Goal: Information Seeking & Learning: Understand process/instructions

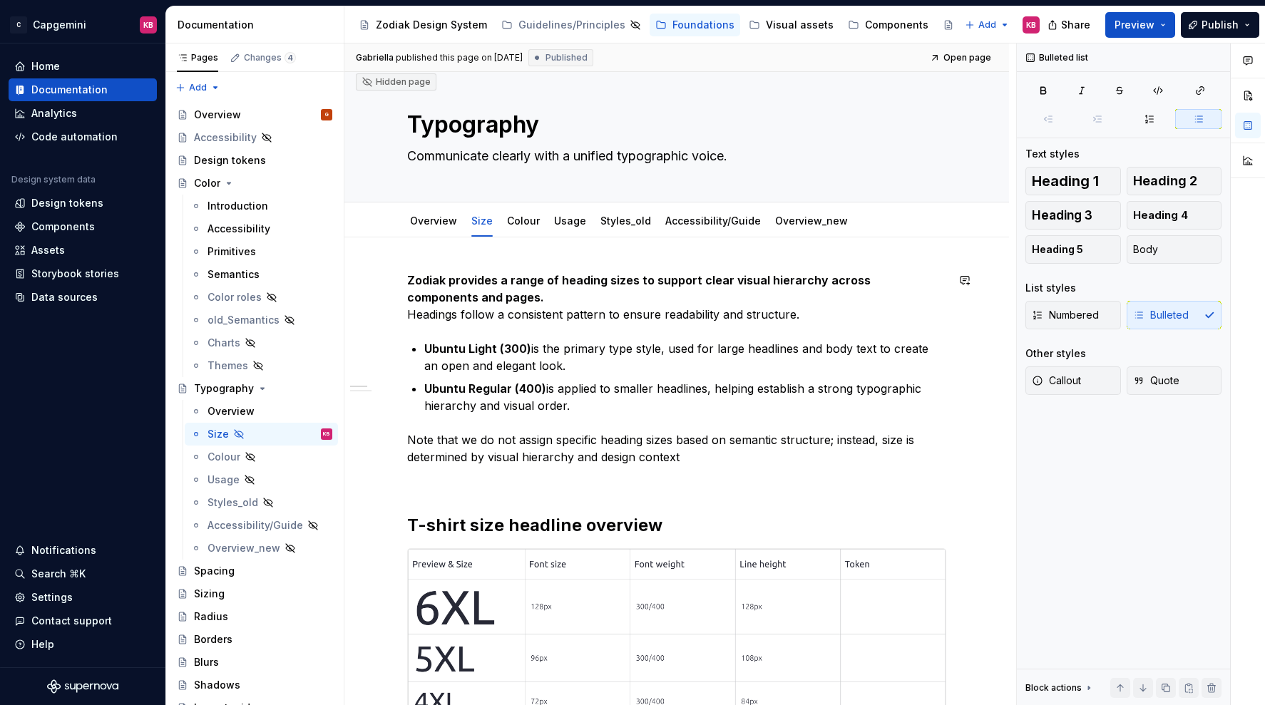
scroll to position [11, 0]
type textarea "*"
click at [522, 221] on link "Colour" at bounding box center [523, 220] width 33 height 12
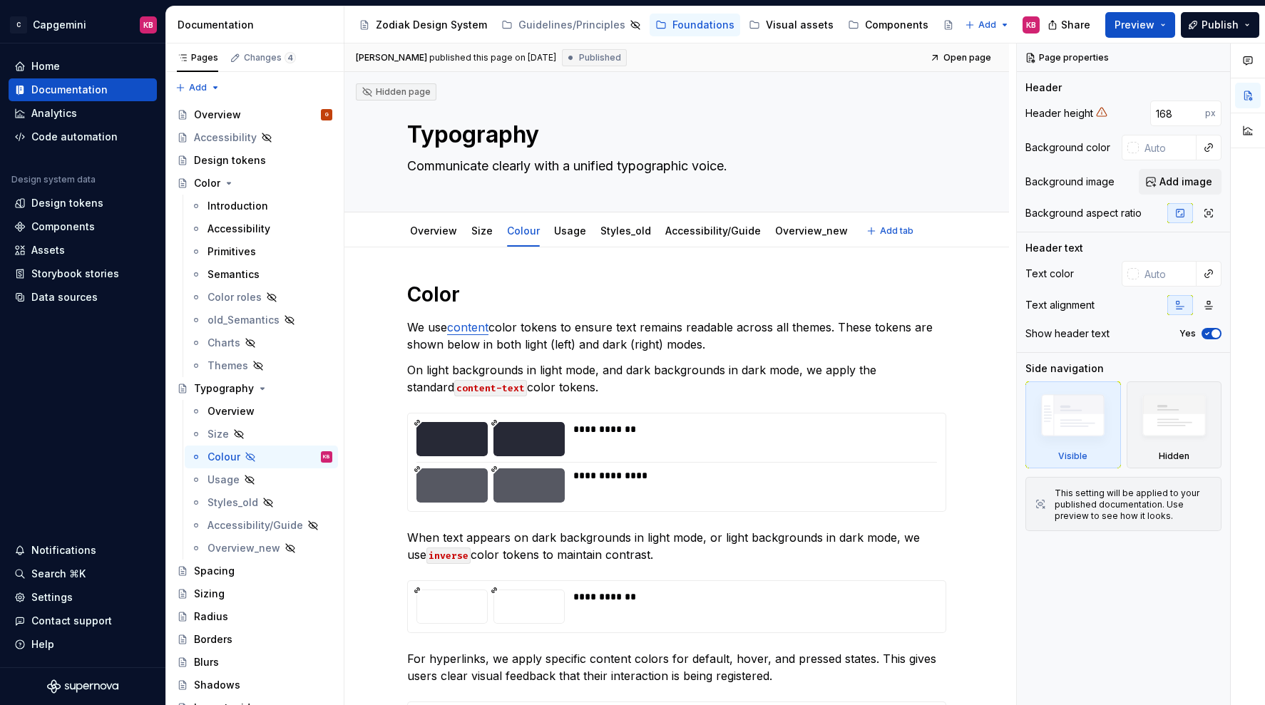
type textarea "*"
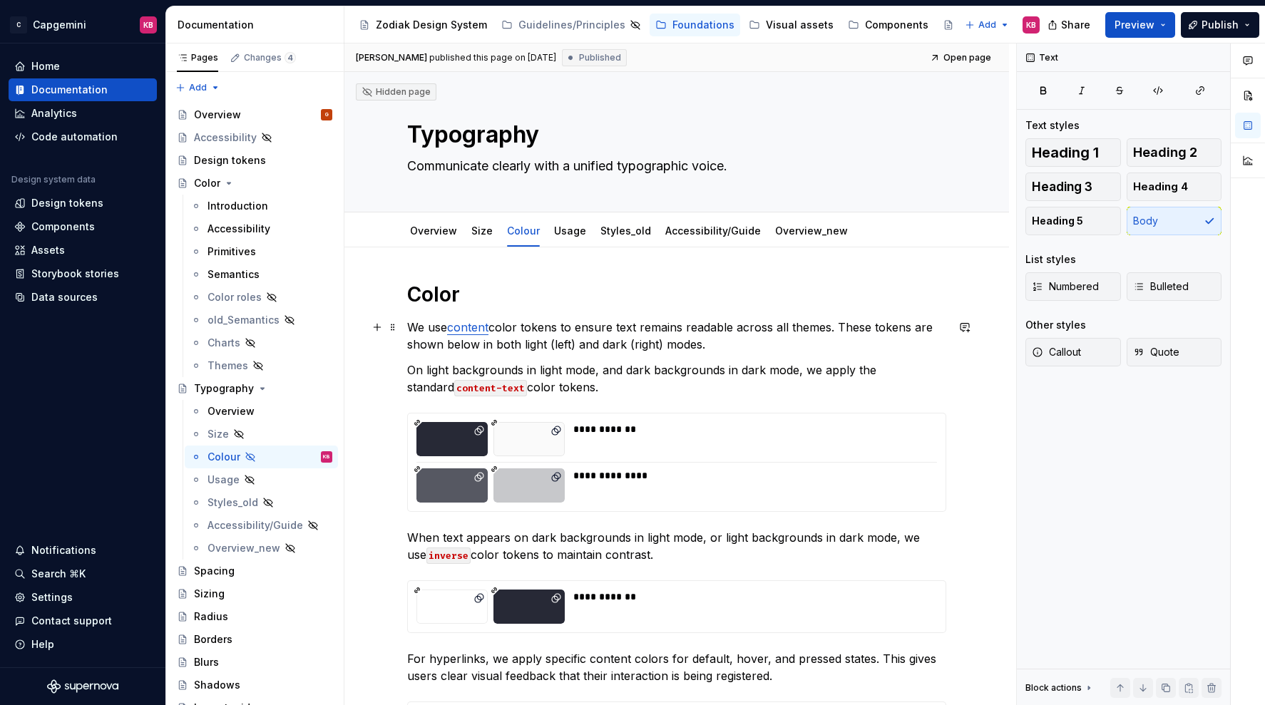
click at [711, 344] on p "We use content color tokens to ensure text remains readable across all themes. …" at bounding box center [676, 336] width 539 height 34
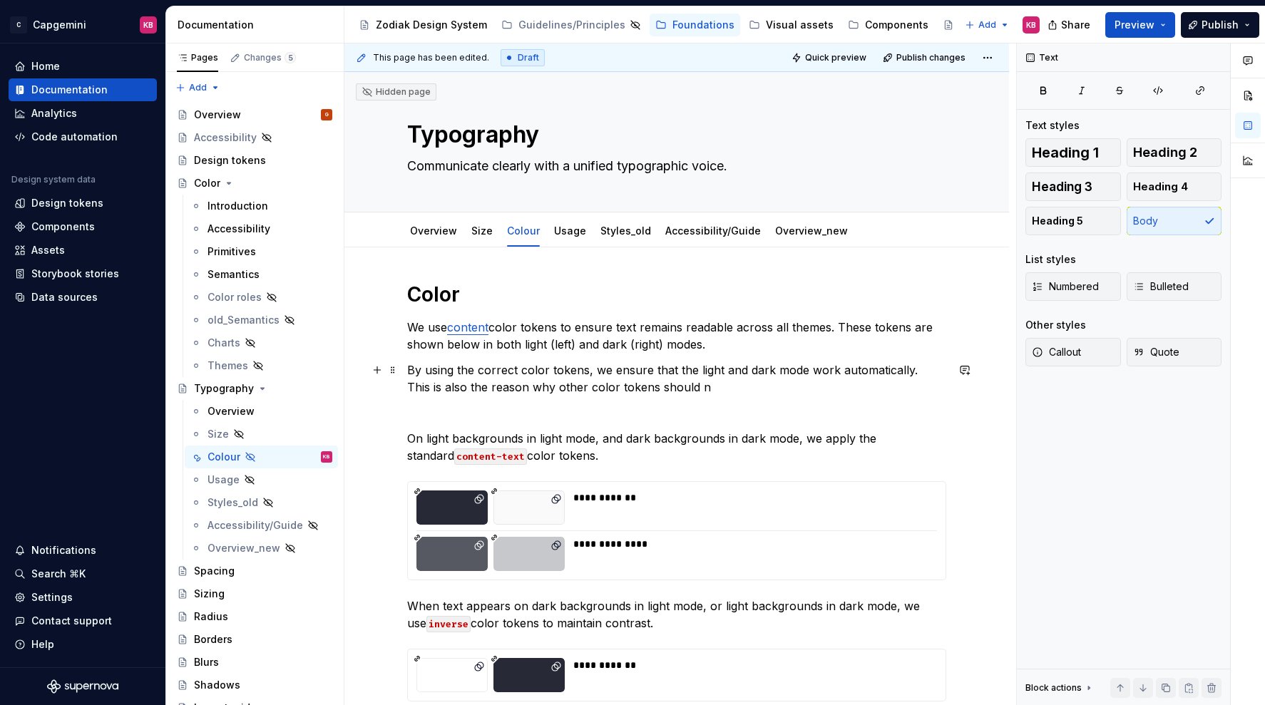
click at [637, 390] on p "By using the correct color tokens, we ensure that the light and dark mode work …" at bounding box center [676, 378] width 539 height 34
click at [853, 386] on p "By using the correct color tokens, we ensure that the light and dark mode work …" at bounding box center [676, 378] width 539 height 34
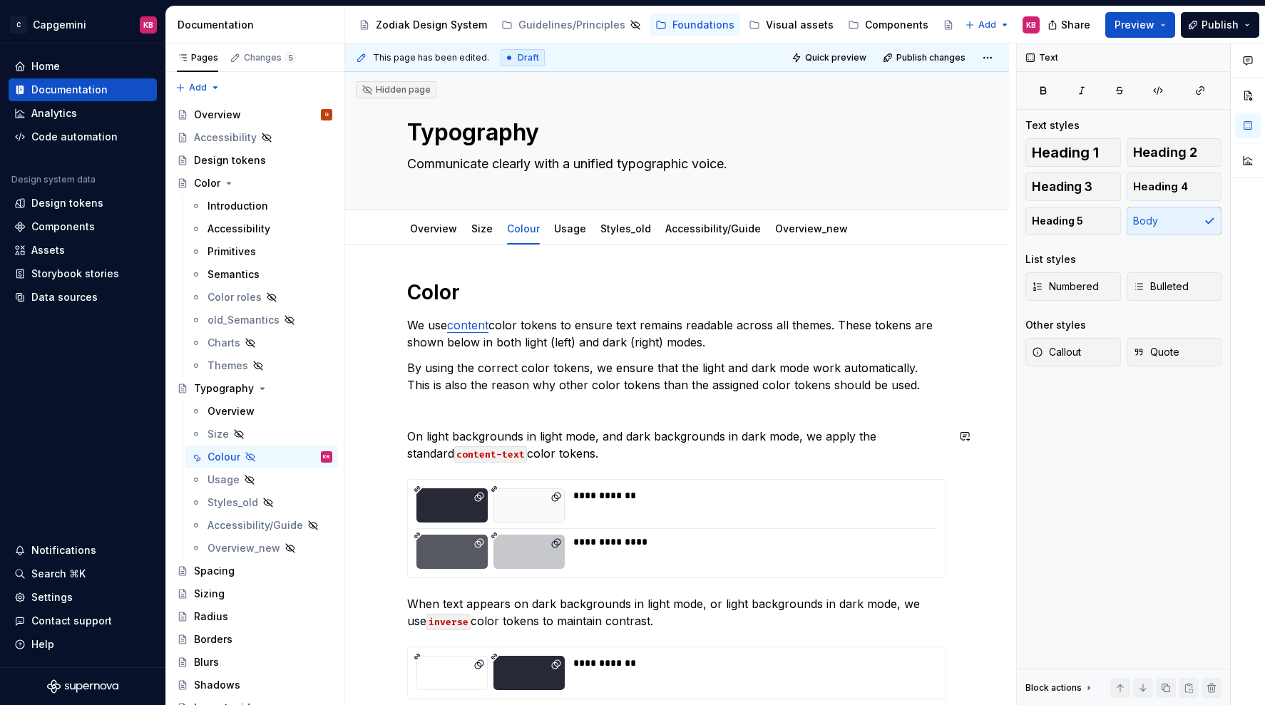
click at [434, 421] on div "**********" at bounding box center [676, 673] width 539 height 789
drag, startPoint x: 492, startPoint y: 406, endPoint x: 403, endPoint y: 415, distance: 88.8
click at [503, 386] on button "button" at bounding box center [500, 384] width 20 height 20
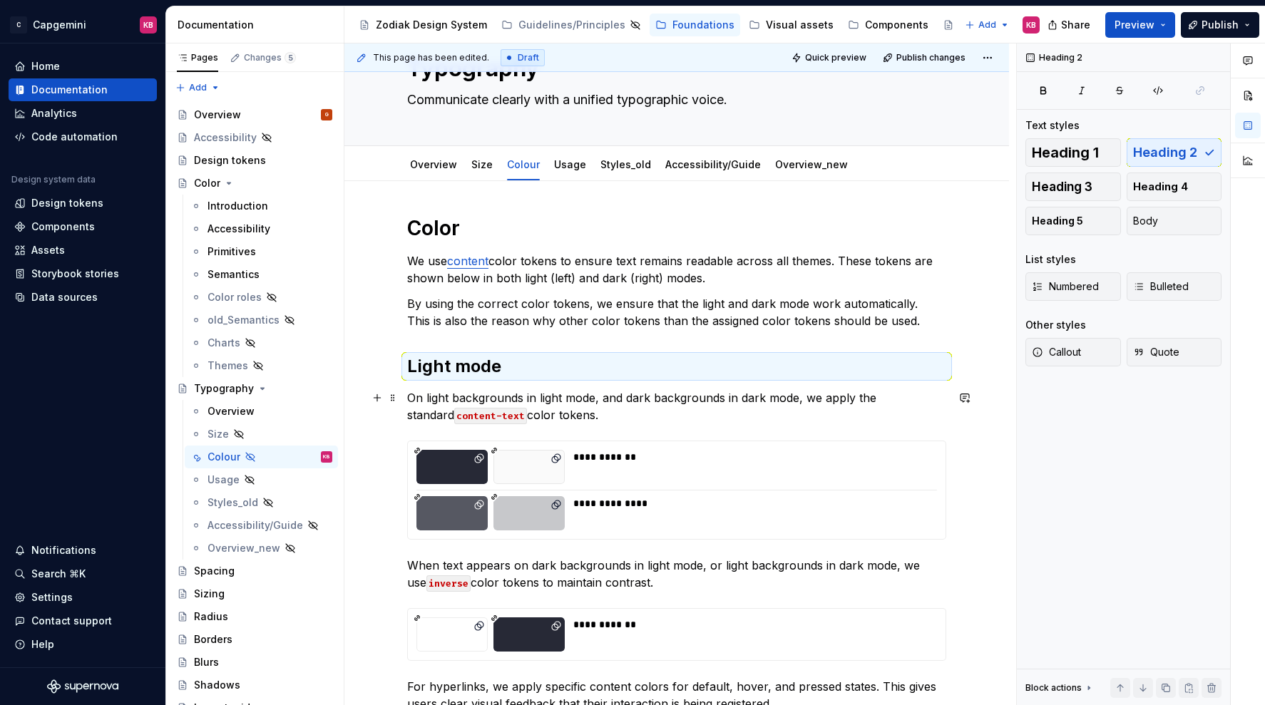
scroll to position [71, 0]
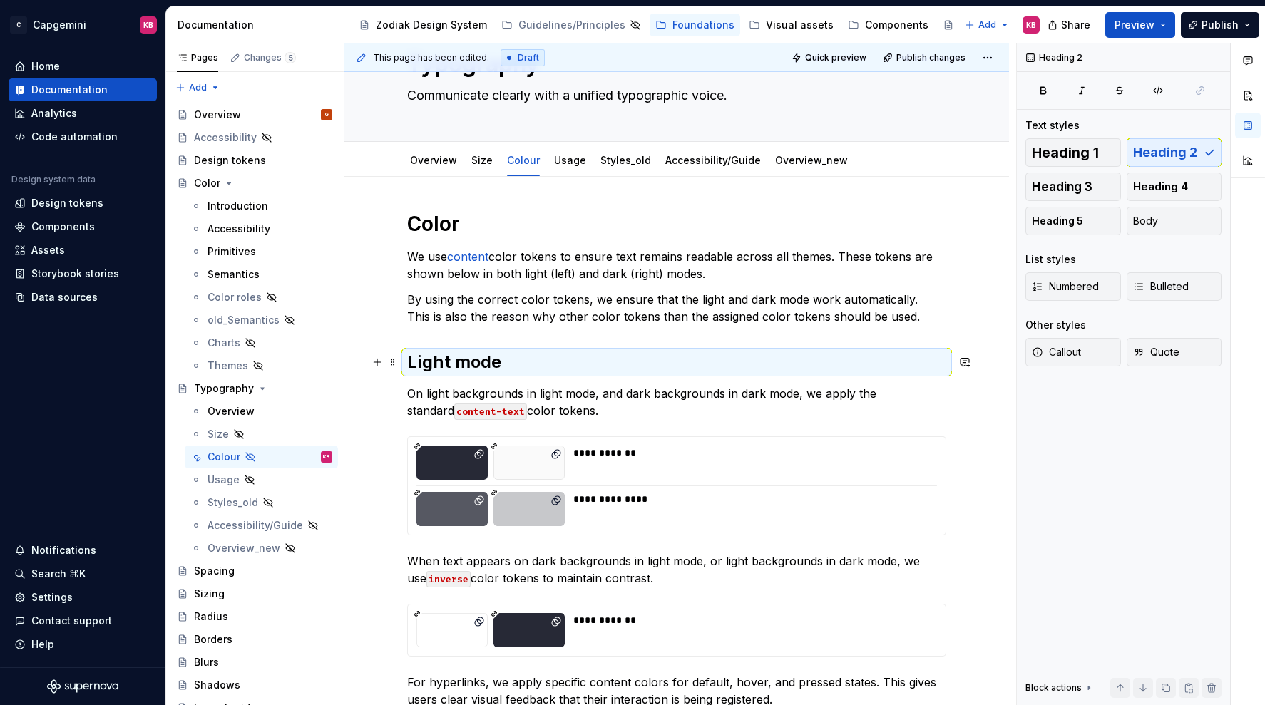
click at [498, 370] on h2 "Light mode" at bounding box center [676, 362] width 539 height 23
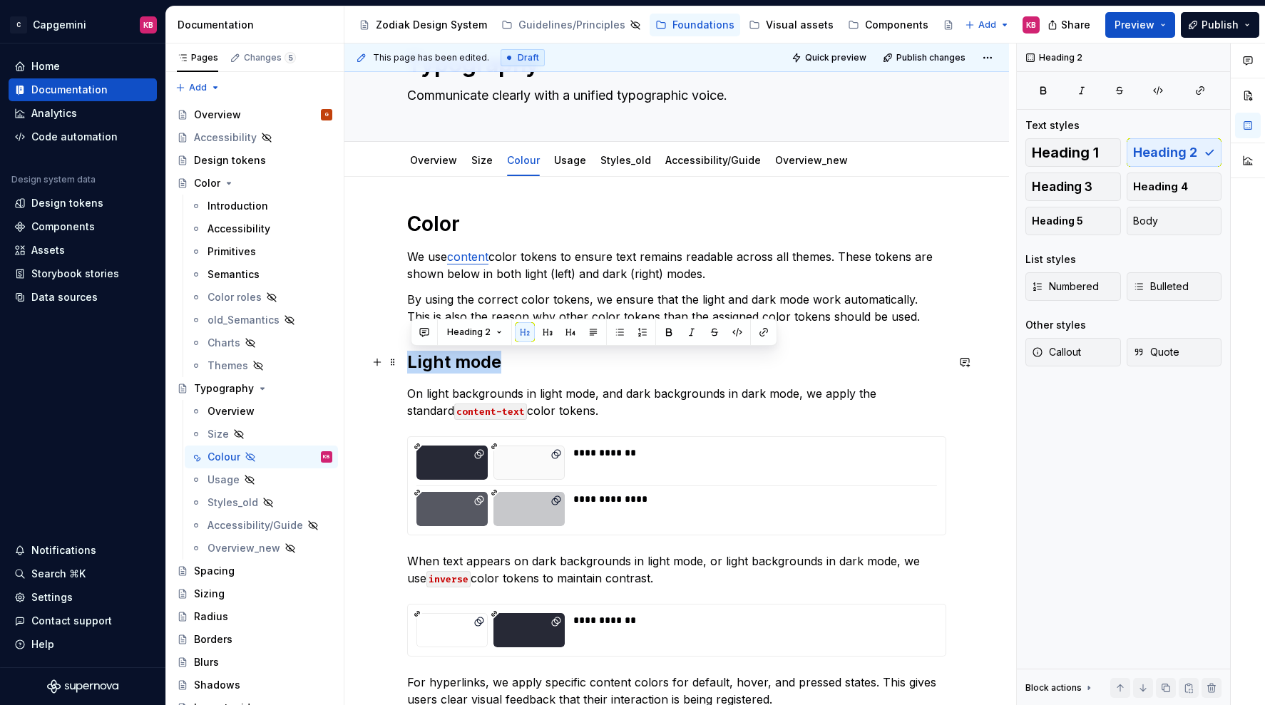
drag, startPoint x: 506, startPoint y: 364, endPoint x: 406, endPoint y: 364, distance: 100.5
click at [406, 364] on div "**********" at bounding box center [676, 716] width 664 height 1078
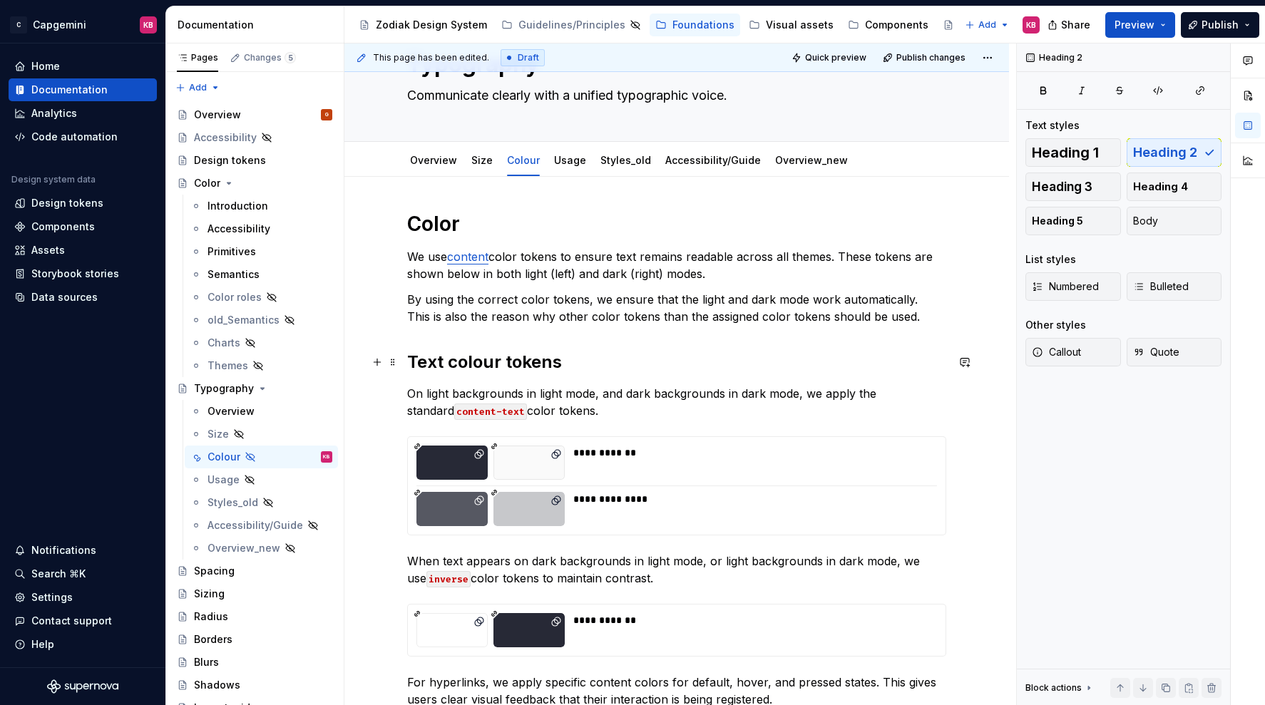
click at [498, 359] on h2 "Text colour tokens" at bounding box center [676, 362] width 539 height 23
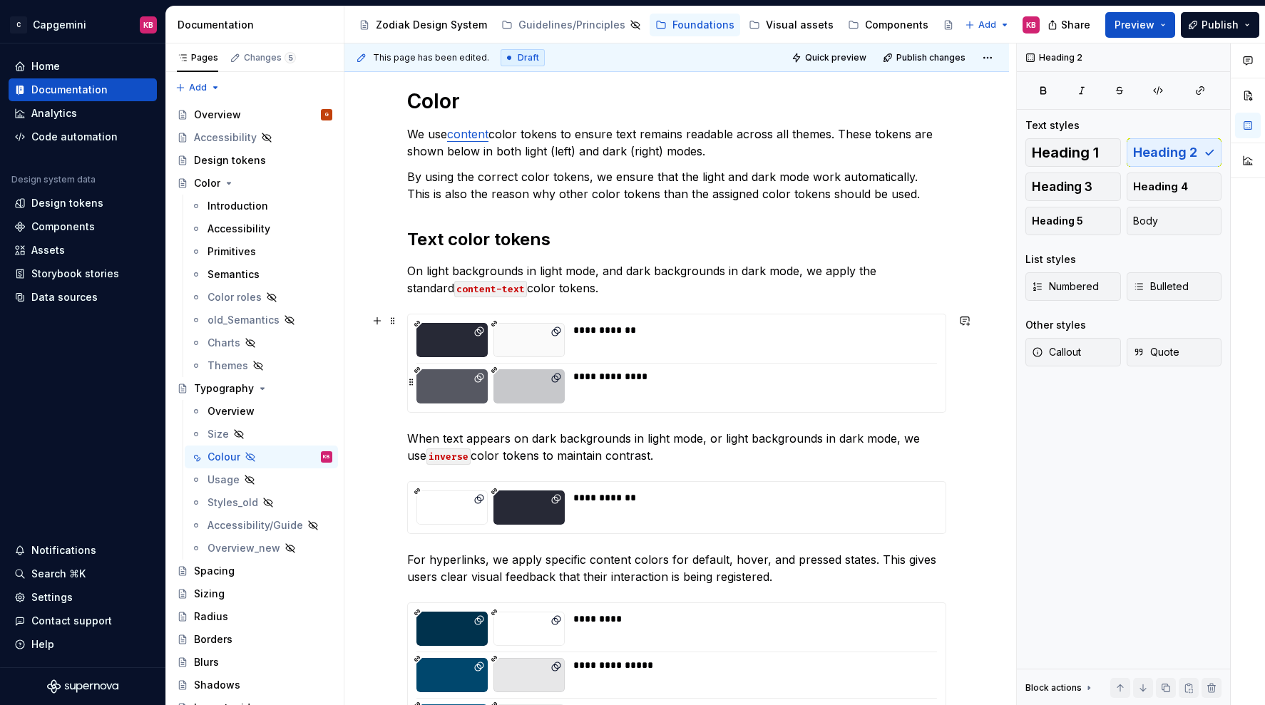
scroll to position [196, 0]
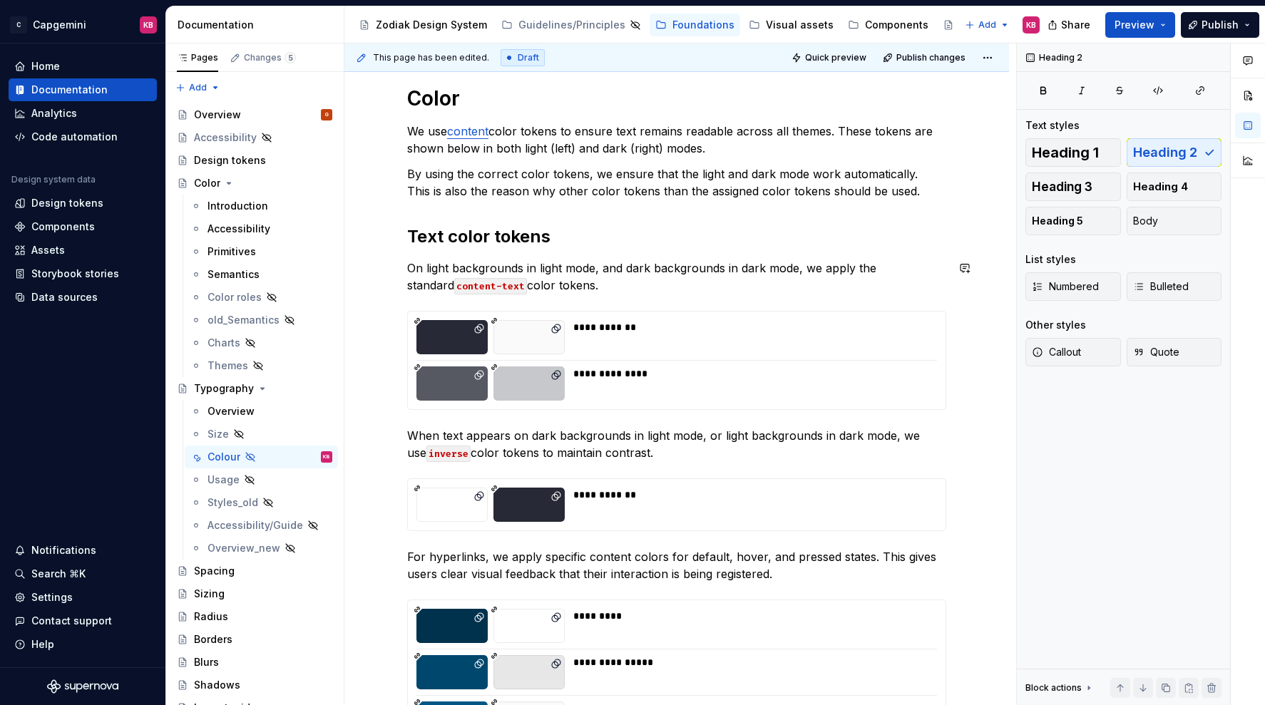
click at [414, 257] on div "**********" at bounding box center [676, 493] width 539 height 815
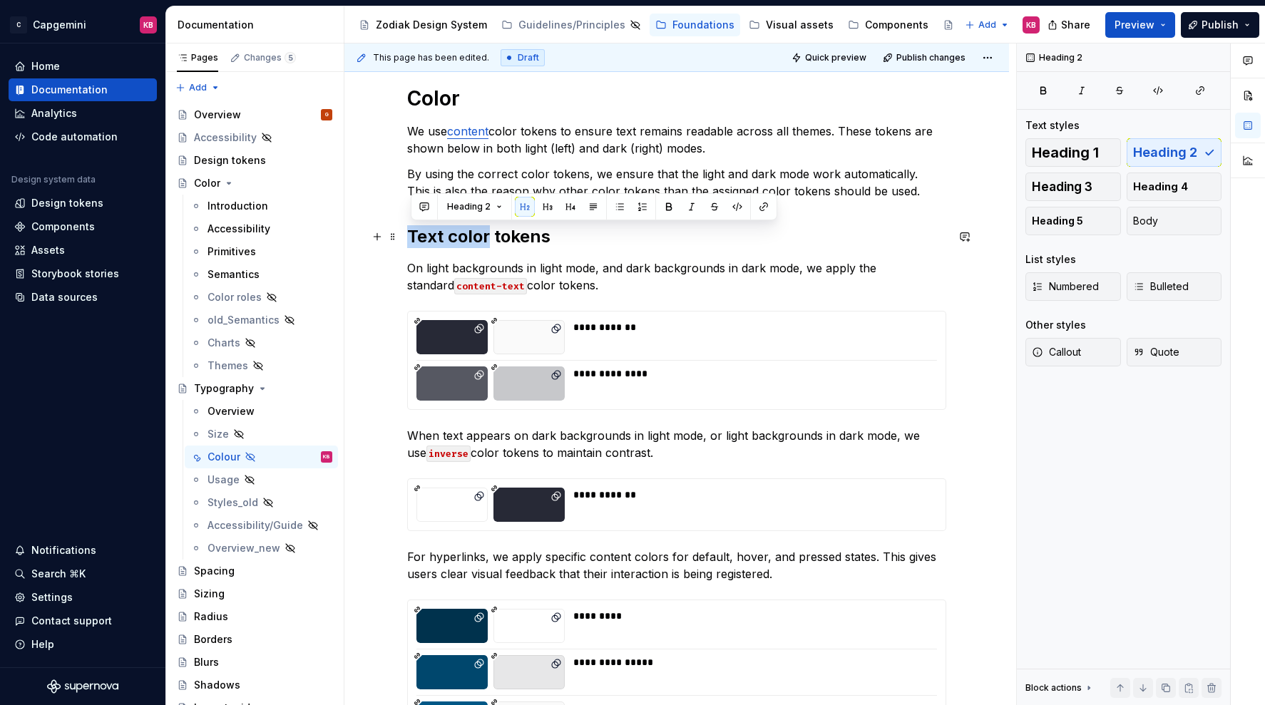
drag, startPoint x: 493, startPoint y: 237, endPoint x: 403, endPoint y: 237, distance: 89.1
click at [403, 236] on div "**********" at bounding box center [676, 590] width 664 height 1078
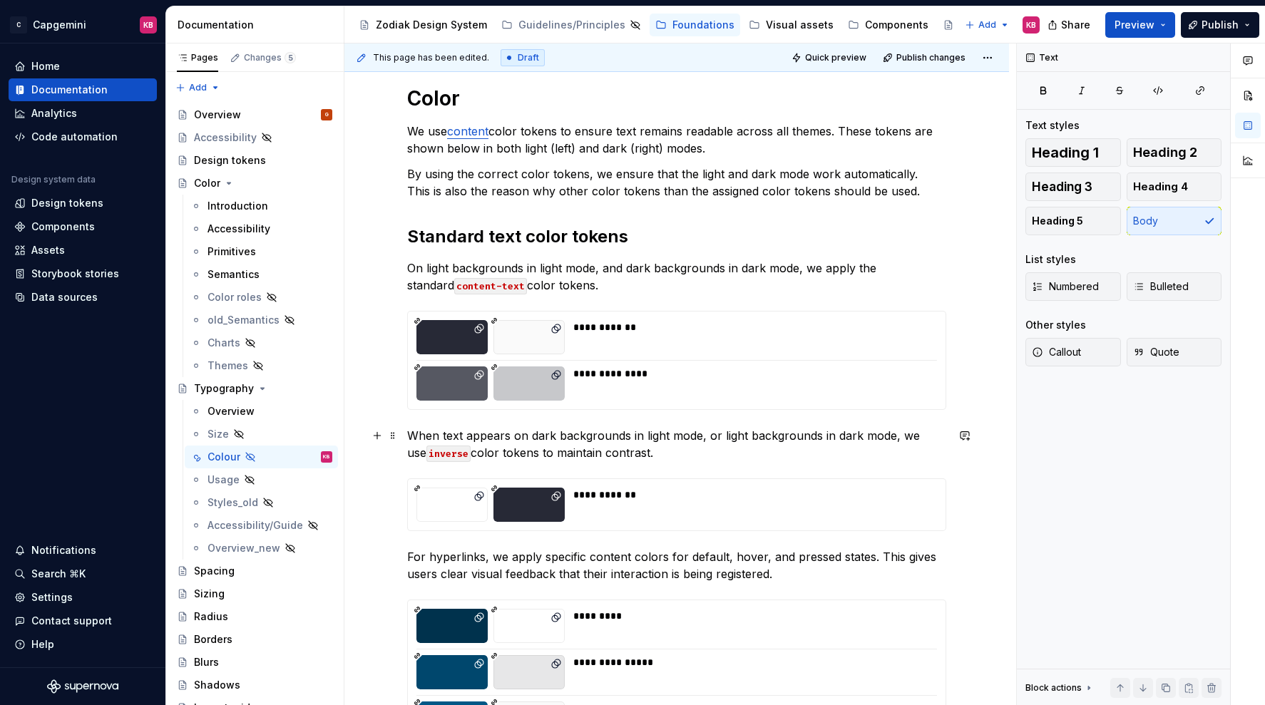
click at [411, 430] on p "When text appears on dark backgrounds in light mode, or light backgrounds in da…" at bounding box center [676, 444] width 539 height 34
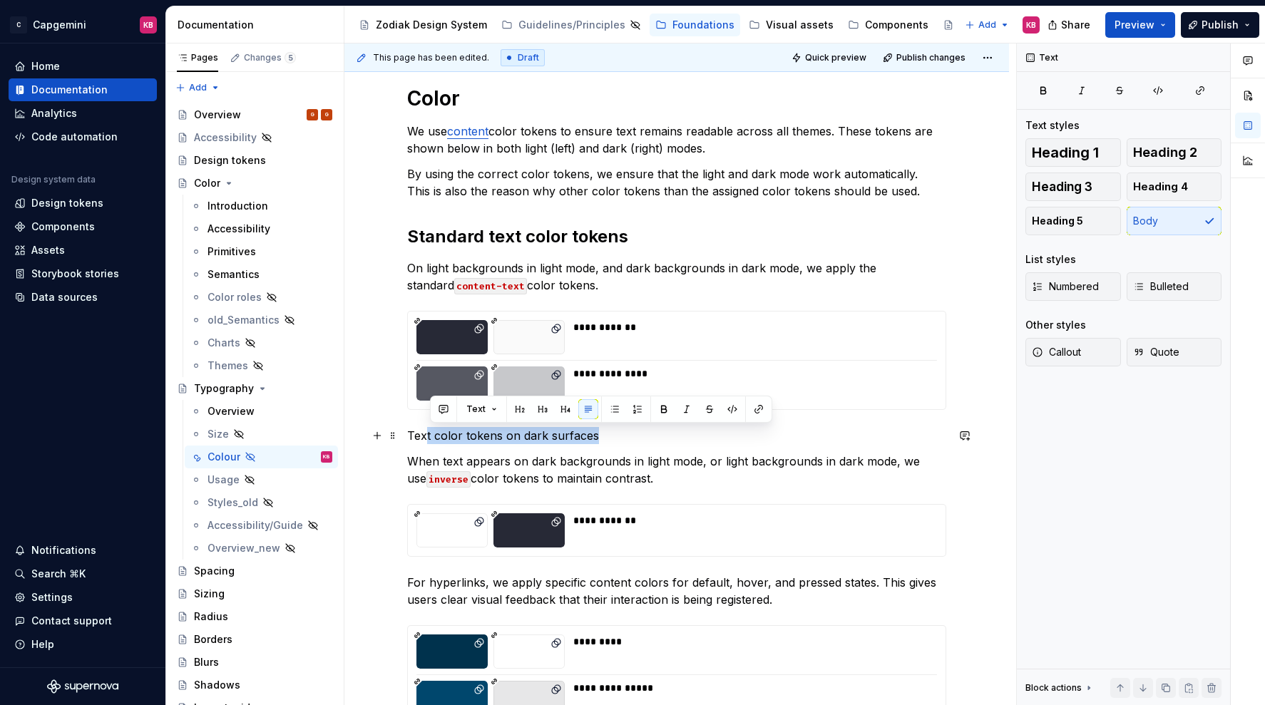
drag, startPoint x: 609, startPoint y: 433, endPoint x: 401, endPoint y: 443, distance: 209.1
click at [407, 443] on div "**********" at bounding box center [676, 515] width 539 height 858
click at [537, 415] on button "button" at bounding box center [542, 409] width 20 height 20
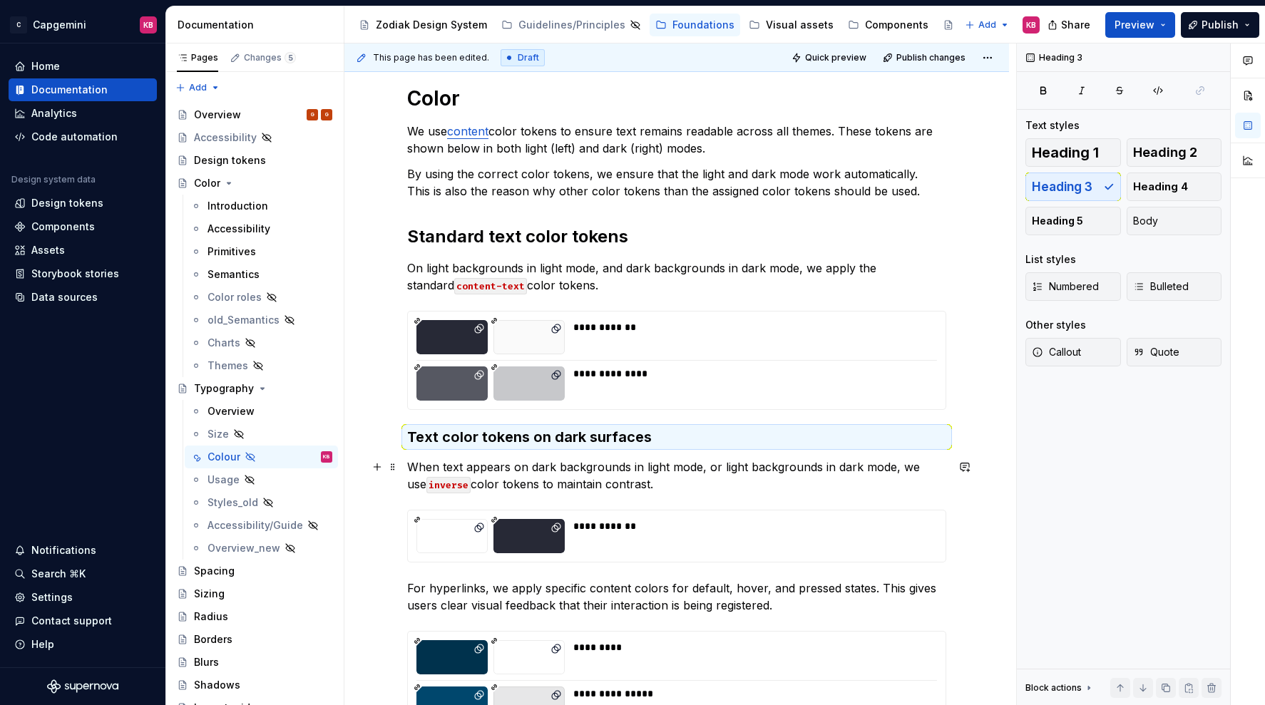
click at [596, 471] on p "When text appears on dark backgrounds in light mode, or light backgrounds in da…" at bounding box center [676, 475] width 539 height 34
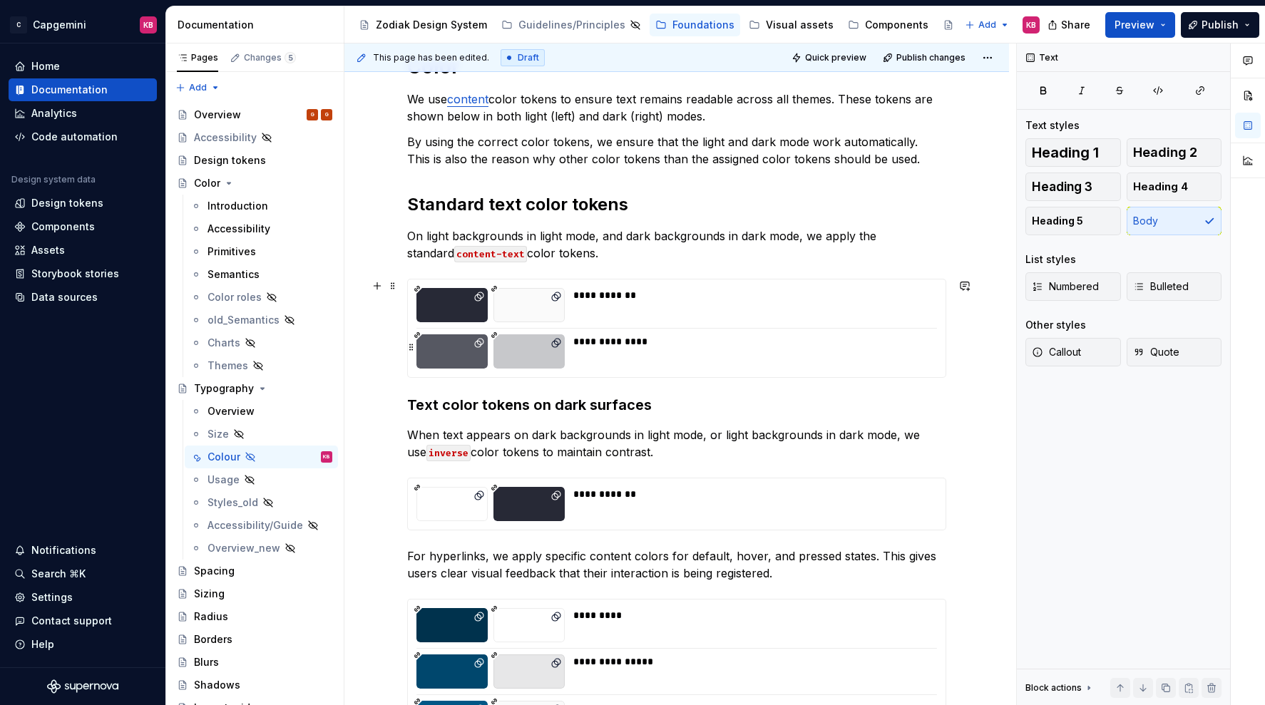
scroll to position [238, 0]
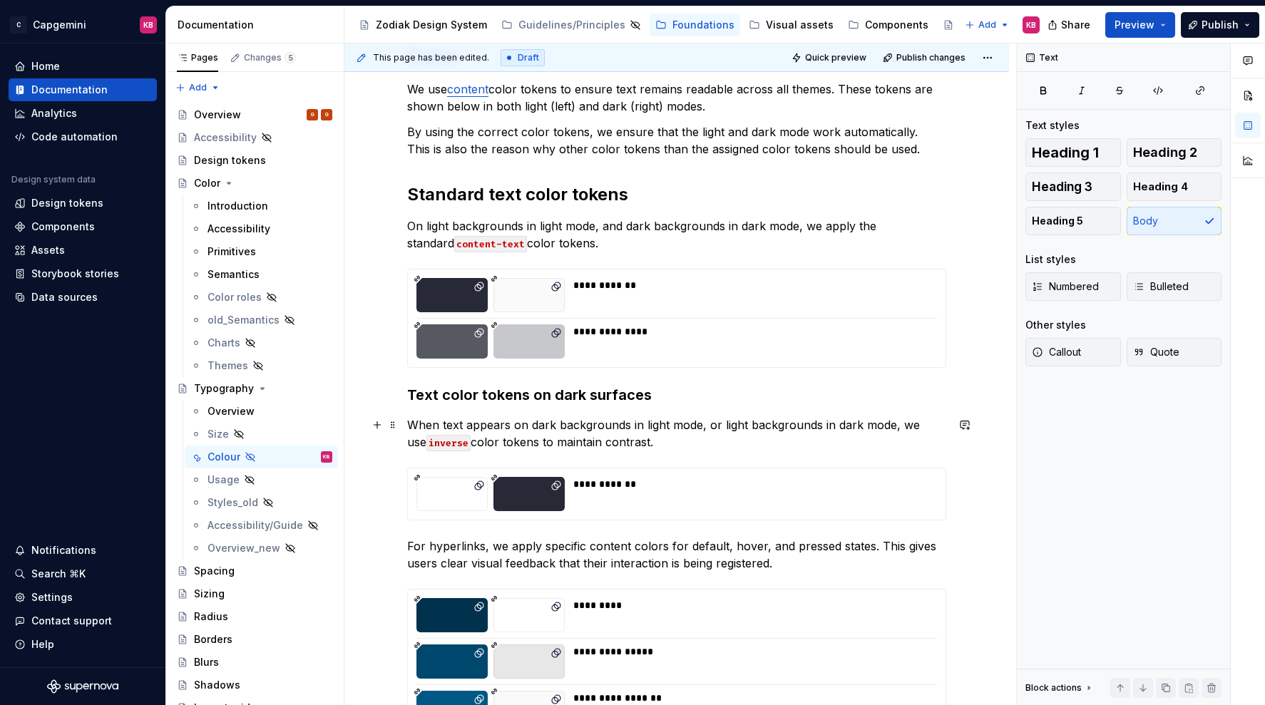
click at [632, 426] on p "When text appears on dark backgrounds in light mode, or light backgrounds in da…" at bounding box center [676, 433] width 539 height 34
click at [707, 425] on p "When text appears on dark backgrounds (in light mode, or light backgrounds in d…" at bounding box center [676, 433] width 539 height 34
drag, startPoint x: 630, startPoint y: 425, endPoint x: 562, endPoint y: 430, distance: 68.6
click at [562, 430] on p "When text appears on dark backgrounds (in light mode), or light backgrounds in …" at bounding box center [676, 433] width 539 height 34
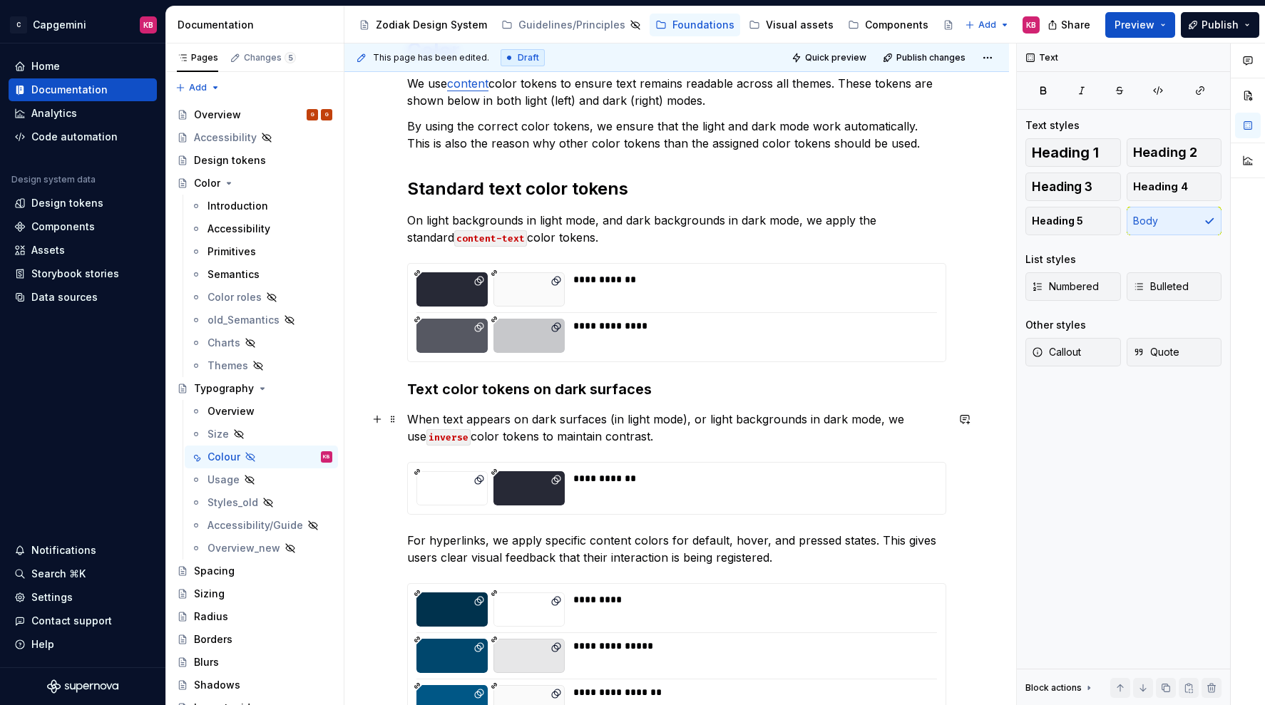
scroll to position [246, 0]
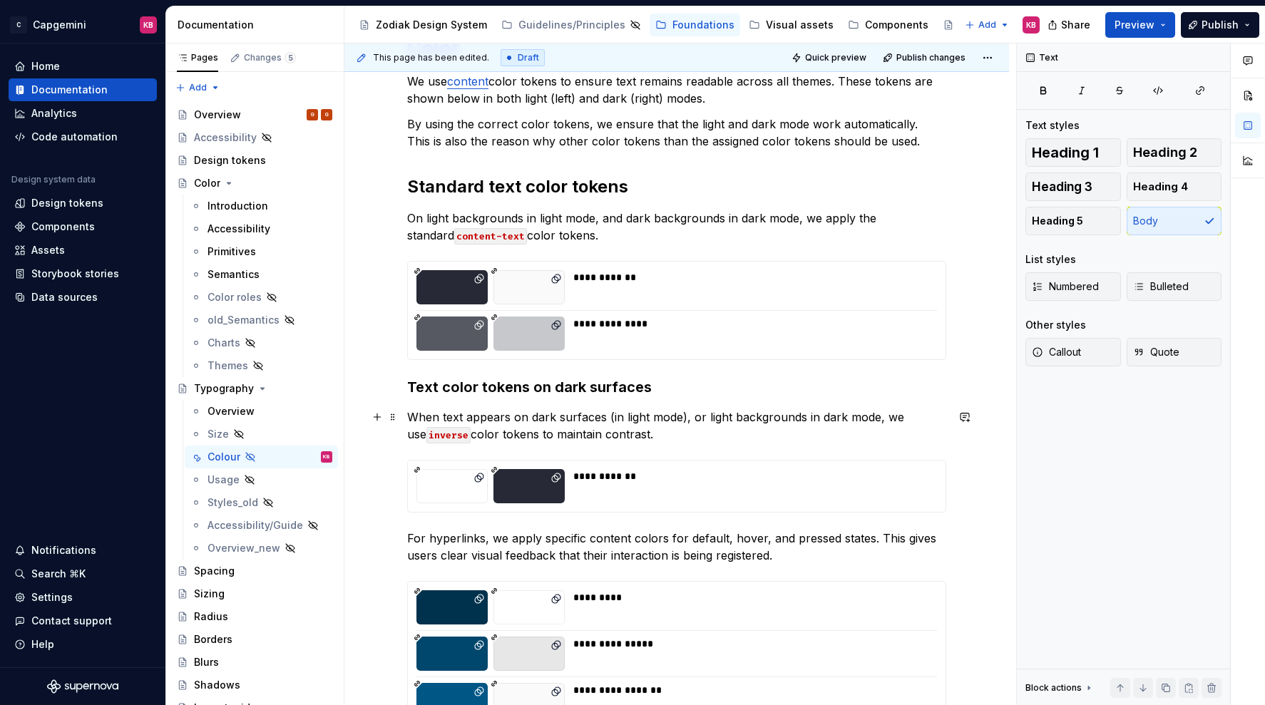
click at [641, 433] on p "When text appears on dark surfaces (in light mode), or light backgrounds in dar…" at bounding box center [676, 425] width 539 height 34
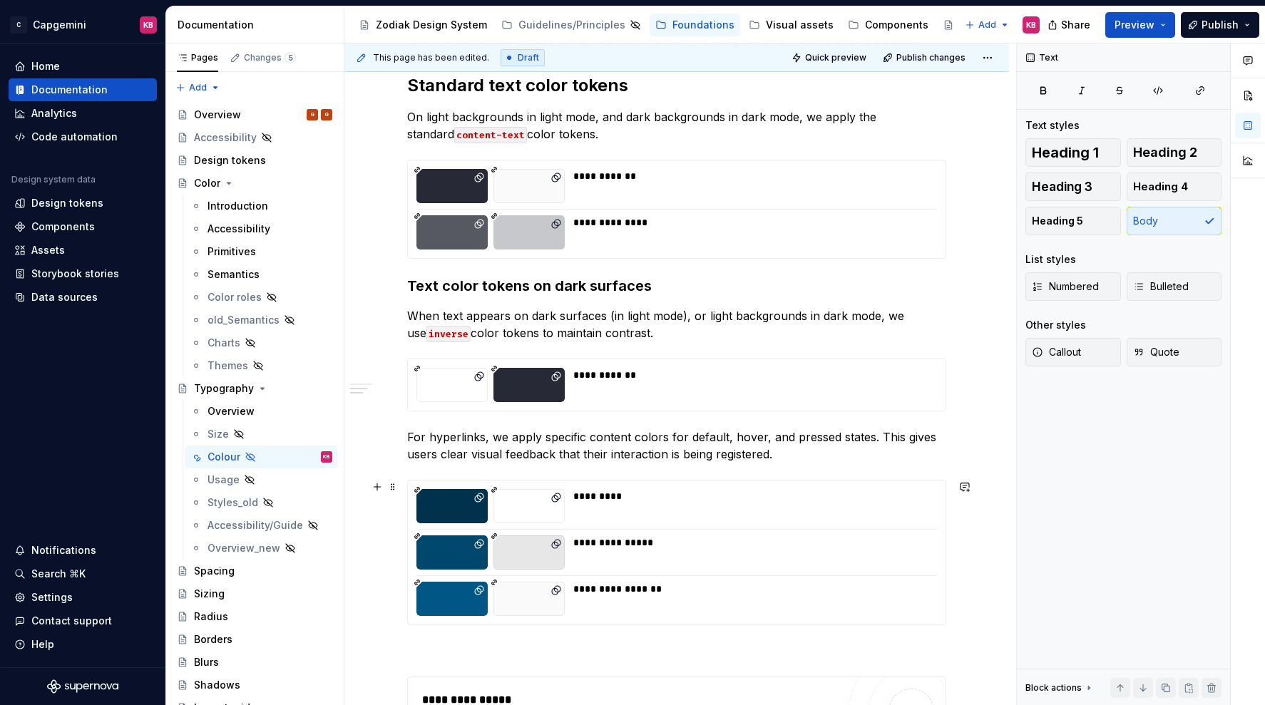
scroll to position [380, 0]
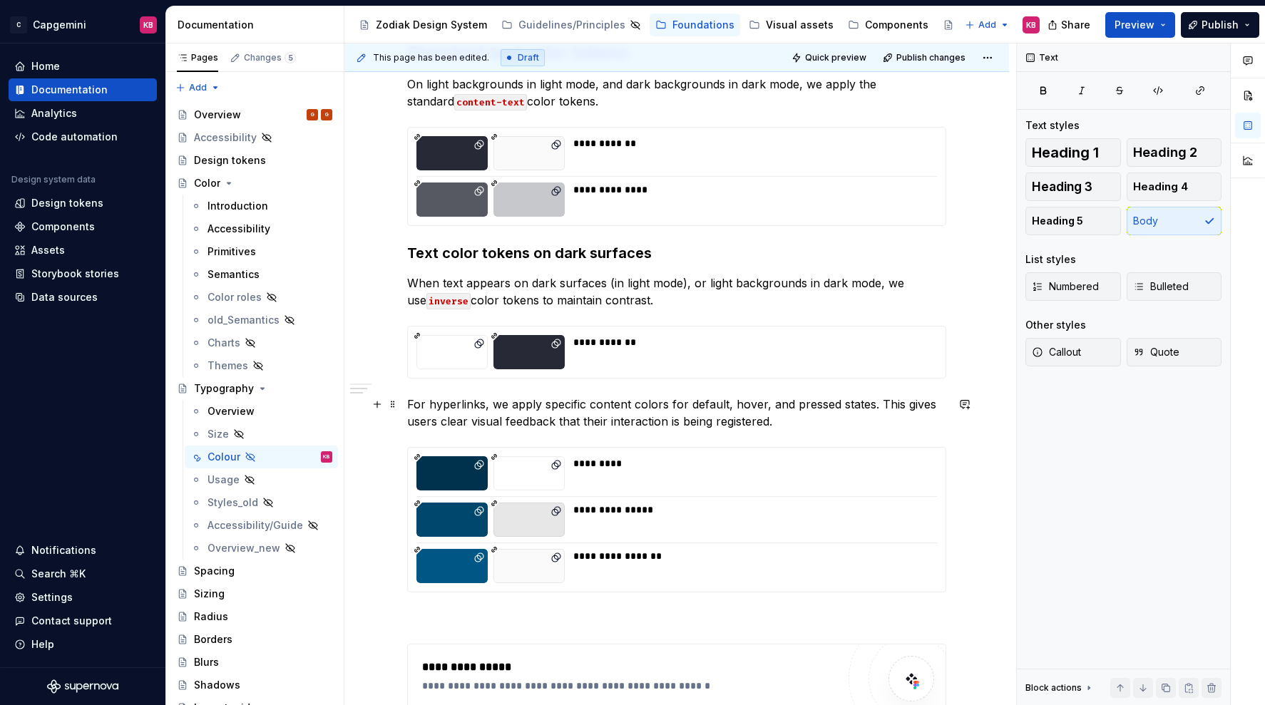
click at [413, 404] on p "For hyperlinks, we apply specific content colors for default, hover, and presse…" at bounding box center [676, 413] width 539 height 34
click at [453, 390] on div "**********" at bounding box center [676, 325] width 539 height 846
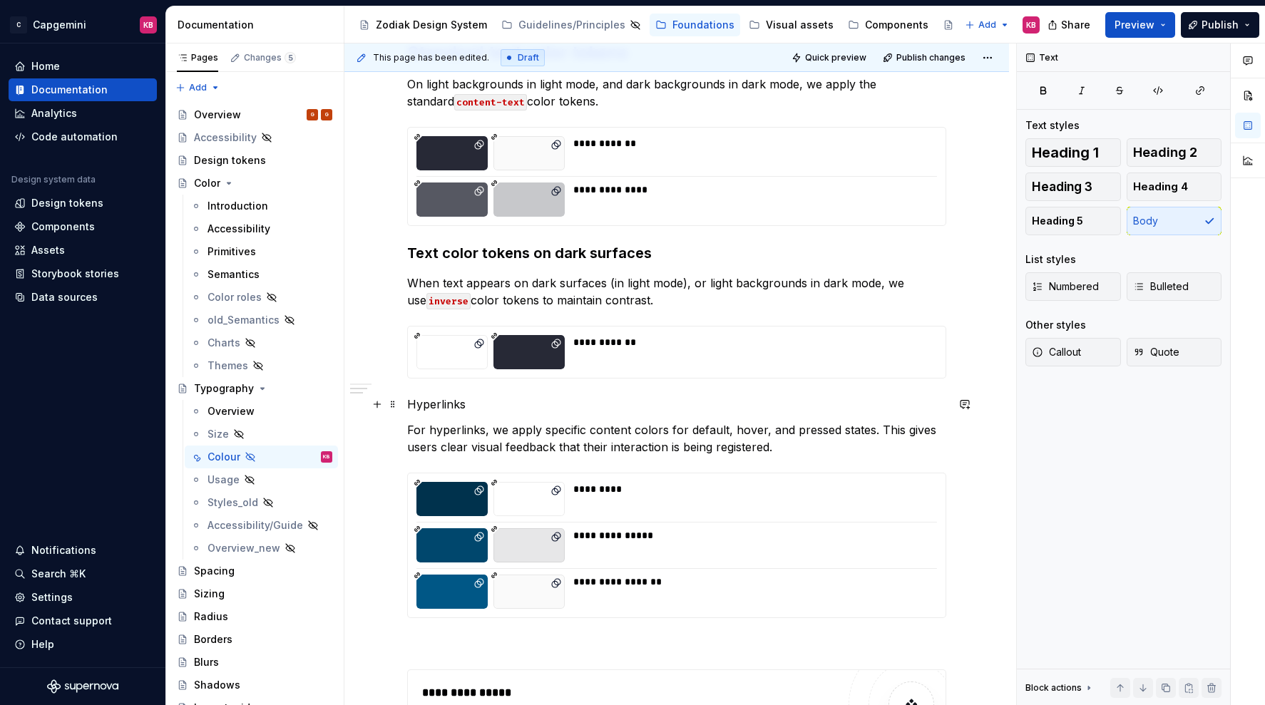
click at [429, 411] on p "Hyperlinks" at bounding box center [676, 404] width 539 height 17
click at [429, 409] on p "Hyperlinks" at bounding box center [676, 404] width 539 height 17
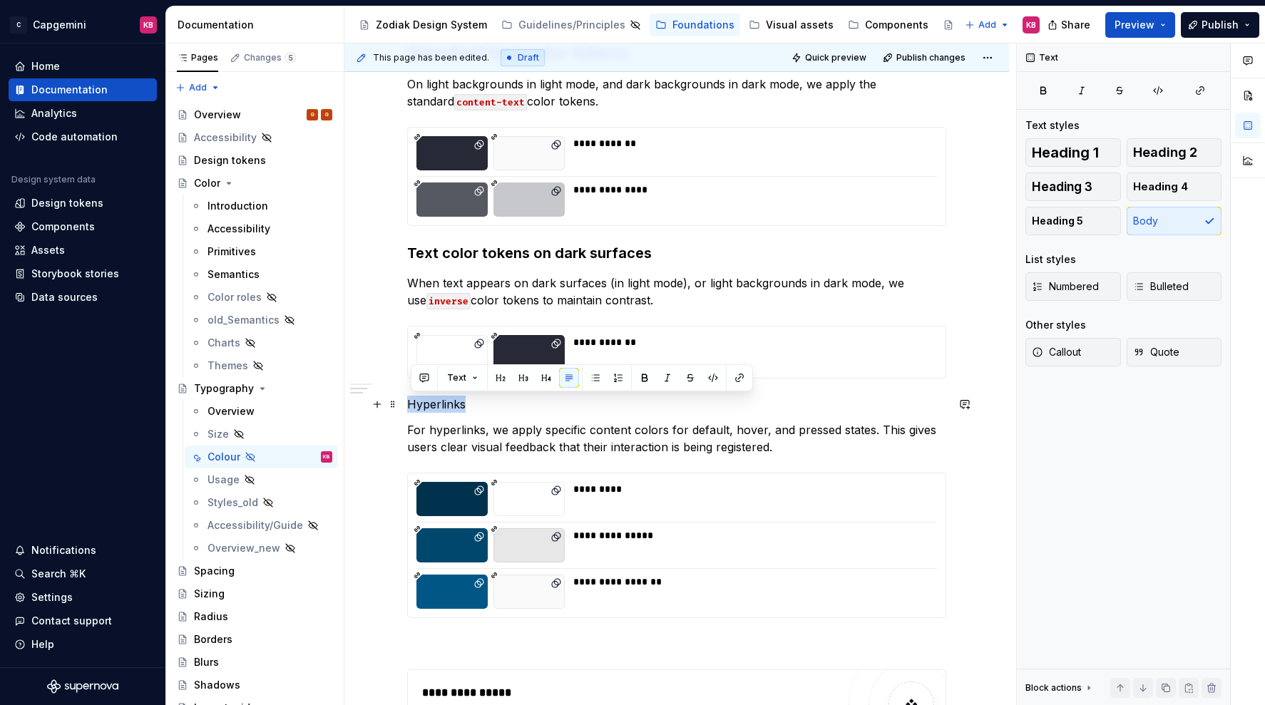
click at [429, 409] on p "Hyperlinks" at bounding box center [676, 404] width 539 height 17
click at [498, 379] on button "button" at bounding box center [500, 378] width 20 height 20
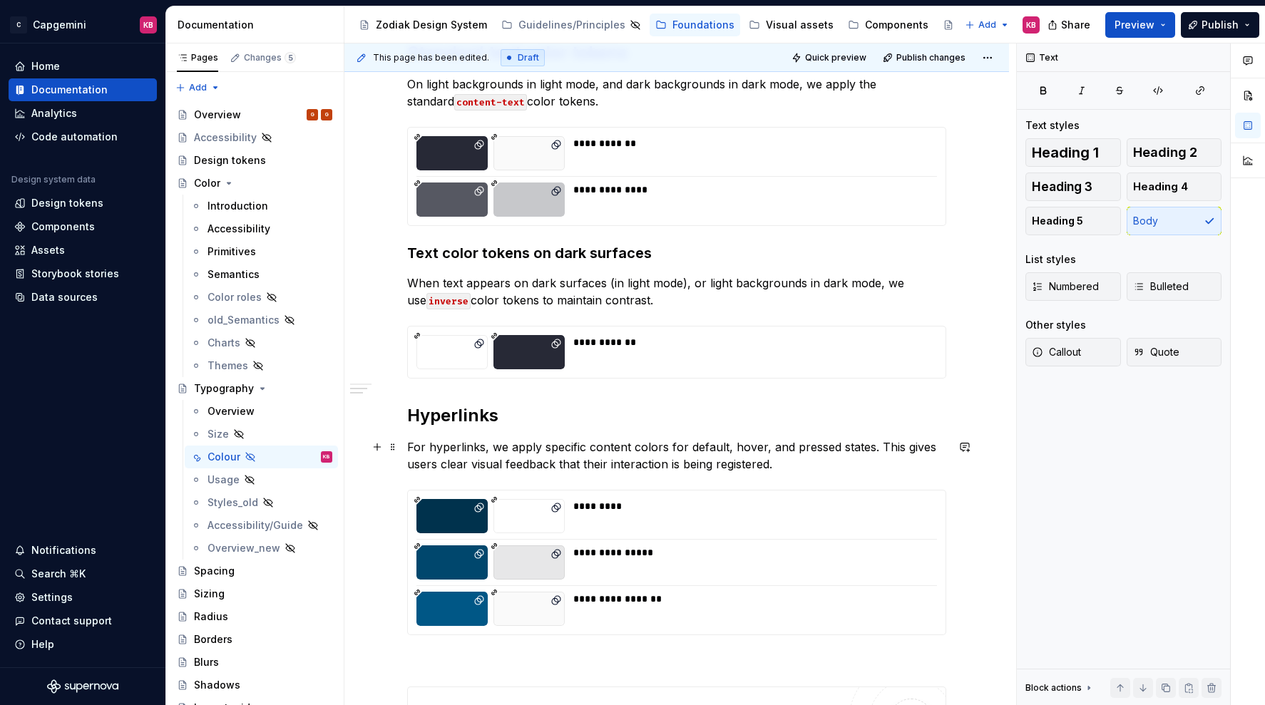
click at [510, 441] on p "For hyperlinks, we apply specific content colors for default, hover, and presse…" at bounding box center [676, 455] width 539 height 34
drag, startPoint x: 593, startPoint y: 445, endPoint x: 634, endPoint y: 443, distance: 41.4
click at [634, 443] on p "For hyperlinks, we apply specific content colors for default, hover, and presse…" at bounding box center [676, 455] width 539 height 34
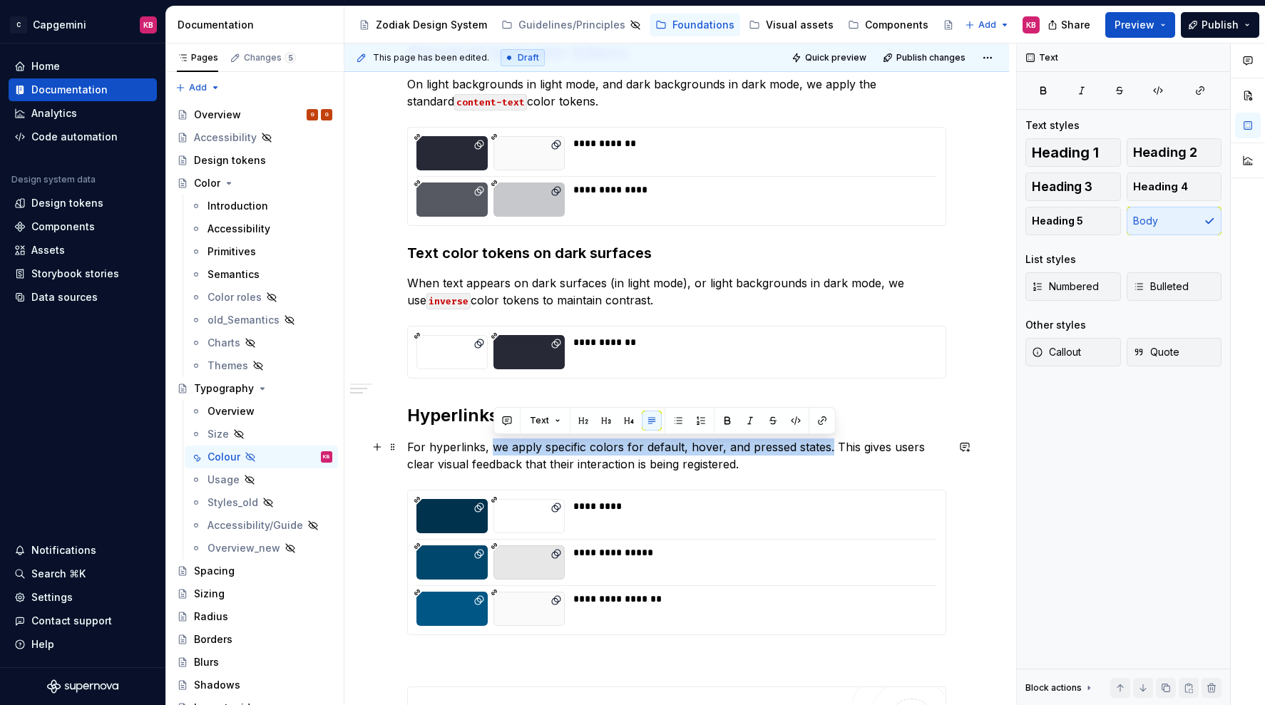
drag, startPoint x: 494, startPoint y: 448, endPoint x: 832, endPoint y: 447, distance: 337.9
click at [832, 447] on p "For hyperlinks, we apply specific colors for default, hover, and pressed states…" at bounding box center [676, 455] width 539 height 34
click at [572, 447] on p "For hyperlinks, we apply specific colors for default, hover, and pressed states…" at bounding box center [676, 455] width 539 height 34
drag, startPoint x: 545, startPoint y: 448, endPoint x: 827, endPoint y: 445, distance: 282.3
click at [827, 445] on p "For hyperlinks, we apply specific colors for default, hover, and pressed states…" at bounding box center [676, 455] width 539 height 34
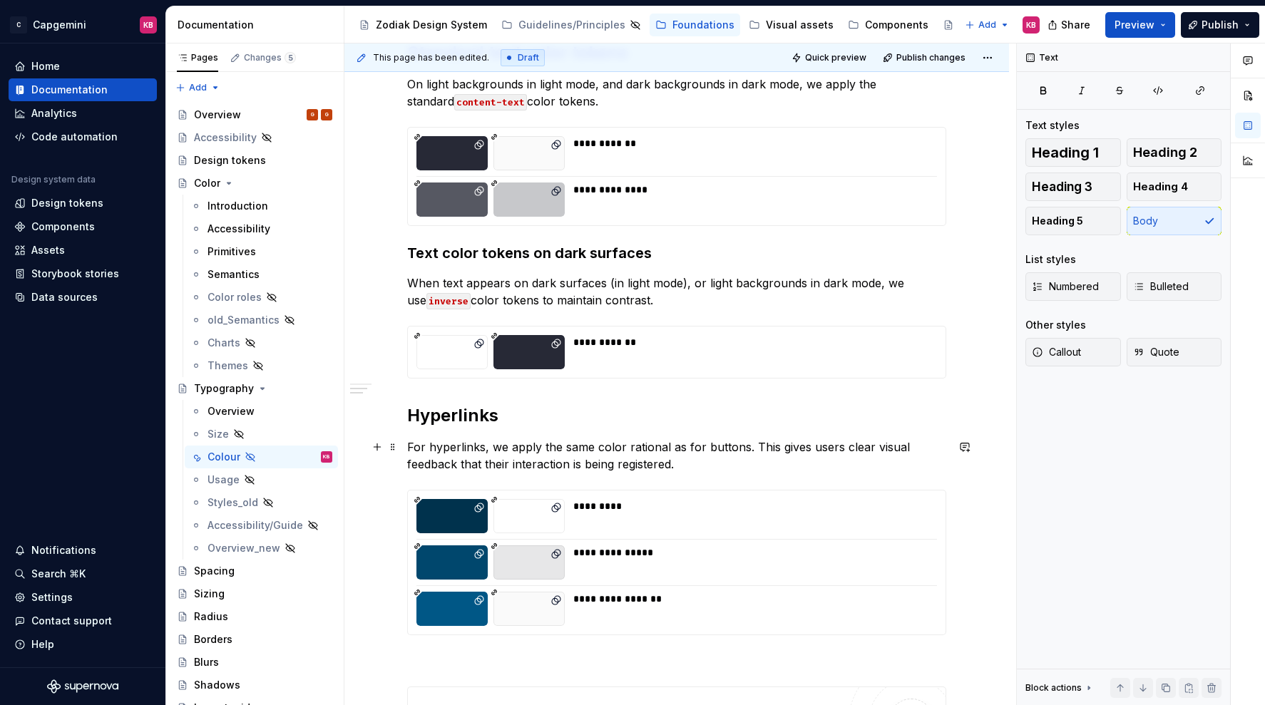
click at [704, 447] on p "For hyperlinks, we apply the same color rational as for buttons. This gives use…" at bounding box center [676, 455] width 539 height 34
click at [730, 464] on p "For hyperlinks, we apply the same color rational as for primary buttons. This g…" at bounding box center [676, 455] width 539 height 34
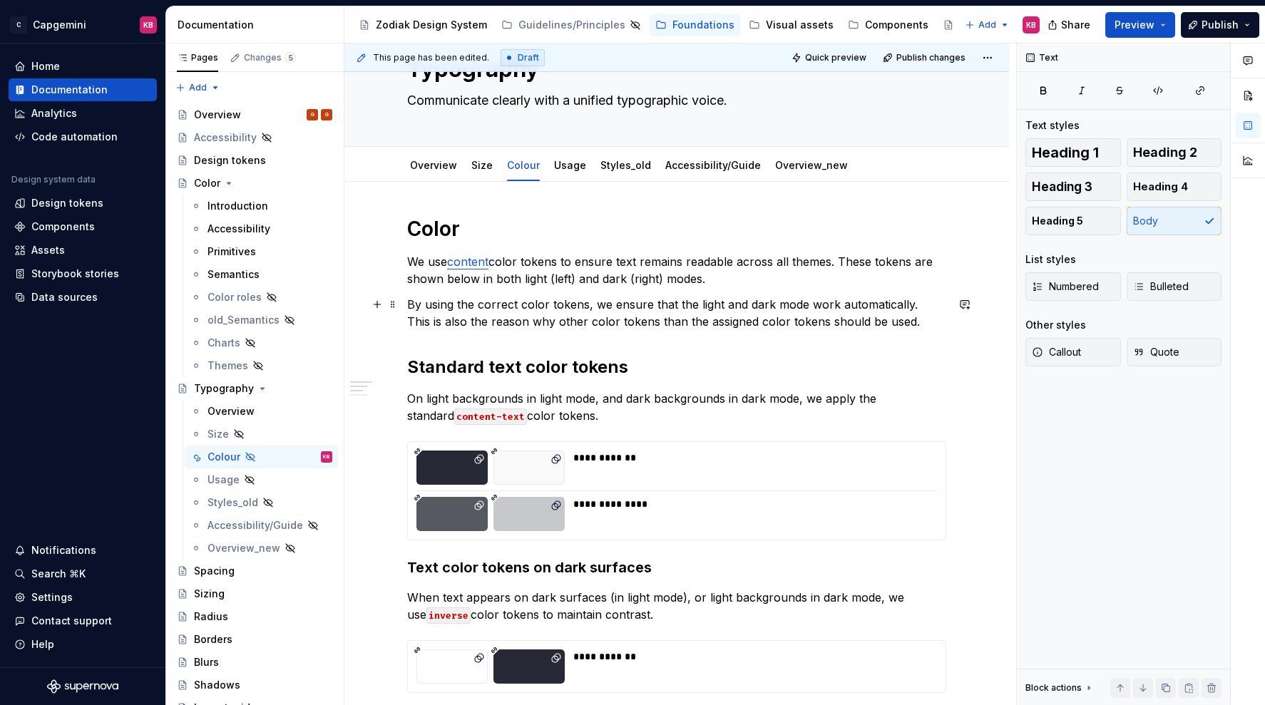
scroll to position [0, 0]
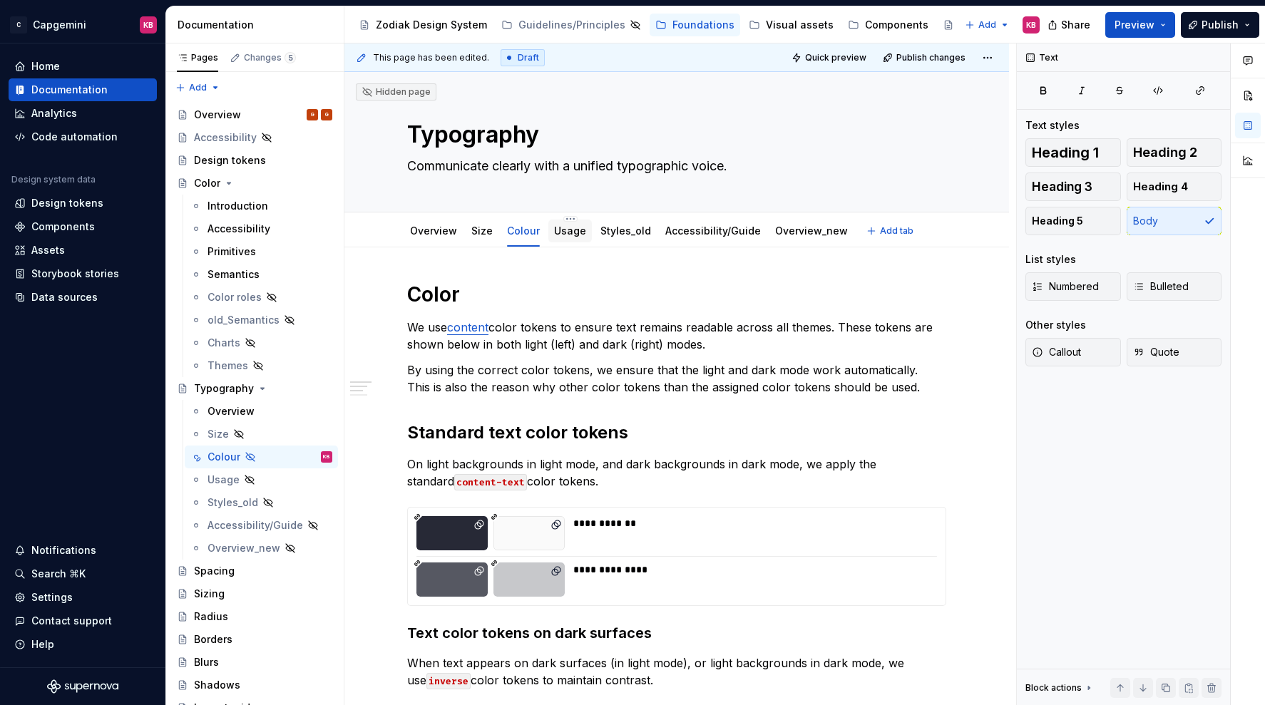
click at [576, 230] on link "Usage" at bounding box center [570, 231] width 32 height 12
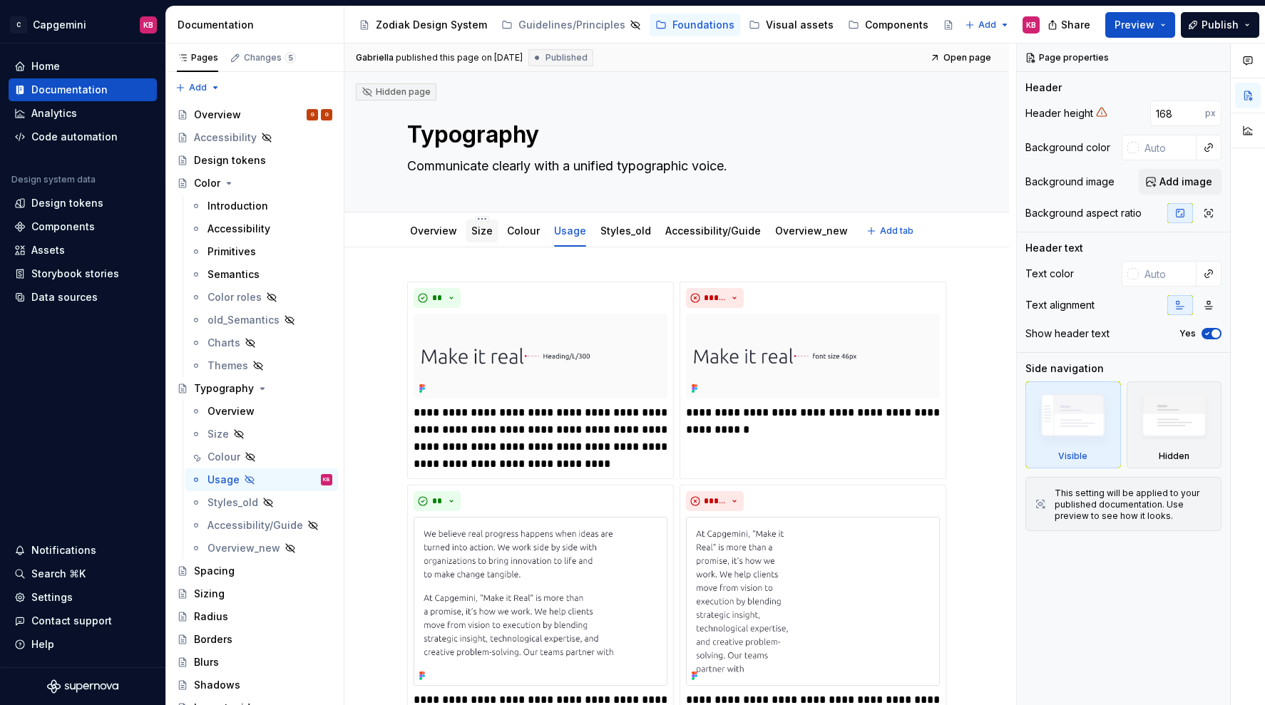
click at [479, 233] on link "Size" at bounding box center [481, 231] width 21 height 12
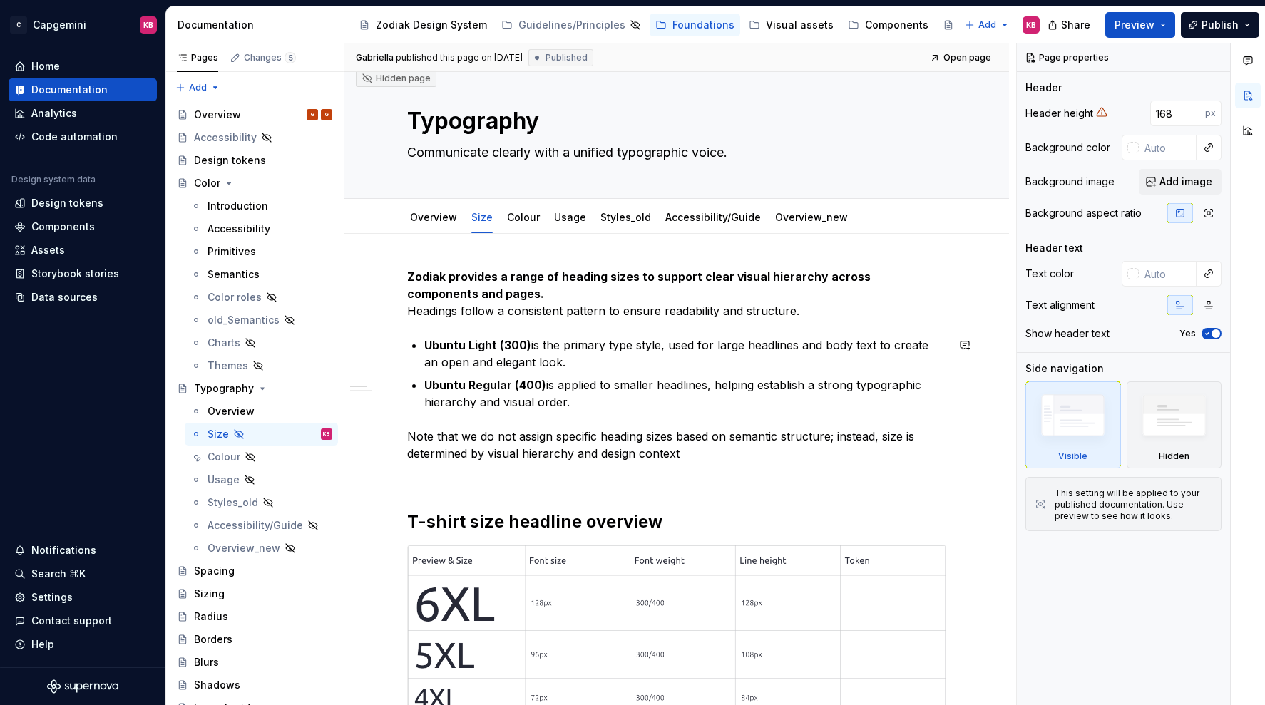
scroll to position [21, 0]
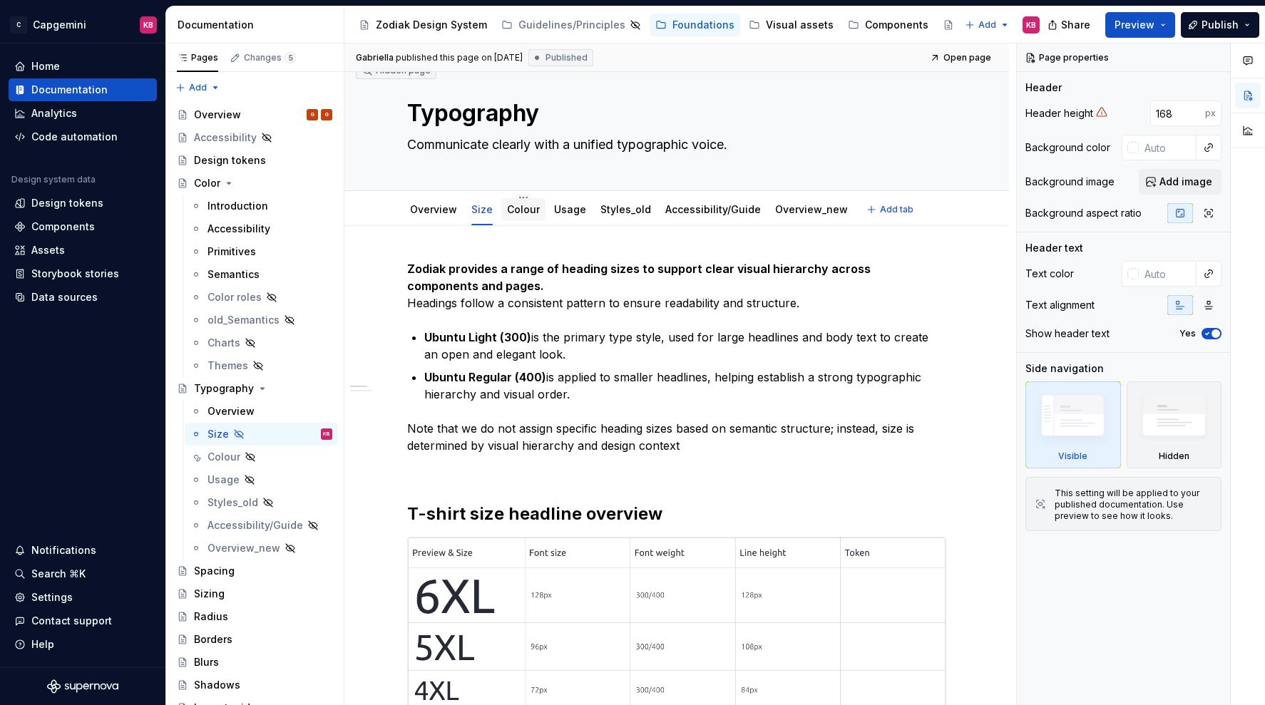
click at [516, 212] on link "Colour" at bounding box center [523, 209] width 33 height 12
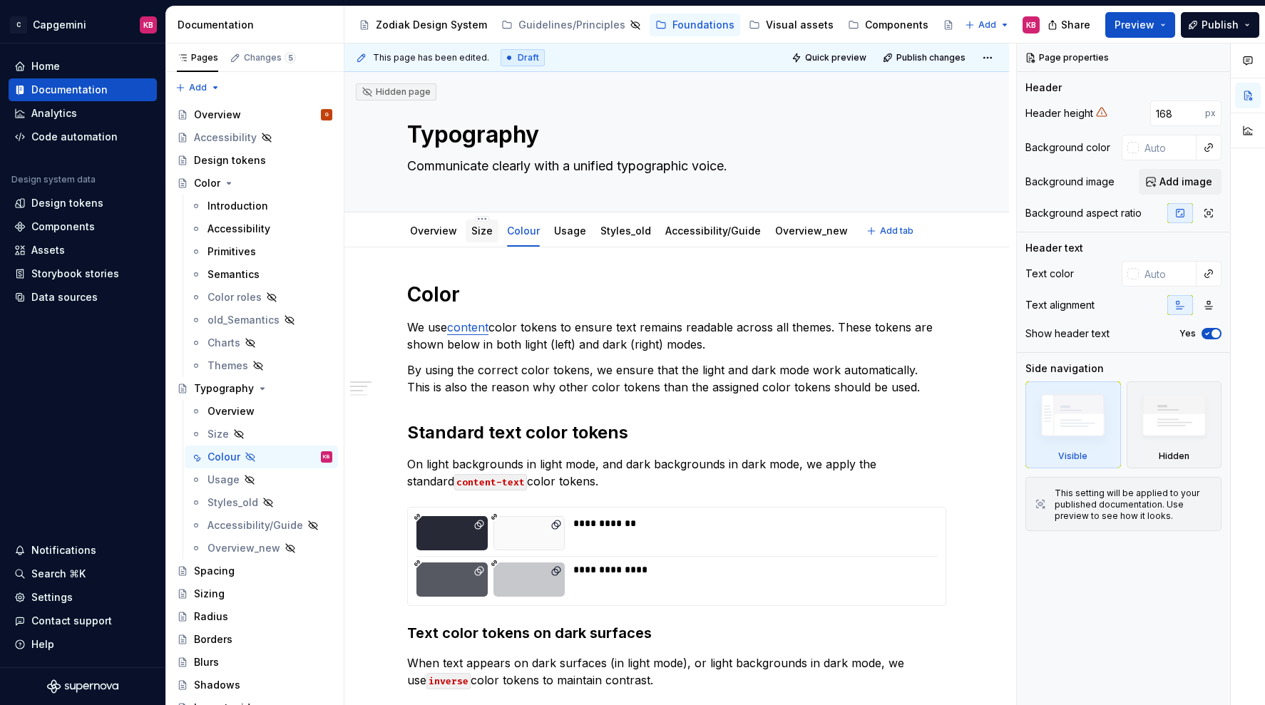
click at [483, 240] on div "Size" at bounding box center [481, 231] width 33 height 23
click at [483, 237] on div "Size" at bounding box center [481, 231] width 21 height 14
click at [481, 230] on link "Size" at bounding box center [481, 231] width 21 height 12
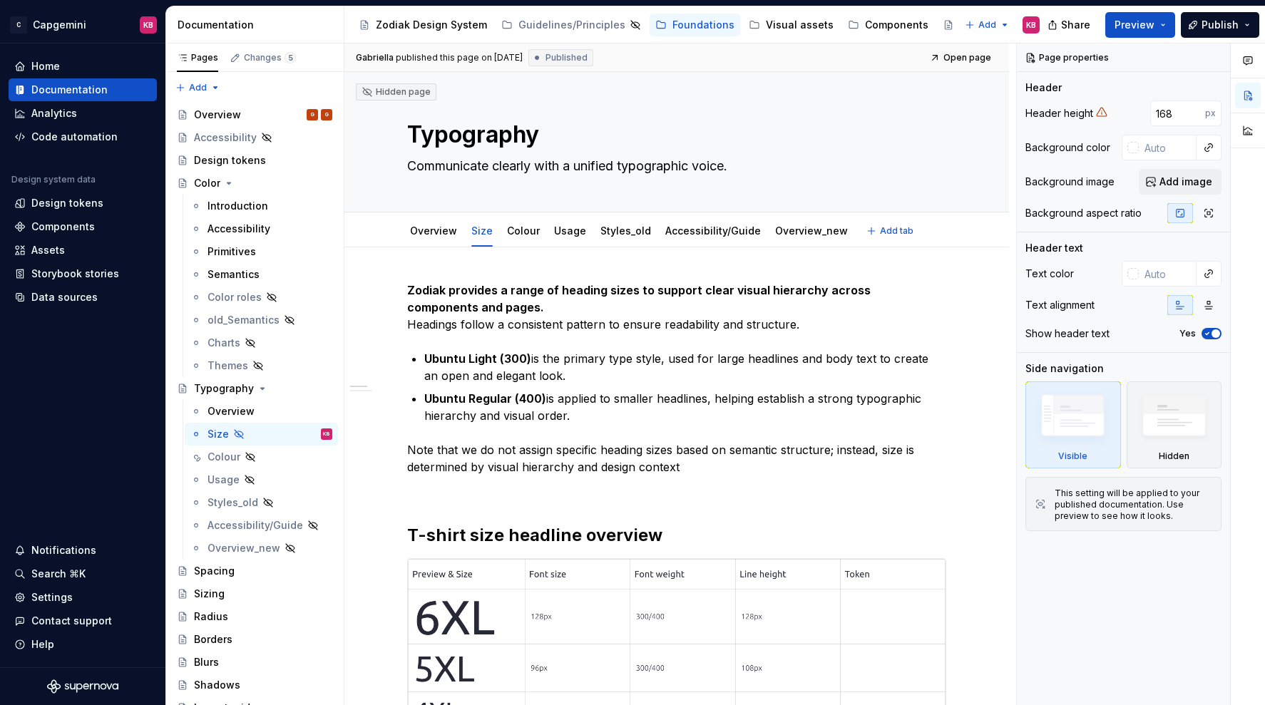
type textarea "*"
click at [413, 289] on strong "Zodiak provides a range of heading sizes to support clear visual hierarchy acro…" at bounding box center [640, 298] width 466 height 31
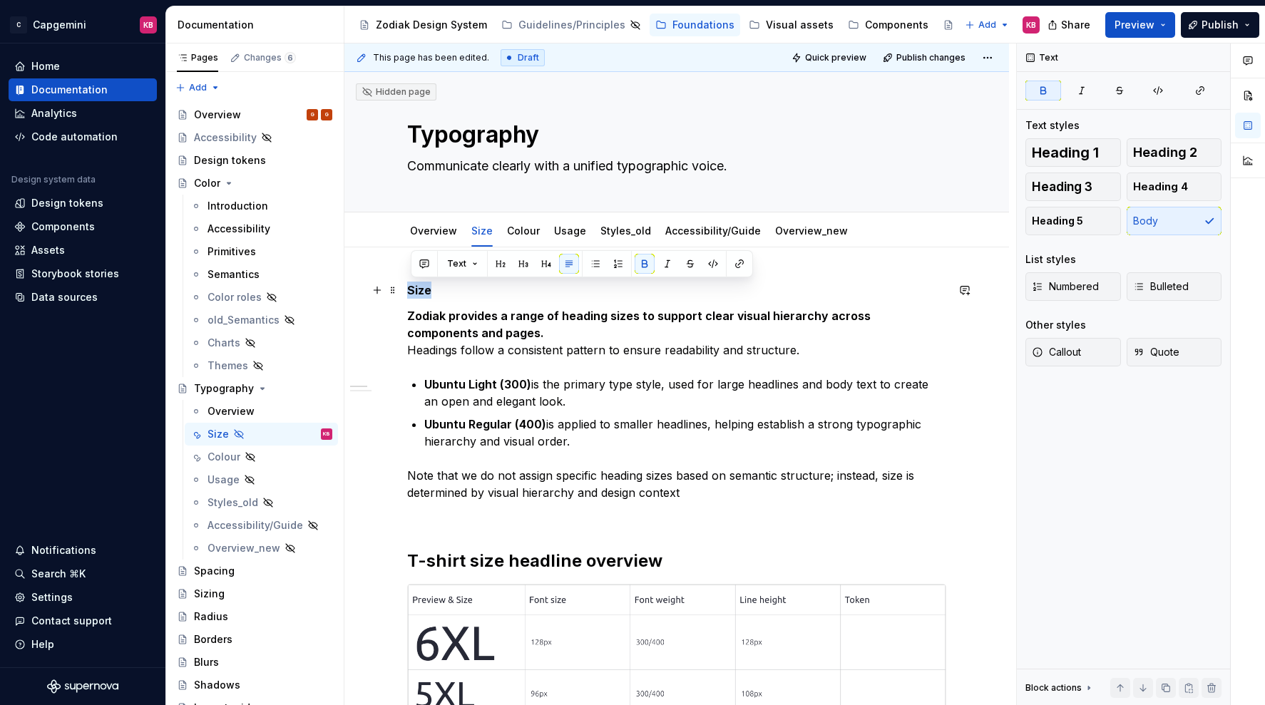
drag, startPoint x: 436, startPoint y: 286, endPoint x: 407, endPoint y: 289, distance: 28.7
click at [497, 255] on button "button" at bounding box center [500, 264] width 20 height 20
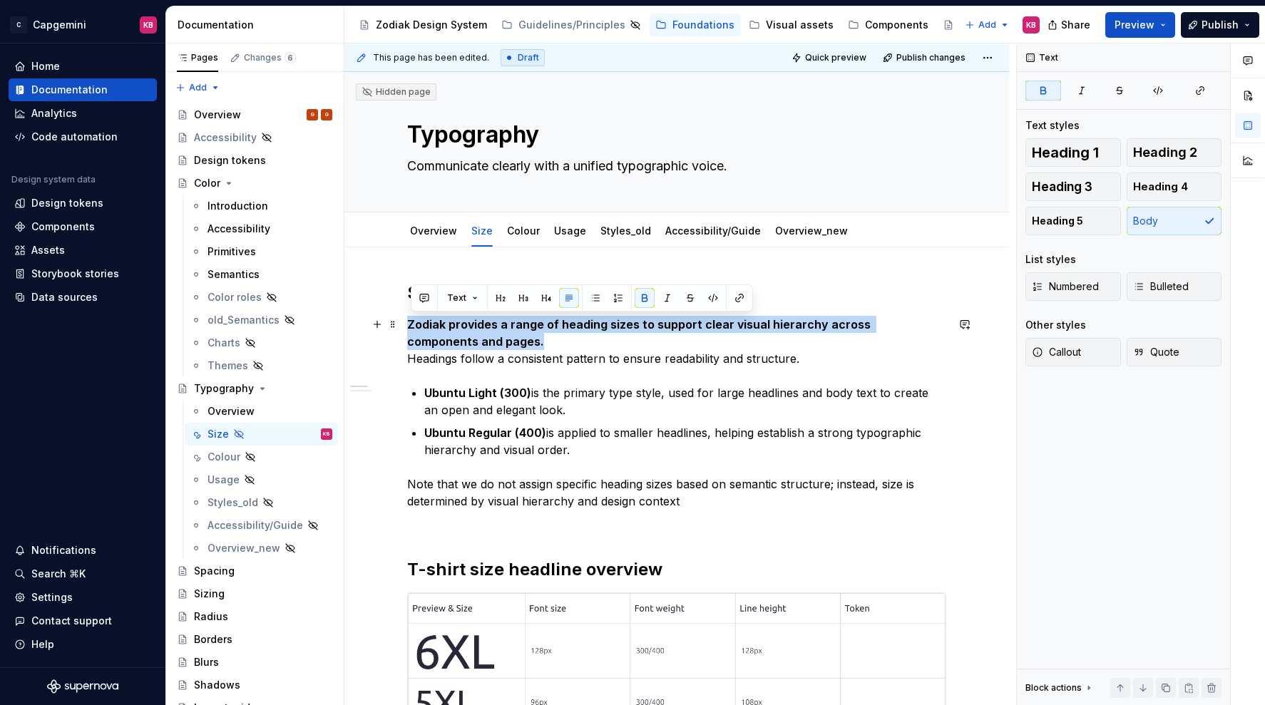
drag, startPoint x: 475, startPoint y: 340, endPoint x: 410, endPoint y: 332, distance: 66.0
click at [410, 332] on p "Zodiak provides a range of heading sizes to support clear visual hierarchy acro…" at bounding box center [676, 341] width 539 height 51
click at [641, 292] on button "button" at bounding box center [644, 298] width 20 height 20
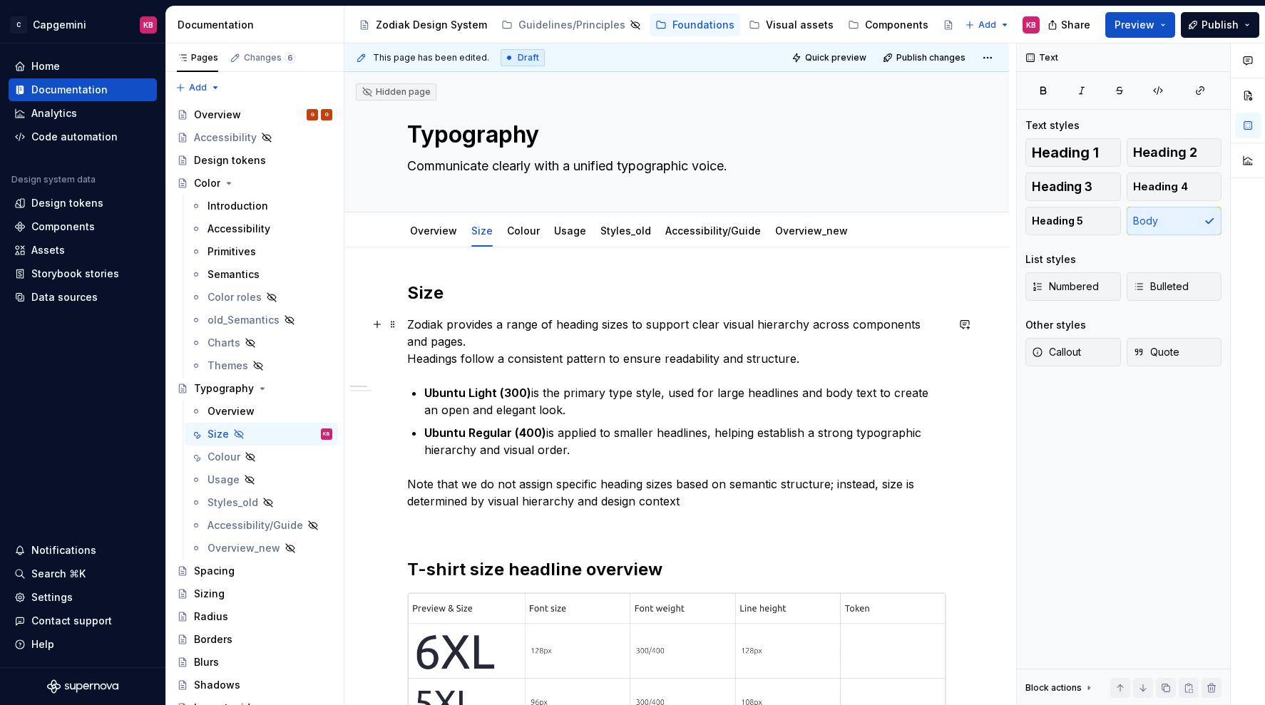
click at [450, 360] on p "Zodiak provides a range of heading sizes to support clear visual hierarchy acro…" at bounding box center [676, 341] width 539 height 51
click at [423, 360] on p "Zodiak provides a range of heading sizes to support clear visual hierarchy acro…" at bounding box center [676, 341] width 539 height 51
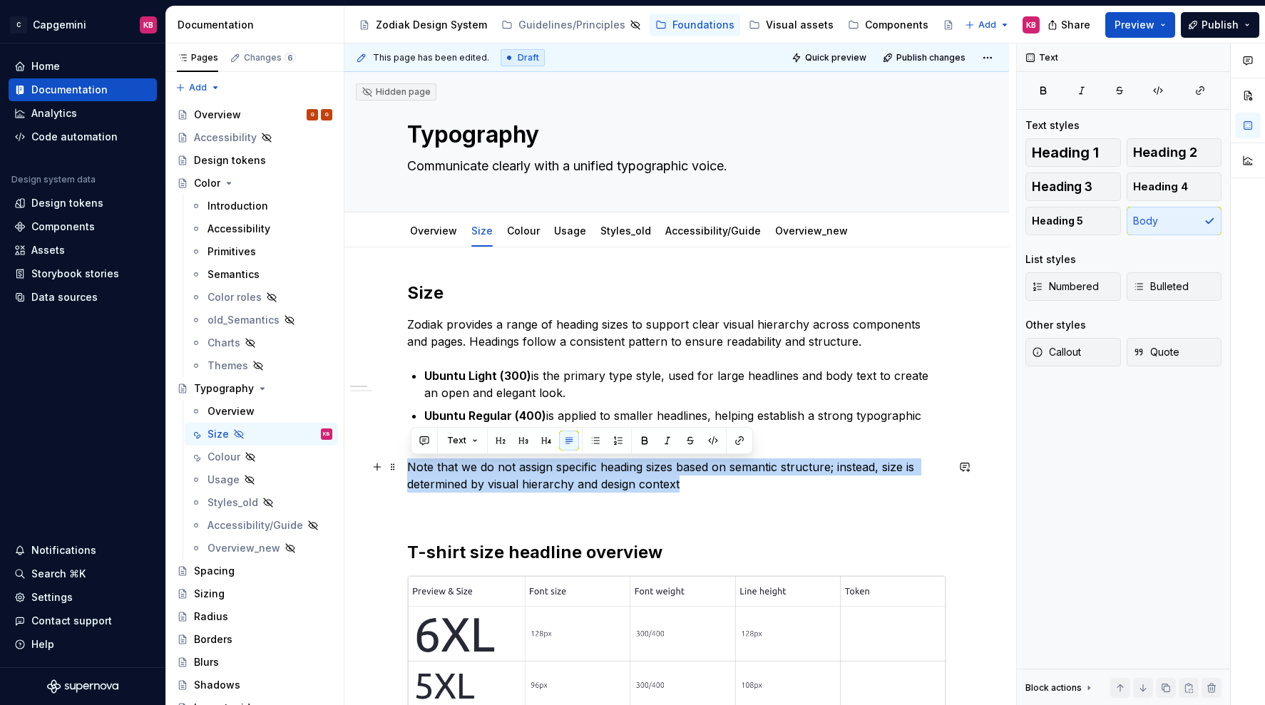
drag, startPoint x: 687, startPoint y: 483, endPoint x: 406, endPoint y: 468, distance: 282.0
click at [662, 445] on button "button" at bounding box center [667, 441] width 20 height 20
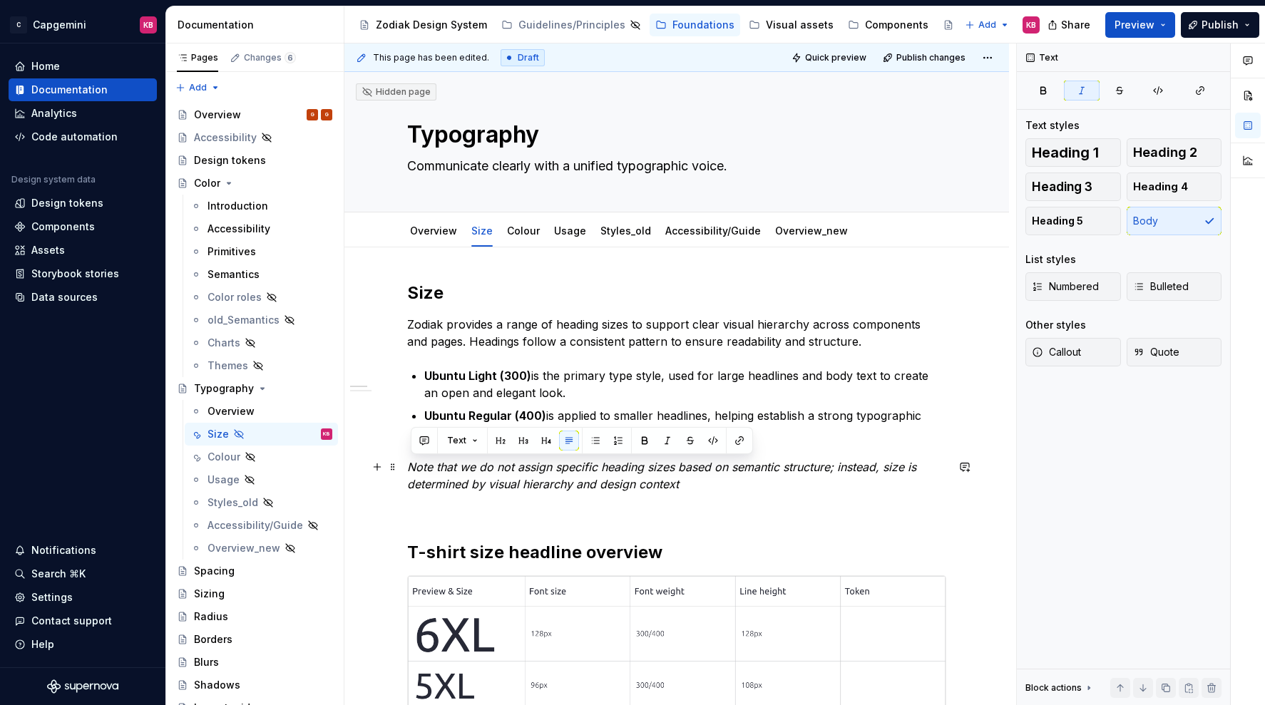
click at [710, 485] on p "Note that we do not assign specific heading sizes based on semantic structure; …" at bounding box center [676, 475] width 539 height 34
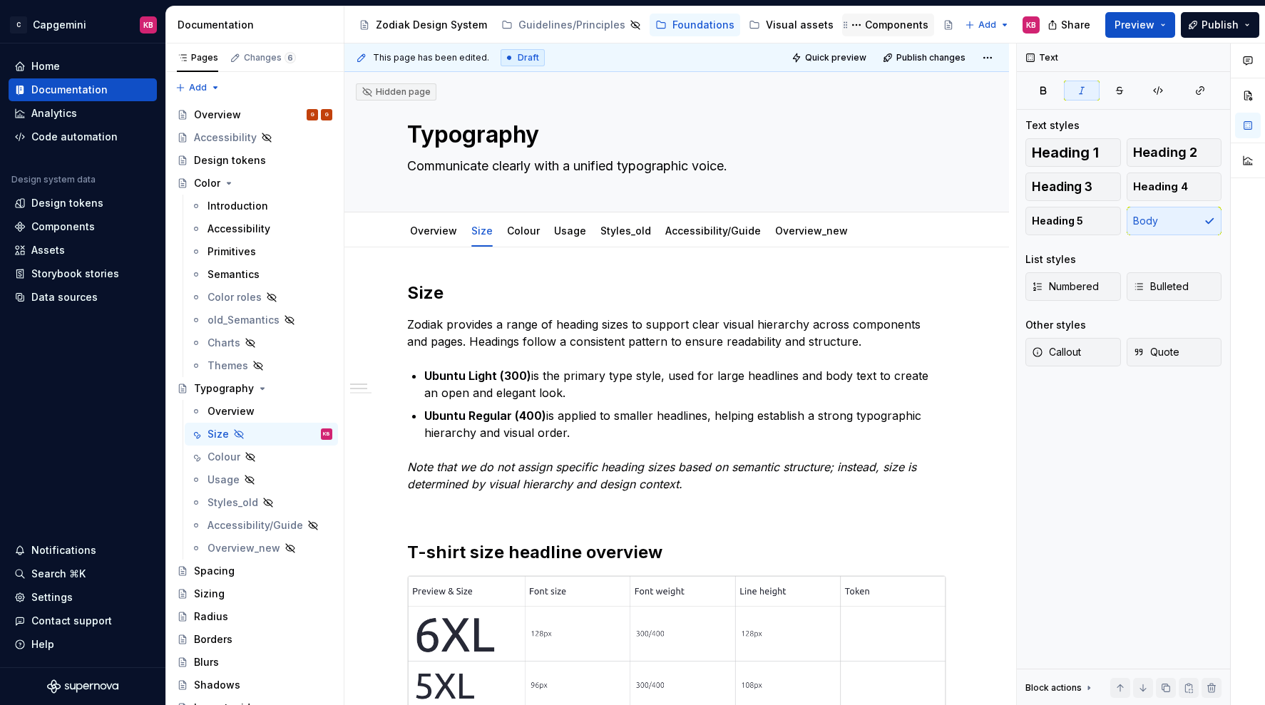
click at [865, 21] on div "Components" at bounding box center [896, 25] width 63 height 14
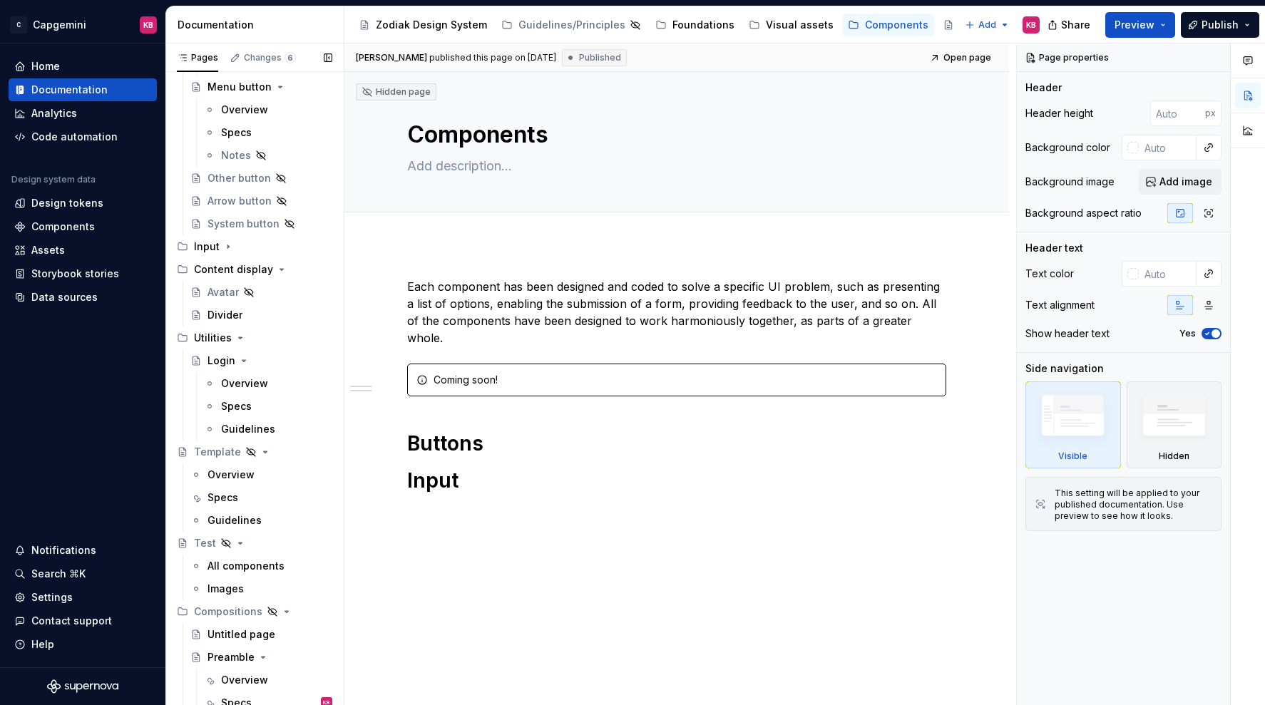
scroll to position [353, 0]
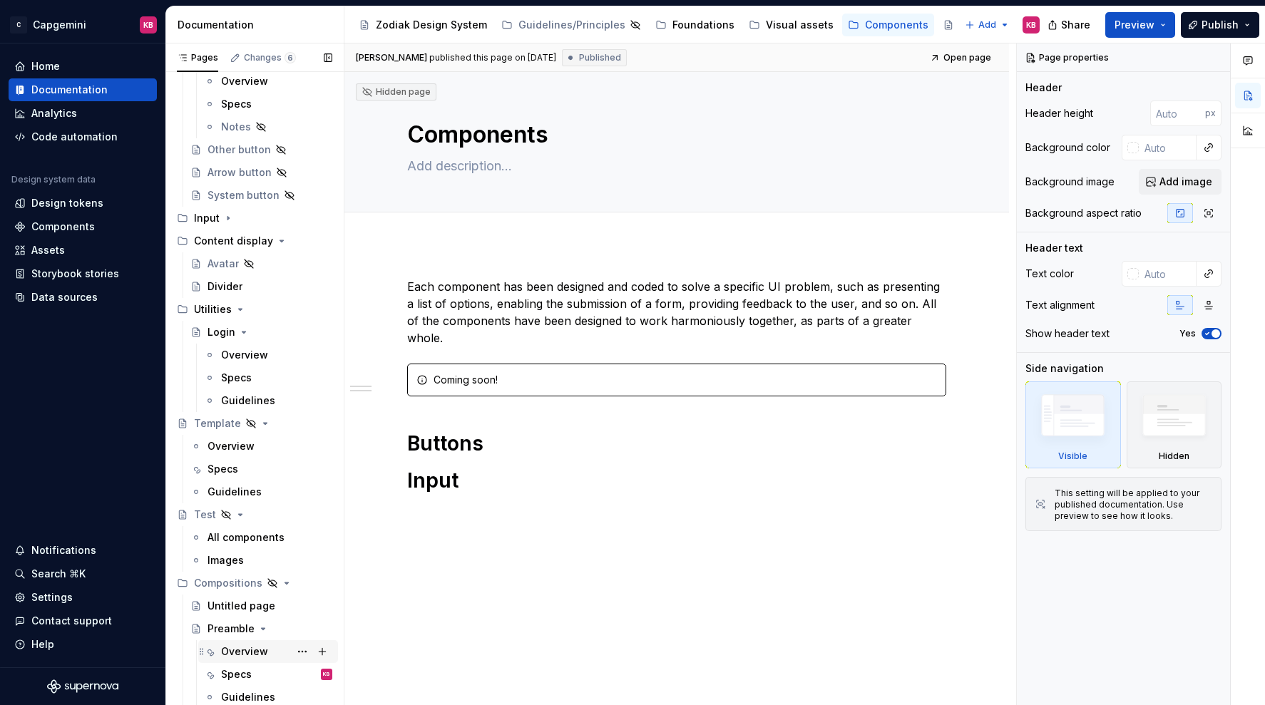
click at [243, 653] on div "Overview" at bounding box center [244, 651] width 47 height 14
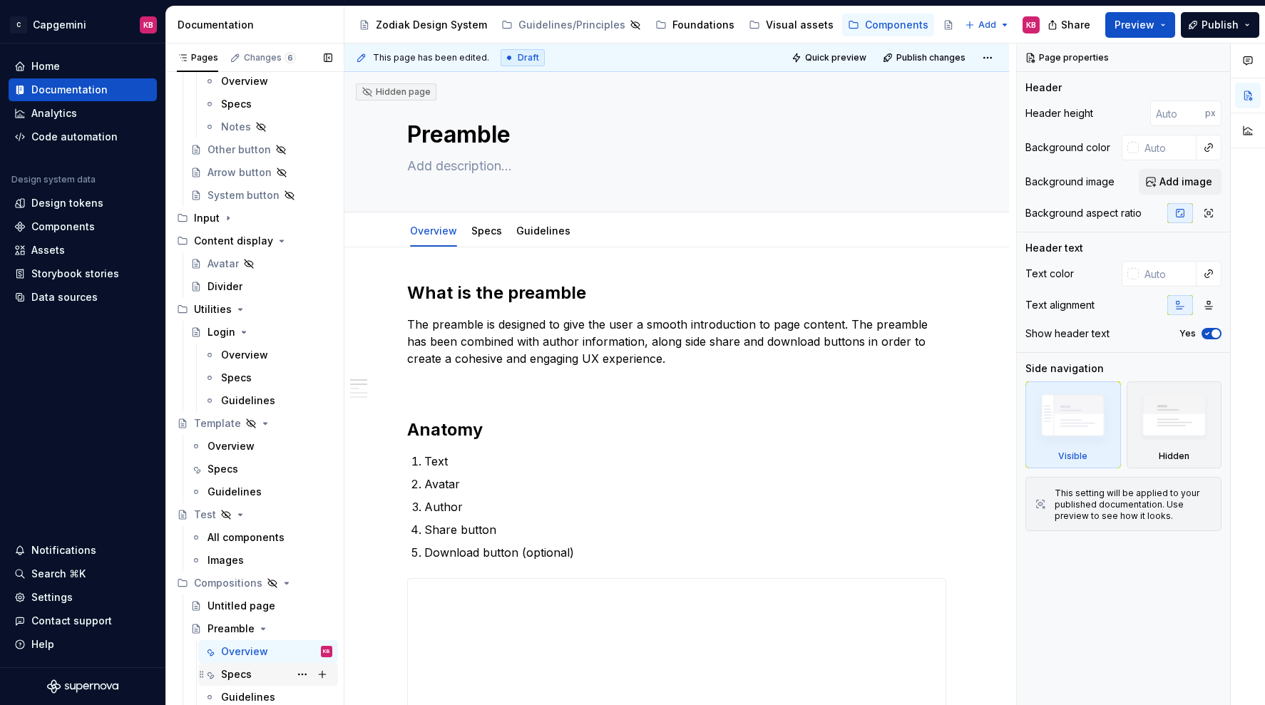
click at [234, 667] on div "Specs" at bounding box center [236, 674] width 31 height 14
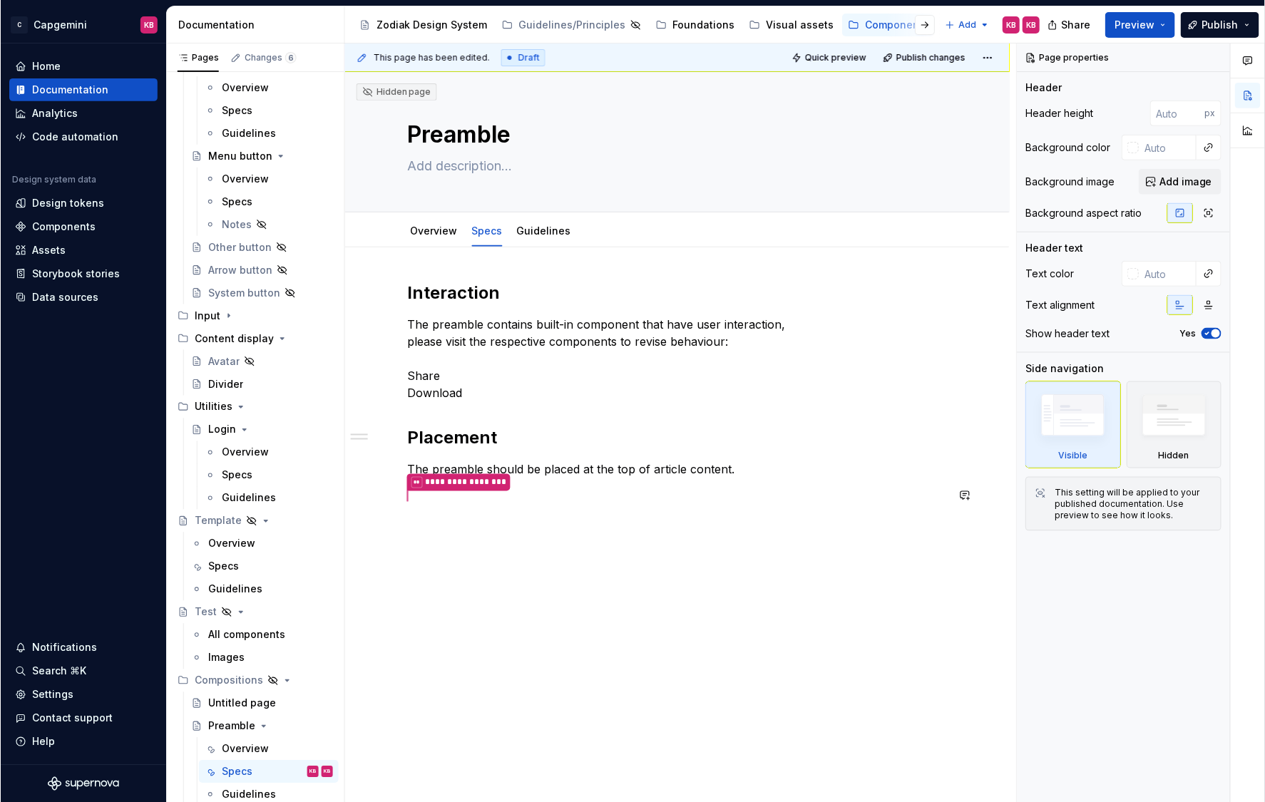
scroll to position [256, 0]
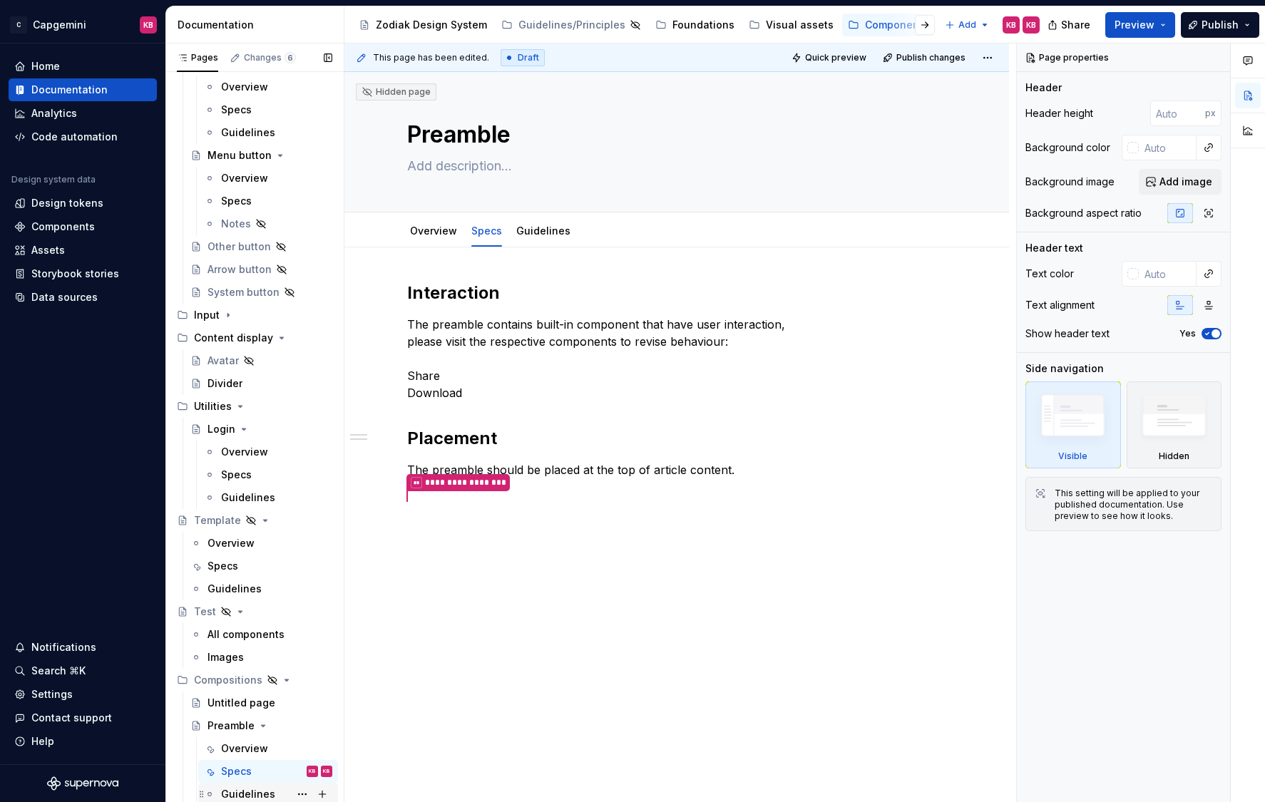
click at [257, 704] on div "Guidelines" at bounding box center [248, 794] width 54 height 14
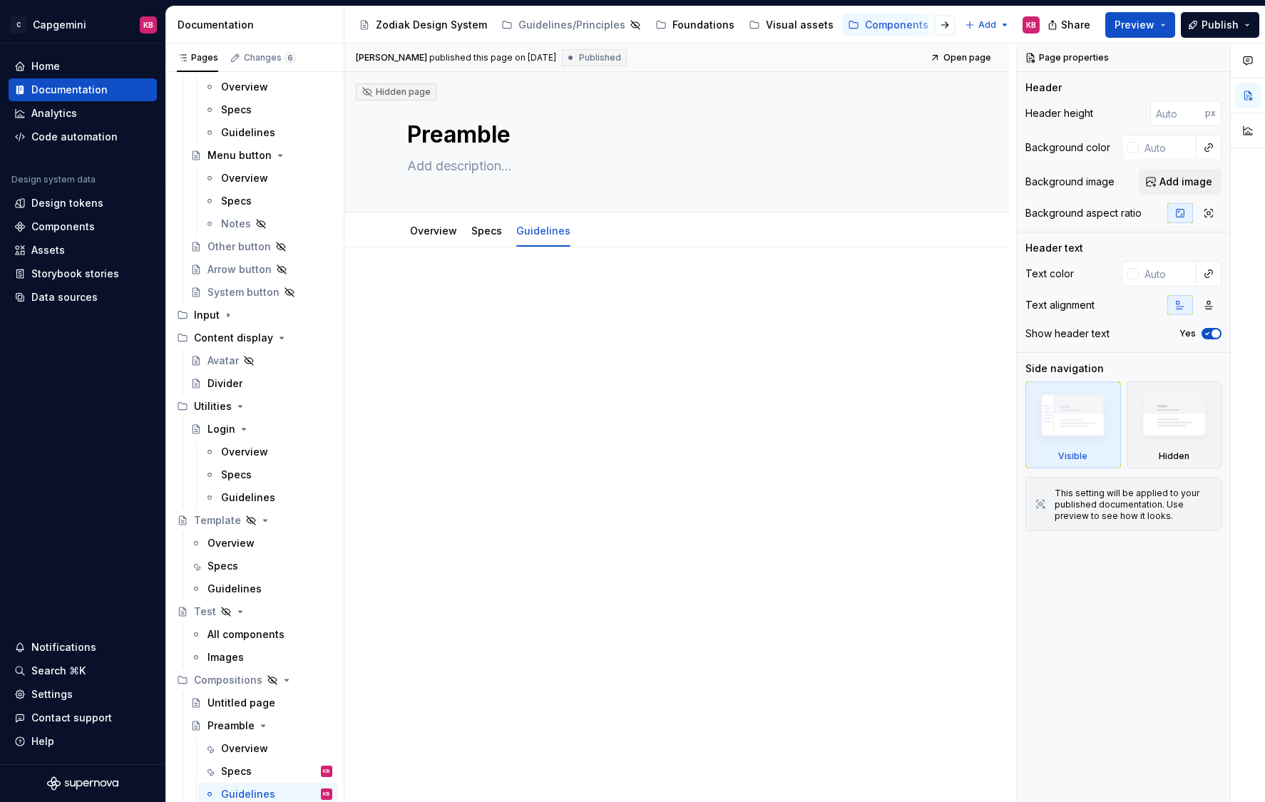
type textarea "*"
click at [429, 278] on div at bounding box center [676, 420] width 664 height 346
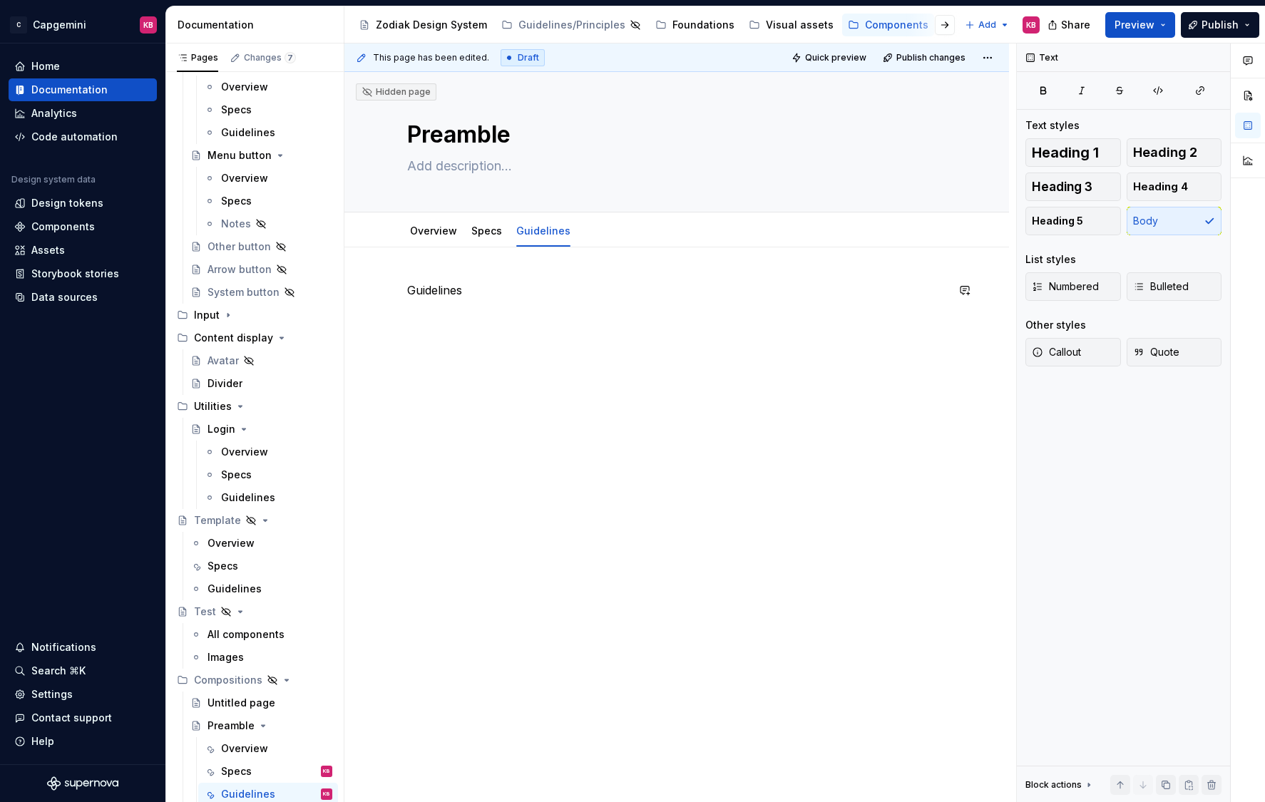
click at [504, 418] on div "Guidelines" at bounding box center [676, 420] width 664 height 346
click at [267, 493] on div "Guidelines" at bounding box center [248, 497] width 54 height 14
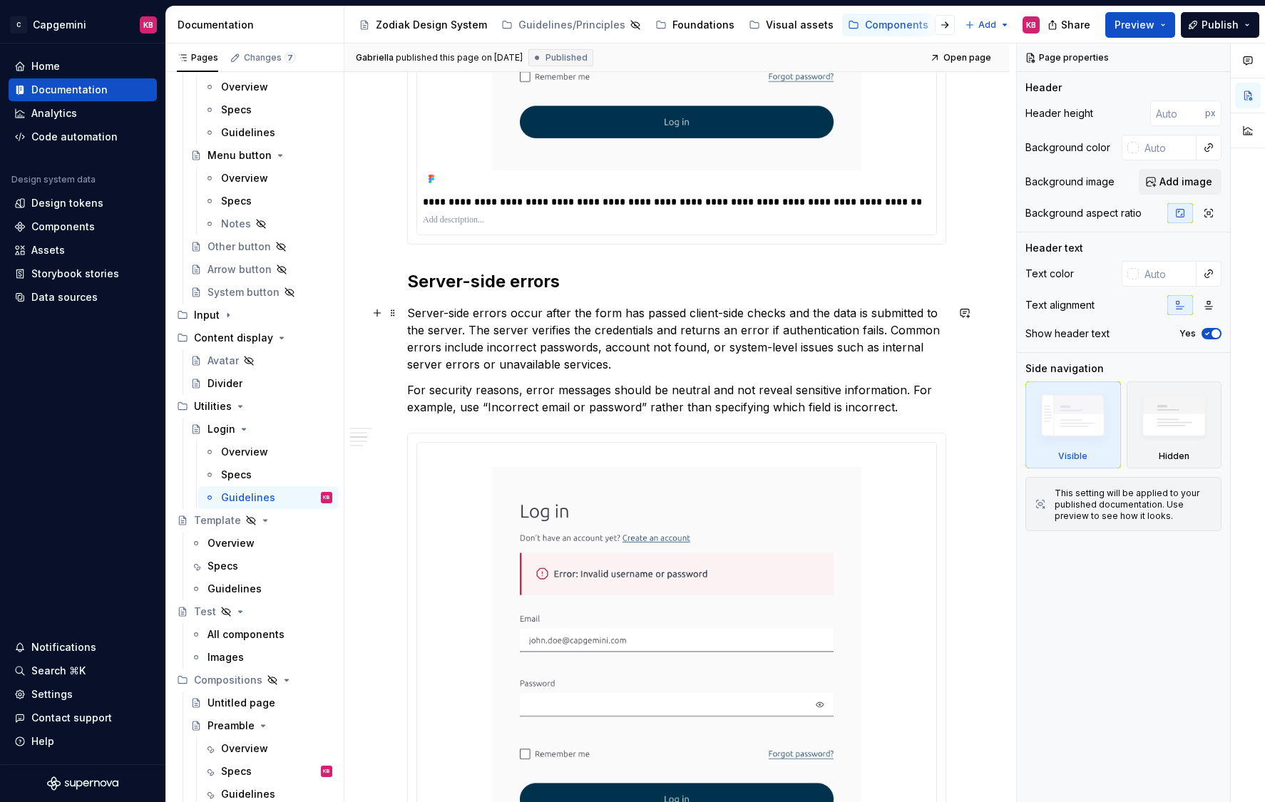
scroll to position [588, 0]
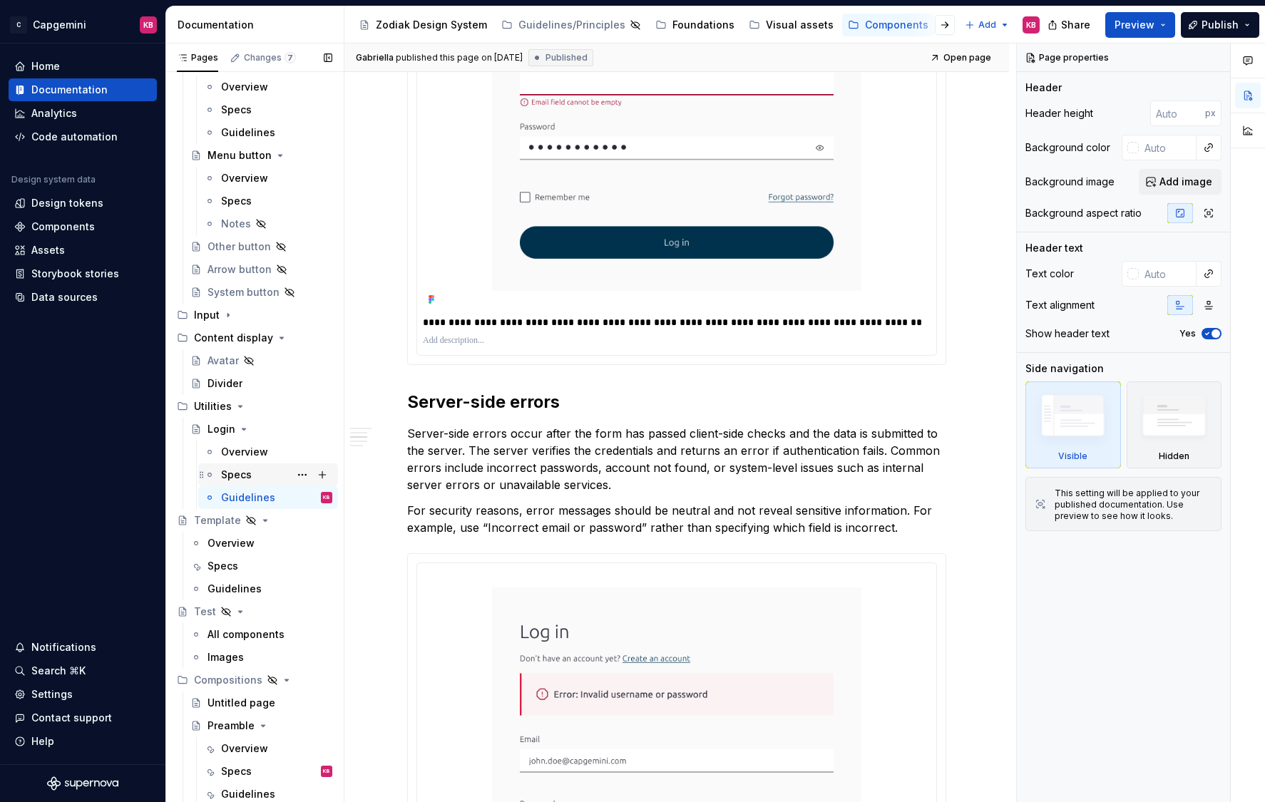
click at [267, 470] on div "Specs" at bounding box center [276, 475] width 111 height 20
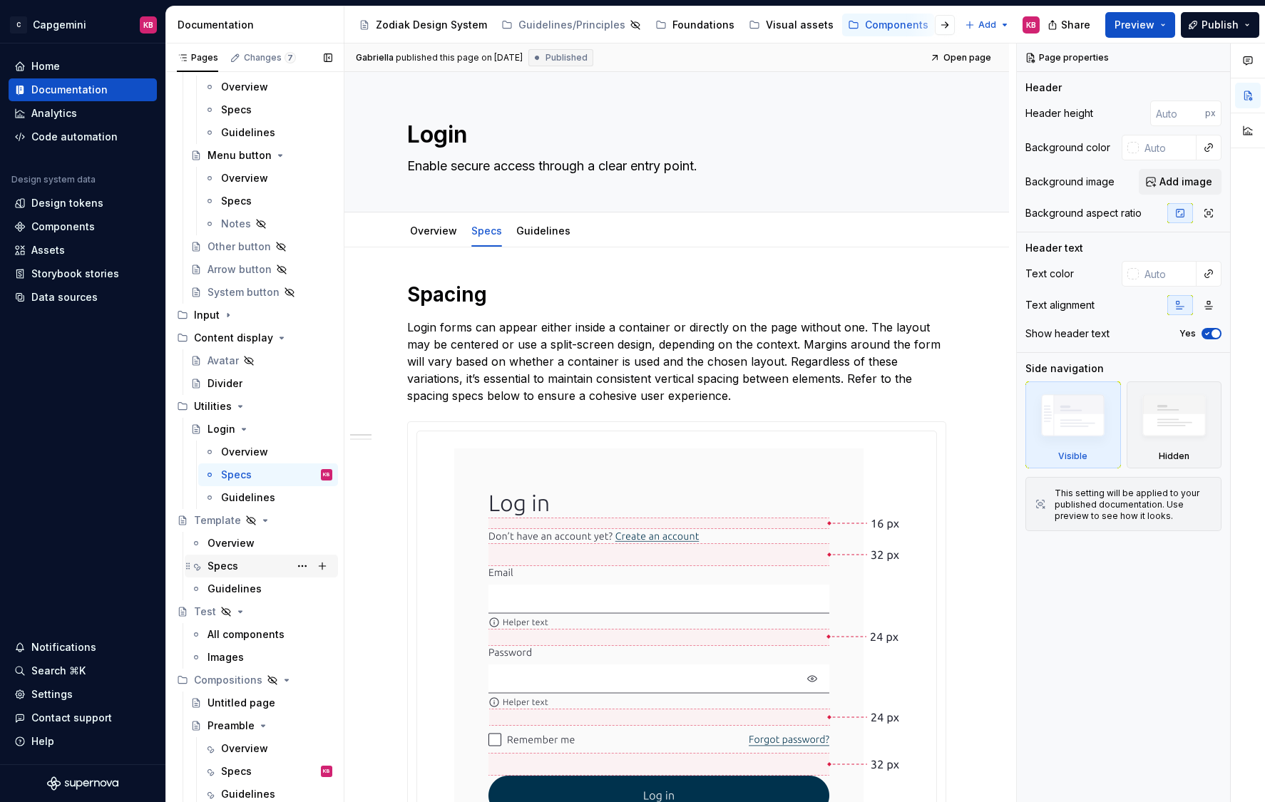
click at [231, 567] on div "Specs" at bounding box center [222, 566] width 31 height 14
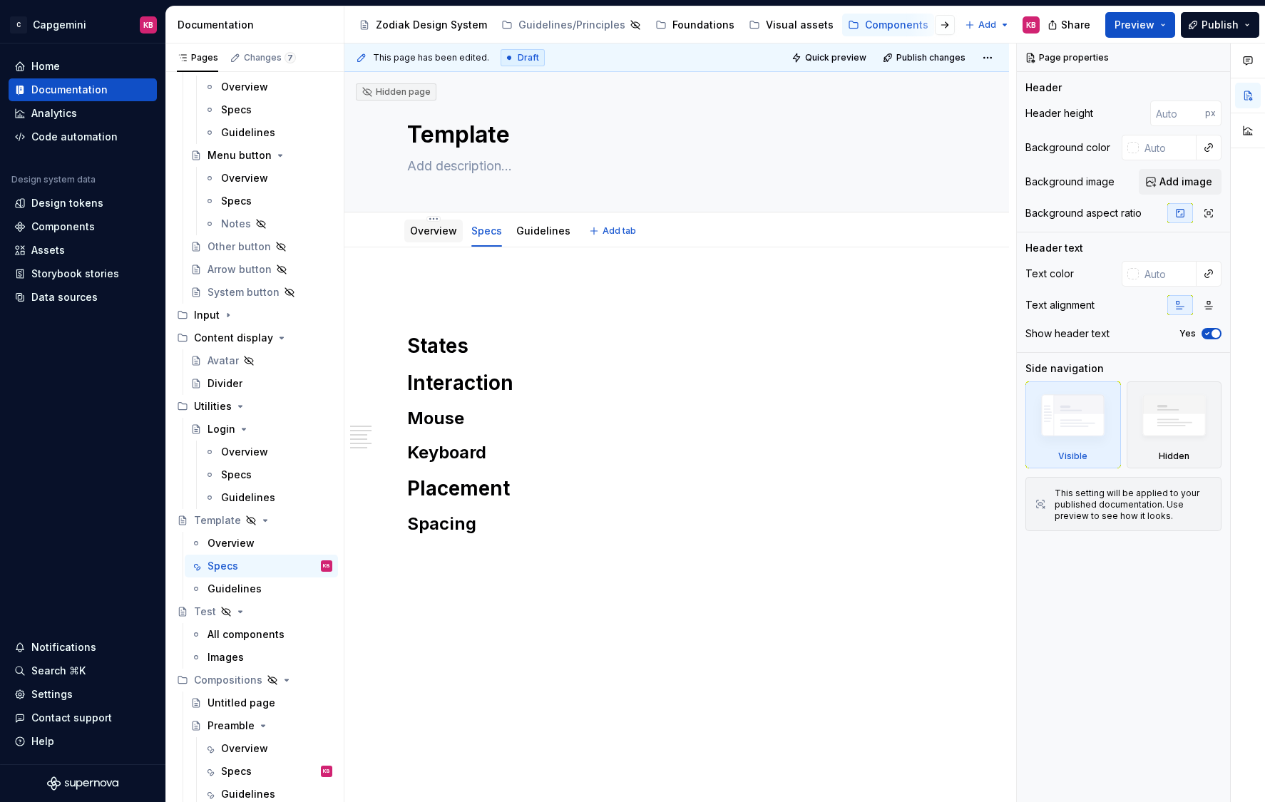
click at [437, 230] on link "Overview" at bounding box center [433, 231] width 47 height 12
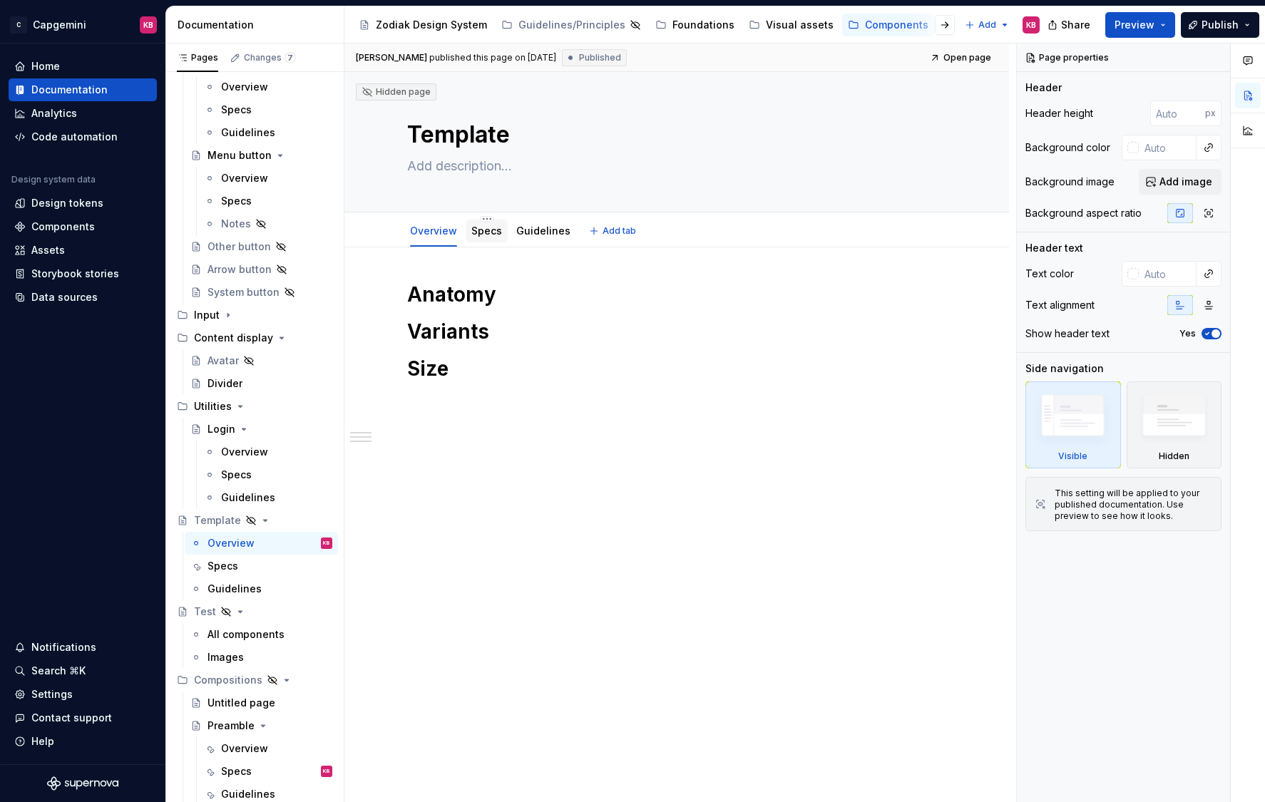
click at [480, 229] on link "Specs" at bounding box center [486, 231] width 31 height 12
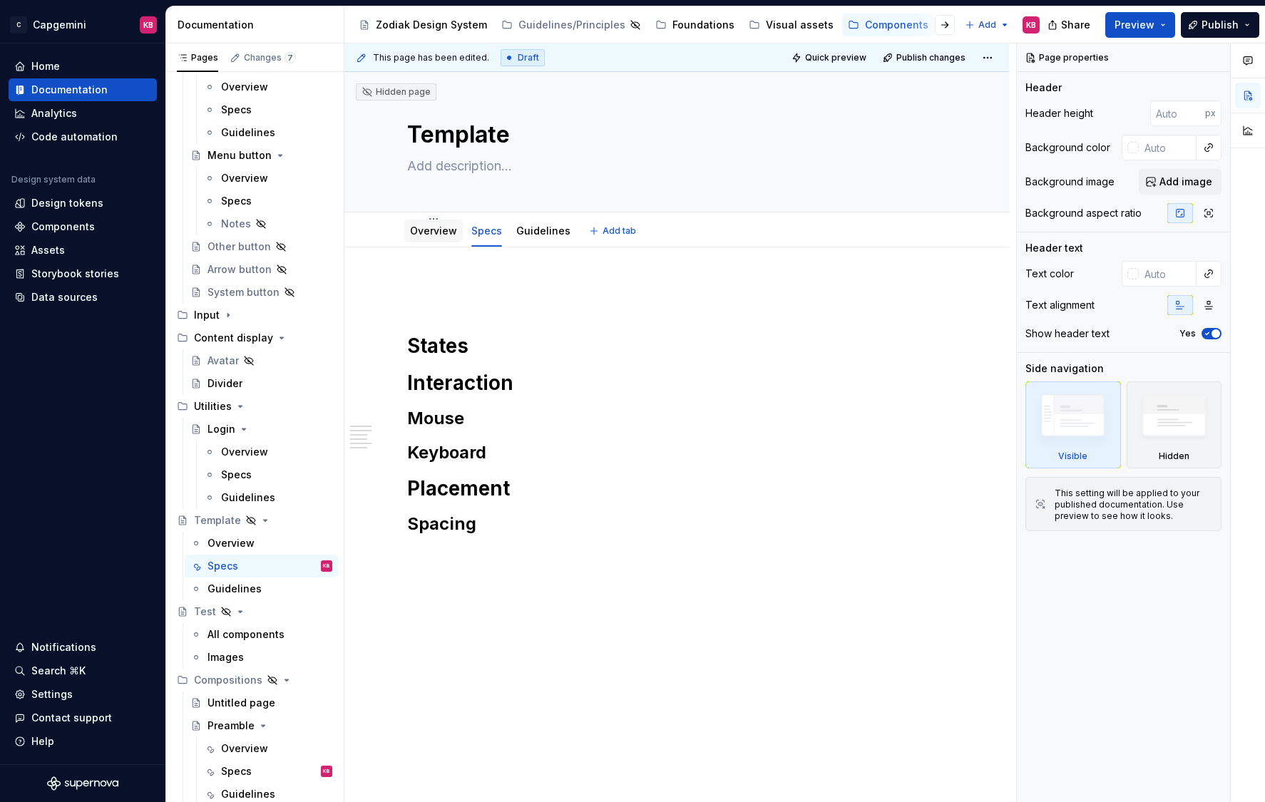
click at [431, 232] on link "Overview" at bounding box center [433, 231] width 47 height 12
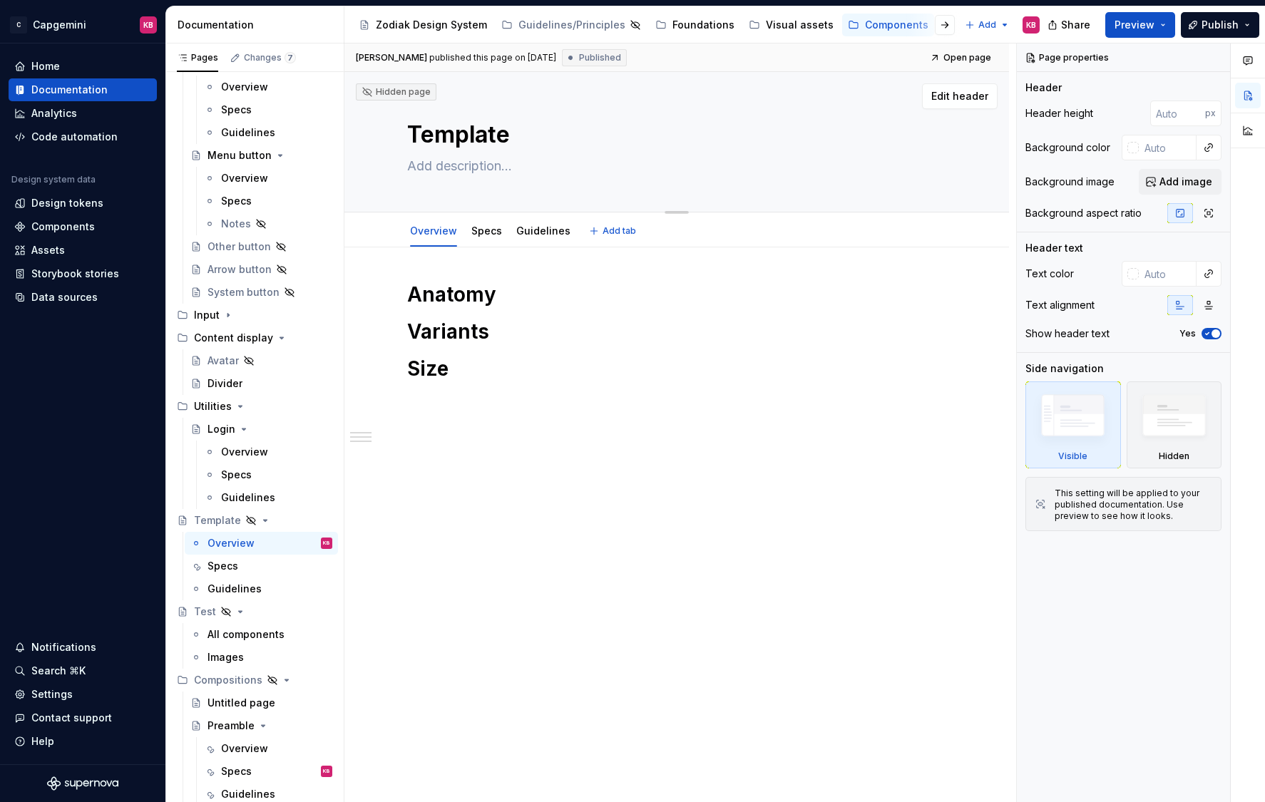
click at [444, 133] on textarea "Template" at bounding box center [673, 135] width 539 height 34
click at [436, 166] on textarea at bounding box center [673, 166] width 539 height 23
click at [431, 165] on textarea at bounding box center [673, 166] width 539 height 23
type textarea "*"
click at [393, 290] on span at bounding box center [392, 294] width 11 height 20
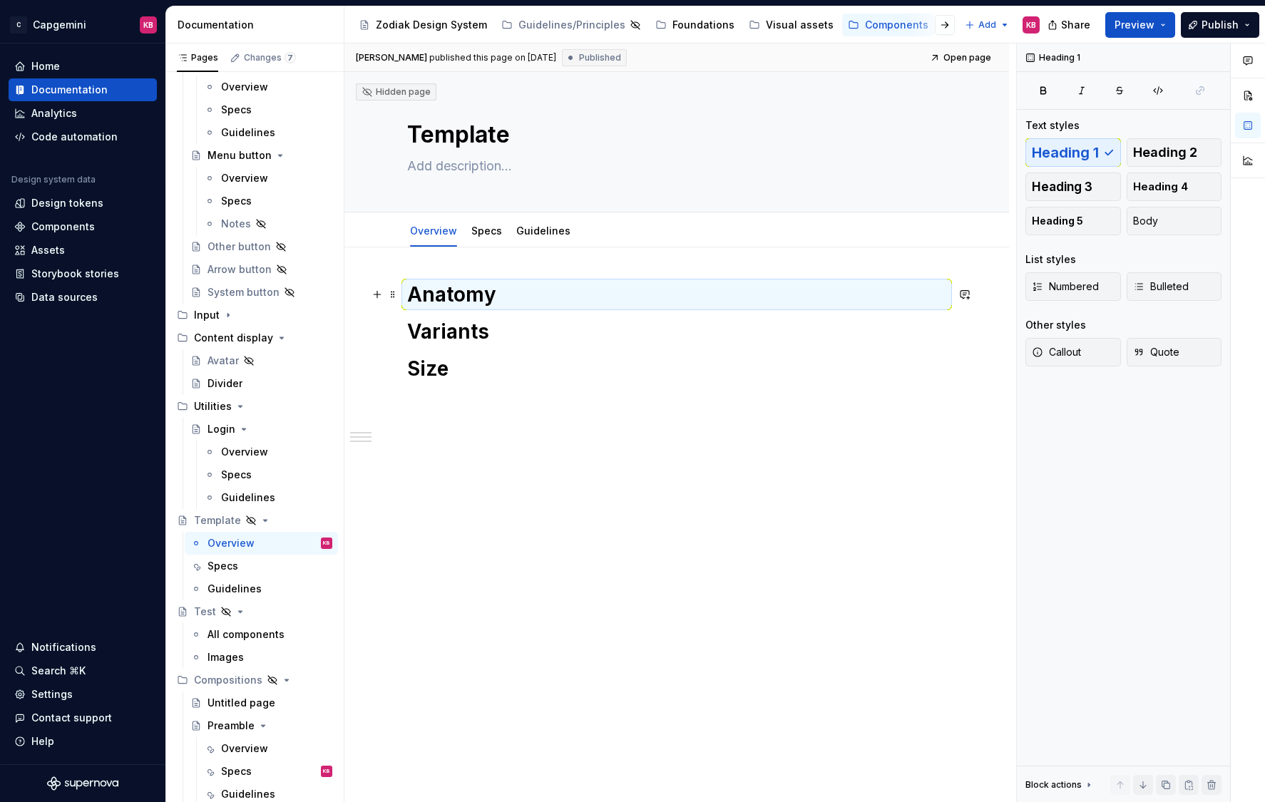
click at [393, 274] on div "Anatomy Variants Size" at bounding box center [676, 443] width 664 height 392
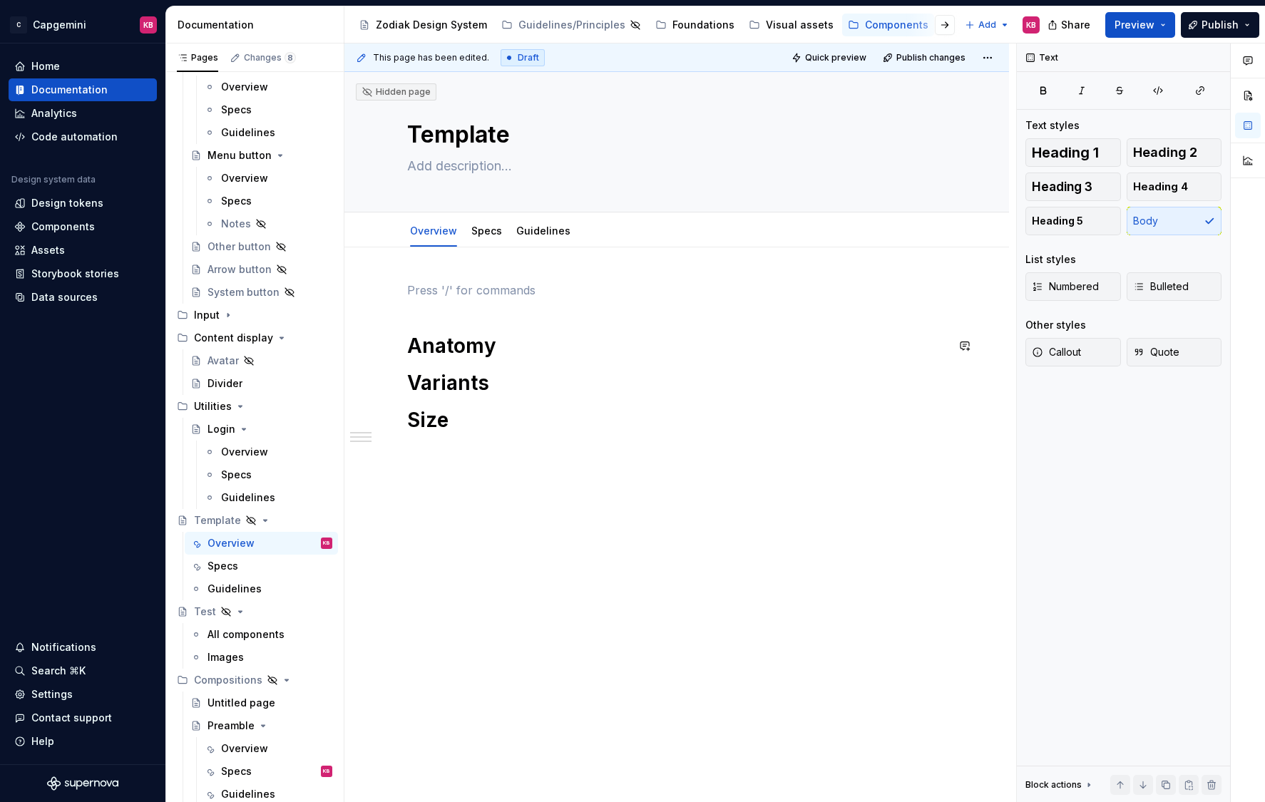
click at [413, 262] on div "Anatomy Variants Size" at bounding box center [676, 468] width 664 height 443
click at [491, 392] on h1 "Variants" at bounding box center [676, 383] width 539 height 26
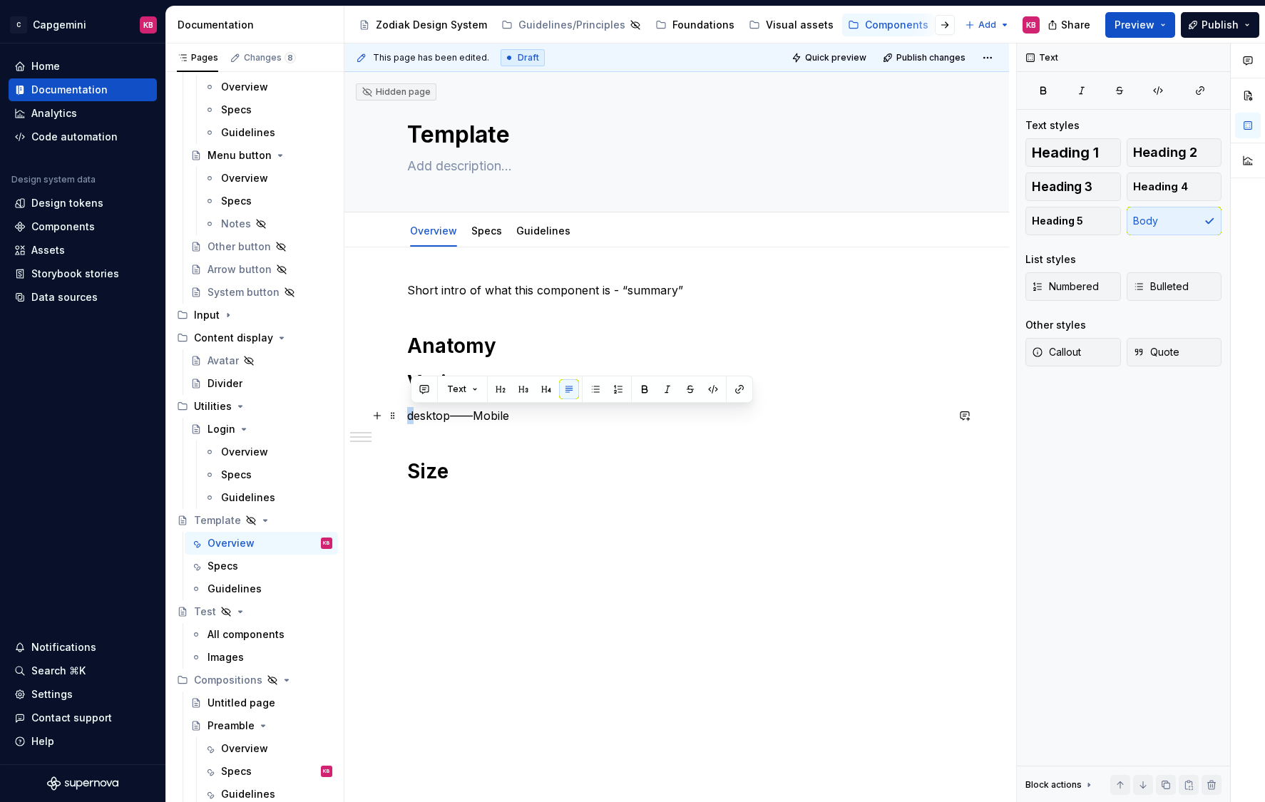
drag, startPoint x: 418, startPoint y: 416, endPoint x: 406, endPoint y: 416, distance: 12.1
click at [406, 416] on div "Short intro of what this component is - “summary” Anatomy Variants desktop——Mob…" at bounding box center [676, 494] width 664 height 495
click at [491, 235] on link "Specs" at bounding box center [486, 231] width 31 height 12
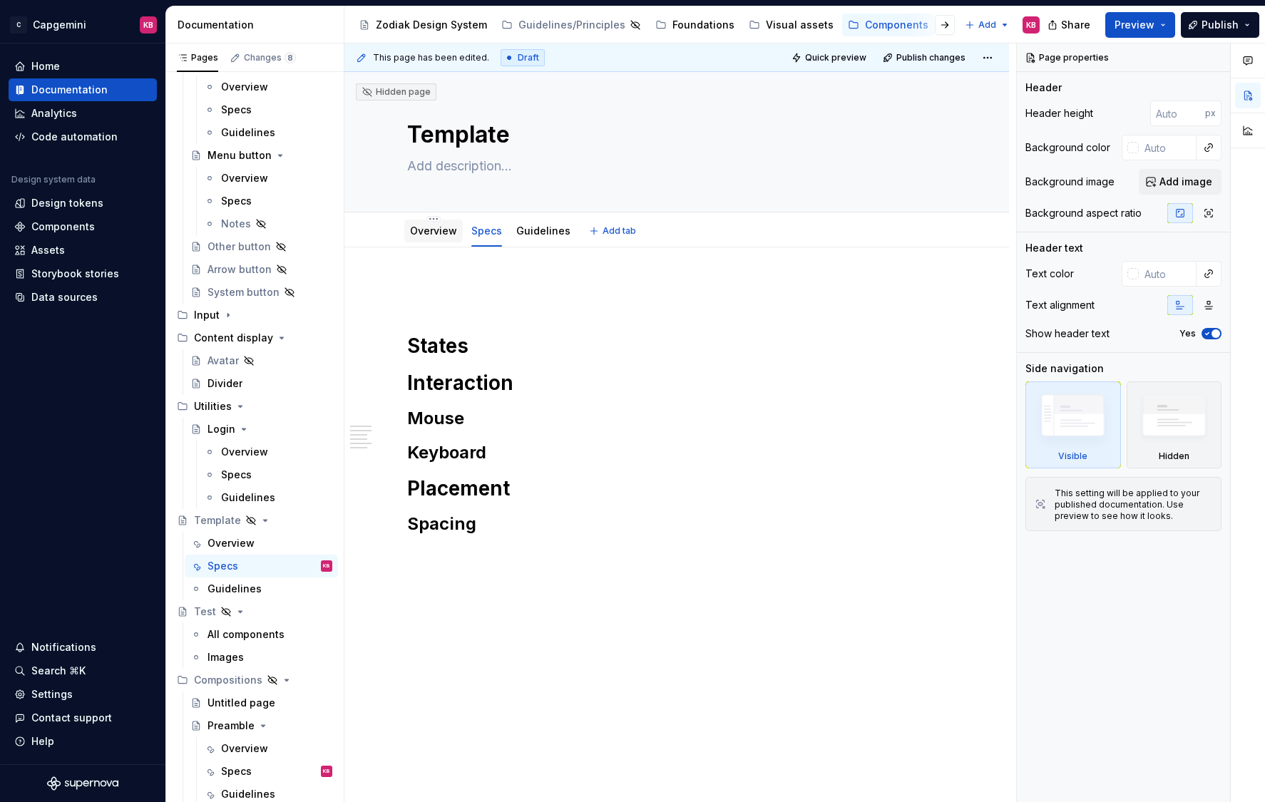
click at [440, 234] on link "Overview" at bounding box center [433, 231] width 47 height 12
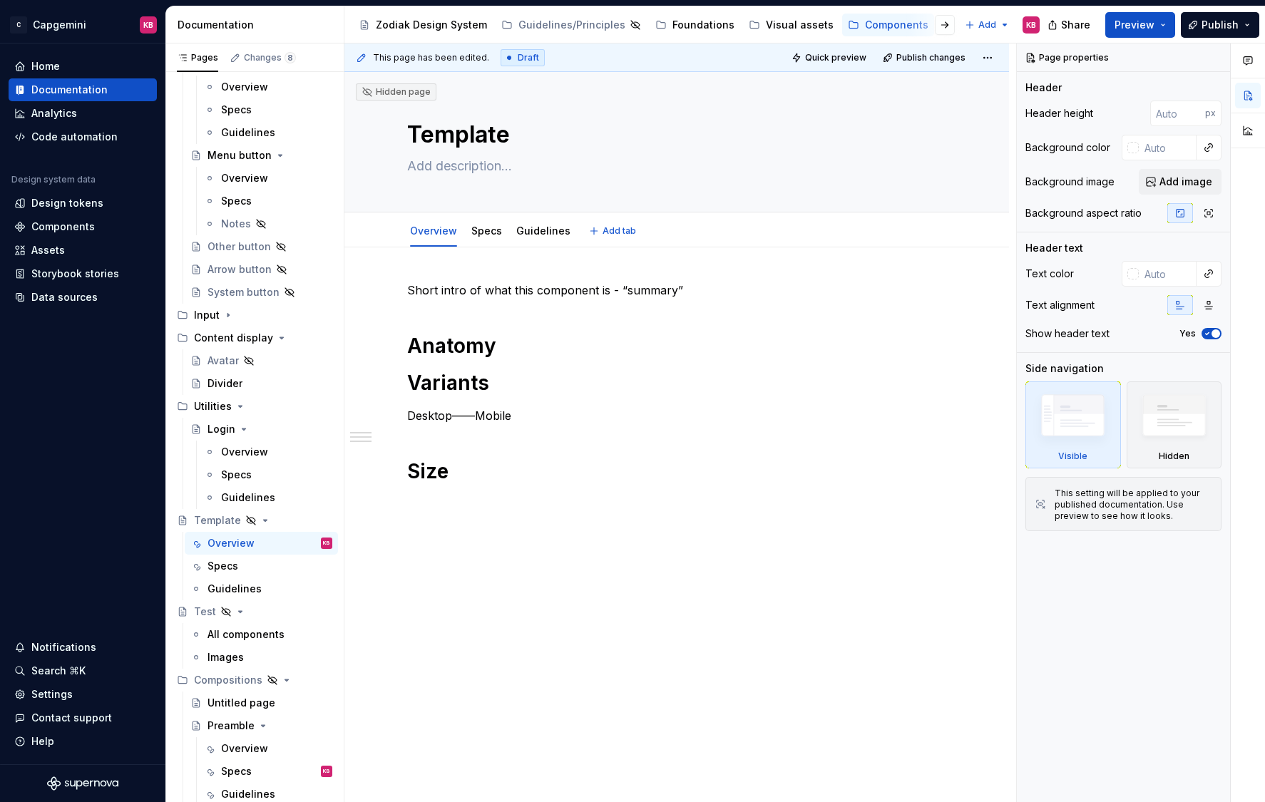
type textarea "*"
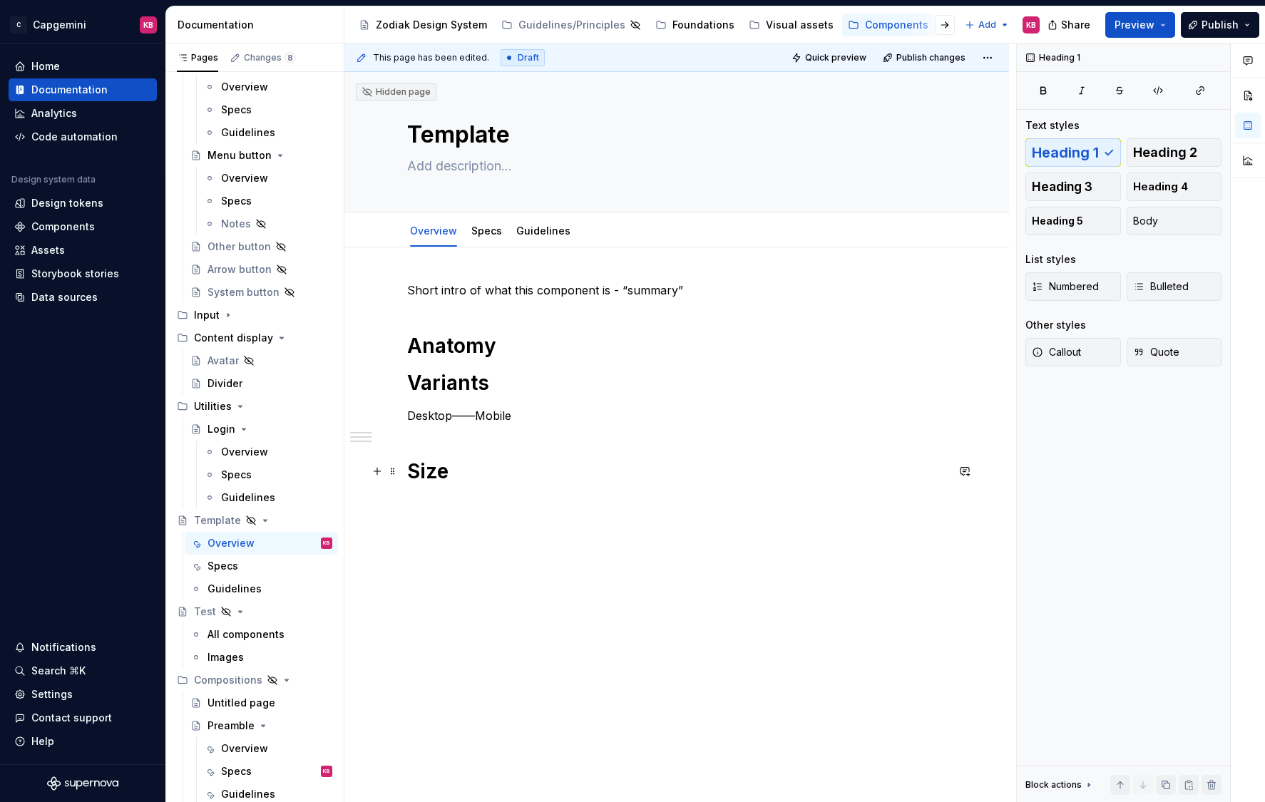
click at [454, 475] on h1 "Size" at bounding box center [676, 471] width 539 height 26
click at [380, 472] on button "button" at bounding box center [377, 471] width 20 height 20
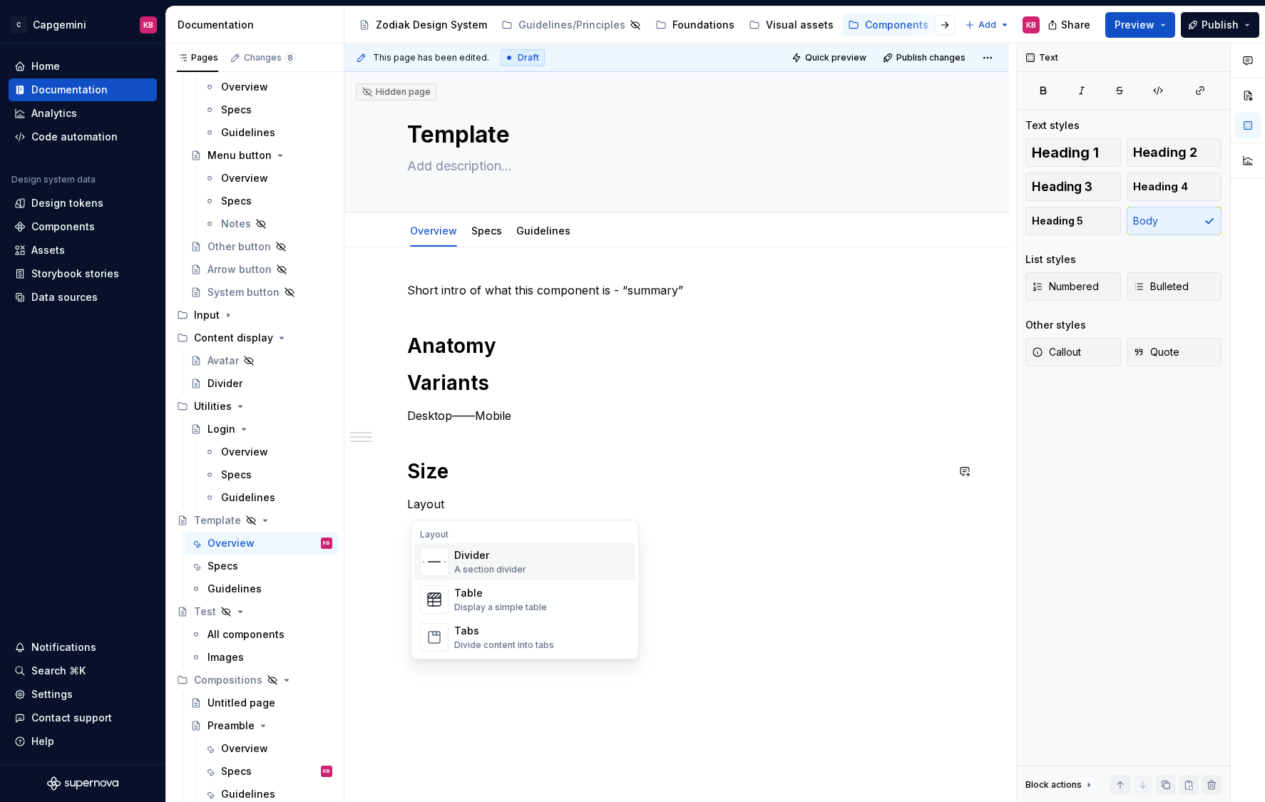
click at [498, 506] on p "Layout" at bounding box center [676, 503] width 539 height 17
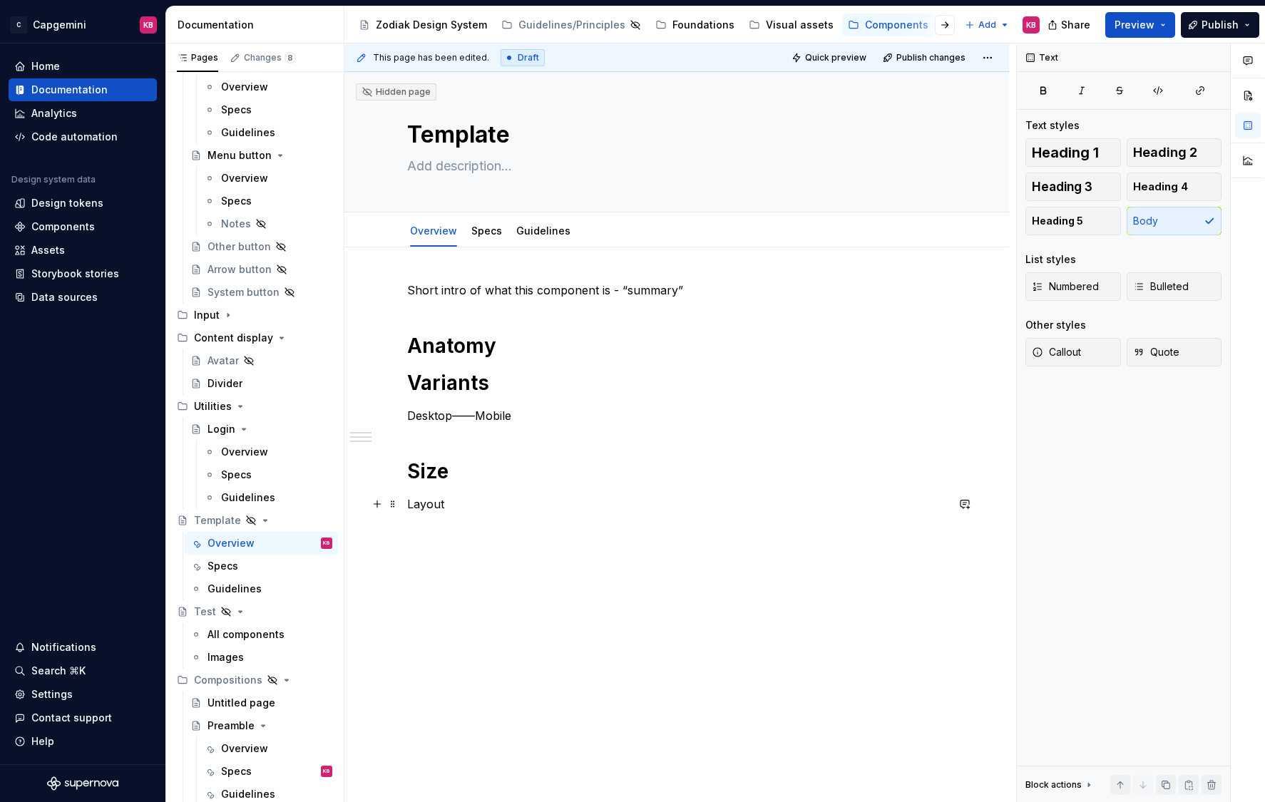
click at [426, 504] on p "Layout" at bounding box center [676, 503] width 539 height 17
click at [500, 479] on button "button" at bounding box center [500, 478] width 20 height 20
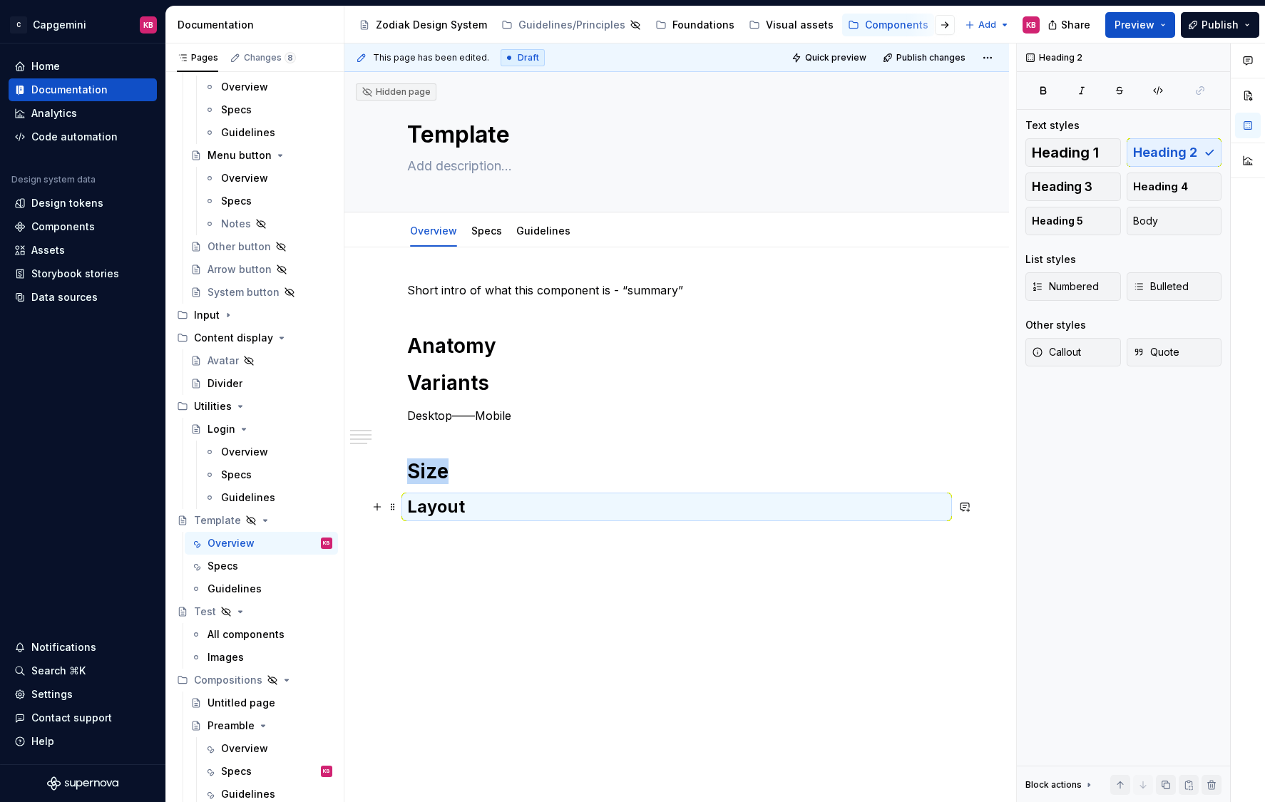
click at [437, 506] on h2 "Layout" at bounding box center [676, 506] width 539 height 23
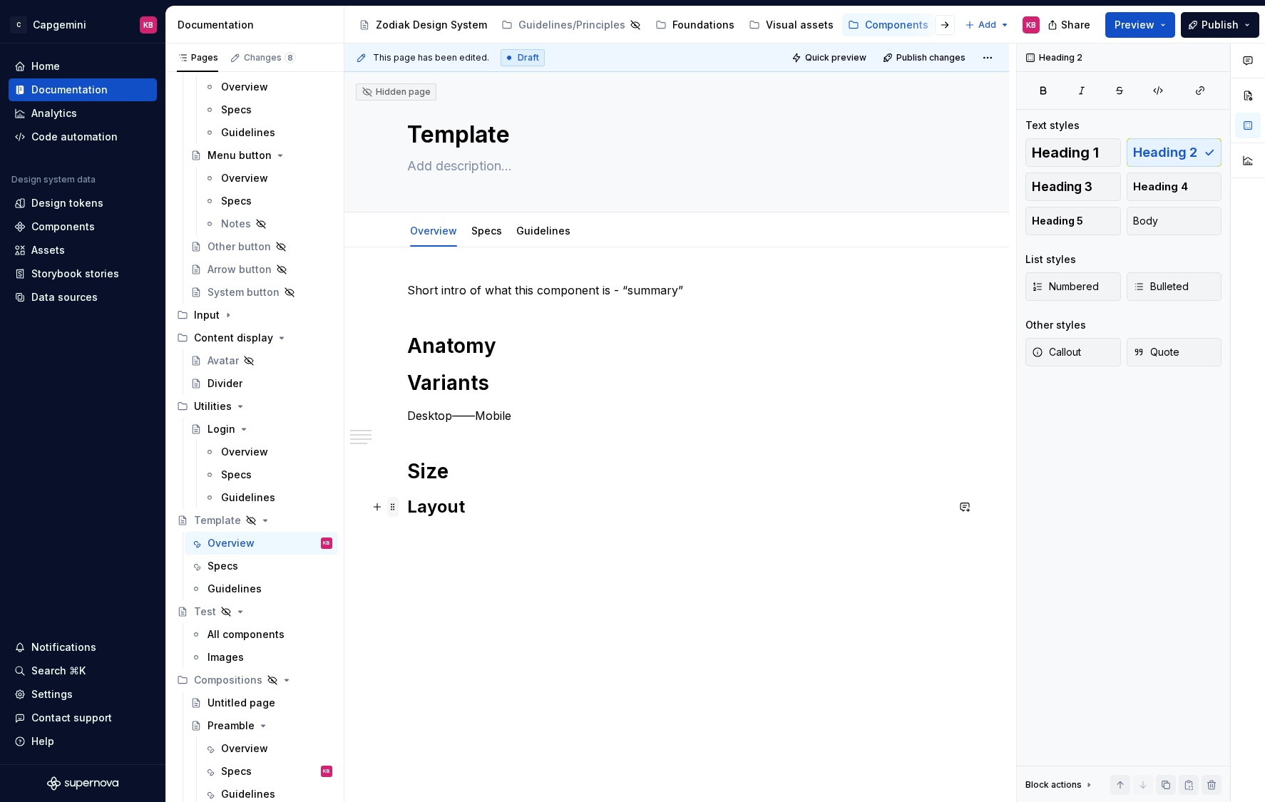
click at [398, 508] on span at bounding box center [392, 507] width 11 height 20
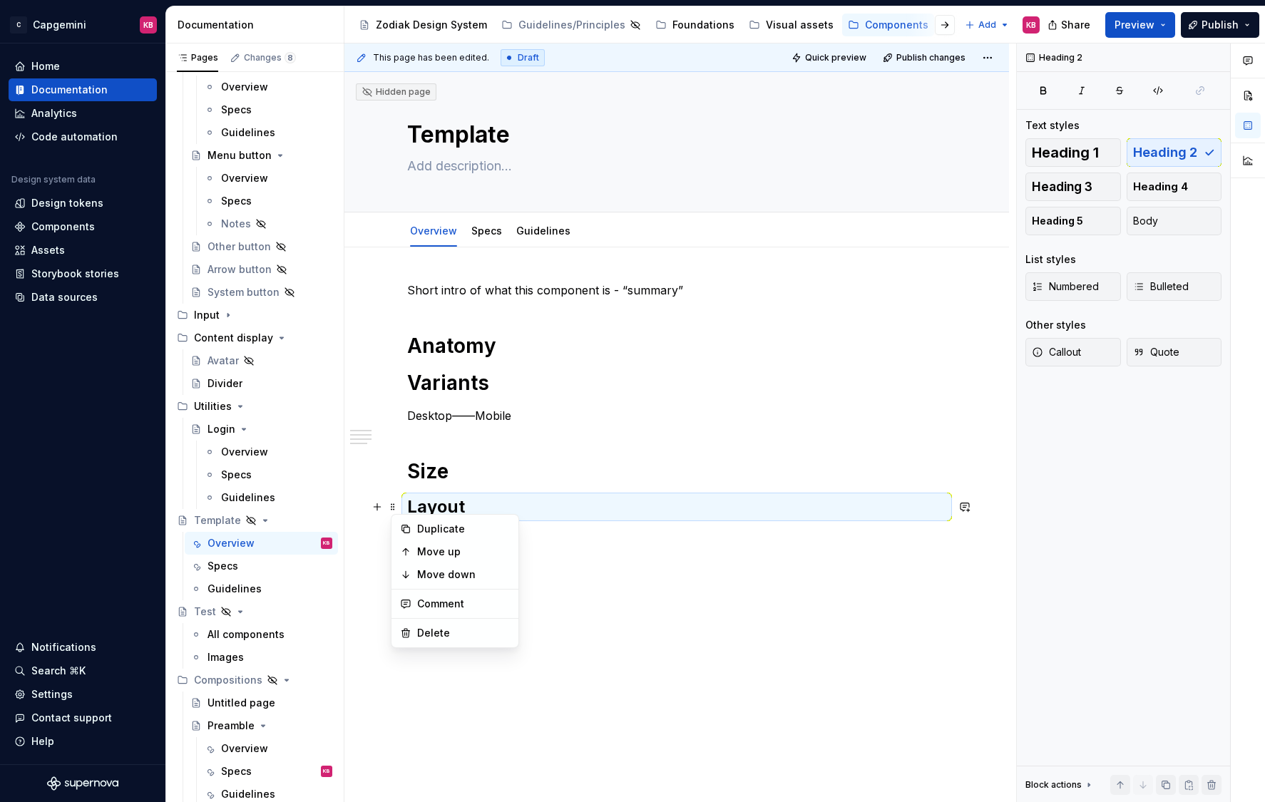
click at [498, 511] on h2 "Layout" at bounding box center [676, 506] width 539 height 23
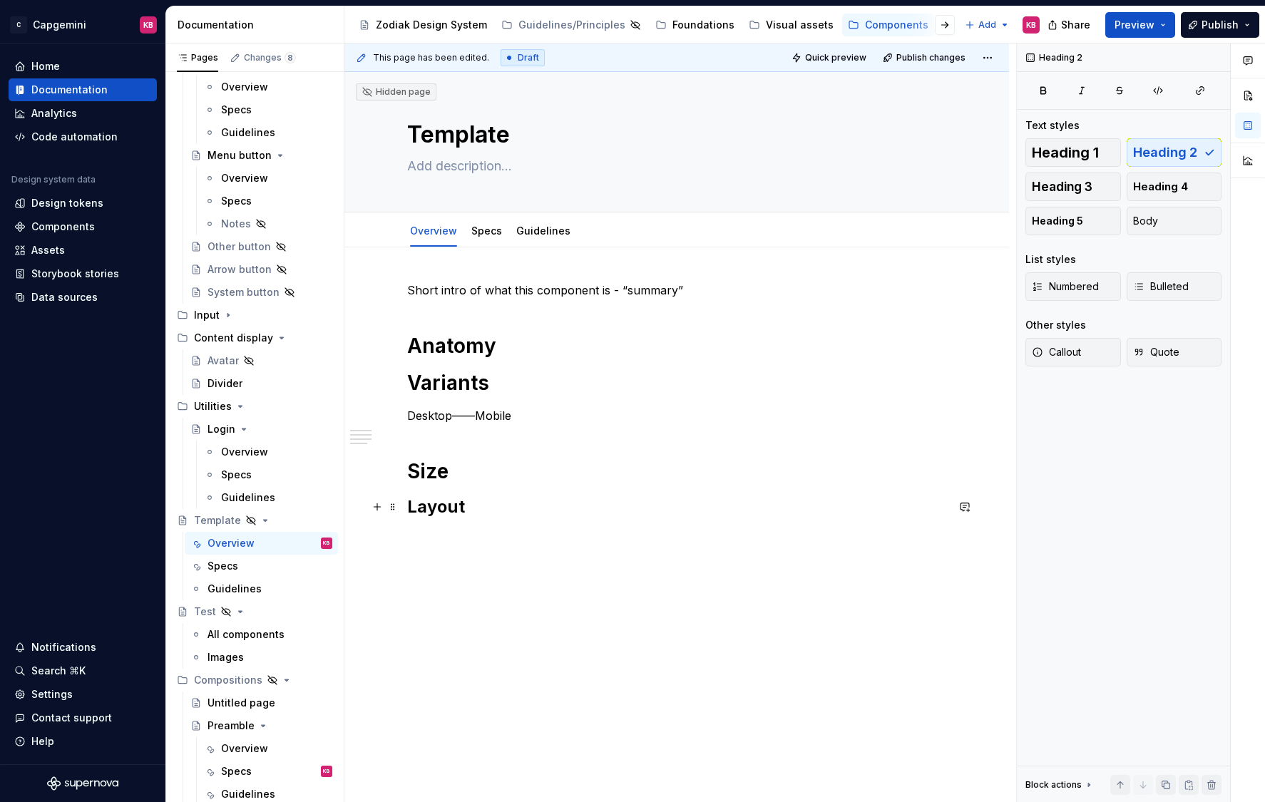
click at [495, 502] on h2 "Layout" at bounding box center [676, 506] width 539 height 23
click at [497, 479] on button "Heading 2" at bounding box center [475, 477] width 68 height 20
click at [1074, 155] on span "Heading 1" at bounding box center [1064, 152] width 67 height 14
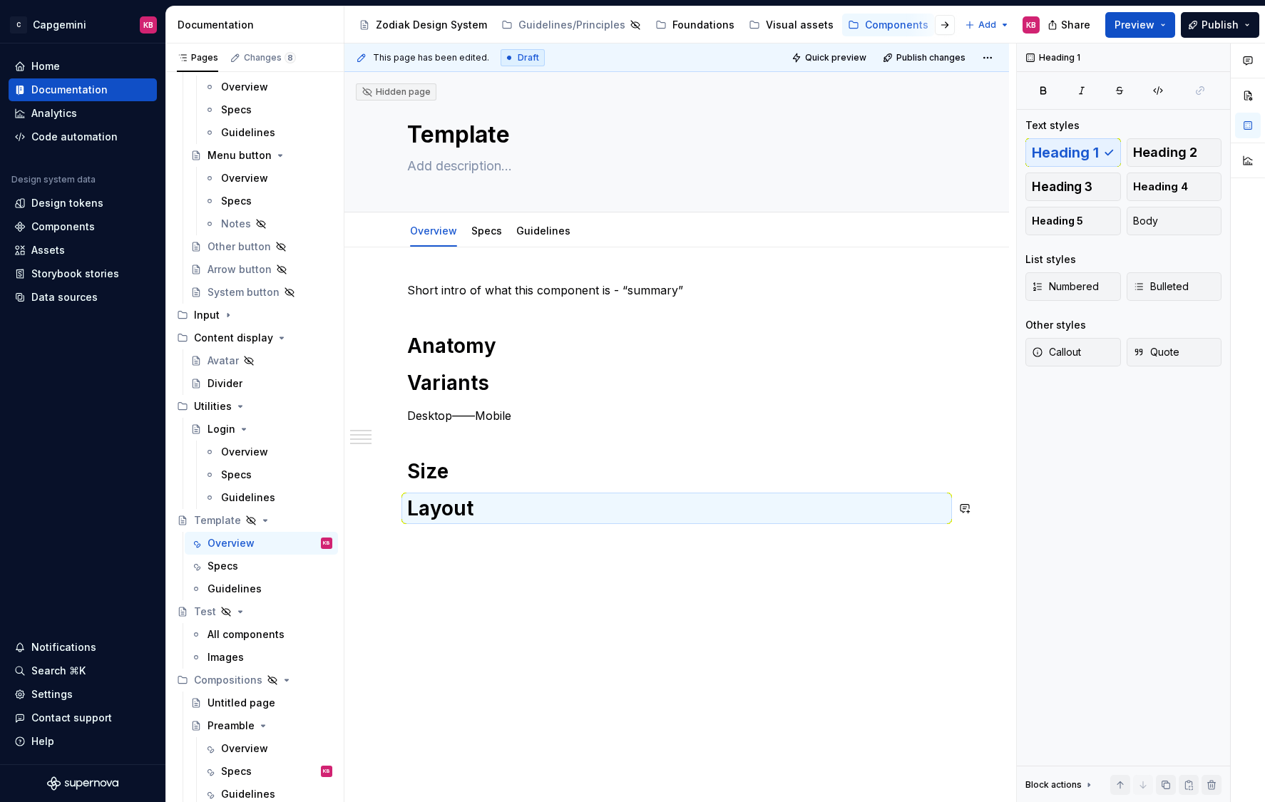
click at [480, 530] on div "Short intro of what this component is - “summary” Anatomy Variants Desktop——Mob…" at bounding box center [676, 410] width 539 height 257
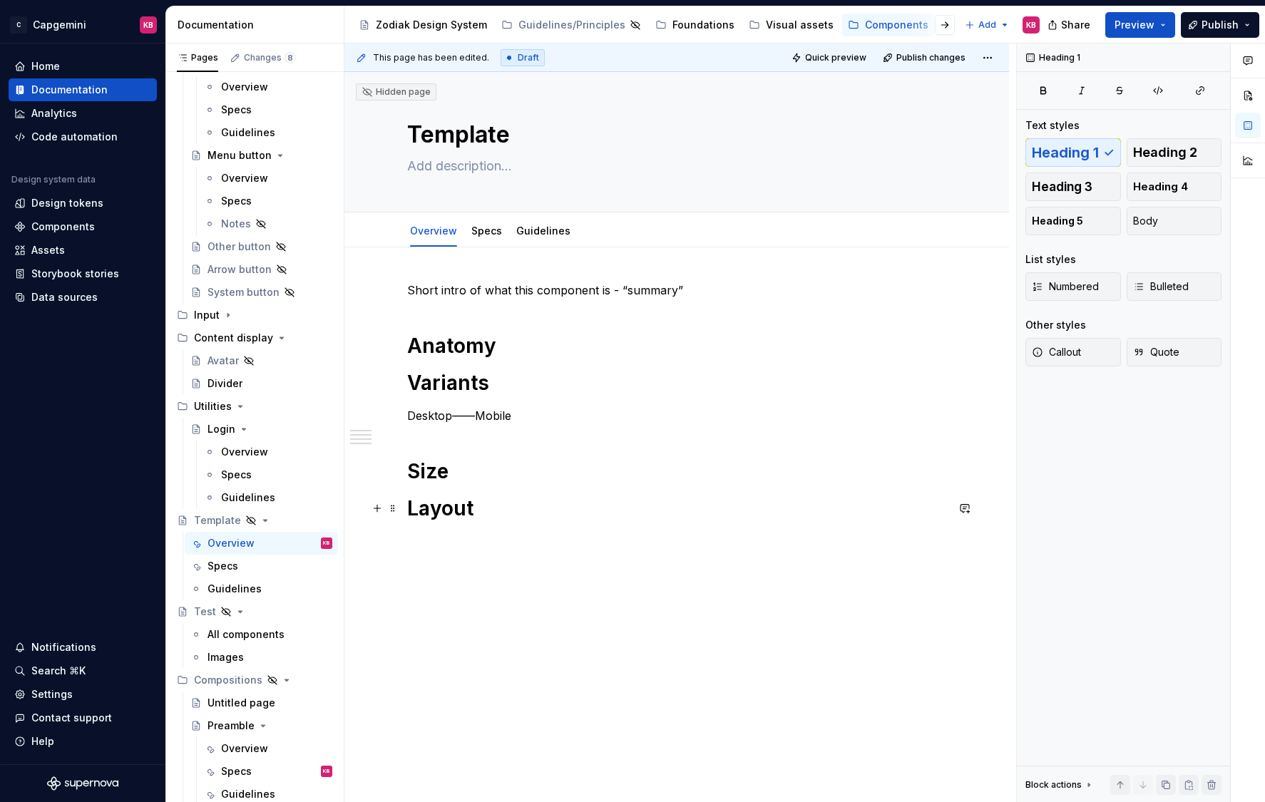
click at [484, 510] on h1 "Layout" at bounding box center [676, 508] width 539 height 26
click at [448, 529] on div "Short intro of what this component is - “summary” Anatomy Variants Desktop——Mob…" at bounding box center [676, 410] width 539 height 257
click at [420, 618] on p "Behaviour" at bounding box center [676, 617] width 539 height 17
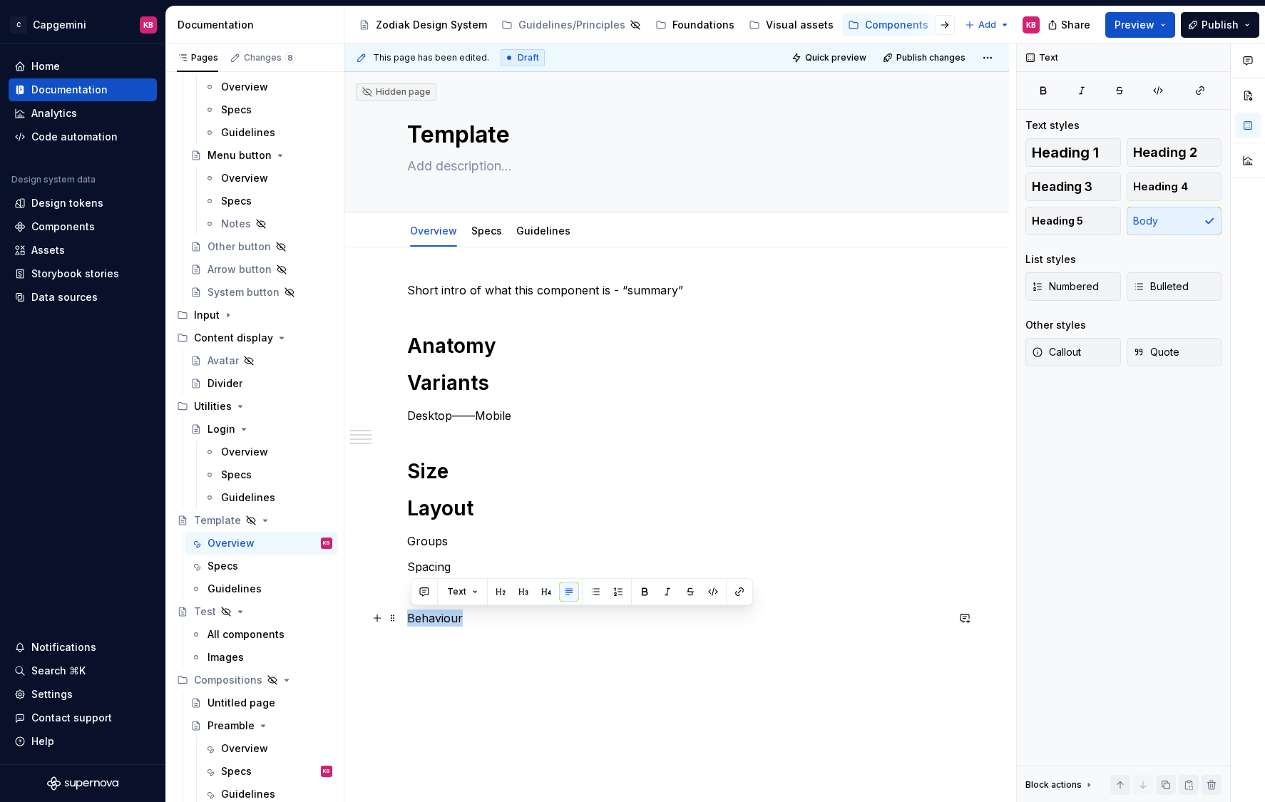
click at [420, 618] on p "Behaviour" at bounding box center [676, 617] width 539 height 17
click at [1078, 154] on span "Heading 1" at bounding box center [1064, 152] width 67 height 14
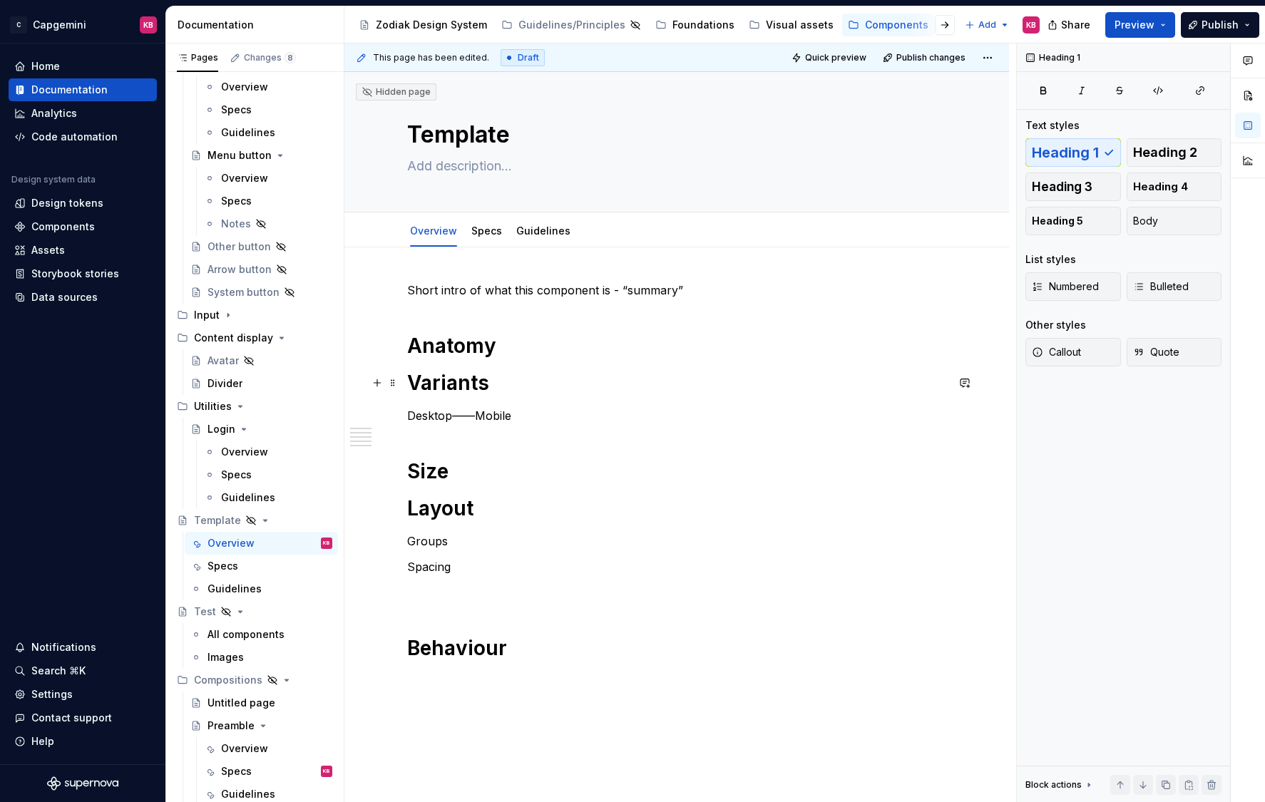
click at [829, 379] on h1 "Variants" at bounding box center [676, 383] width 539 height 26
click at [480, 233] on link "Specs" at bounding box center [486, 231] width 31 height 12
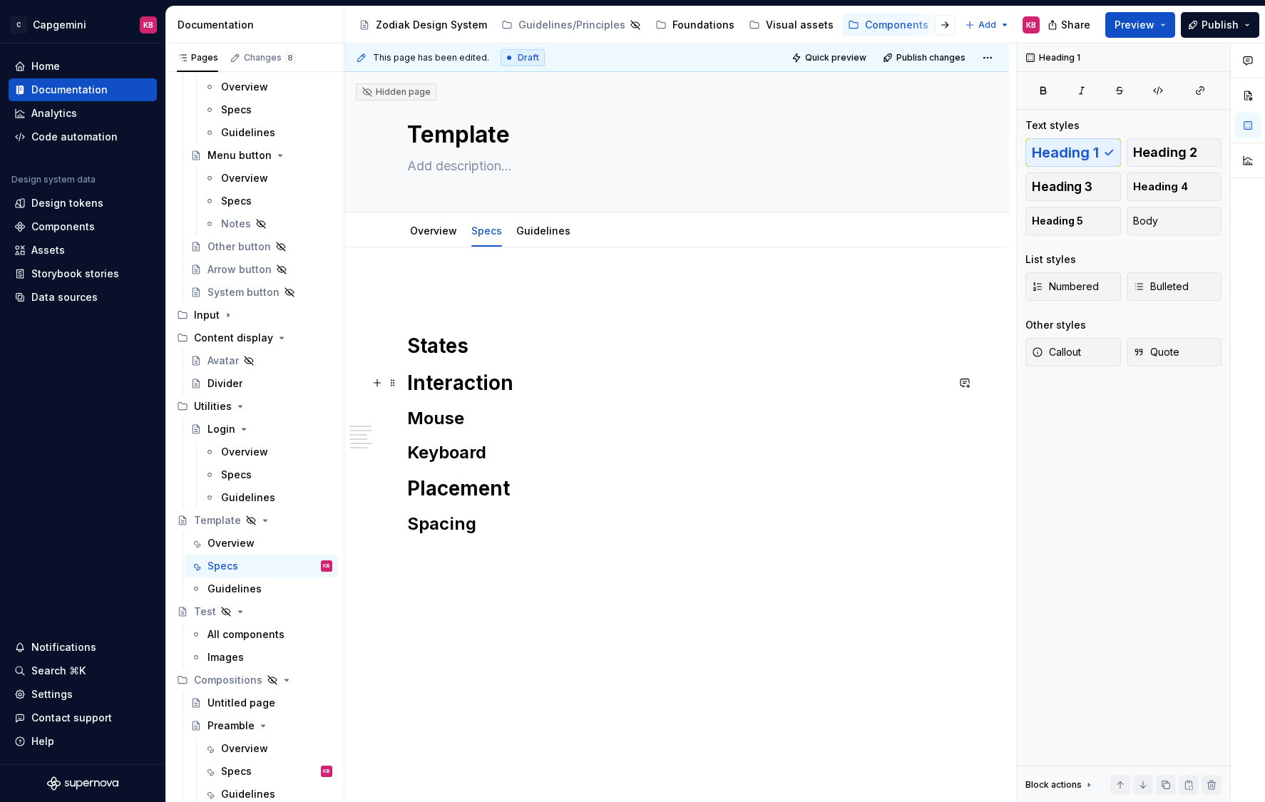
click at [455, 379] on h1 "Interaction" at bounding box center [676, 383] width 539 height 26
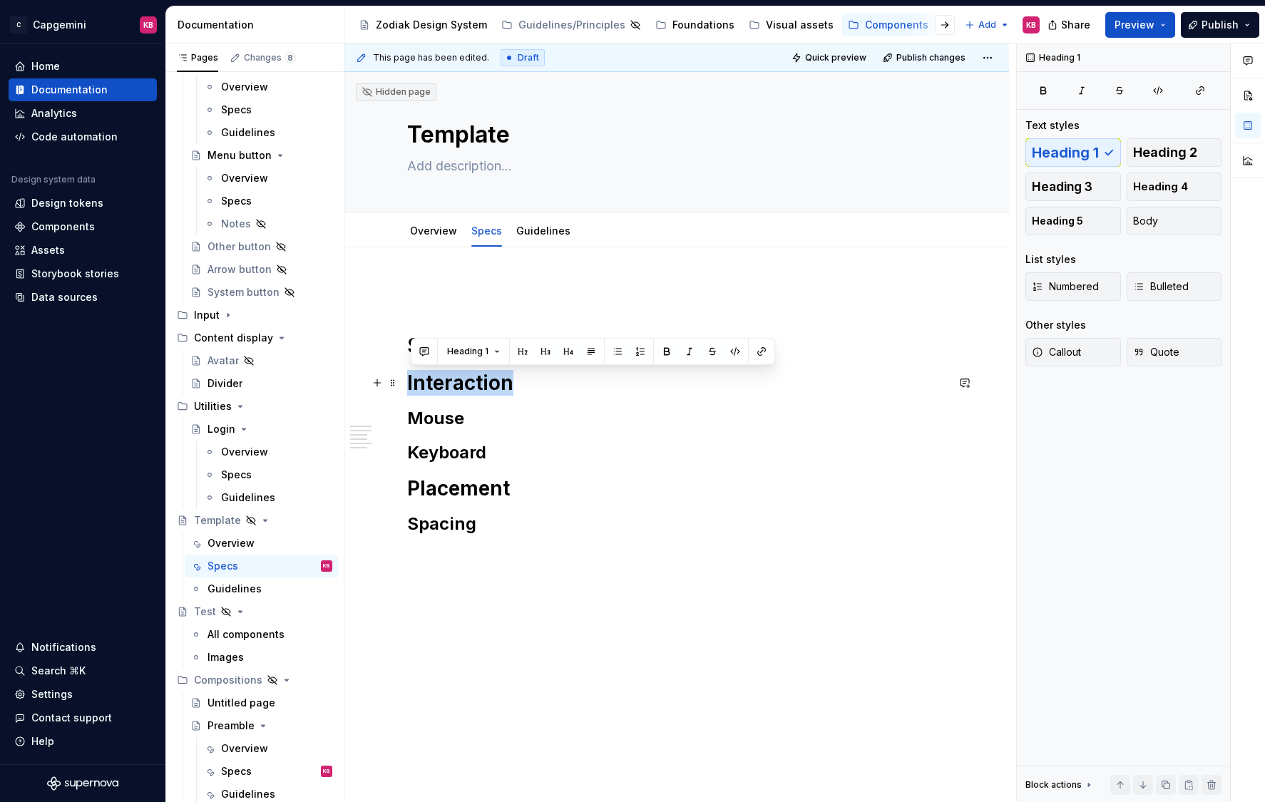
click at [455, 379] on h1 "Interaction" at bounding box center [676, 383] width 539 height 26
click at [573, 441] on h2 "Keyboard" at bounding box center [676, 452] width 539 height 23
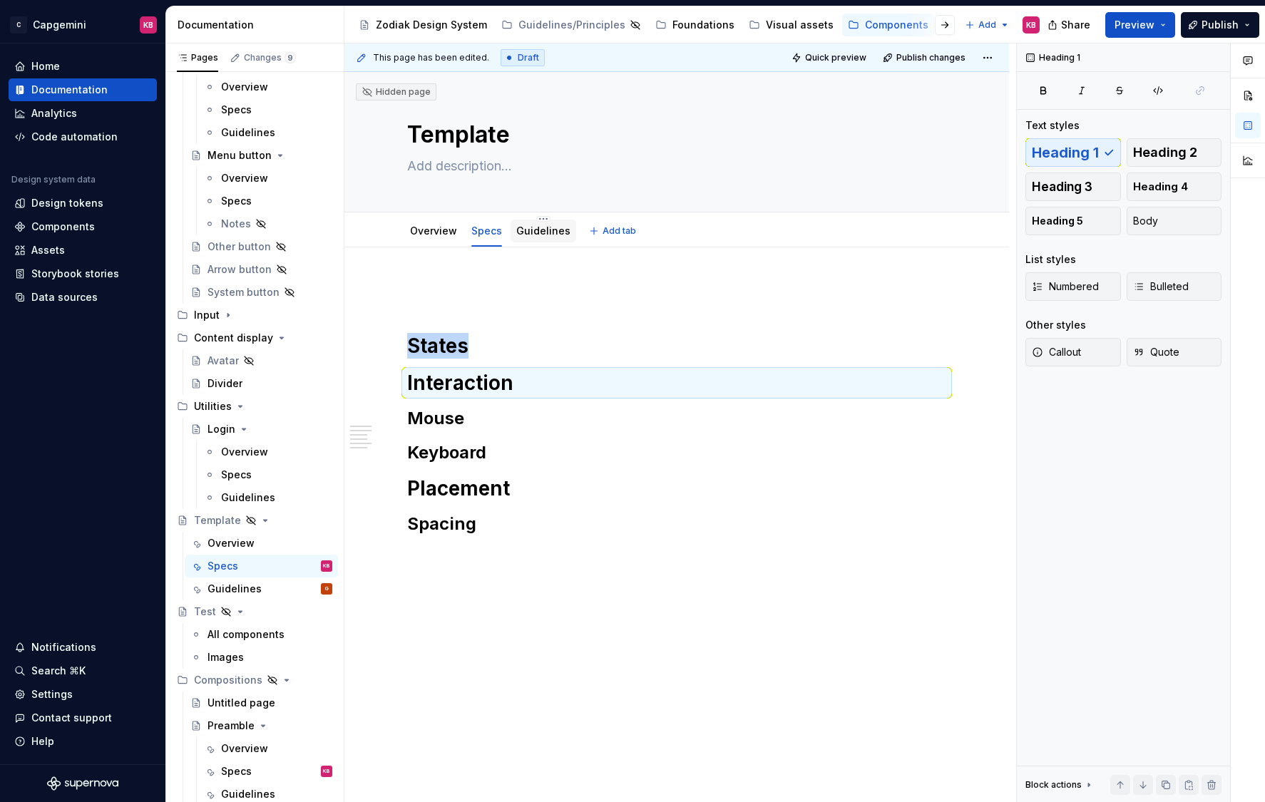
click at [552, 236] on link "Guidelines" at bounding box center [543, 231] width 54 height 12
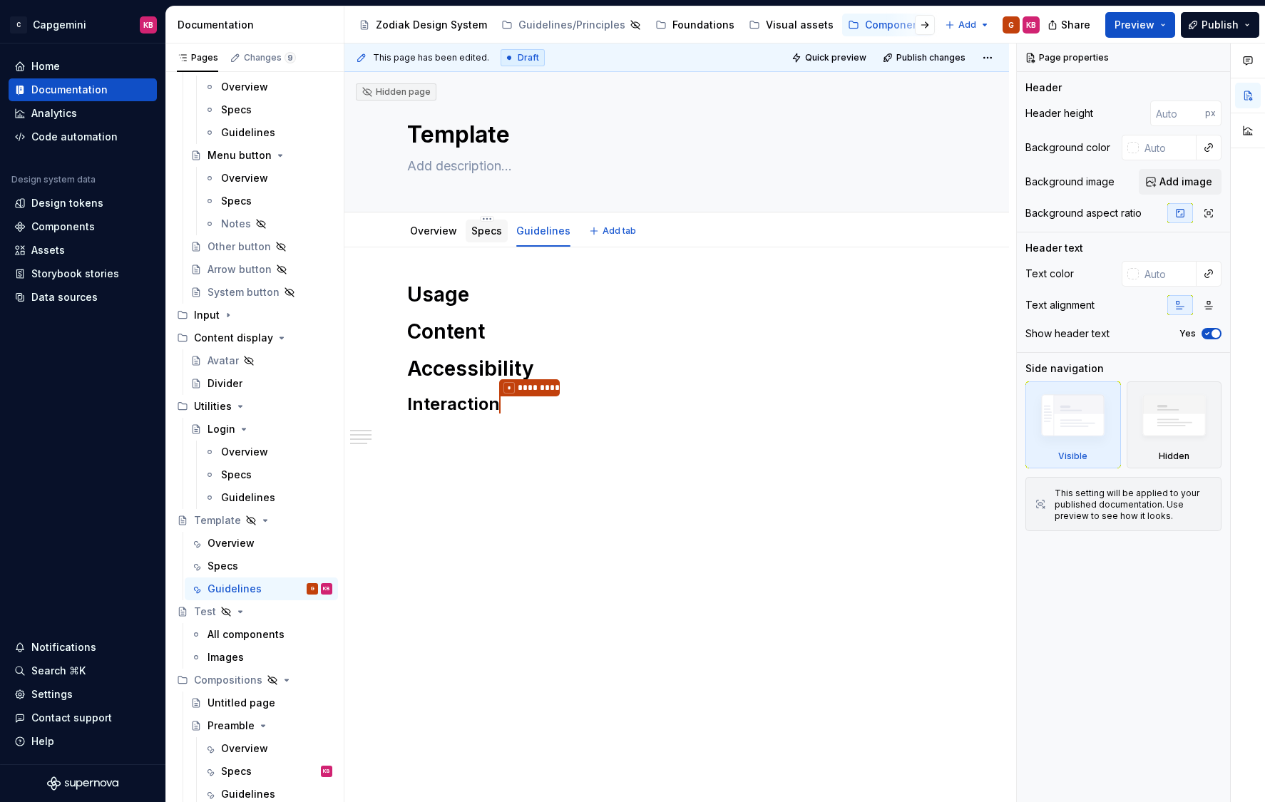
click at [490, 225] on link "Specs" at bounding box center [486, 231] width 31 height 12
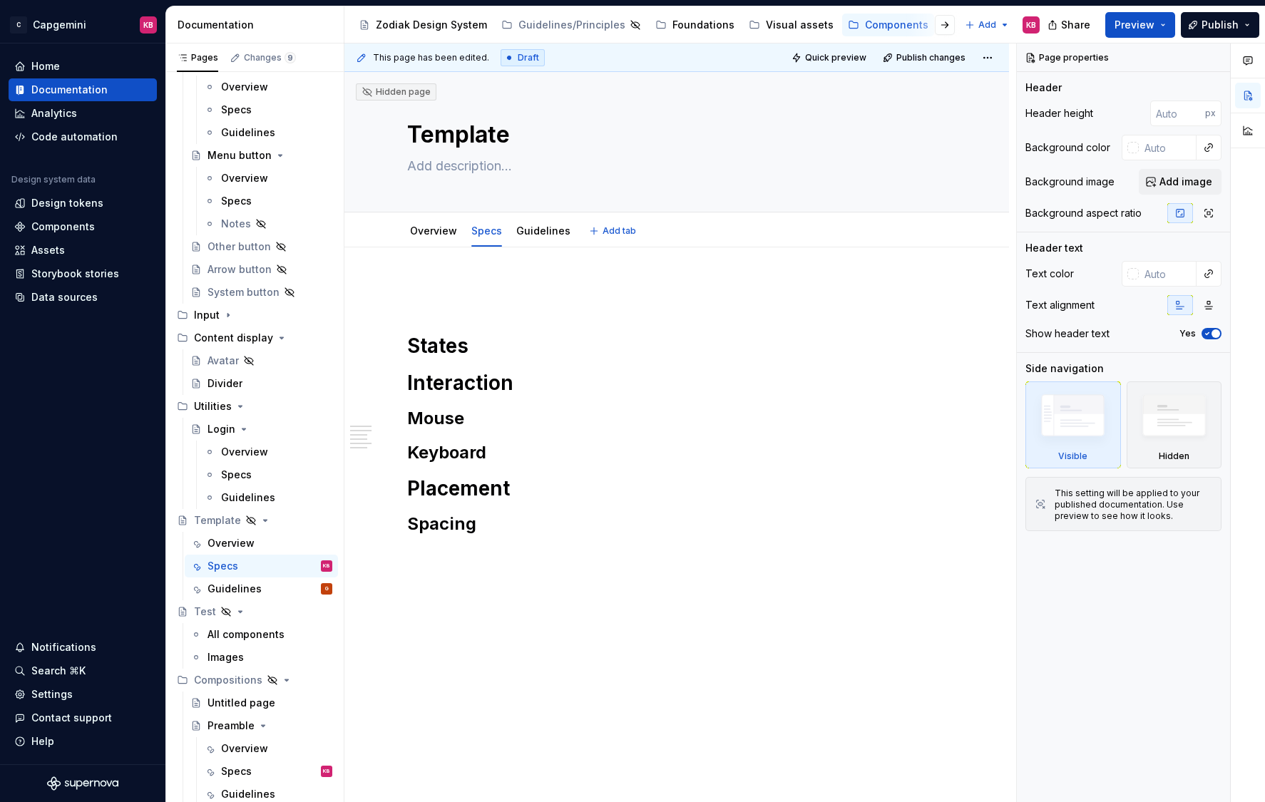
type textarea "*"
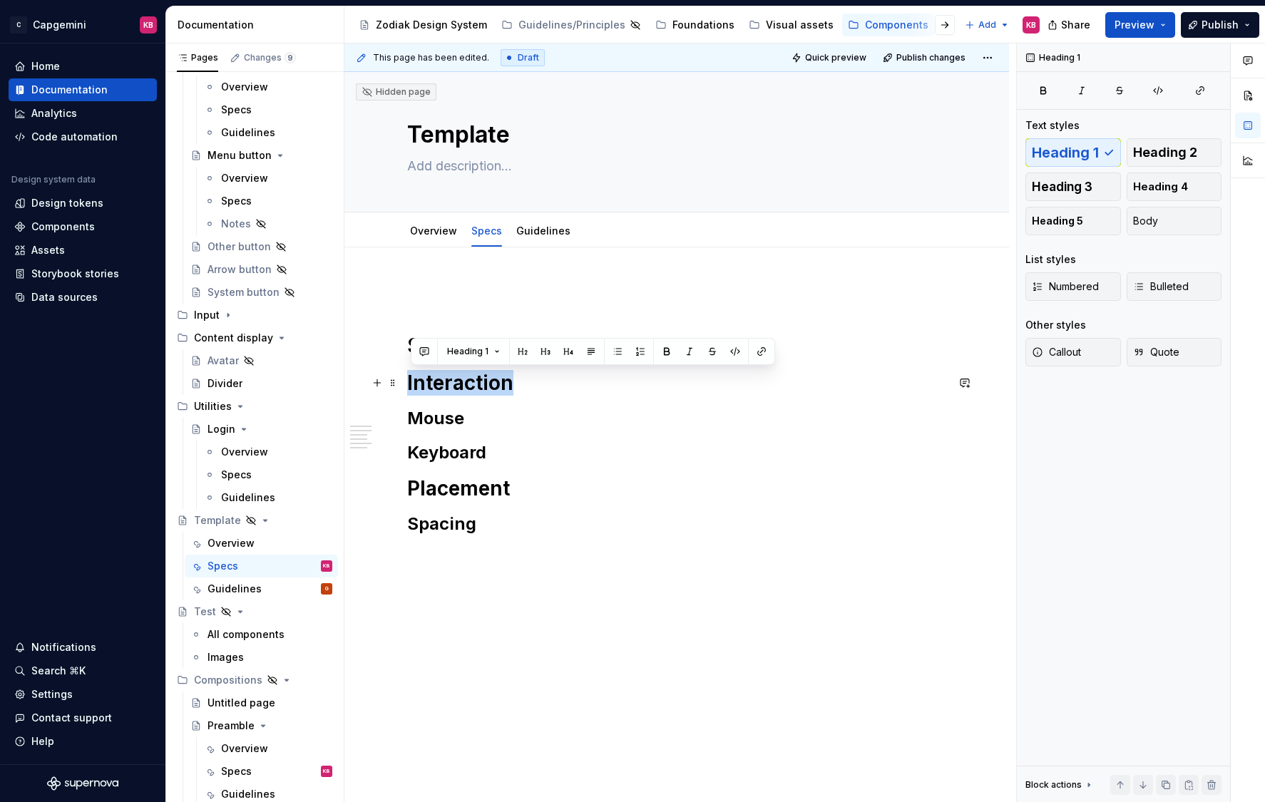
drag, startPoint x: 510, startPoint y: 381, endPoint x: 409, endPoint y: 380, distance: 101.2
click at [409, 380] on div "States Interaction Mouse Keyboard Placement Spacing" at bounding box center [676, 534] width 664 height 575
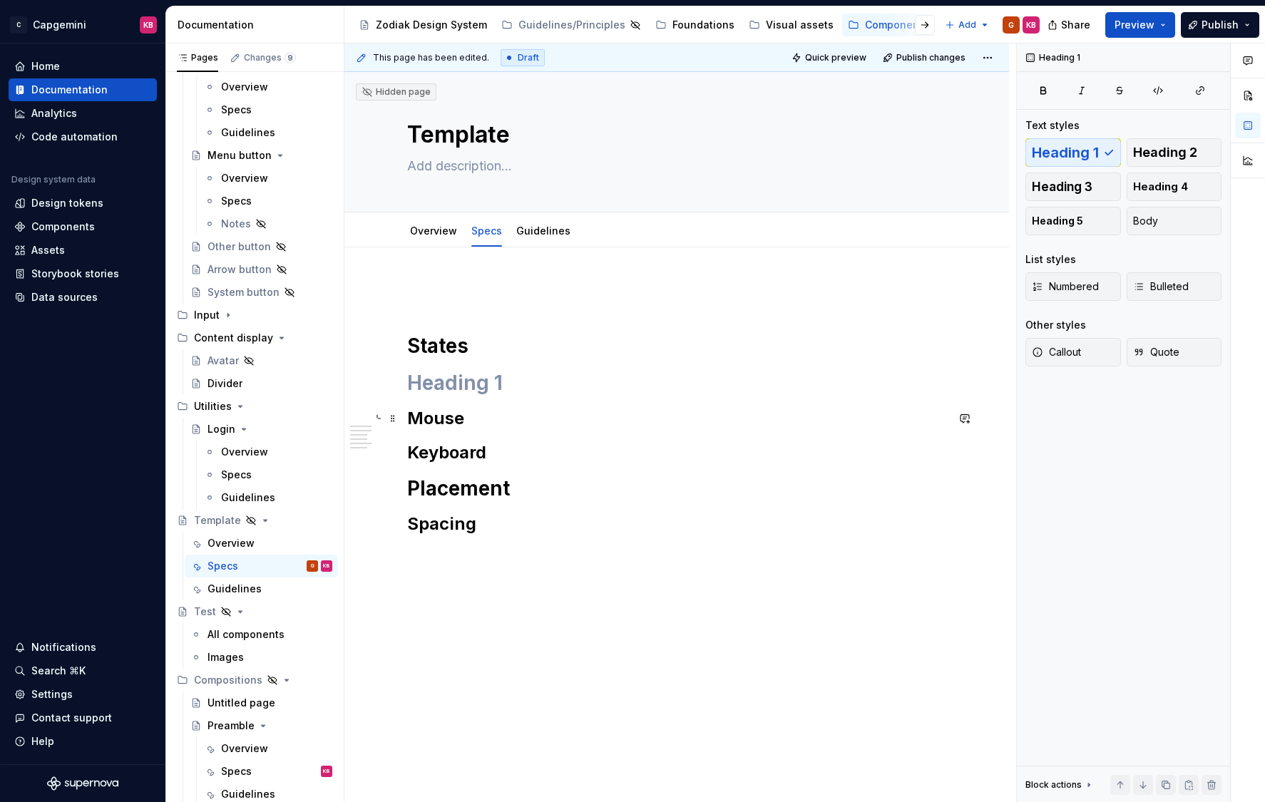
click at [388, 429] on div "States Mouse Keyboard Placement Spacing" at bounding box center [676, 534] width 664 height 575
click at [386, 388] on button "button" at bounding box center [377, 383] width 20 height 20
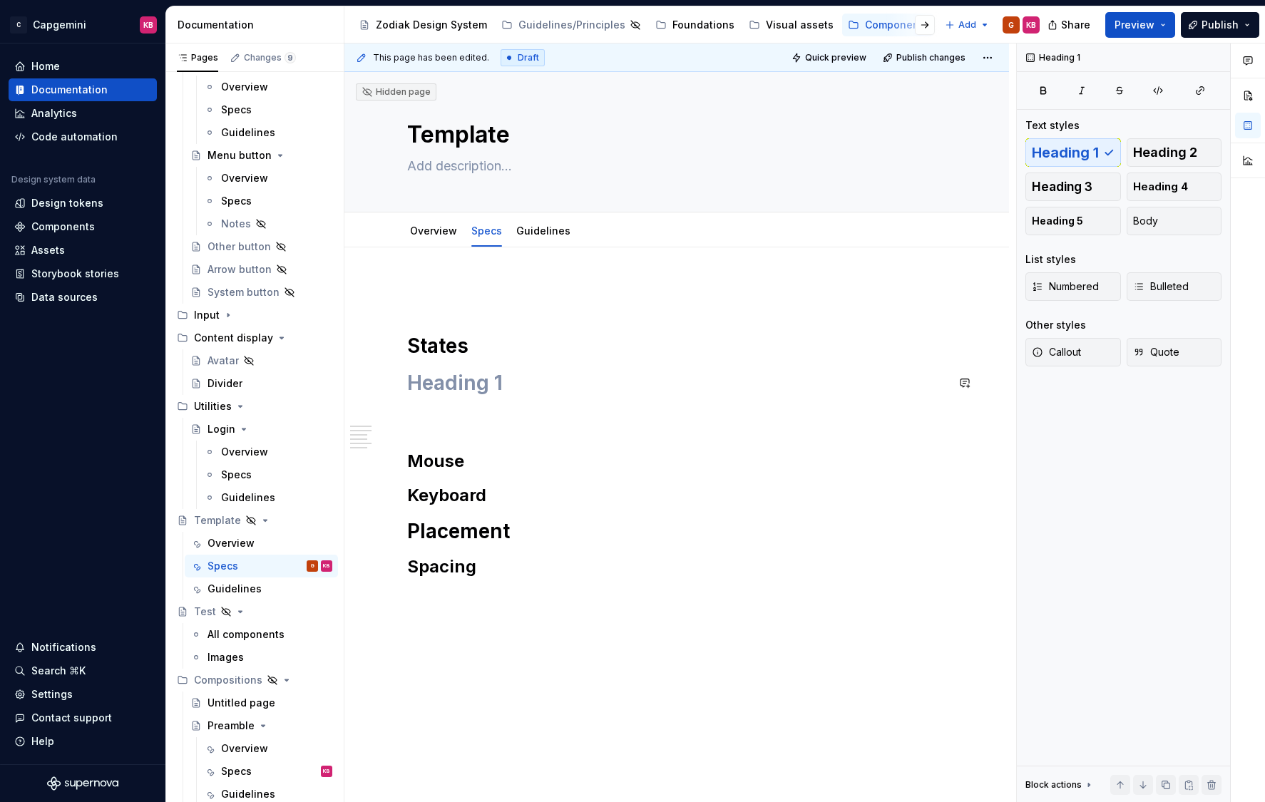
click at [476, 366] on div "States Mouse Keyboard Placement Spacing" at bounding box center [676, 444] width 539 height 325
click at [383, 381] on button "button" at bounding box center [377, 383] width 20 height 20
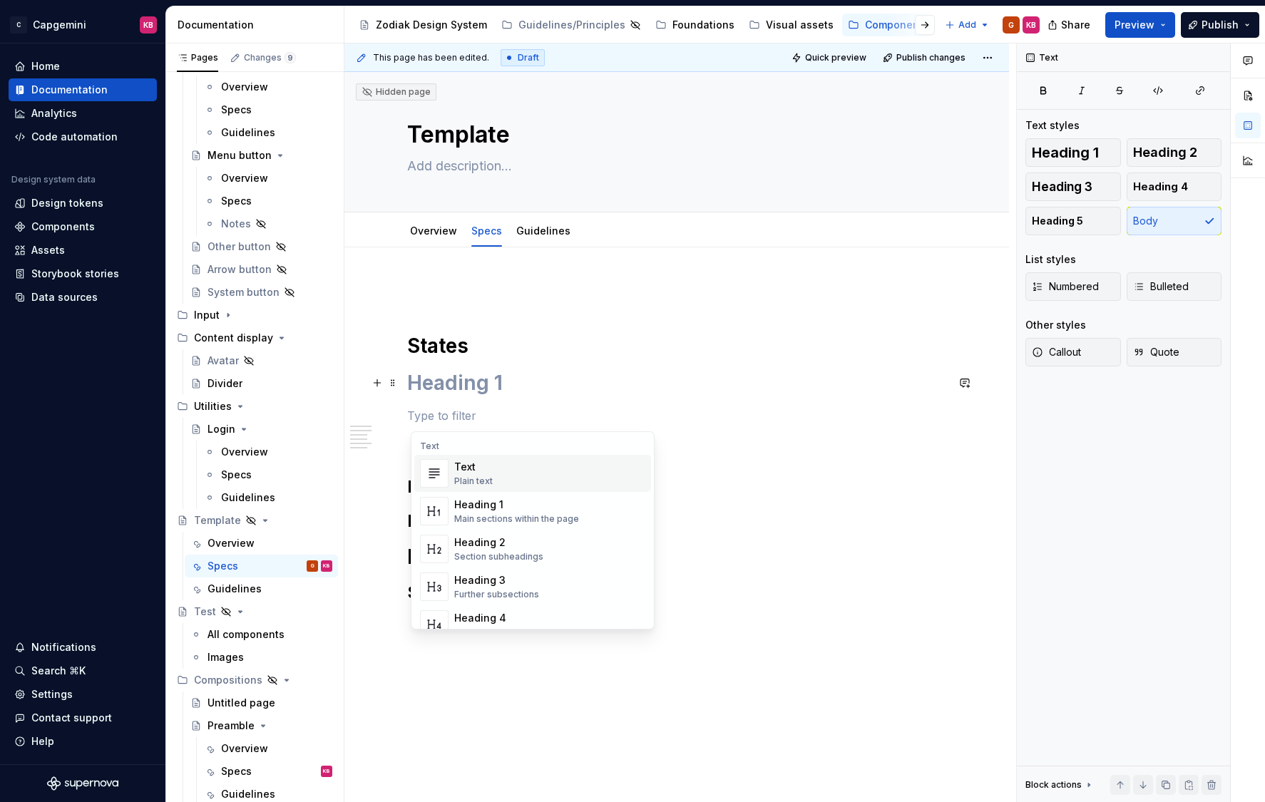
click at [498, 389] on h1 at bounding box center [676, 383] width 539 height 26
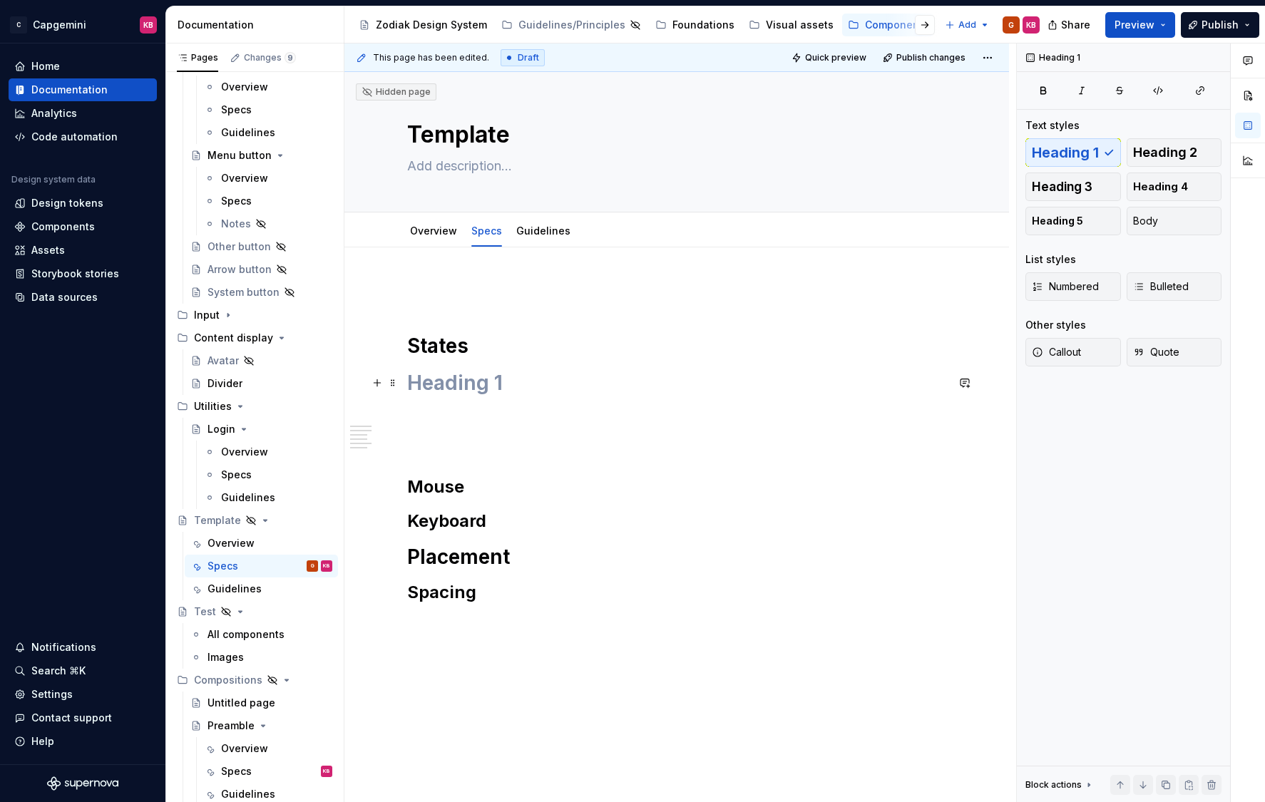
click at [503, 387] on h1 at bounding box center [676, 383] width 539 height 26
click at [395, 384] on span at bounding box center [392, 383] width 11 height 20
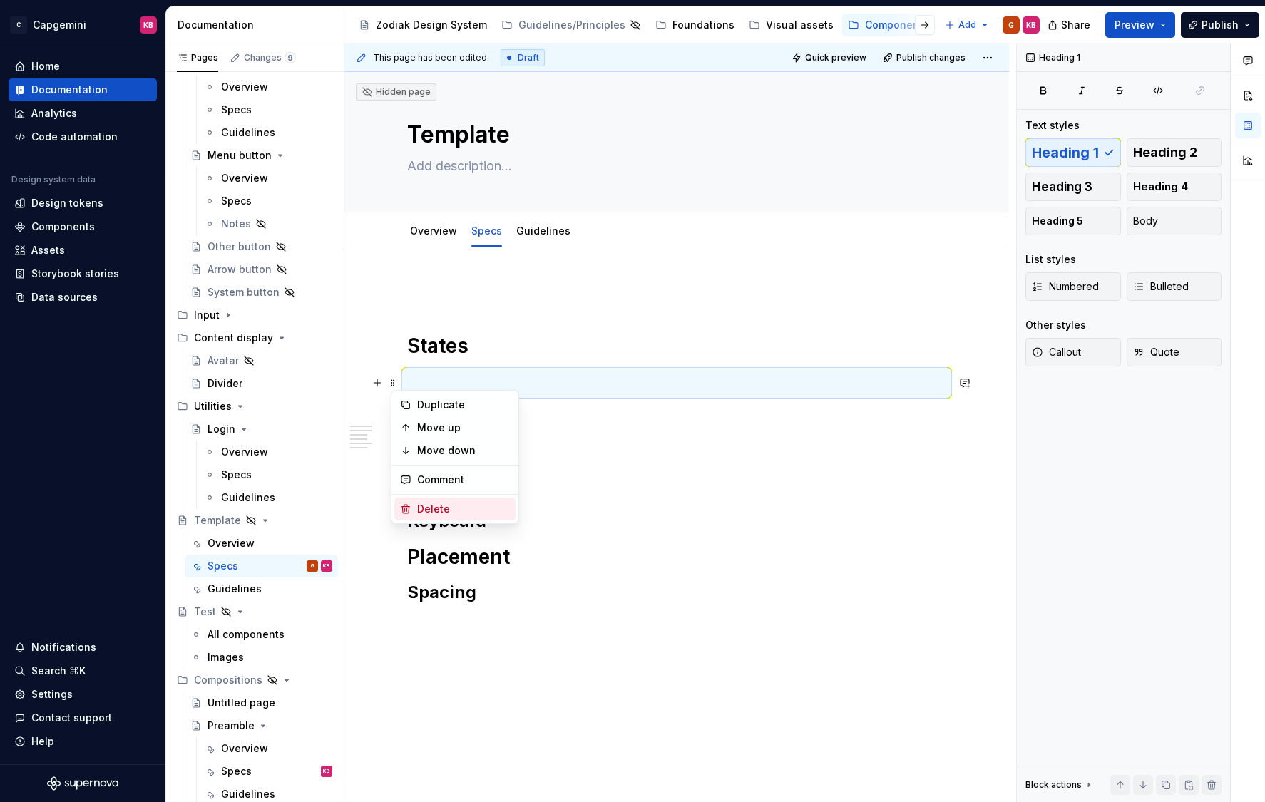
click at [421, 503] on div "Delete" at bounding box center [463, 509] width 93 height 14
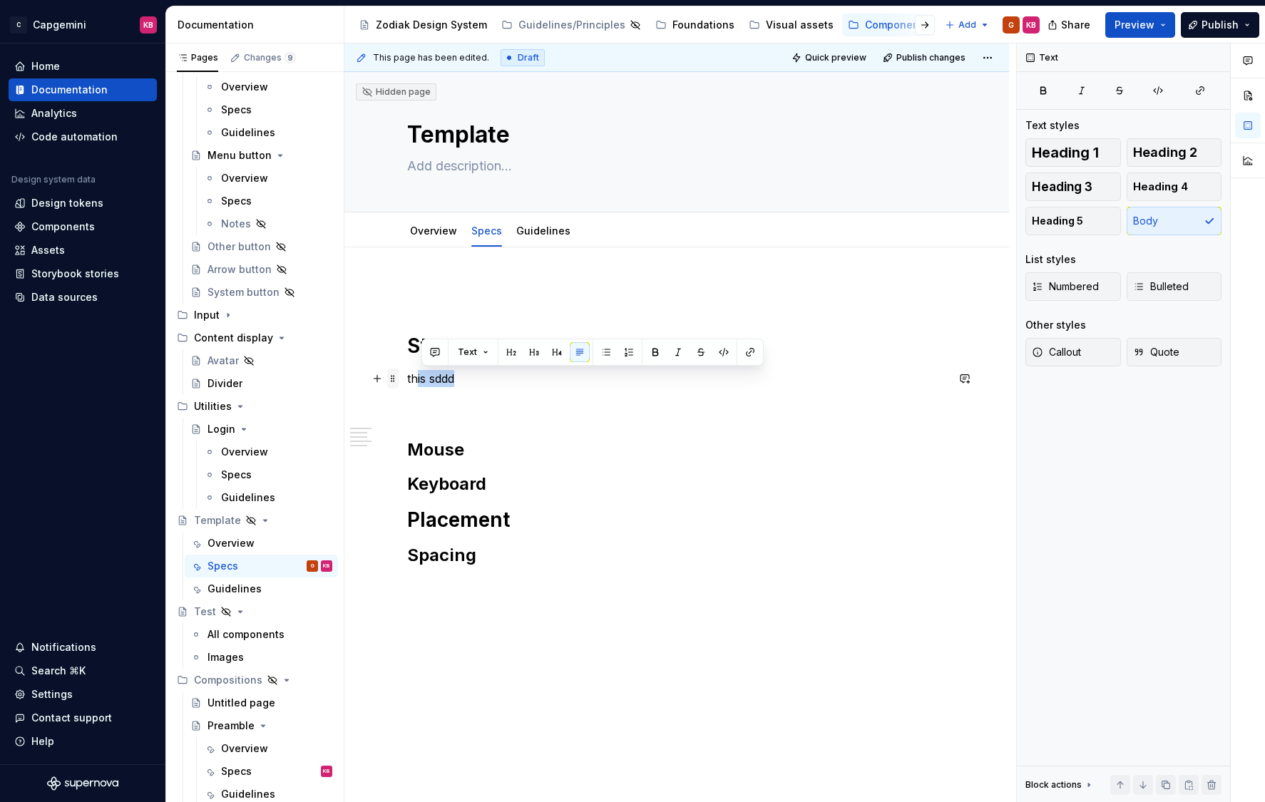
drag, startPoint x: 481, startPoint y: 378, endPoint x: 391, endPoint y: 377, distance: 90.5
click at [407, 377] on div "States this sddd Mouse Keyboard Placement Spacing" at bounding box center [676, 447] width 539 height 331
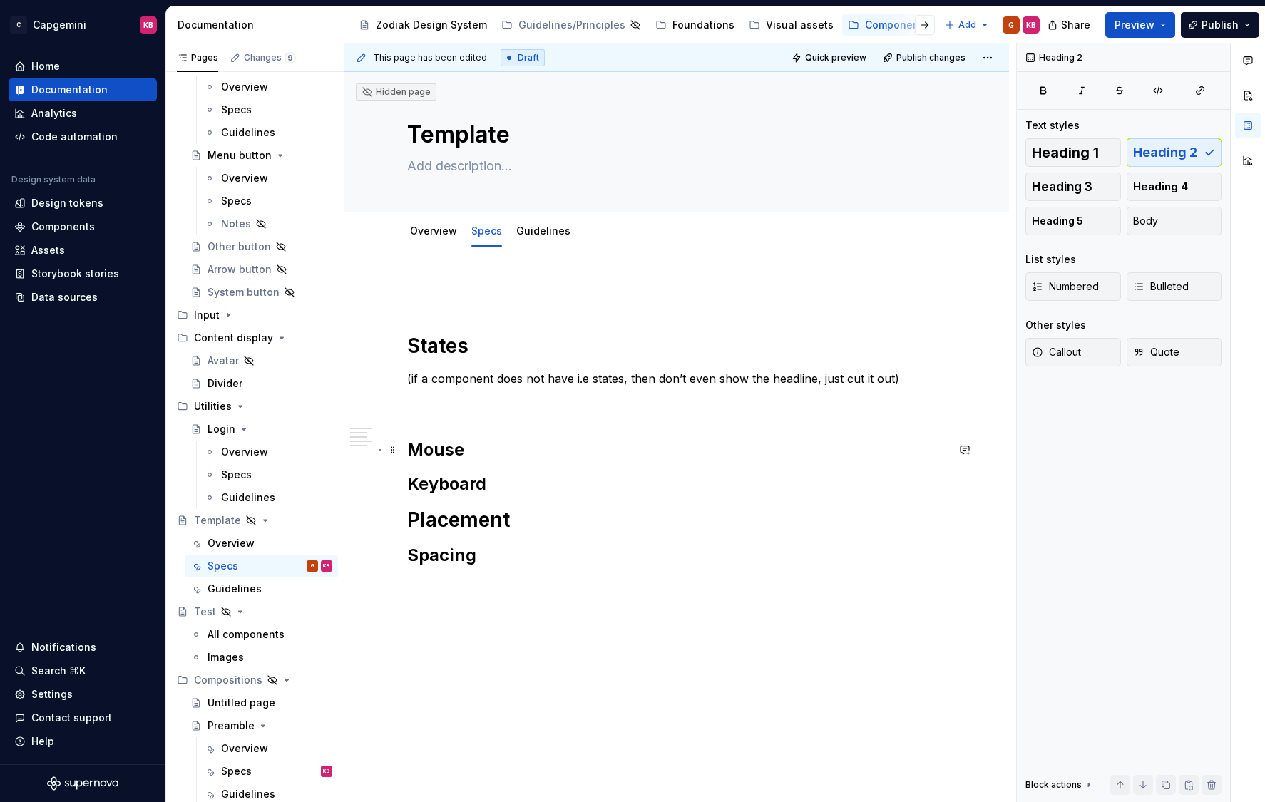
click at [423, 452] on h2 "Mouse" at bounding box center [676, 449] width 539 height 23
click at [415, 451] on h2 "Mouse" at bounding box center [676, 449] width 539 height 23
click at [422, 486] on h2 "Keyboard" at bounding box center [676, 484] width 539 height 23
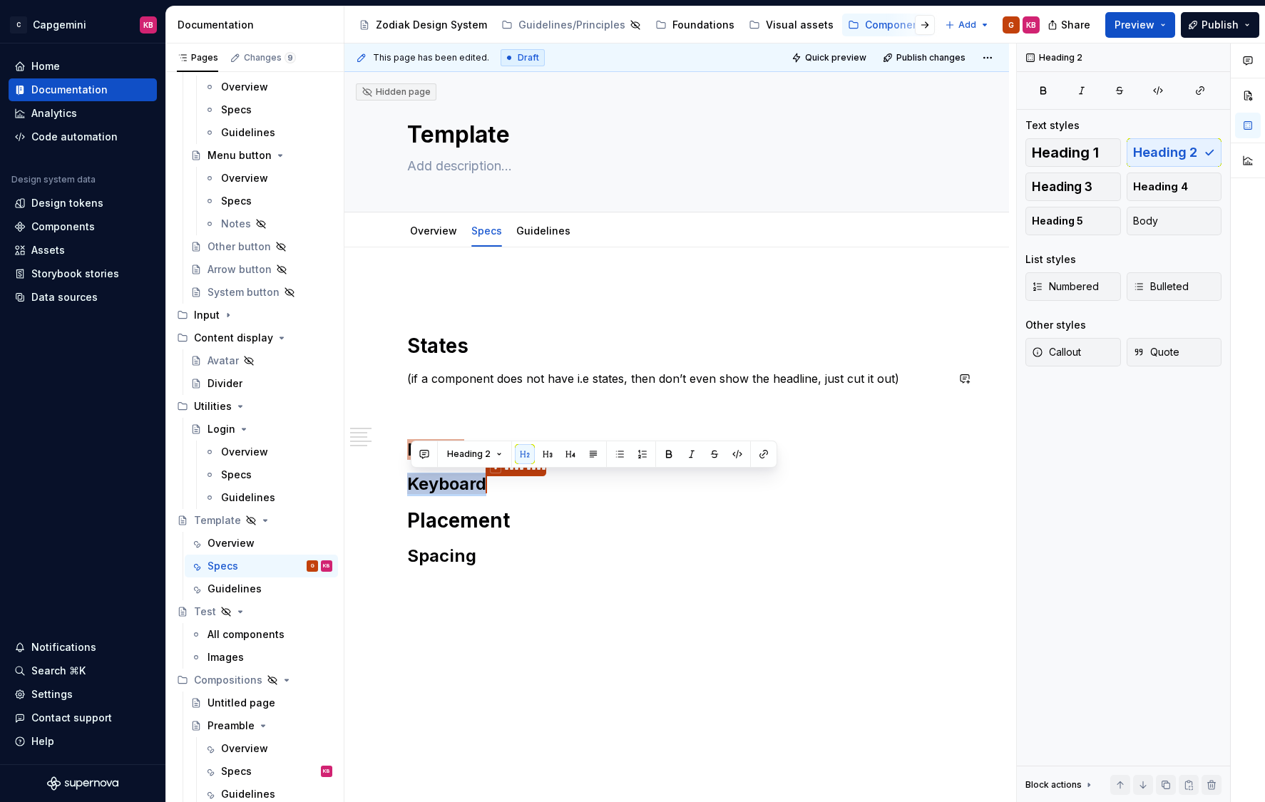
click at [376, 366] on div "States (if a component does not have i.e states, then don’t even show the headl…" at bounding box center [676, 550] width 664 height 607
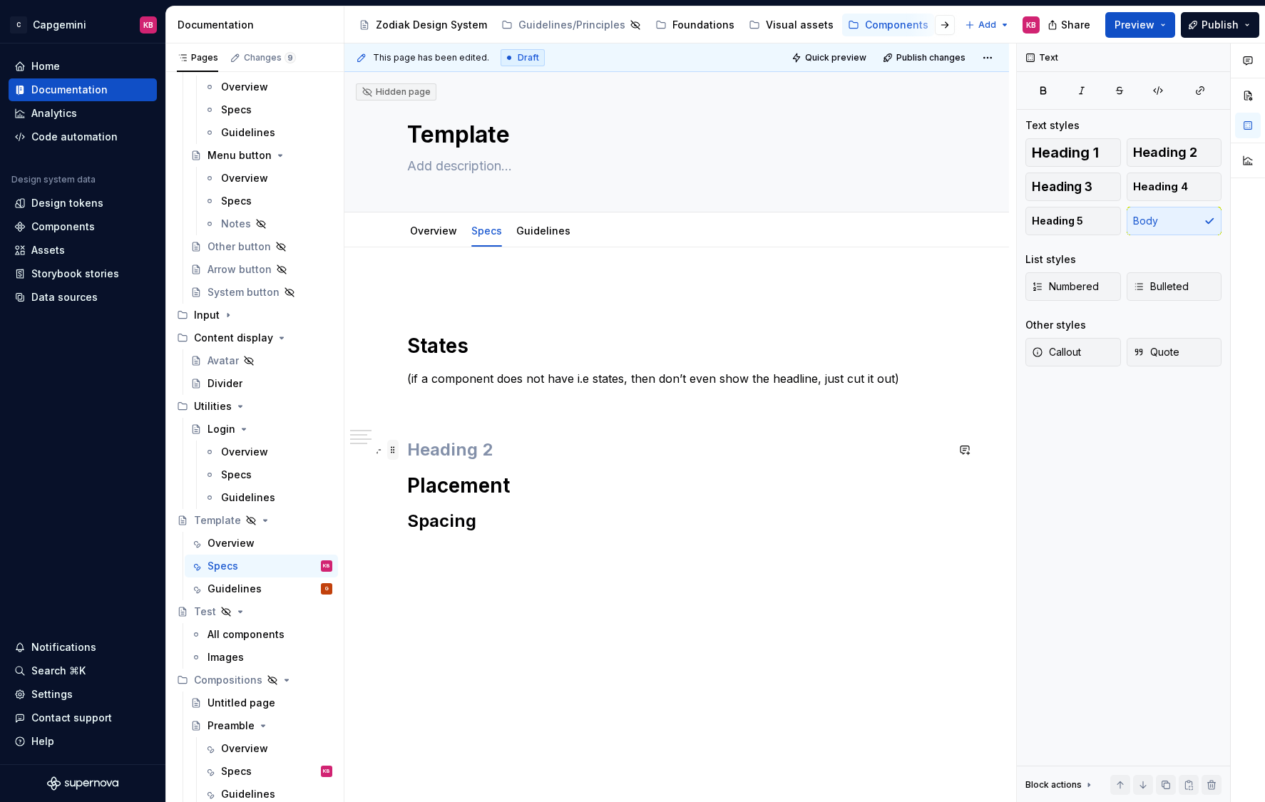
click at [395, 448] on span at bounding box center [392, 450] width 11 height 20
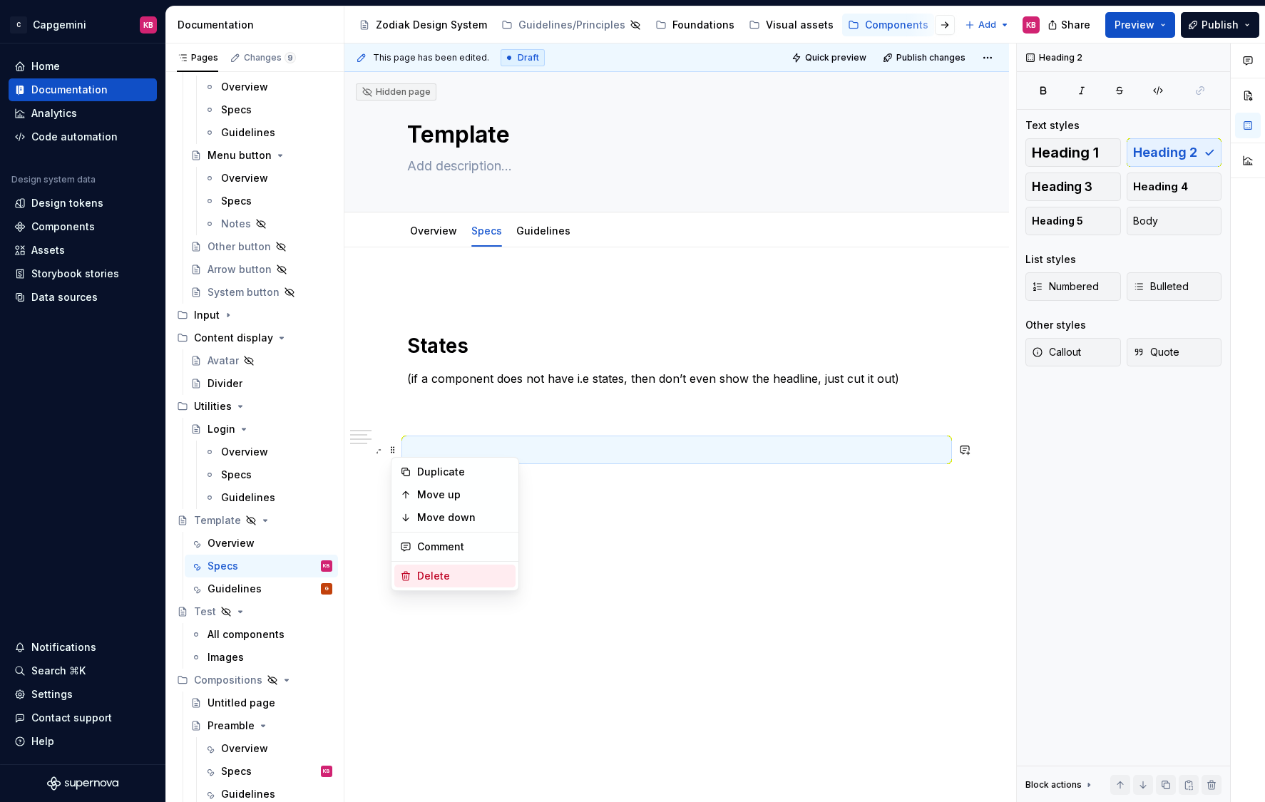
click at [417, 575] on div "Delete" at bounding box center [463, 576] width 93 height 14
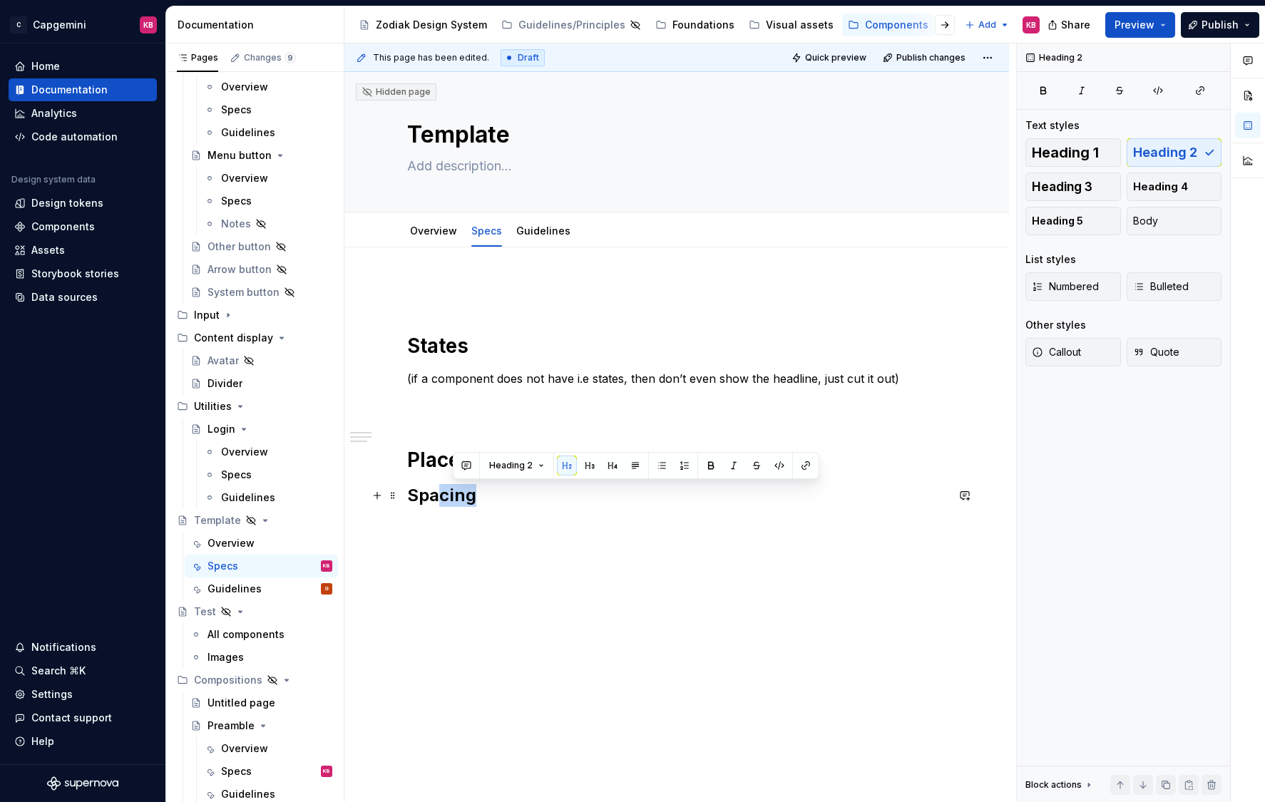
drag, startPoint x: 479, startPoint y: 498, endPoint x: 445, endPoint y: 498, distance: 34.2
click at [445, 498] on h2 "Spacing" at bounding box center [676, 495] width 539 height 23
click at [376, 537] on div "States (if a component does not have i.e states, then don’t even show the headl…" at bounding box center [676, 520] width 664 height 546
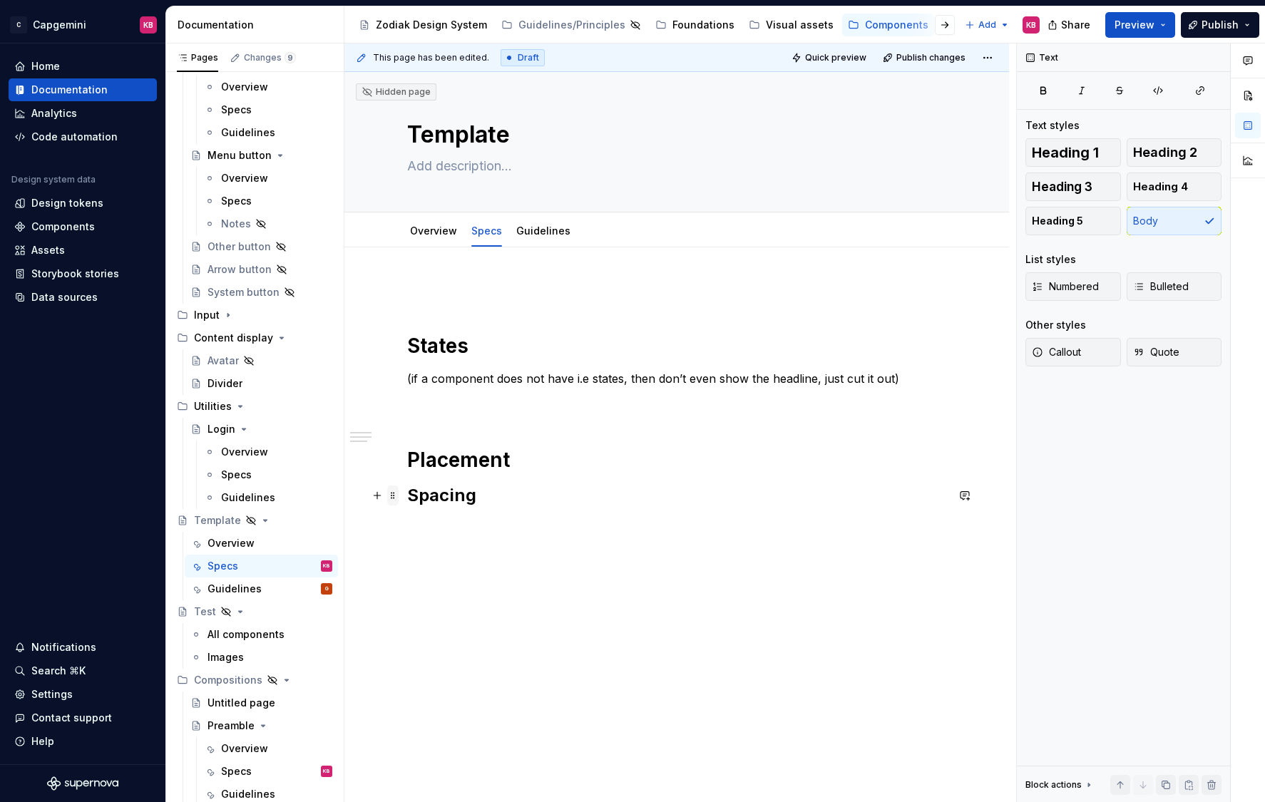
click at [396, 493] on span at bounding box center [392, 495] width 11 height 20
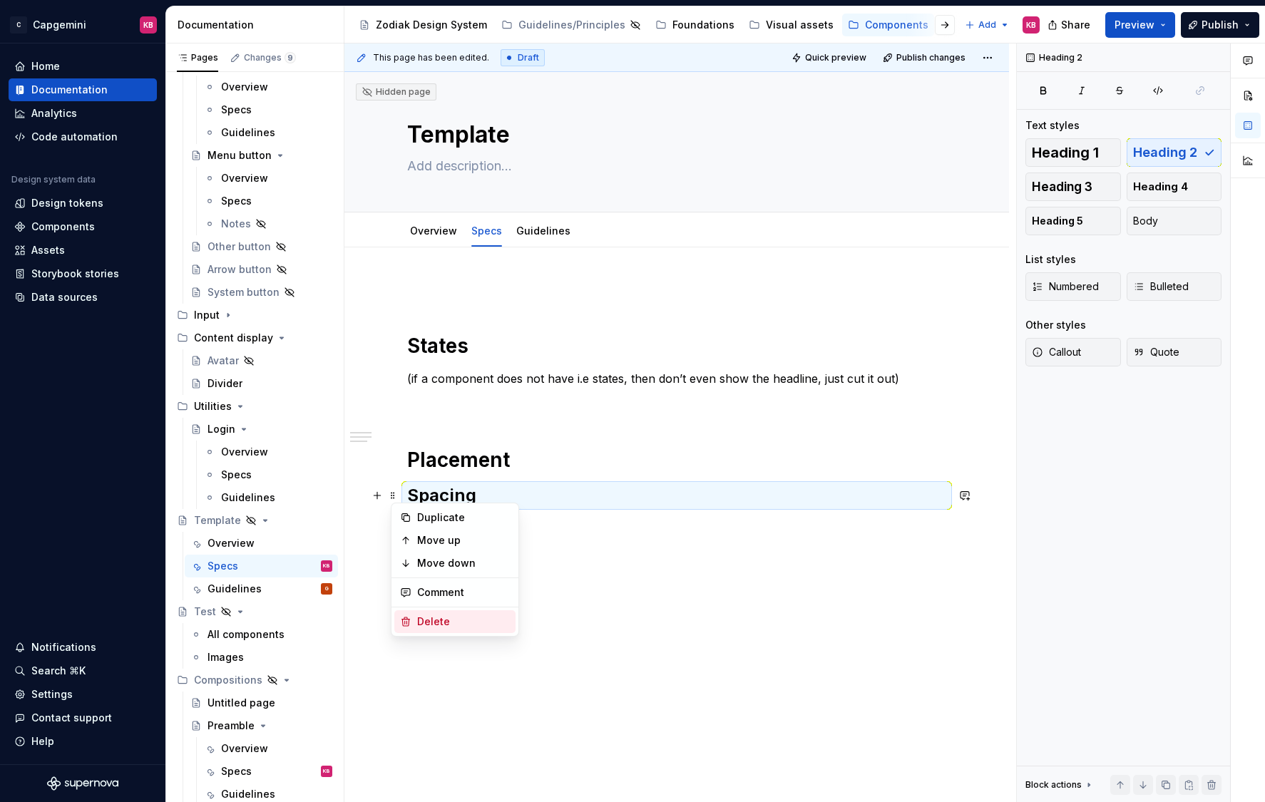
click at [421, 627] on div "Delete" at bounding box center [463, 621] width 93 height 14
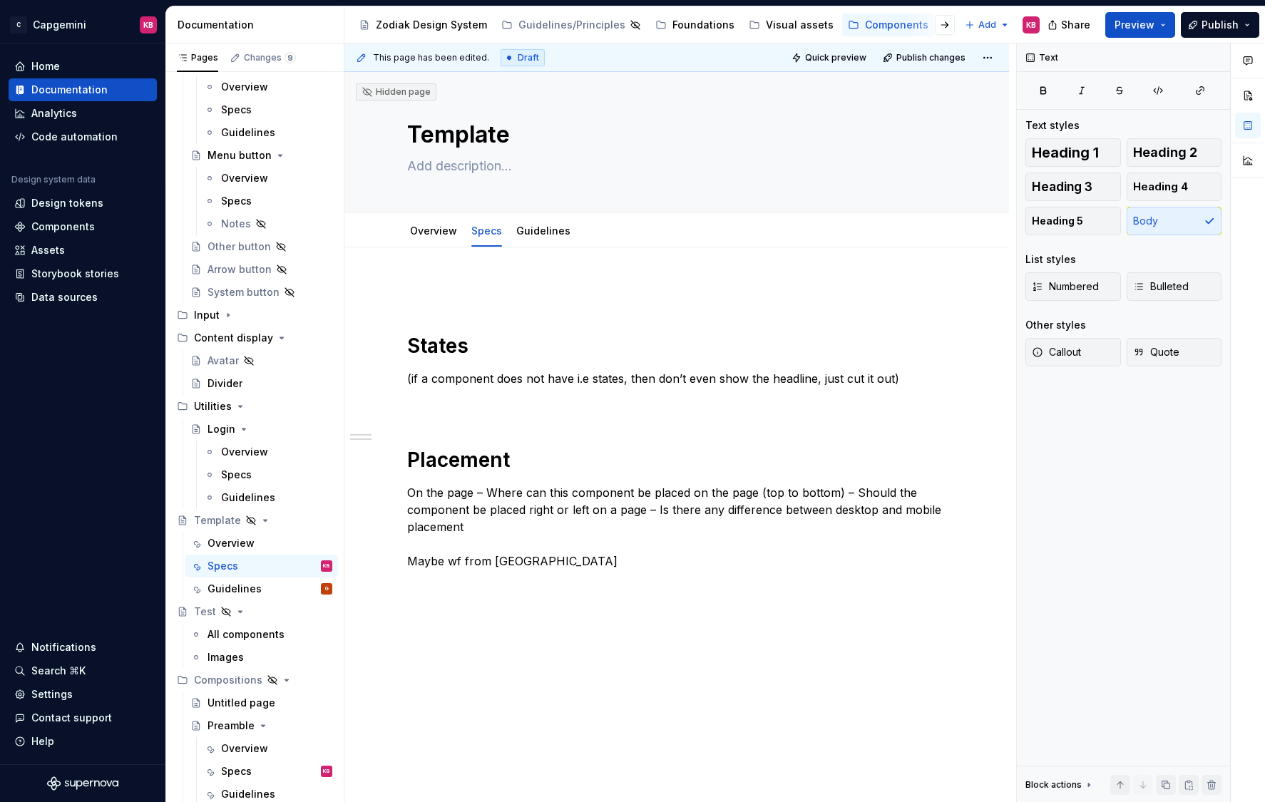
scroll to position [25, 0]
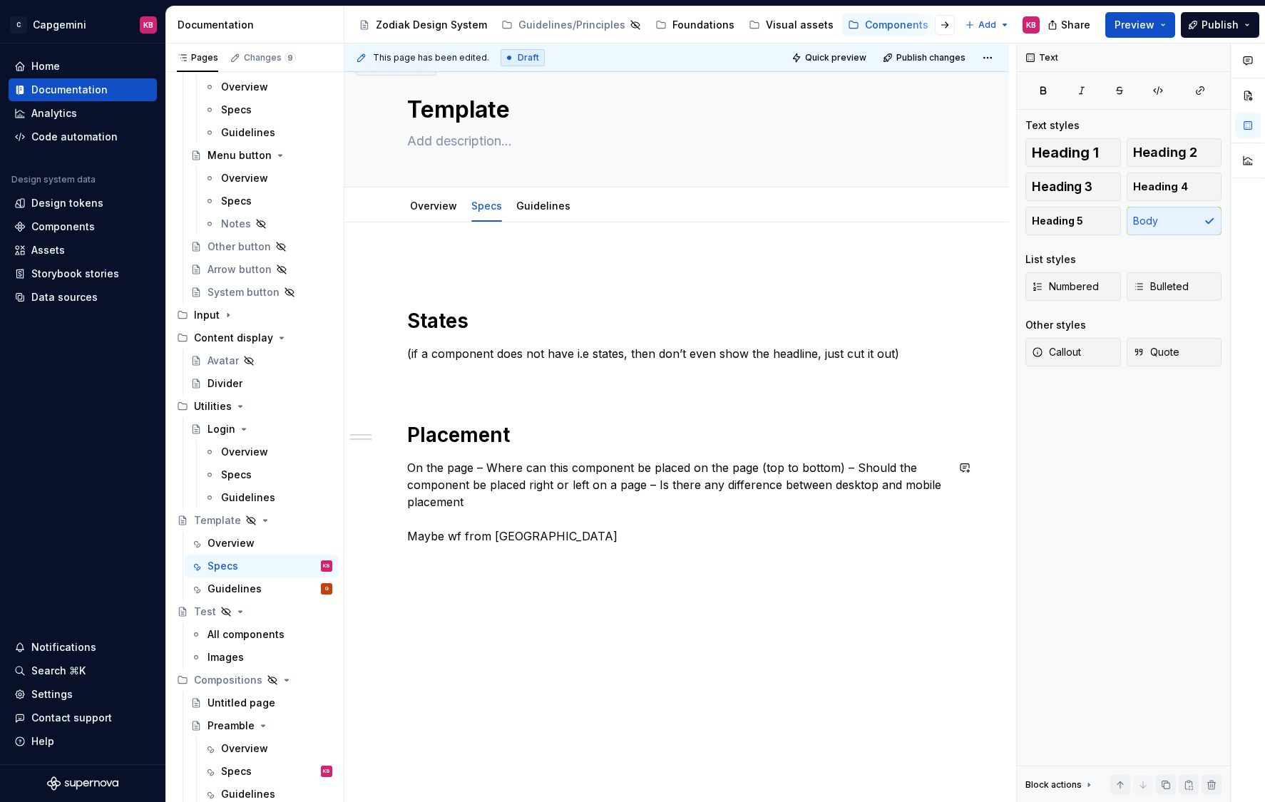
click at [417, 606] on div "States (if a component does not have i.e states, then don’t even show the headl…" at bounding box center [676, 512] width 664 height 580
click at [540, 212] on div "Guidelines" at bounding box center [543, 206] width 54 height 14
click at [543, 209] on link "Guidelines" at bounding box center [543, 206] width 54 height 12
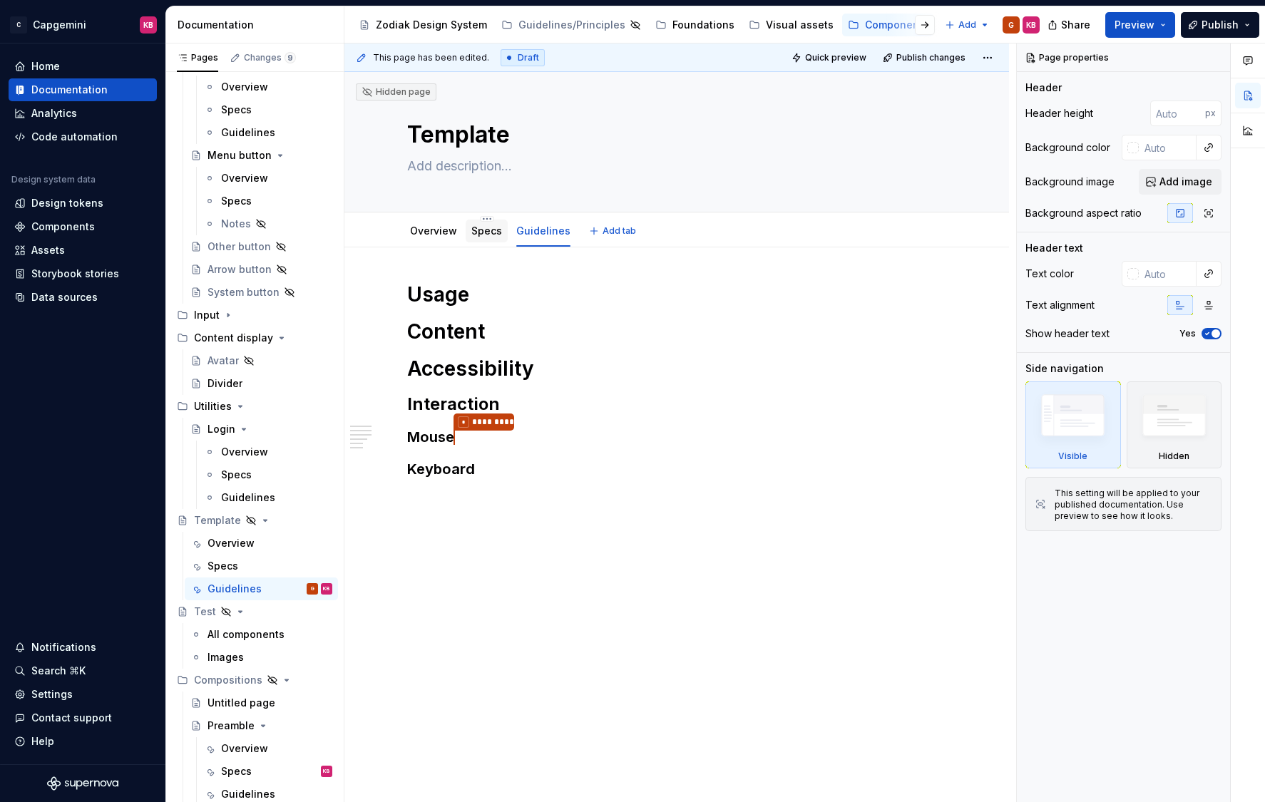
click at [489, 238] on div "Specs" at bounding box center [486, 230] width 31 height 17
click at [489, 236] on link "Specs" at bounding box center [486, 231] width 31 height 12
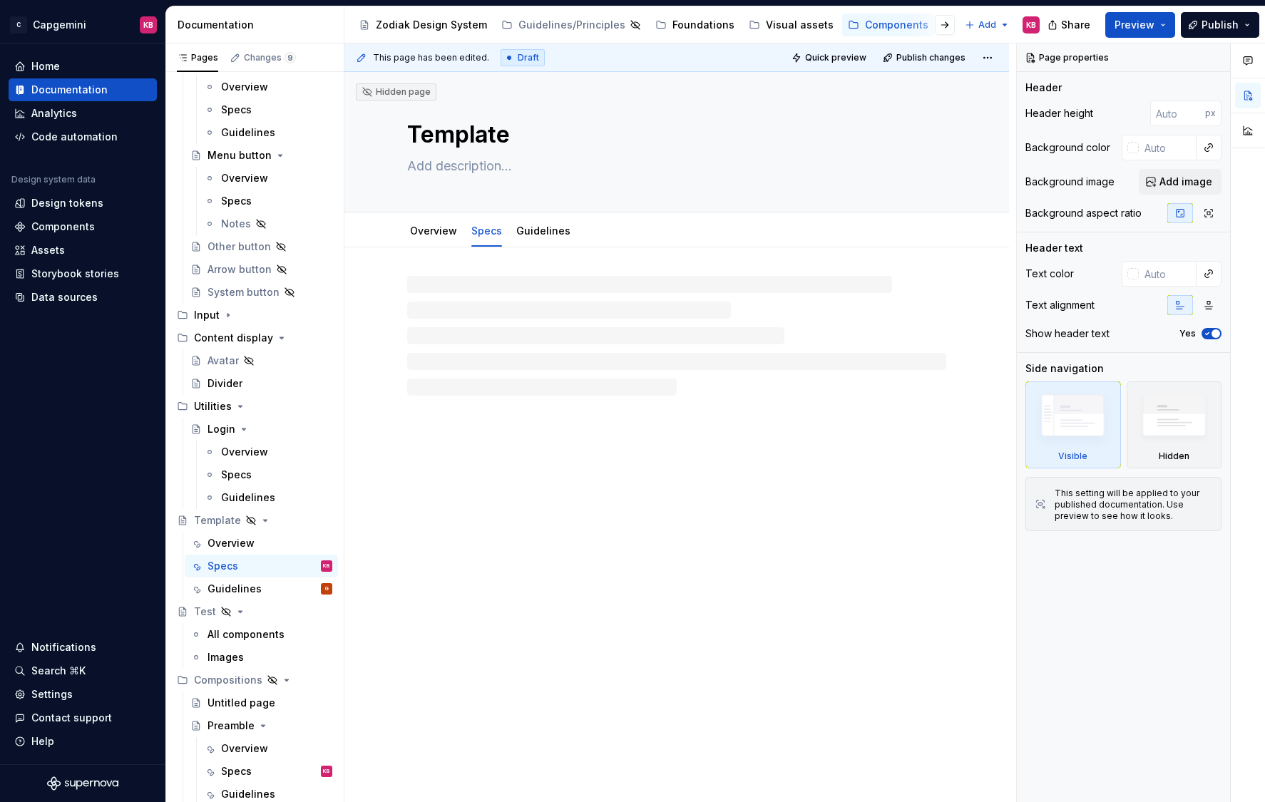
type textarea "*"
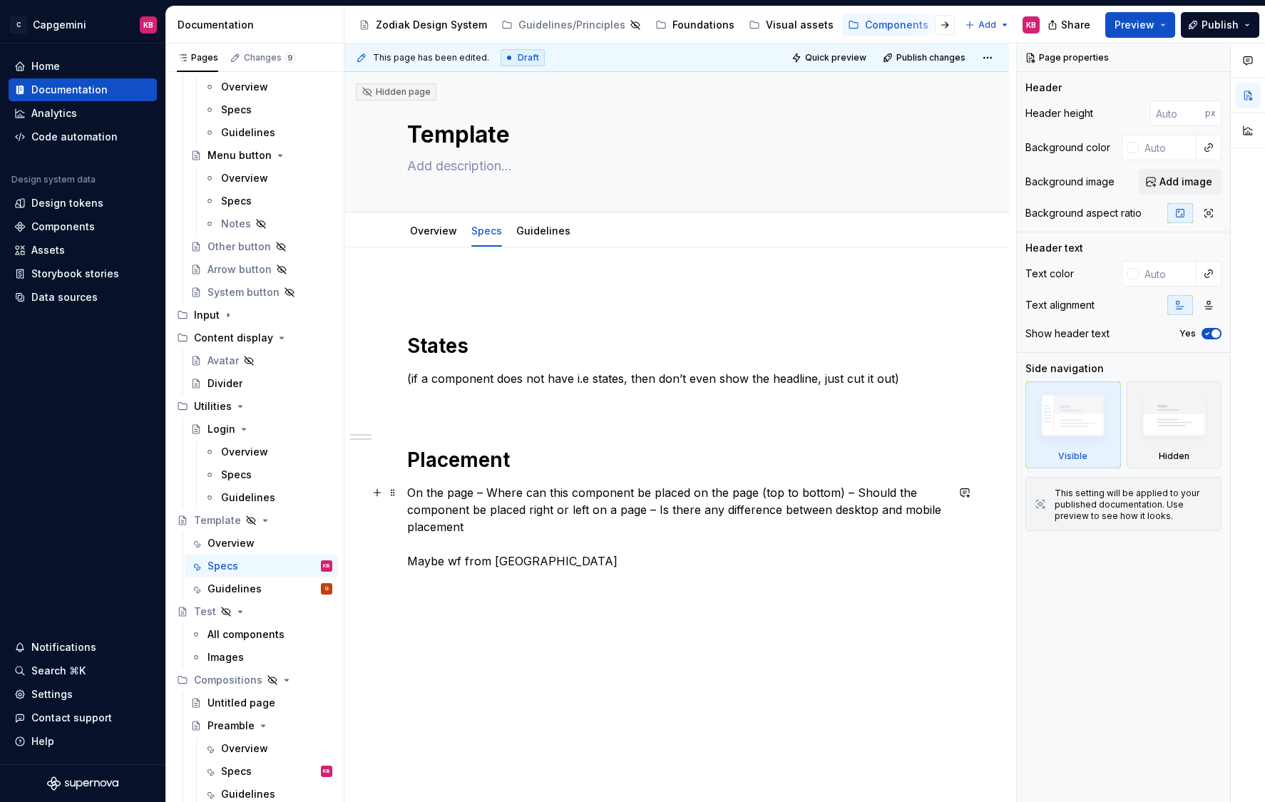
scroll to position [21, 0]
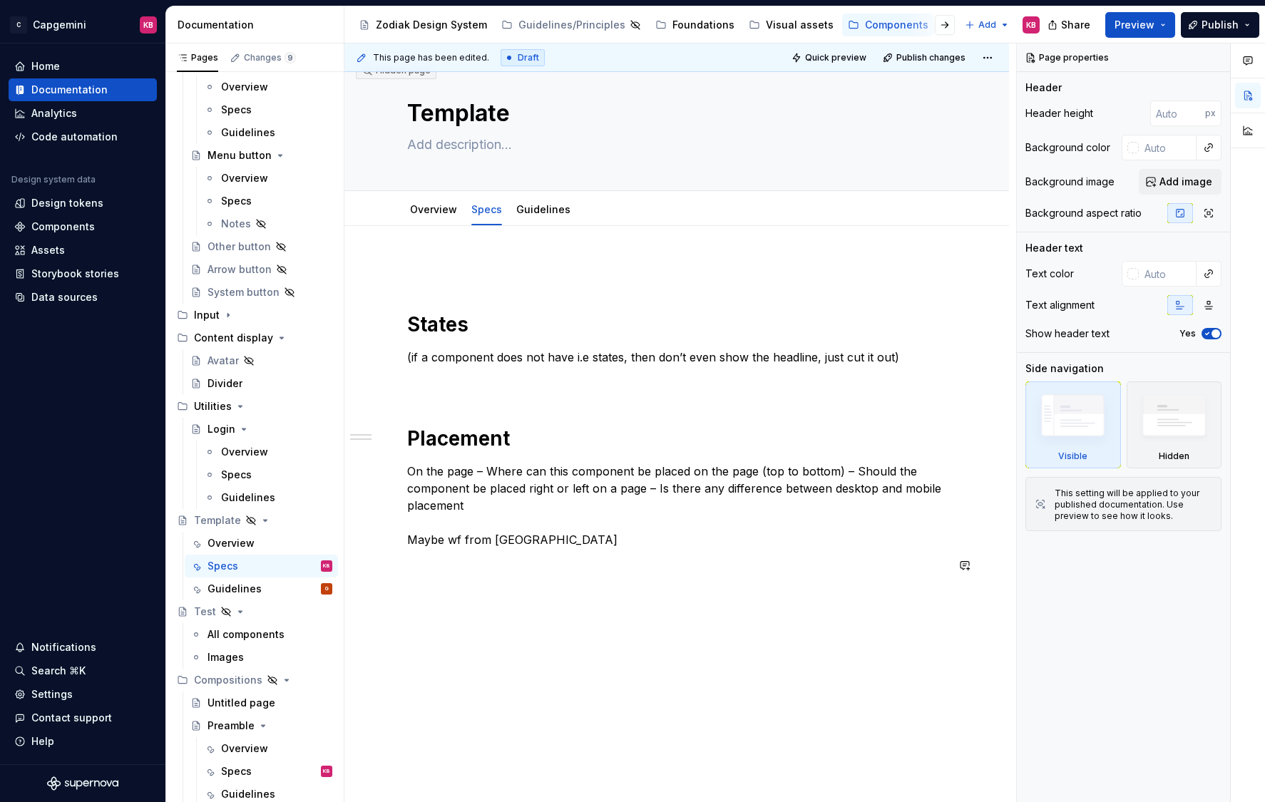
click at [426, 597] on div "States (if a component does not have i.e states, then don’t even show the headl…" at bounding box center [676, 529] width 664 height 606
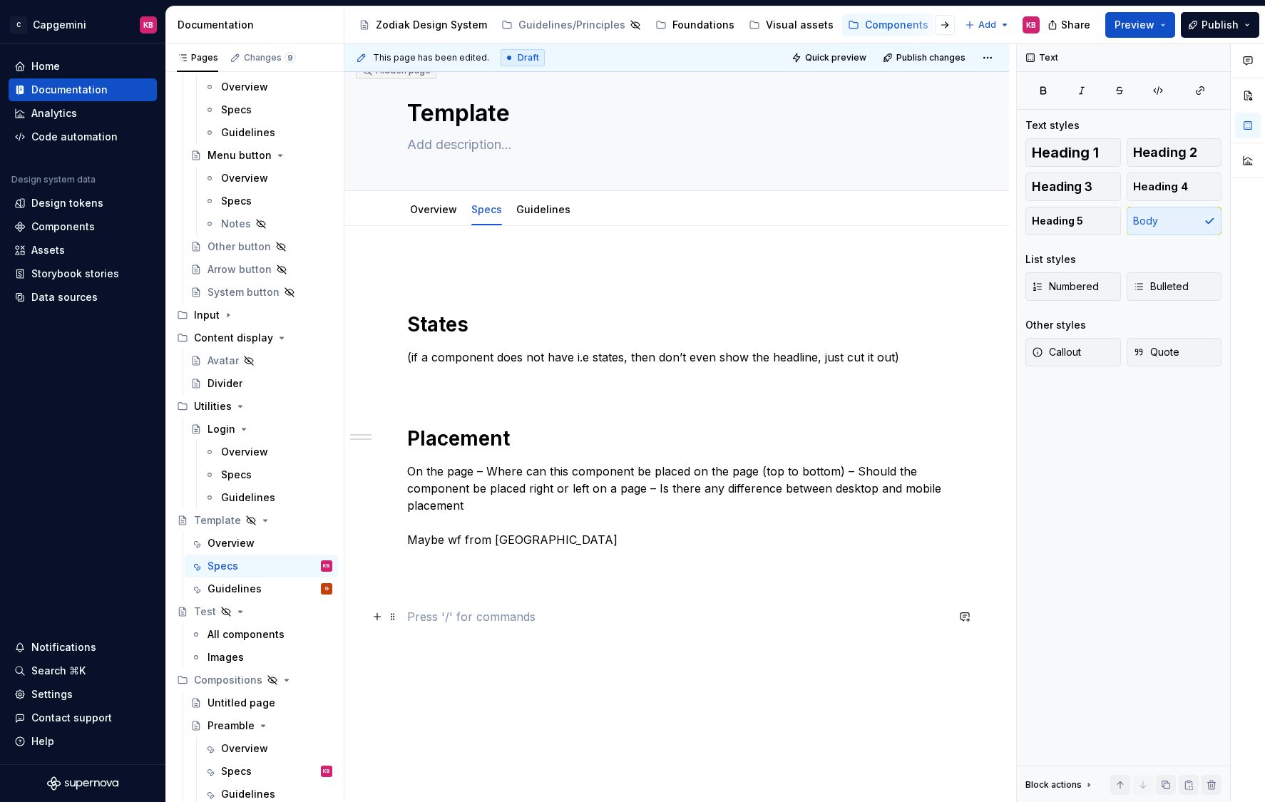
scroll to position [25, 0]
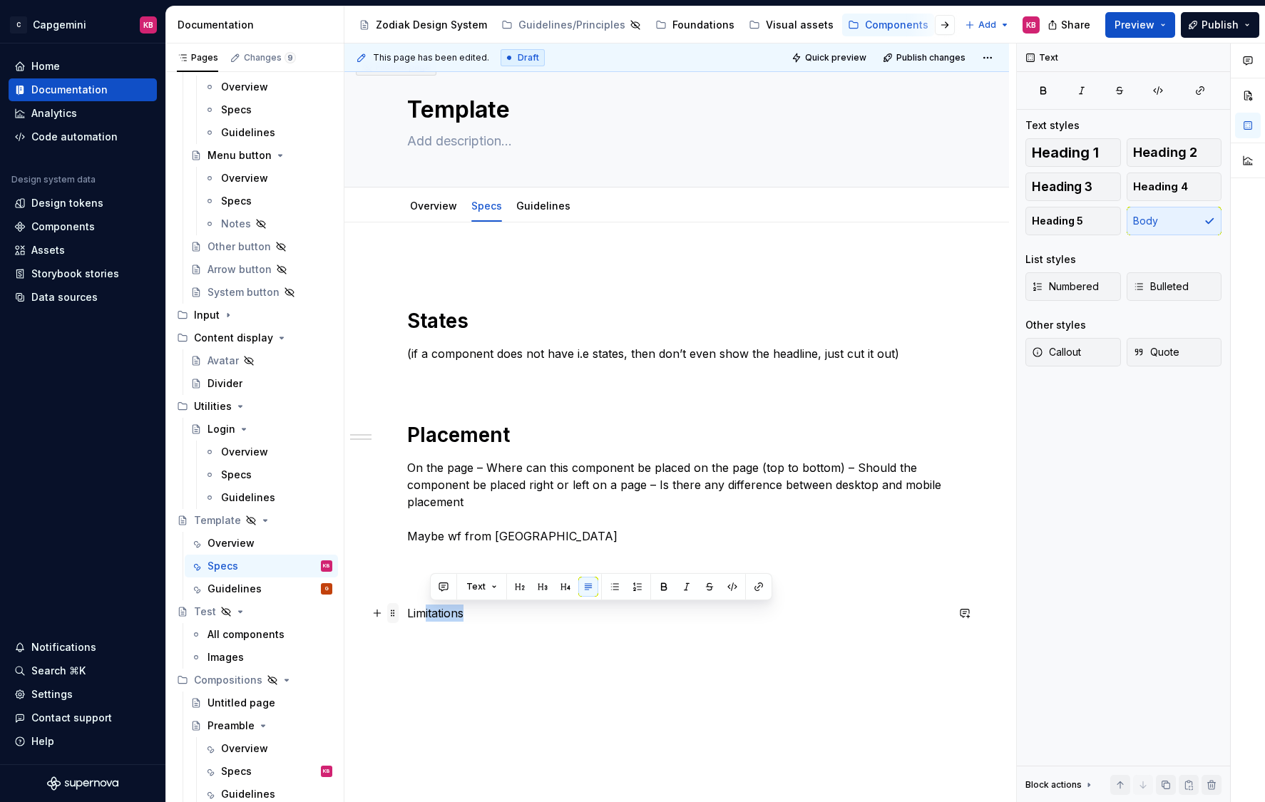
drag, startPoint x: 471, startPoint y: 615, endPoint x: 396, endPoint y: 613, distance: 74.9
click at [407, 613] on div "States (if a component does not have i.e states, then don’t even show the headl…" at bounding box center [676, 448] width 539 height 382
click at [412, 618] on p "Limitations" at bounding box center [676, 612] width 539 height 17
click at [1086, 154] on span "Heading 1" at bounding box center [1064, 152] width 67 height 14
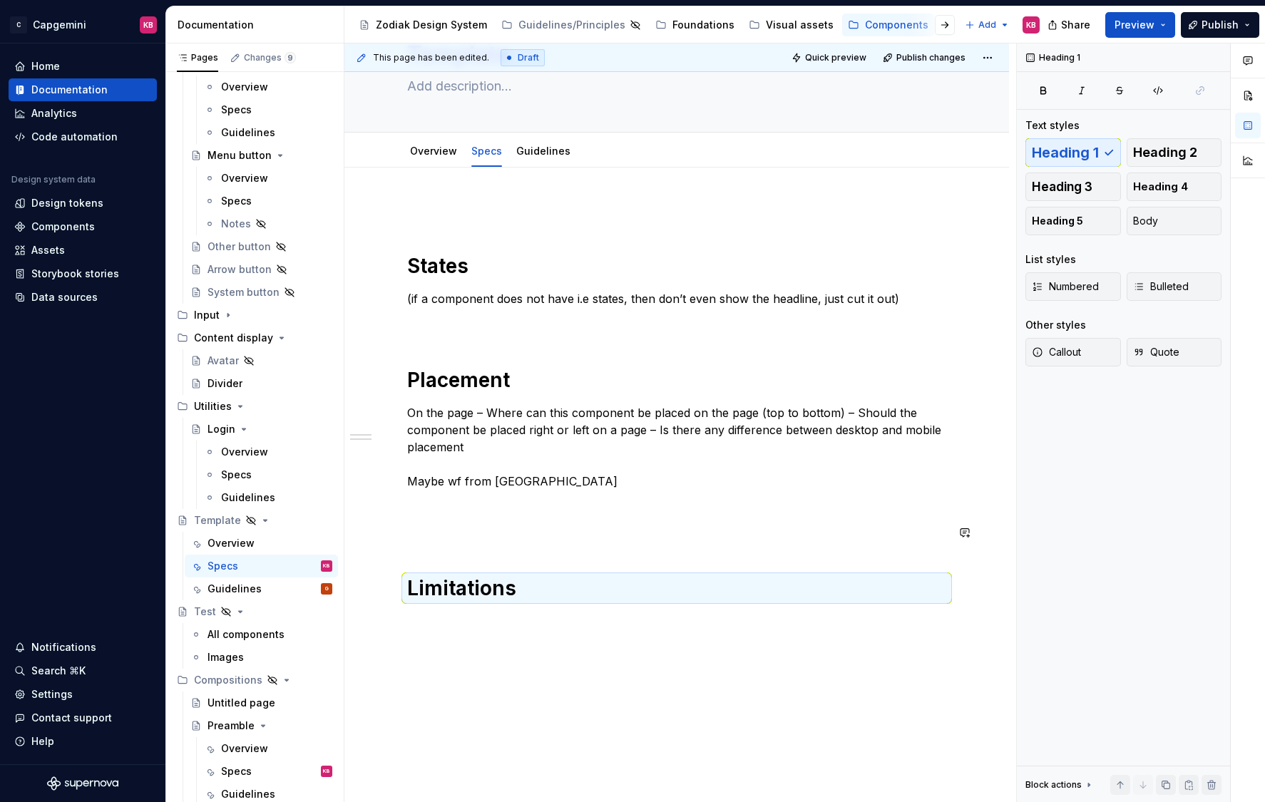
click at [737, 553] on div "States (if a component does not have i.e states, then don’t even show the headl…" at bounding box center [676, 401] width 539 height 399
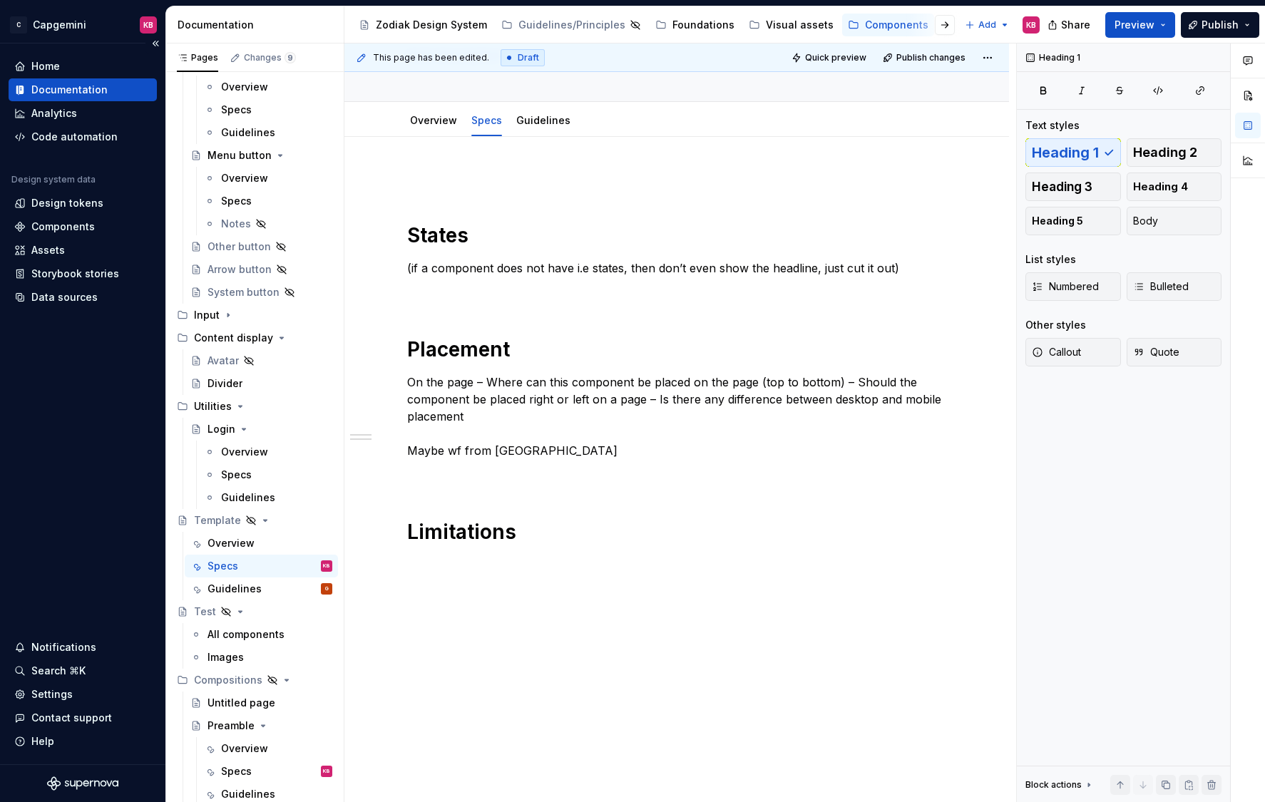
scroll to position [110, 0]
click at [522, 590] on div "States (if a component does not have i.e states, then don’t even show the headl…" at bounding box center [676, 470] width 664 height 666
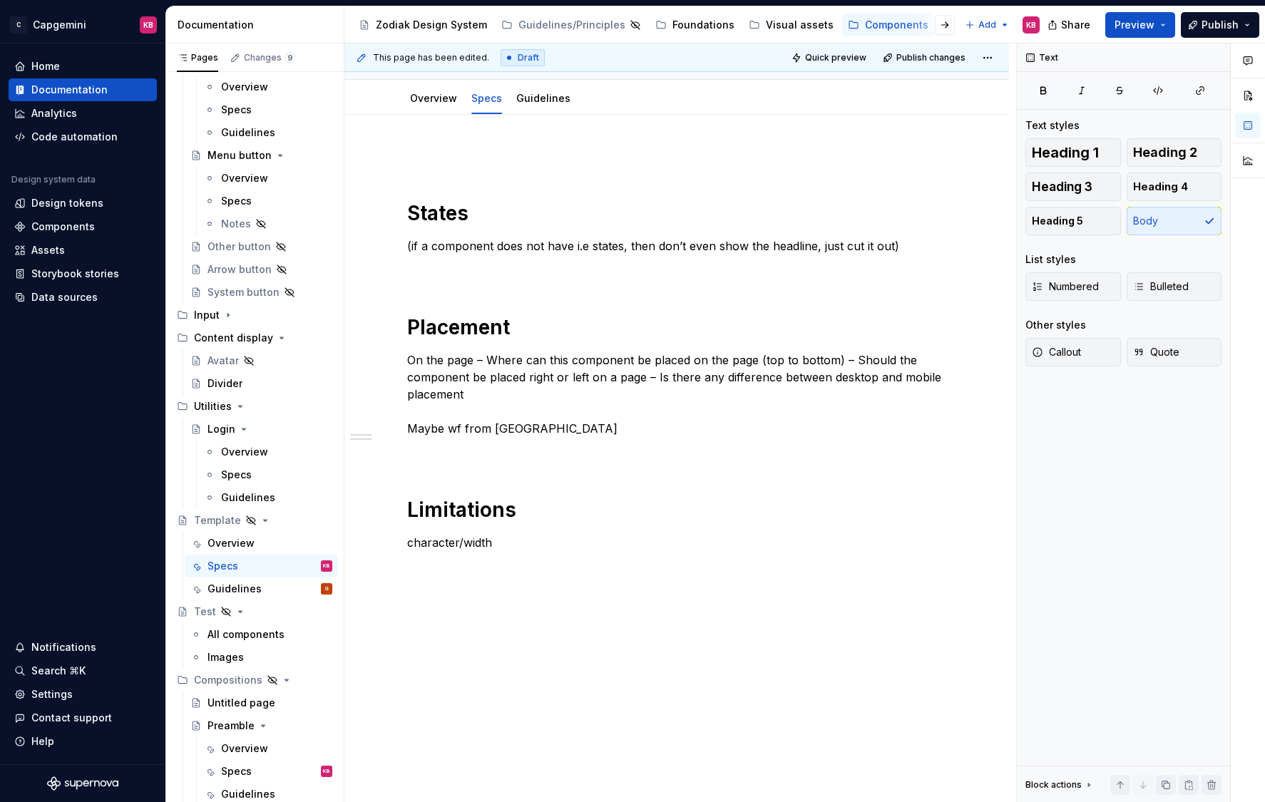
scroll to position [139, 0]
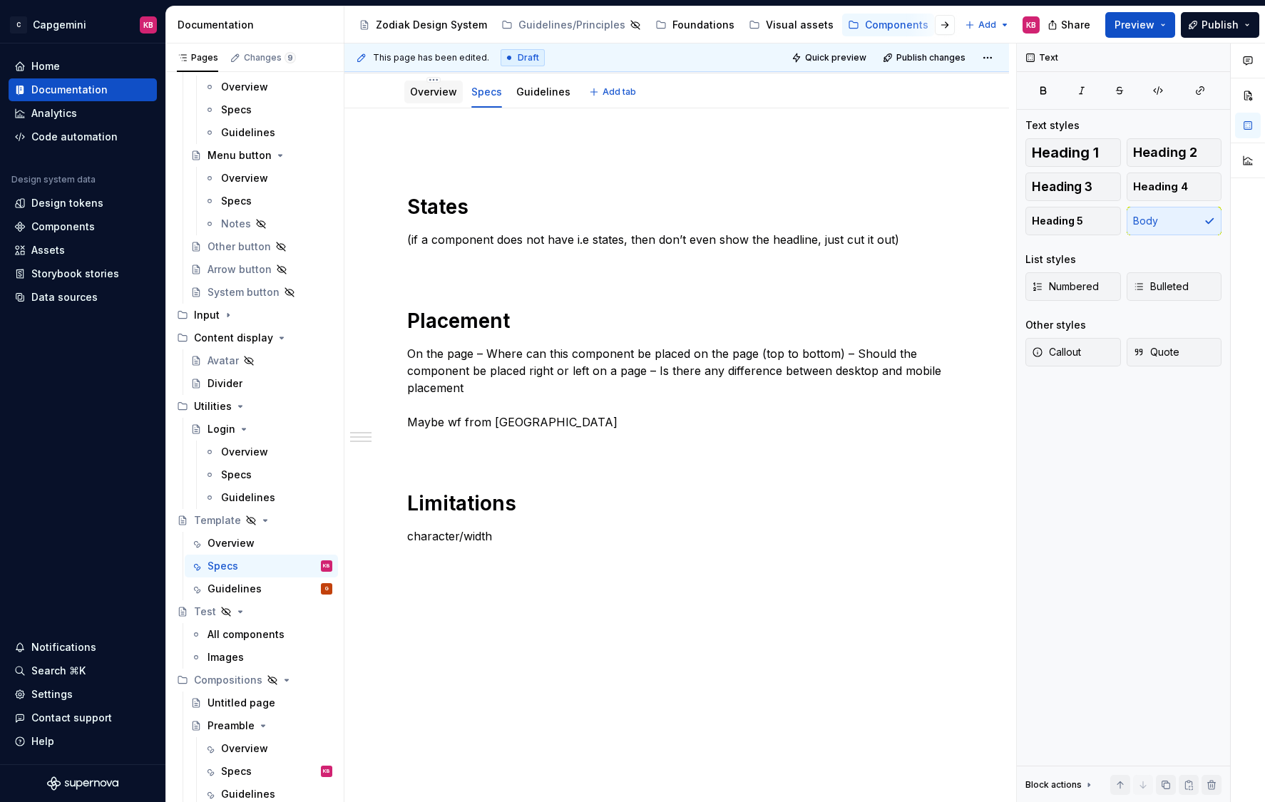
click at [423, 91] on link "Overview" at bounding box center [433, 92] width 47 height 12
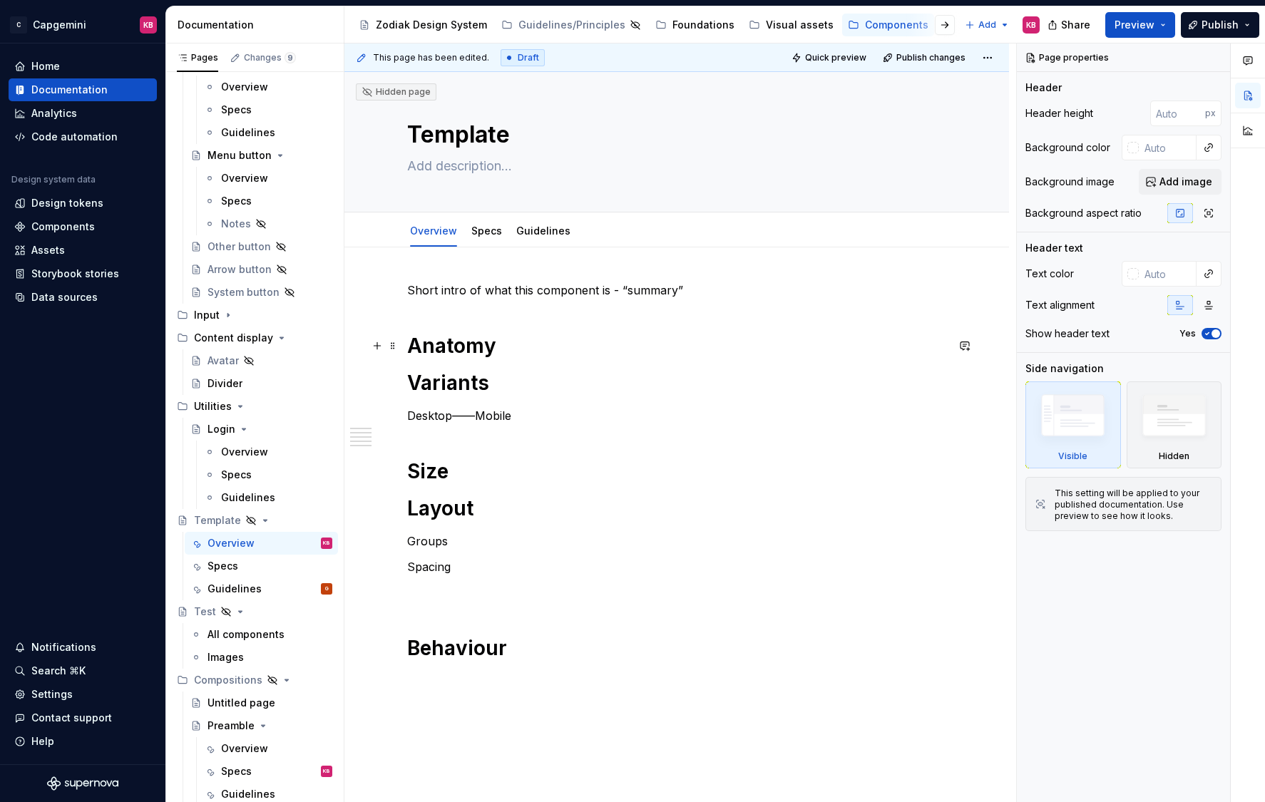
scroll to position [13, 0]
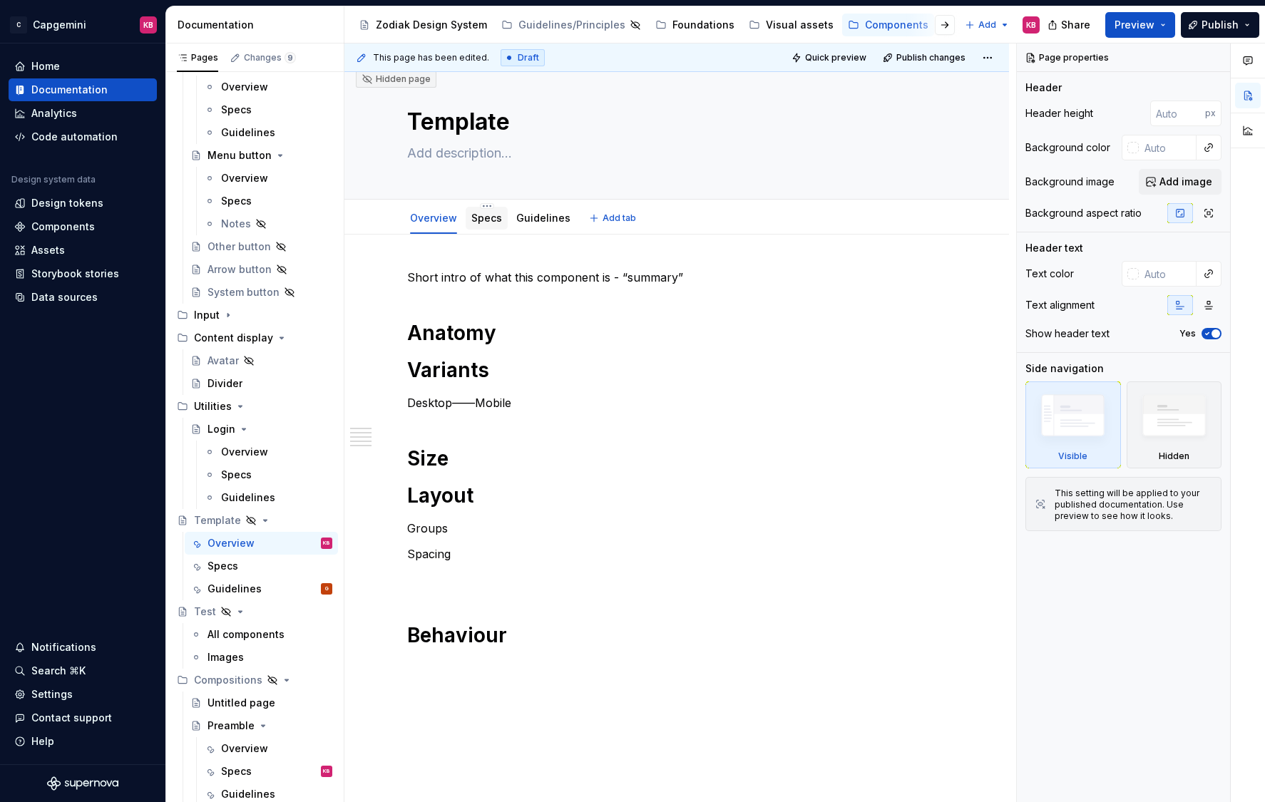
click at [491, 220] on link "Specs" at bounding box center [486, 218] width 31 height 12
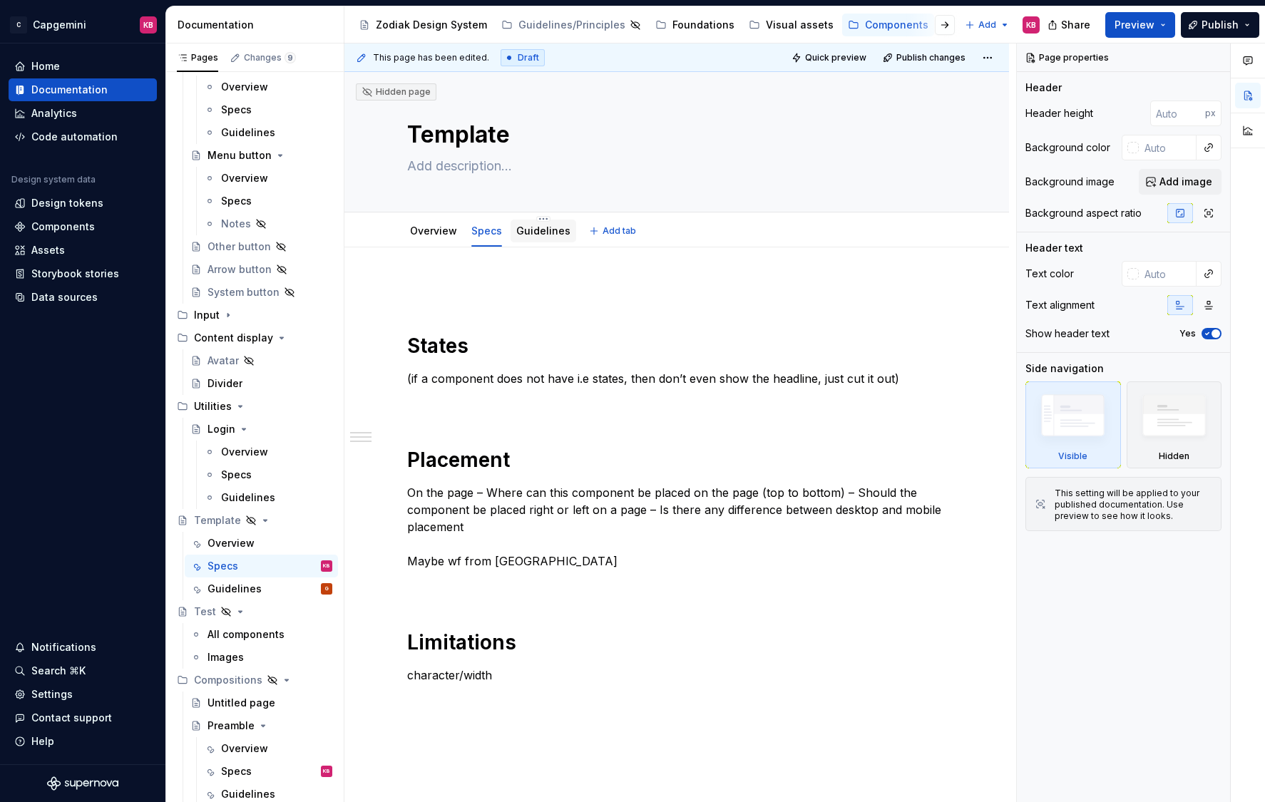
click at [550, 229] on link "Guidelines" at bounding box center [543, 231] width 54 height 12
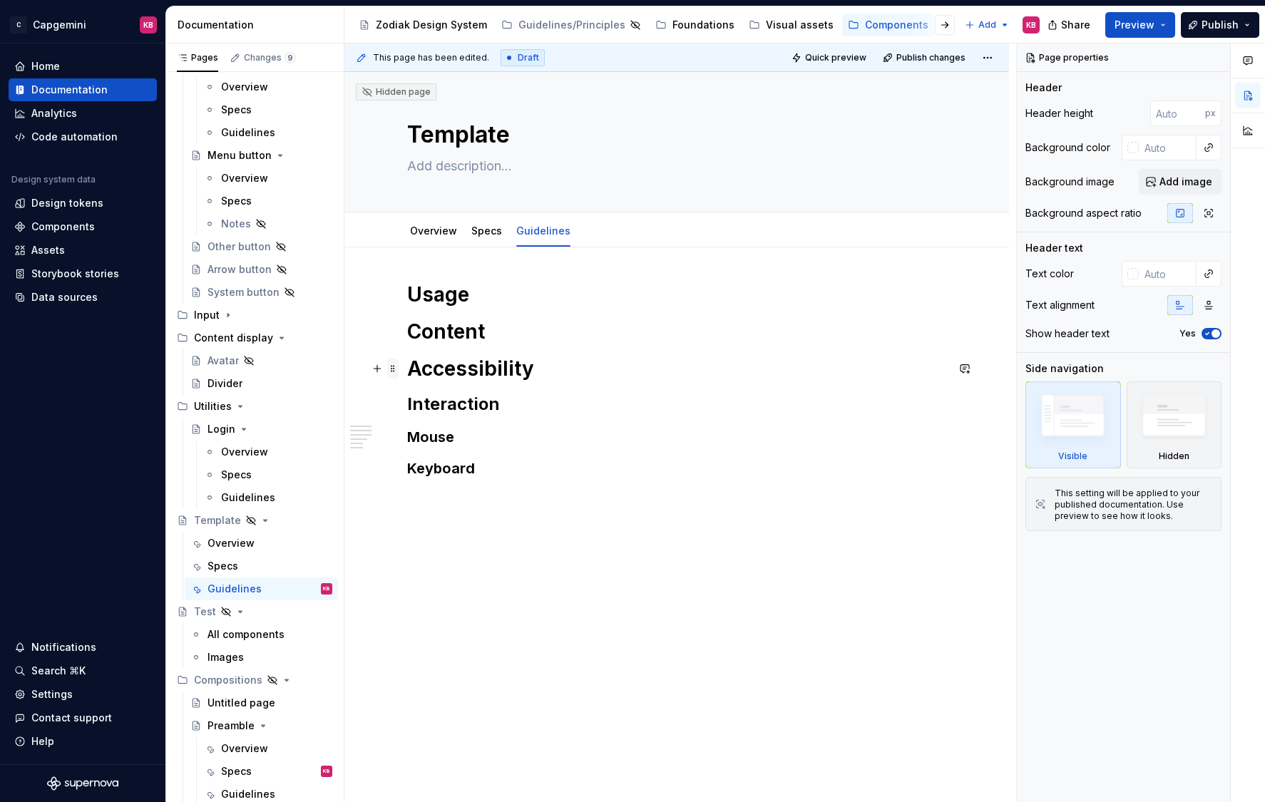
type textarea "*"
click at [382, 370] on button "button" at bounding box center [377, 369] width 20 height 20
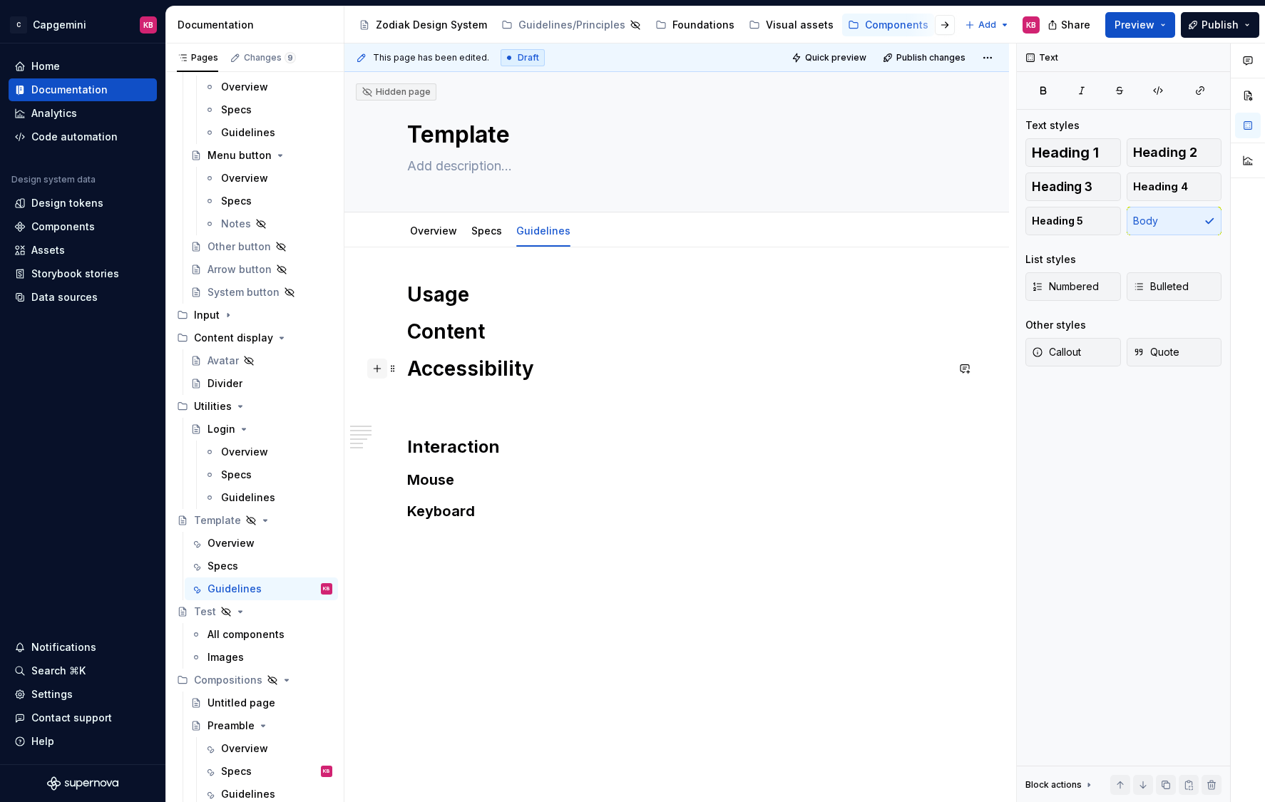
click at [382, 369] on button "button" at bounding box center [377, 369] width 20 height 20
click at [391, 315] on div "Usage Content Accessibility Interaction Mouse Keyboard" at bounding box center [676, 525] width 664 height 557
click at [379, 366] on button "button" at bounding box center [377, 369] width 20 height 20
click at [1093, 147] on span "Heading 1" at bounding box center [1064, 152] width 67 height 14
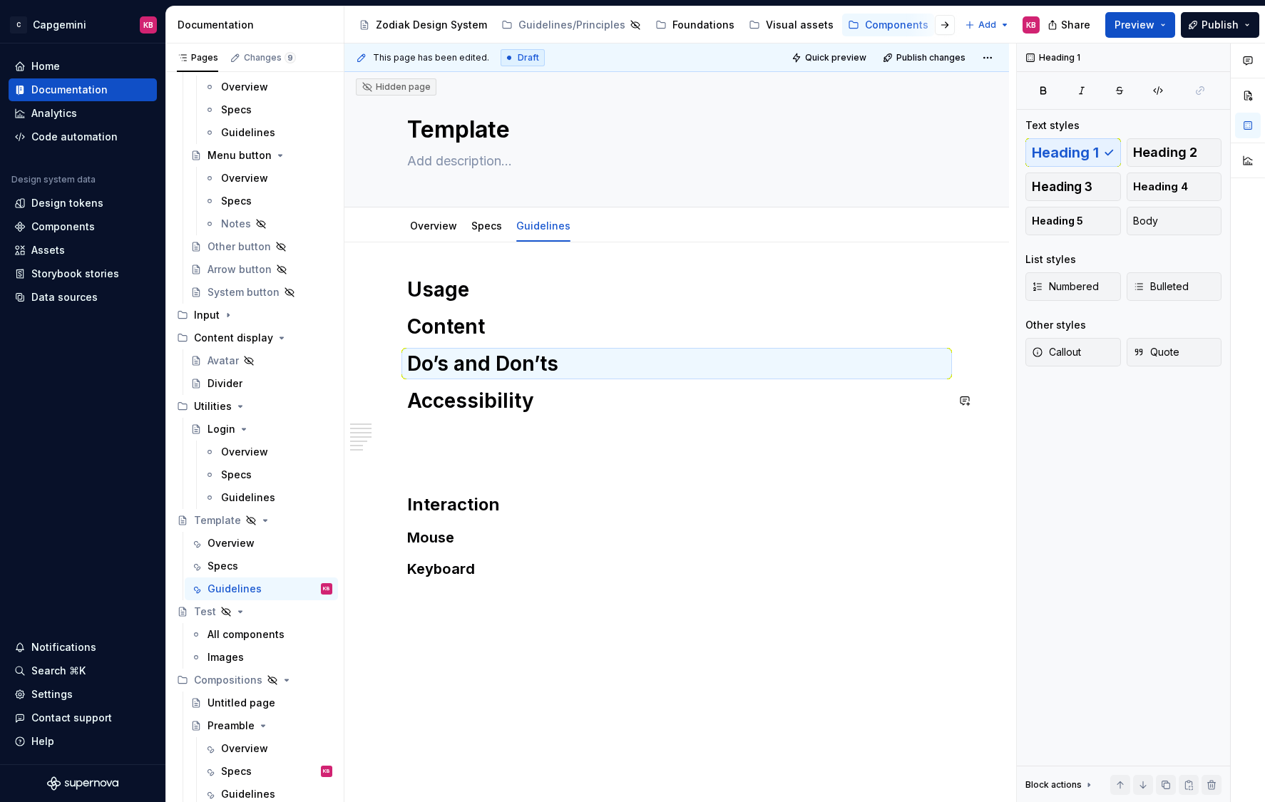
scroll to position [6, 0]
click at [428, 502] on h2 "Interaction" at bounding box center [676, 504] width 539 height 23
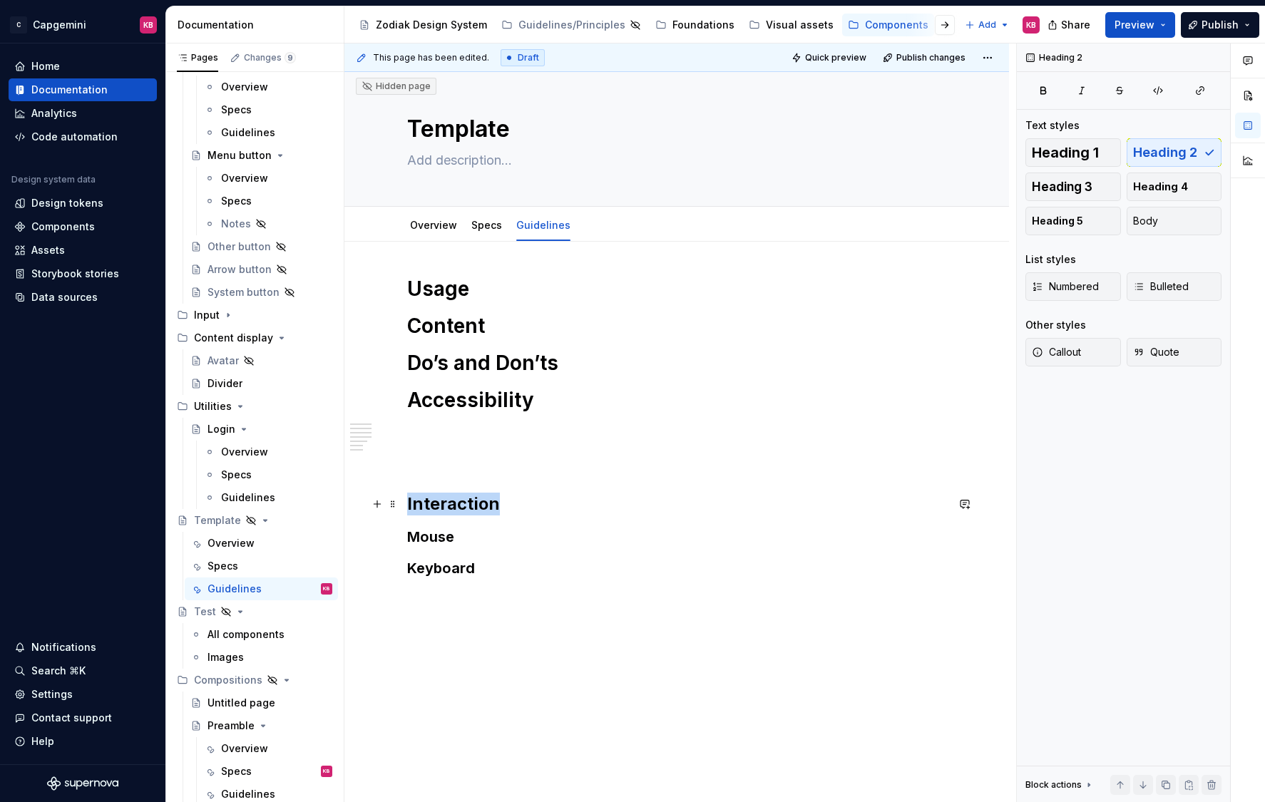
click at [428, 502] on h2 "Interaction" at bounding box center [676, 504] width 539 height 23
click at [498, 473] on button "Heading 2" at bounding box center [475, 474] width 68 height 20
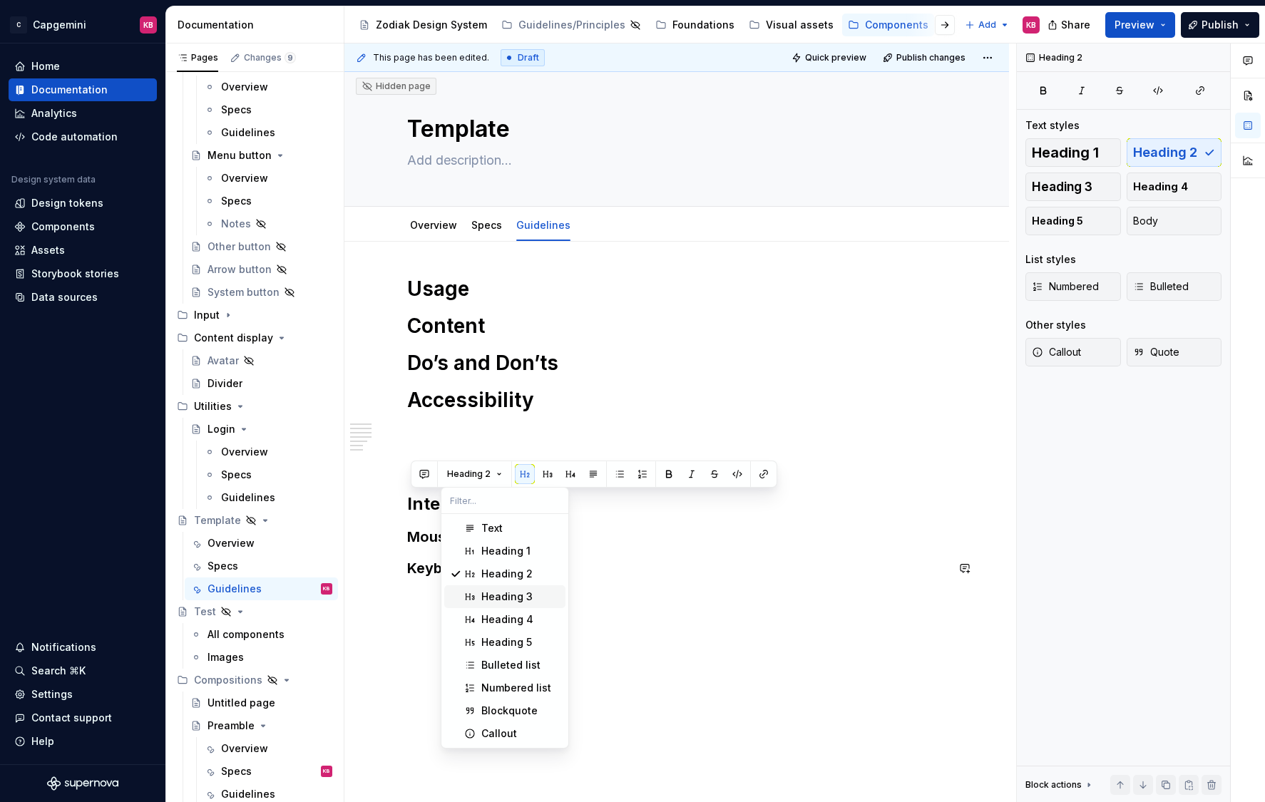
click at [483, 597] on div "Heading 3" at bounding box center [506, 597] width 51 height 14
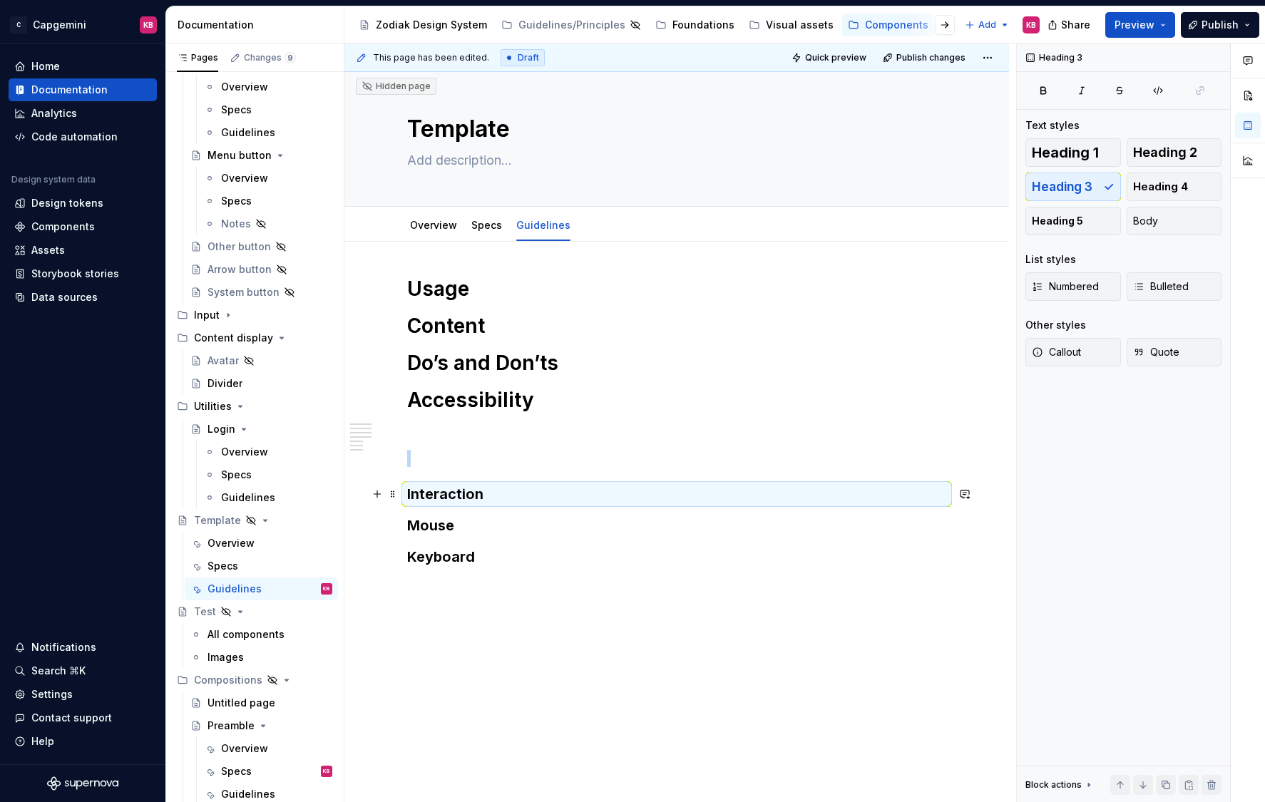
click at [480, 495] on h3 "Interaction" at bounding box center [676, 494] width 539 height 20
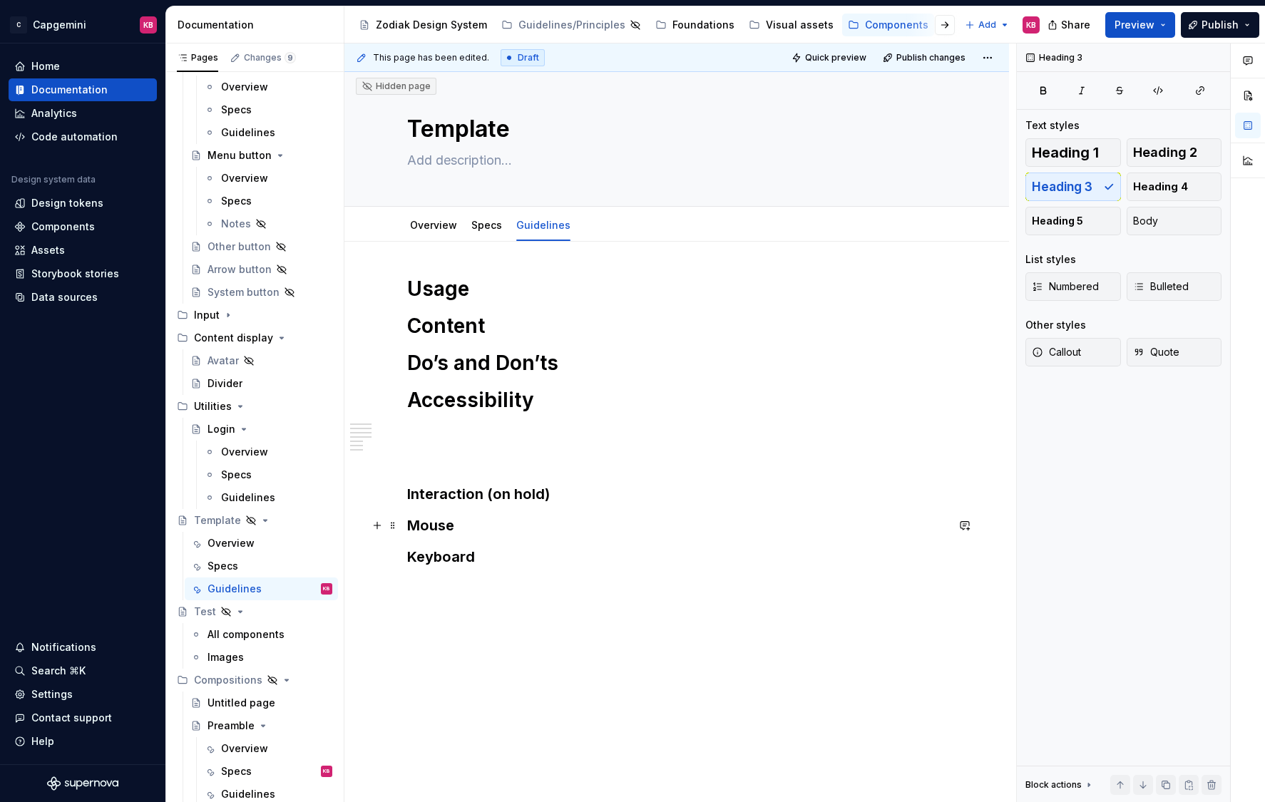
click at [458, 524] on h3 "Mouse" at bounding box center [676, 525] width 539 height 20
drag, startPoint x: 490, startPoint y: 495, endPoint x: 554, endPoint y: 495, distance: 63.4
click at [554, 495] on h3 "Interaction (on hold)" at bounding box center [676, 494] width 539 height 20
copy h3 "(on hold)"
click at [464, 523] on h3 "Mouse" at bounding box center [676, 525] width 539 height 20
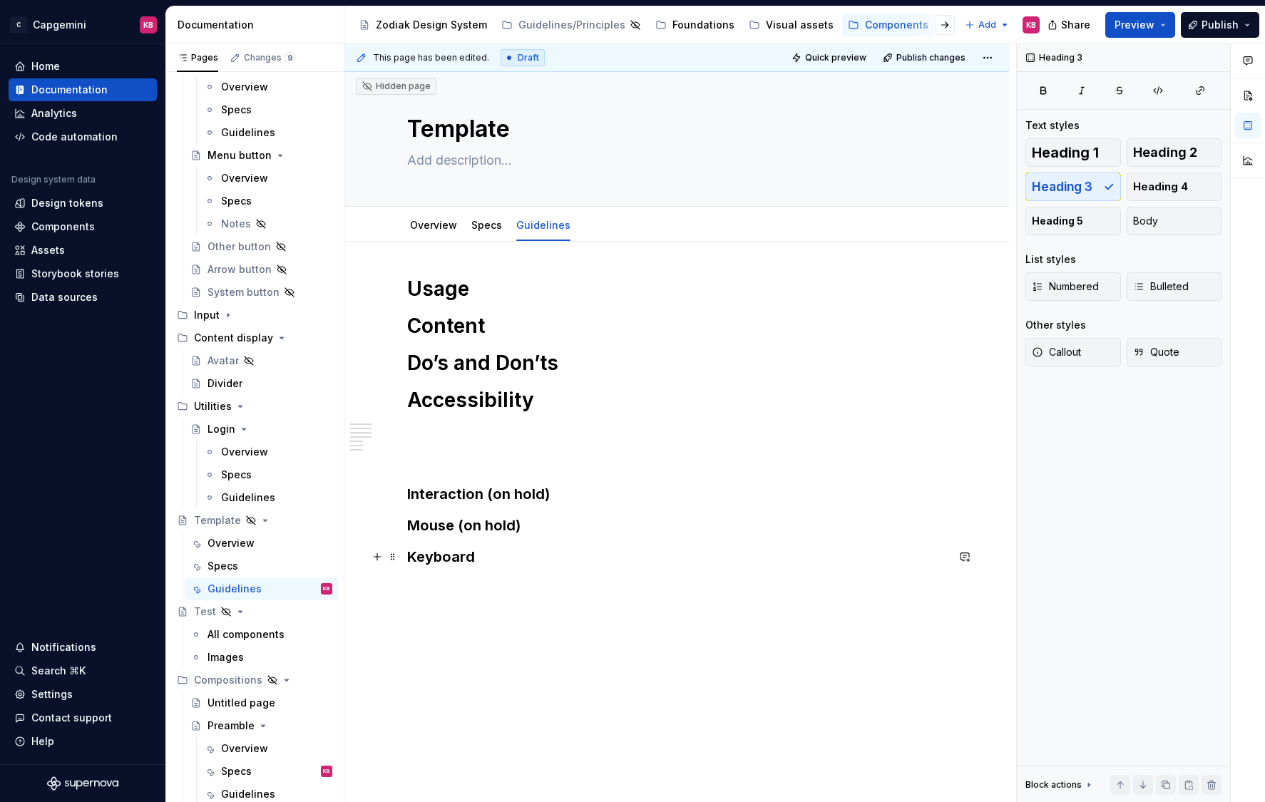
click at [477, 557] on h3 "Keyboard" at bounding box center [676, 557] width 539 height 20
click at [478, 600] on div "Usage Content Do’s and Don’ts Accessibility Interaction (on hold) Mouse (on hol…" at bounding box center [676, 533] width 664 height 583
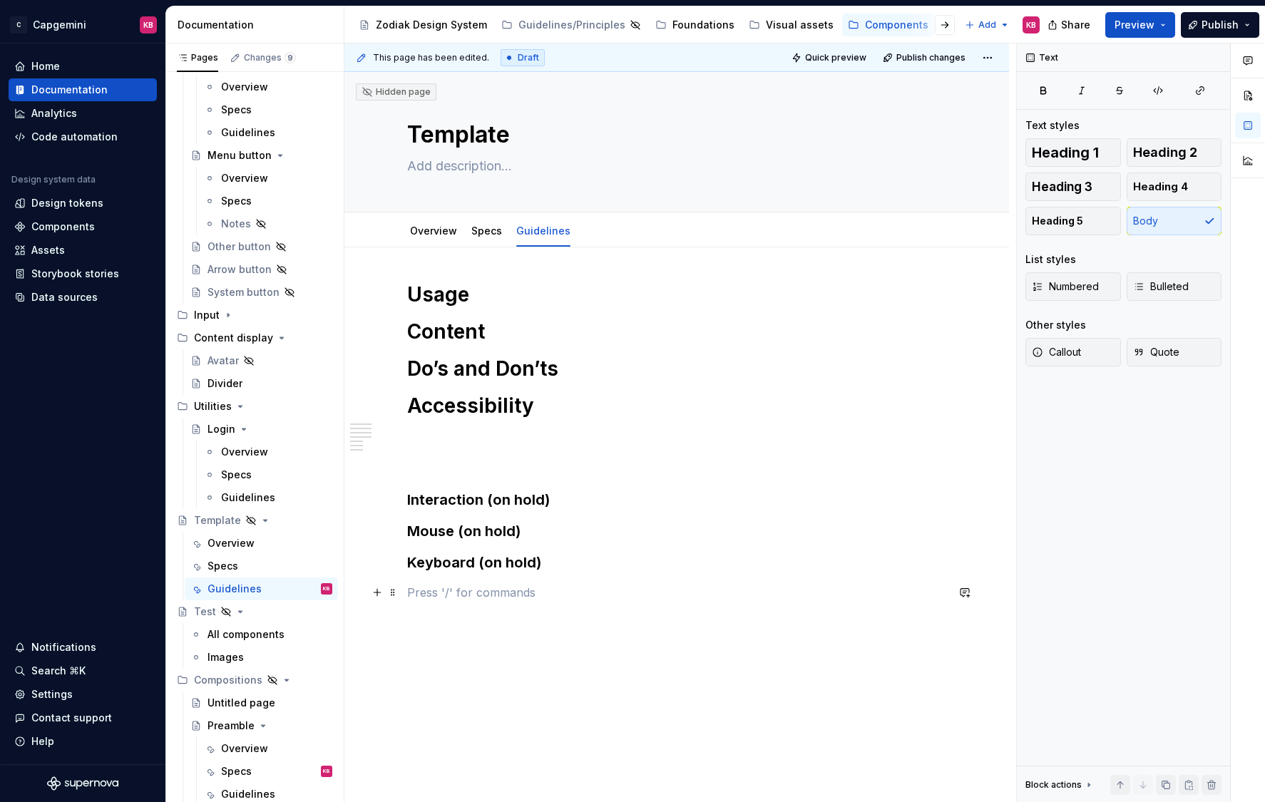
scroll to position [1, 0]
click at [484, 236] on div "Specs" at bounding box center [486, 229] width 31 height 14
click at [484, 233] on link "Specs" at bounding box center [486, 229] width 31 height 12
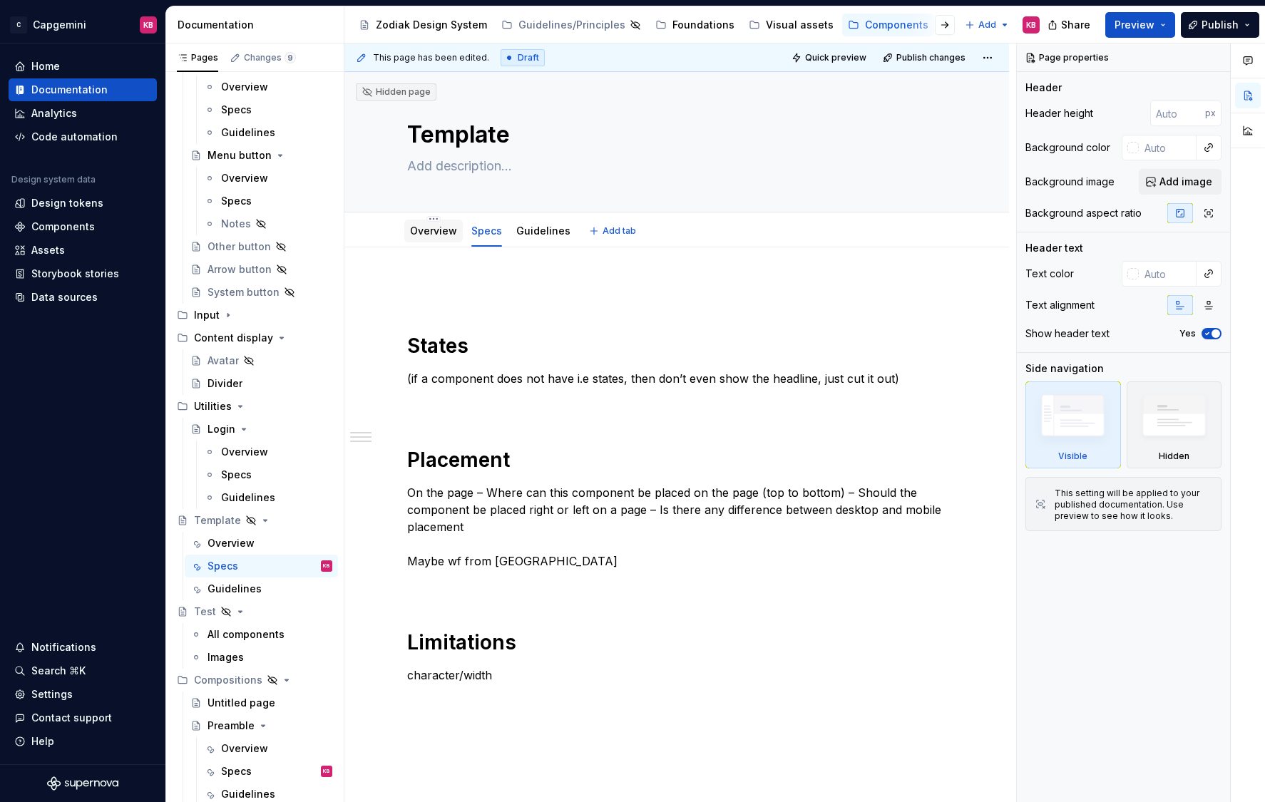
click at [440, 237] on div "Overview" at bounding box center [433, 231] width 47 height 14
click at [440, 236] on link "Overview" at bounding box center [433, 231] width 47 height 12
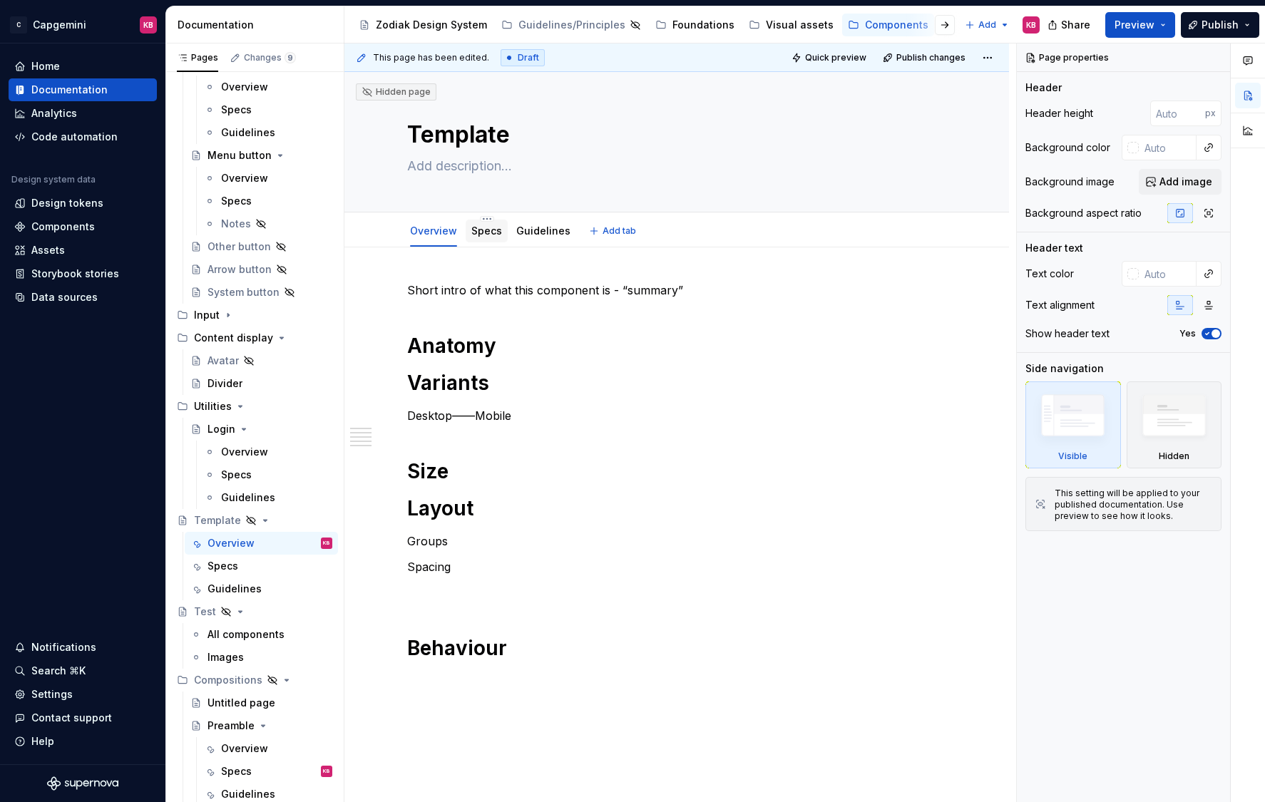
click at [494, 227] on link "Specs" at bounding box center [486, 231] width 31 height 12
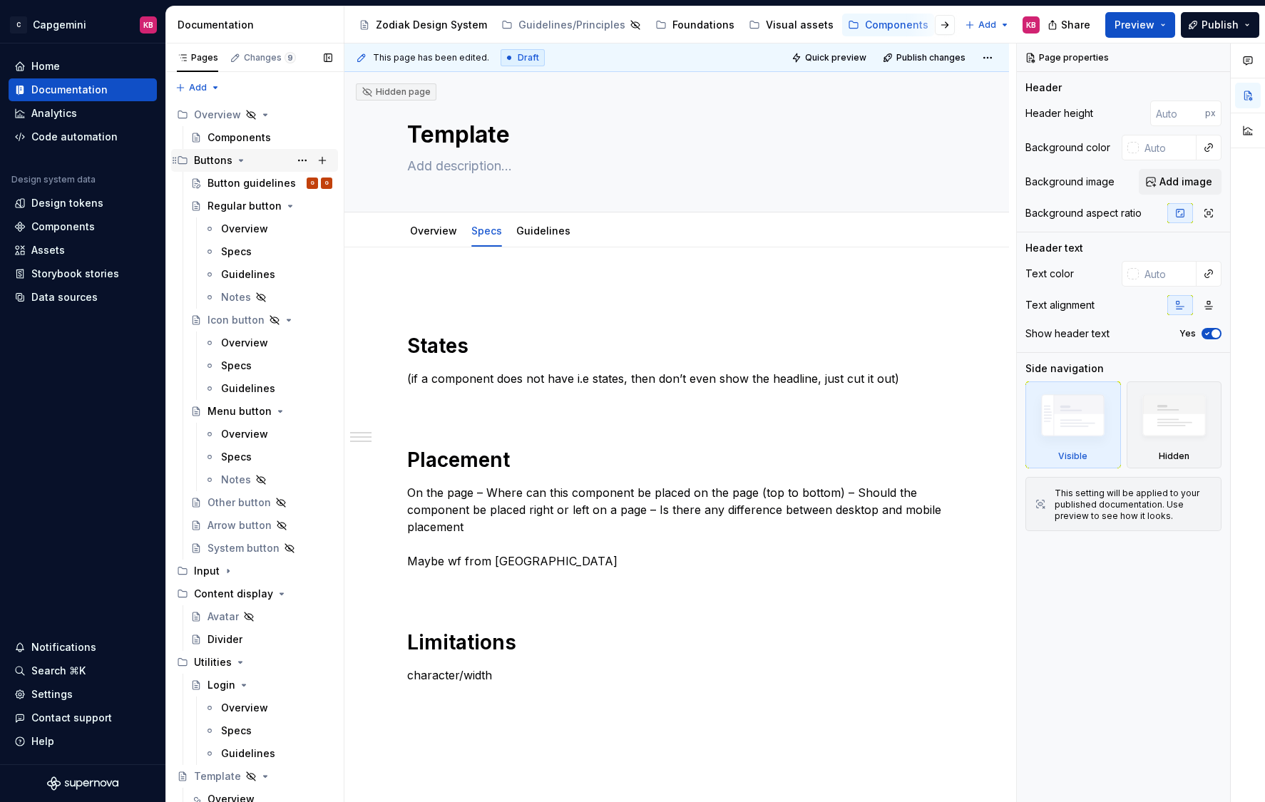
click at [213, 158] on div "Buttons" at bounding box center [213, 160] width 38 height 14
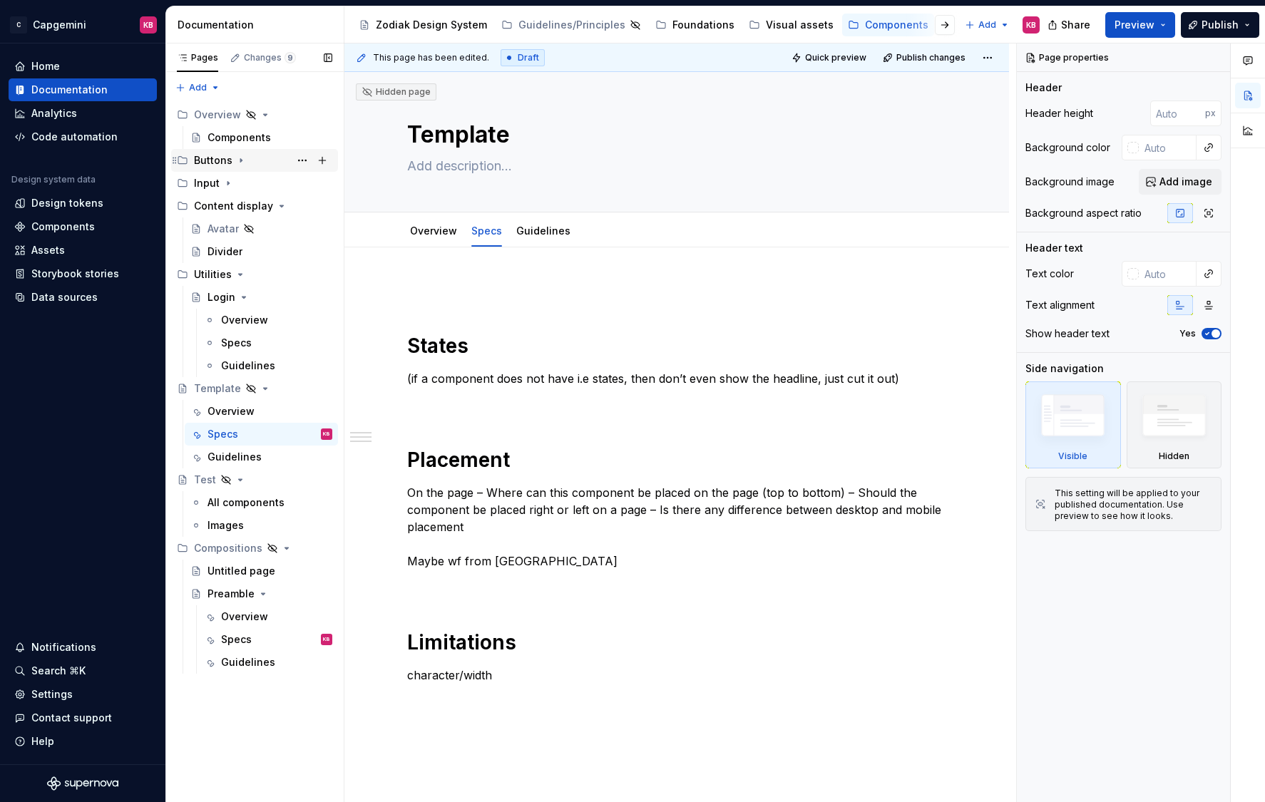
click at [213, 158] on div "Buttons" at bounding box center [213, 160] width 38 height 14
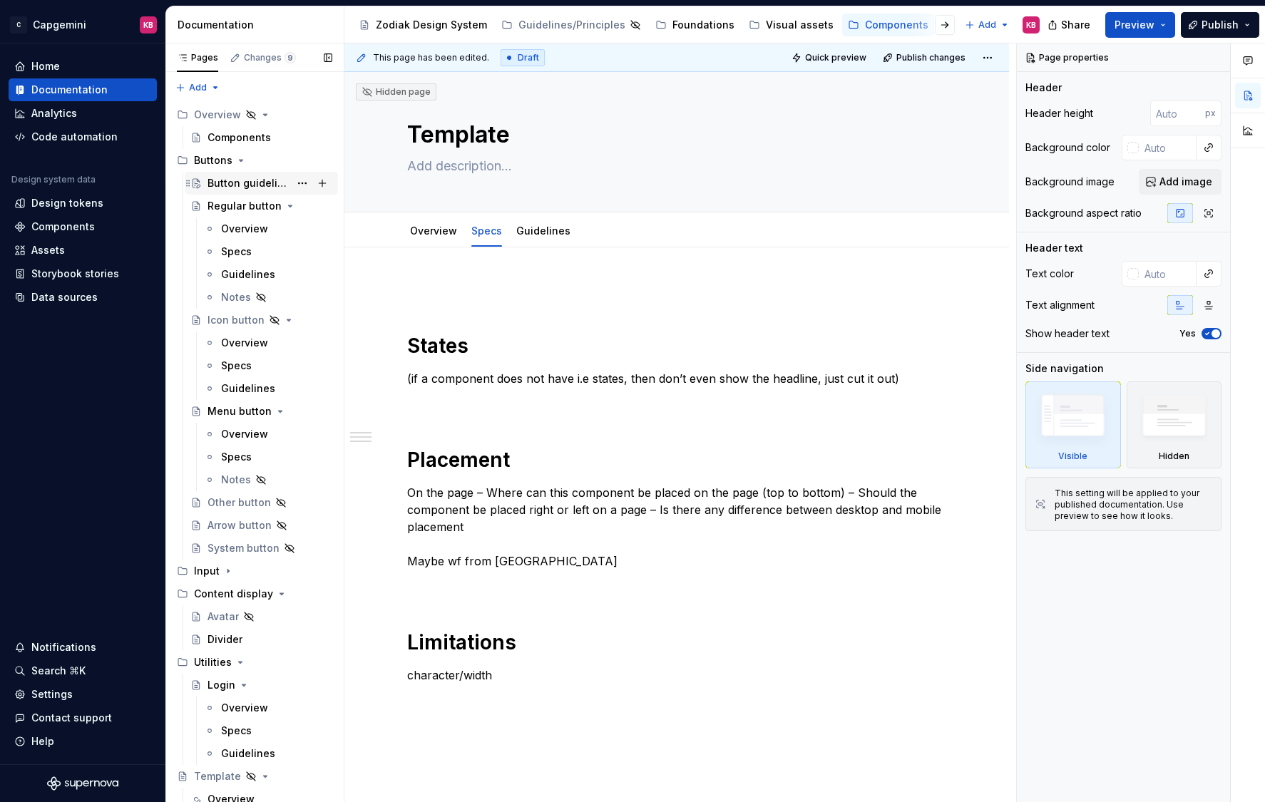
click at [231, 178] on div "Button guidelines" at bounding box center [248, 183] width 82 height 14
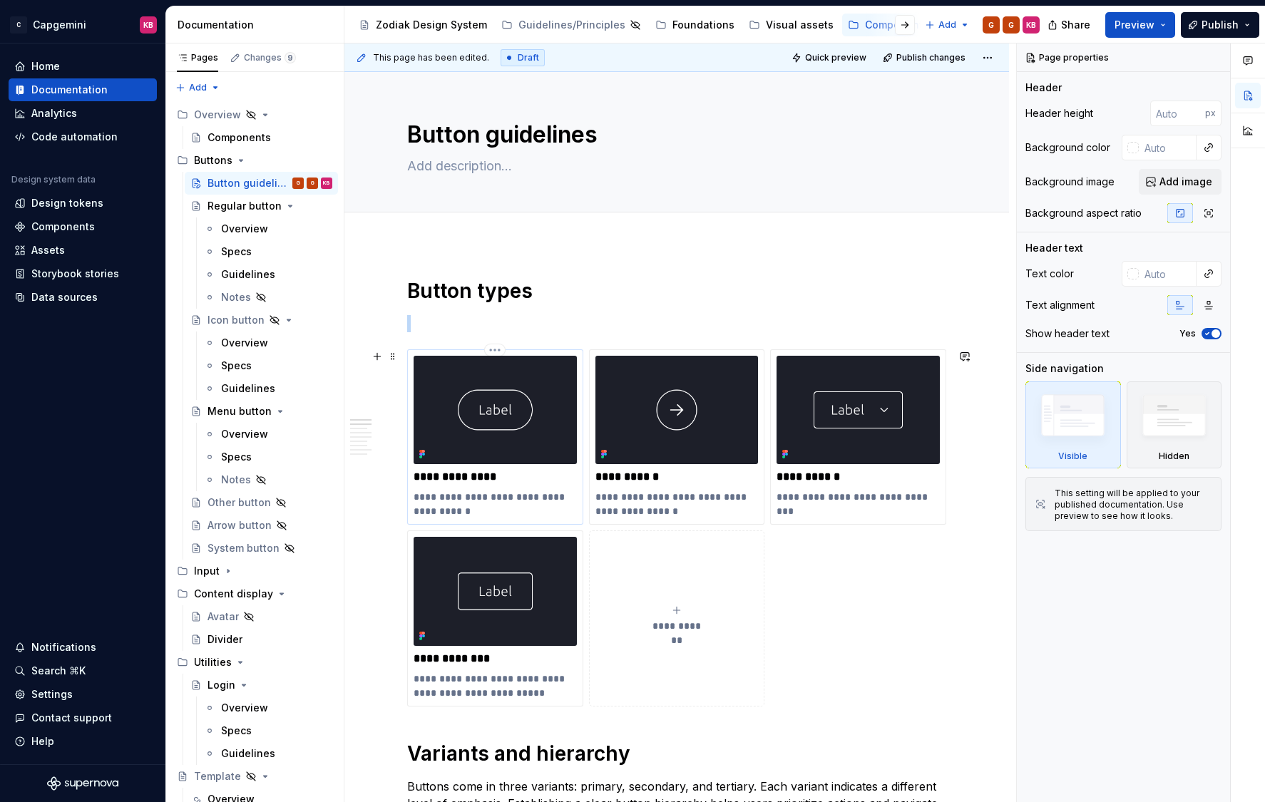
click at [457, 372] on img at bounding box center [494, 410] width 163 height 108
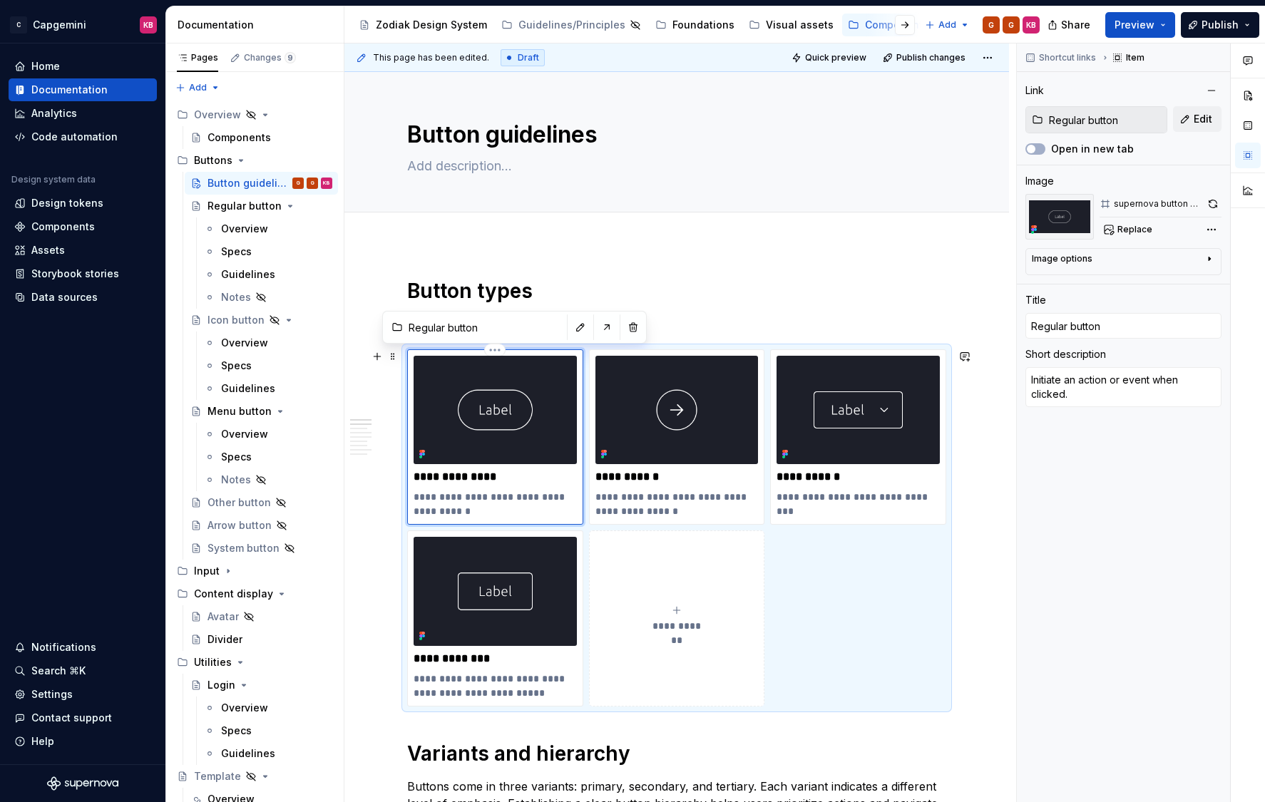
click at [485, 416] on img at bounding box center [494, 410] width 163 height 108
click at [458, 470] on p "**********" at bounding box center [494, 477] width 163 height 14
click at [235, 205] on div "Regular button" at bounding box center [241, 206] width 68 height 14
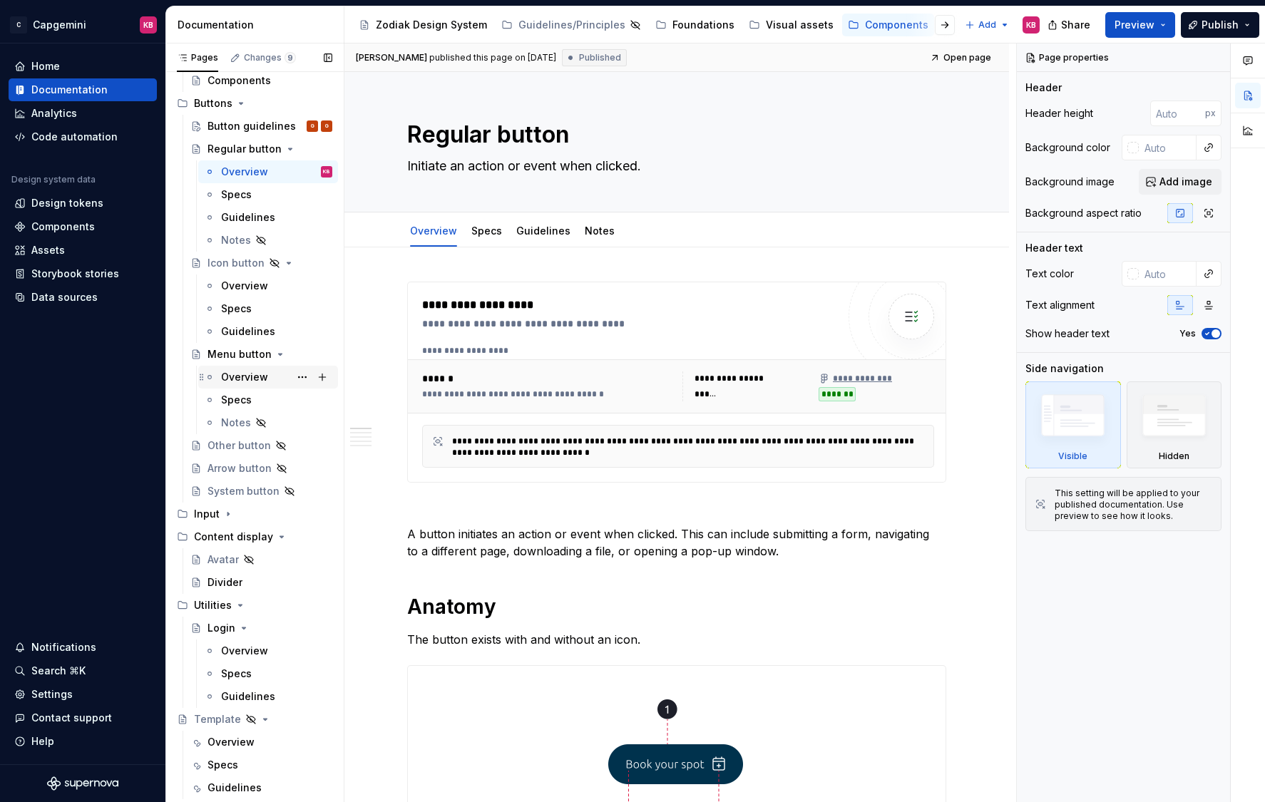
scroll to position [256, 0]
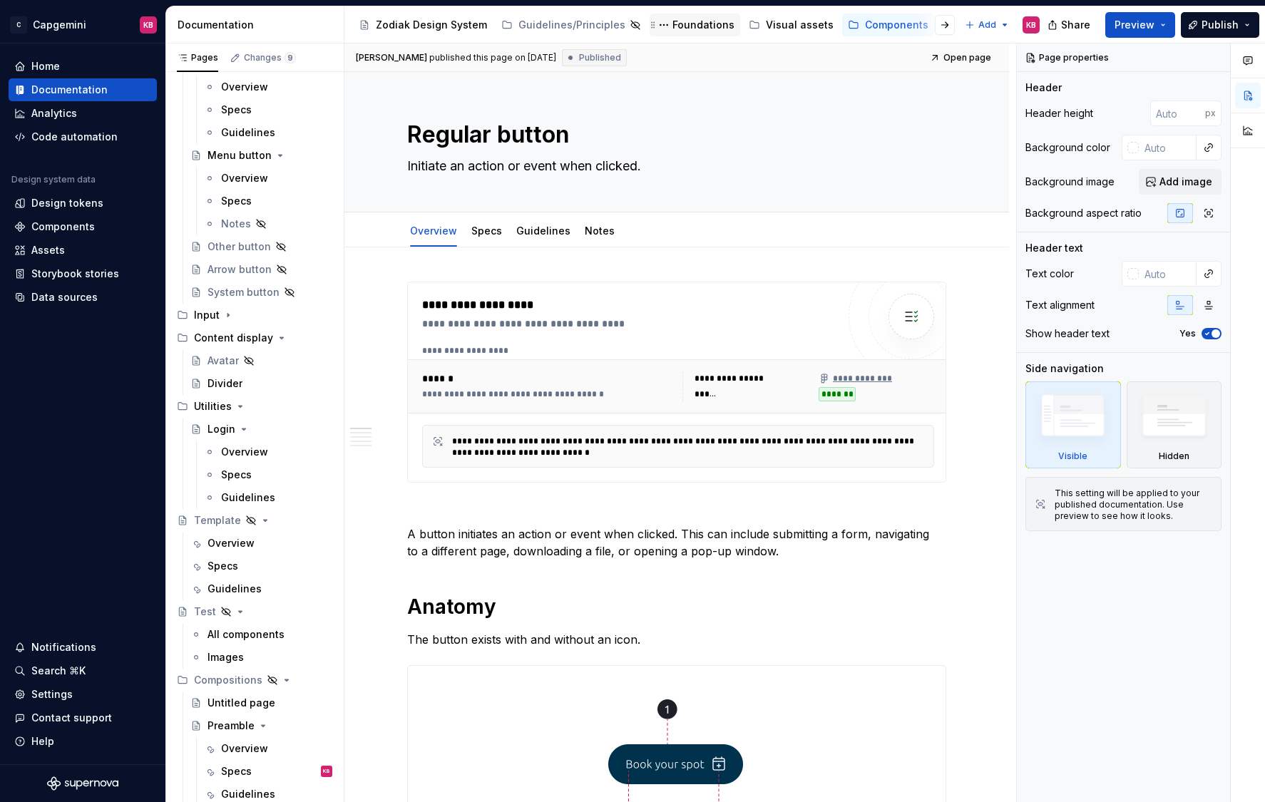
click at [696, 20] on div "Foundations" at bounding box center [703, 25] width 62 height 14
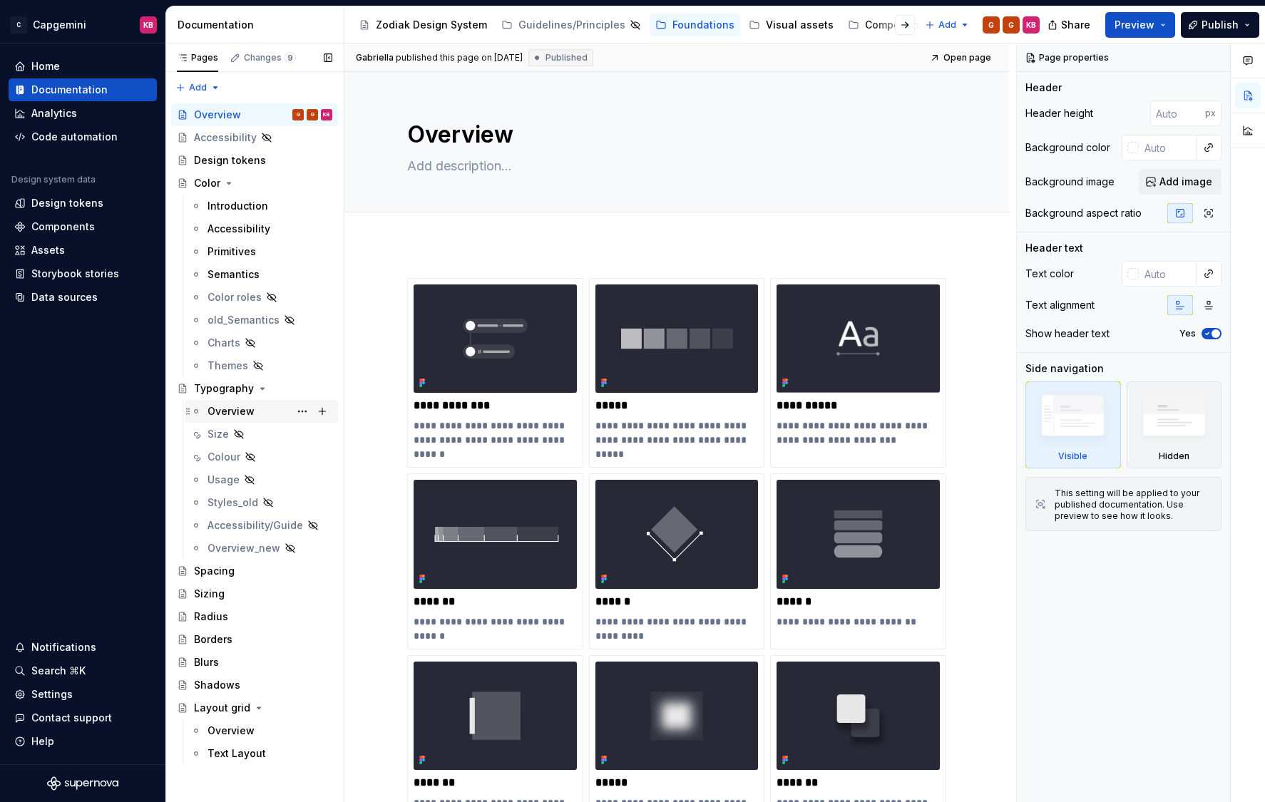
click at [212, 411] on div "Overview" at bounding box center [230, 411] width 47 height 14
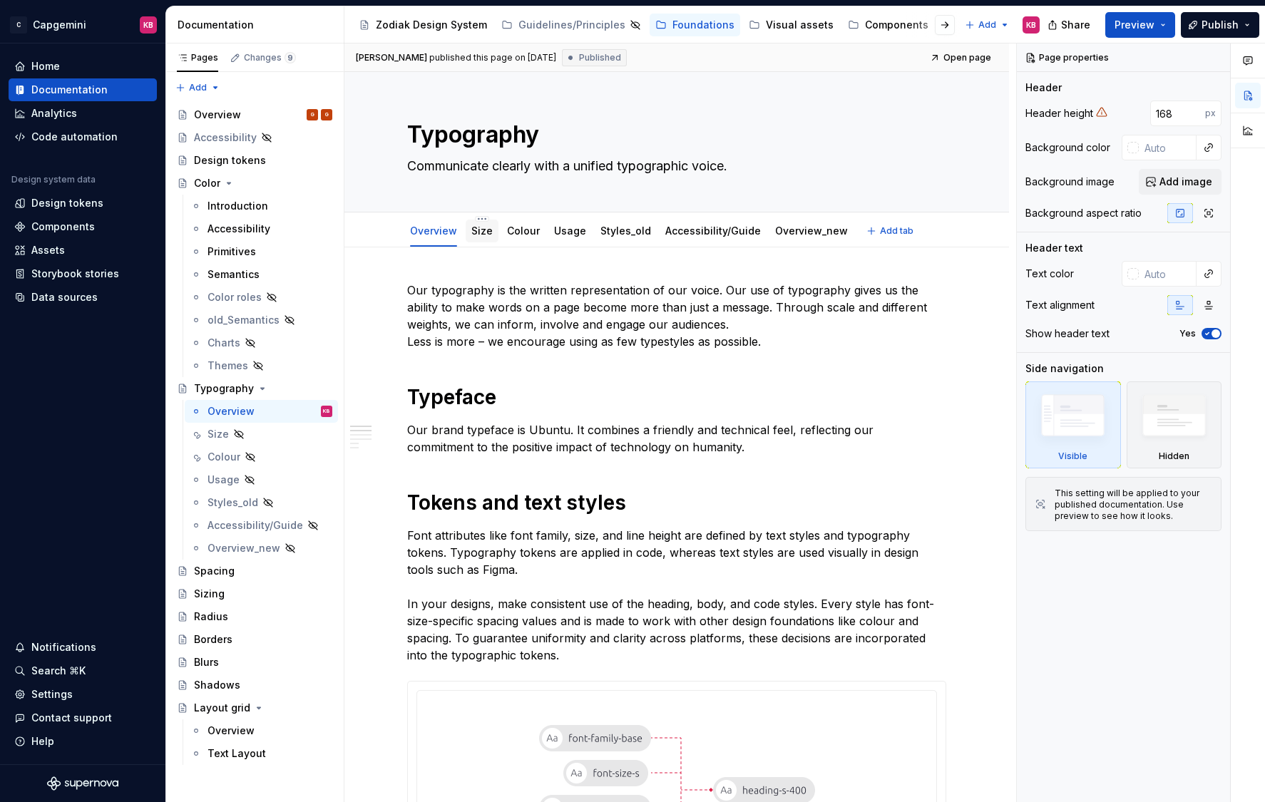
click at [485, 235] on link "Size" at bounding box center [481, 231] width 21 height 12
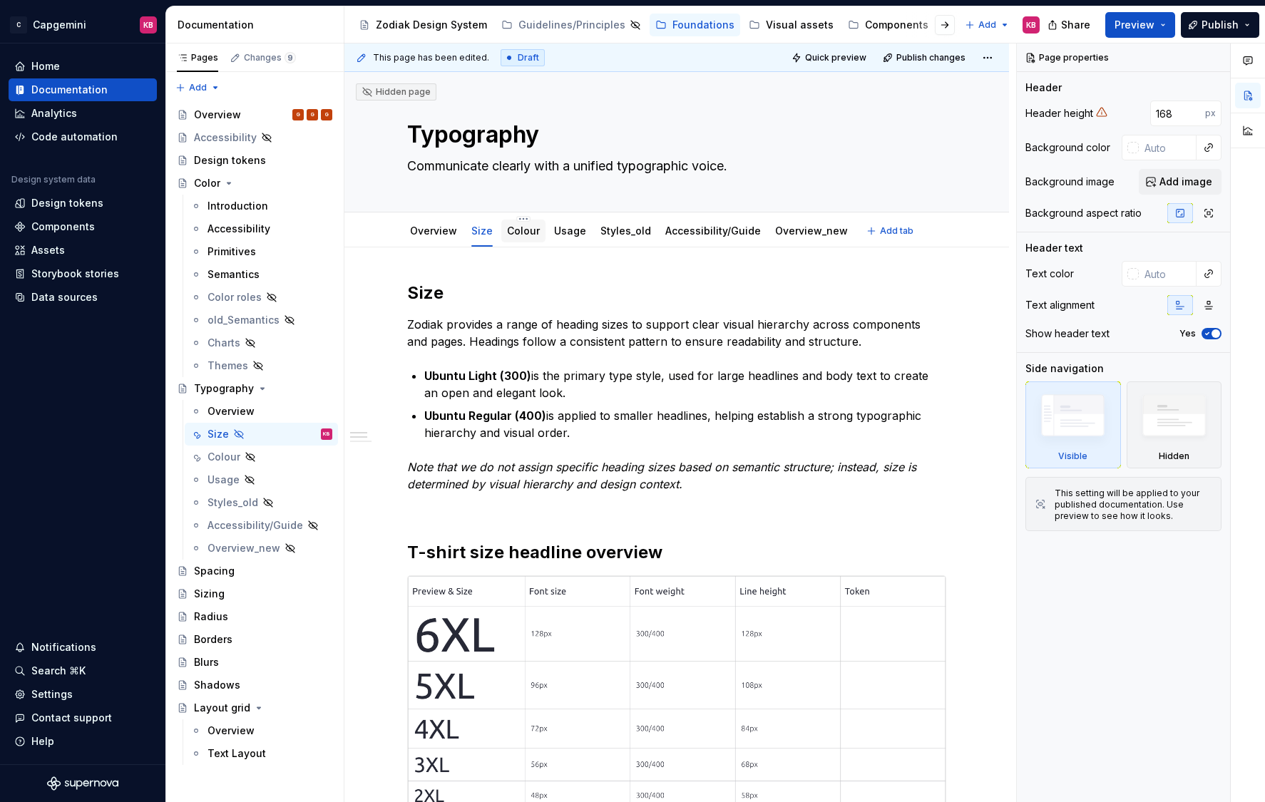
click at [529, 236] on link "Colour" at bounding box center [523, 231] width 33 height 12
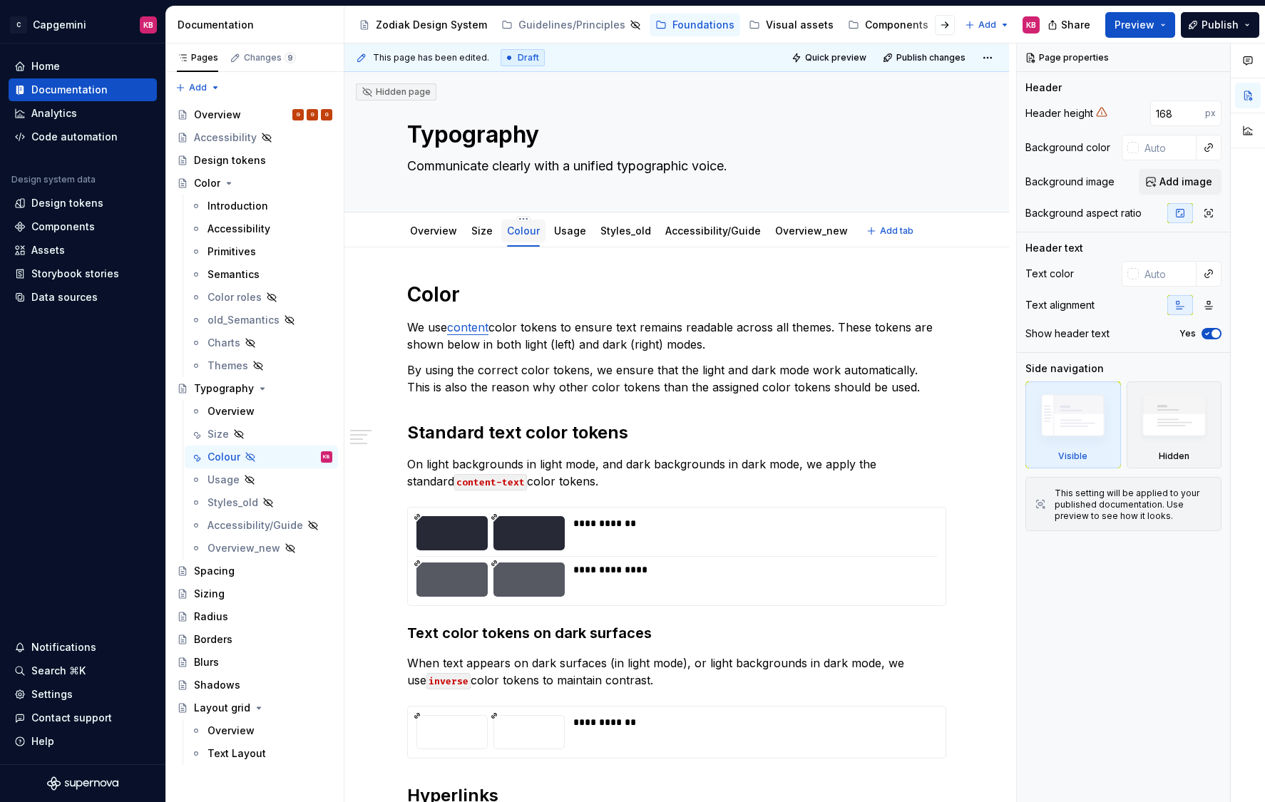
click at [529, 234] on link "Colour" at bounding box center [523, 231] width 33 height 12
click at [533, 232] on link "Colour" at bounding box center [523, 231] width 33 height 12
click at [535, 228] on link "Colour" at bounding box center [523, 231] width 33 height 12
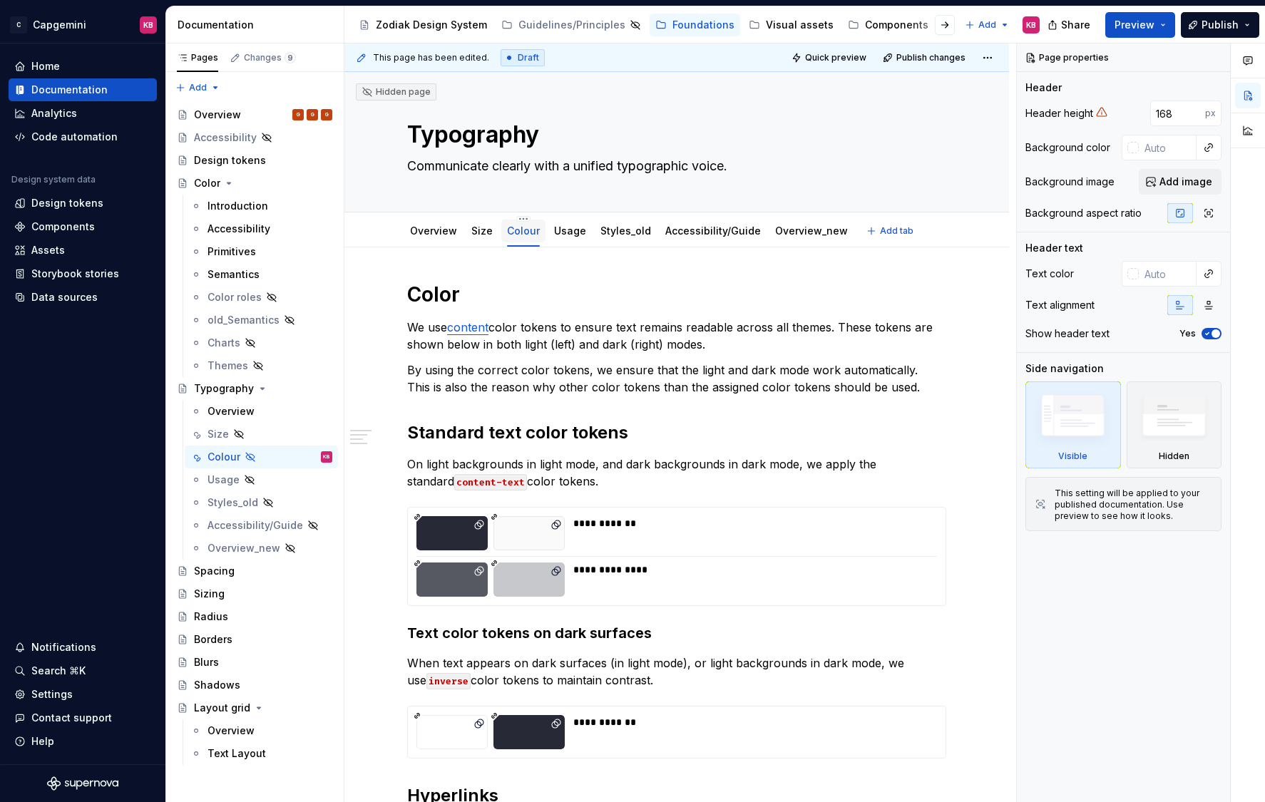
click at [535, 228] on link "Colour" at bounding box center [523, 231] width 33 height 12
click at [524, 219] on html "C Capgemini KB Home Documentation Analytics Code automation Design system data …" at bounding box center [632, 401] width 1265 height 802
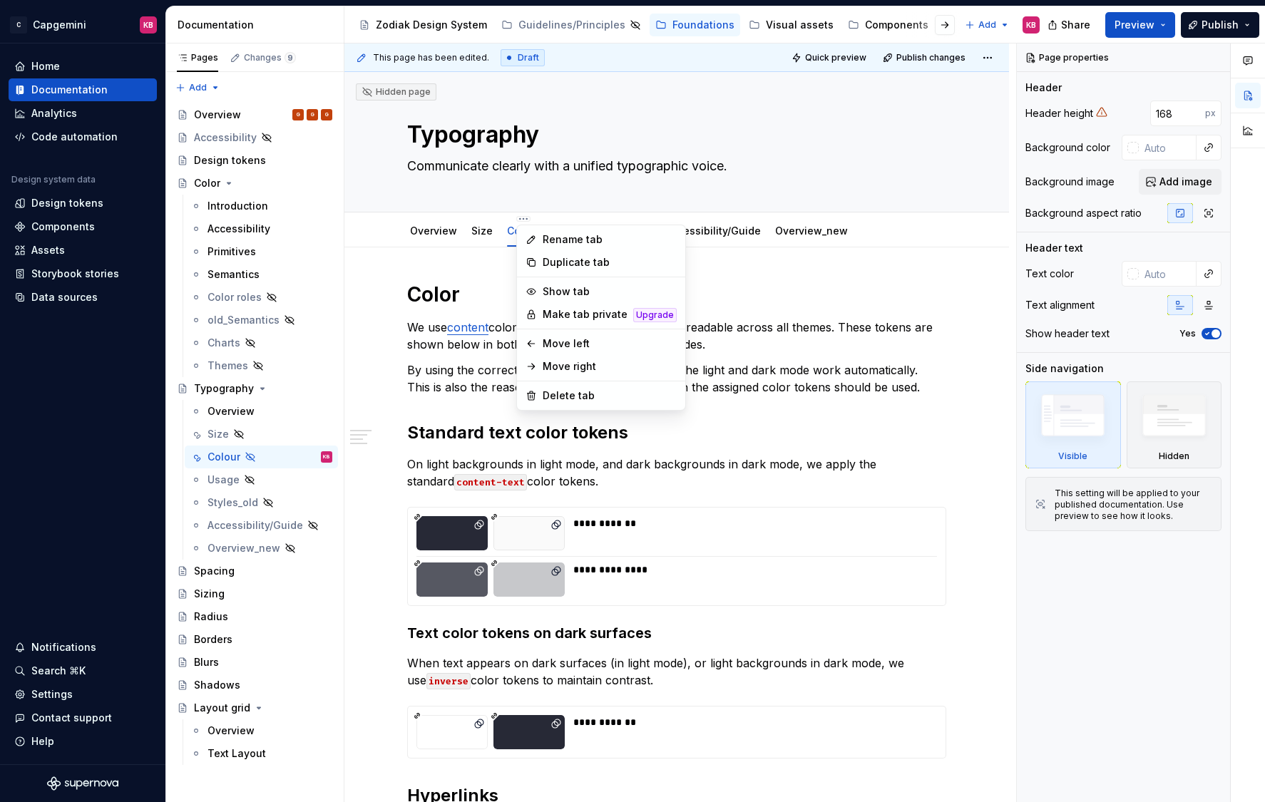
type textarea "*"
click at [542, 236] on div "Rename tab" at bounding box center [609, 239] width 134 height 14
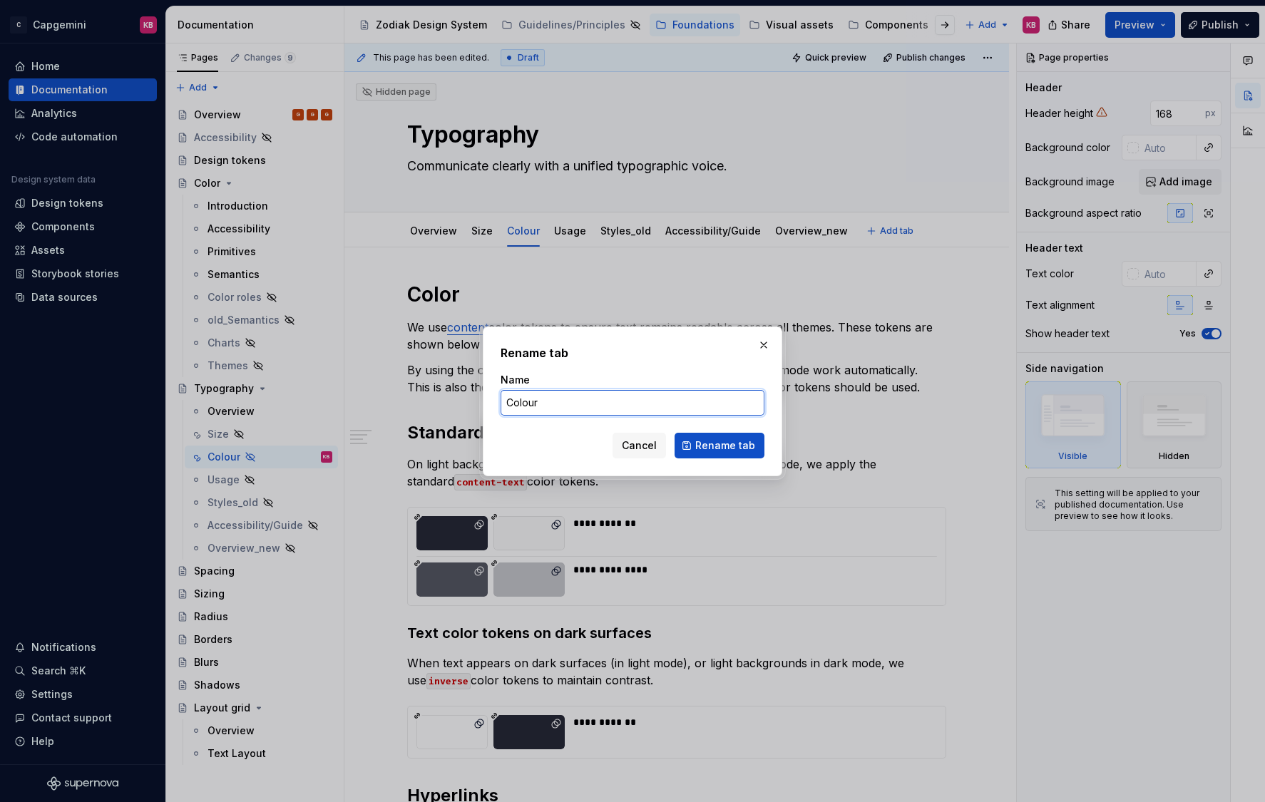
click at [533, 403] on input "Colour" at bounding box center [632, 403] width 264 height 26
type input "Color"
click at [707, 446] on span "Rename tab" at bounding box center [725, 445] width 60 height 14
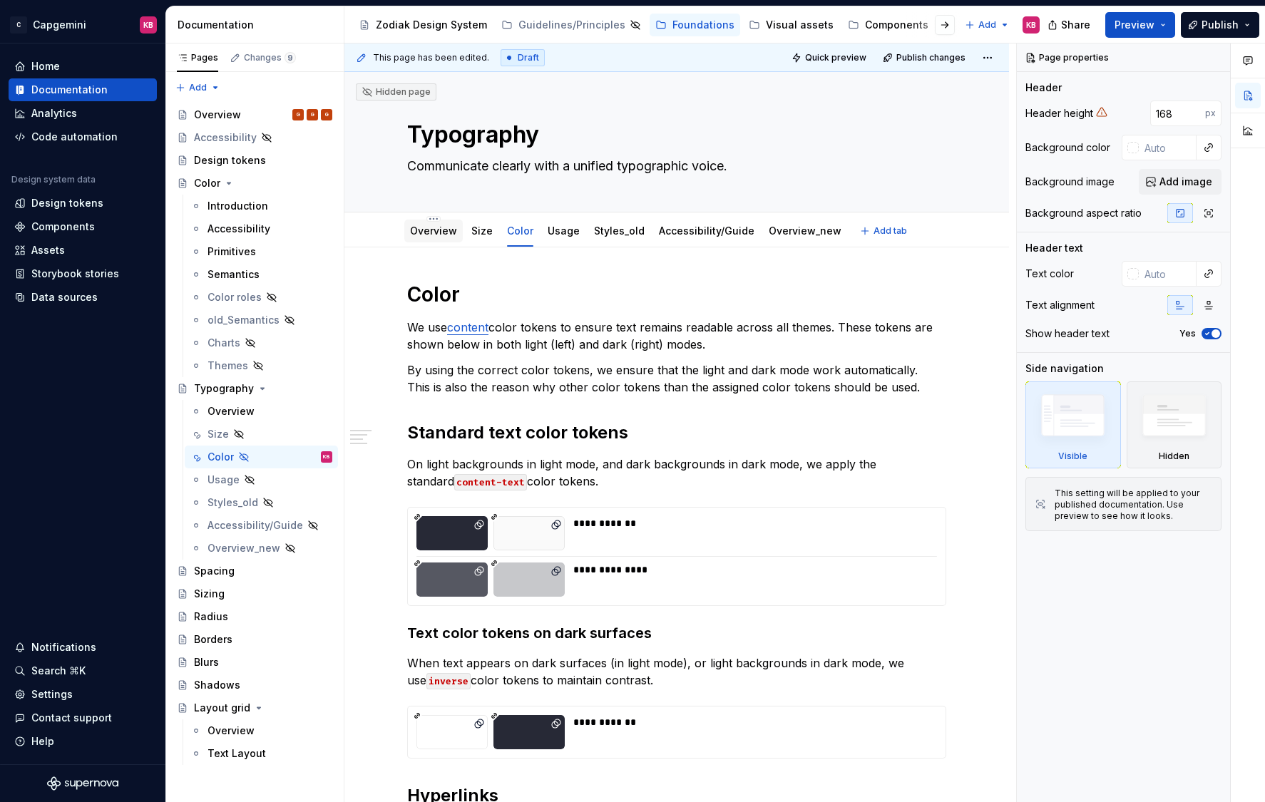
click at [445, 230] on link "Overview" at bounding box center [433, 231] width 47 height 12
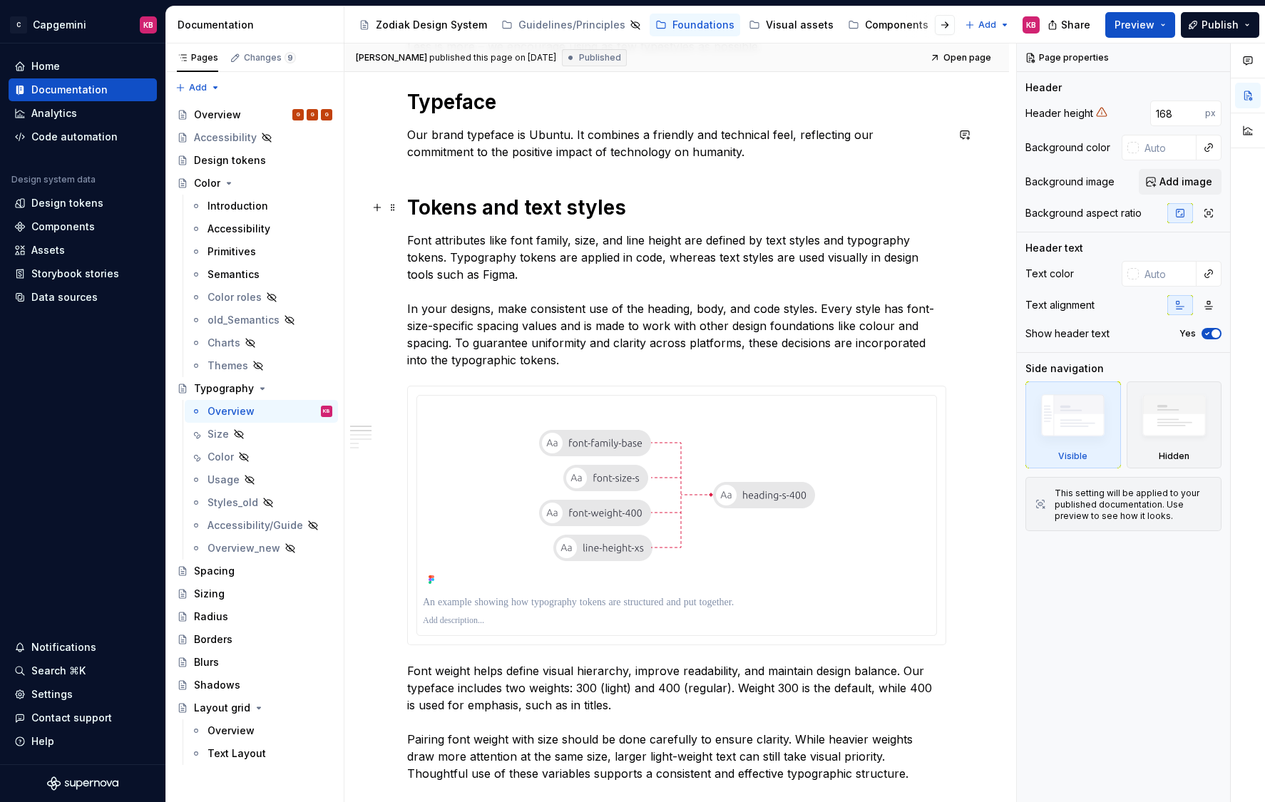
scroll to position [321, 0]
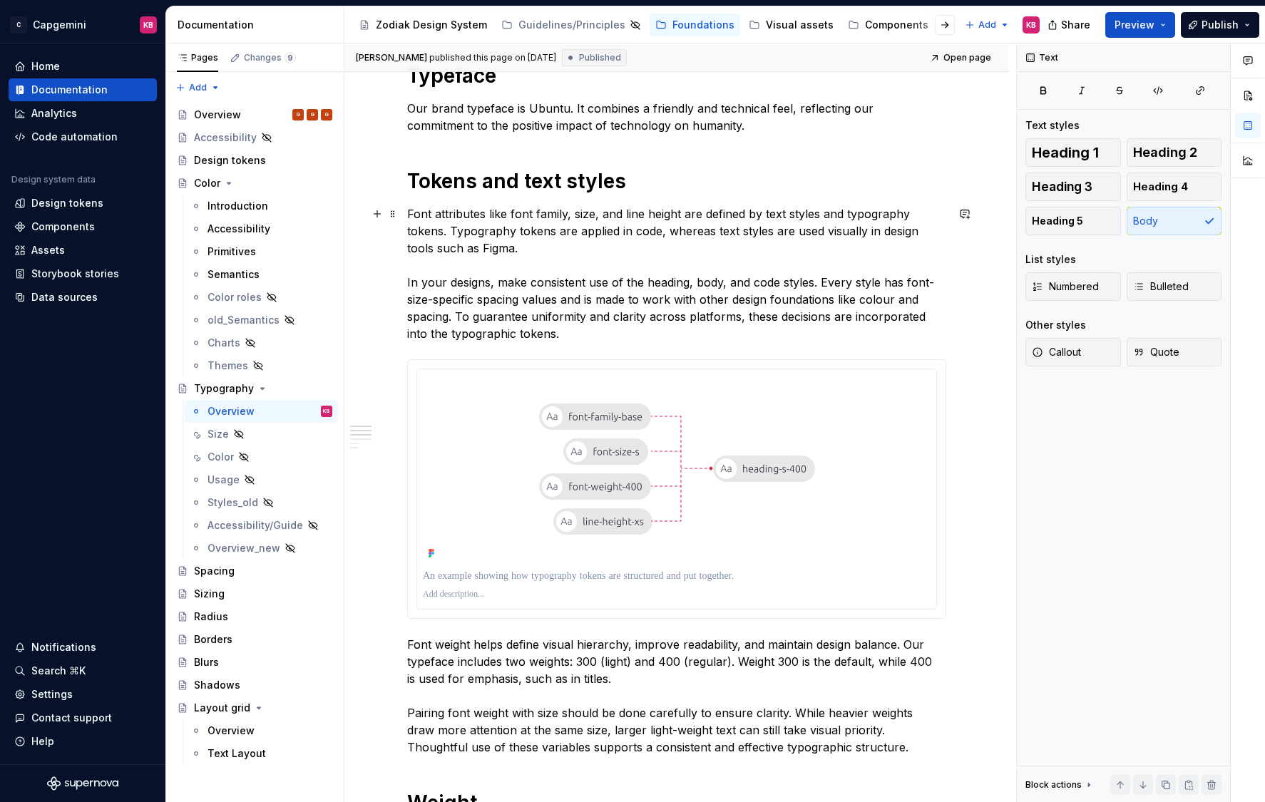
click at [490, 253] on p "Font attributes like font family, size, and line height are defined by text sty…" at bounding box center [676, 273] width 539 height 137
click at [463, 299] on p "Font attributes like font family, size, and line height are defined by text sty…" at bounding box center [676, 273] width 539 height 137
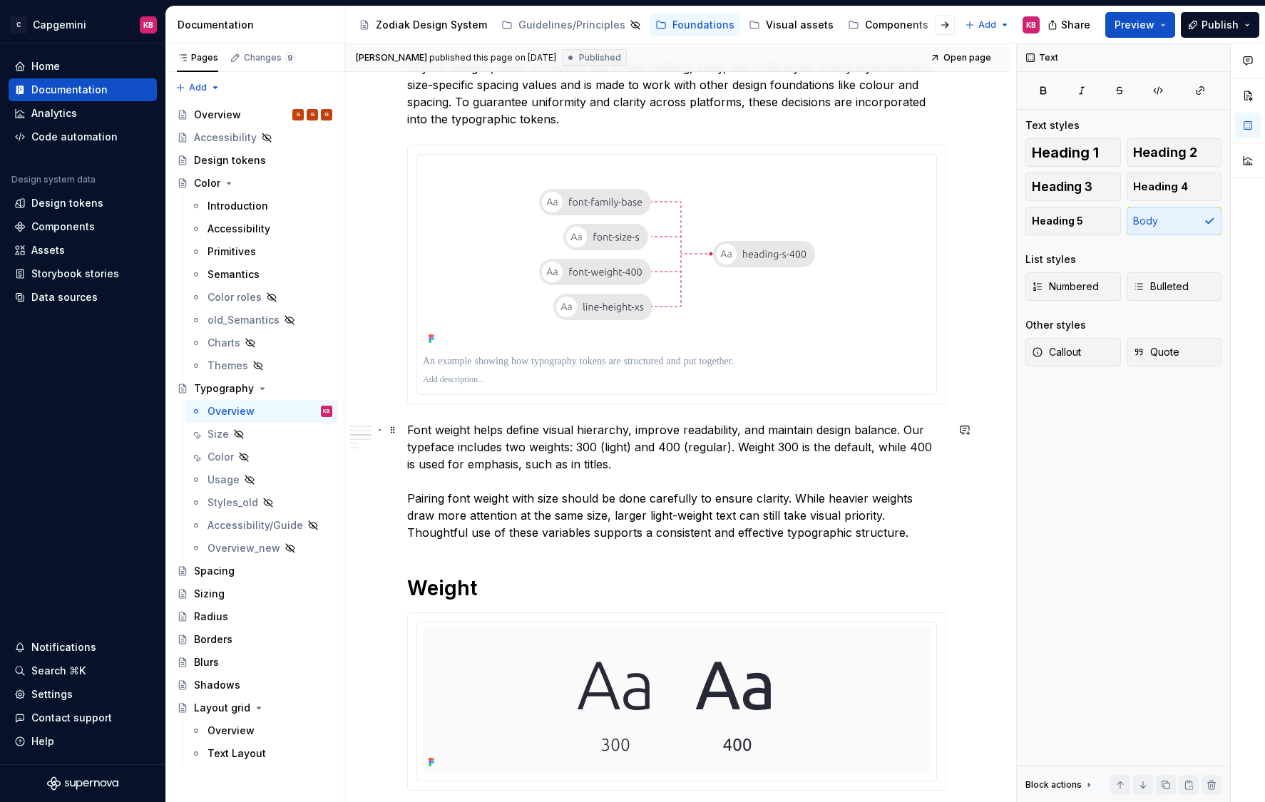
scroll to position [540, 0]
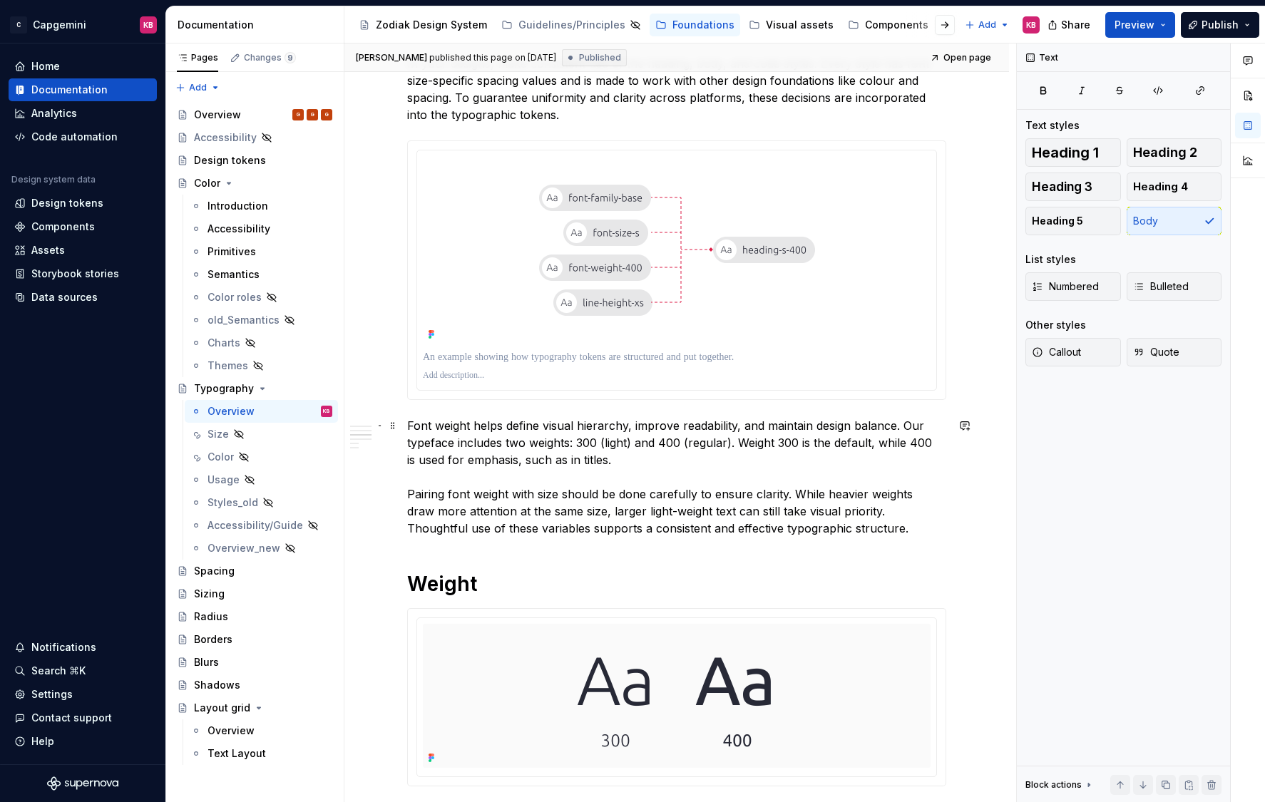
click at [450, 500] on p "Font weight helps define visual hierarchy, improve readability, and maintain de…" at bounding box center [676, 477] width 539 height 120
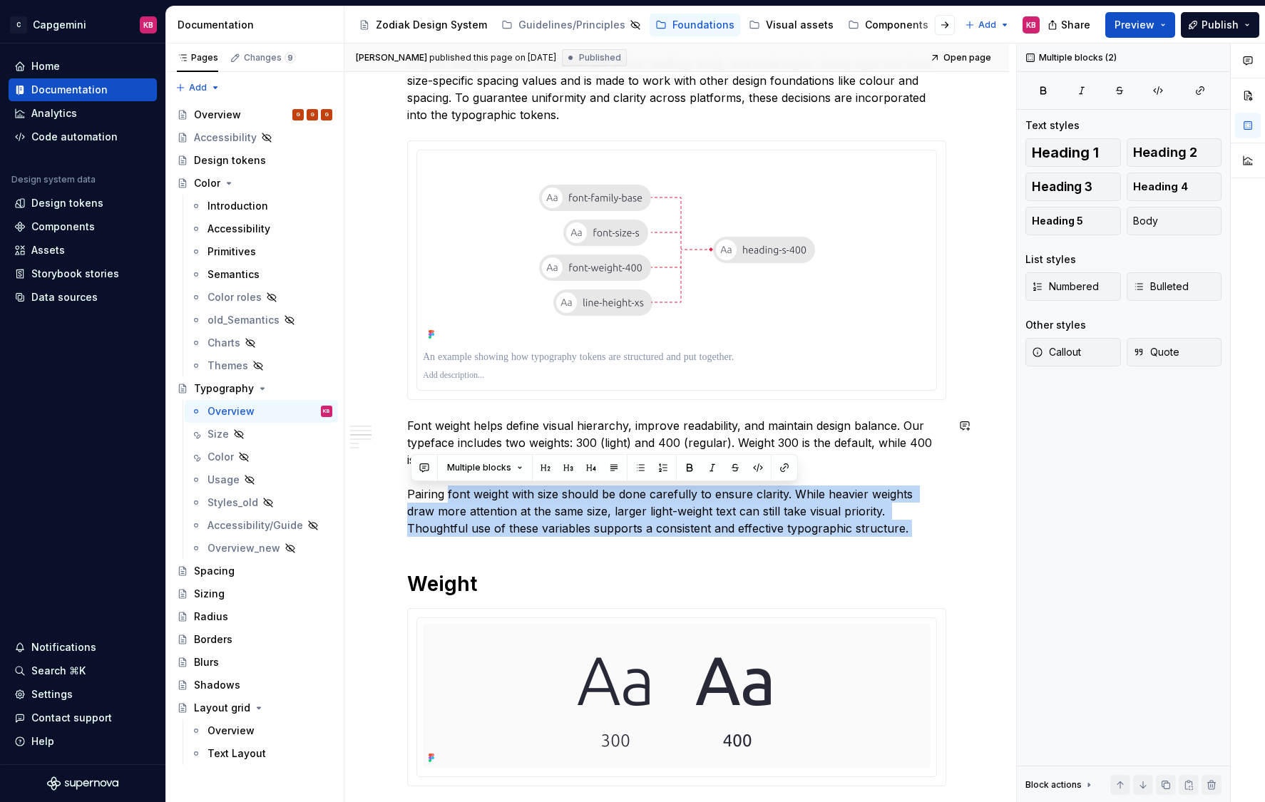
drag, startPoint x: 450, startPoint y: 500, endPoint x: 826, endPoint y: 543, distance: 378.8
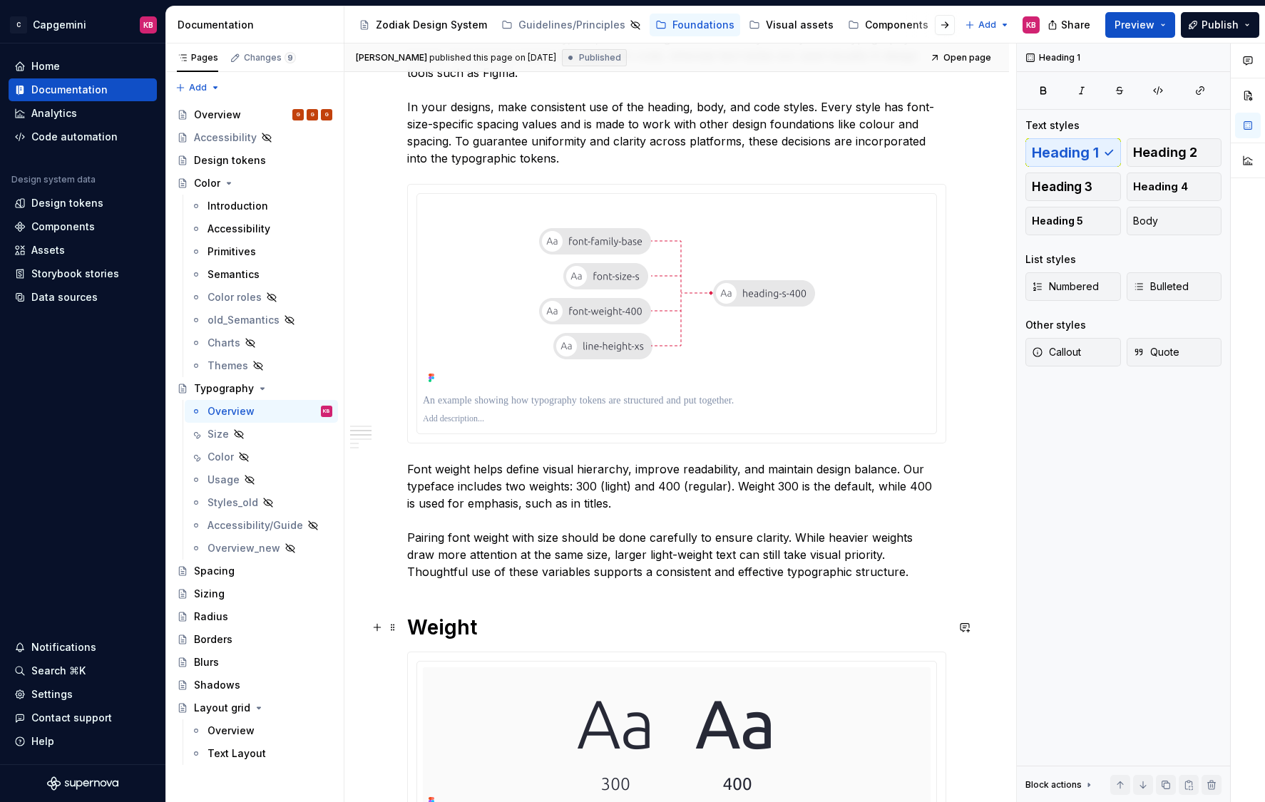
scroll to position [423, 0]
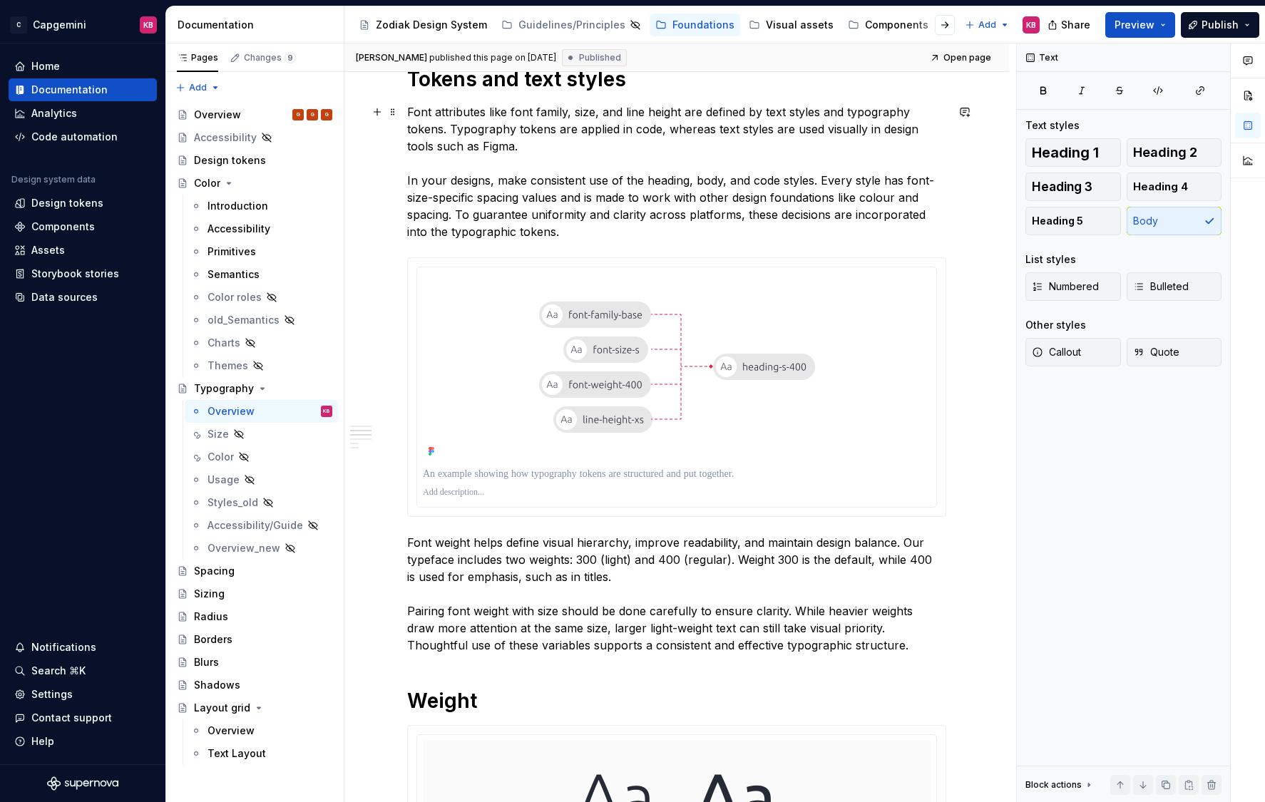
click at [523, 211] on p "Font attributes like font family, size, and line height are defined by text sty…" at bounding box center [676, 171] width 539 height 137
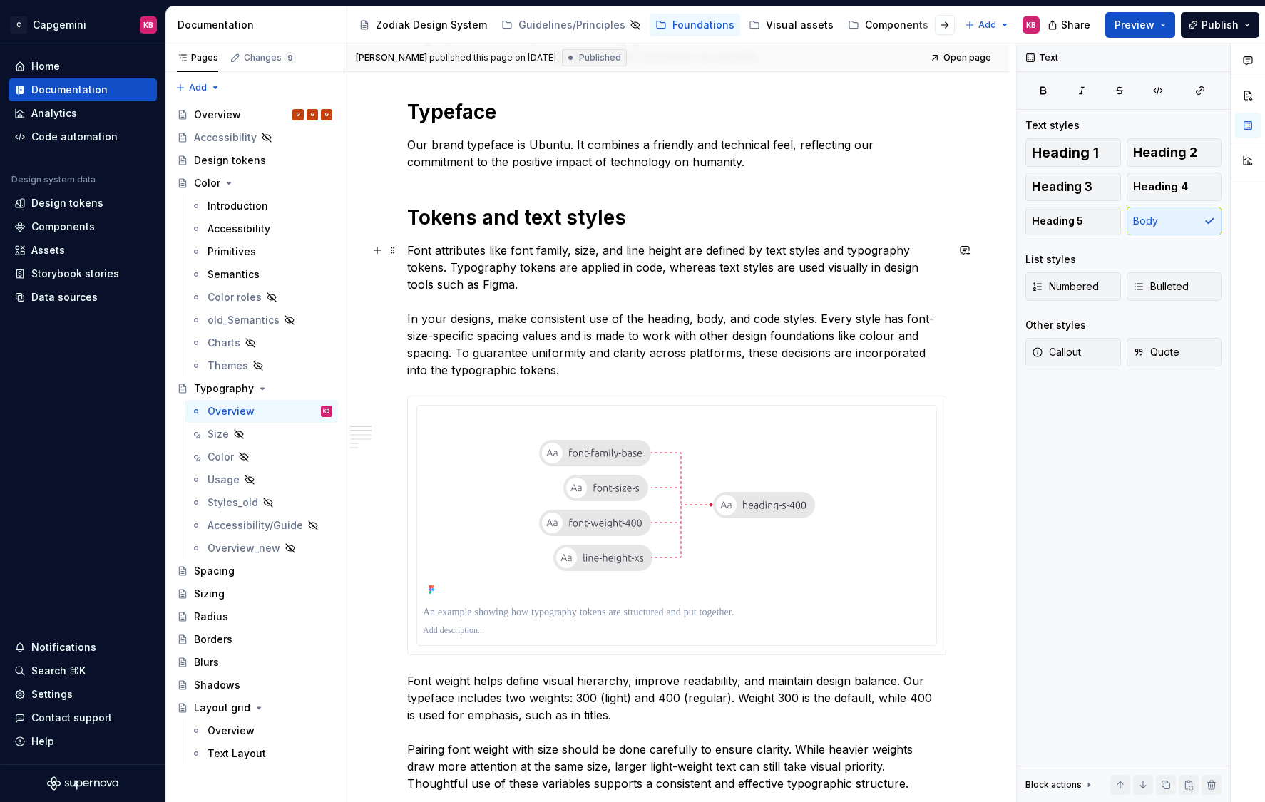
scroll to position [287, 0]
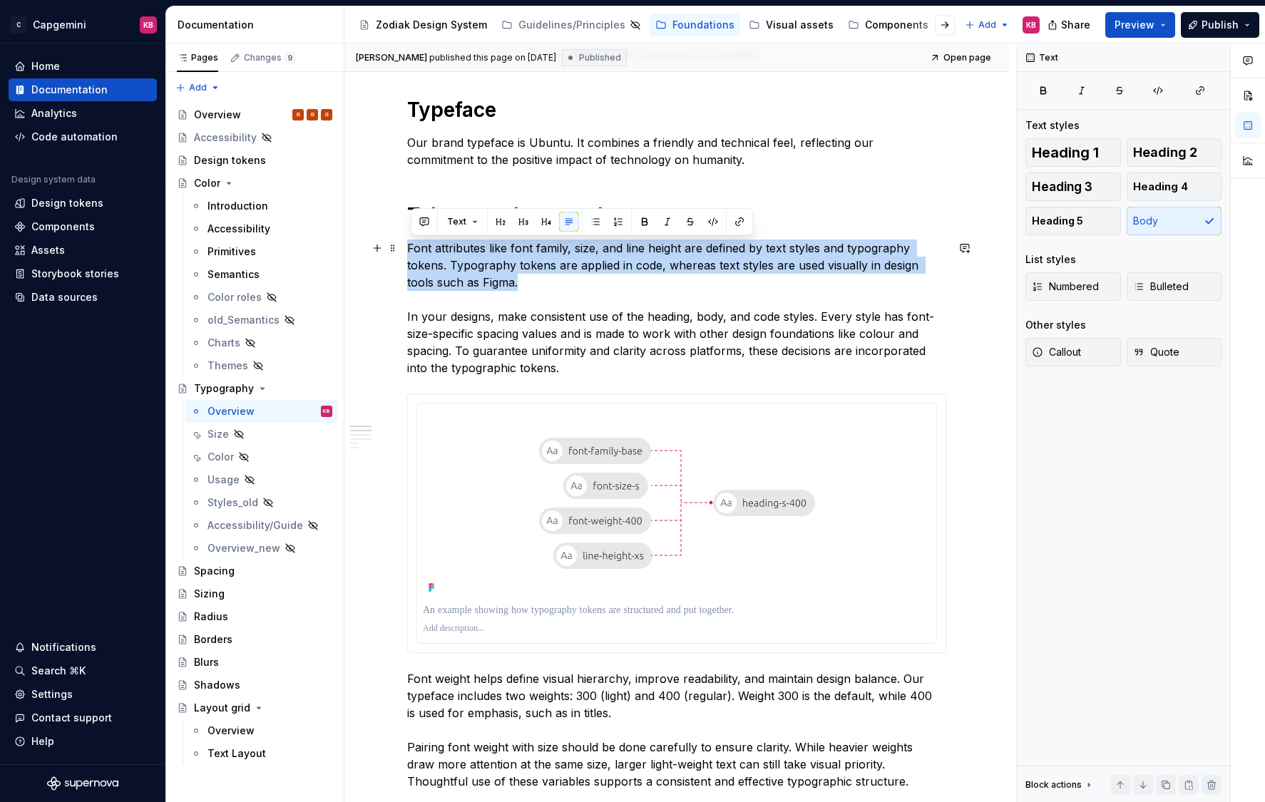
drag, startPoint x: 520, startPoint y: 286, endPoint x: 406, endPoint y: 245, distance: 121.1
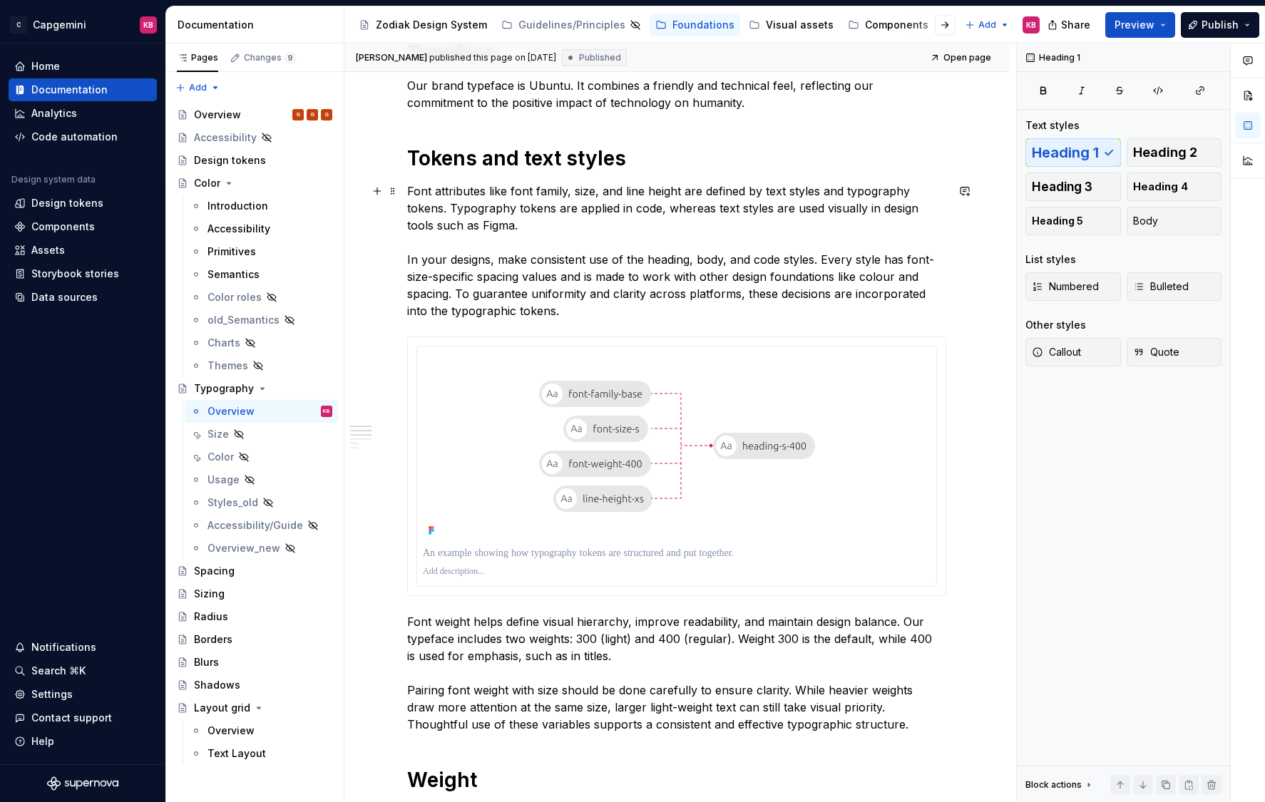
scroll to position [334, 0]
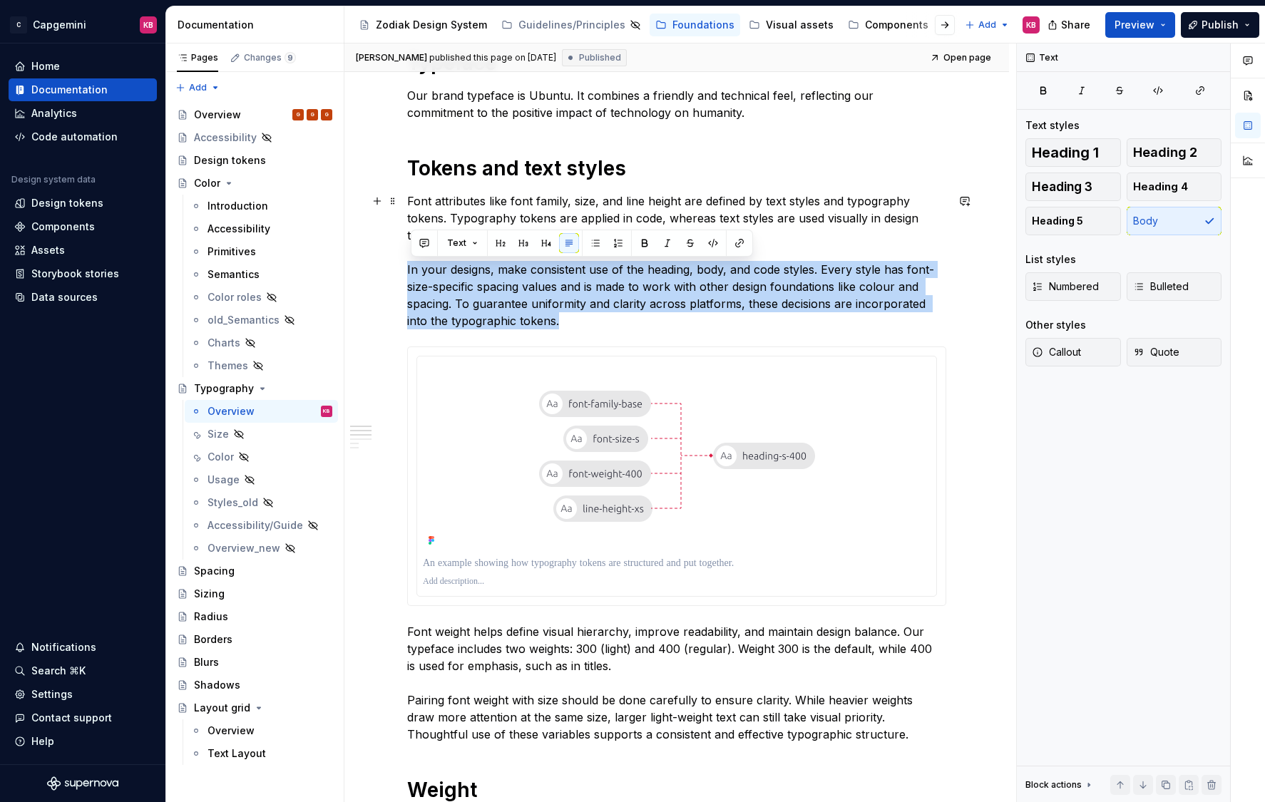
drag, startPoint x: 562, startPoint y: 321, endPoint x: 376, endPoint y: 272, distance: 192.9
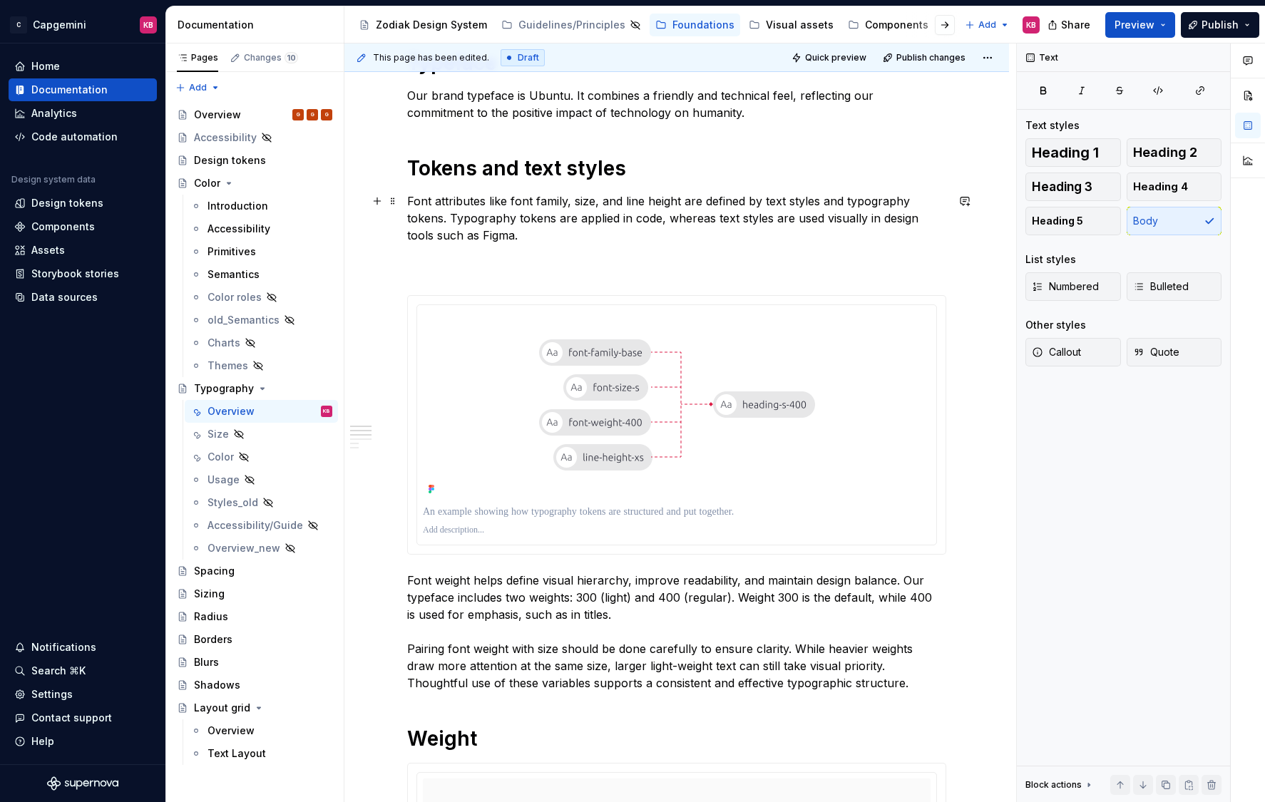
type textarea "*"
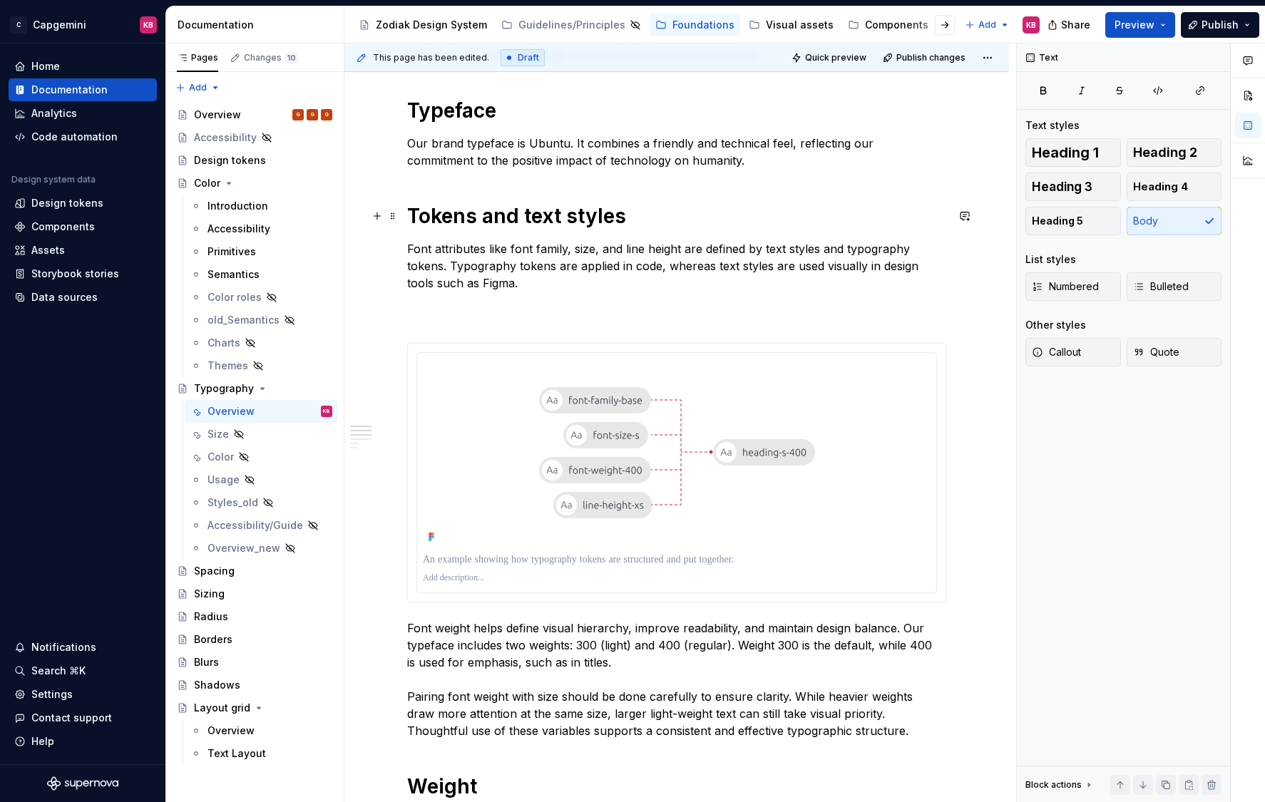
scroll to position [282, 0]
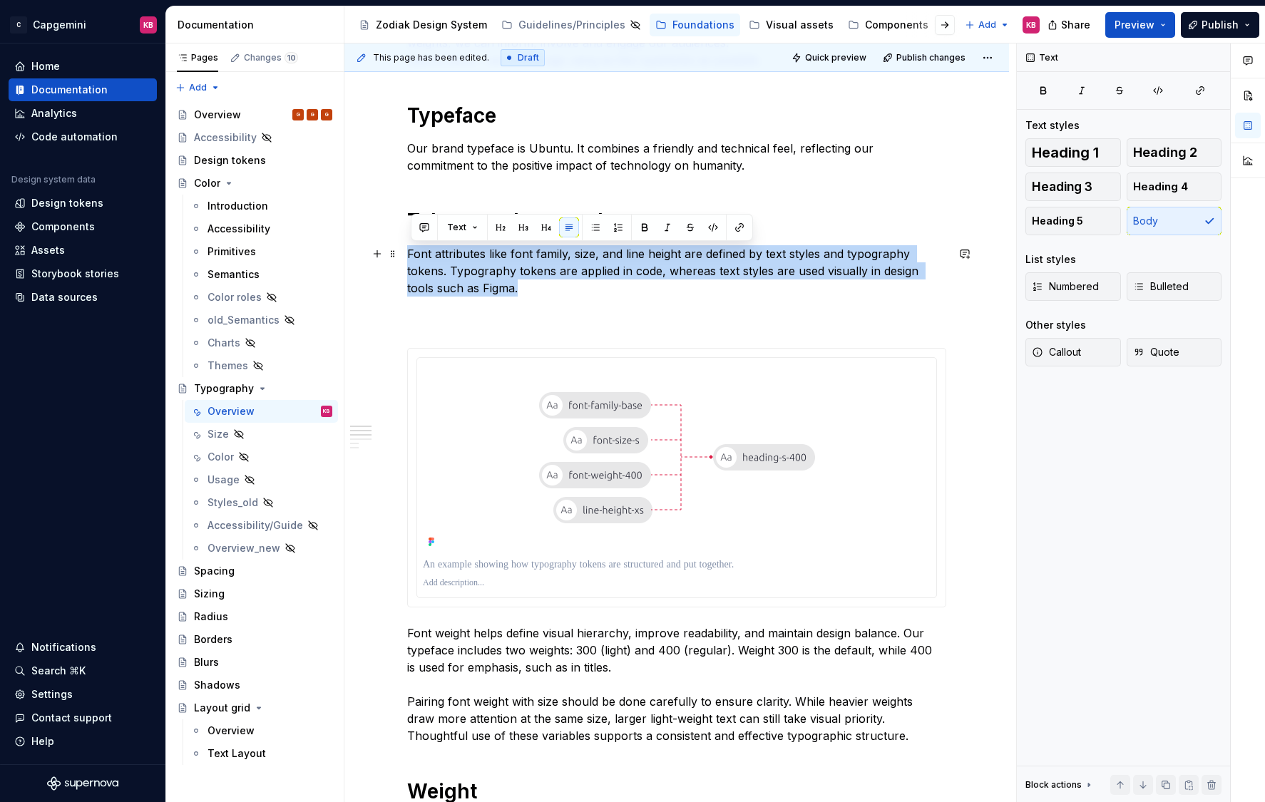
drag, startPoint x: 527, startPoint y: 293, endPoint x: 411, endPoint y: 251, distance: 124.2
click at [411, 251] on p "Font attributes like font family, size, and line height are defined by text sty…" at bounding box center [676, 288] width 539 height 86
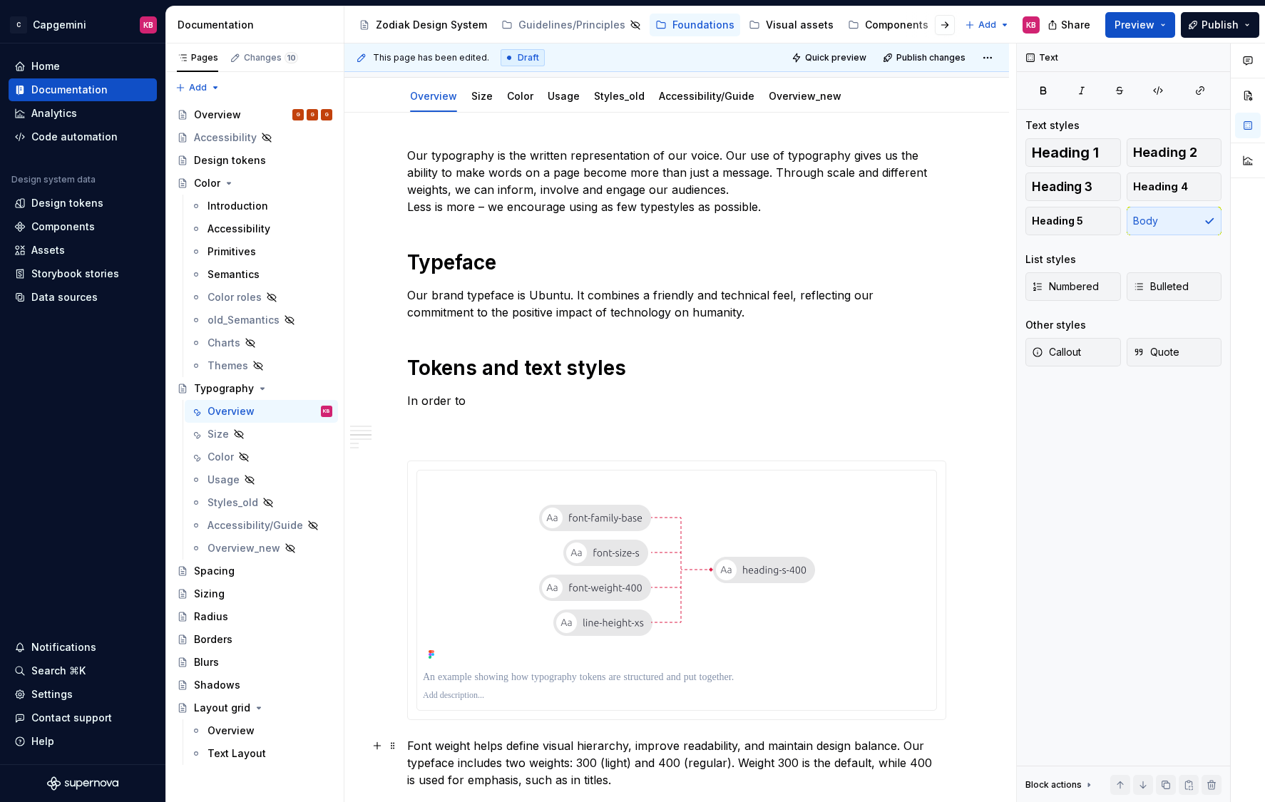
scroll to position [0, 0]
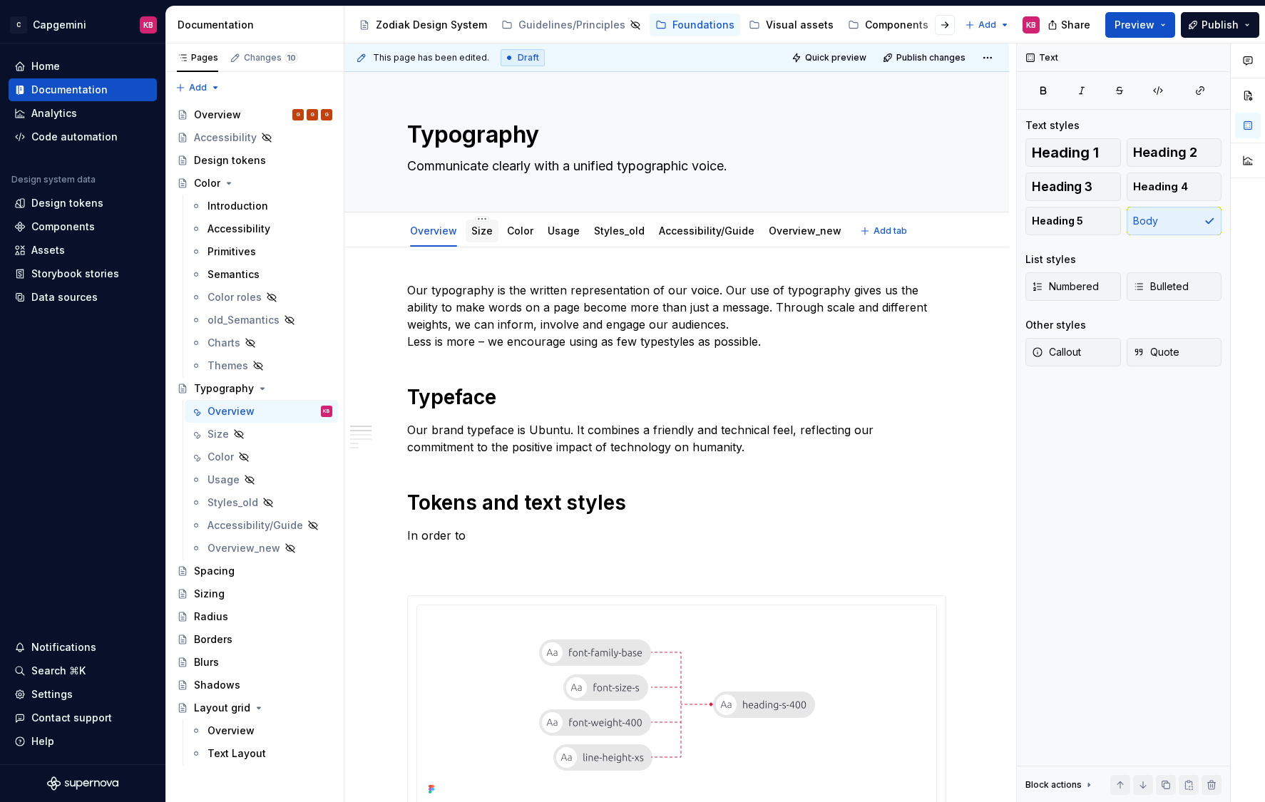
click at [485, 235] on link "Size" at bounding box center [481, 231] width 21 height 12
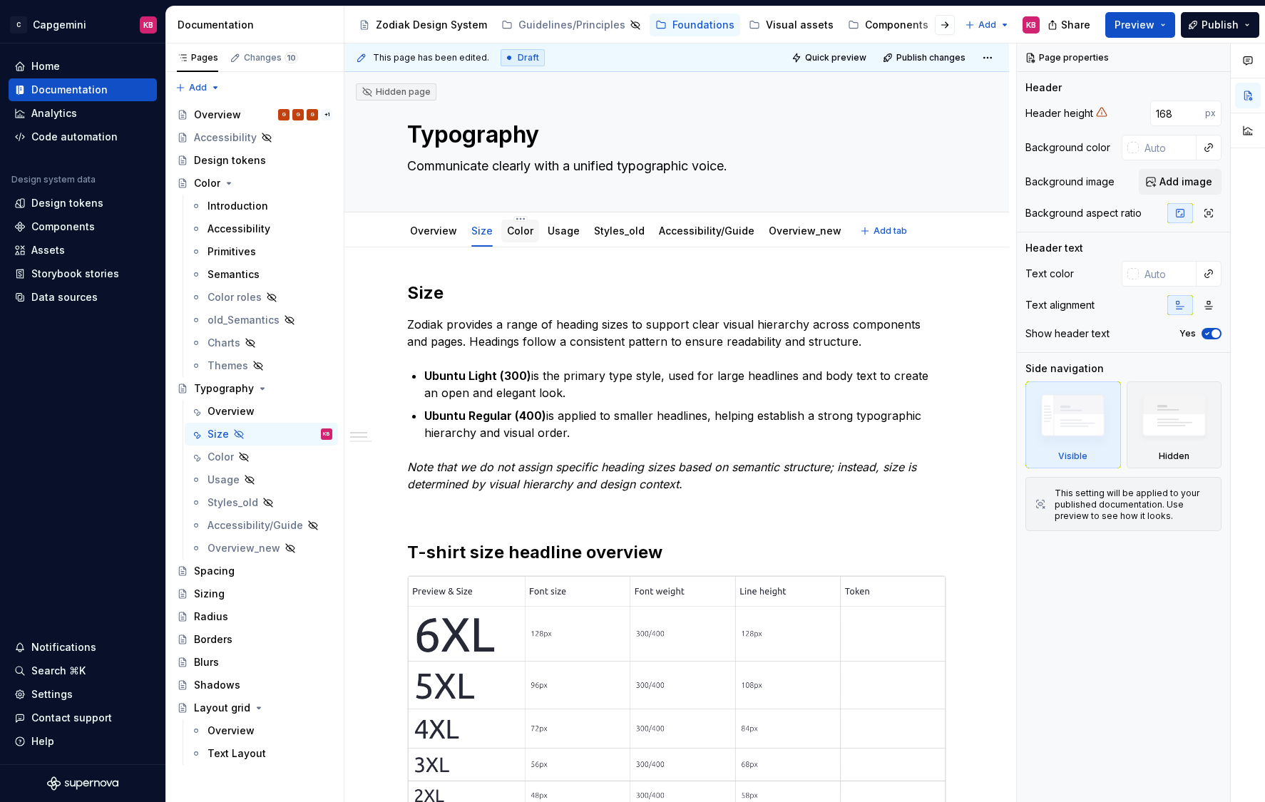
click at [518, 236] on link "Color" at bounding box center [520, 231] width 26 height 12
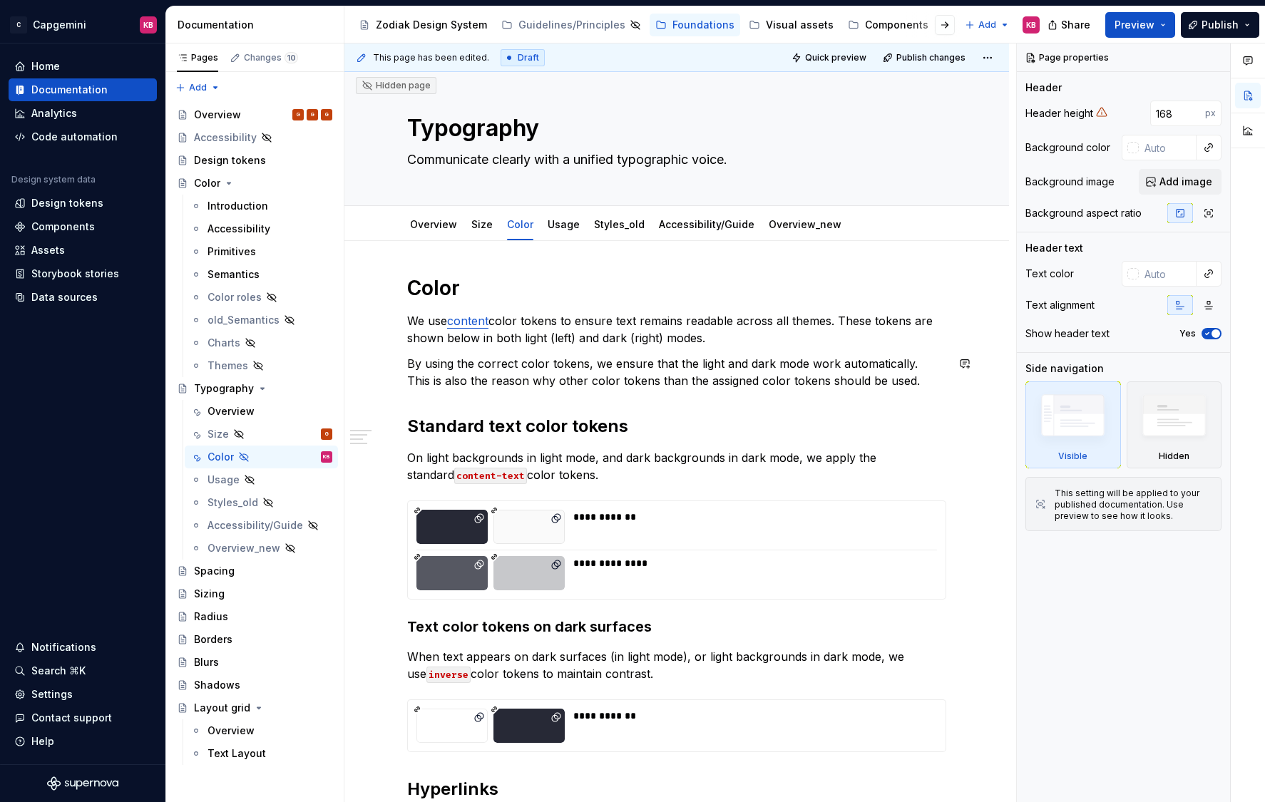
scroll to position [61, 0]
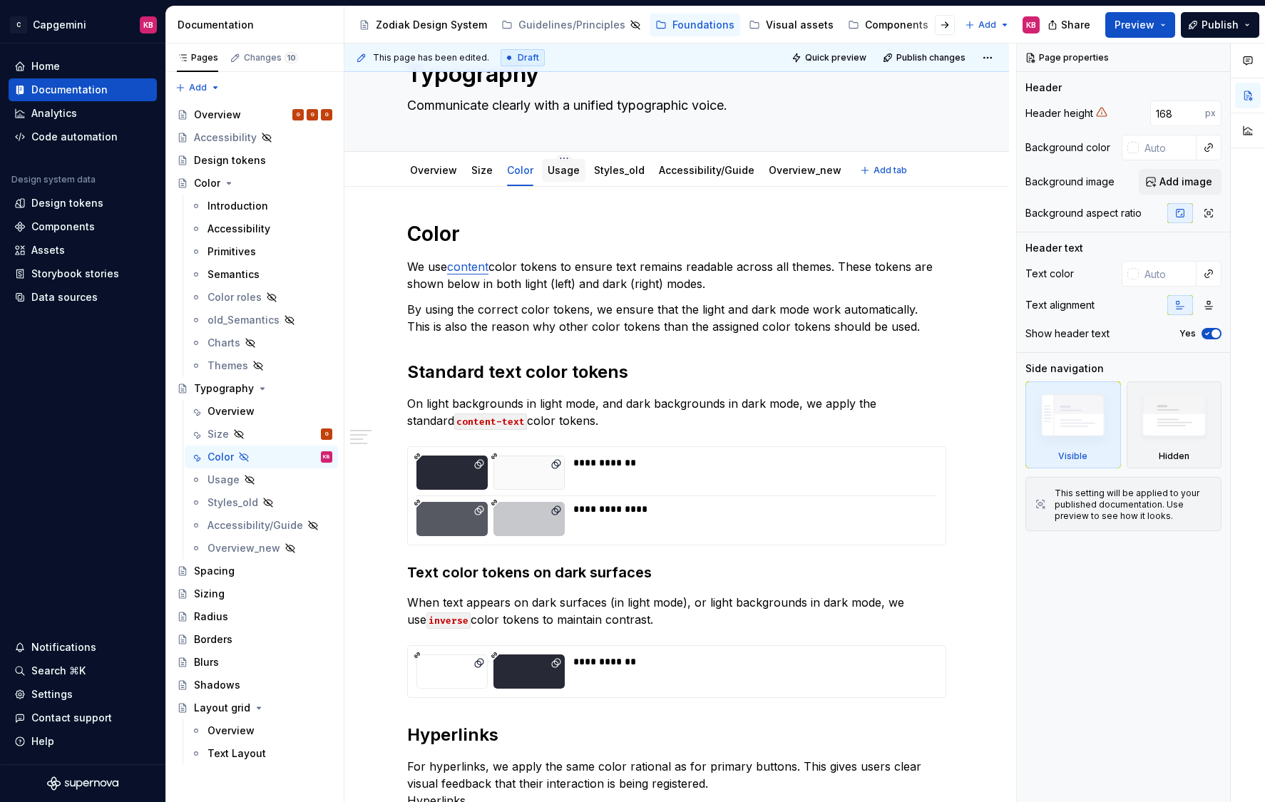
click at [568, 175] on link "Usage" at bounding box center [563, 170] width 32 height 12
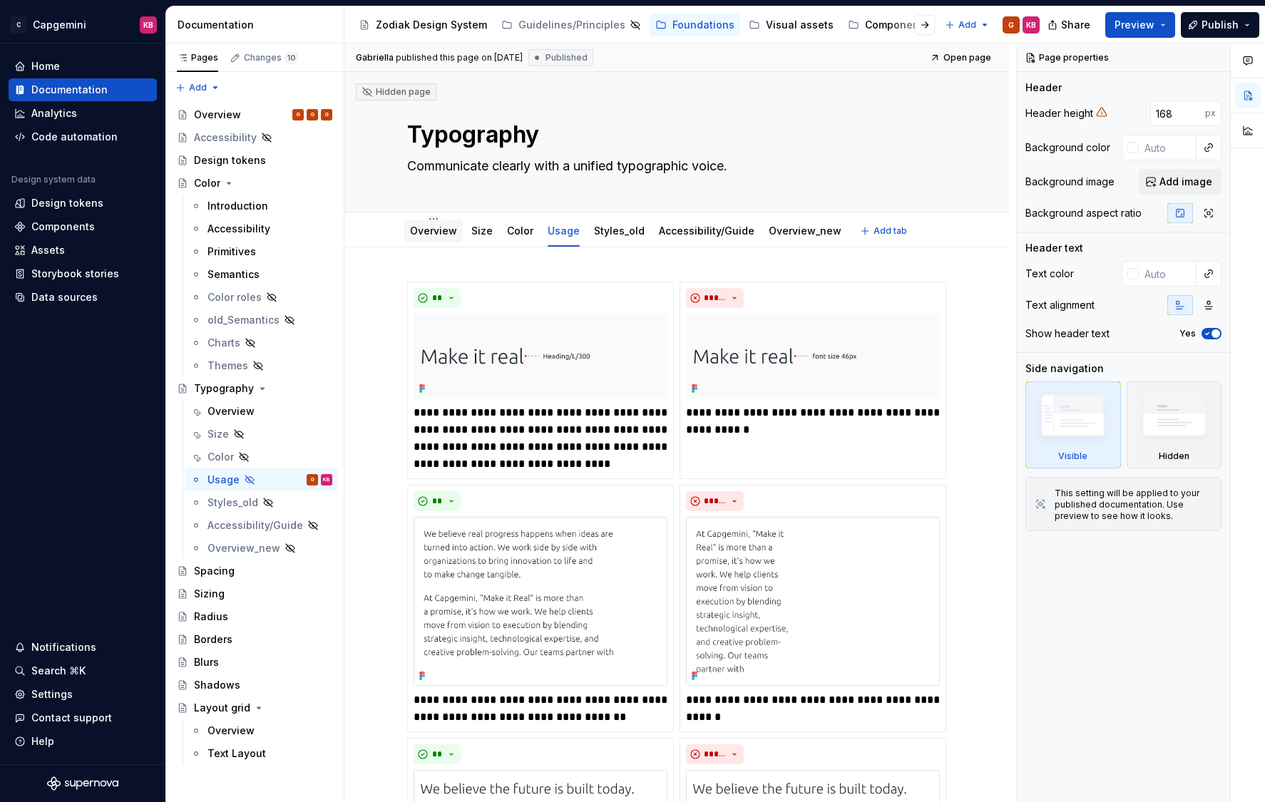
click at [435, 231] on link "Overview" at bounding box center [433, 231] width 47 height 12
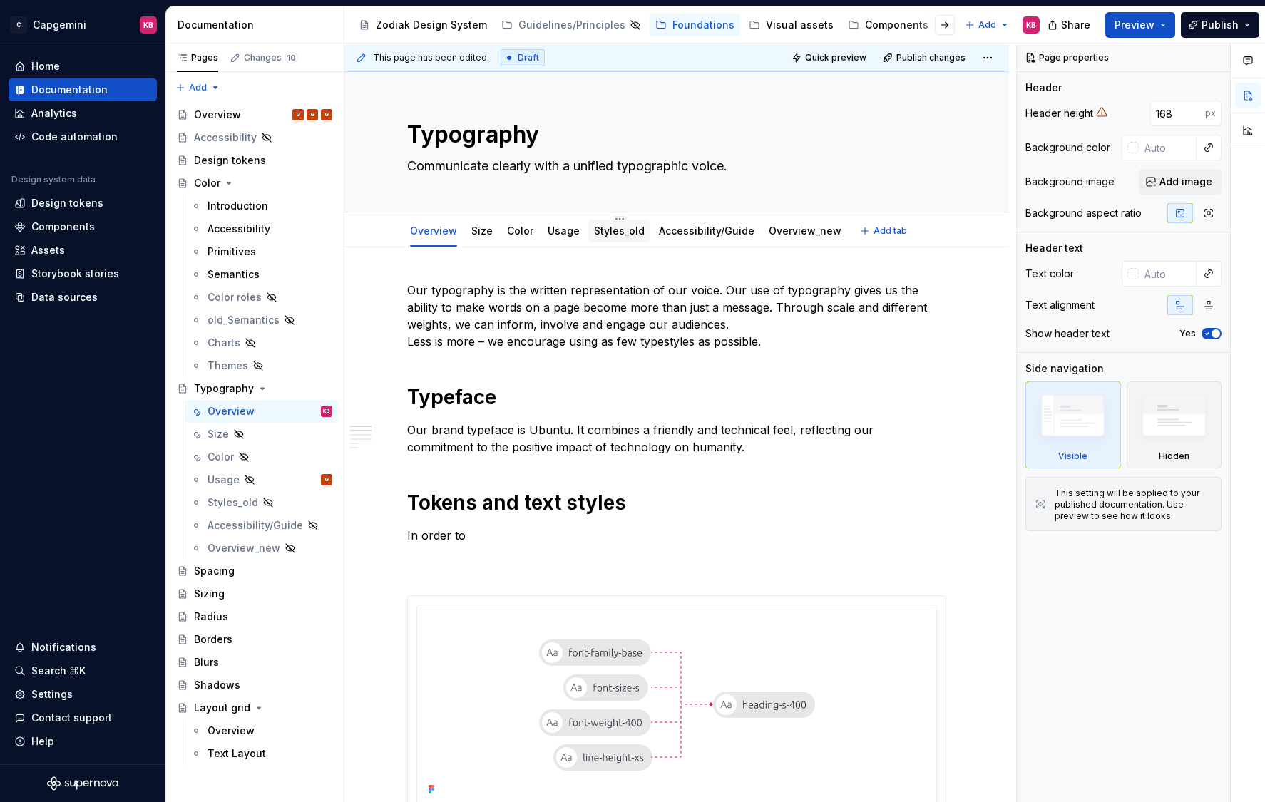
click at [615, 232] on link "Styles_old" at bounding box center [619, 231] width 51 height 12
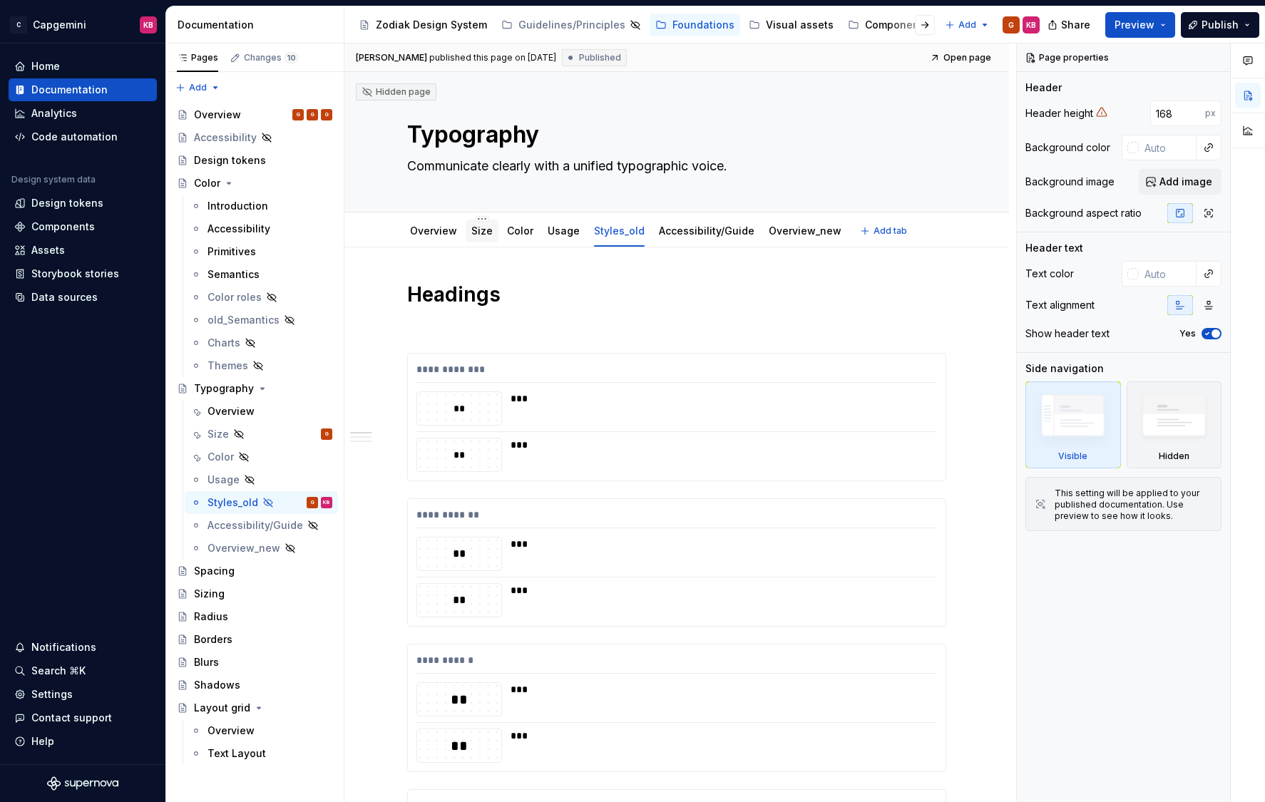
click at [481, 234] on link "Size" at bounding box center [481, 231] width 21 height 12
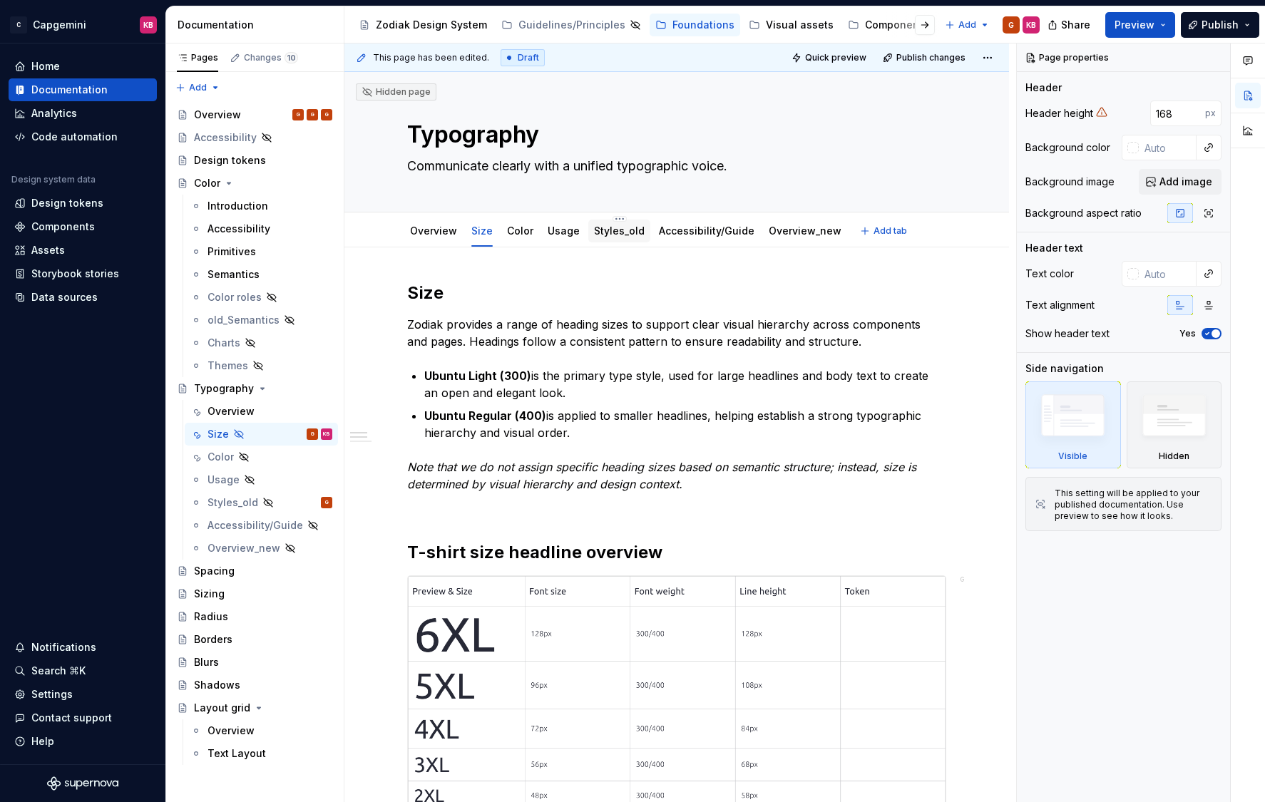
click at [598, 232] on link "Styles_old" at bounding box center [619, 231] width 51 height 12
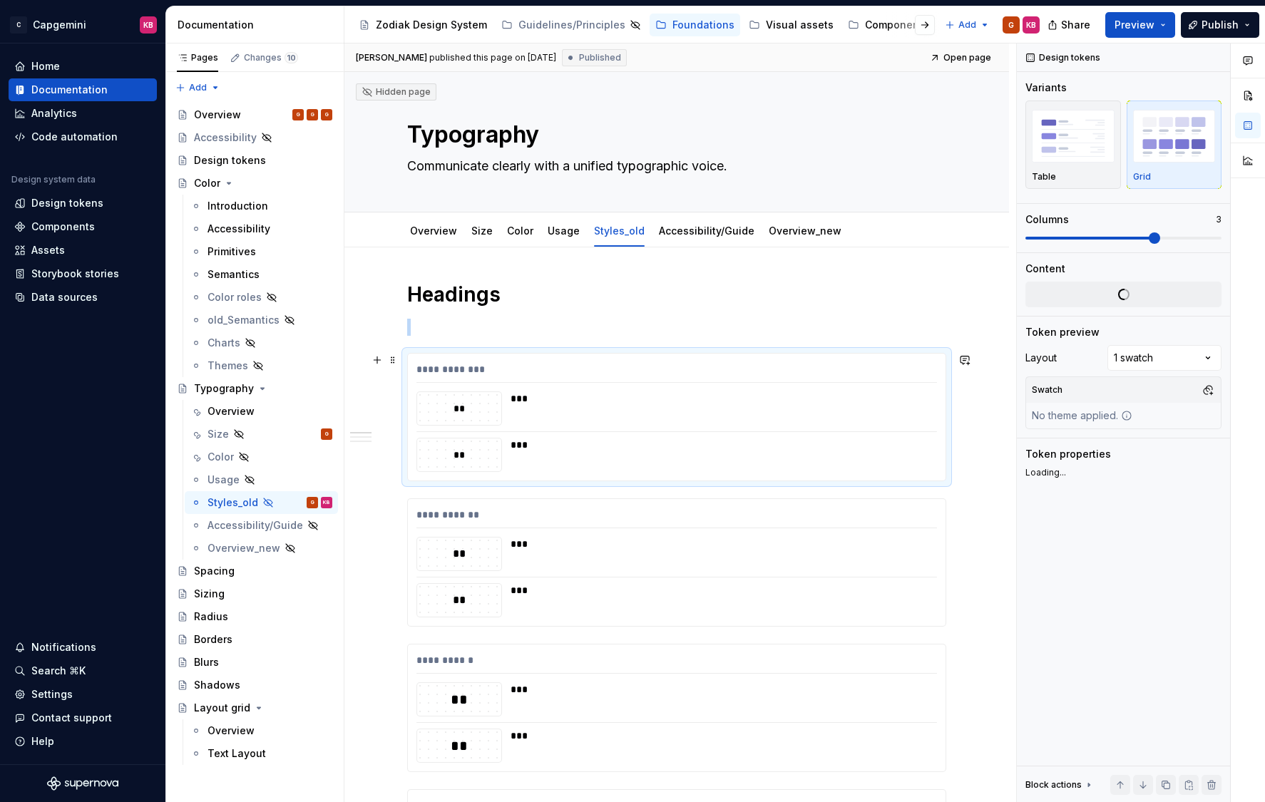
click at [475, 459] on div "**" at bounding box center [459, 455] width 84 height 16
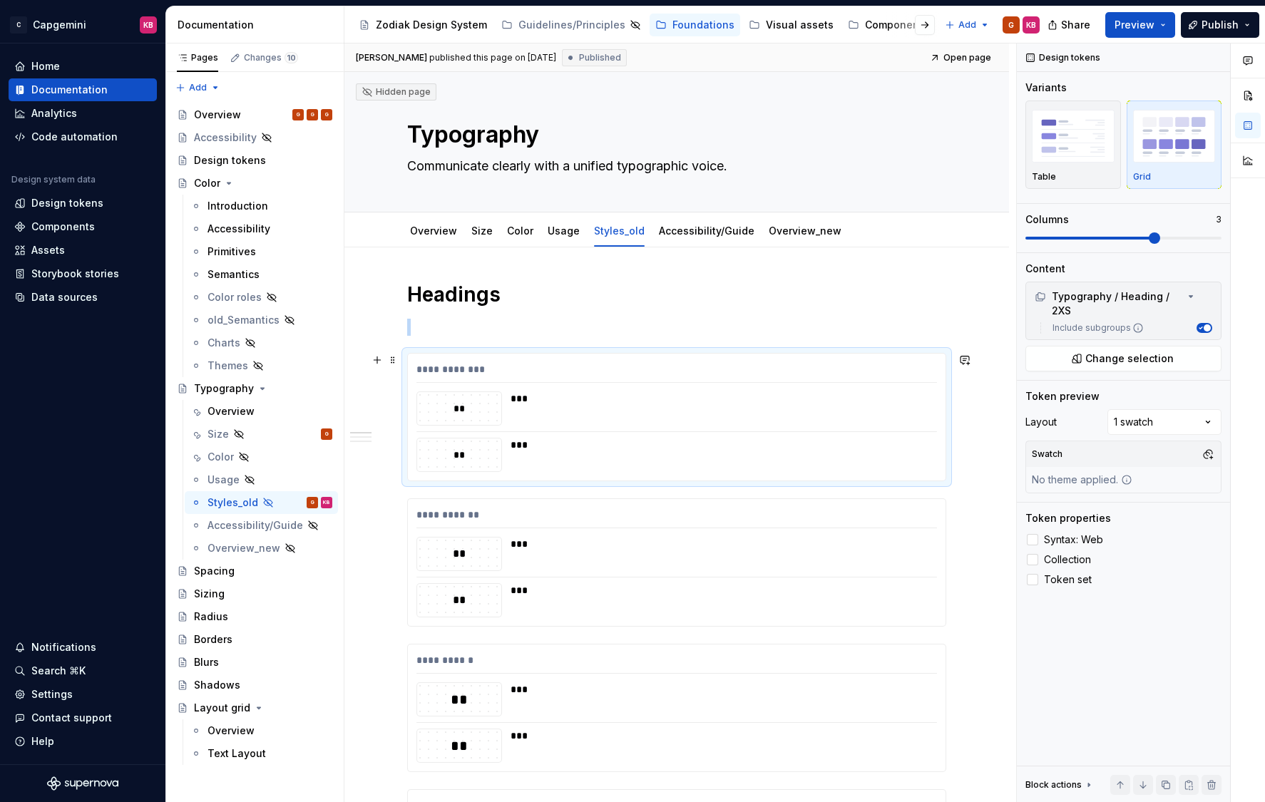
click at [475, 409] on div "**" at bounding box center [459, 409] width 84 height 16
click at [416, 328] on p at bounding box center [676, 327] width 539 height 17
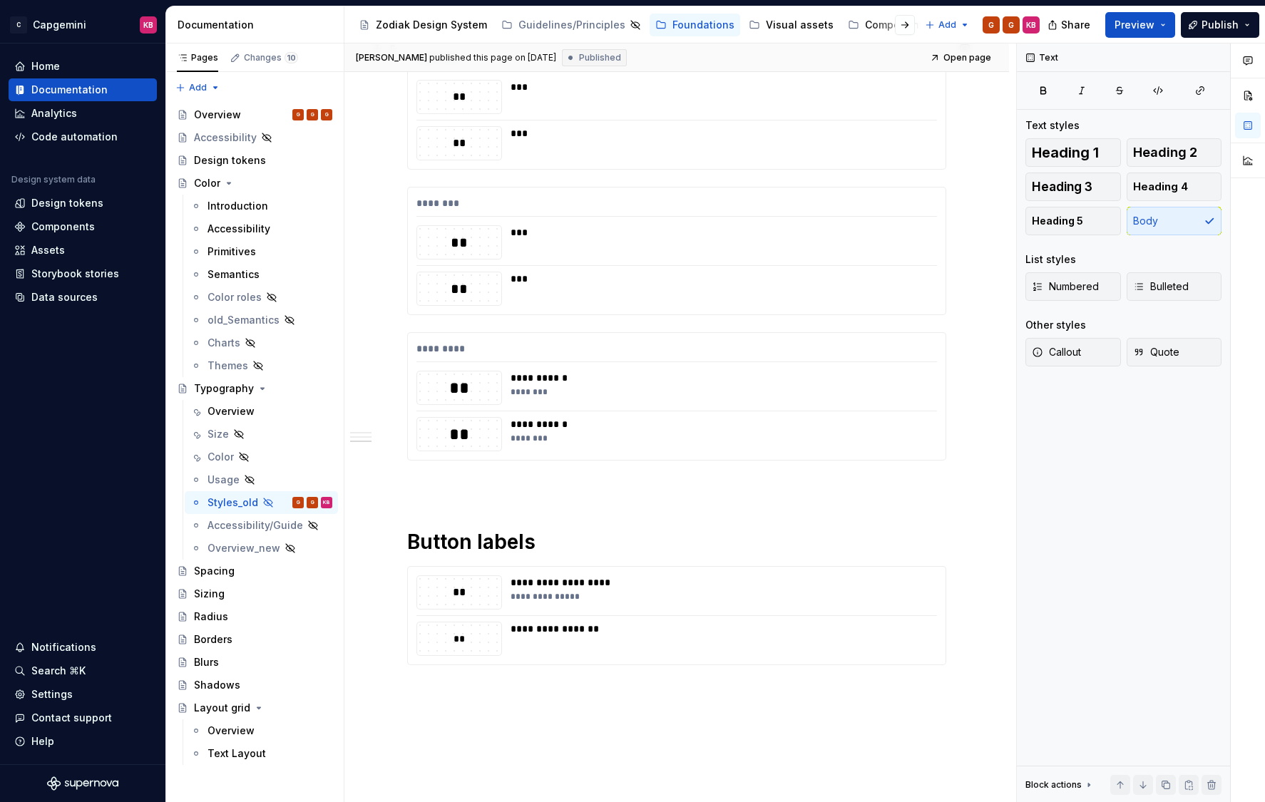
scroll to position [2445, 0]
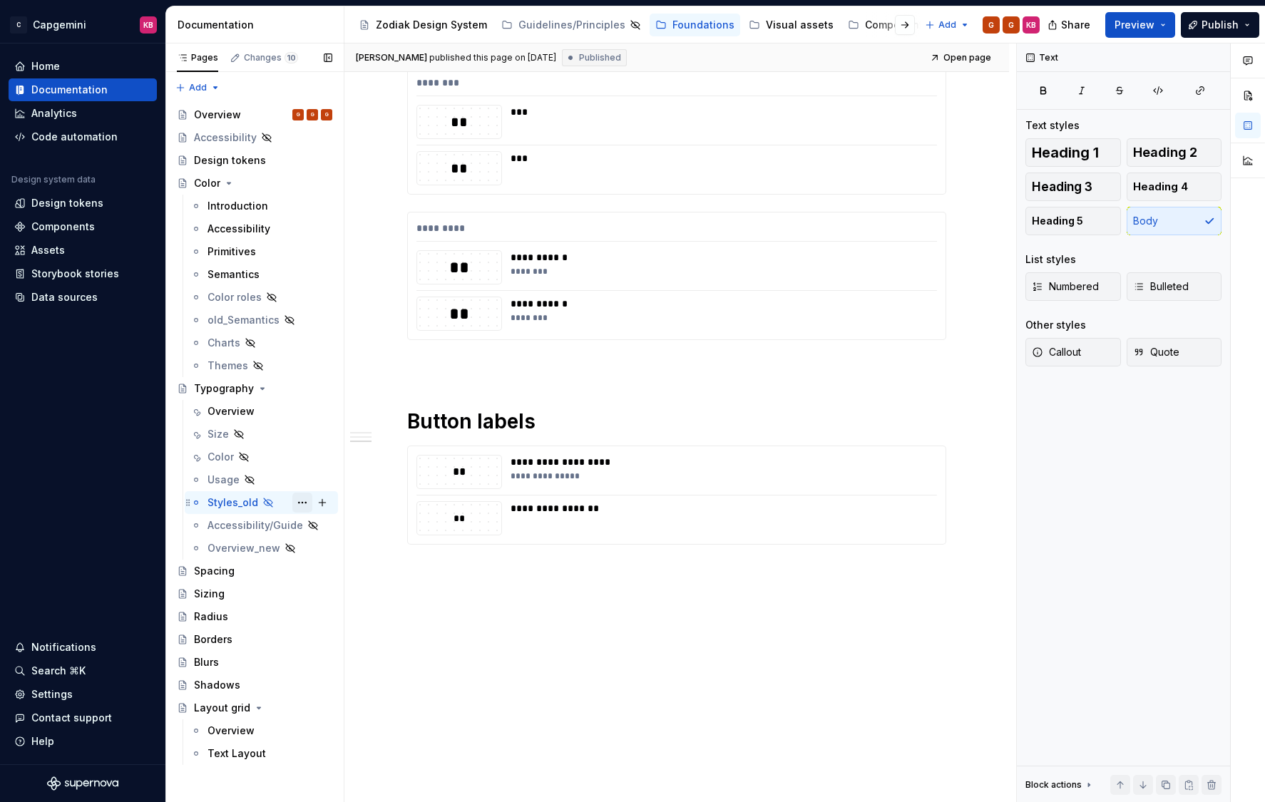
click at [304, 503] on button "Page tree" at bounding box center [302, 503] width 20 height 20
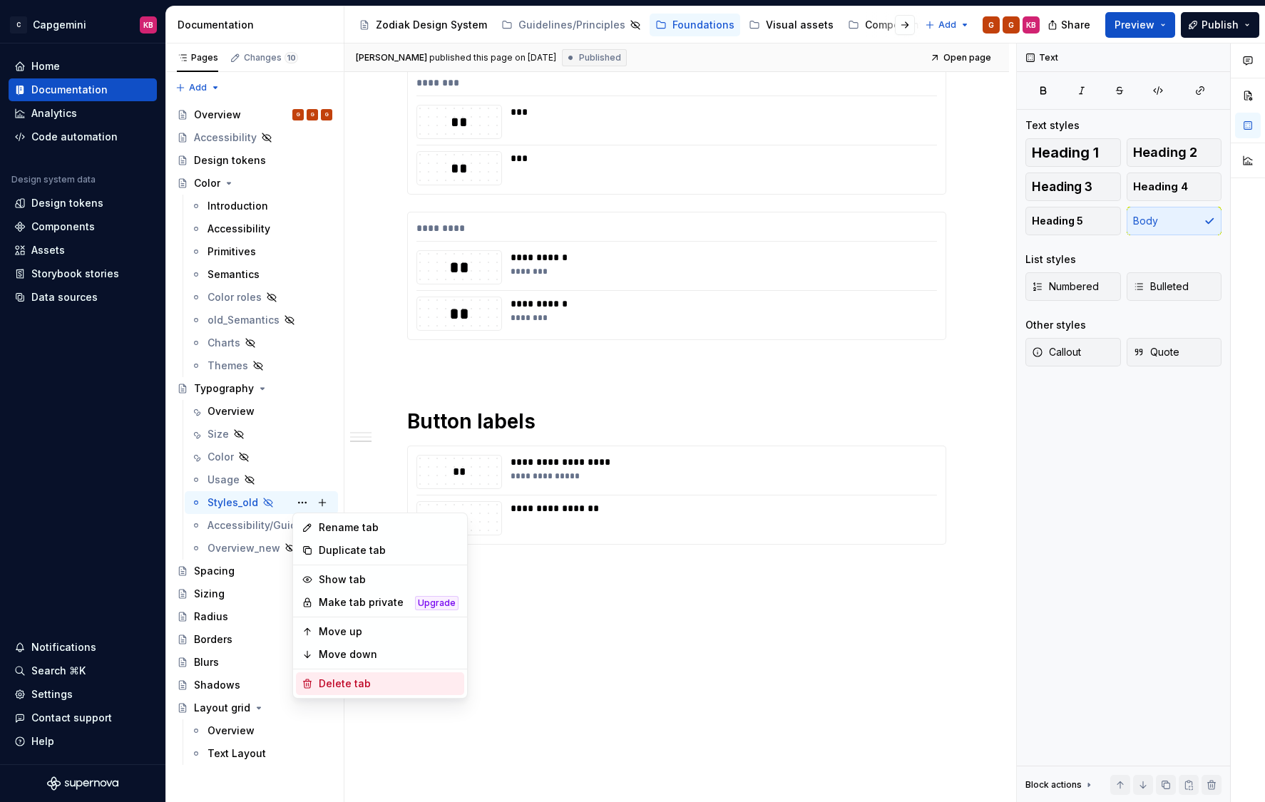
click at [320, 684] on div "Delete tab" at bounding box center [389, 683] width 140 height 14
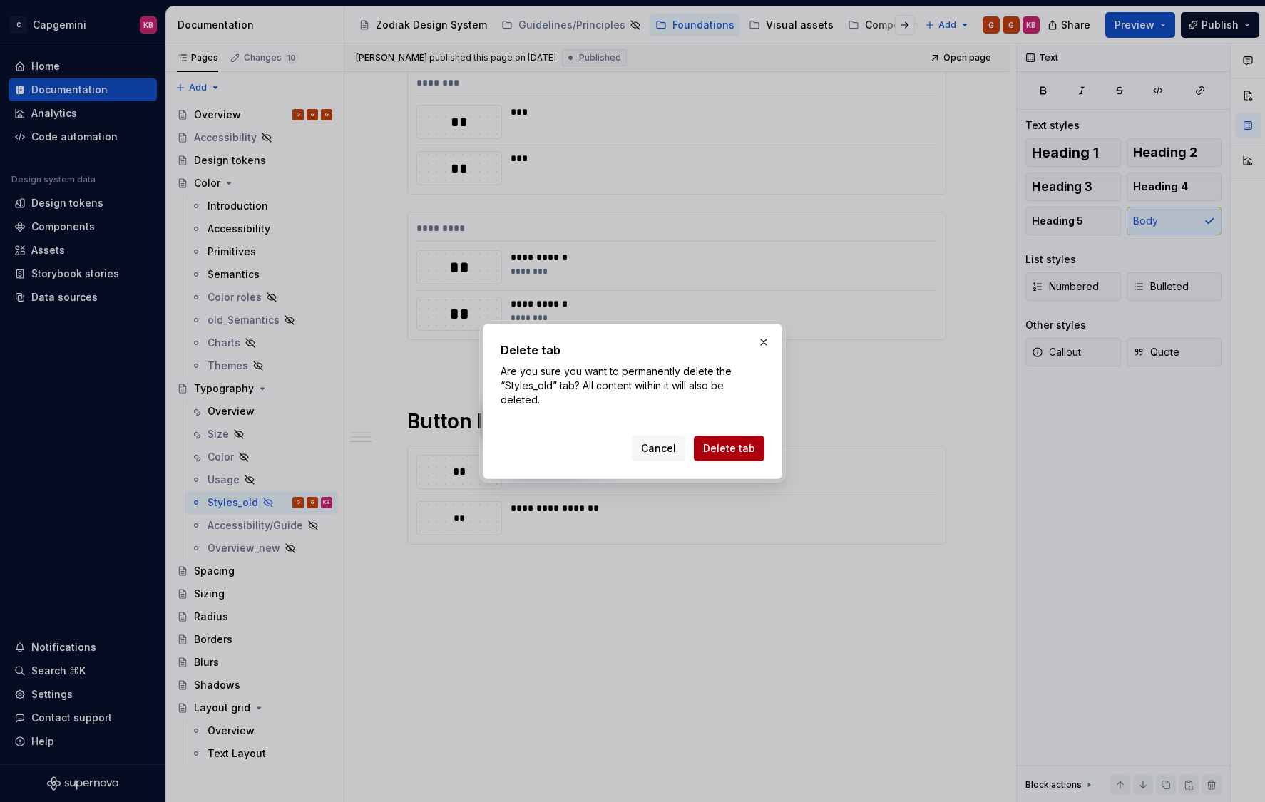
click at [746, 451] on span "Delete tab" at bounding box center [729, 448] width 52 height 14
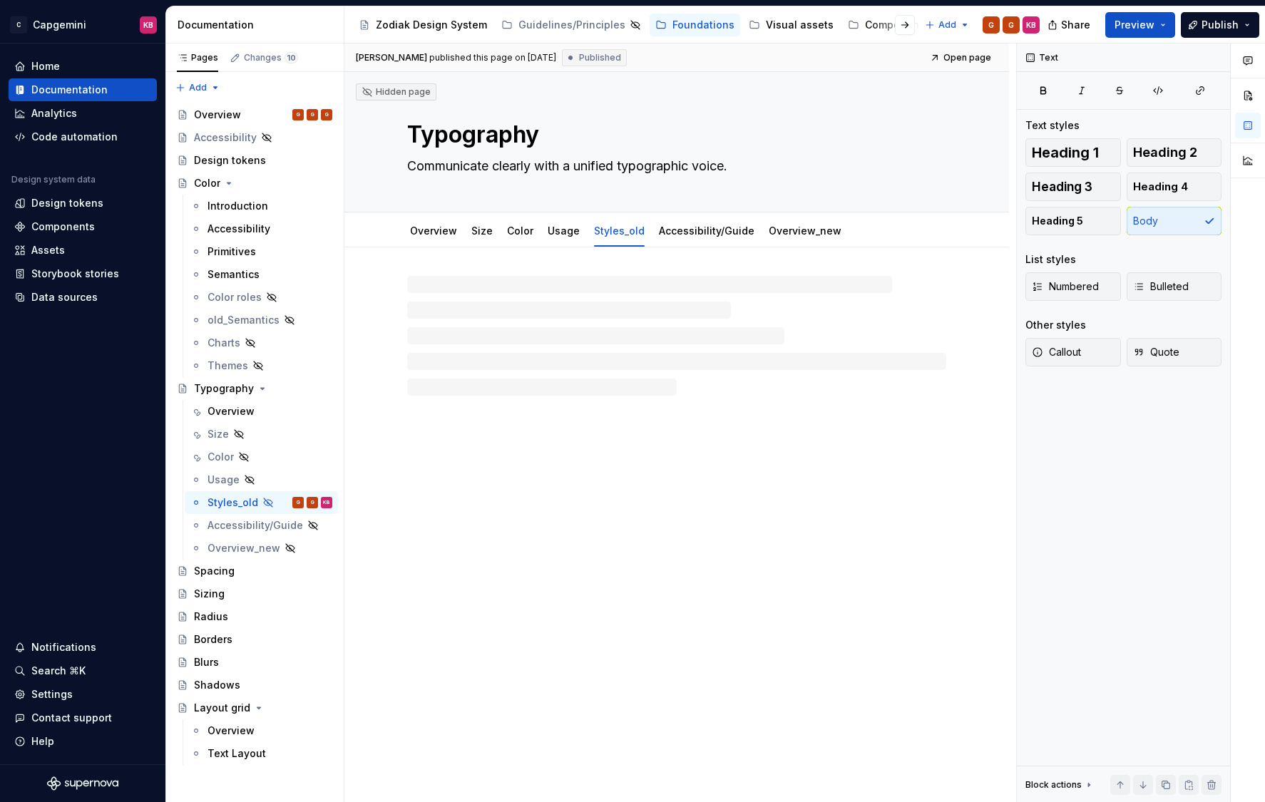
scroll to position [0, 0]
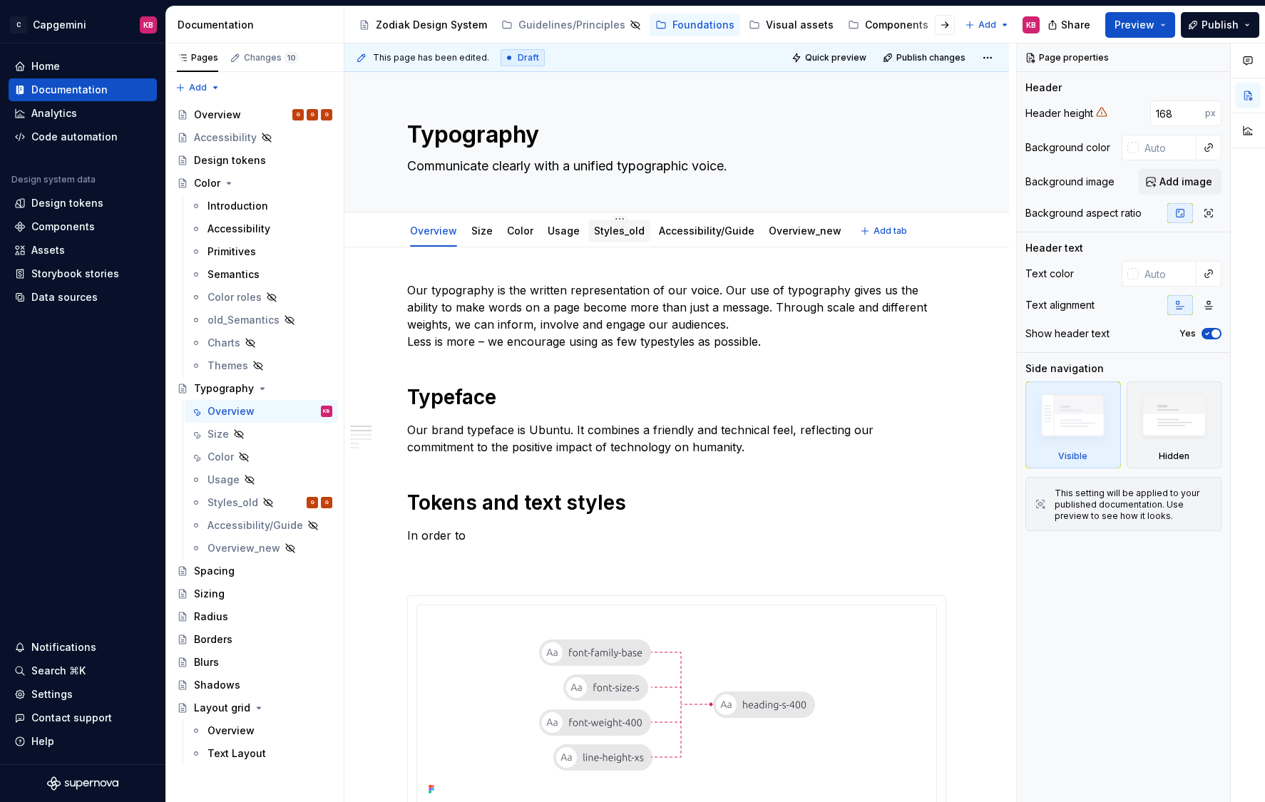
click at [612, 237] on div "Styles_old" at bounding box center [619, 231] width 51 height 14
click at [621, 230] on link "Accessibility/Guide" at bounding box center [642, 231] width 96 height 12
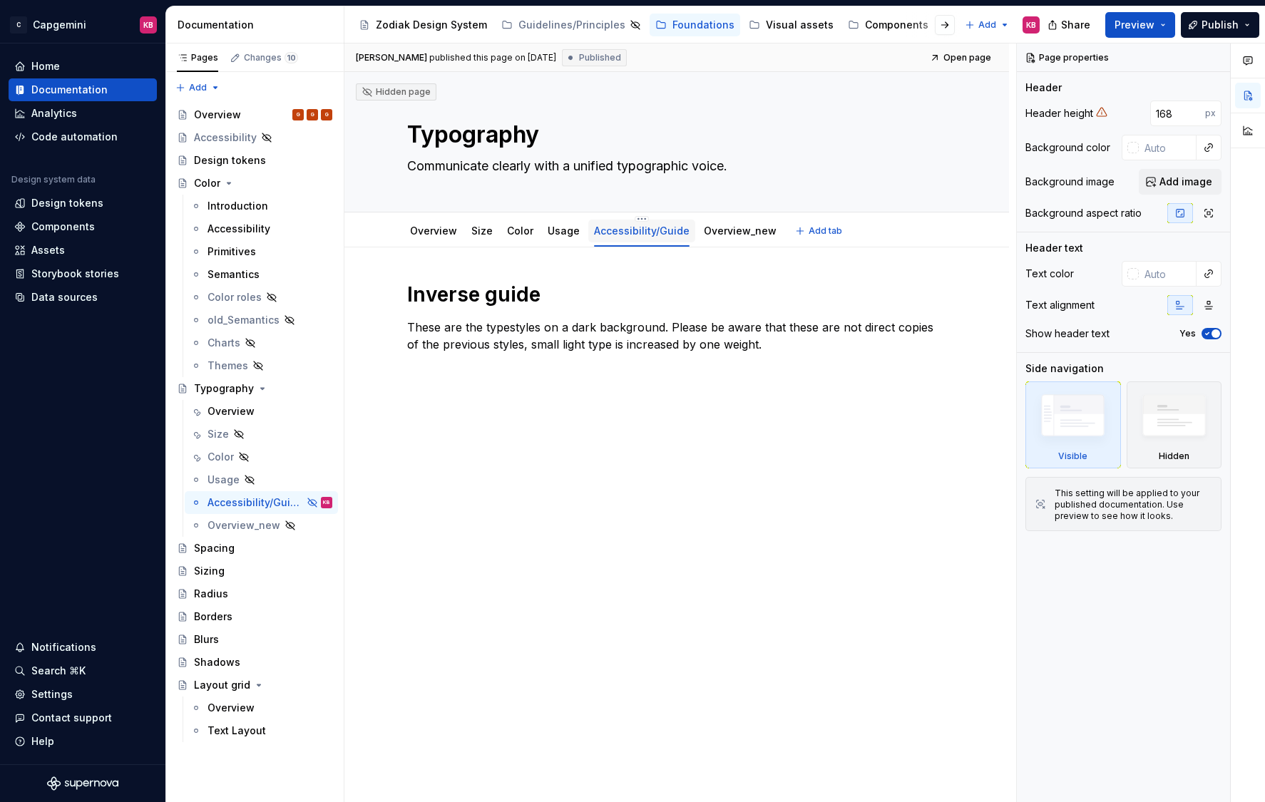
click at [644, 232] on link "Accessibility/Guide" at bounding box center [642, 231] width 96 height 12
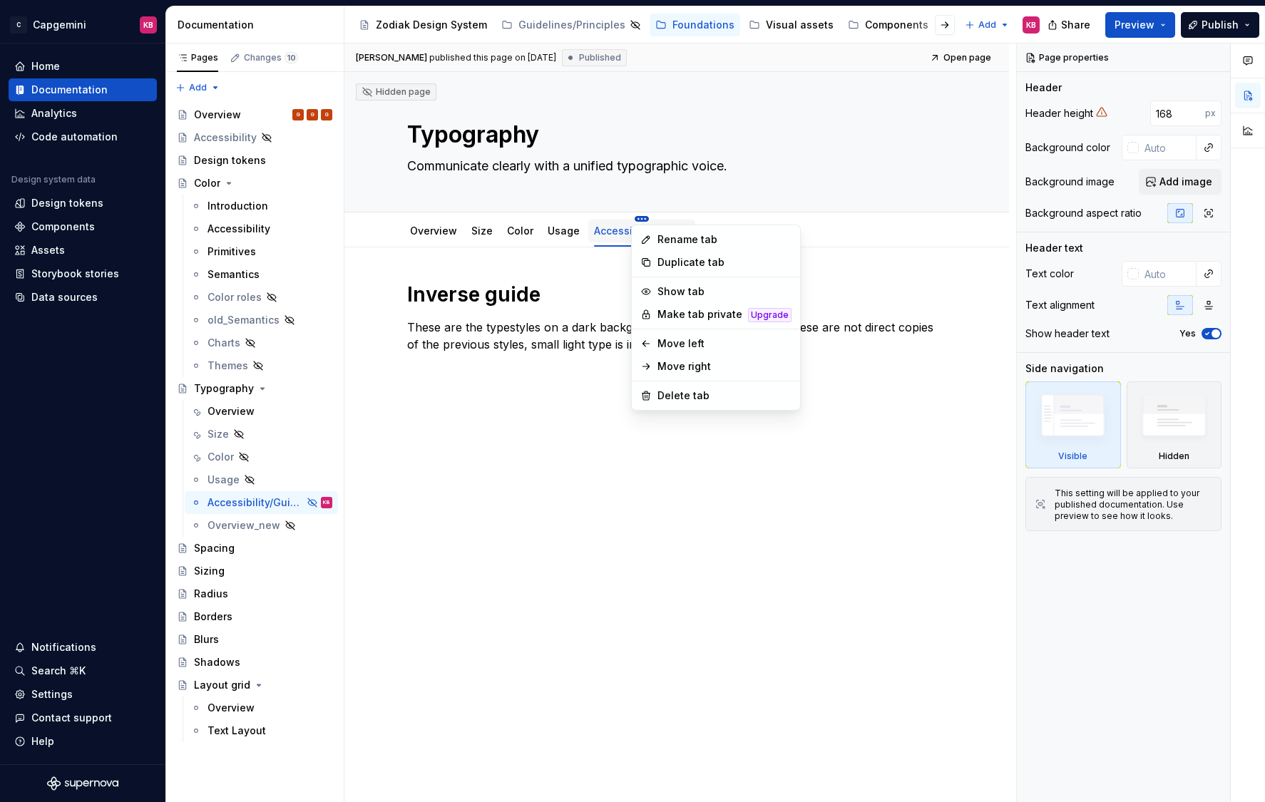
click at [633, 220] on html "C Capgemini KB Home Documentation Analytics Code automation Design system data …" at bounding box center [632, 401] width 1265 height 802
type textarea "*"
click at [656, 239] on div "Rename tab" at bounding box center [715, 239] width 163 height 23
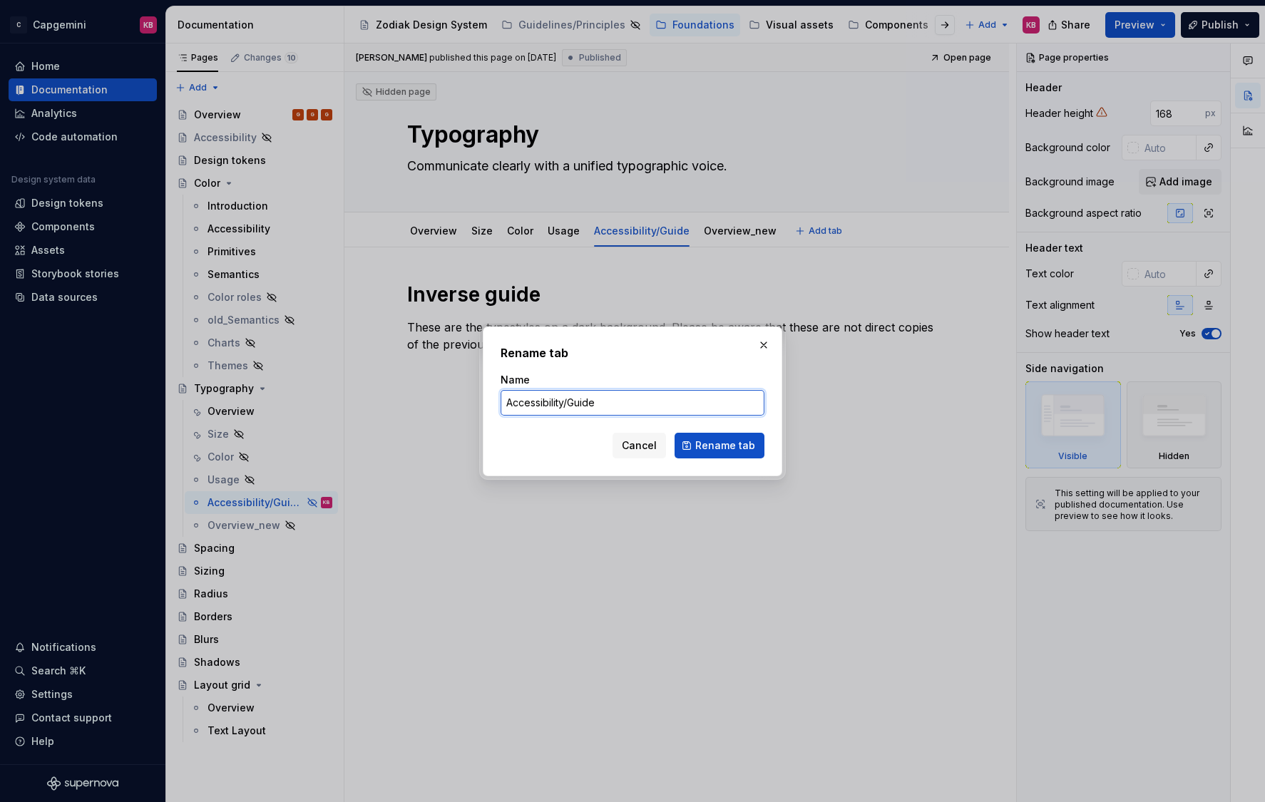
drag, startPoint x: 566, startPoint y: 405, endPoint x: 617, endPoint y: 415, distance: 51.6
click at [617, 415] on form "Name Accessibility/Guide Cancel Rename tab" at bounding box center [632, 416] width 264 height 86
type input "Accessibility"
click at [704, 446] on span "Rename tab" at bounding box center [725, 445] width 60 height 14
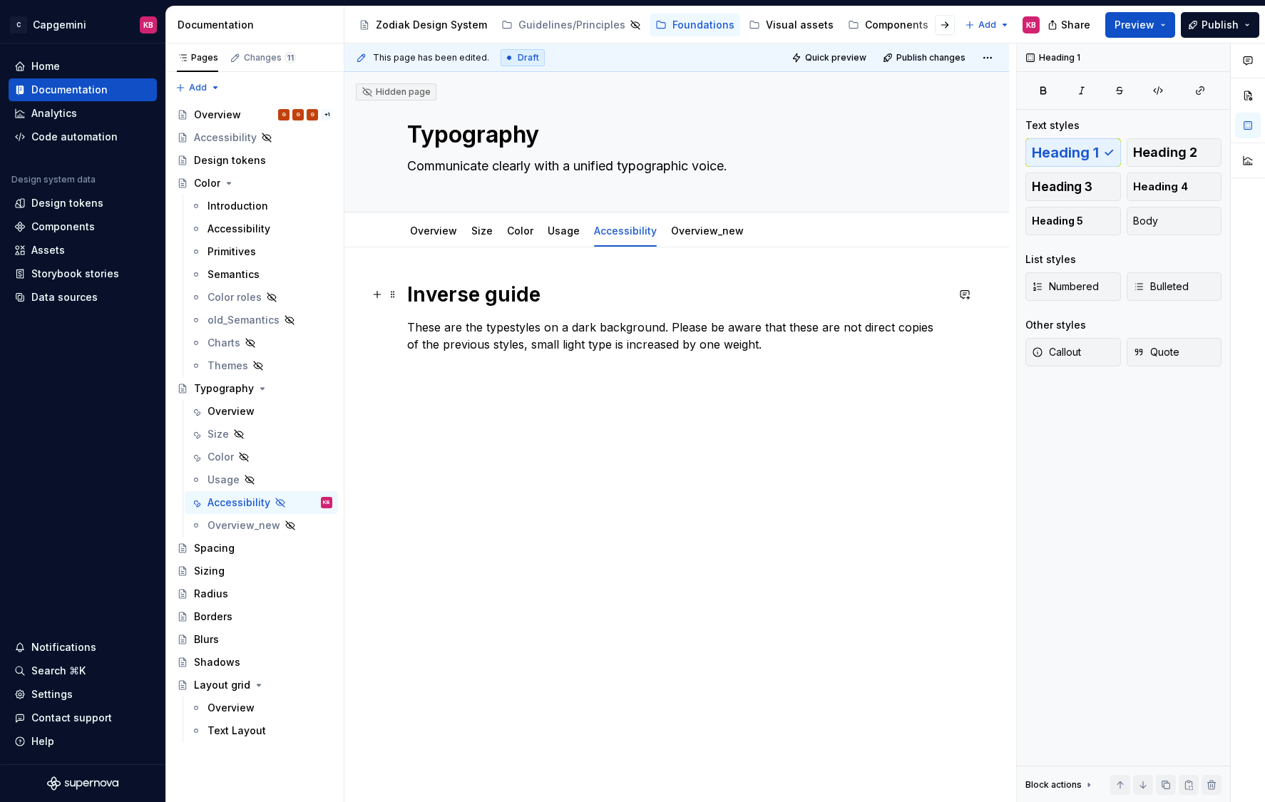
click at [421, 292] on h1 "Inverse guide" at bounding box center [676, 295] width 539 height 26
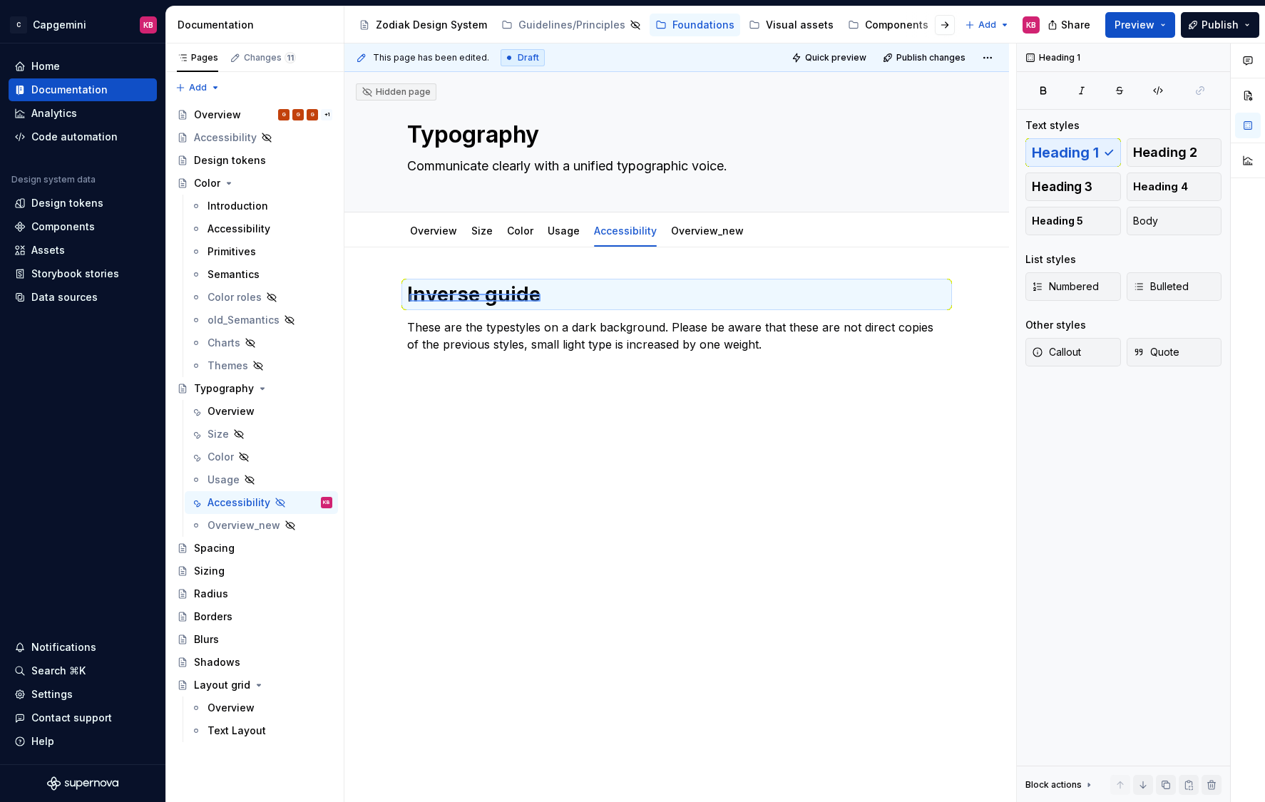
drag, startPoint x: 409, startPoint y: 294, endPoint x: 540, endPoint y: 302, distance: 131.4
click at [540, 302] on div "This page has been edited. Draft Quick preview Publish changes Hidden page Typo…" at bounding box center [679, 422] width 671 height 759
click at [503, 327] on p "These are the typestyles on a dark background. Please be aware that these are n…" at bounding box center [676, 336] width 539 height 34
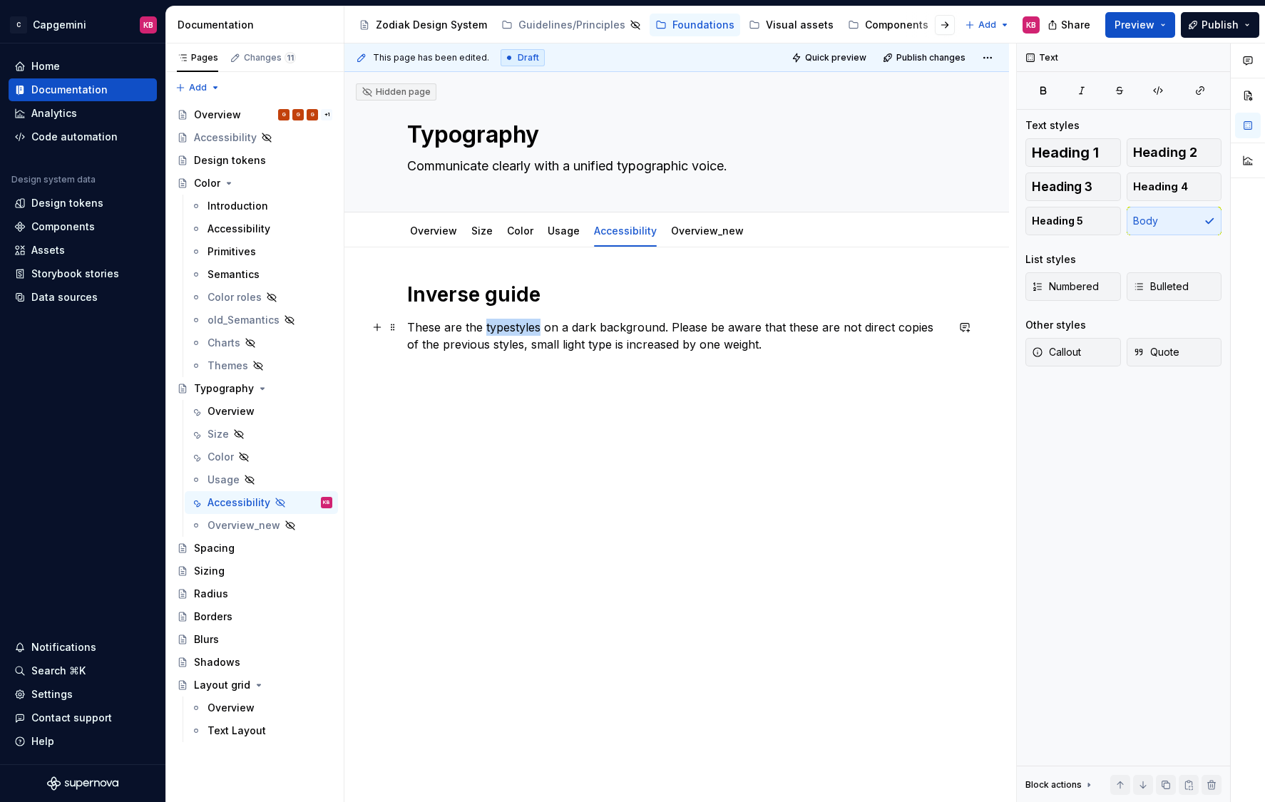
click at [503, 327] on p "These are the typestyles on a dark background. Please be aware that these are n…" at bounding box center [676, 336] width 539 height 34
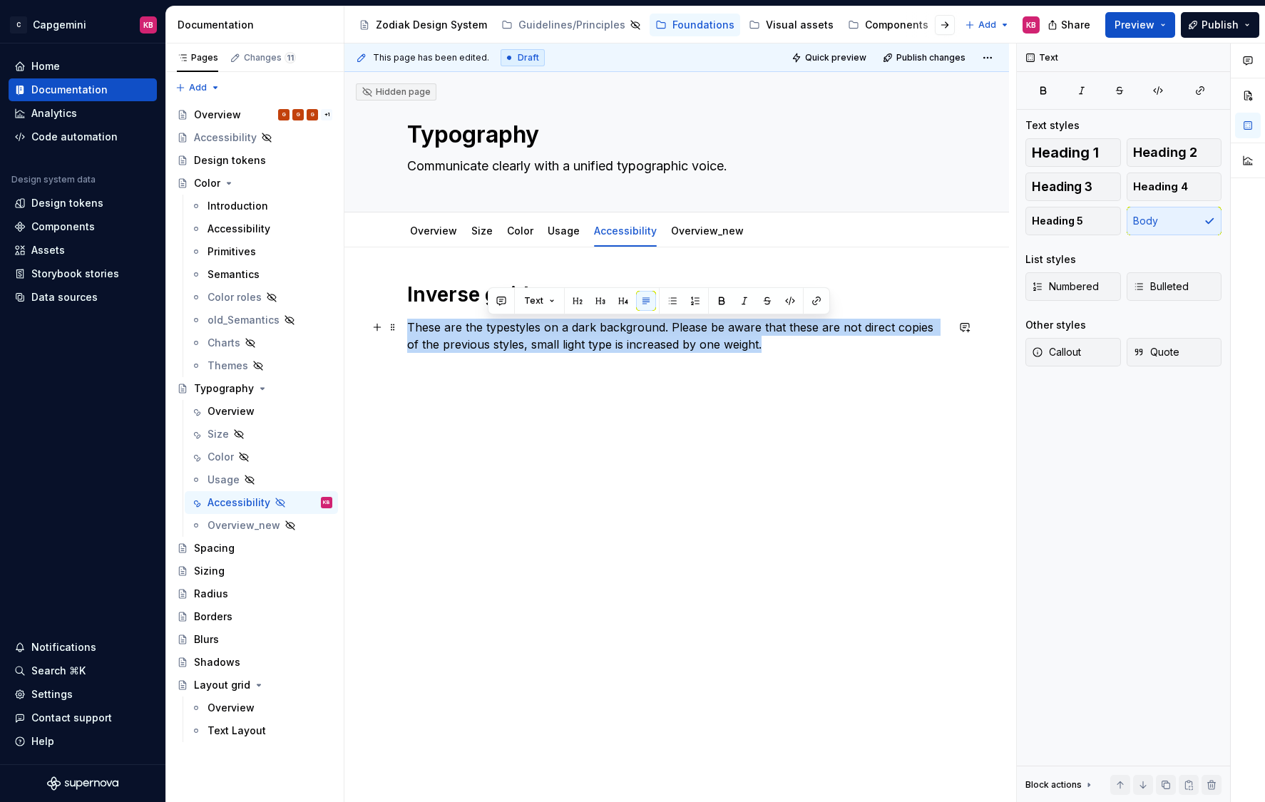
click at [503, 327] on p "These are the typestyles on a dark background. Please be aware that these are n…" at bounding box center [676, 336] width 539 height 34
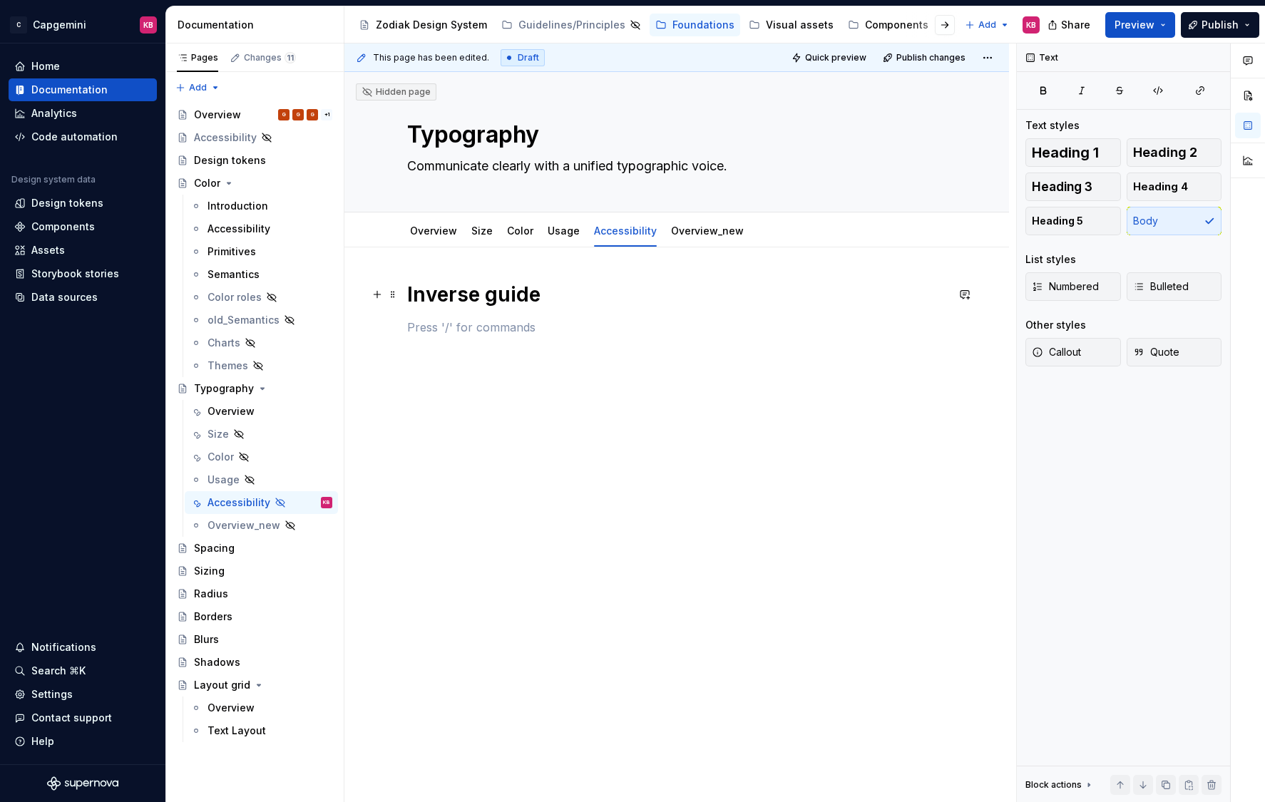
click at [441, 304] on h1 "Inverse guide" at bounding box center [676, 295] width 539 height 26
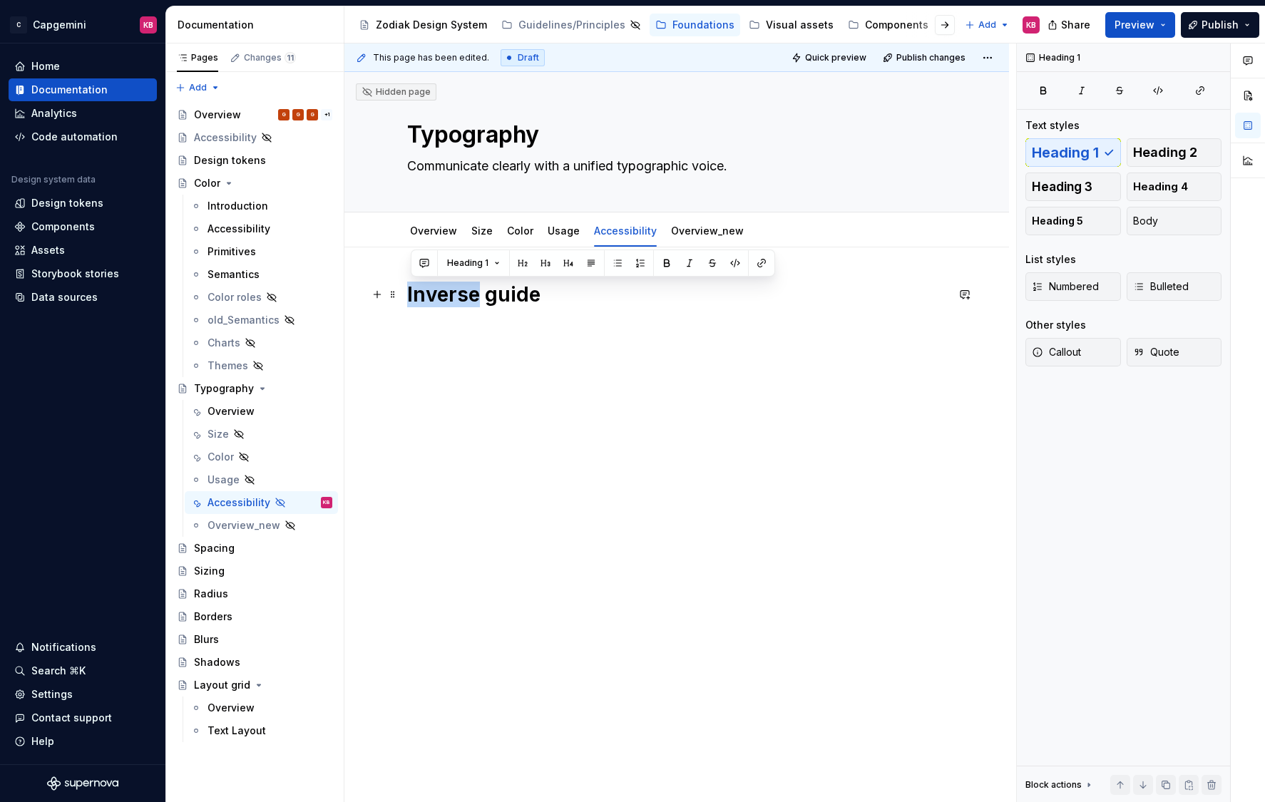
click at [441, 304] on h1 "Inverse guide" at bounding box center [676, 295] width 539 height 26
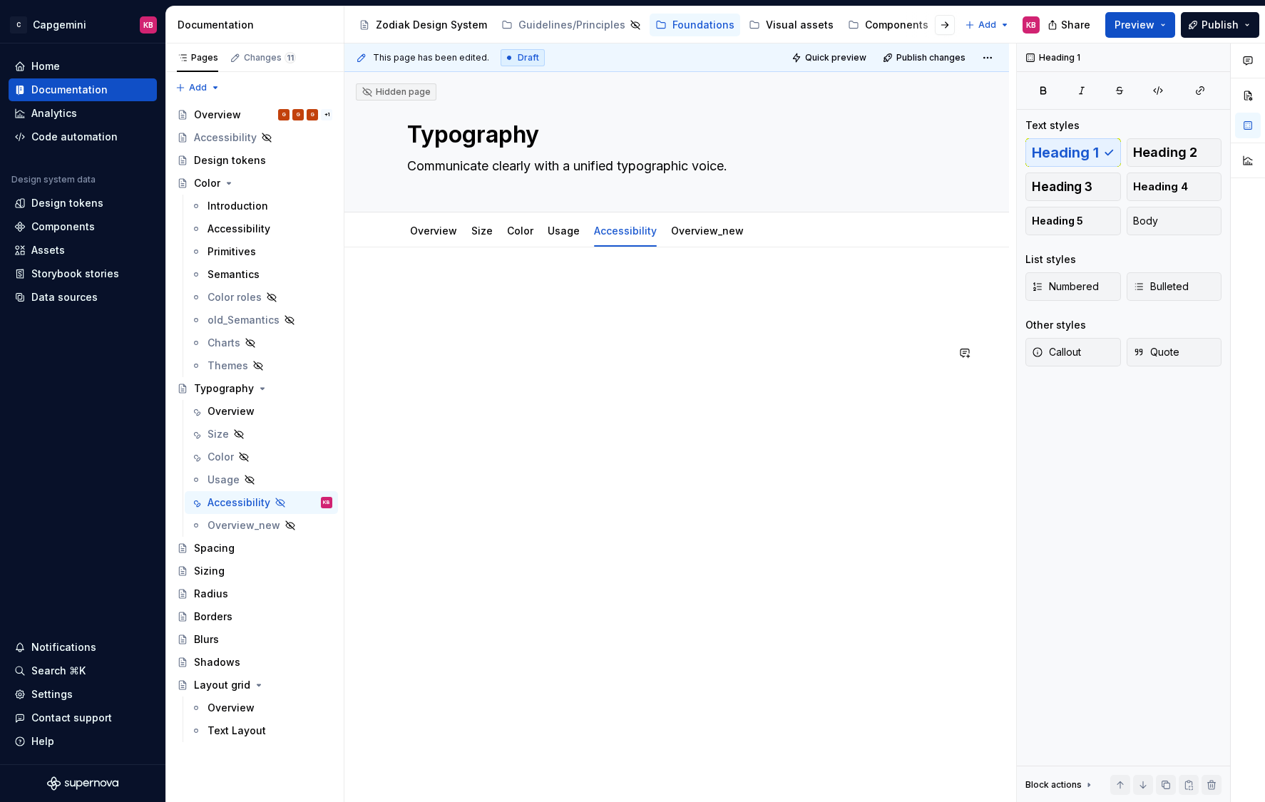
click at [441, 398] on div at bounding box center [676, 433] width 664 height 372
click at [704, 232] on link "Overview_new" at bounding box center [707, 231] width 73 height 12
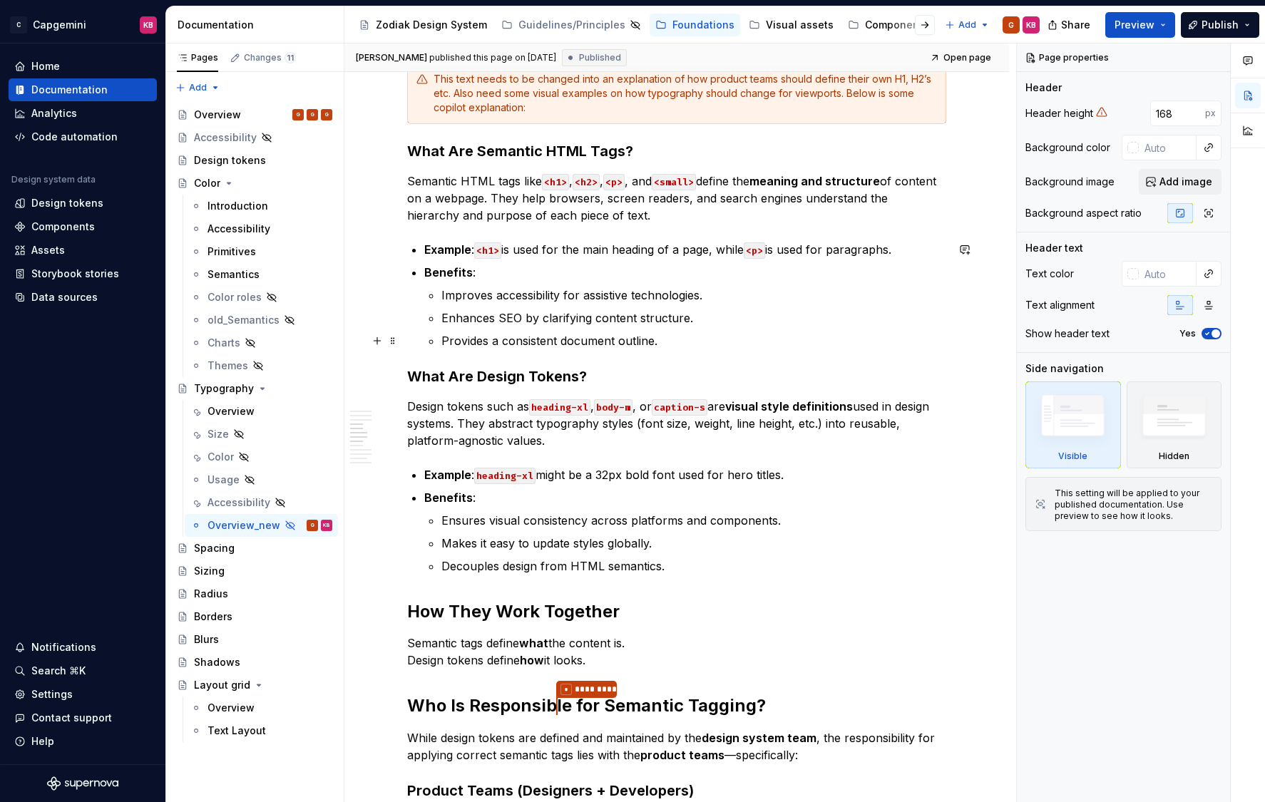
scroll to position [1638, 0]
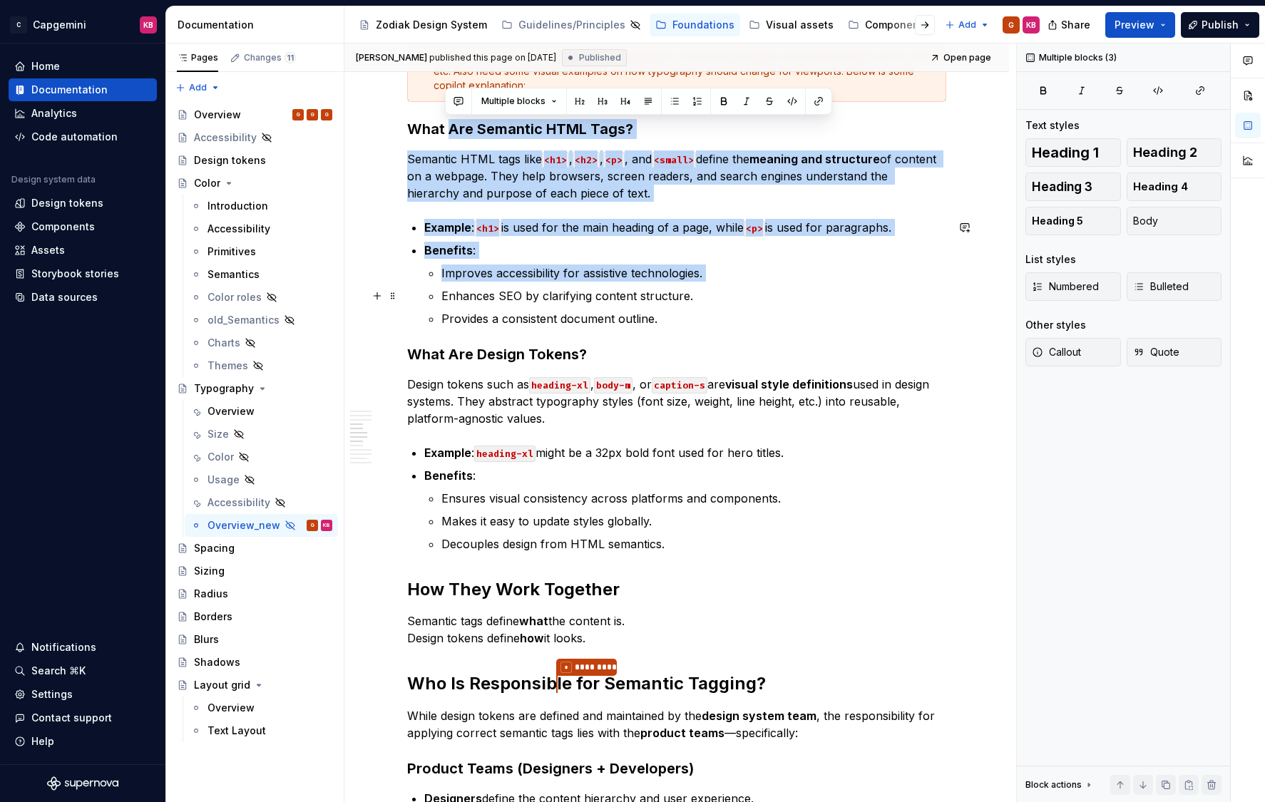
drag, startPoint x: 455, startPoint y: 128, endPoint x: 501, endPoint y: 282, distance: 161.5
click at [501, 282] on div "Example: Ethos Design System Our typography is the written representation of ou…" at bounding box center [676, 661] width 539 height 4035
click at [457, 137] on strong "What Are Semantic HTML Tags?" at bounding box center [520, 128] width 226 height 17
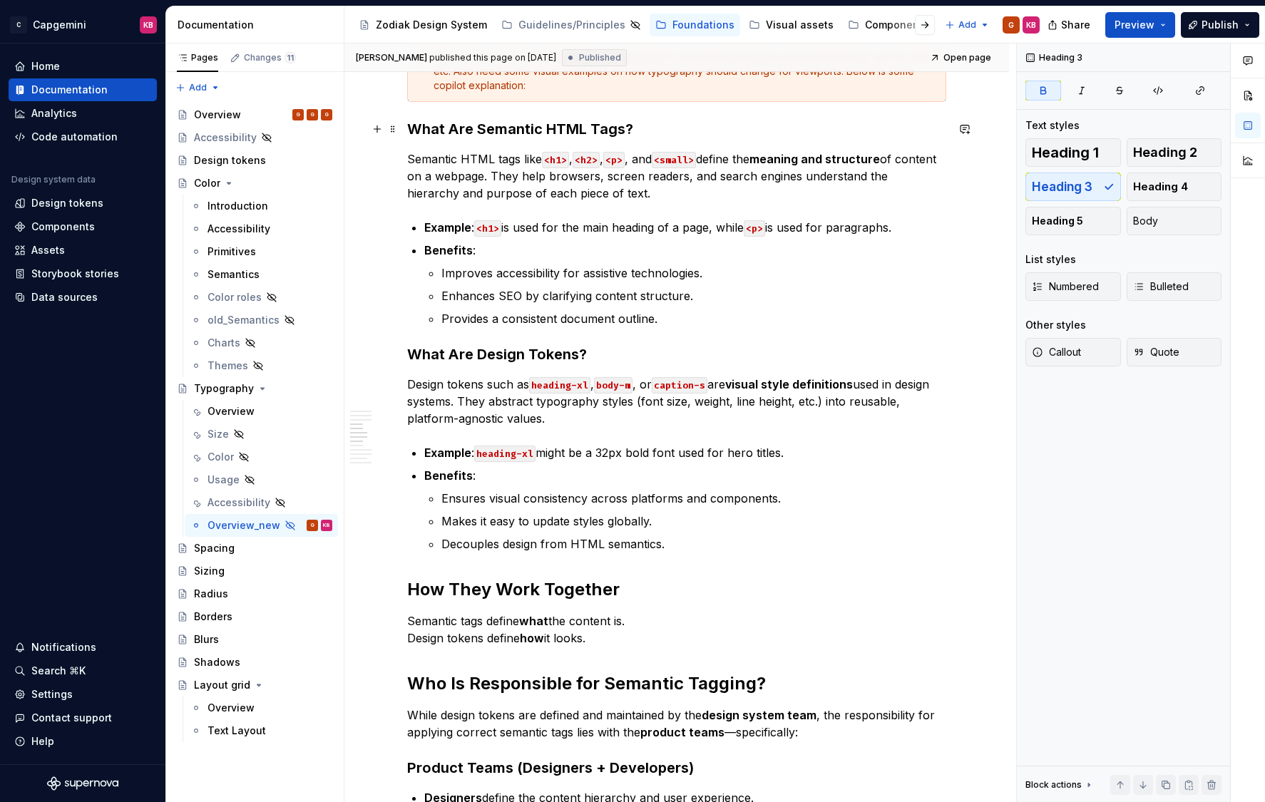
drag, startPoint x: 449, startPoint y: 134, endPoint x: 565, endPoint y: 130, distance: 115.5
click at [563, 130] on strong "What Are Semantic HTML Tags?" at bounding box center [520, 128] width 226 height 17
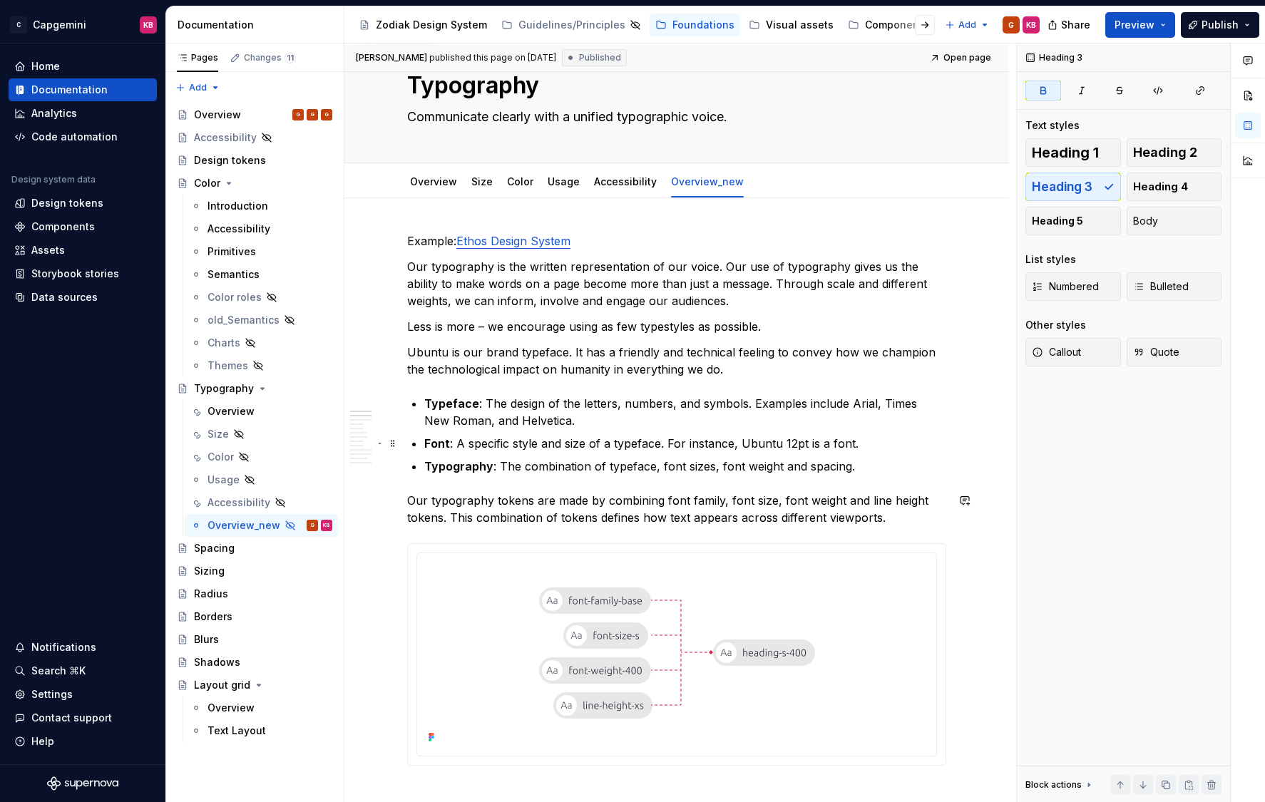
scroll to position [0, 0]
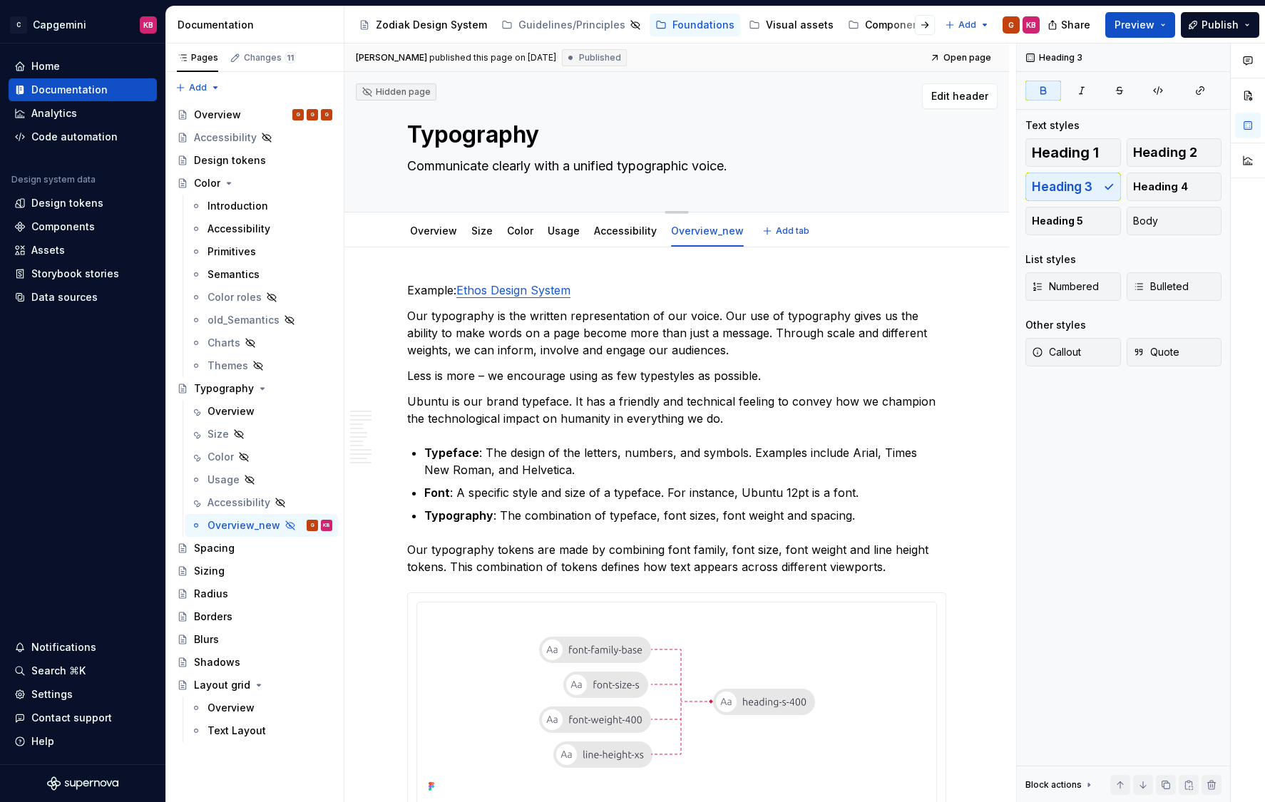
click at [374, 205] on div "Hidden page Typography Communicate clearly with a unified typographic voice. Ed…" at bounding box center [676, 142] width 664 height 140
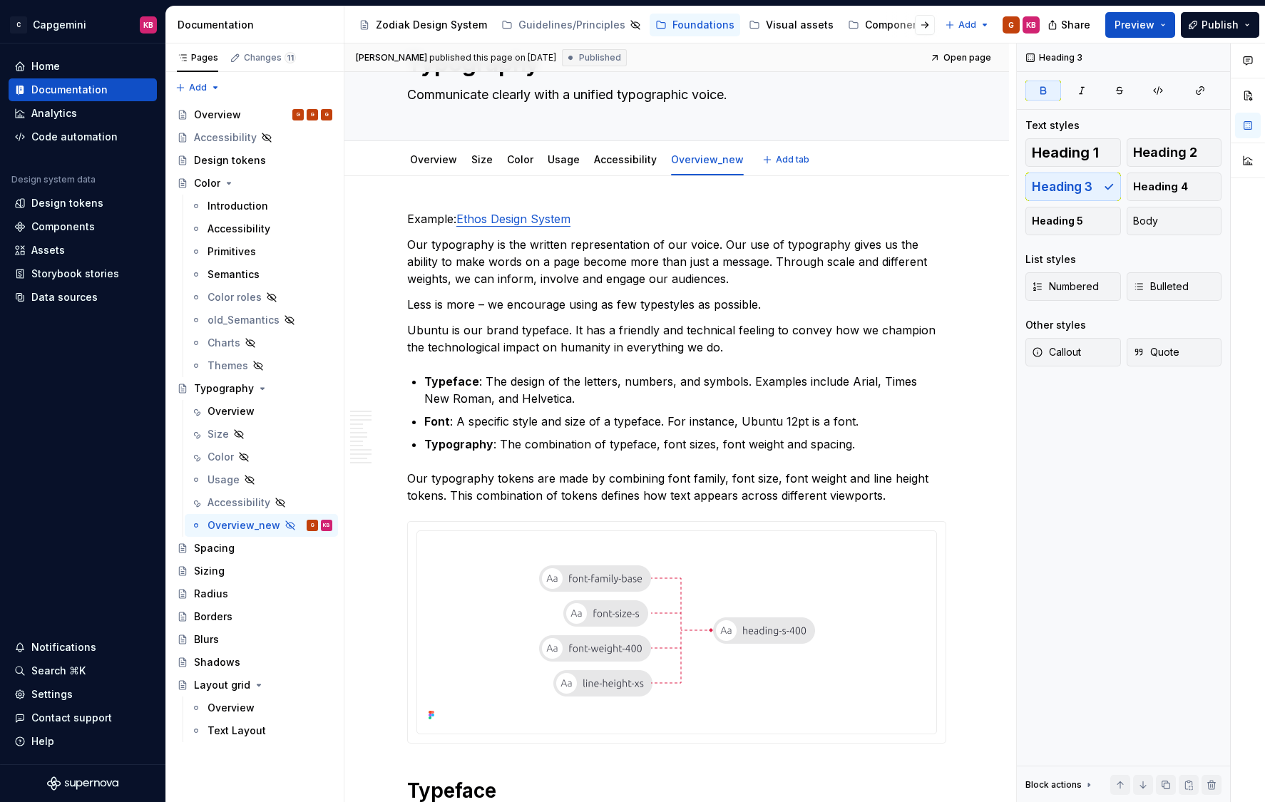
scroll to position [121, 0]
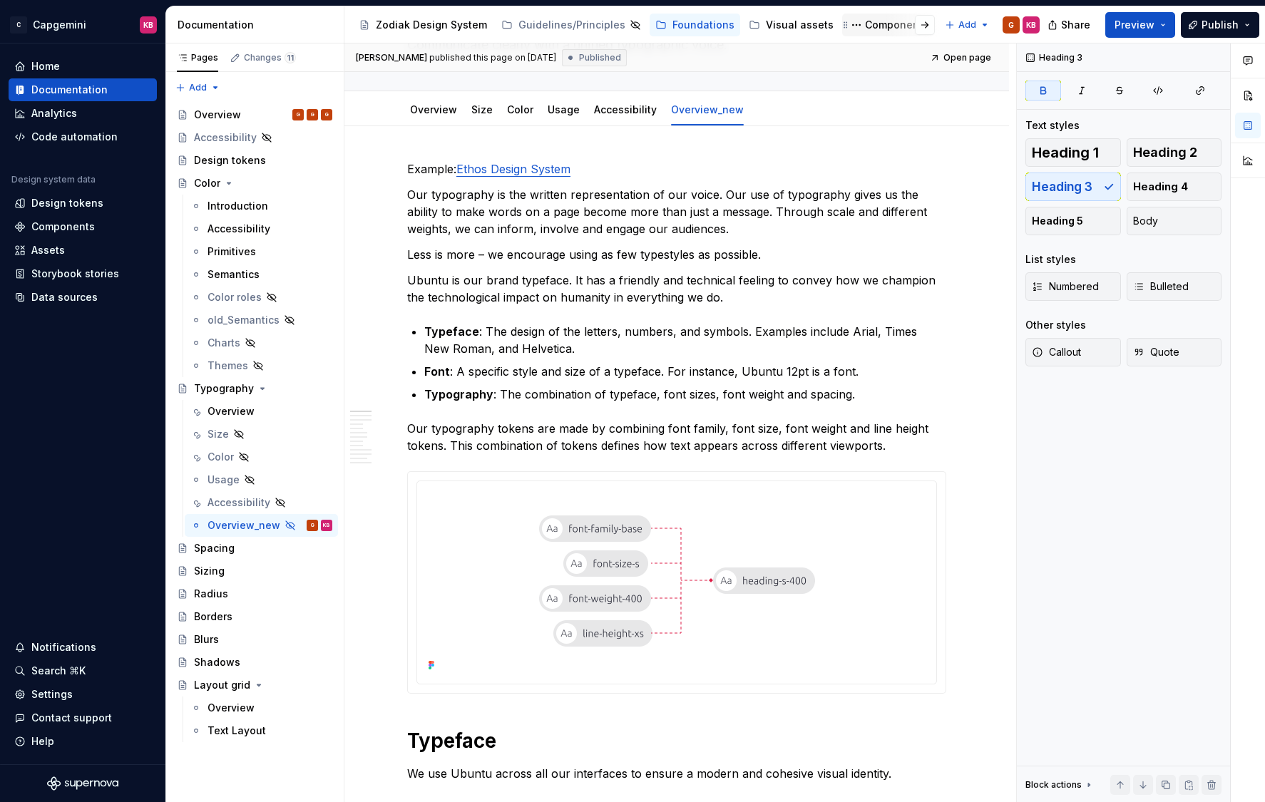
click at [865, 23] on div "Components" at bounding box center [896, 25] width 63 height 14
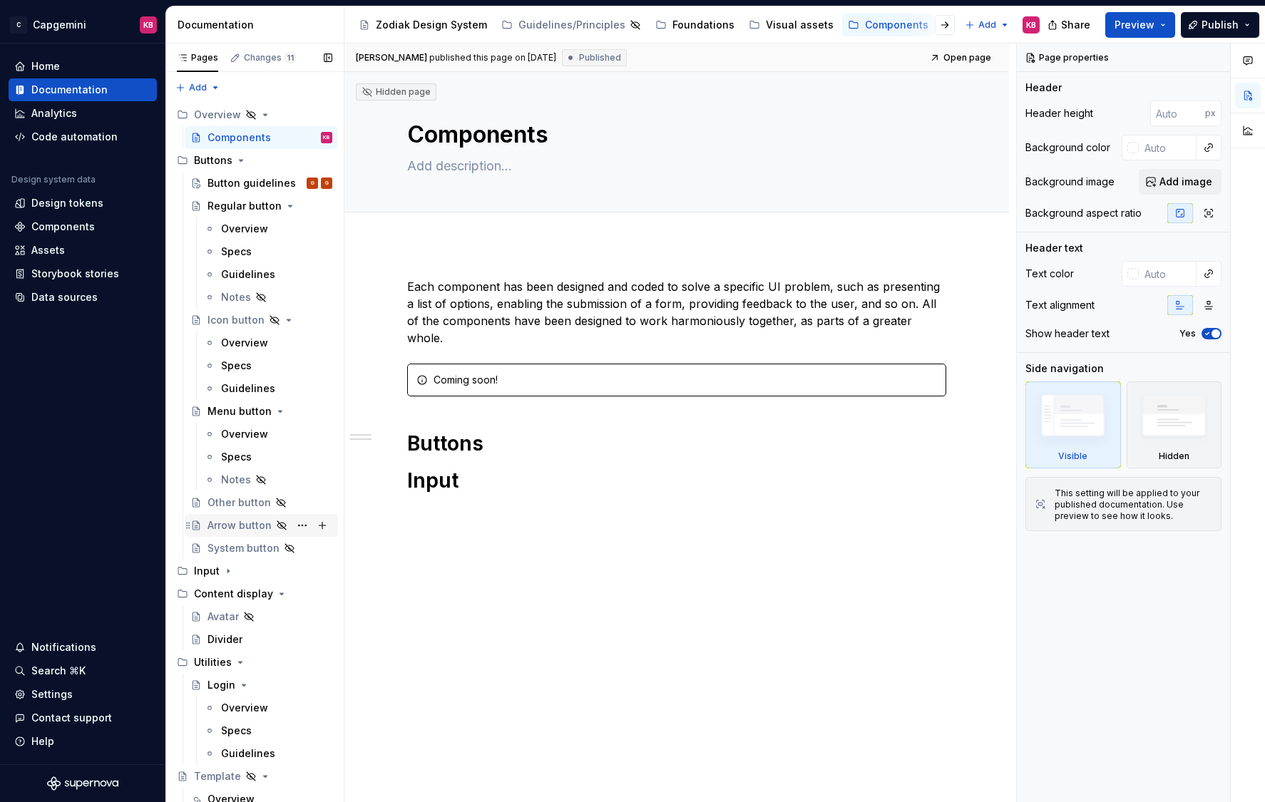
scroll to position [256, 0]
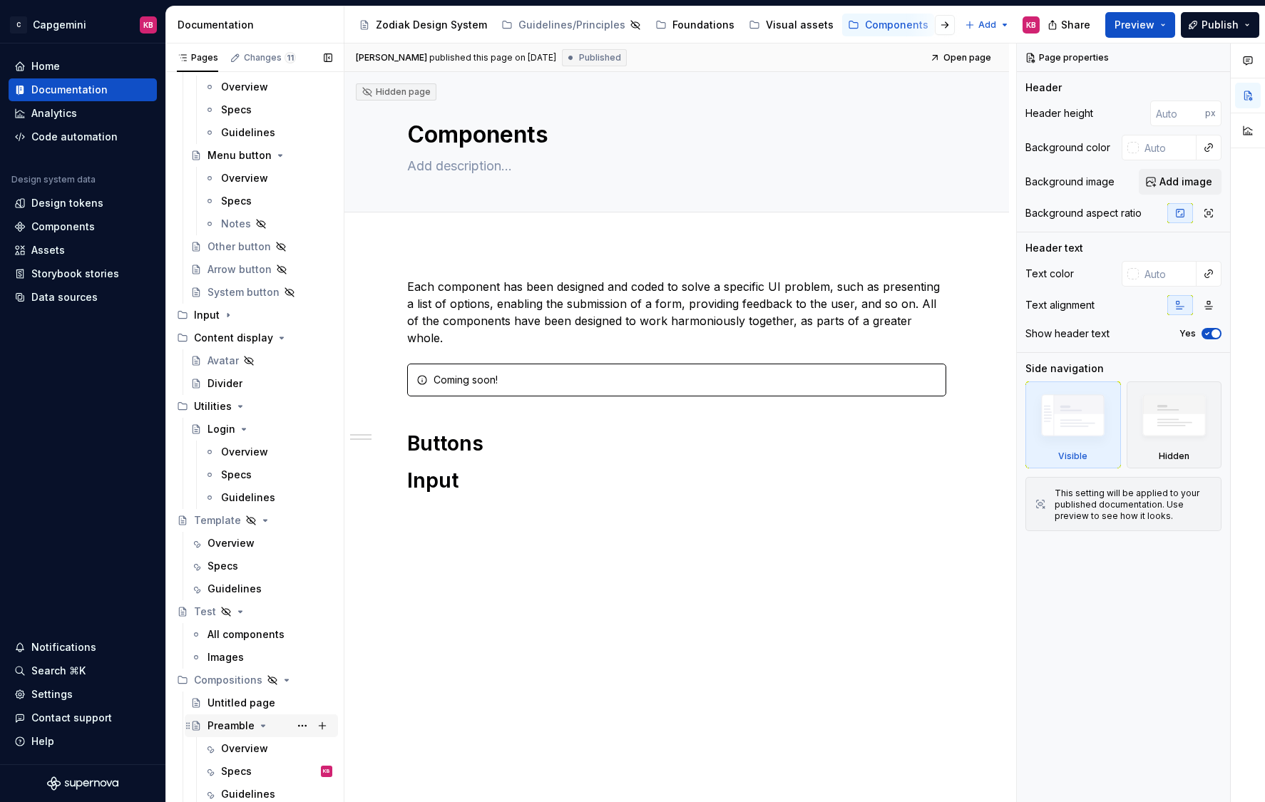
click at [262, 704] on icon "Page tree" at bounding box center [264, 725] width 4 height 1
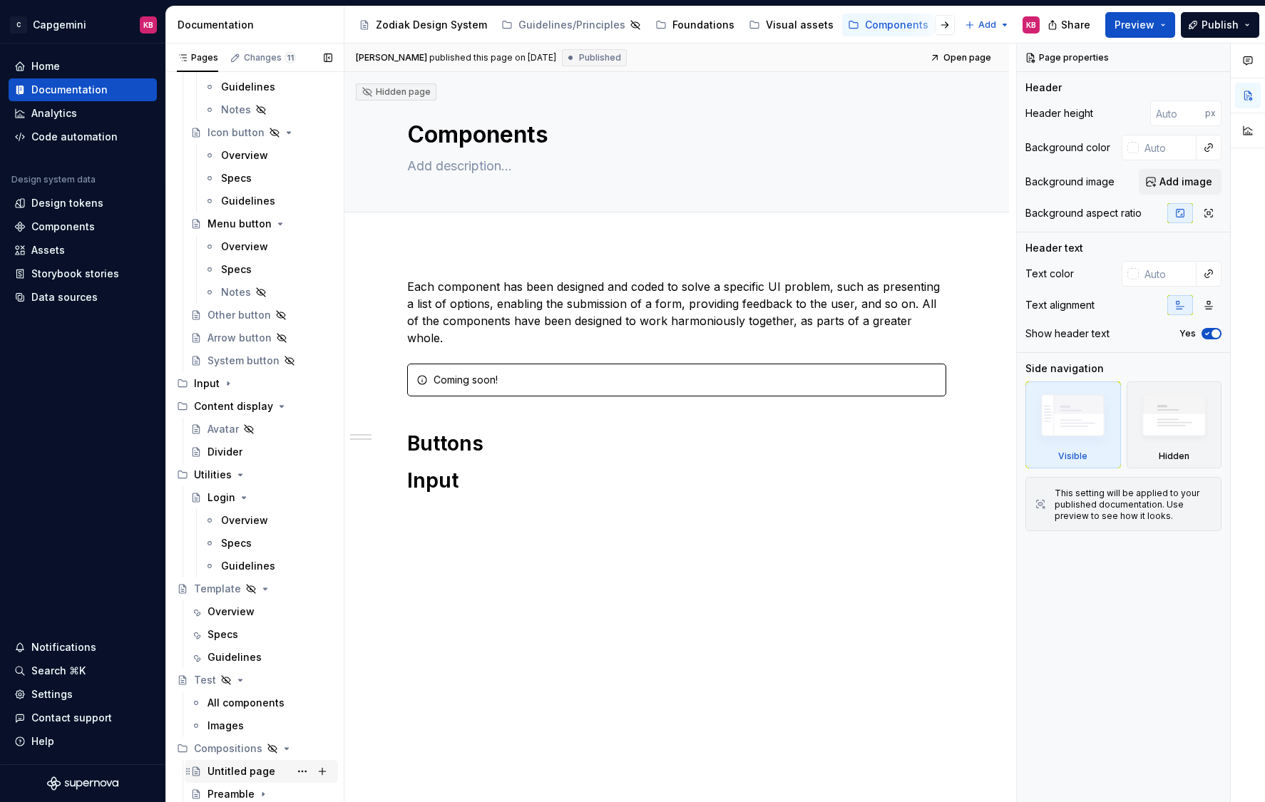
click at [215, 704] on div "Untitled page" at bounding box center [269, 771] width 125 height 20
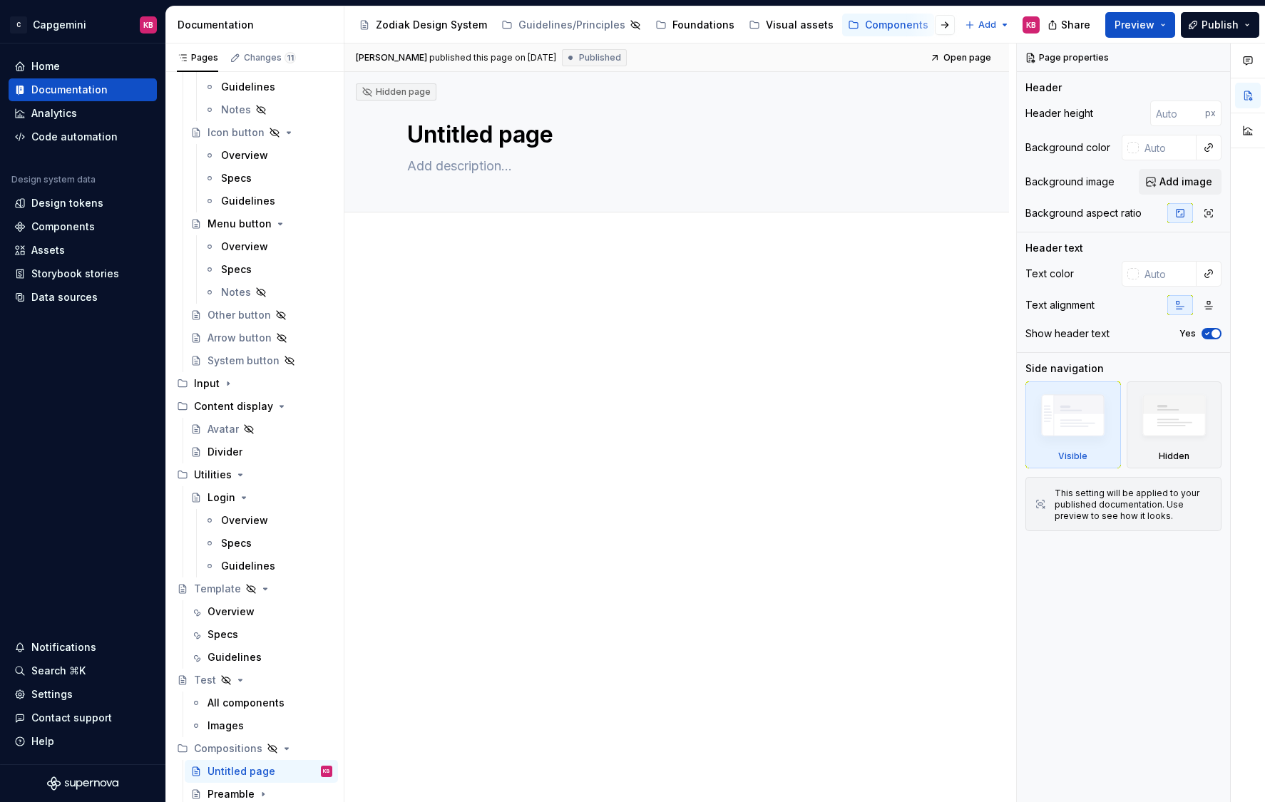
click at [431, 544] on div at bounding box center [676, 417] width 664 height 346
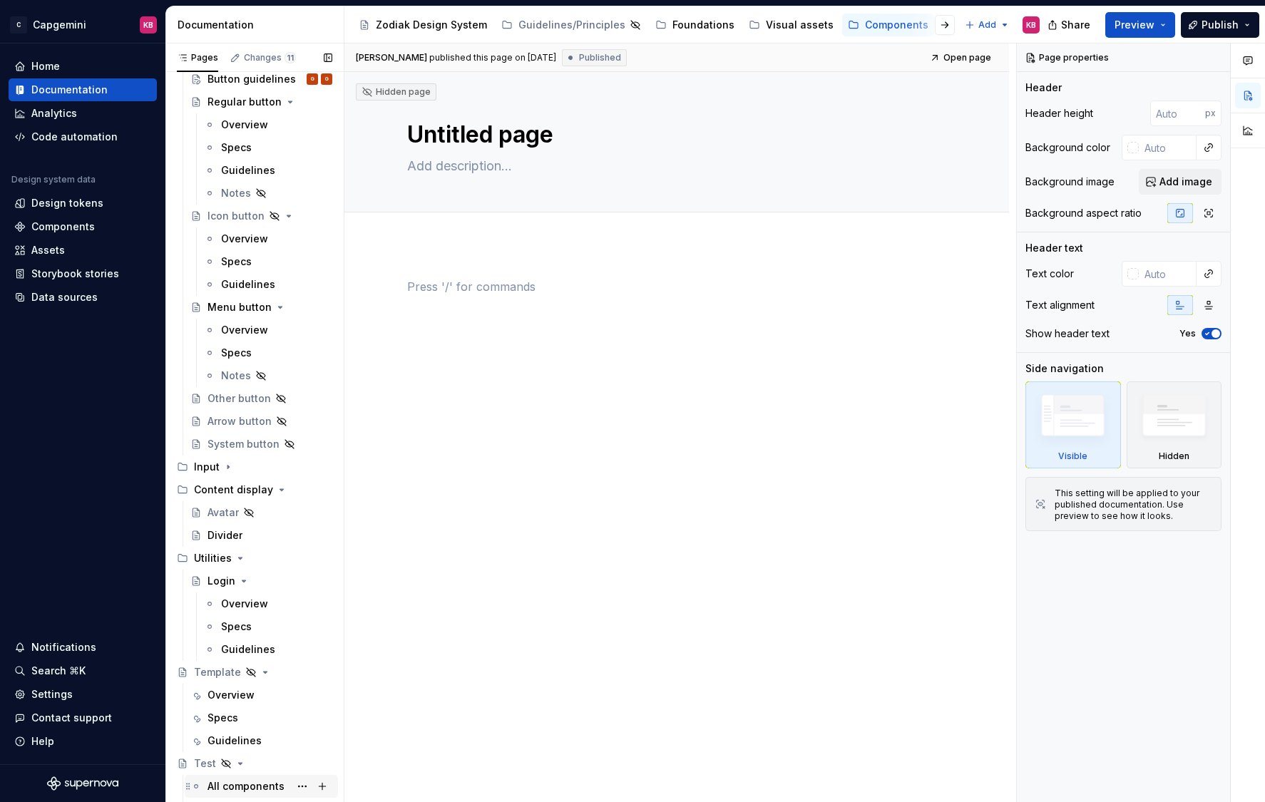
scroll to position [187, 0]
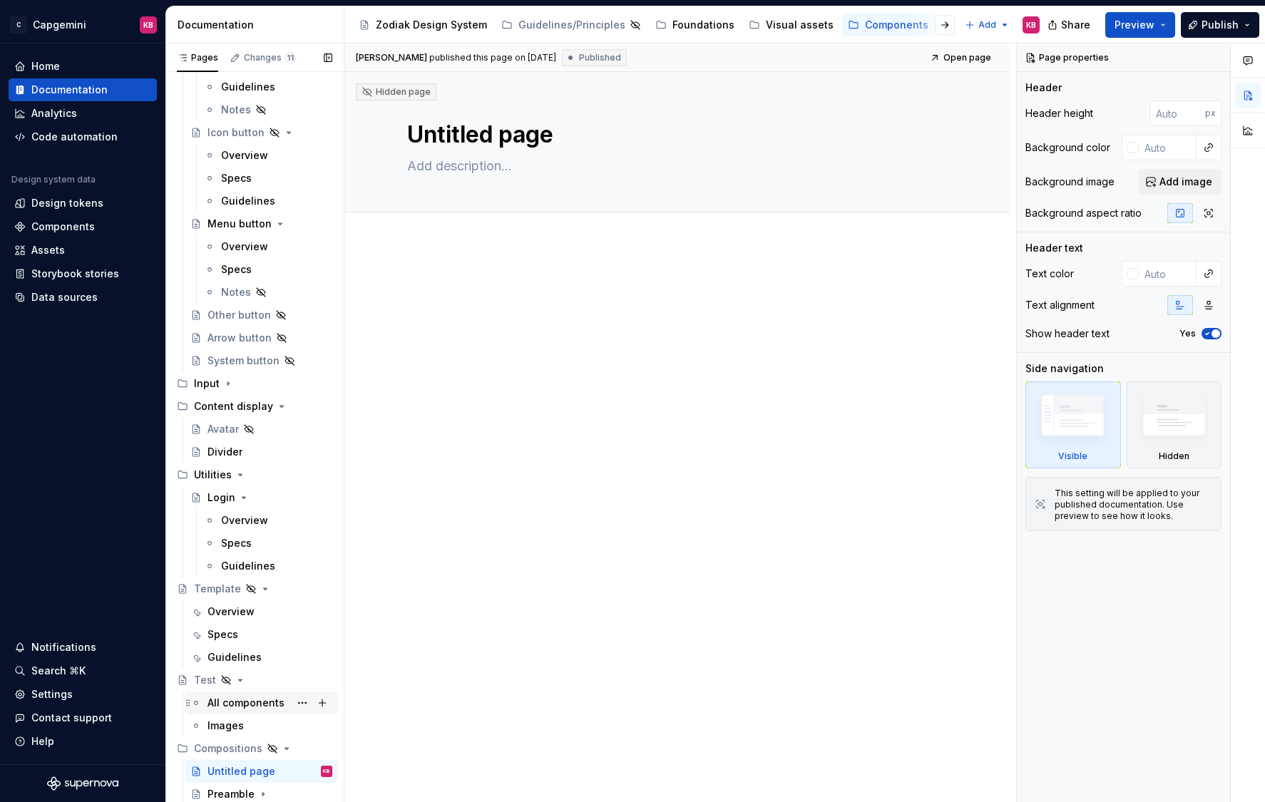
click at [225, 701] on div "All components" at bounding box center [245, 703] width 77 height 14
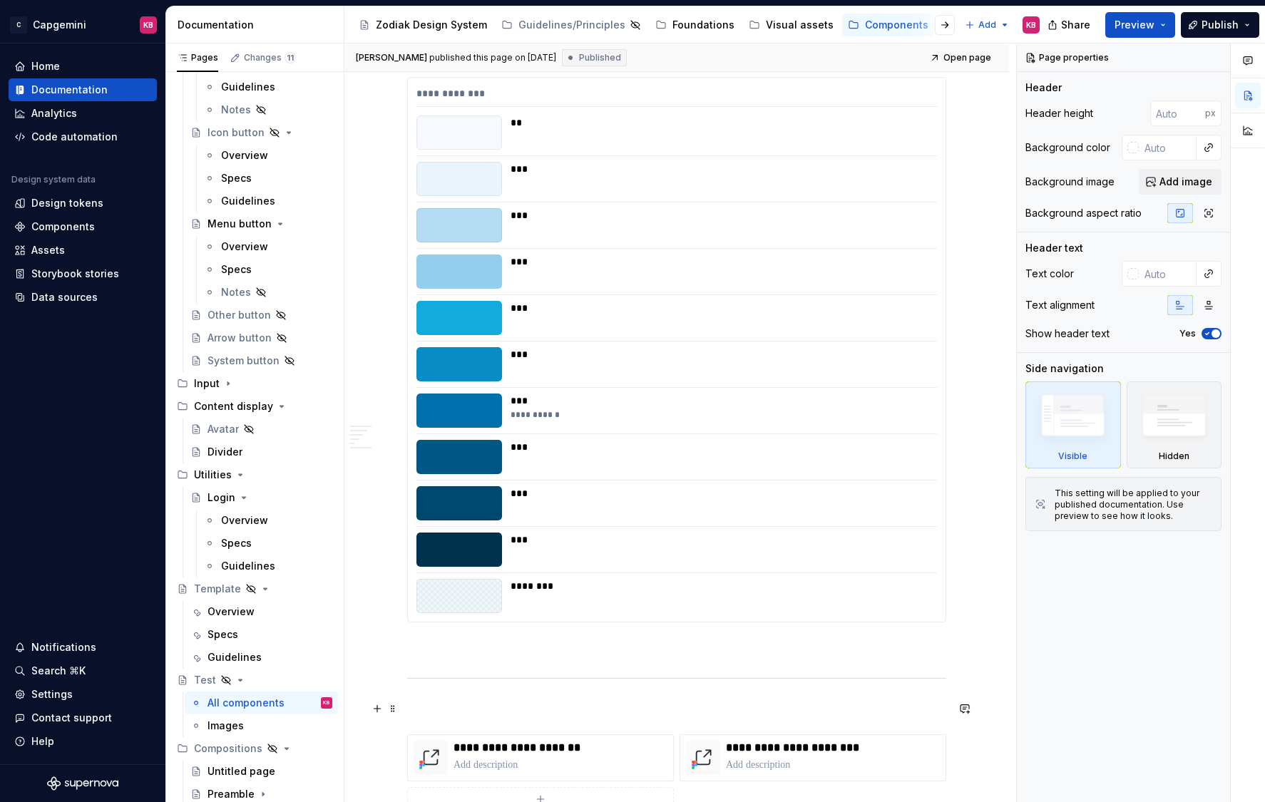
scroll to position [1212, 0]
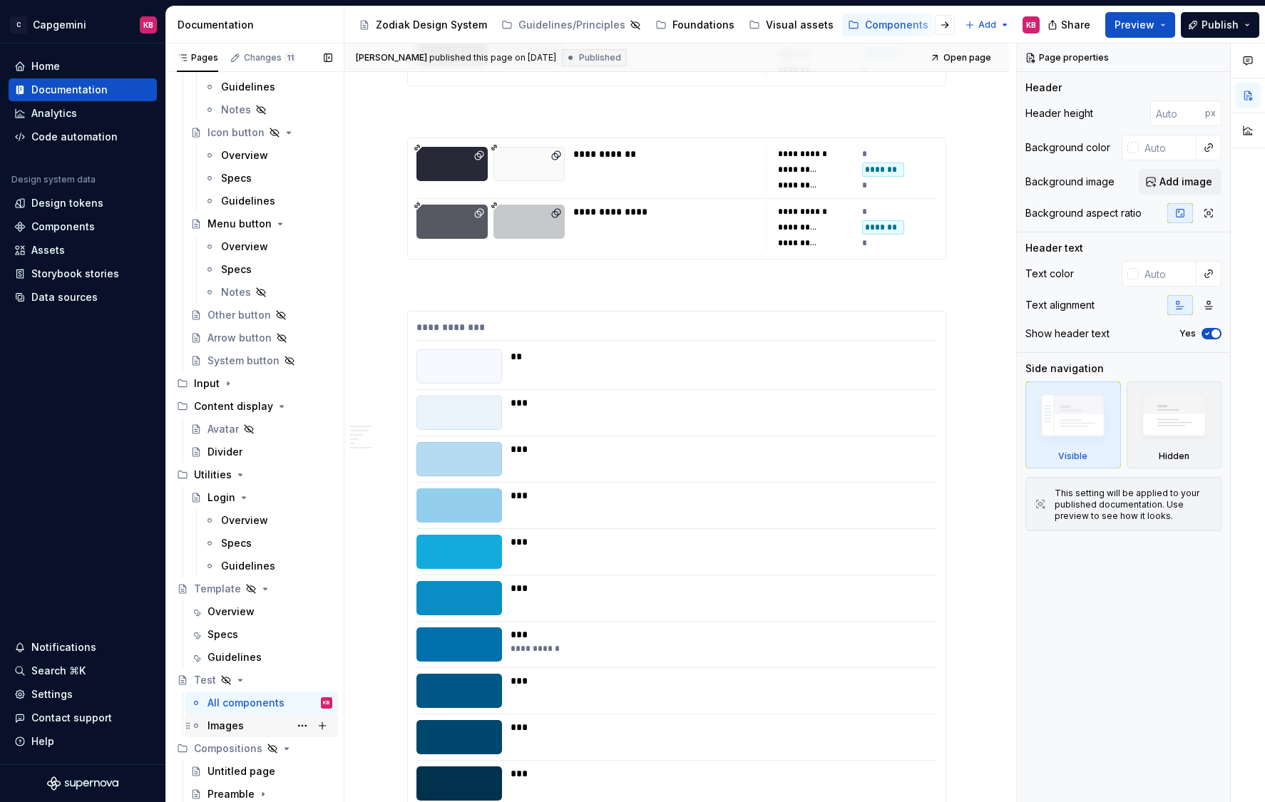
click at [214, 704] on div "Images" at bounding box center [225, 726] width 36 height 14
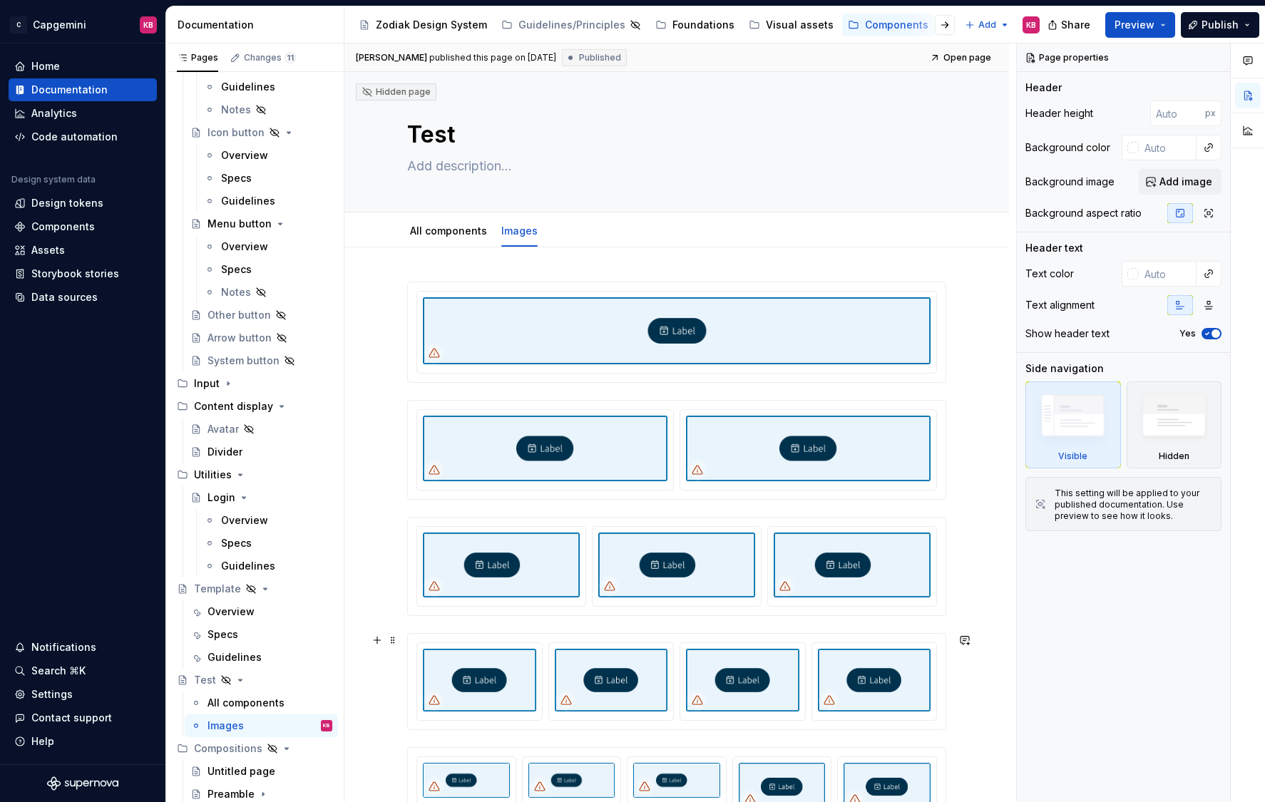
scroll to position [21, 0]
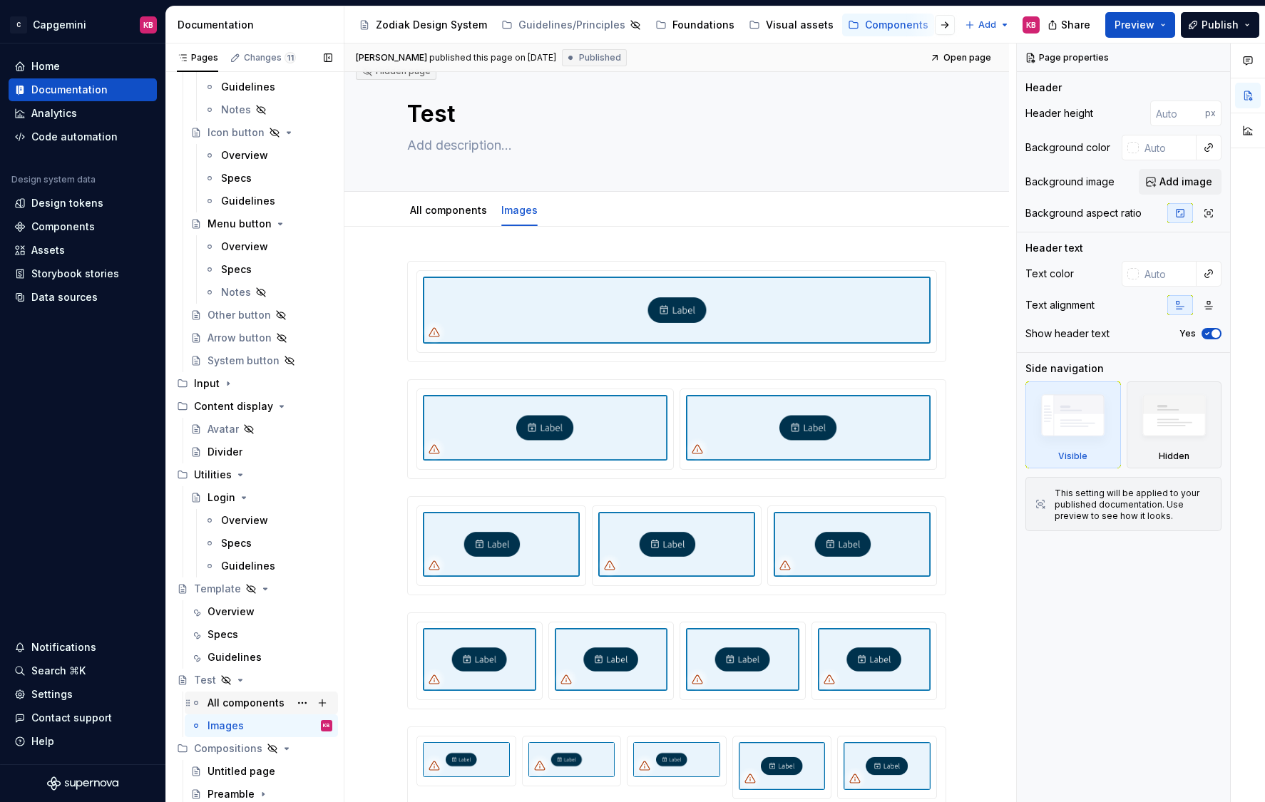
click at [240, 703] on div "All components" at bounding box center [245, 703] width 77 height 14
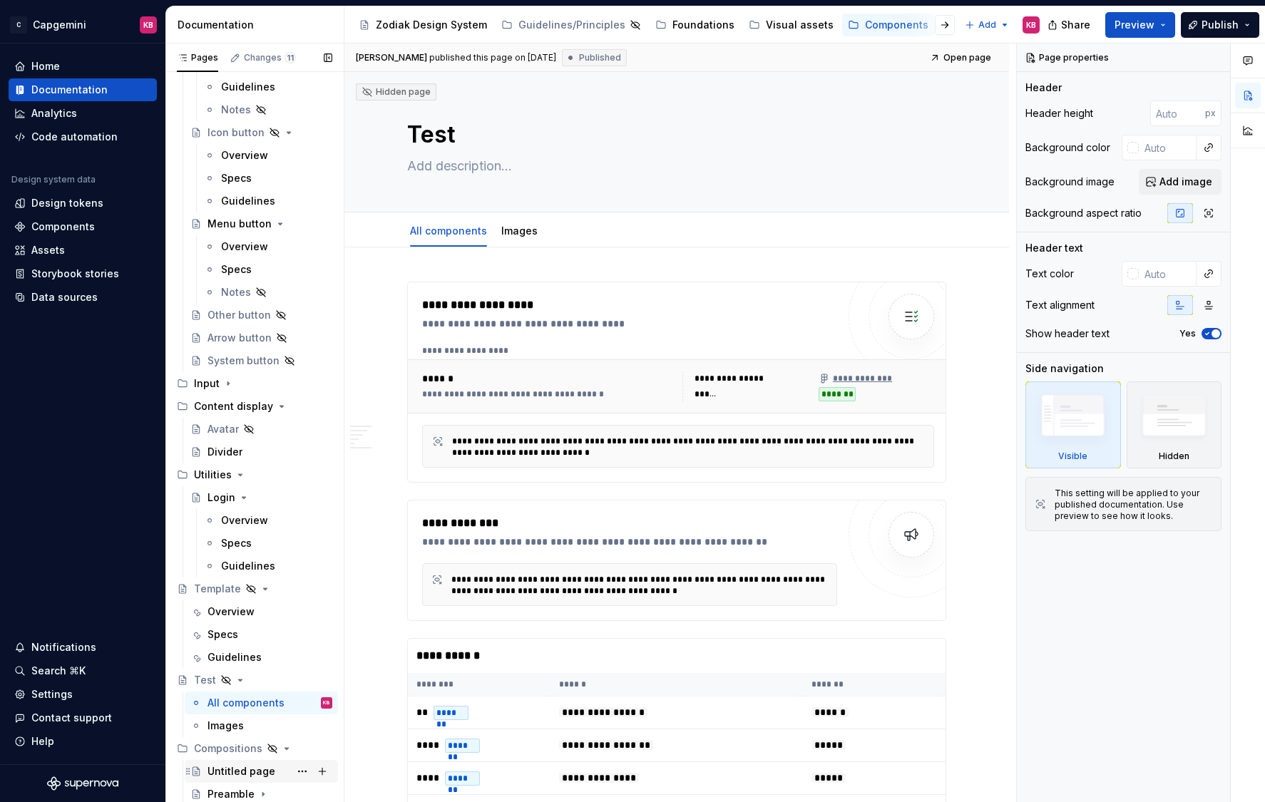
click at [221, 704] on div "Untitled page" at bounding box center [241, 771] width 68 height 14
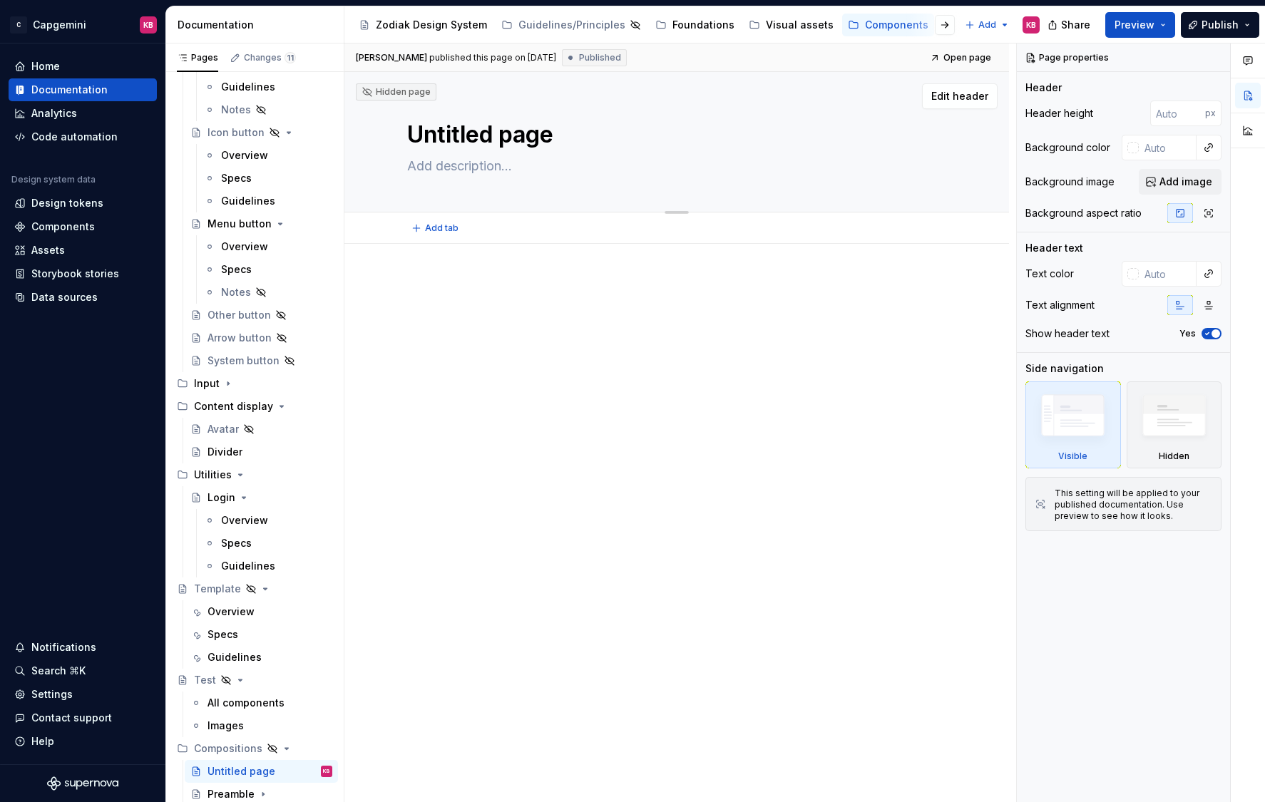
click at [434, 142] on textarea "Untitled page" at bounding box center [673, 135] width 539 height 34
type textarea "*"
type textarea "H"
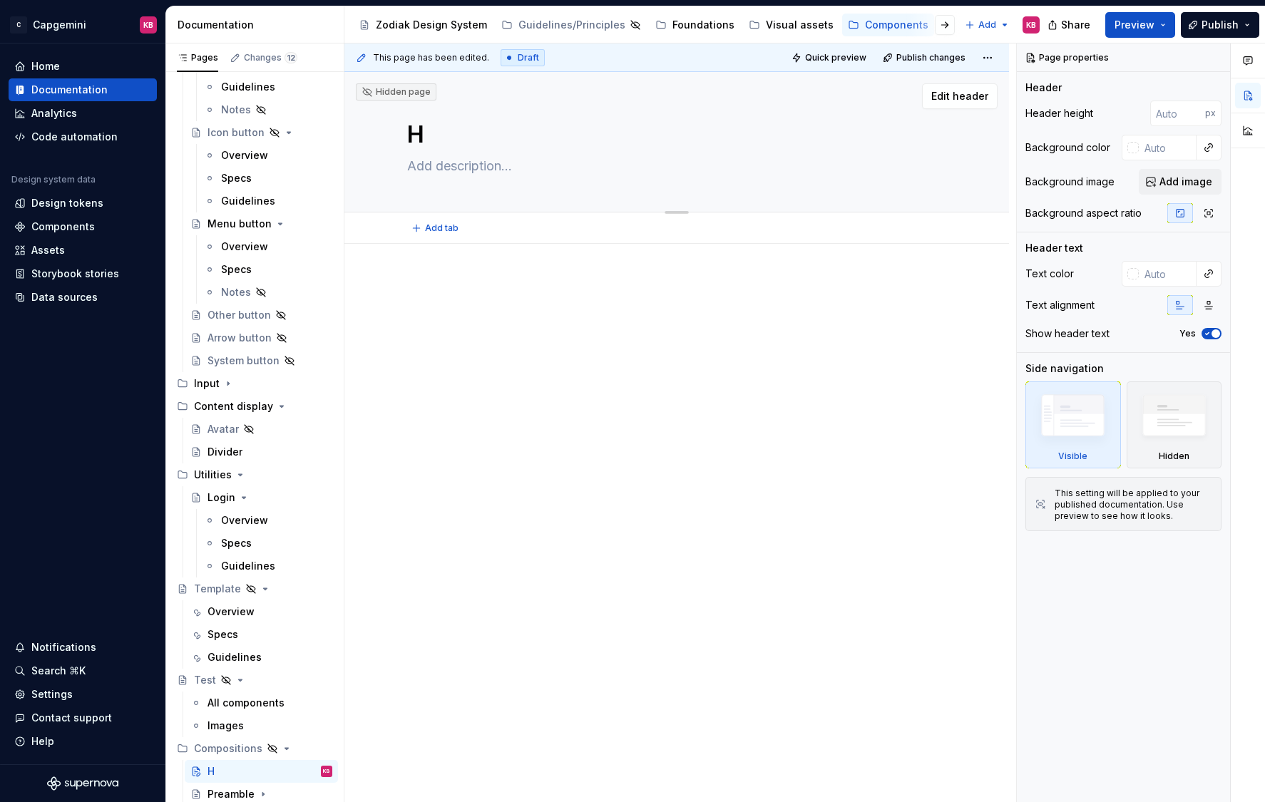
type textarea "*"
type textarea "Hy"
type textarea "*"
type textarea "Hyp"
type textarea "*"
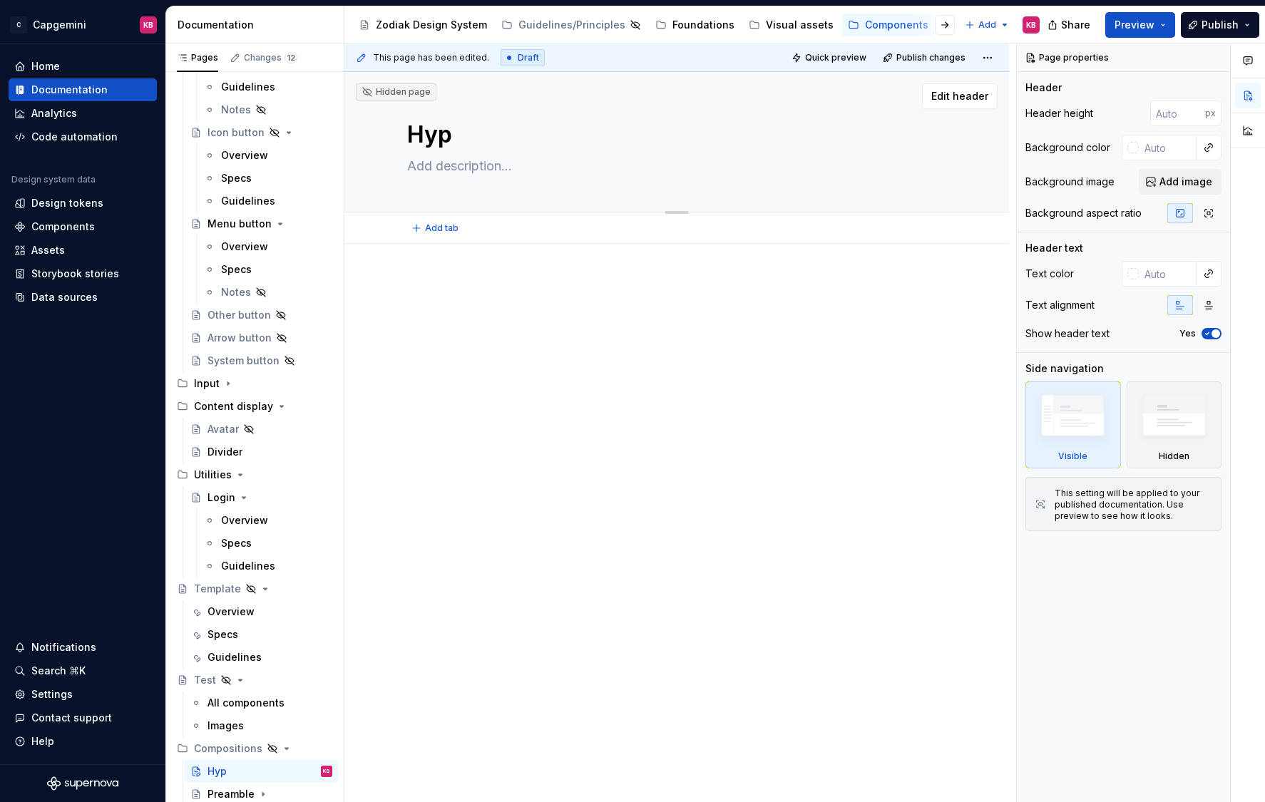
type textarea "Hype"
type textarea "*"
type textarea "Hyper"
type textarea "*"
type textarea "Hyperl"
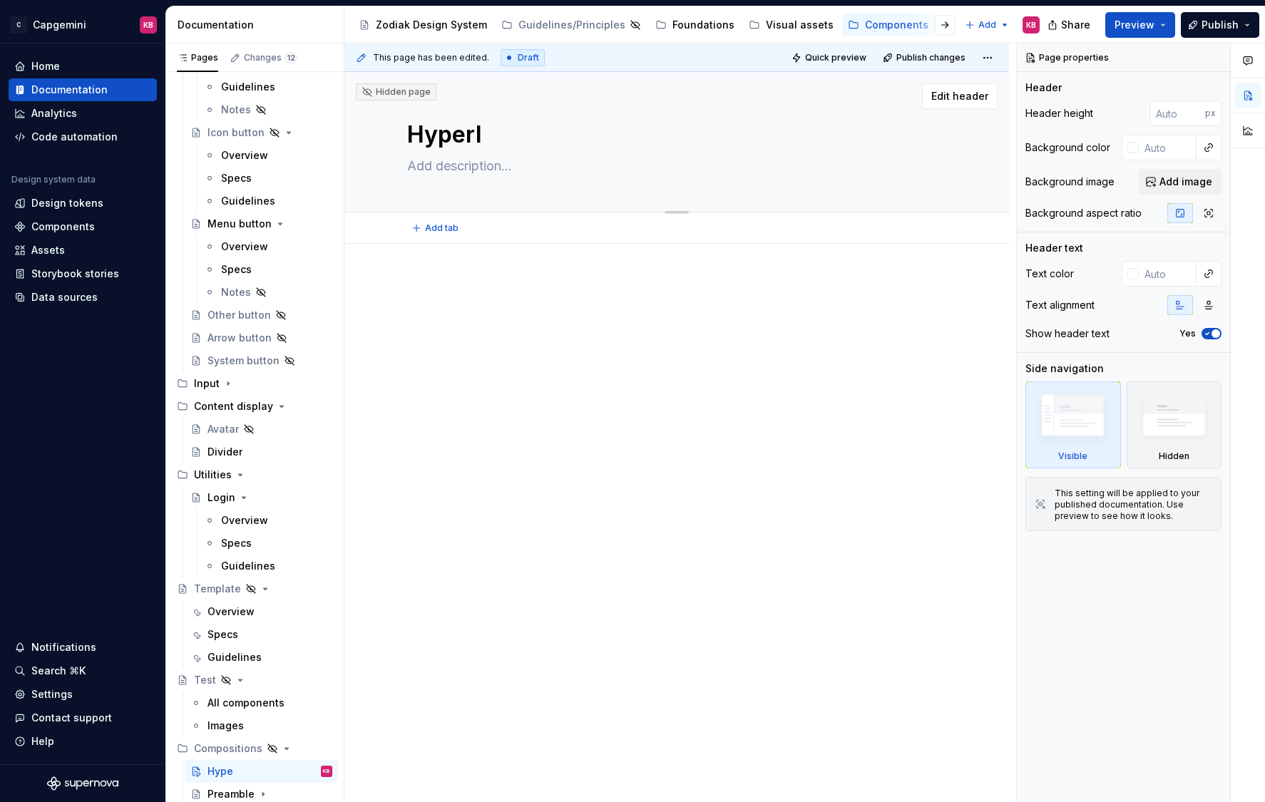
type textarea "*"
type textarea "Hyperli"
type textarea "*"
type textarea "Hyperlin"
type textarea "*"
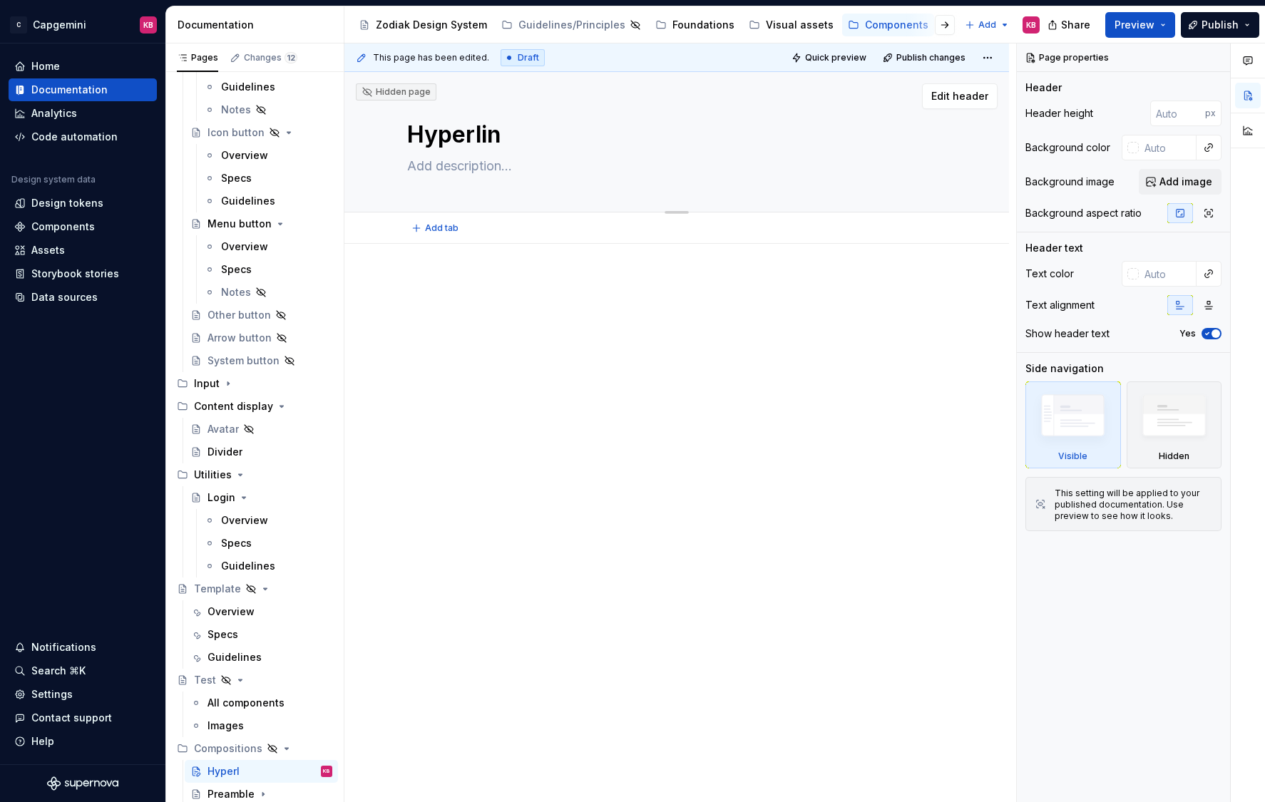
type textarea "Hyperlink"
type textarea "*"
type textarea "Hyperlink"
click at [302, 704] on button "Page tree" at bounding box center [302, 771] width 20 height 20
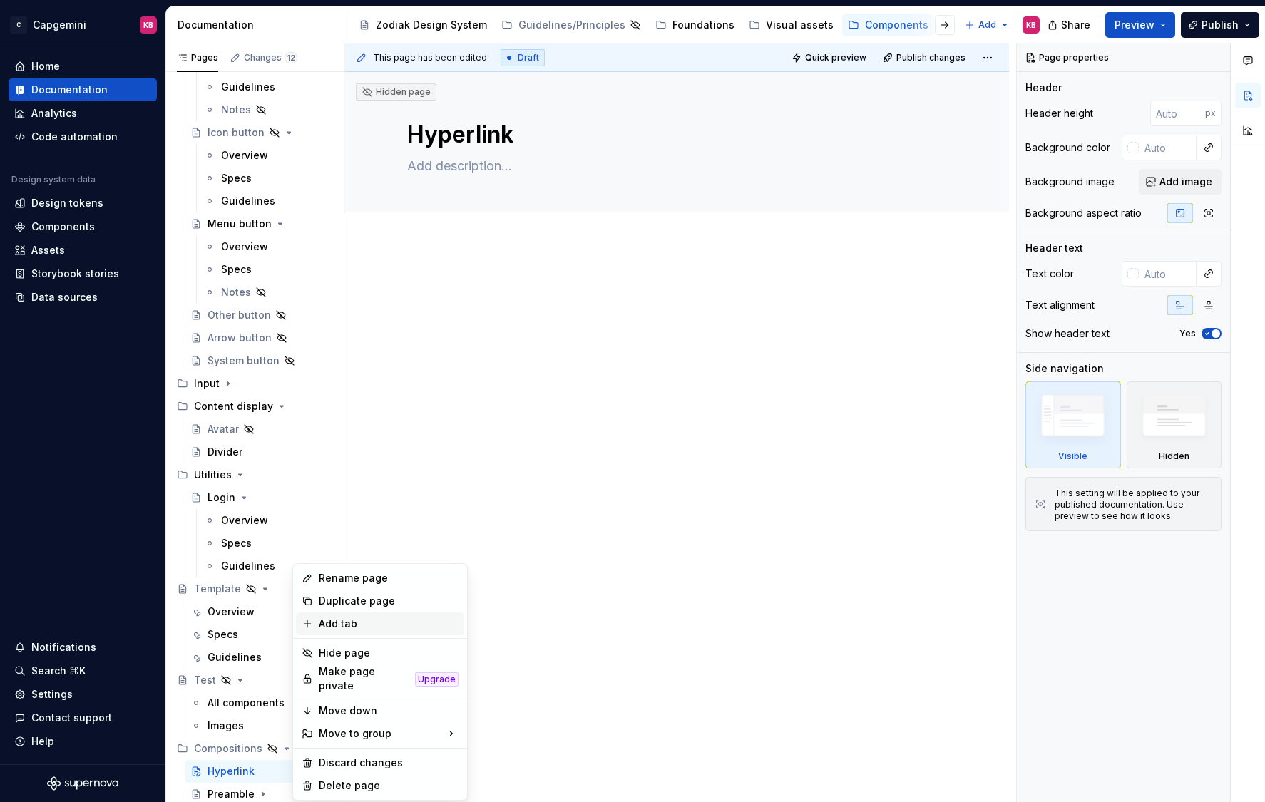
click at [339, 622] on div "Add tab" at bounding box center [389, 624] width 140 height 14
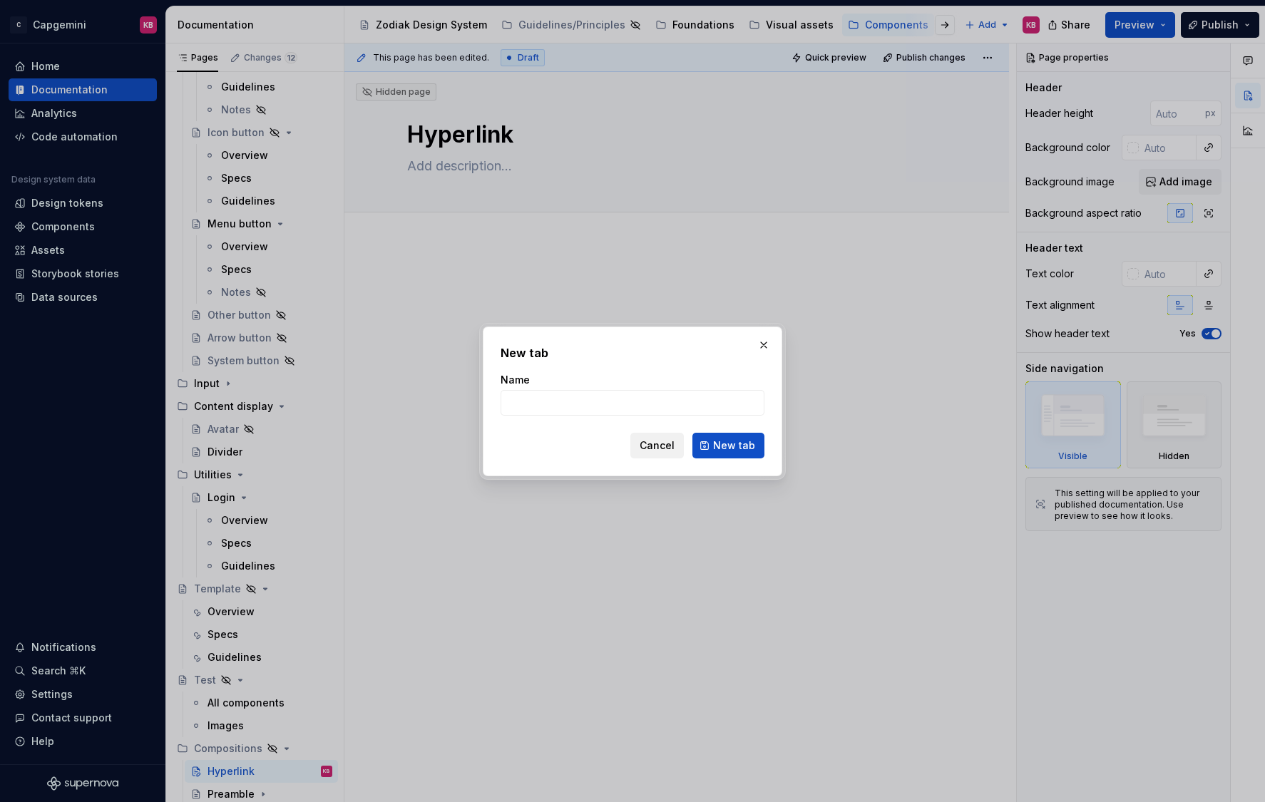
click at [645, 446] on span "Cancel" at bounding box center [656, 445] width 35 height 14
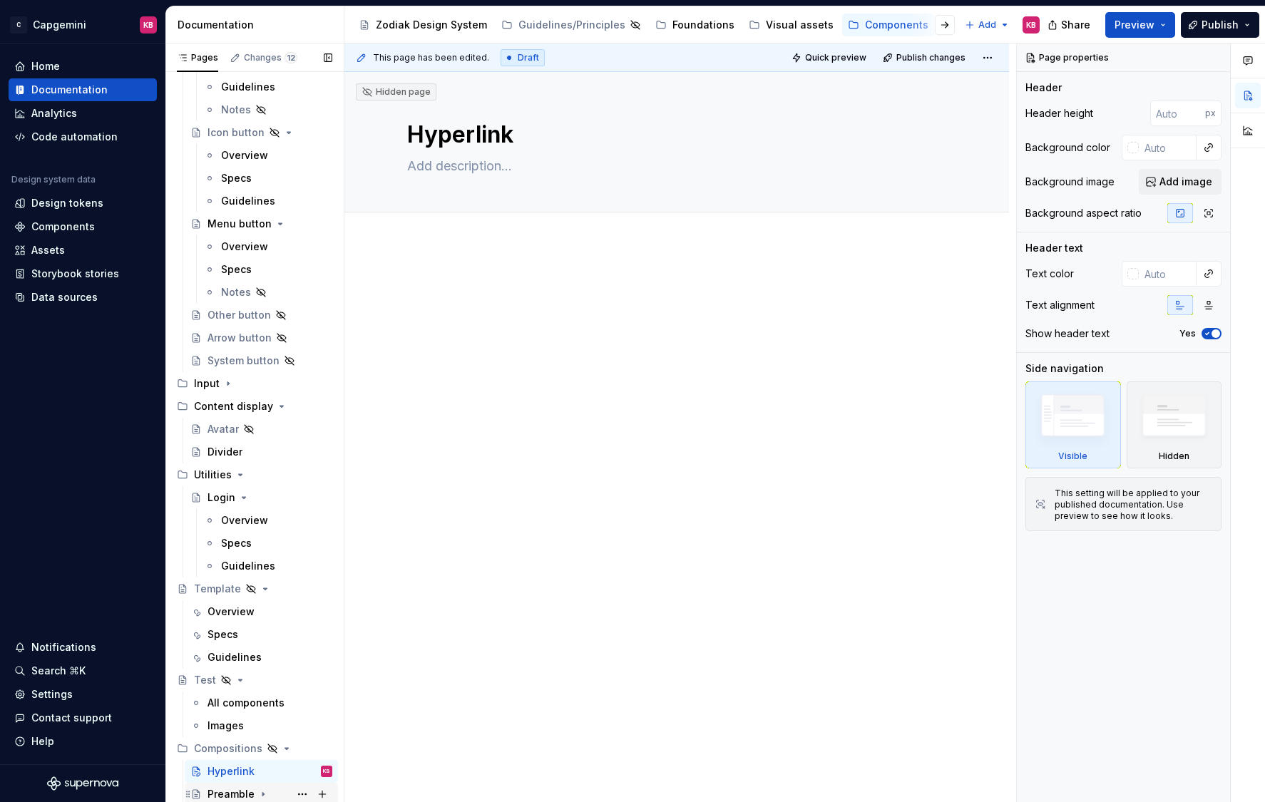
click at [219, 704] on div "Preamble" at bounding box center [230, 794] width 47 height 14
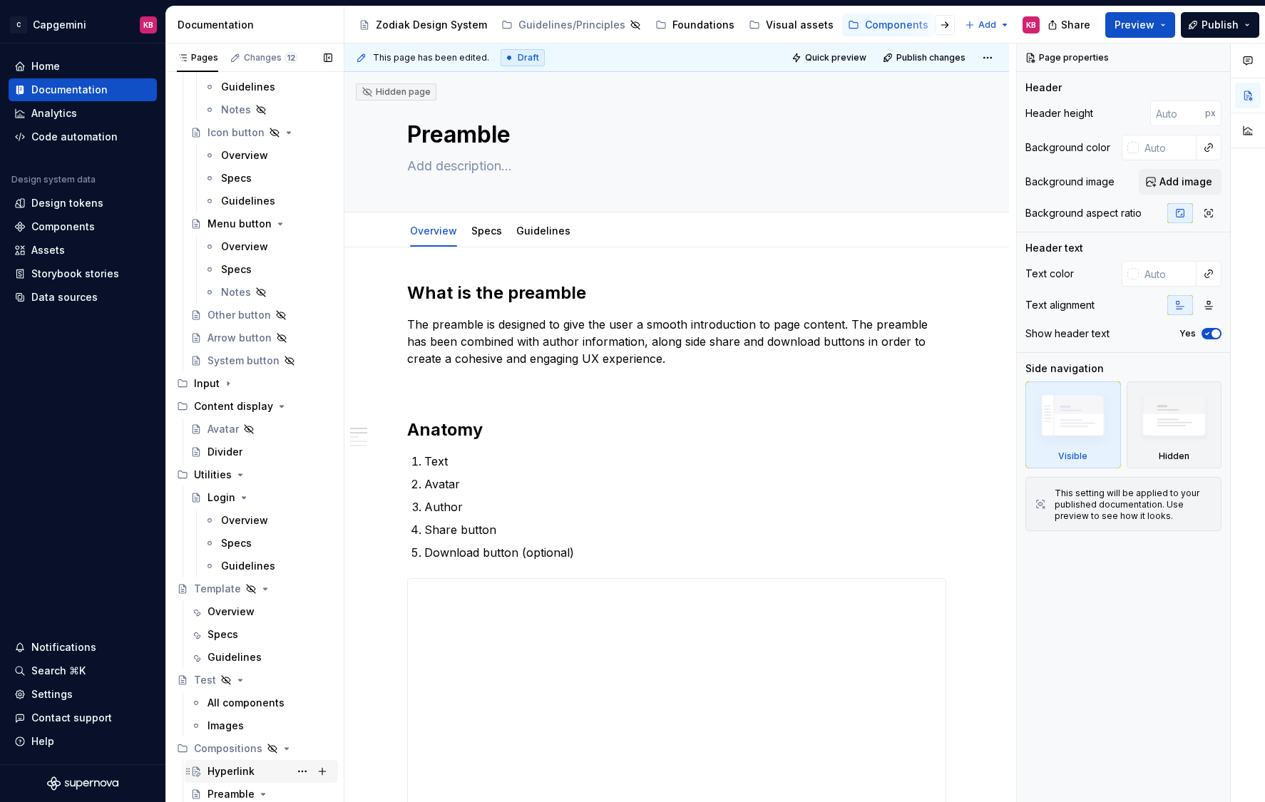
click at [217, 704] on div "Hyperlink" at bounding box center [230, 771] width 47 height 14
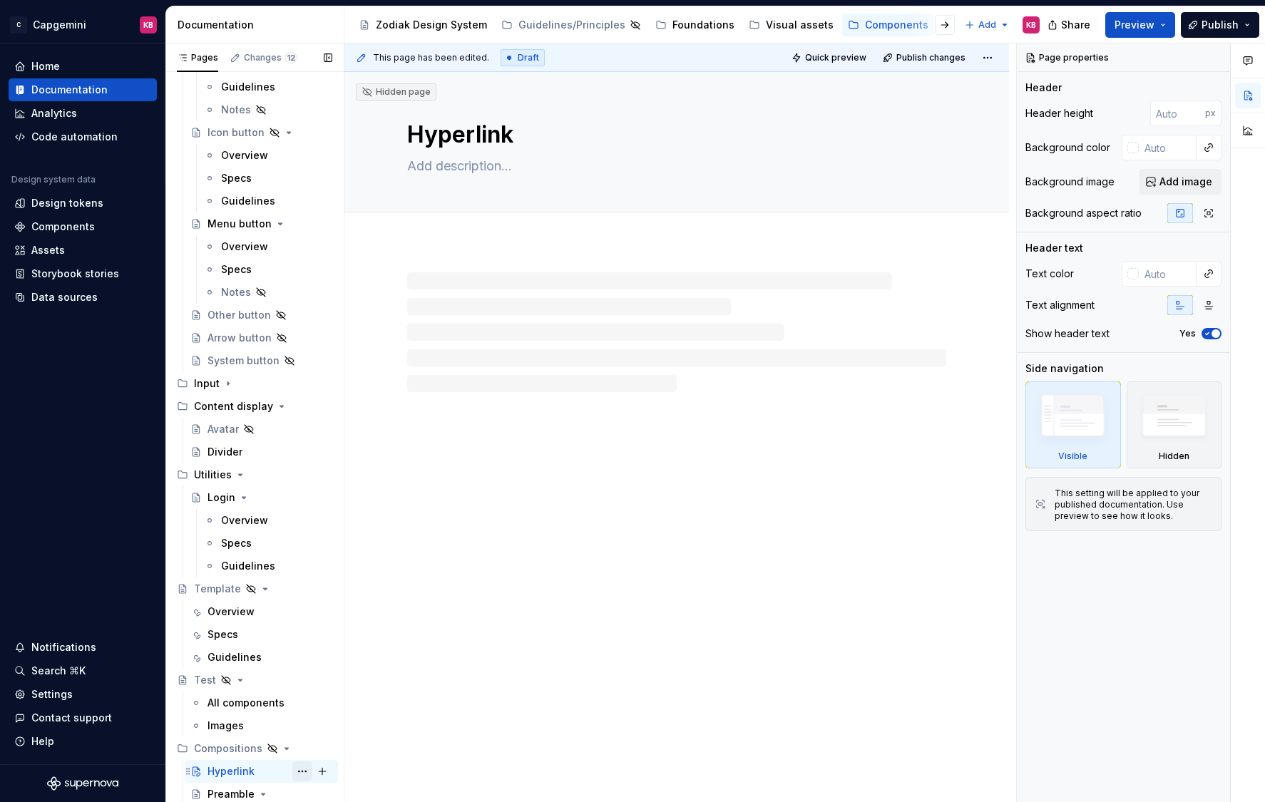
click at [296, 704] on button "Page tree" at bounding box center [302, 771] width 20 height 20
type textarea "*"
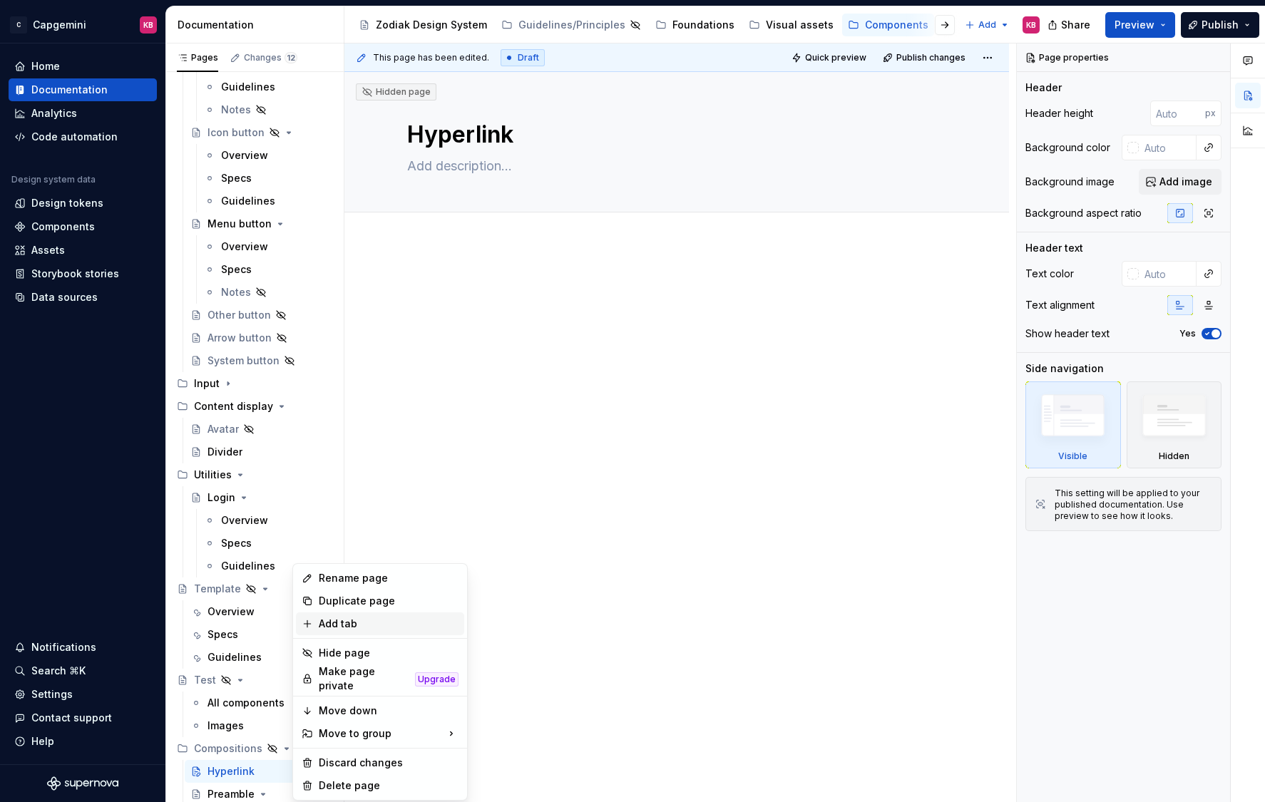
click at [333, 629] on div "Add tab" at bounding box center [389, 624] width 140 height 14
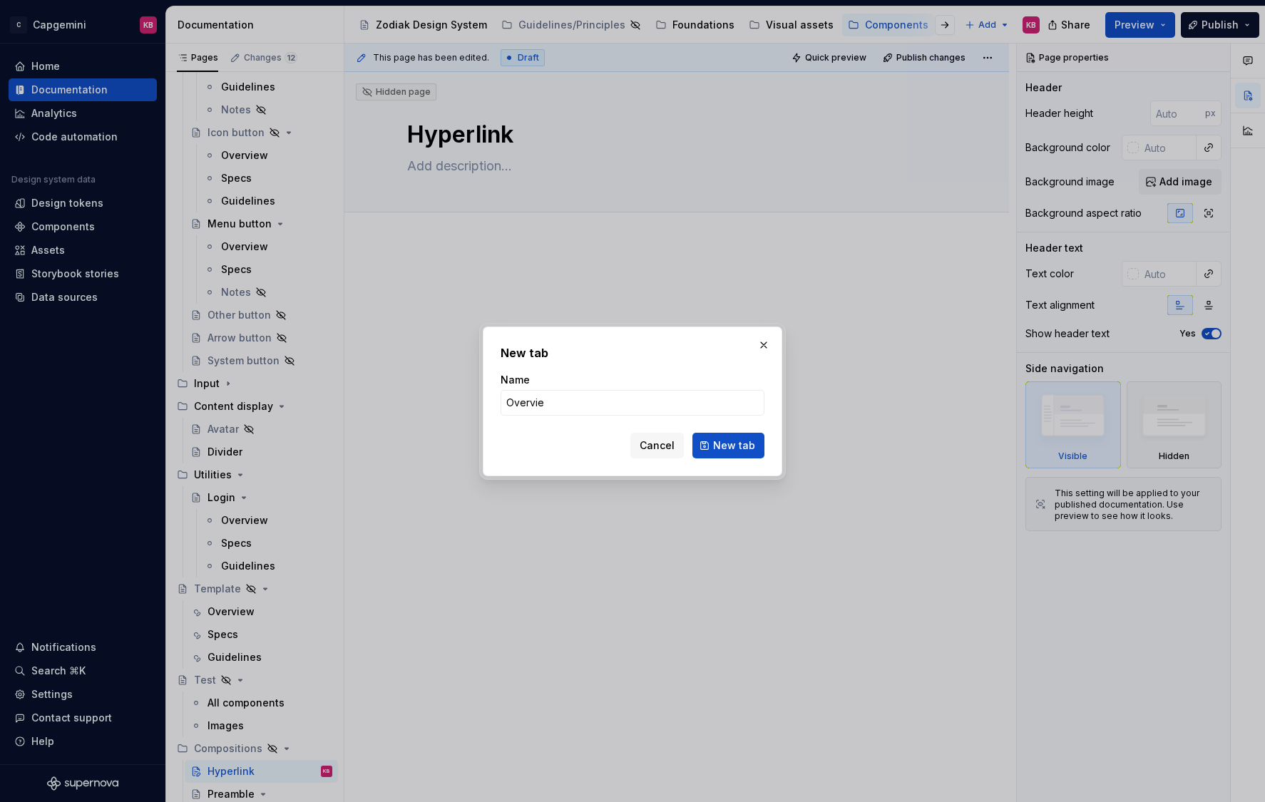
type input "Overview"
click button "New tab" at bounding box center [728, 446] width 72 height 26
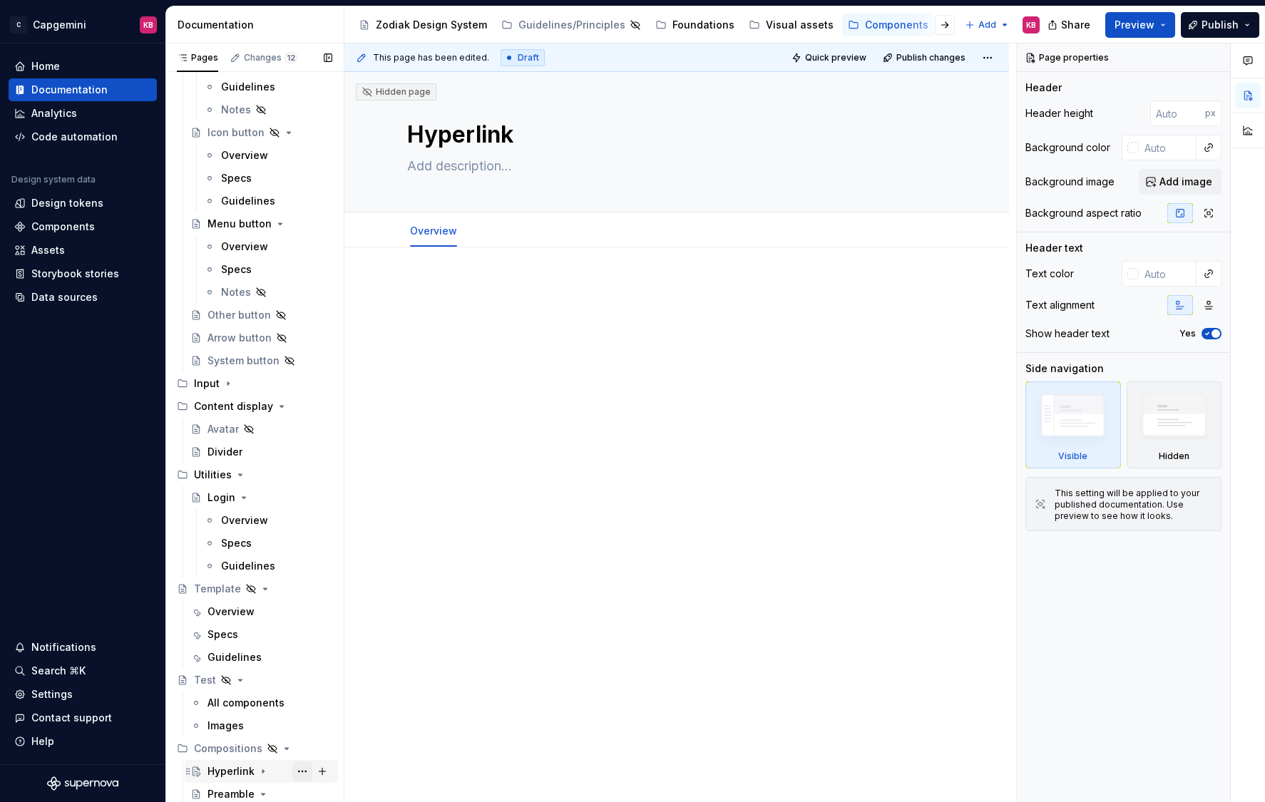
click at [303, 704] on button "Page tree" at bounding box center [302, 771] width 20 height 20
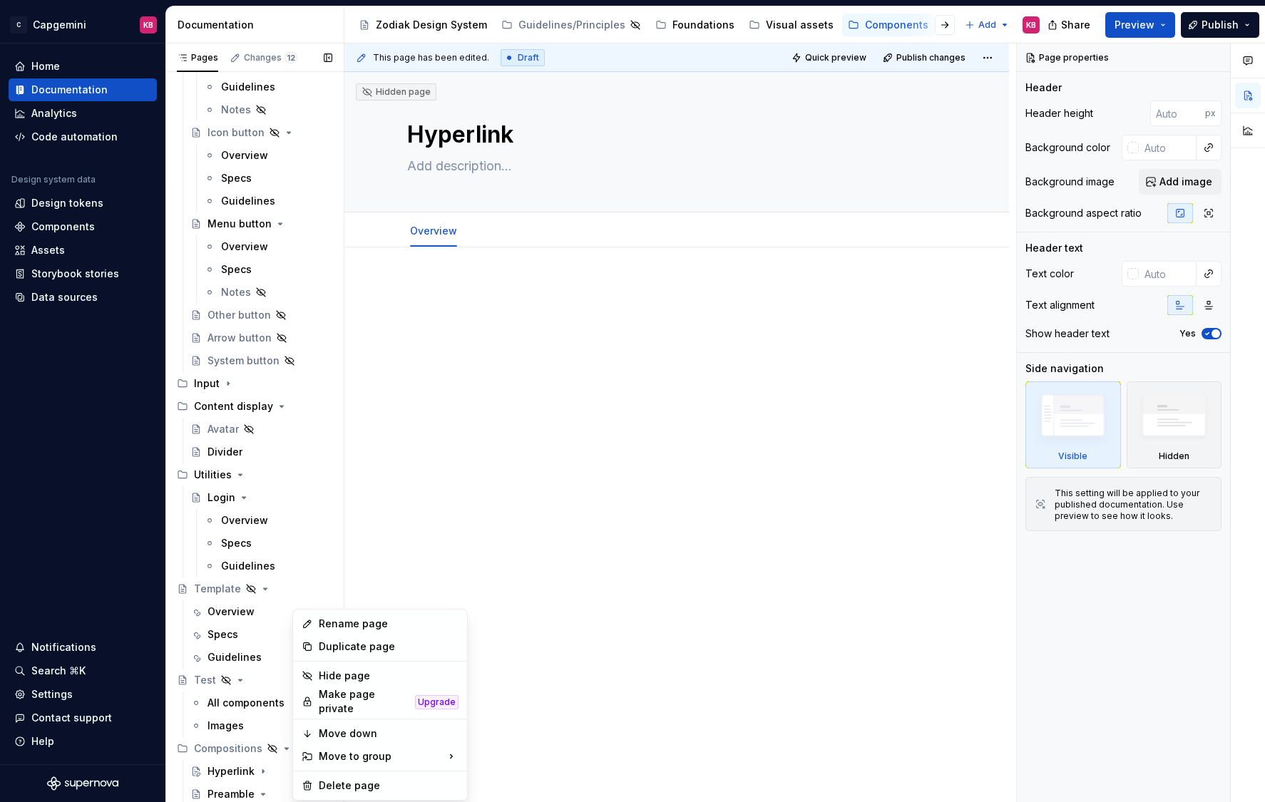
click at [272, 704] on div "Pages Changes 12 Add Accessibility guide for tree Page tree. Navigate the tree …" at bounding box center [254, 425] width 178 height 765
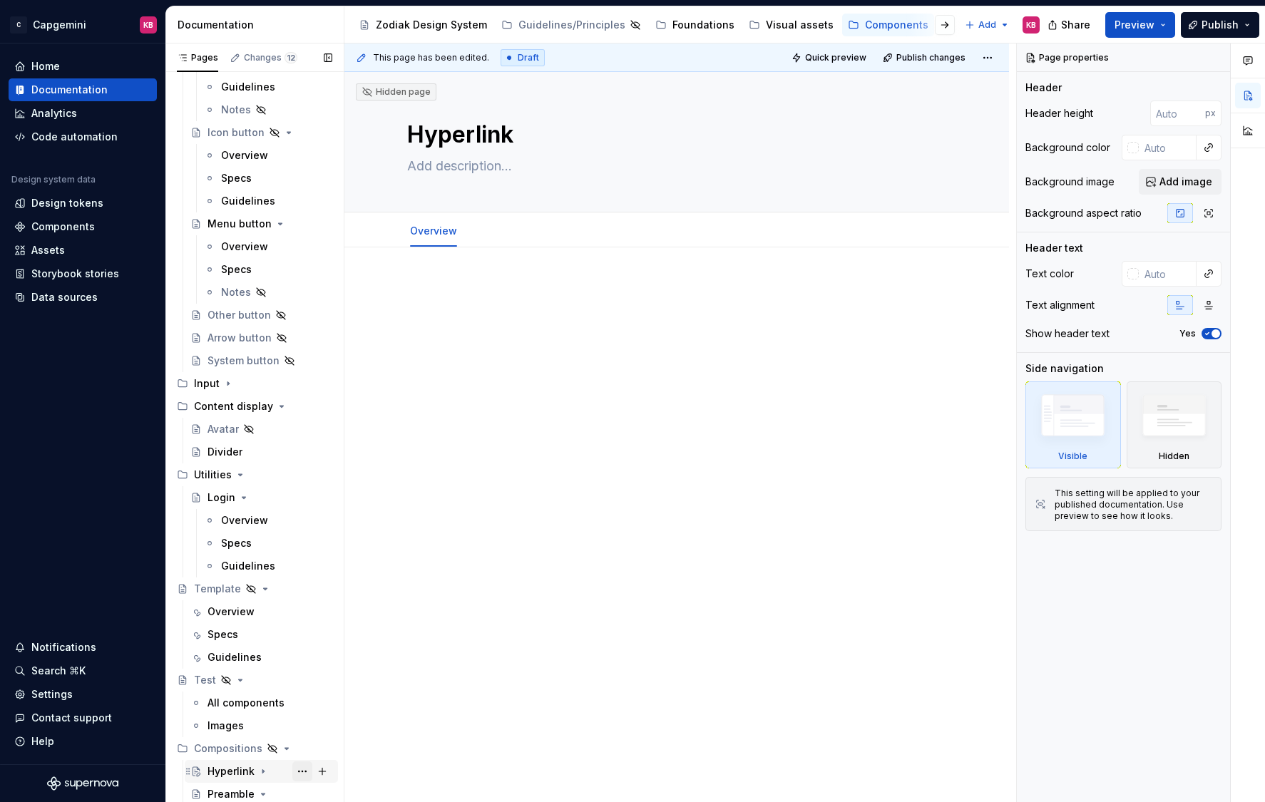
click at [303, 704] on button "Page tree" at bounding box center [302, 771] width 20 height 20
click at [274, 704] on div "Pages Changes 12 Add Accessibility guide for tree Page tree. Navigate the tree …" at bounding box center [254, 425] width 178 height 765
click at [321, 704] on button "Page tree" at bounding box center [322, 771] width 20 height 20
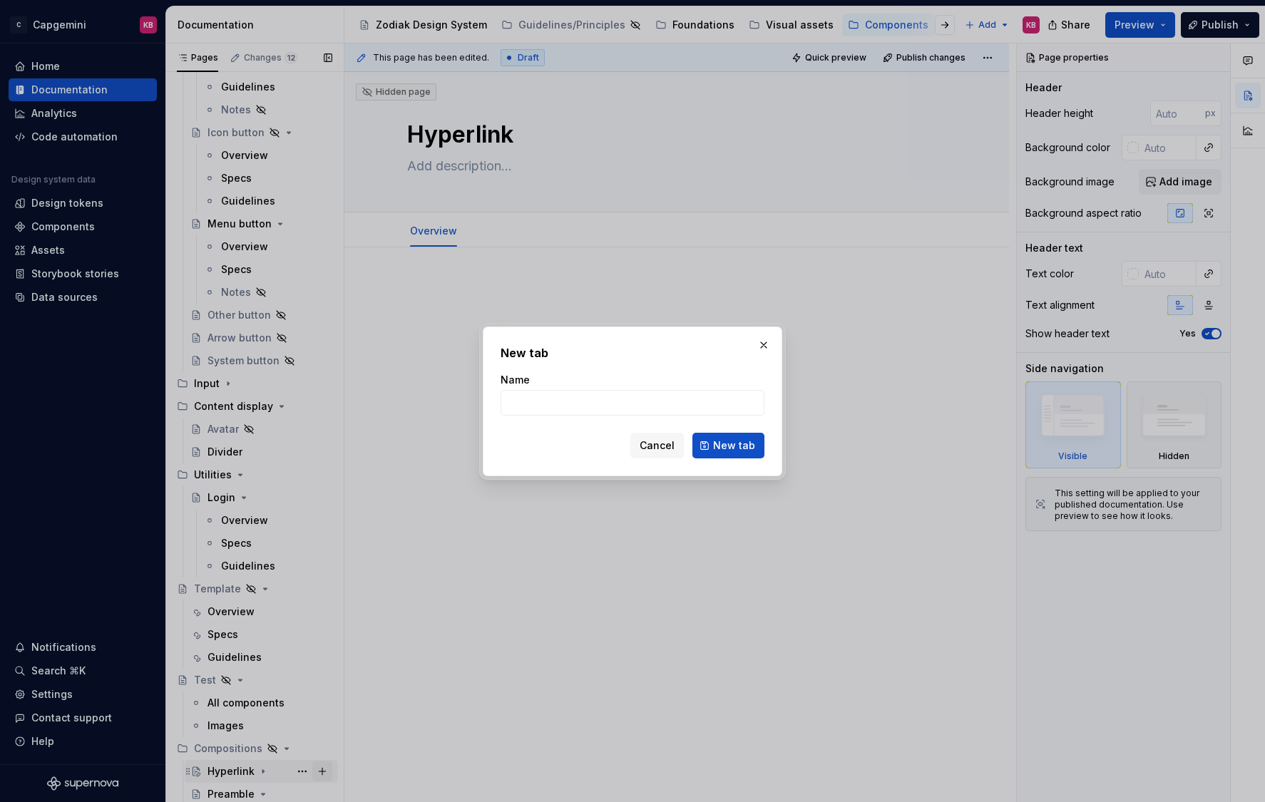
type textarea "*"
type input "Specs"
click button "New tab" at bounding box center [728, 446] width 72 height 26
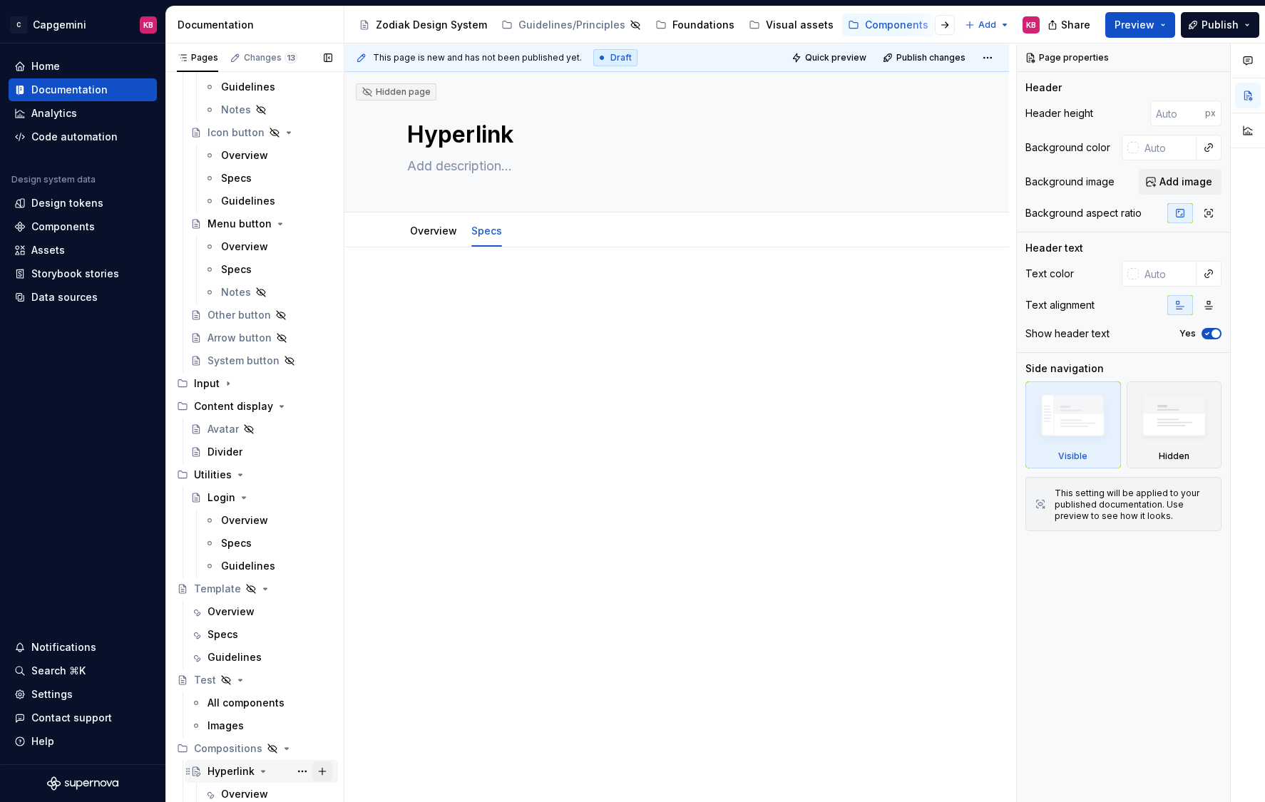
click at [323, 704] on button "Page tree" at bounding box center [322, 771] width 20 height 20
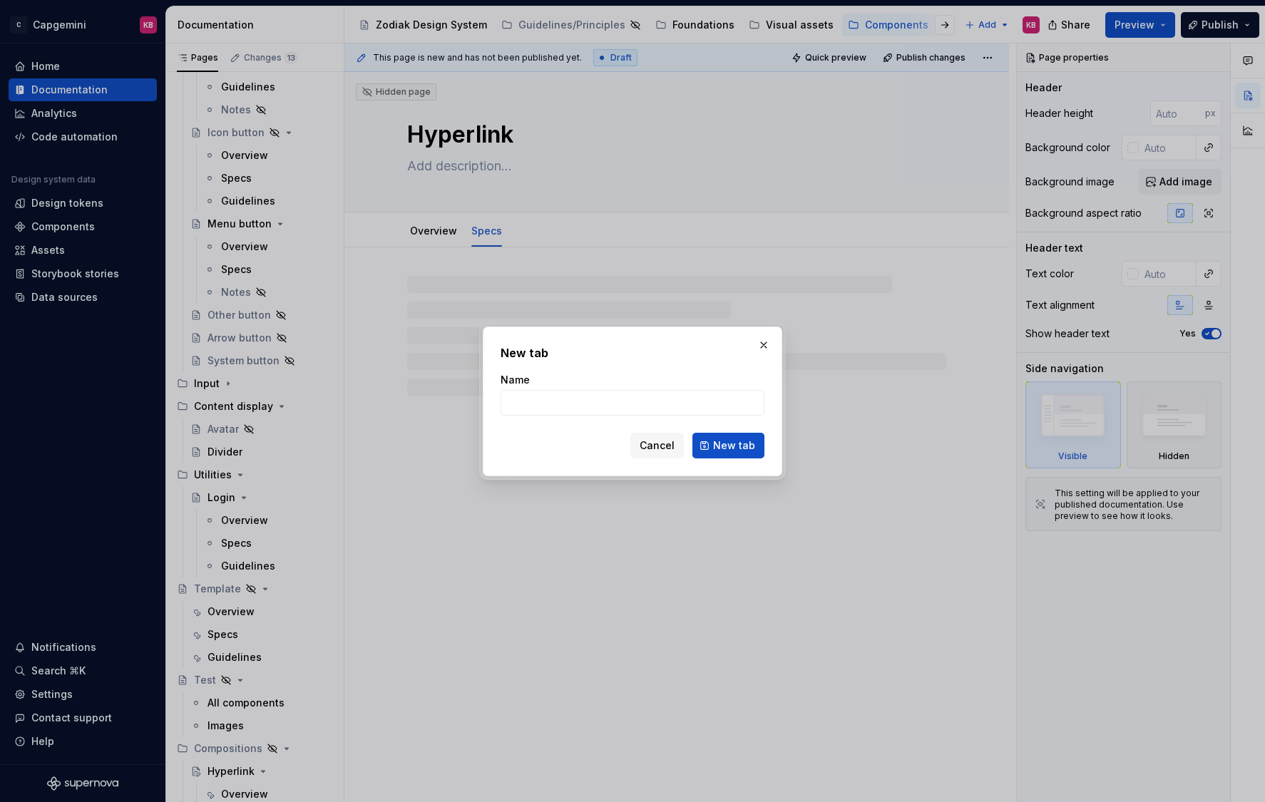
type textarea "*"
type input "Guilde"
type textarea "*"
type input "Guidelines"
click button "New tab" at bounding box center [728, 446] width 72 height 26
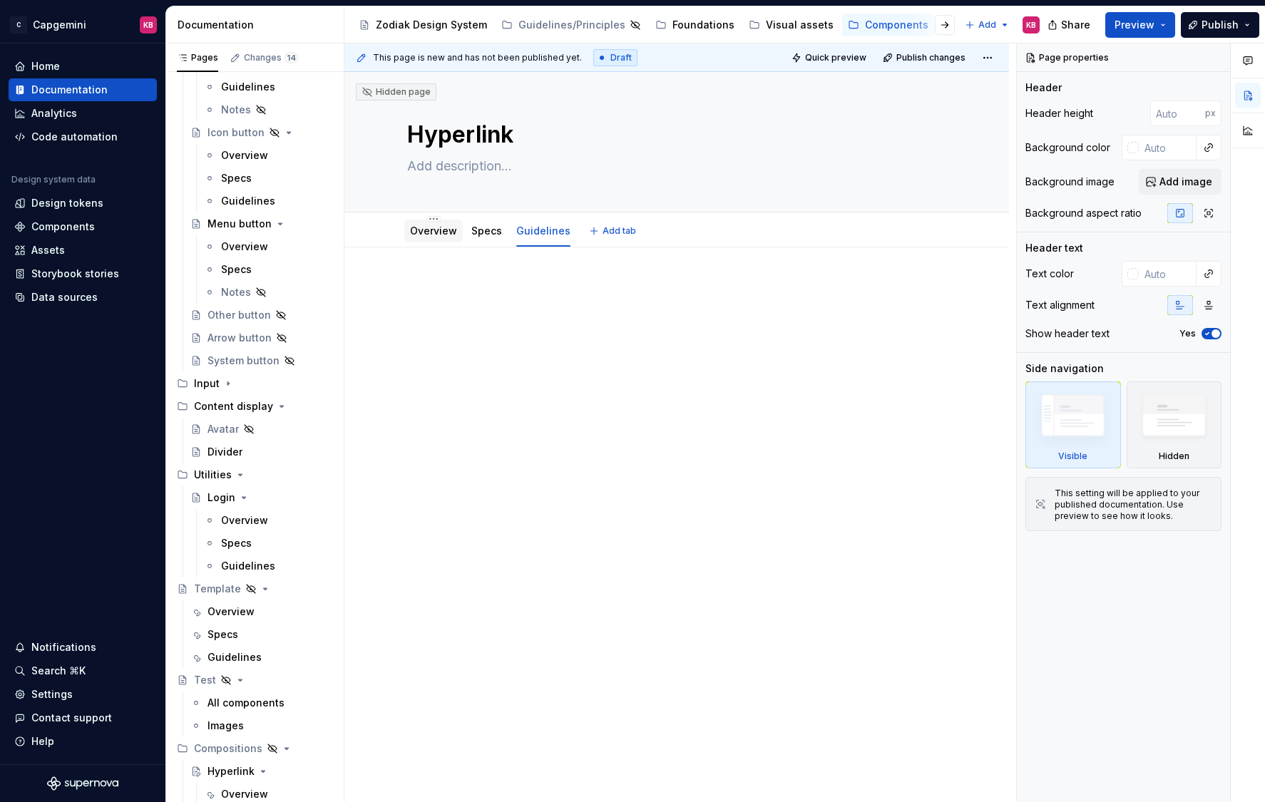
click at [431, 232] on link "Overview" at bounding box center [433, 231] width 47 height 12
click at [425, 166] on textarea at bounding box center [673, 166] width 539 height 23
type textarea "*"
type textarea "T"
type textarea "*"
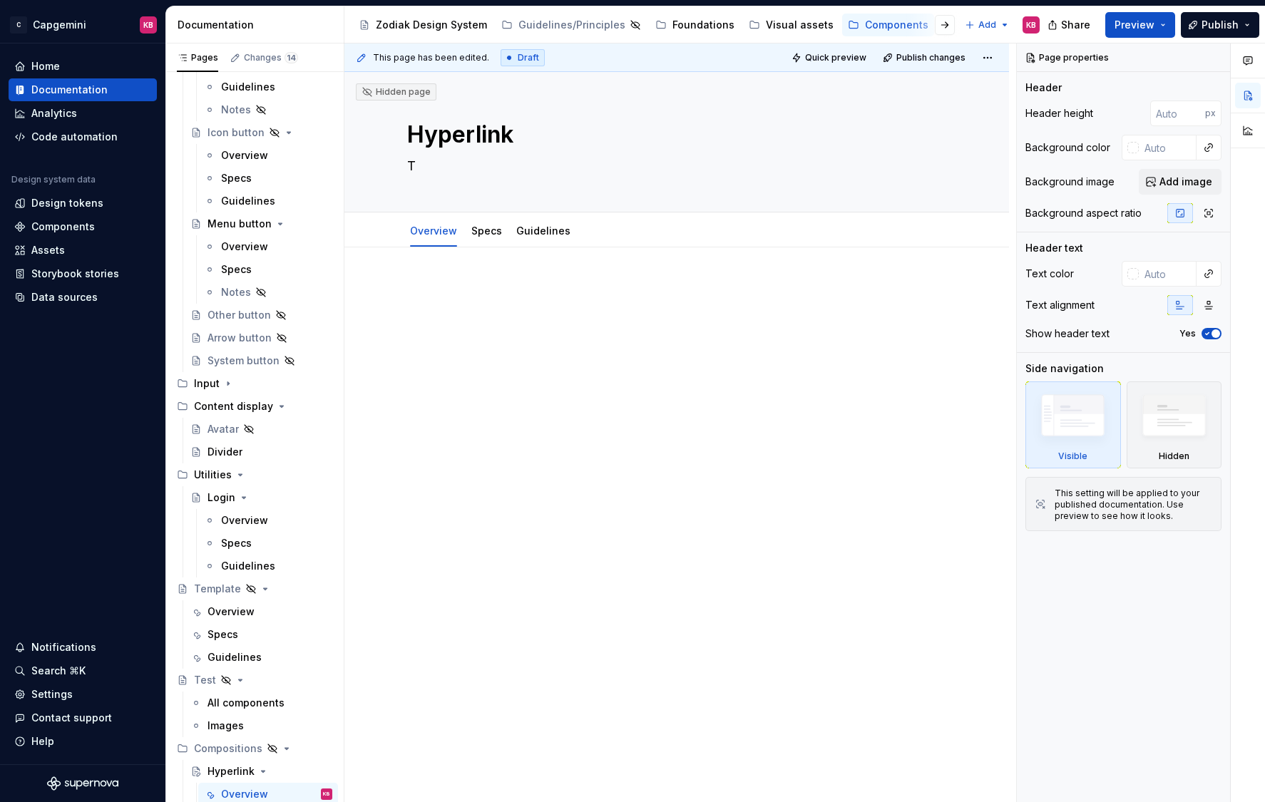
type textarea "Ta"
type textarea "*"
type textarea "Tax"
type textarea "*"
type textarea "Taxt"
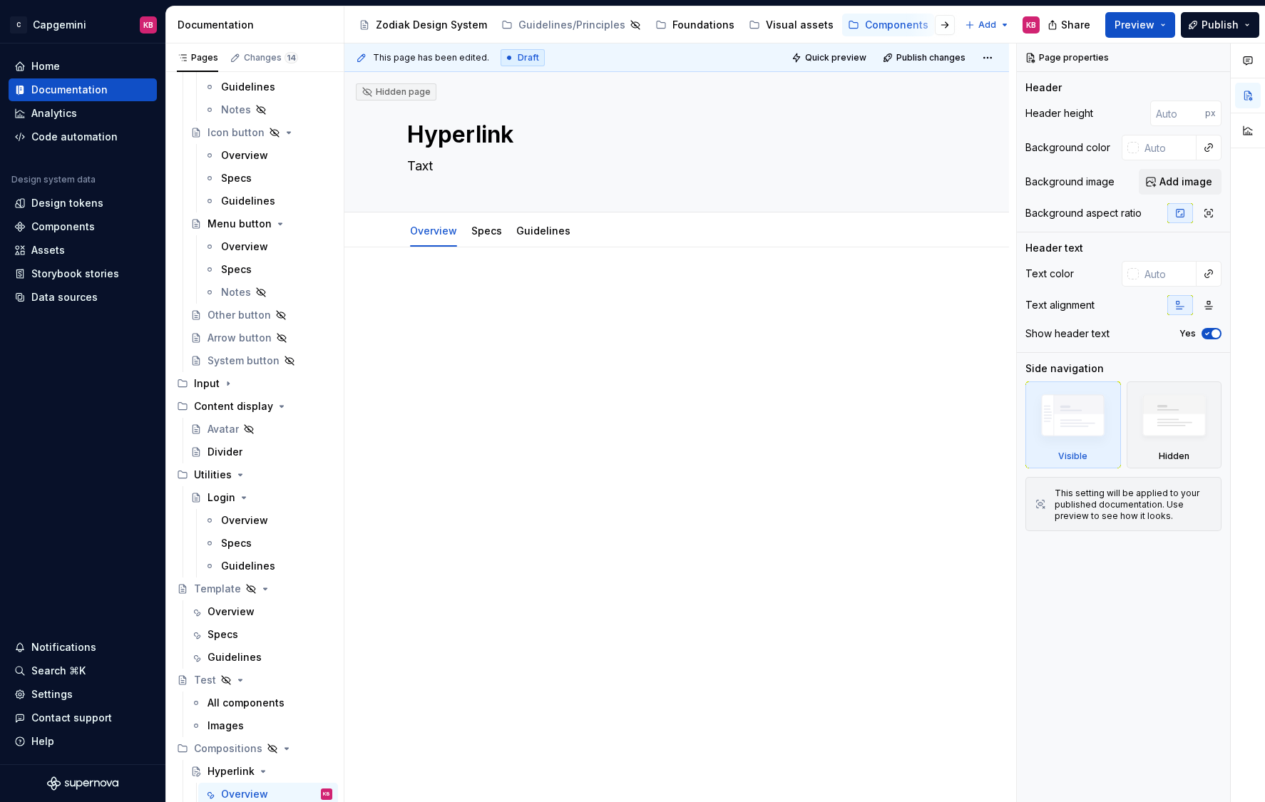
type textarea "*"
type textarea "Taxt"
type textarea "*"
type textarea "Taxt l"
type textarea "*"
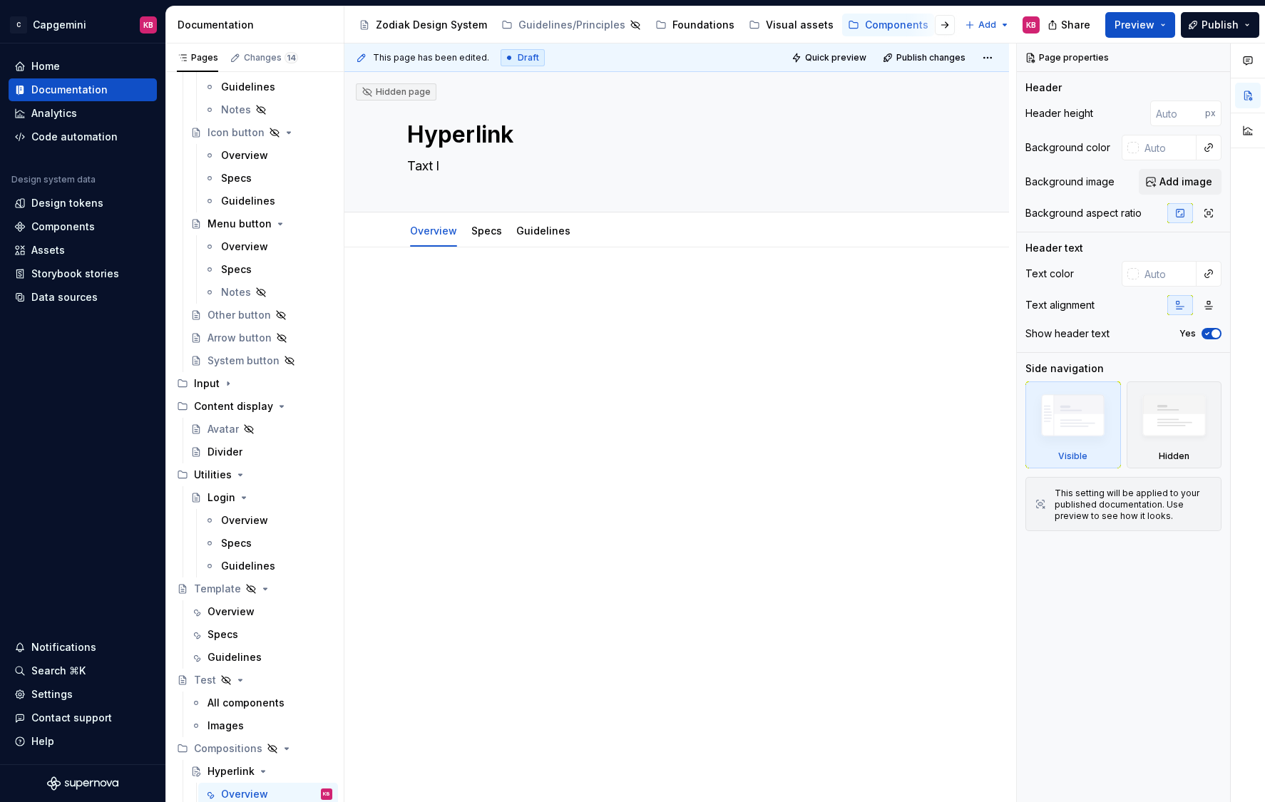
type textarea "Taxt ln"
type textarea "*"
type textarea "Taxt l"
type textarea "*"
type textarea "Taxt"
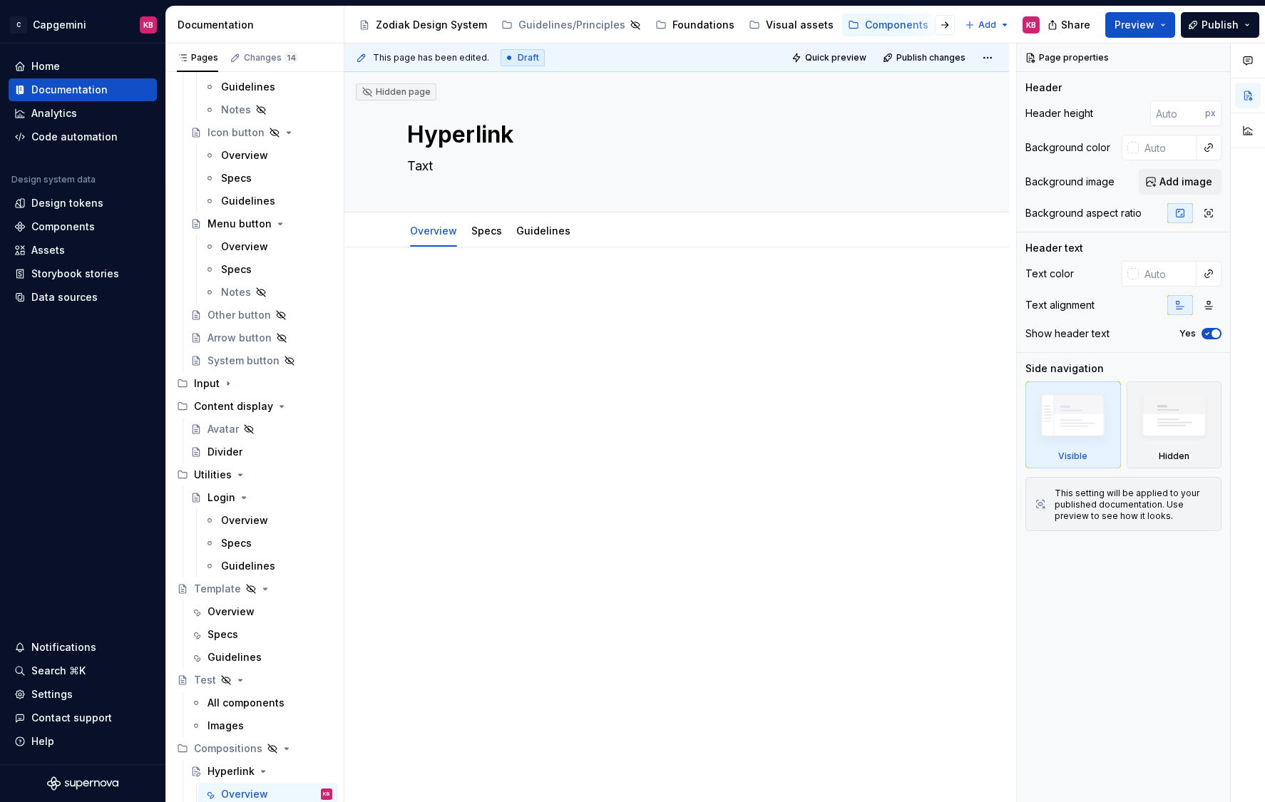
type textarea "*"
type textarea "Taxt"
type textarea "*"
type textarea "Tax"
type textarea "*"
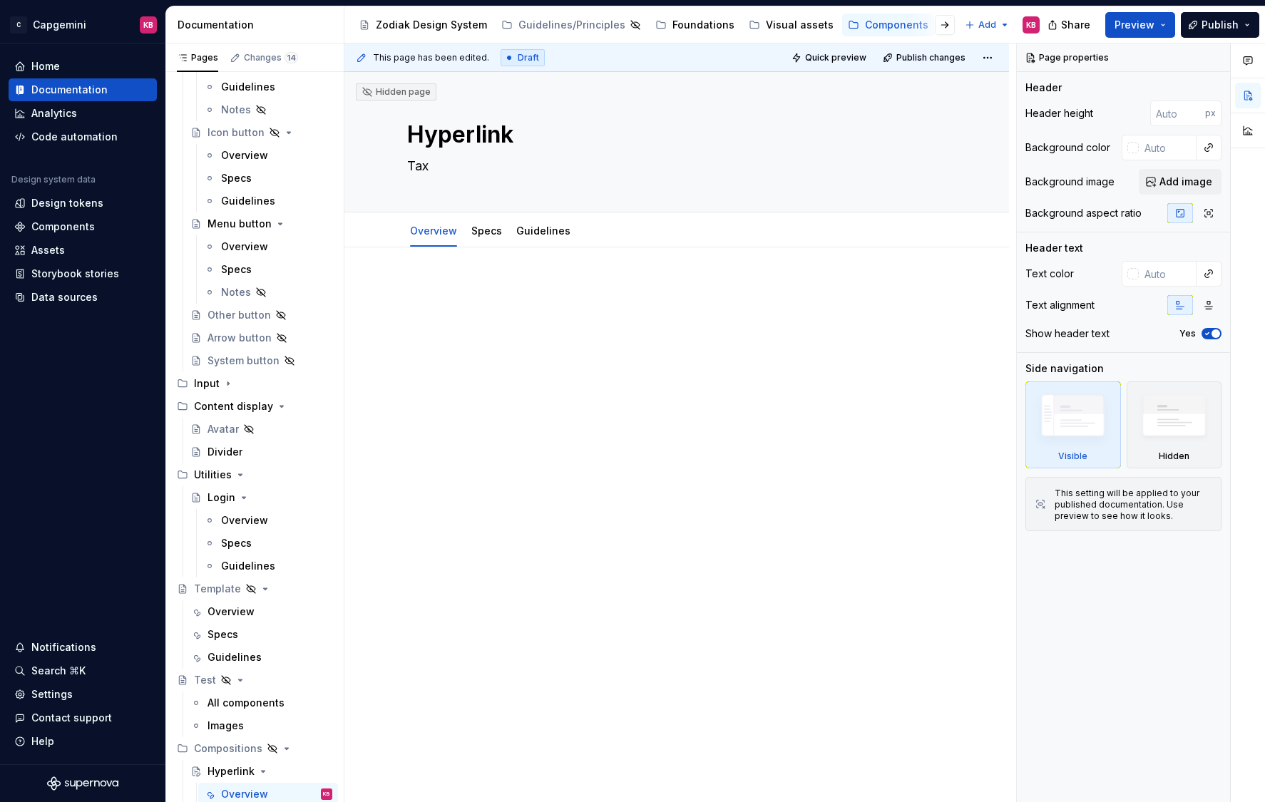
type textarea "Ta"
type textarea "*"
type textarea "T"
type textarea "*"
type textarea "Te"
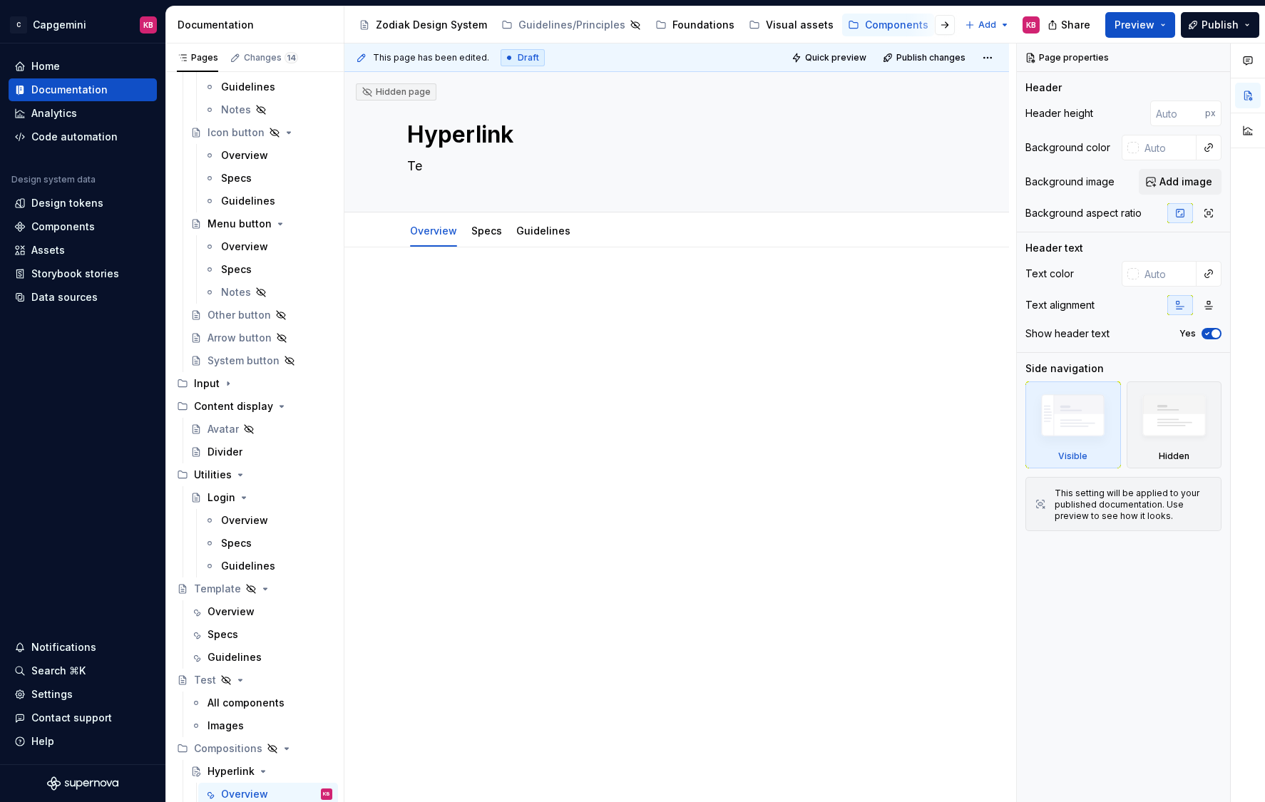
type textarea "*"
type textarea "Tex"
type textarea "*"
type textarea "Text"
type textarea "*"
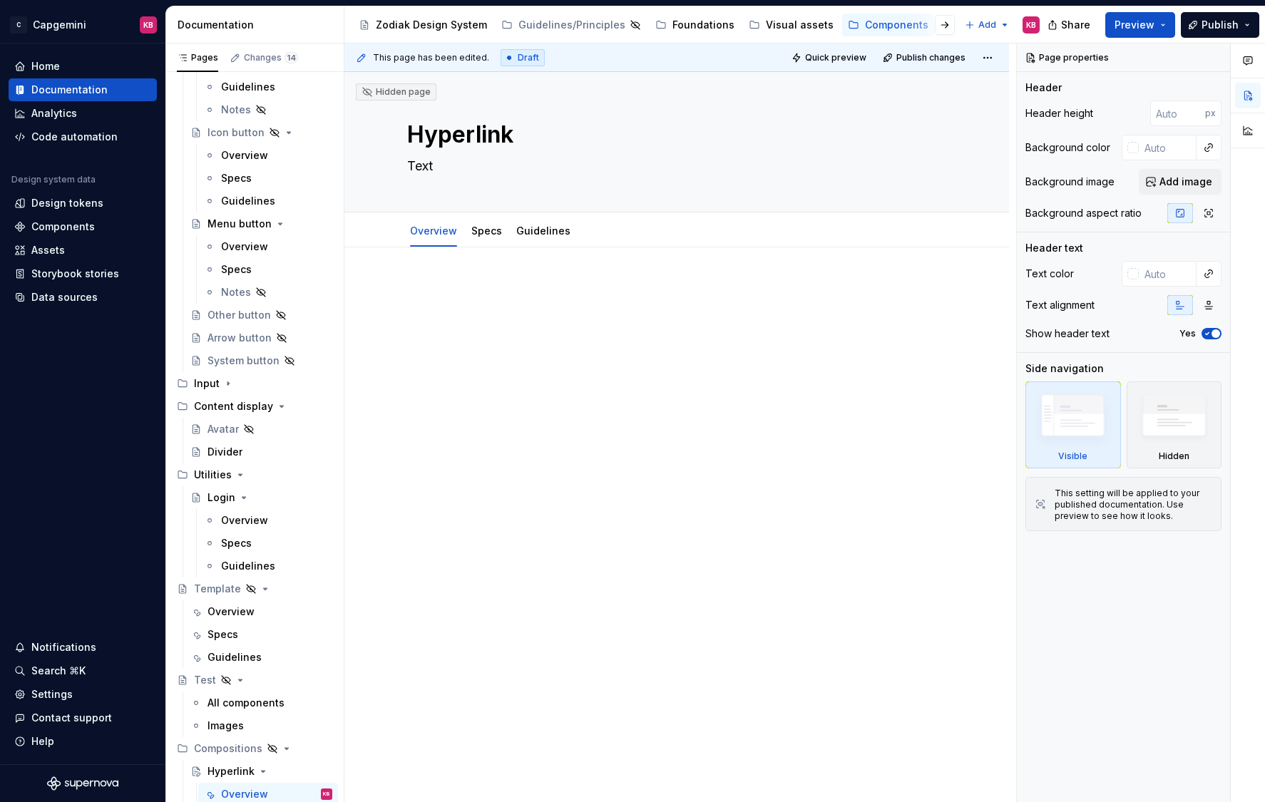
type textarea "Text"
type textarea "*"
type textarea "Text l"
type textarea "*"
type textarea "Text li"
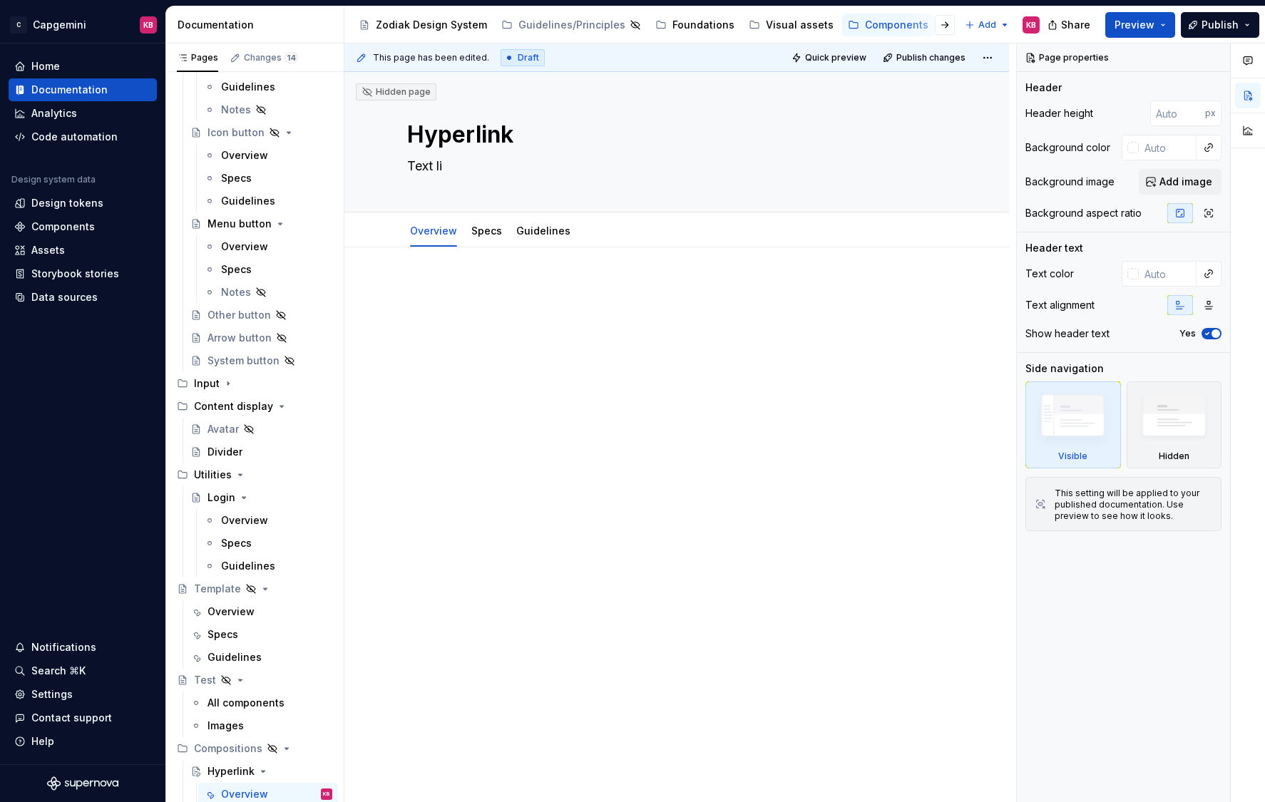
type textarea "*"
type textarea "Text lin"
type textarea "*"
type textarea "Text link"
type textarea "*"
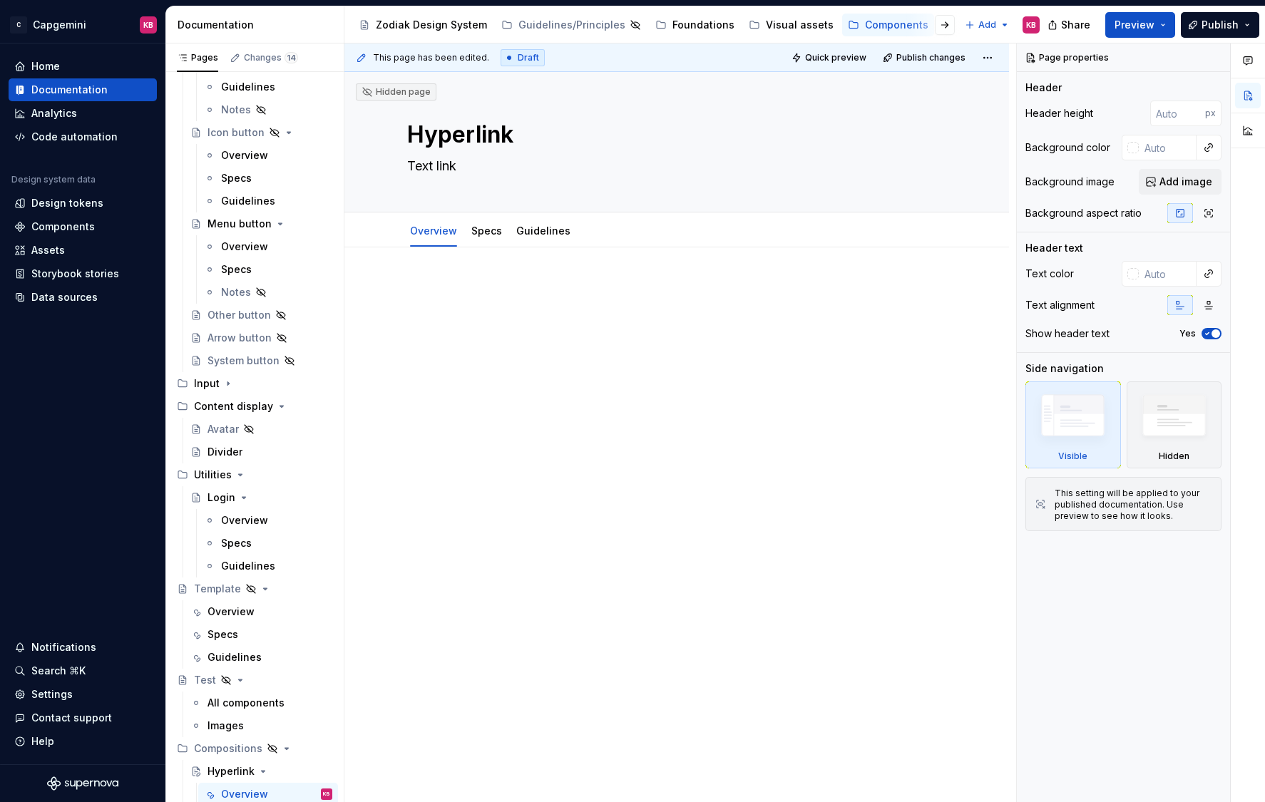
type textarea "Text links"
type textarea "*"
type textarea "Text links"
type textarea "*"
type textarea "Text links i"
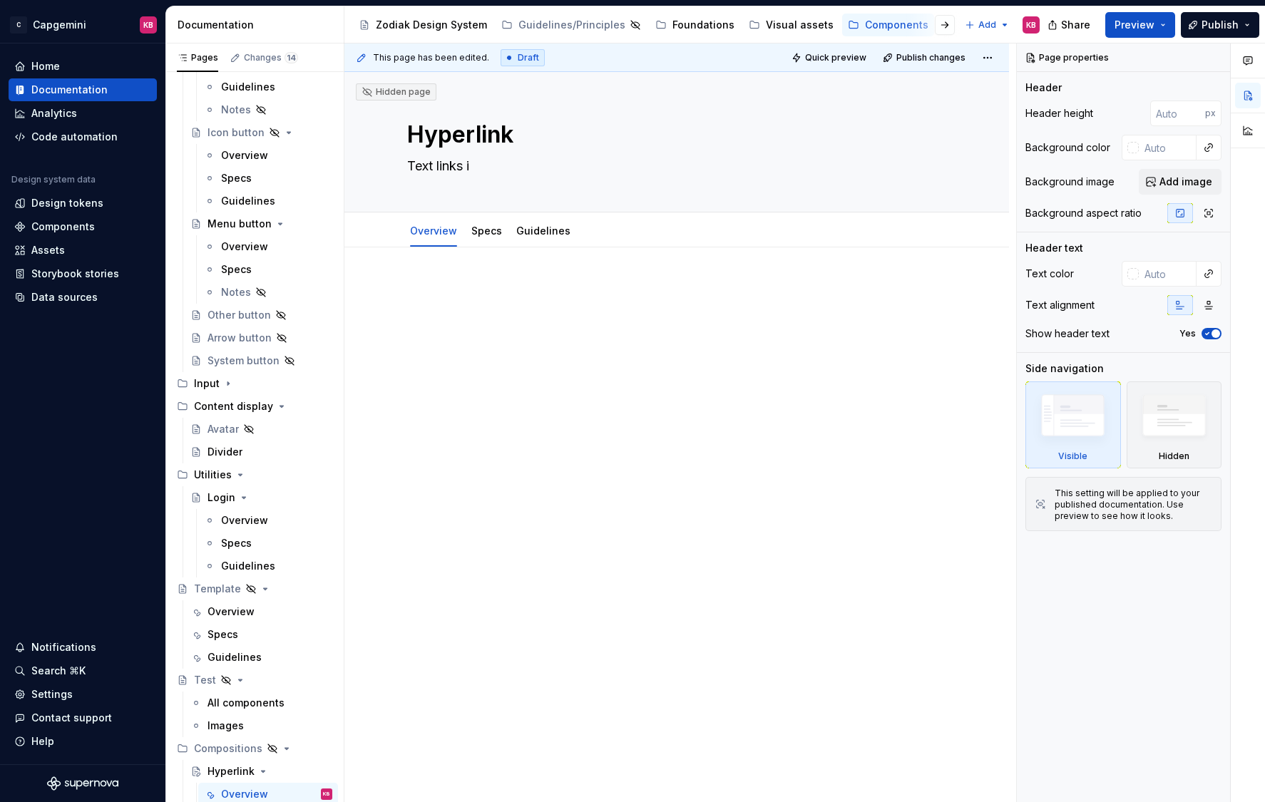
type textarea "*"
type textarea "Text links in"
type textarea "*"
type textarea "Text links in"
type textarea "*"
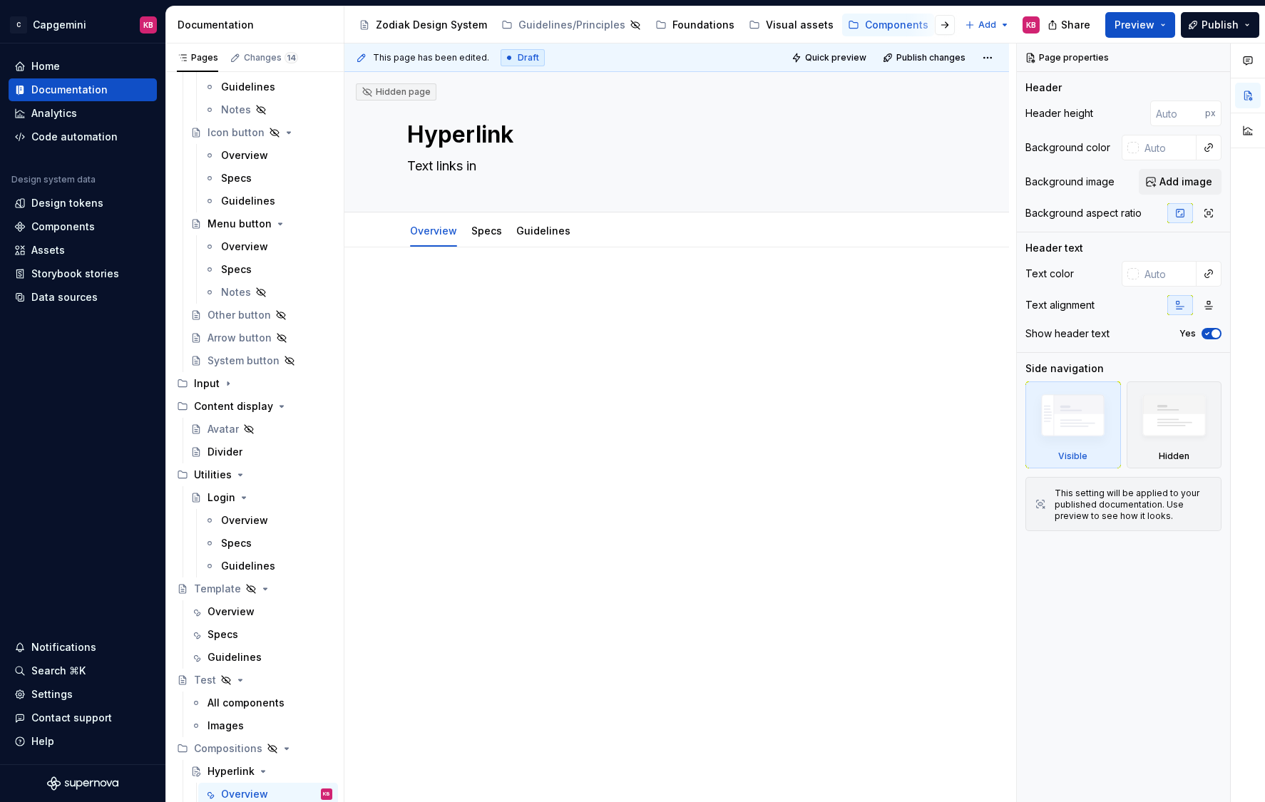
type textarea "Text links in b"
type textarea "*"
type textarea "Text links in bo"
type textarea "*"
type textarea "Text links in bod"
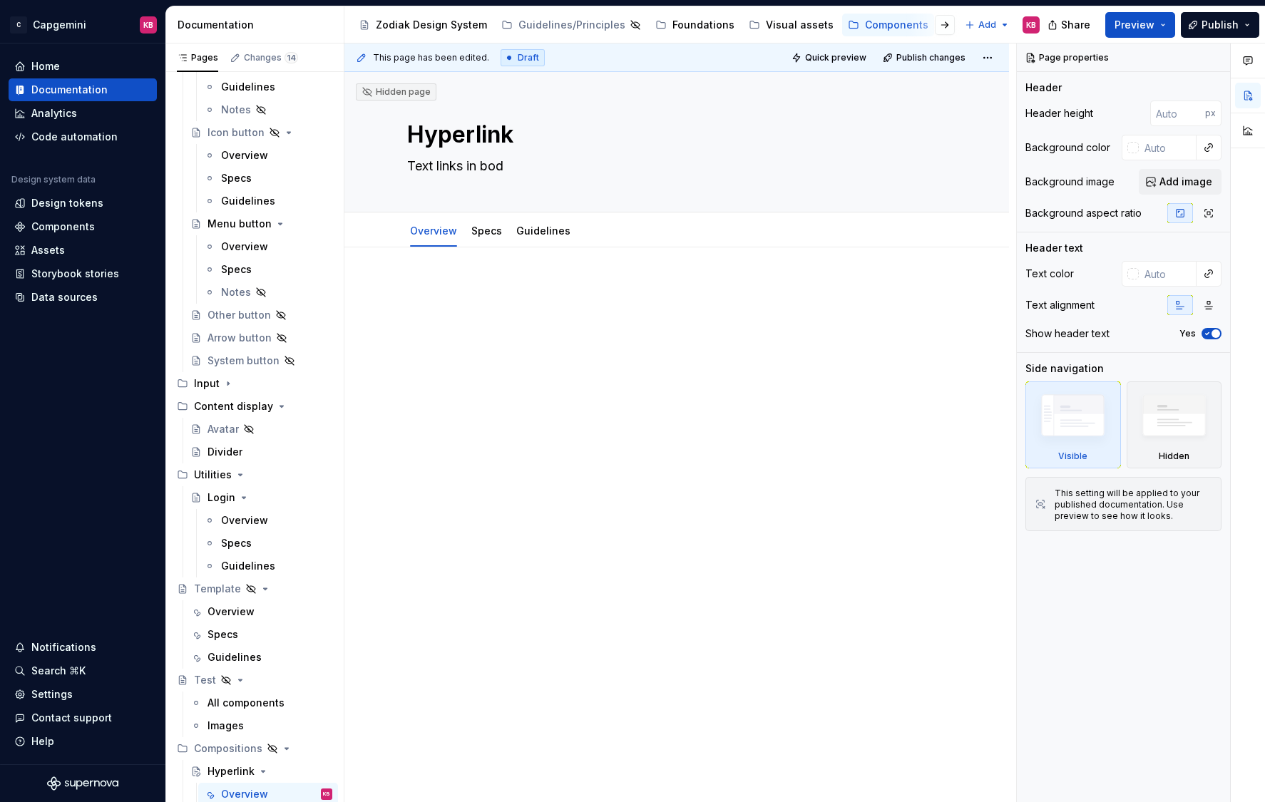
type textarea "*"
type textarea "Text links in body"
type textarea "*"
type textarea "Text links in body"
type textarea "*"
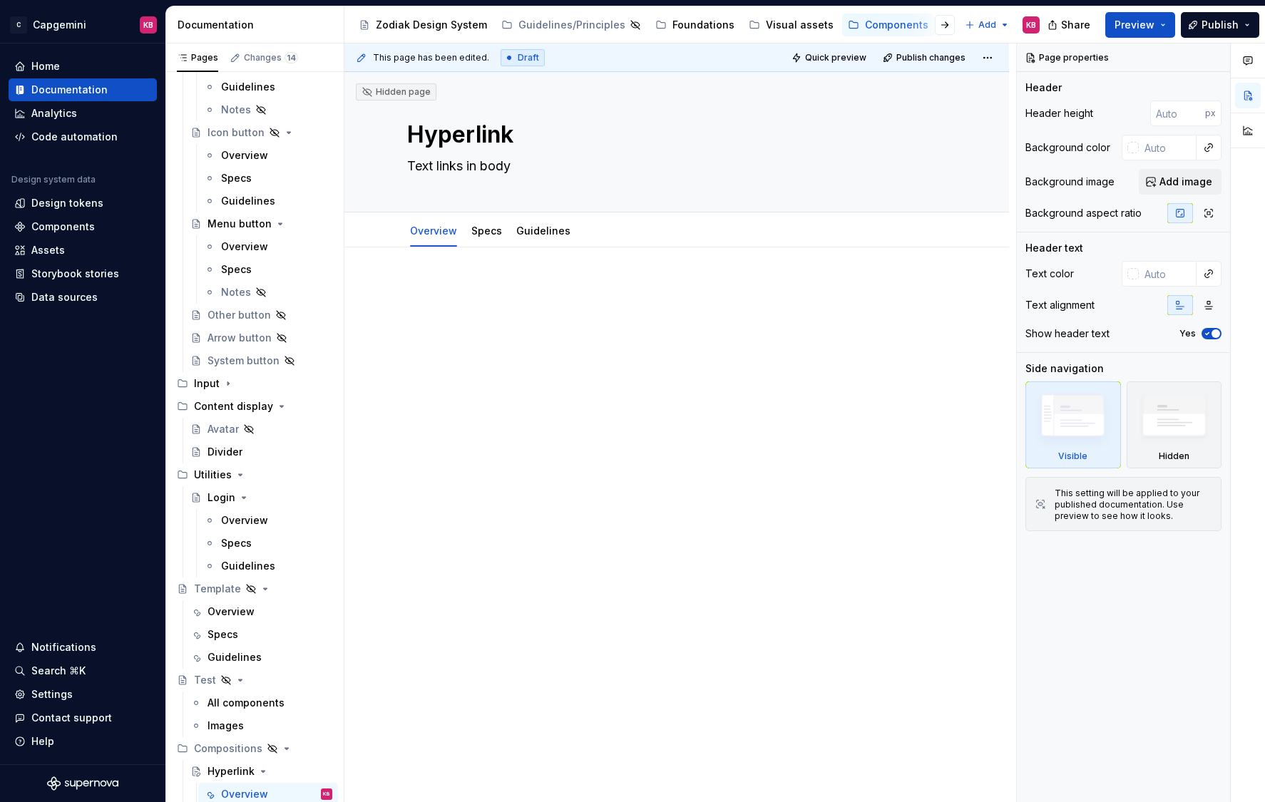
type textarea "Text links in body t"
type textarea "*"
type textarea "Text links in body te"
type textarea "*"
type textarea "Text links in body tex"
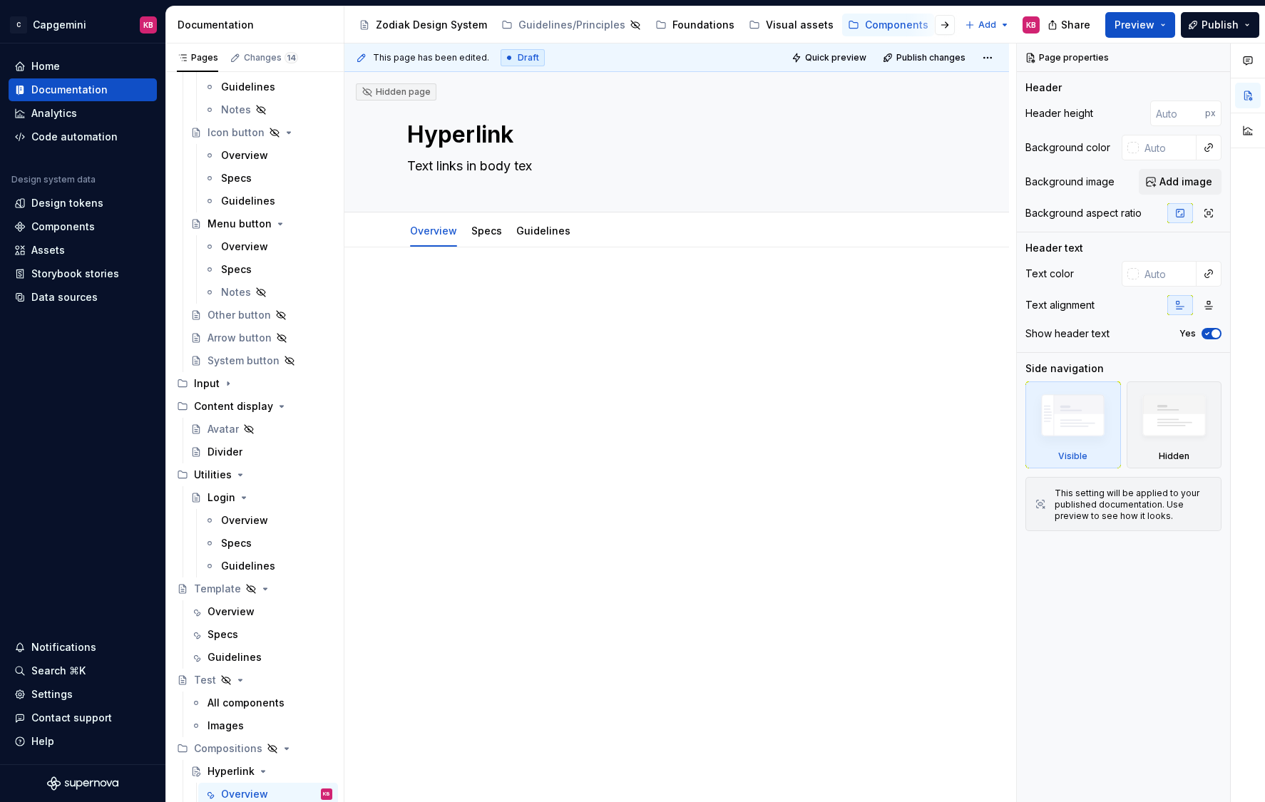
type textarea "*"
type textarea "Text links in body text"
type textarea "*"
type textarea "Text links in body text"
click at [408, 300] on div at bounding box center [676, 420] width 664 height 346
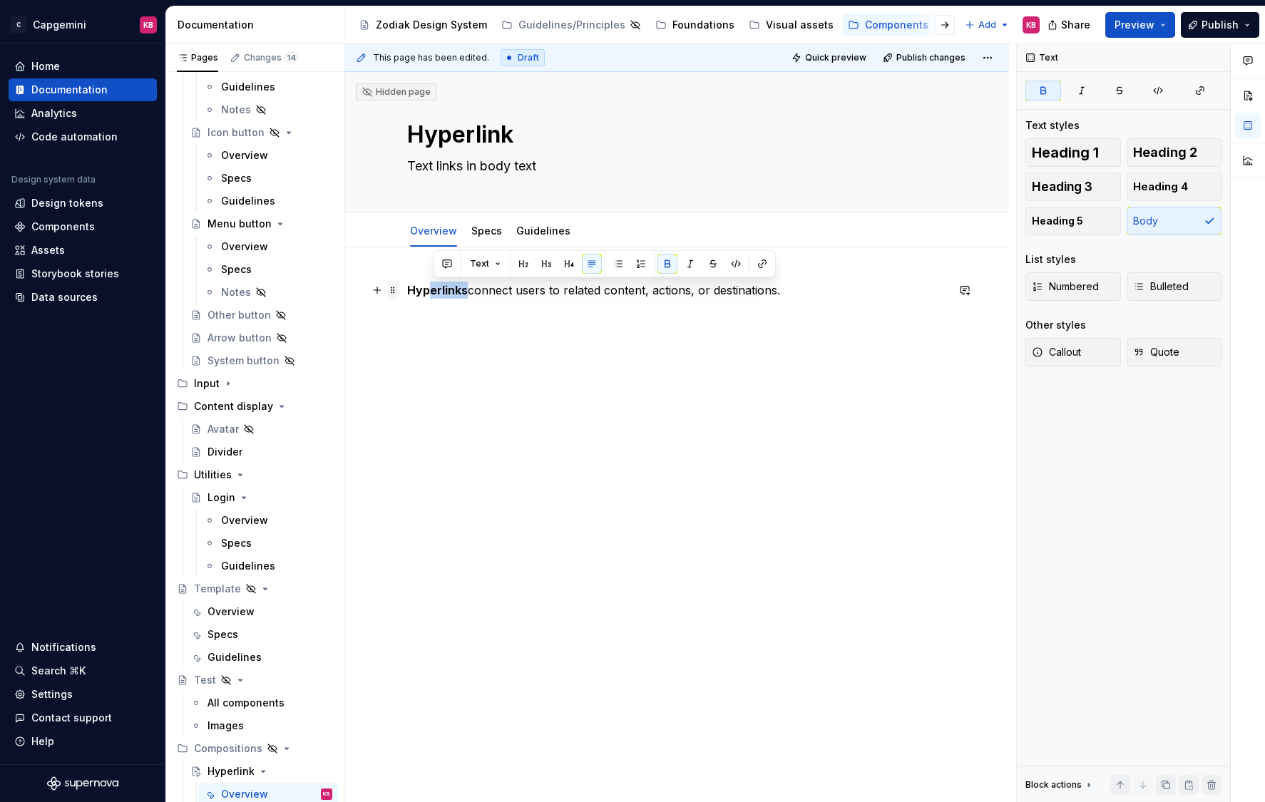
drag, startPoint x: 470, startPoint y: 292, endPoint x: 398, endPoint y: 292, distance: 71.3
click at [407, 292] on div "Hyperlinks connect users to related content, actions, or destinations." at bounding box center [676, 317] width 539 height 71
click at [468, 291] on strong "Hyperlinks" at bounding box center [437, 290] width 61 height 14
drag, startPoint x: 470, startPoint y: 291, endPoint x: 390, endPoint y: 290, distance: 80.6
click at [407, 290] on div "Hyperlinks connect users to related content, actions, or destinations." at bounding box center [676, 317] width 539 height 71
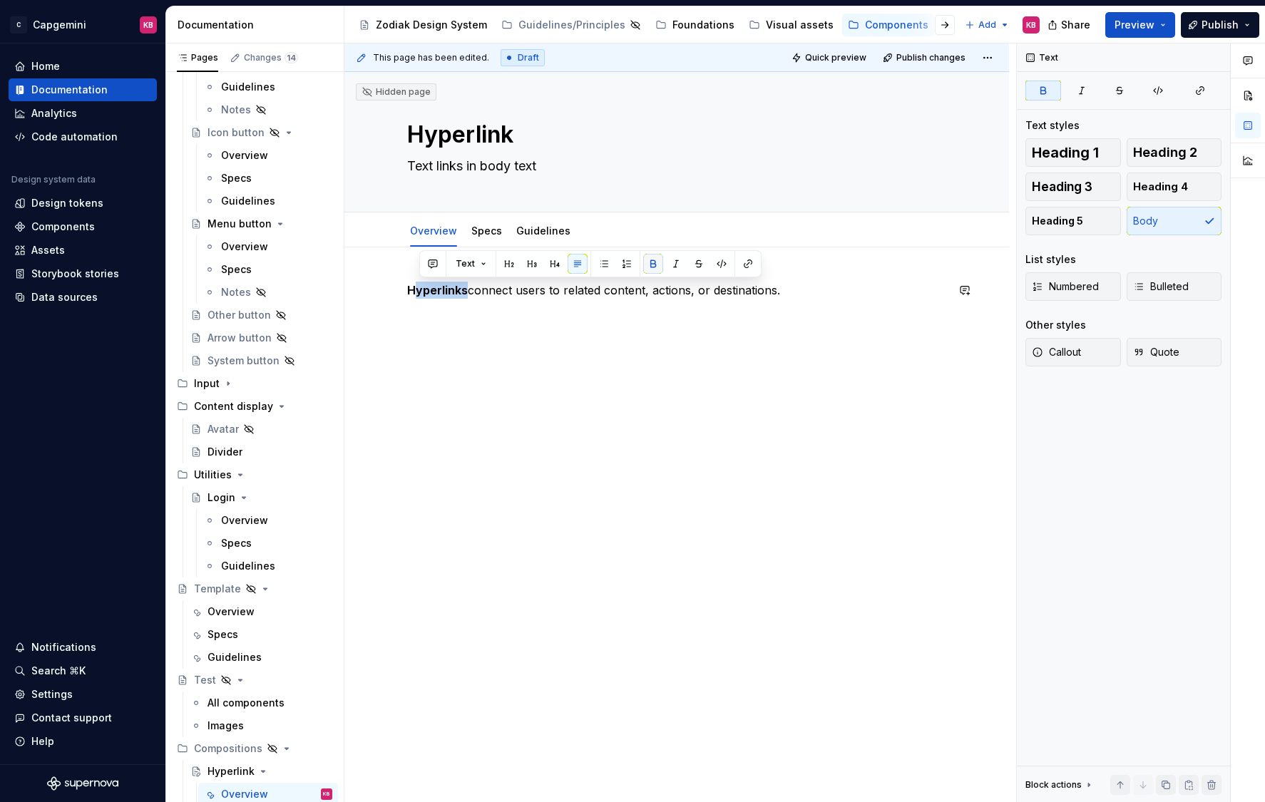
click at [652, 262] on button "button" at bounding box center [653, 264] width 20 height 20
click at [476, 296] on p "H yperlinks connect users to related content, actions, or destinations." at bounding box center [676, 290] width 539 height 17
drag, startPoint x: 467, startPoint y: 292, endPoint x: 406, endPoint y: 292, distance: 61.3
click at [406, 292] on div "H yperlinks connect users to related content, actions, or destinations." at bounding box center [676, 420] width 664 height 346
click at [641, 260] on button "button" at bounding box center [644, 264] width 20 height 20
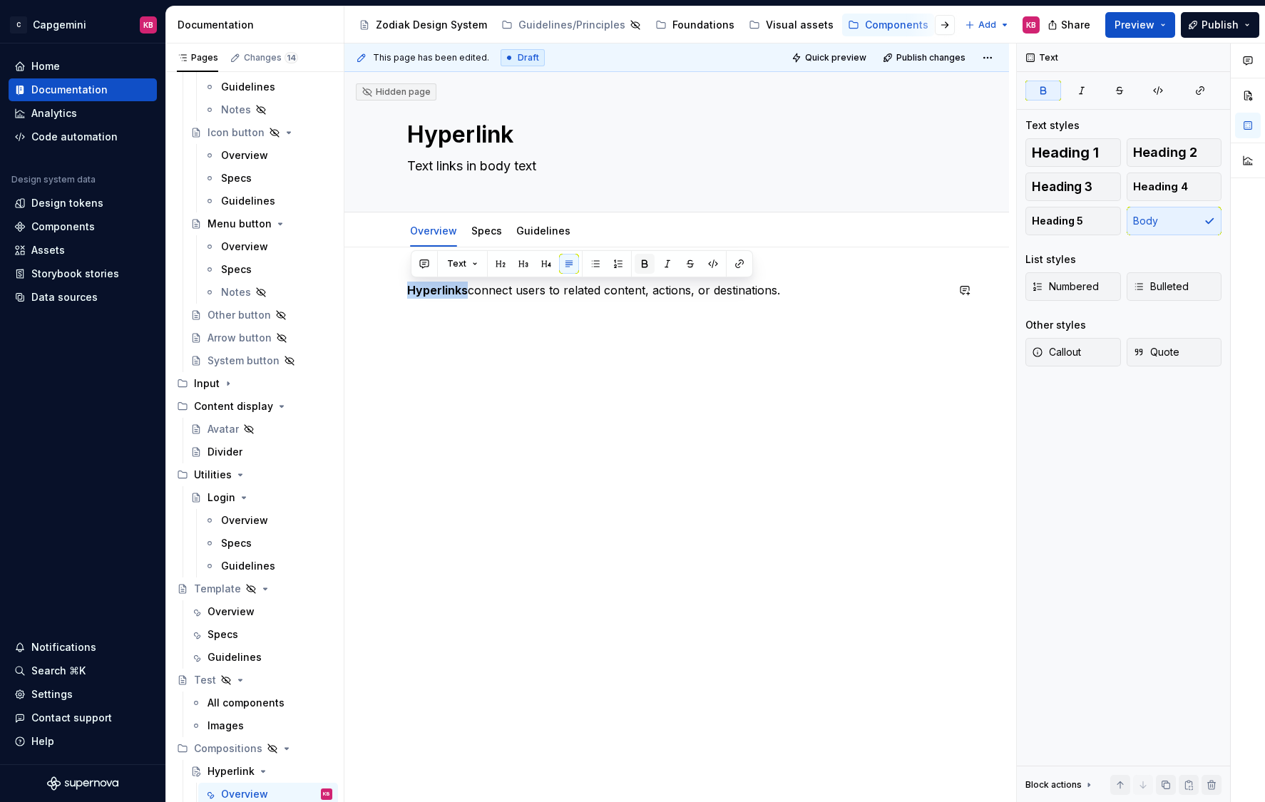
click at [641, 260] on button "button" at bounding box center [644, 264] width 20 height 20
click at [473, 298] on p "Hyperlinks connect users to related content, actions, or destinations." at bounding box center [676, 290] width 539 height 17
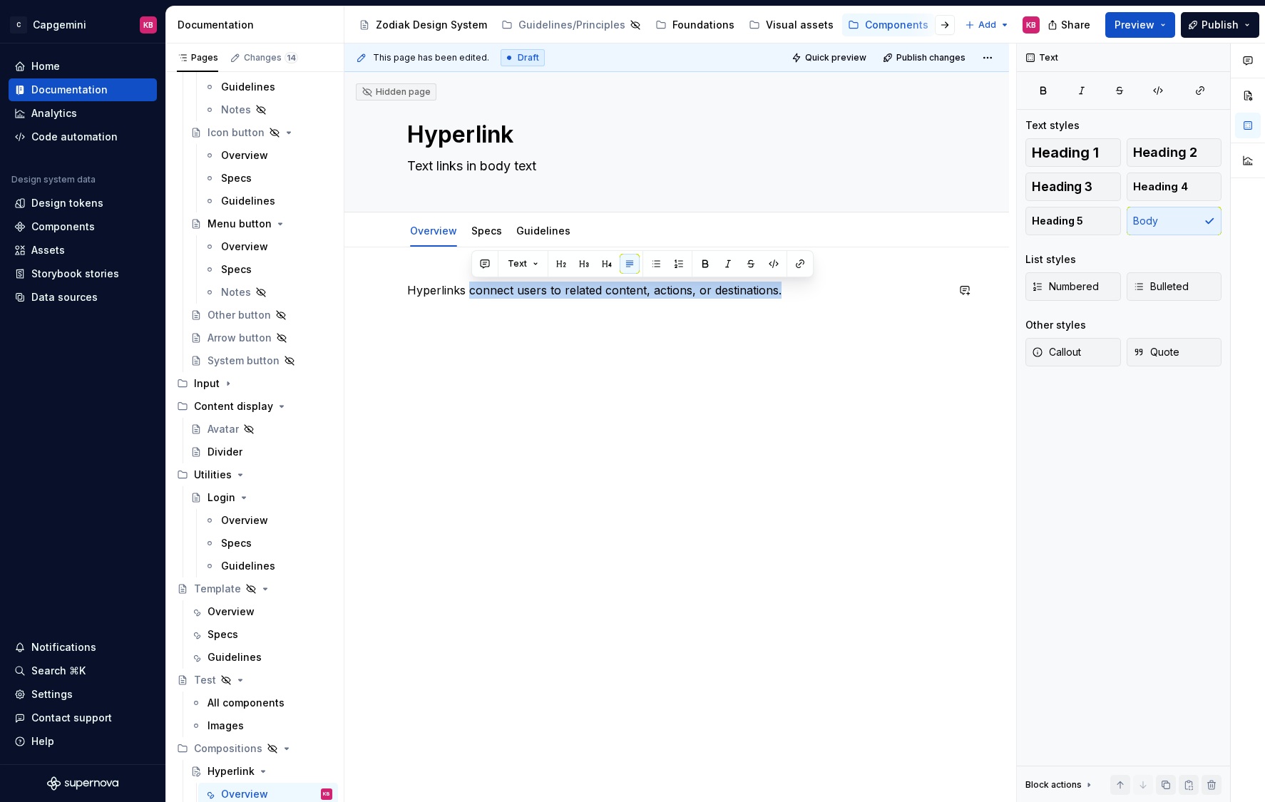
type textarea "*"
drag, startPoint x: 473, startPoint y: 294, endPoint x: 817, endPoint y: 302, distance: 343.7
click at [817, 302] on div "Hyperlinks connect users to related content, actions, or destinations." at bounding box center [676, 309] width 539 height 54
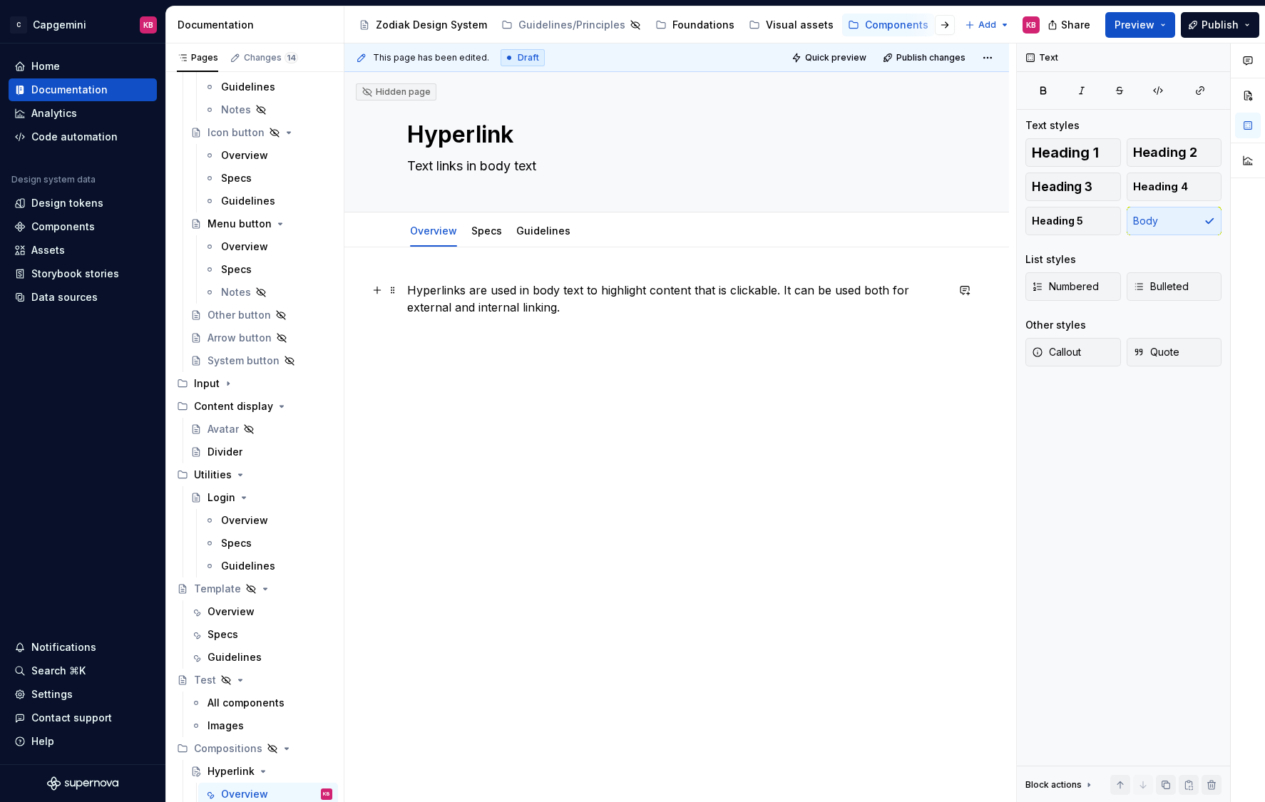
click at [779, 292] on p "Hyperlinks are used in body text to highlight content that is clickable. It can…" at bounding box center [676, 299] width 539 height 34
click at [647, 321] on div "Hyperlinks are used in body text to highlight content that is clickable. It can…" at bounding box center [676, 309] width 539 height 54
click at [453, 361] on p "Anatomy" at bounding box center [676, 358] width 539 height 17
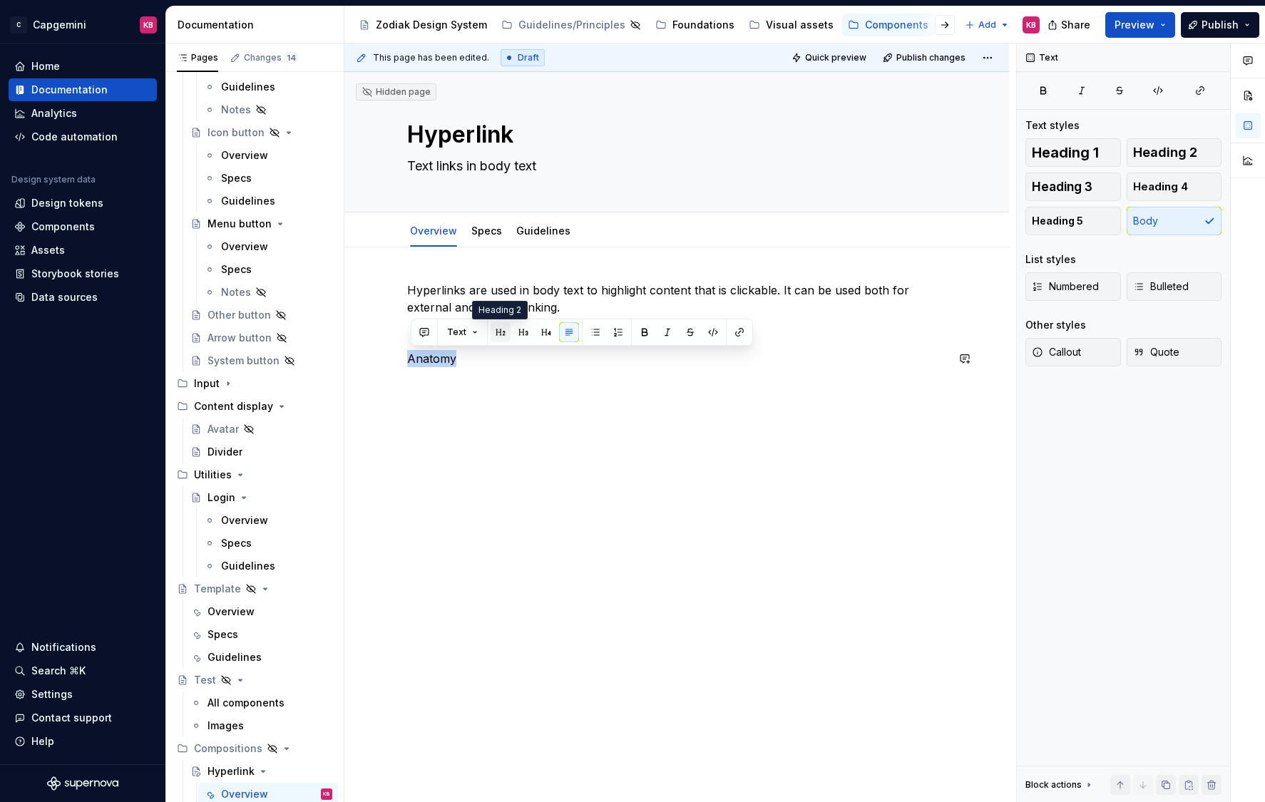
click at [499, 330] on button "button" at bounding box center [500, 332] width 20 height 20
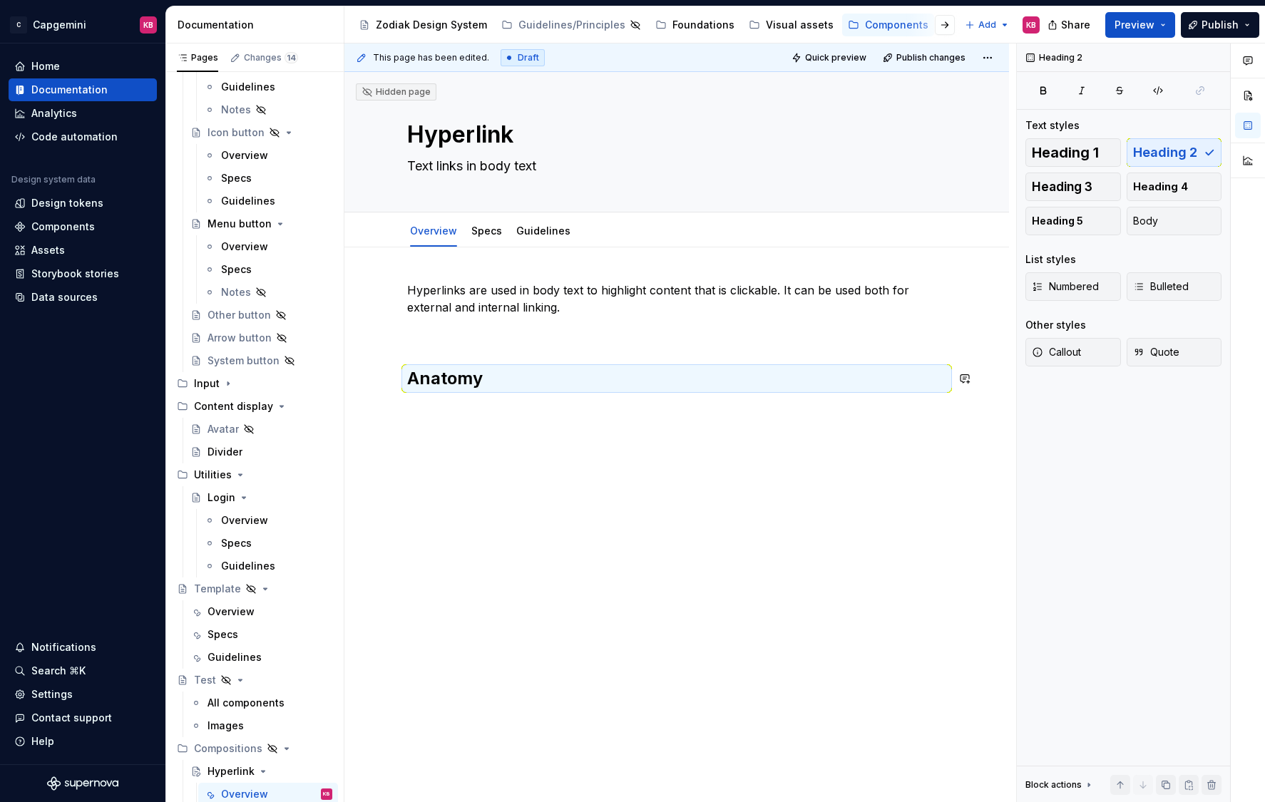
click at [491, 408] on div "Hyperlinks are used in body text to highlight content that is clickable. It can…" at bounding box center [676, 447] width 664 height 401
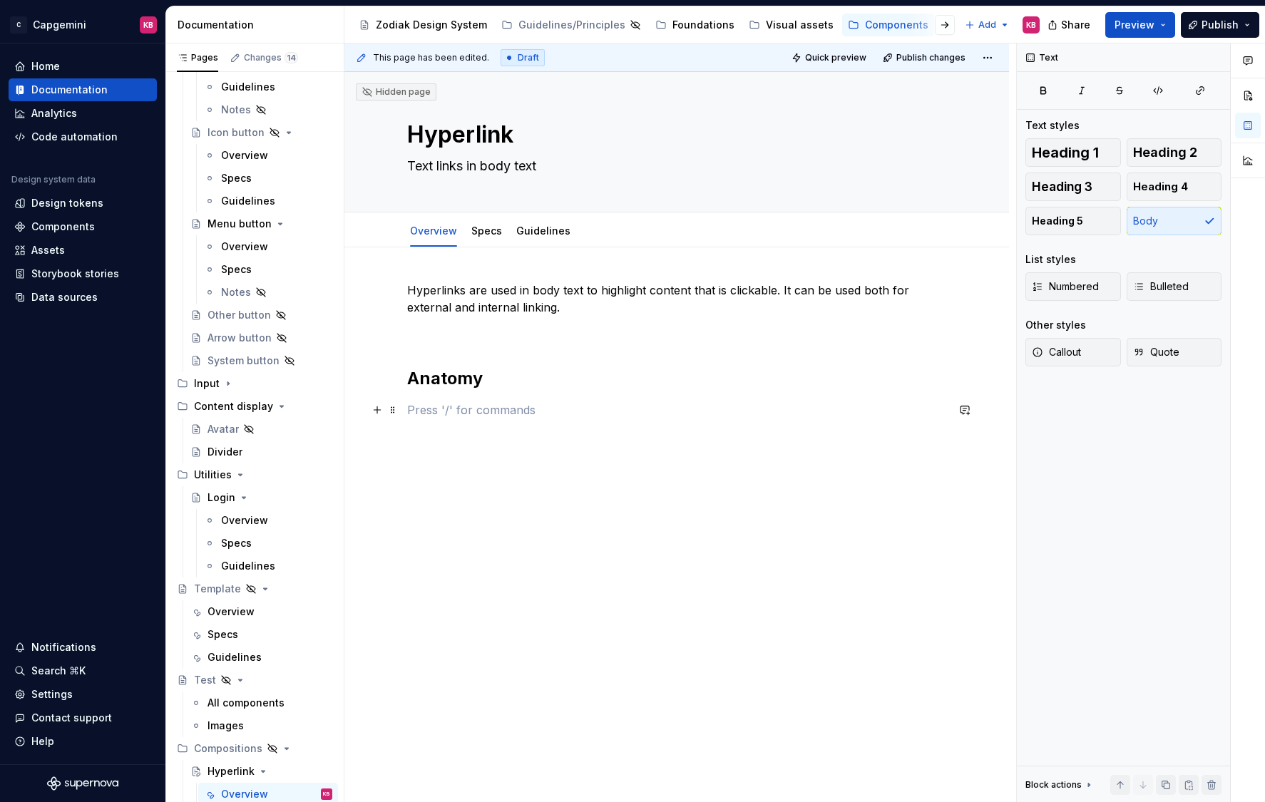
click at [453, 415] on p at bounding box center [676, 409] width 539 height 17
click at [382, 413] on button "button" at bounding box center [377, 410] width 20 height 20
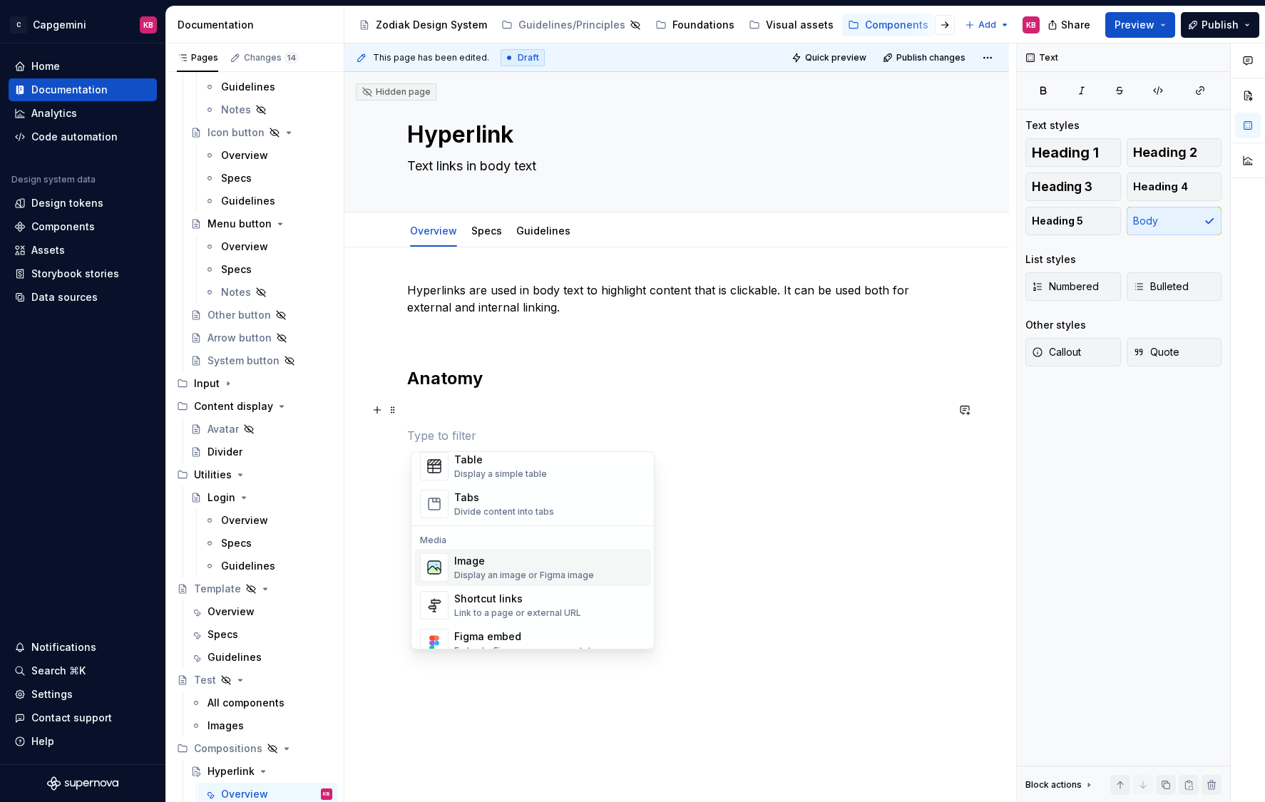
scroll to position [534, 0]
click at [522, 567] on div "Display an image or Figma image" at bounding box center [524, 572] width 140 height 11
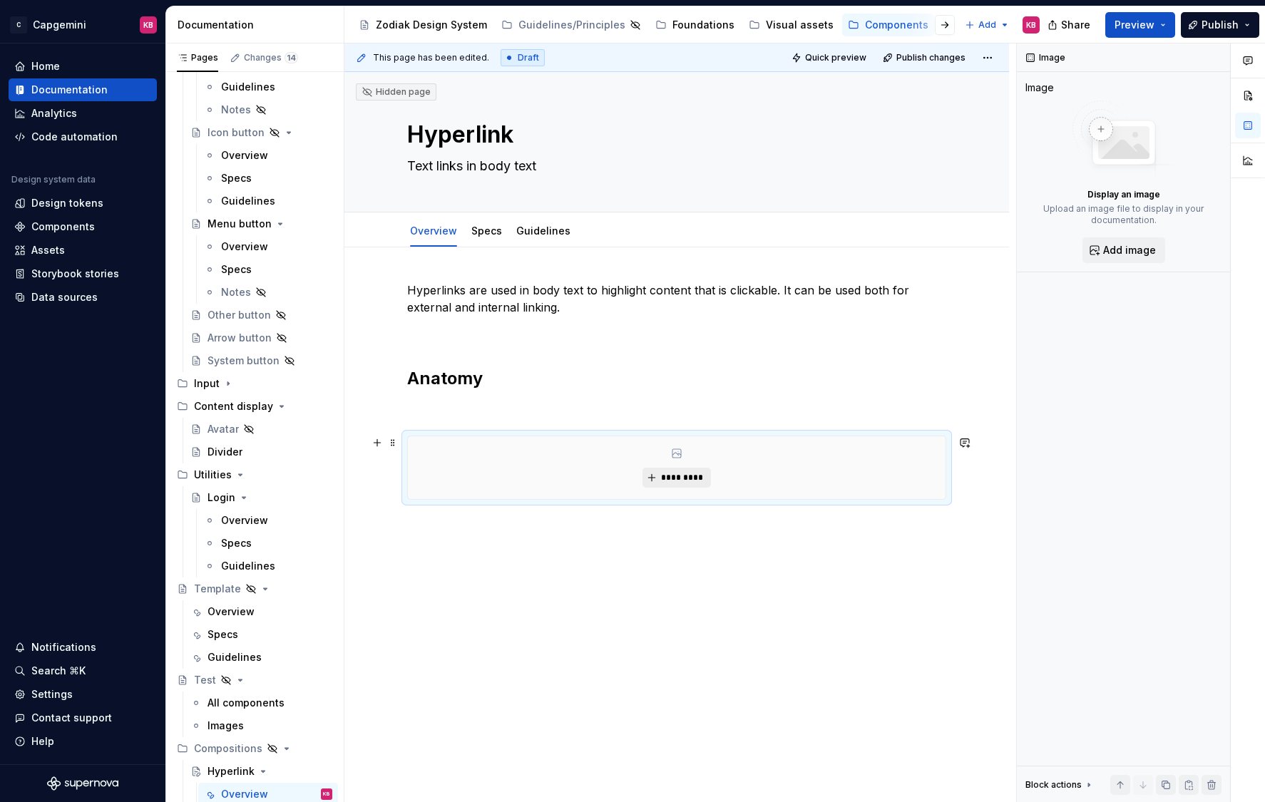
click at [671, 480] on span "*********" at bounding box center [681, 477] width 43 height 11
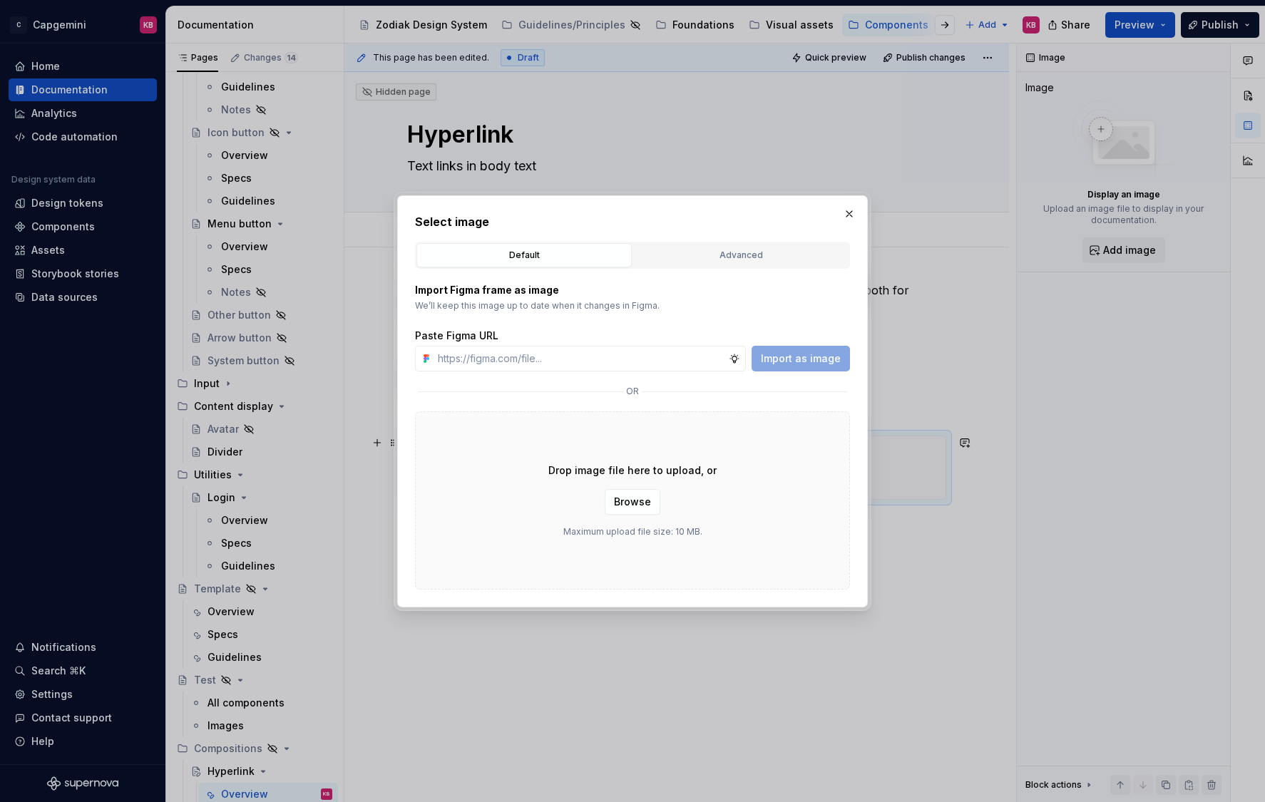
type textarea "*"
type input "https://www.figma.com/design/LC6Piq0IKFeOqeCISt4YCA/Zodiak-documentation?node-i…"
click at [779, 352] on span "Import as image" at bounding box center [801, 358] width 80 height 14
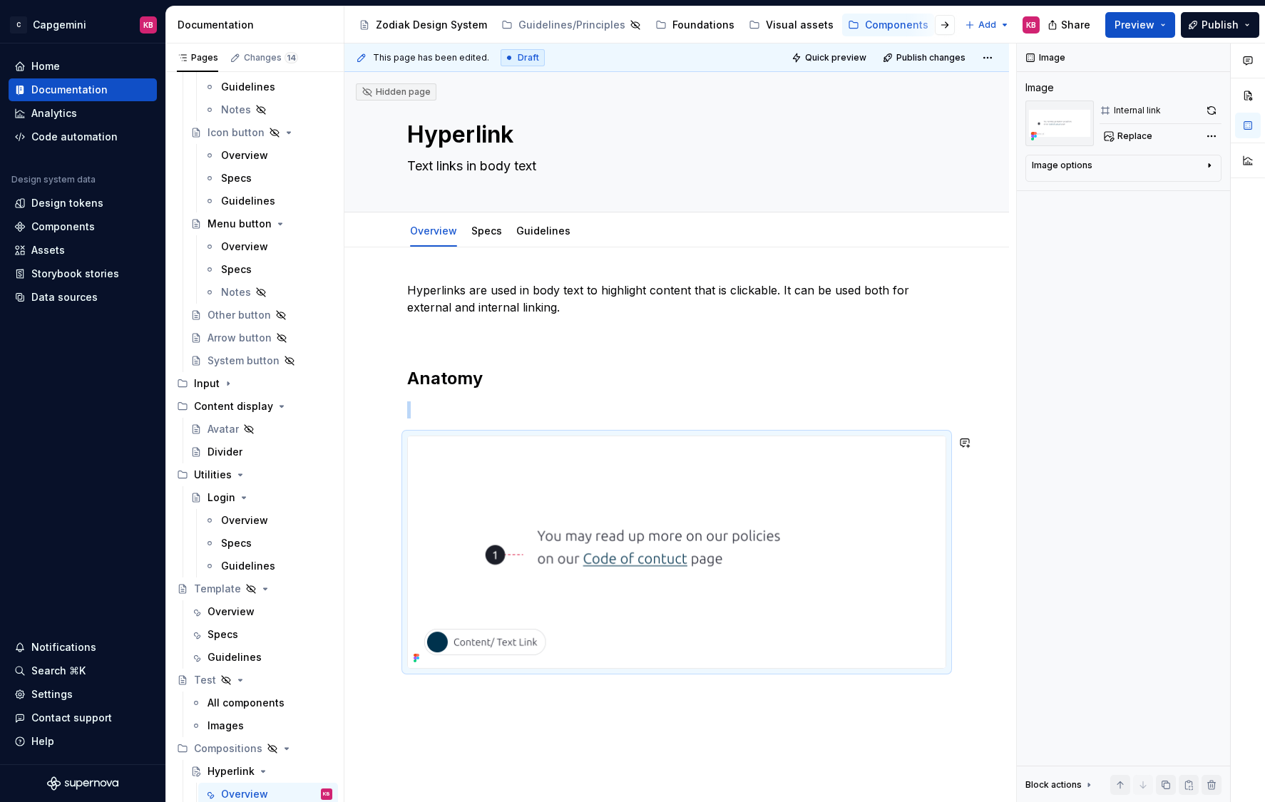
click at [411, 518] on div "Hyperlinks are used in body text to highlight content that is clickable. It can…" at bounding box center [676, 586] width 664 height 679
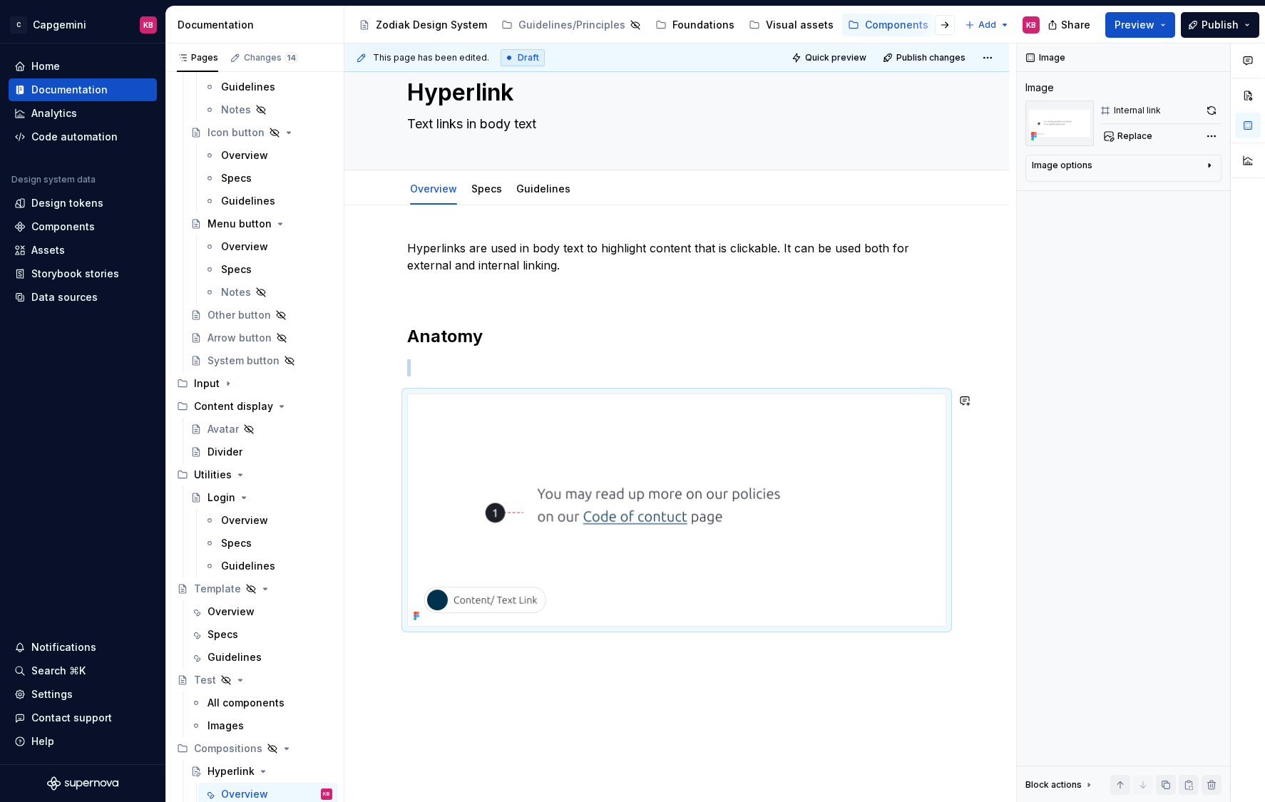
scroll to position [46, 0]
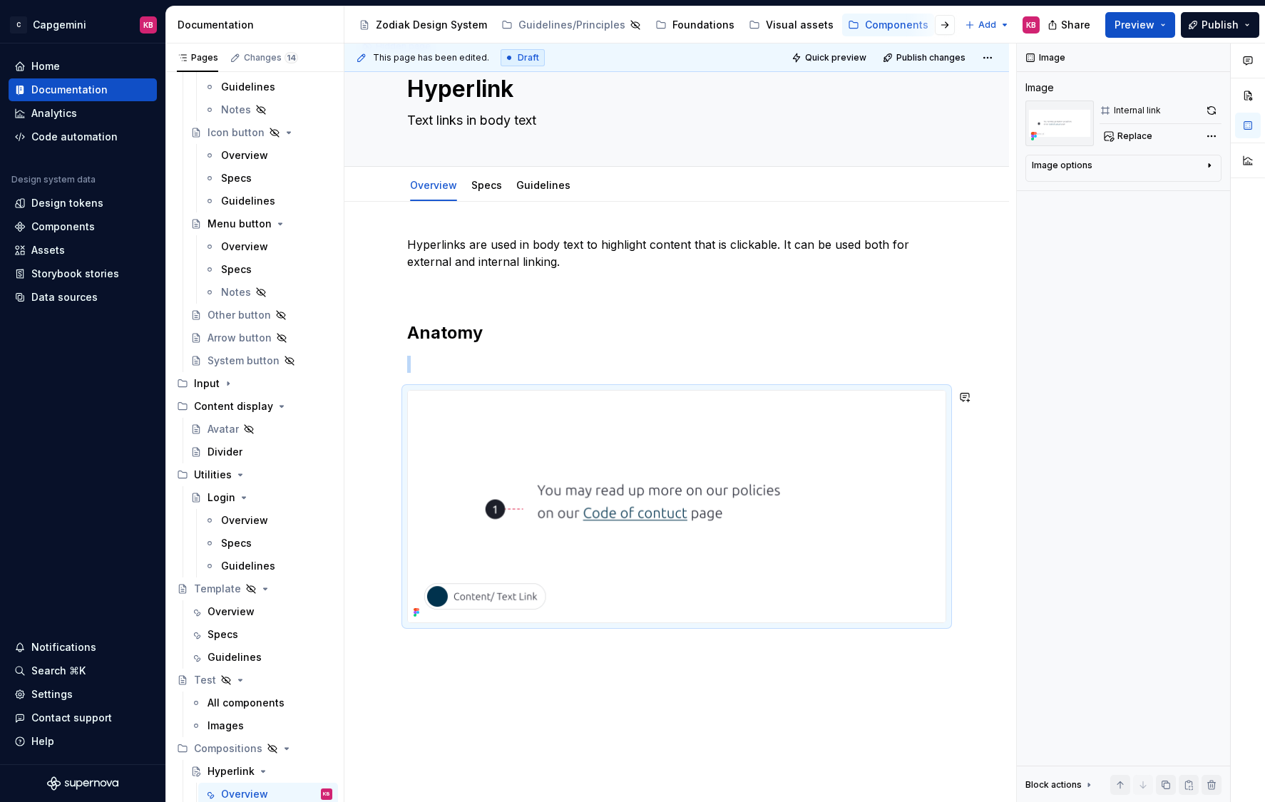
click at [381, 679] on div "Hyperlinks are used in body text to highlight content that is clickable. It can…" at bounding box center [676, 541] width 664 height 679
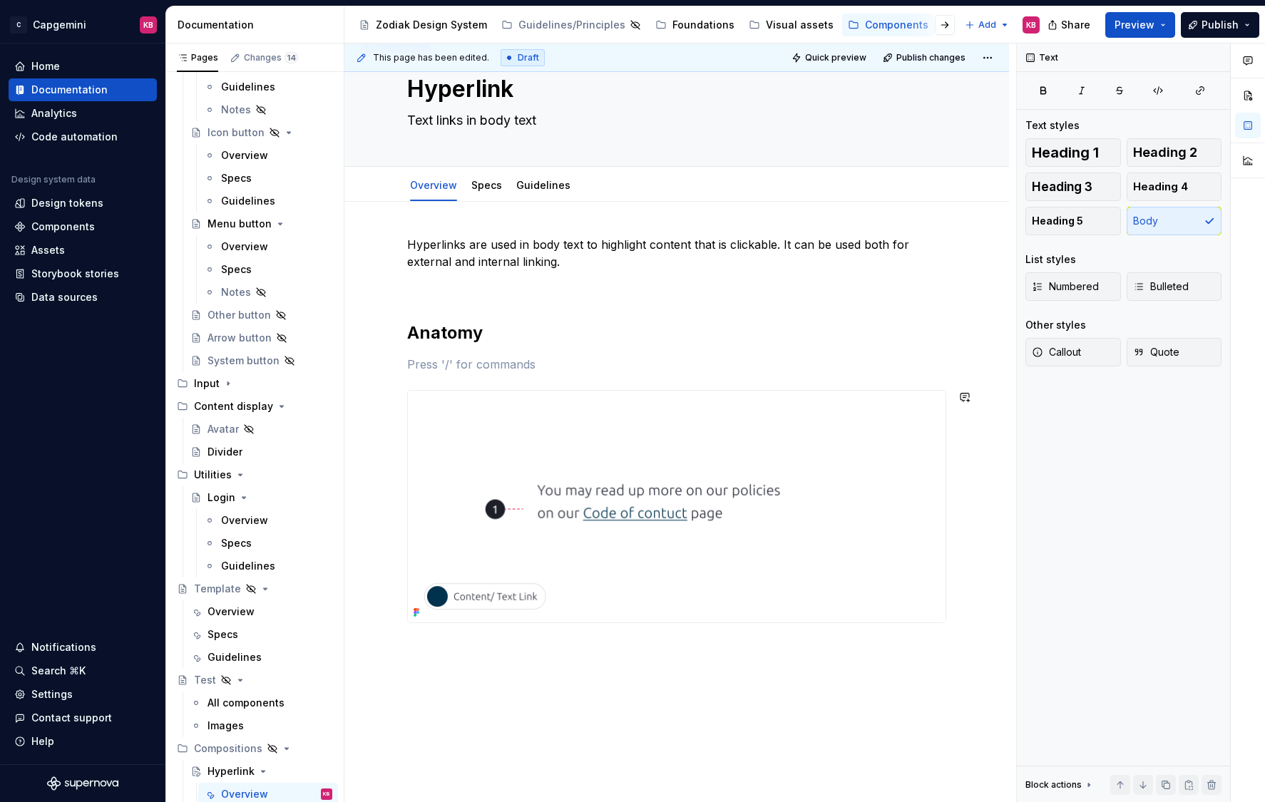
click at [412, 377] on div "Hyperlinks are used in body text to highlight content that is clickable. It can…" at bounding box center [676, 446] width 539 height 421
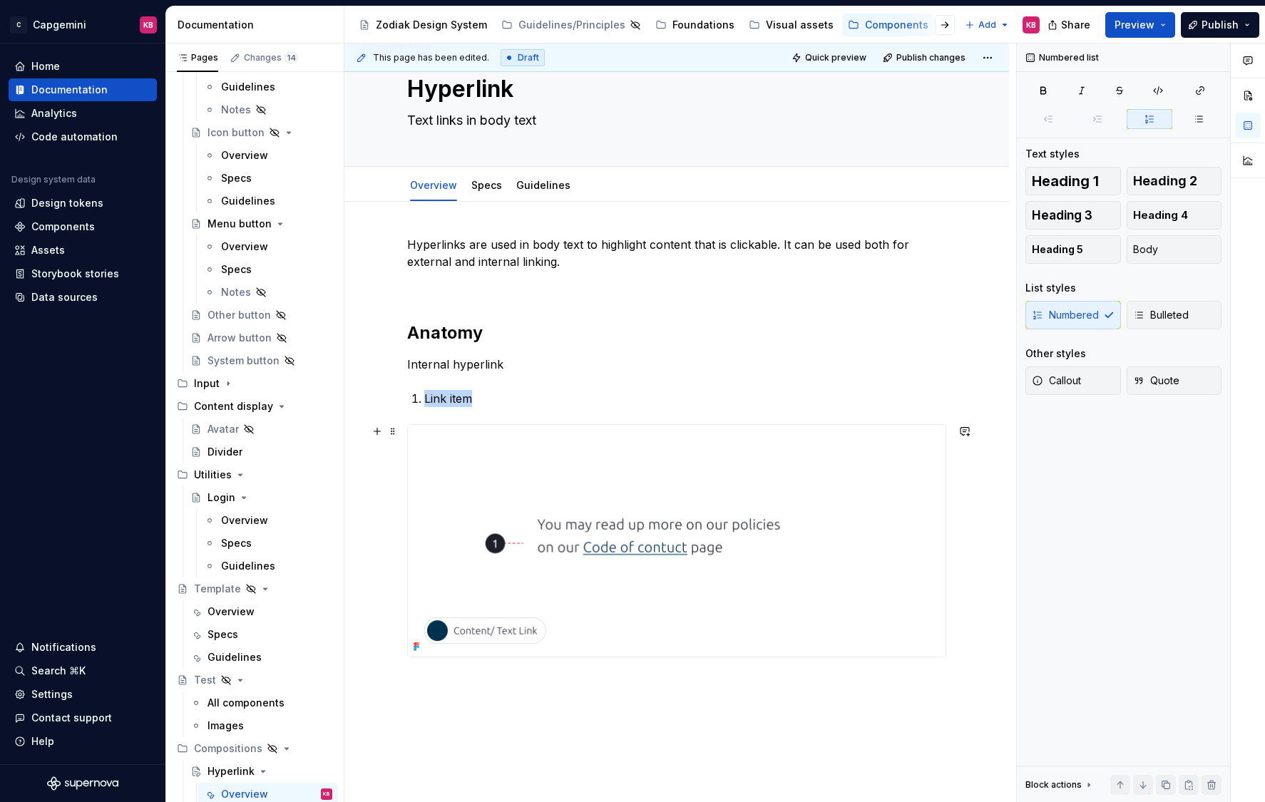
click at [541, 503] on img at bounding box center [676, 541] width 537 height 232
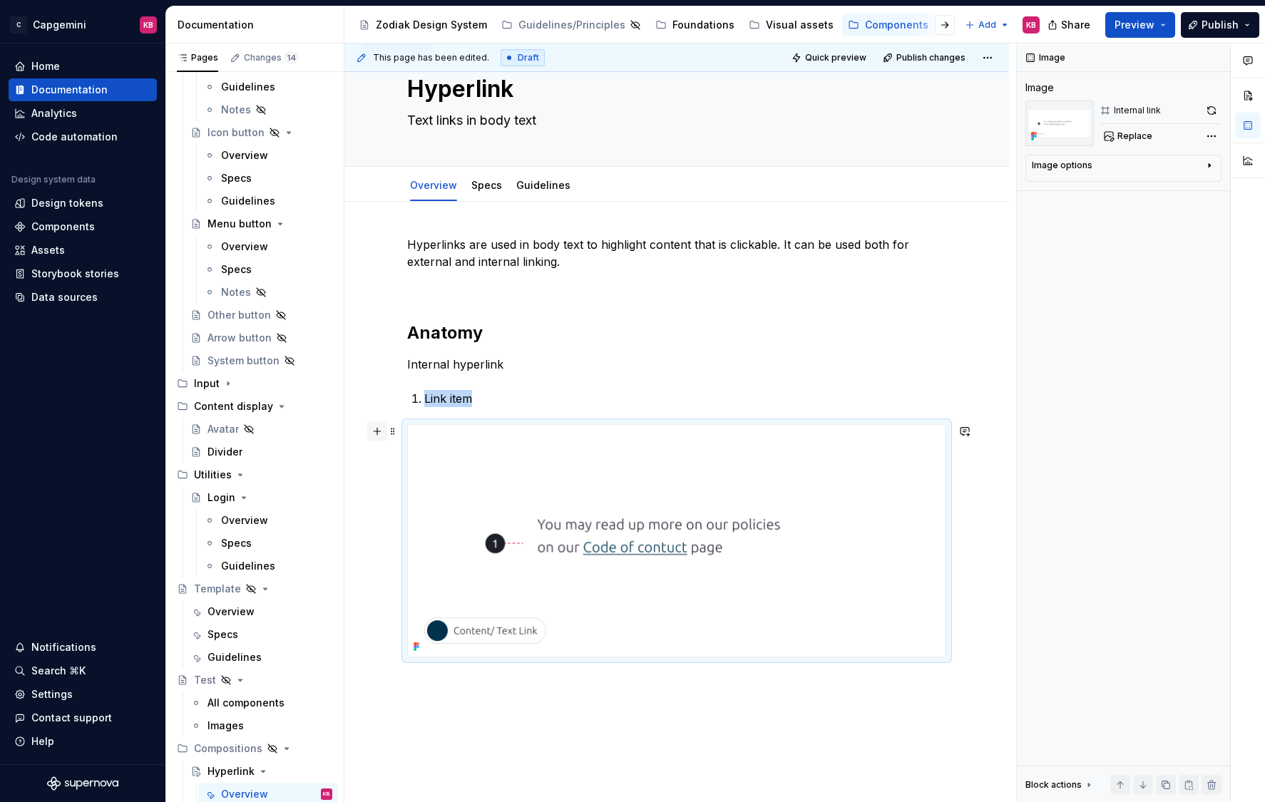
click at [379, 433] on button "button" at bounding box center [377, 431] width 20 height 20
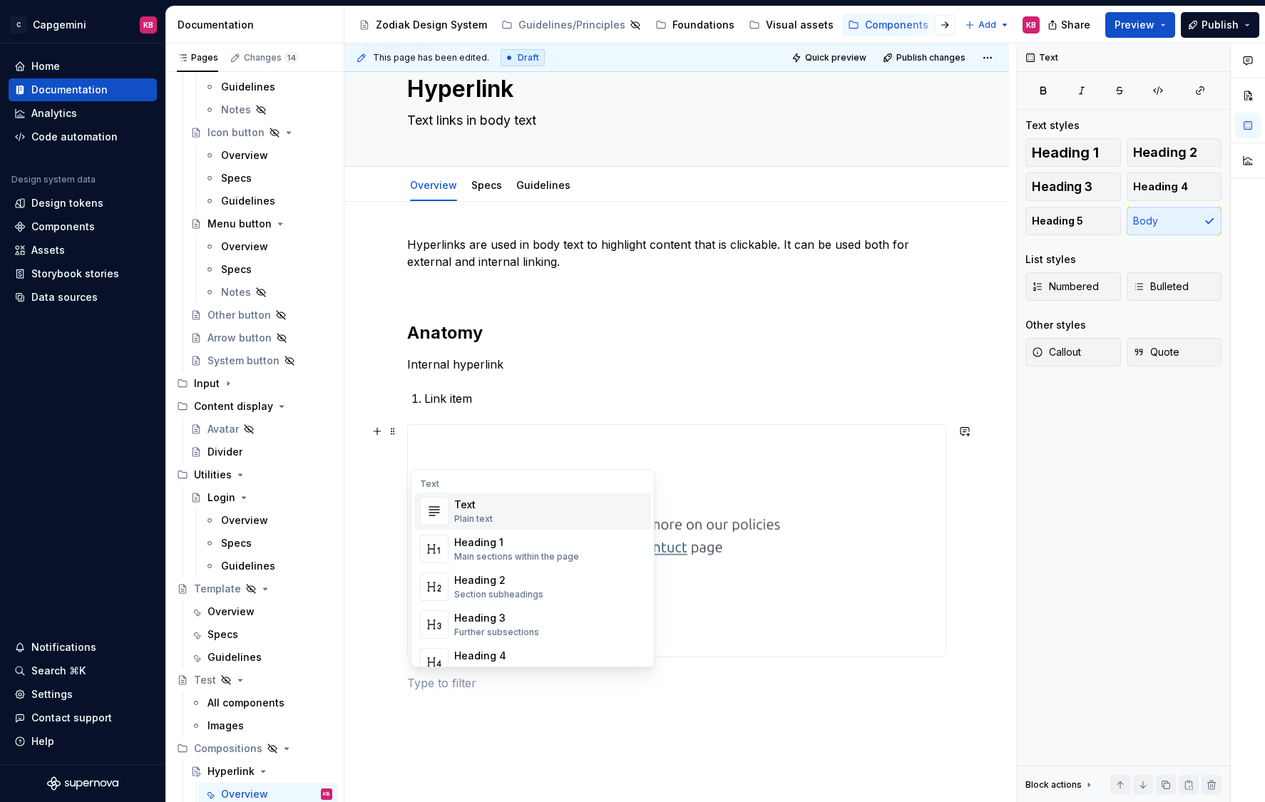
scroll to position [83, 0]
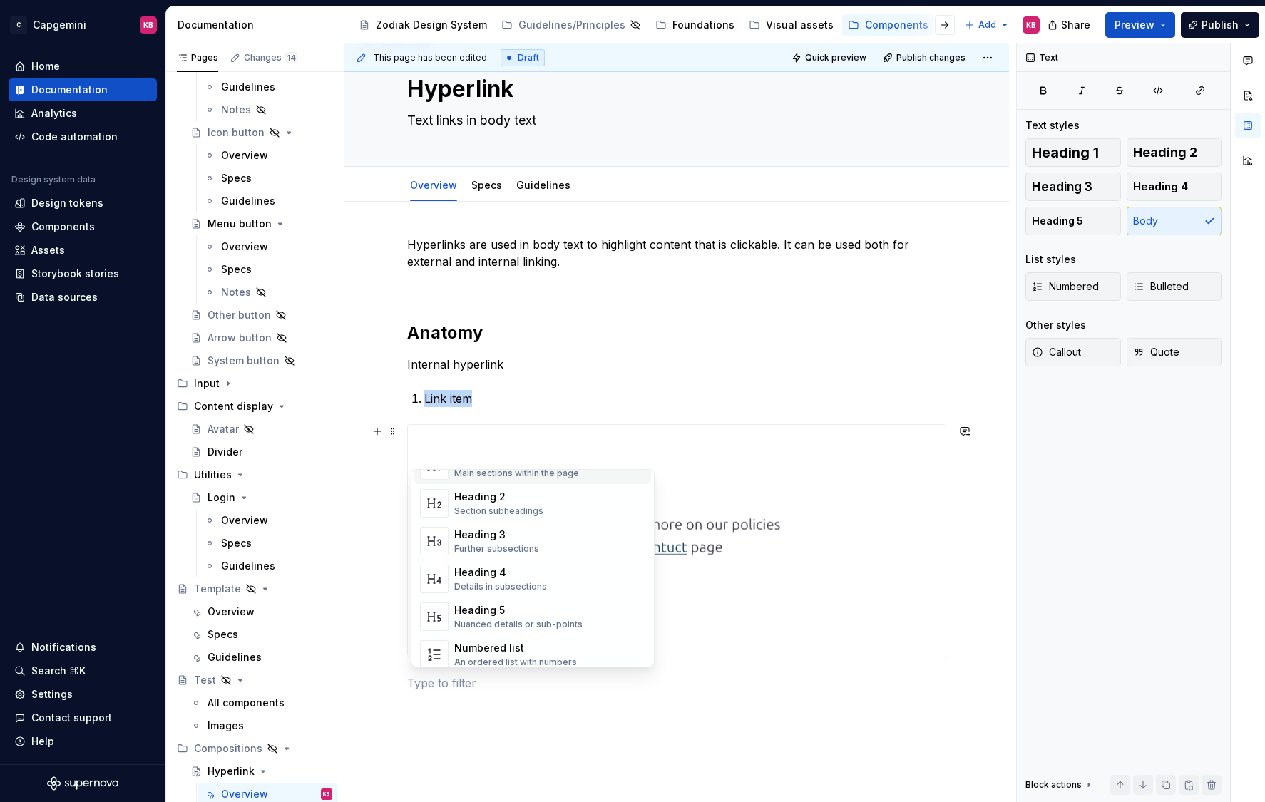
click at [451, 446] on img at bounding box center [676, 541] width 537 height 232
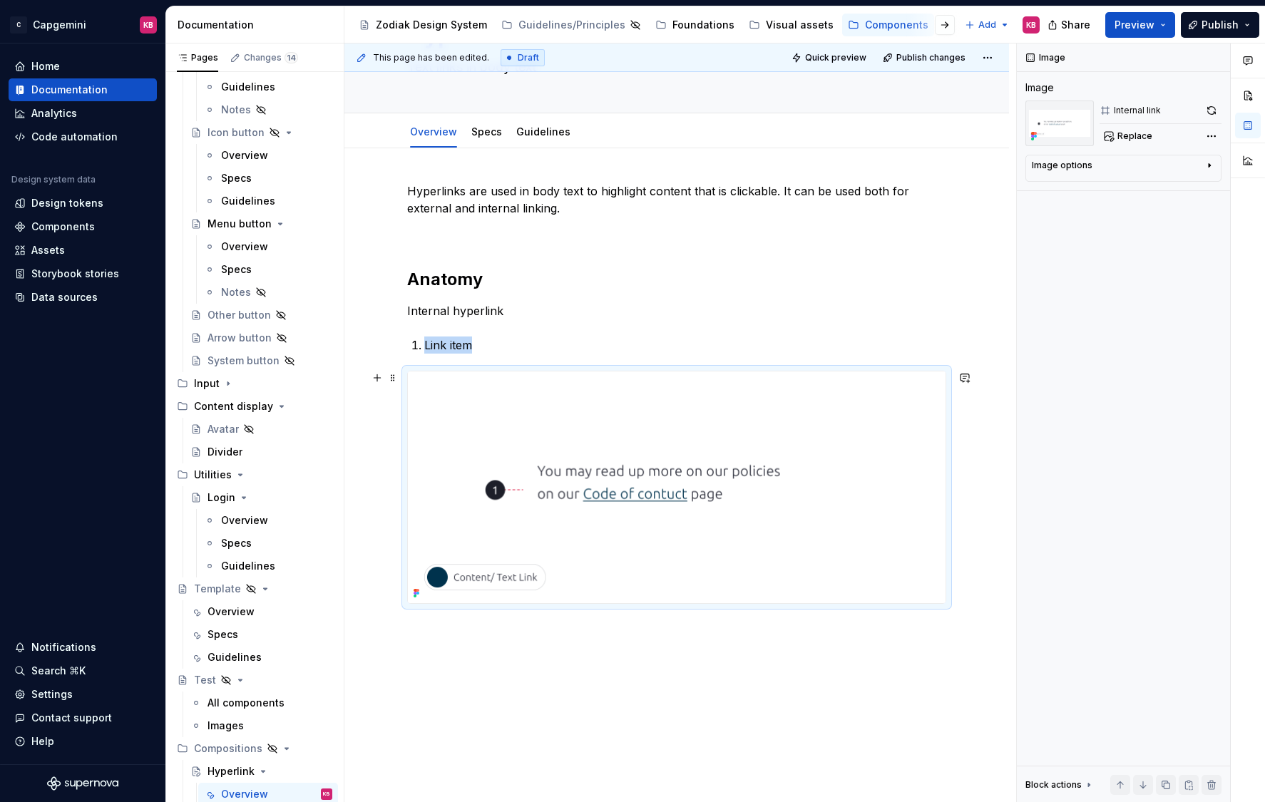
scroll to position [100, 0]
click at [395, 380] on span at bounding box center [392, 377] width 11 height 20
click at [416, 507] on div "Delete" at bounding box center [454, 503] width 121 height 23
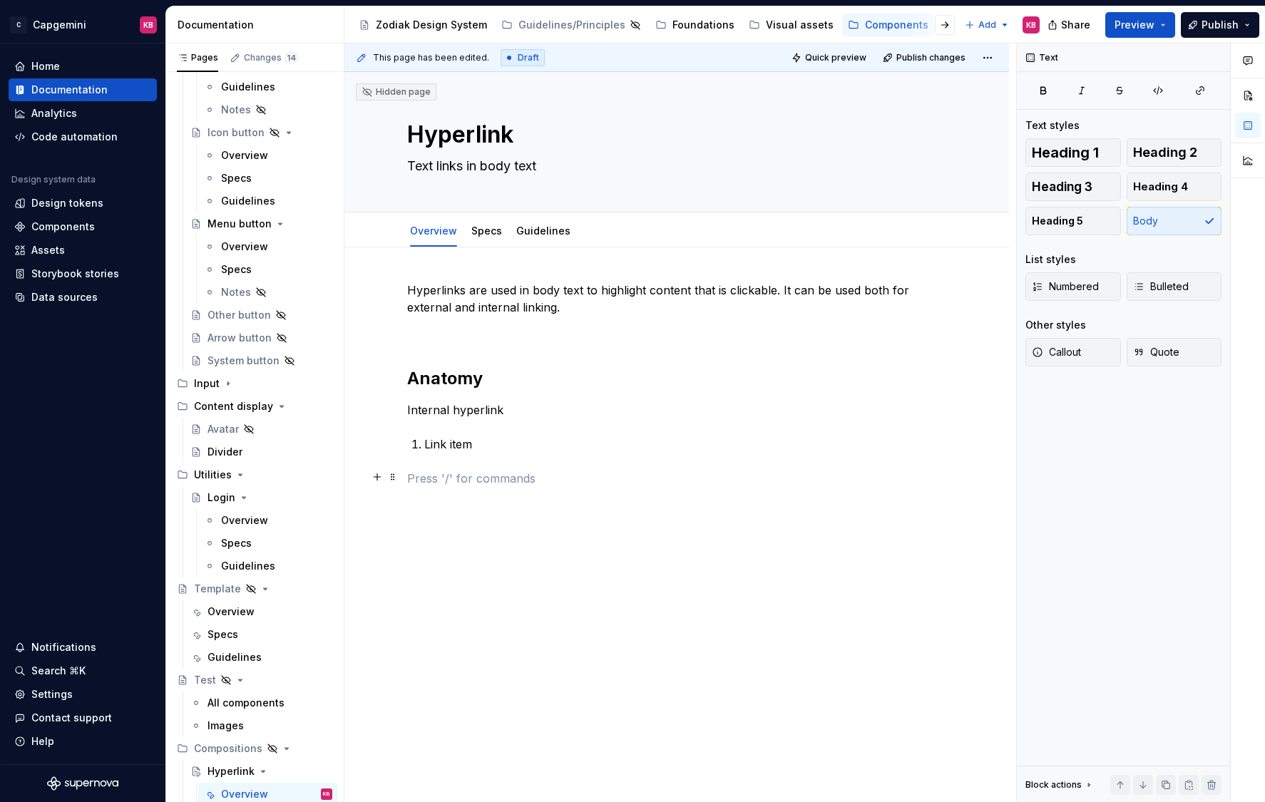
scroll to position [0, 0]
click at [379, 478] on button "button" at bounding box center [377, 478] width 20 height 20
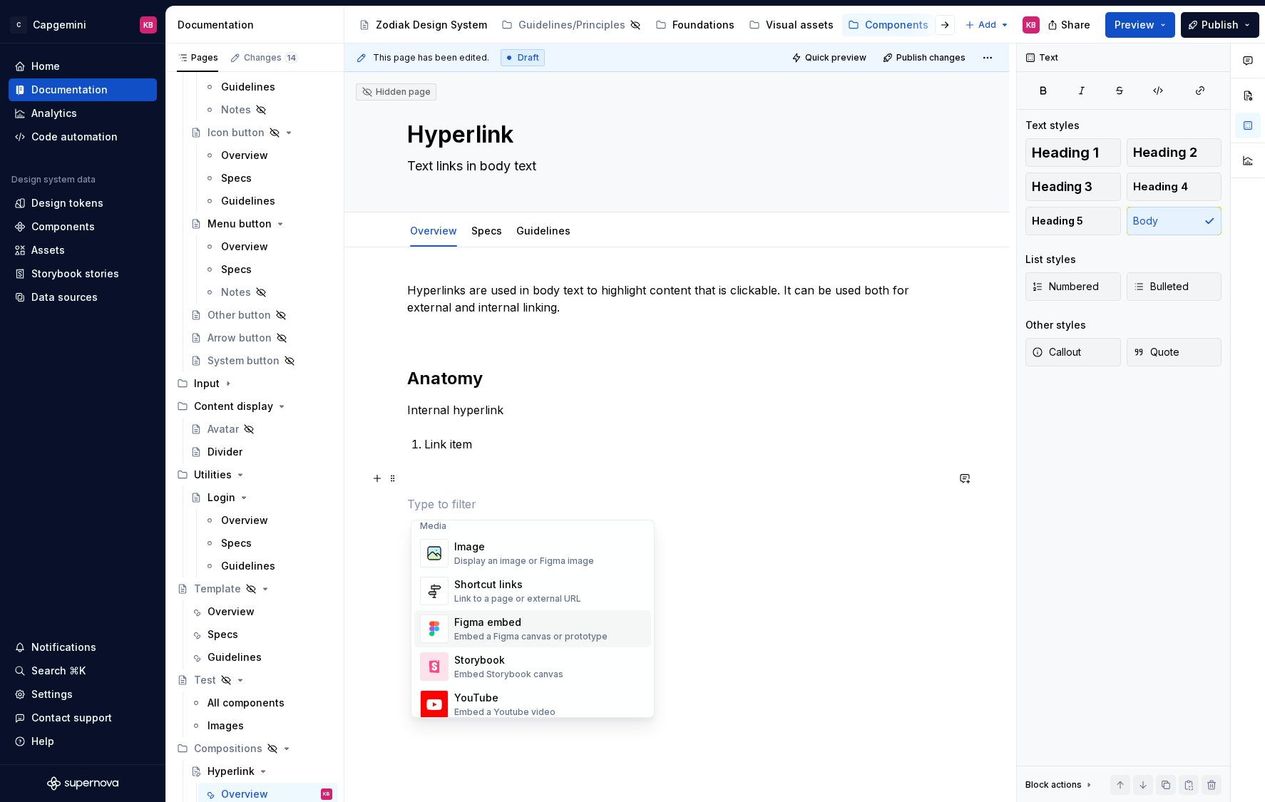
scroll to position [594, 0]
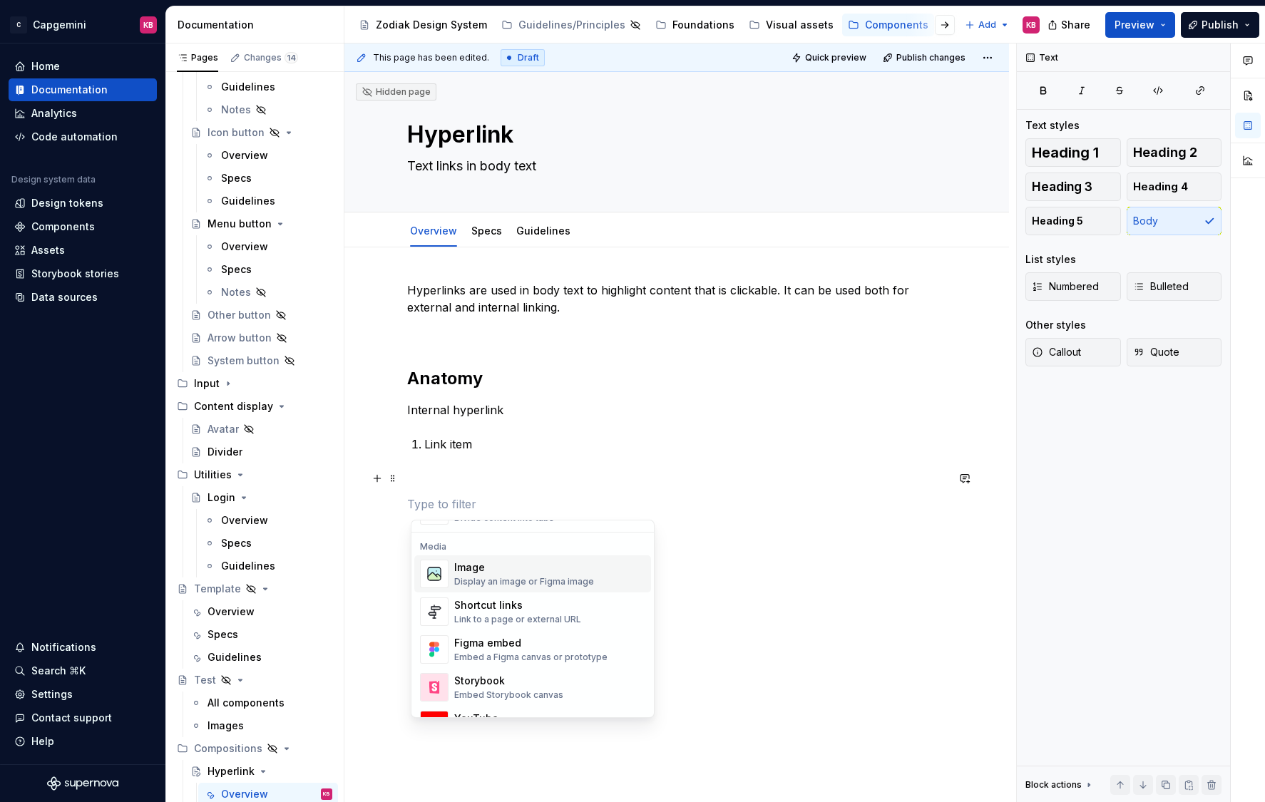
click at [476, 570] on div "Image" at bounding box center [524, 567] width 140 height 14
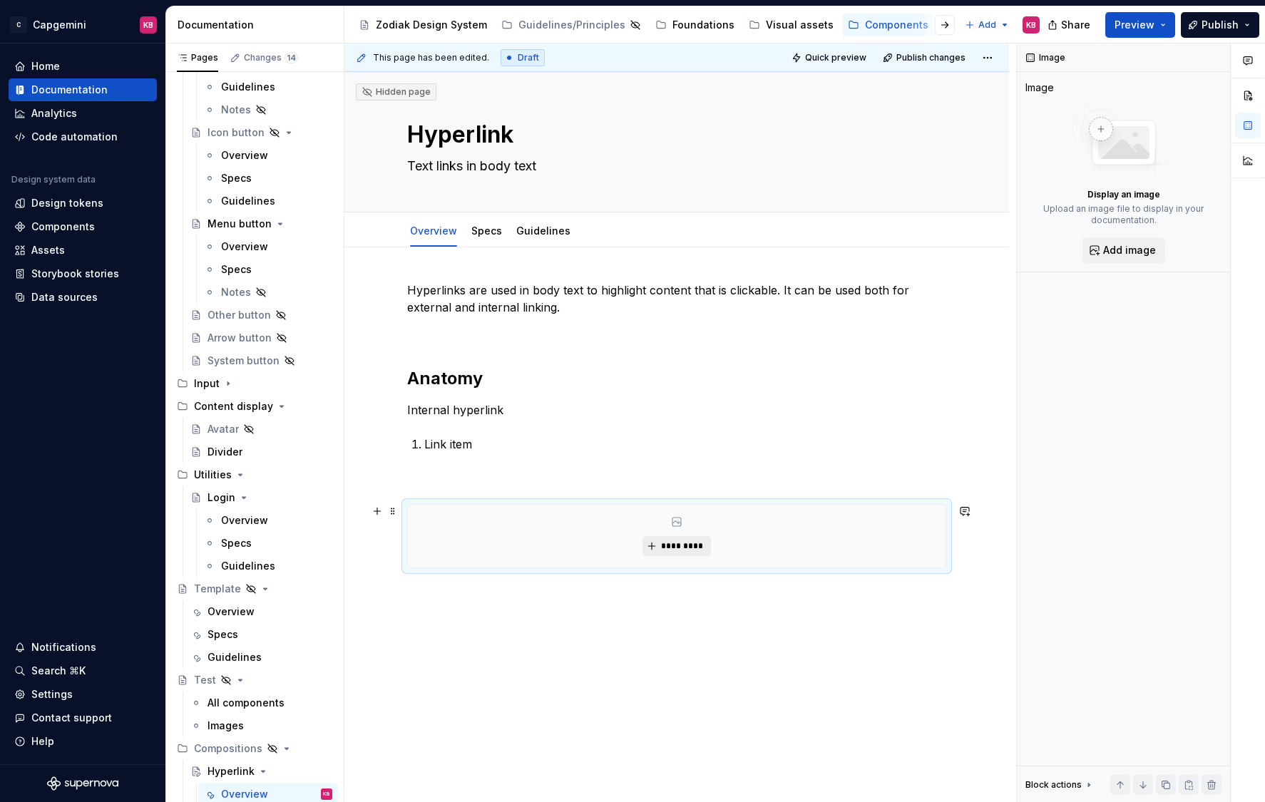
click at [676, 544] on span "*********" at bounding box center [681, 545] width 43 height 11
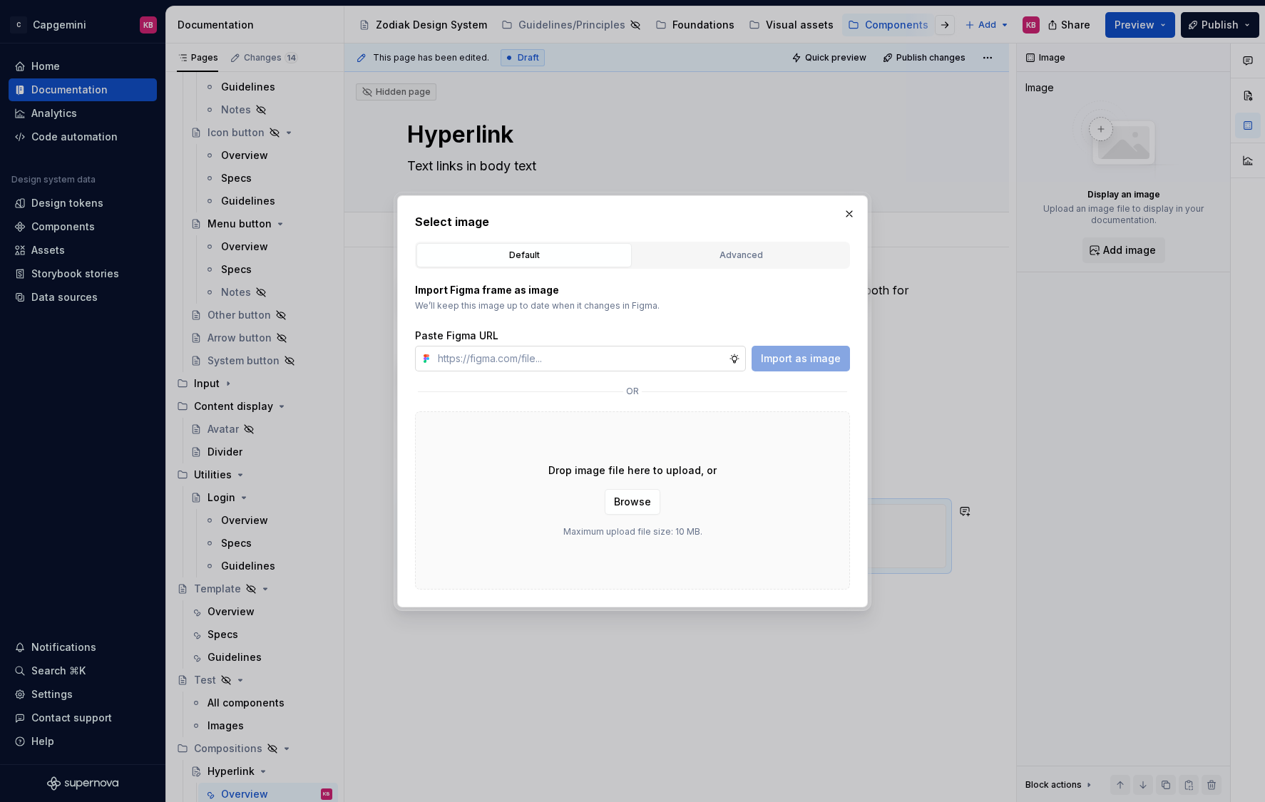
type textarea "*"
type input "https://www.figma.com/design/LC6Piq0IKFeOqeCISt4YCA/Zodiak-documentation?node-i…"
click at [796, 361] on span "Import as image" at bounding box center [801, 358] width 80 height 14
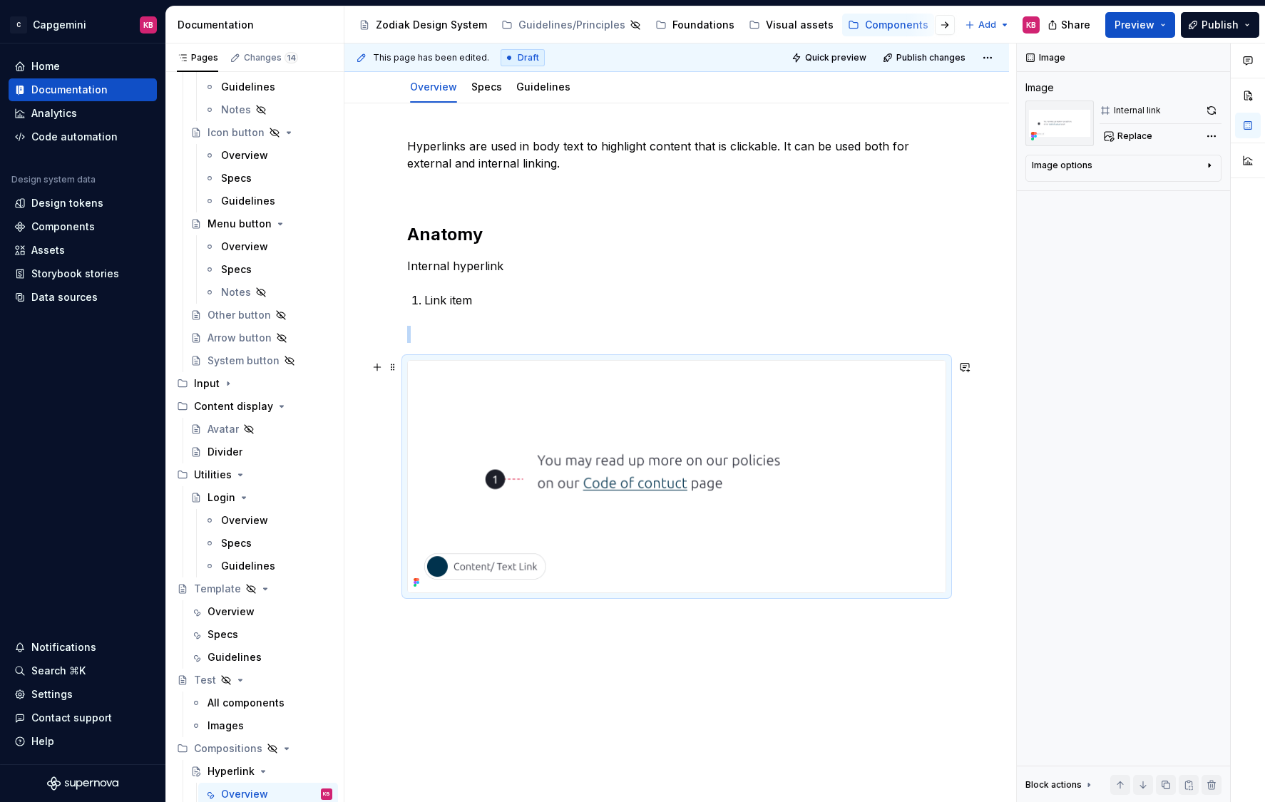
scroll to position [227, 0]
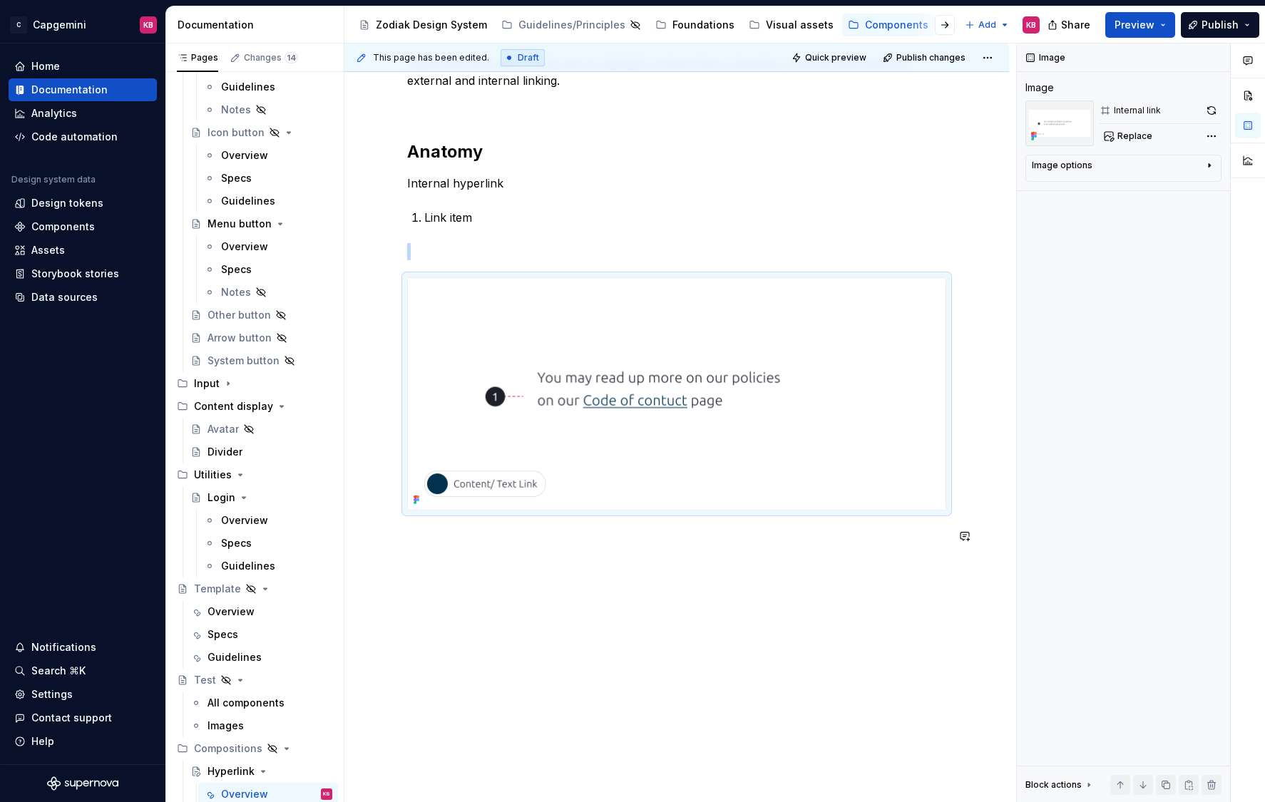
click at [456, 564] on div "Hyperlinks are used in body text to highlight content that is clickable. It can…" at bounding box center [676, 412] width 664 height 782
click at [420, 247] on p at bounding box center [676, 251] width 539 height 17
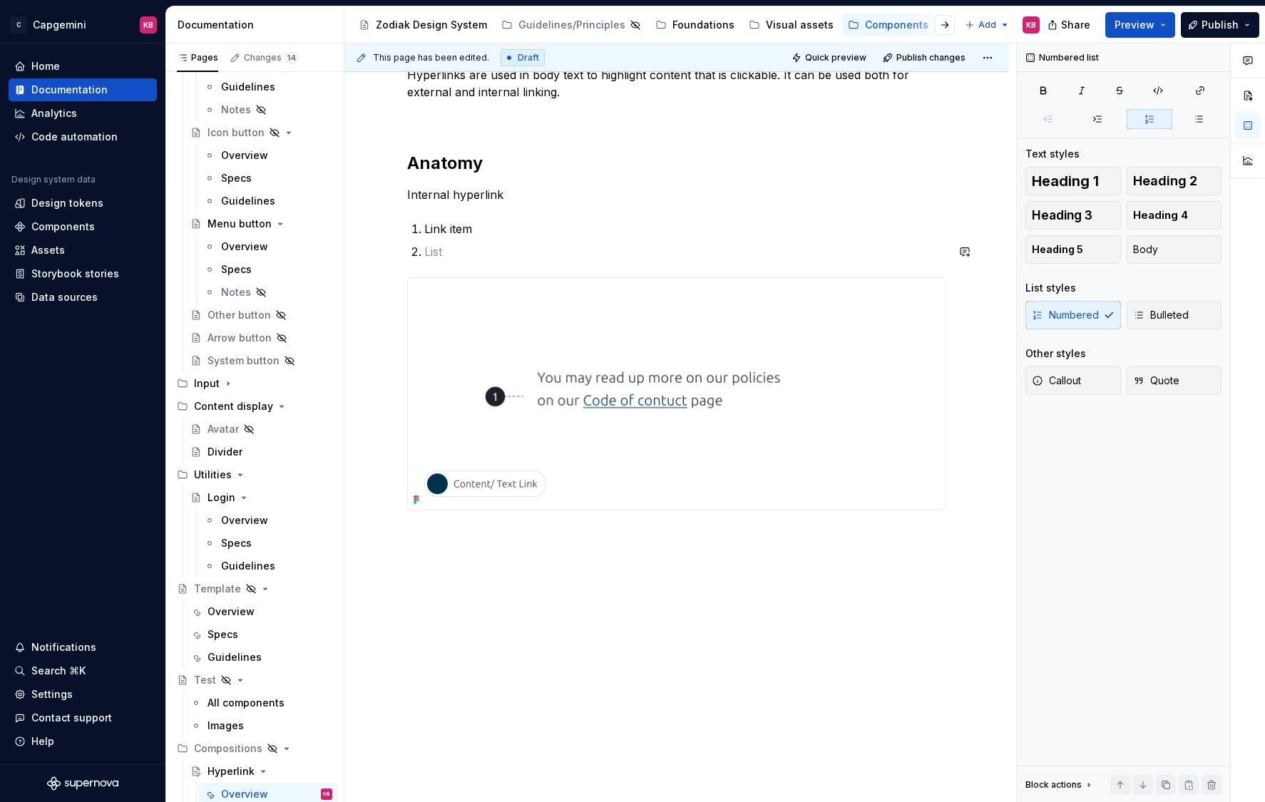
scroll to position [192, 0]
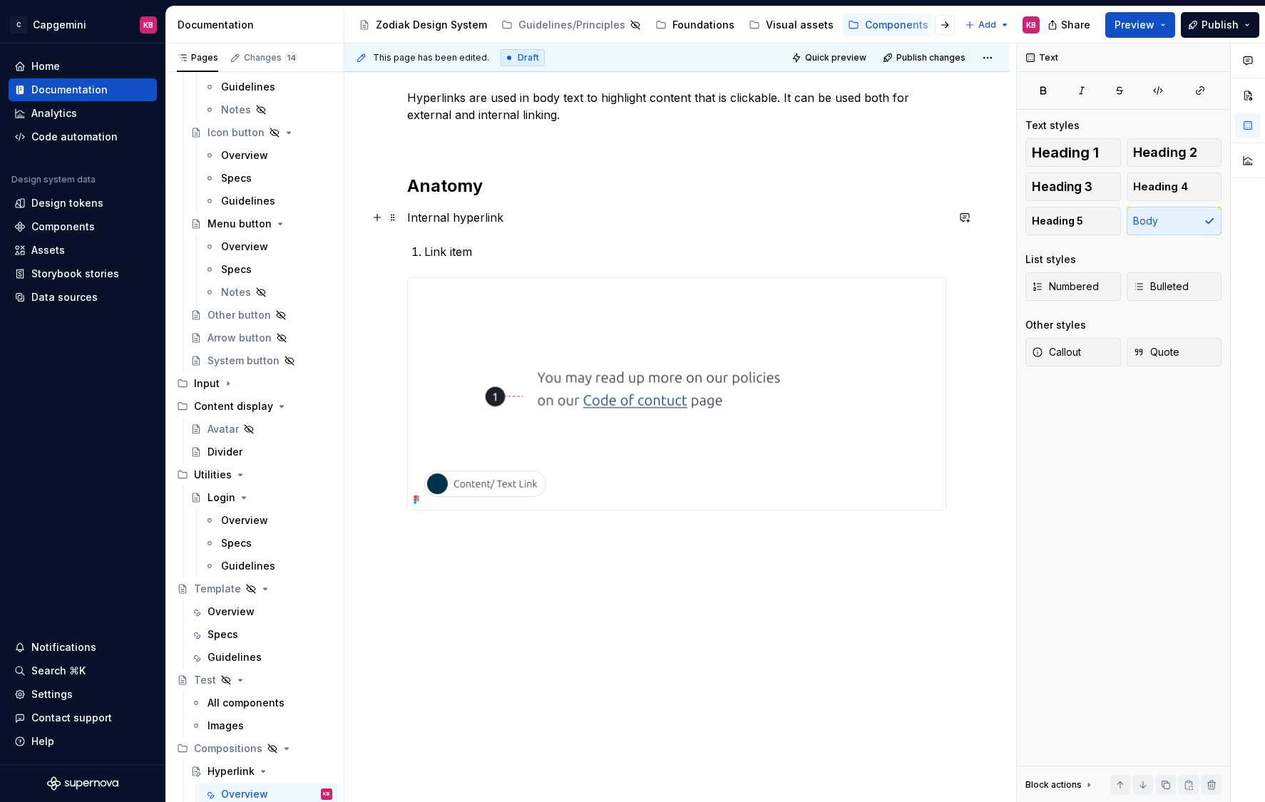
click at [507, 217] on p "Internal hyperlink" at bounding box center [676, 217] width 539 height 17
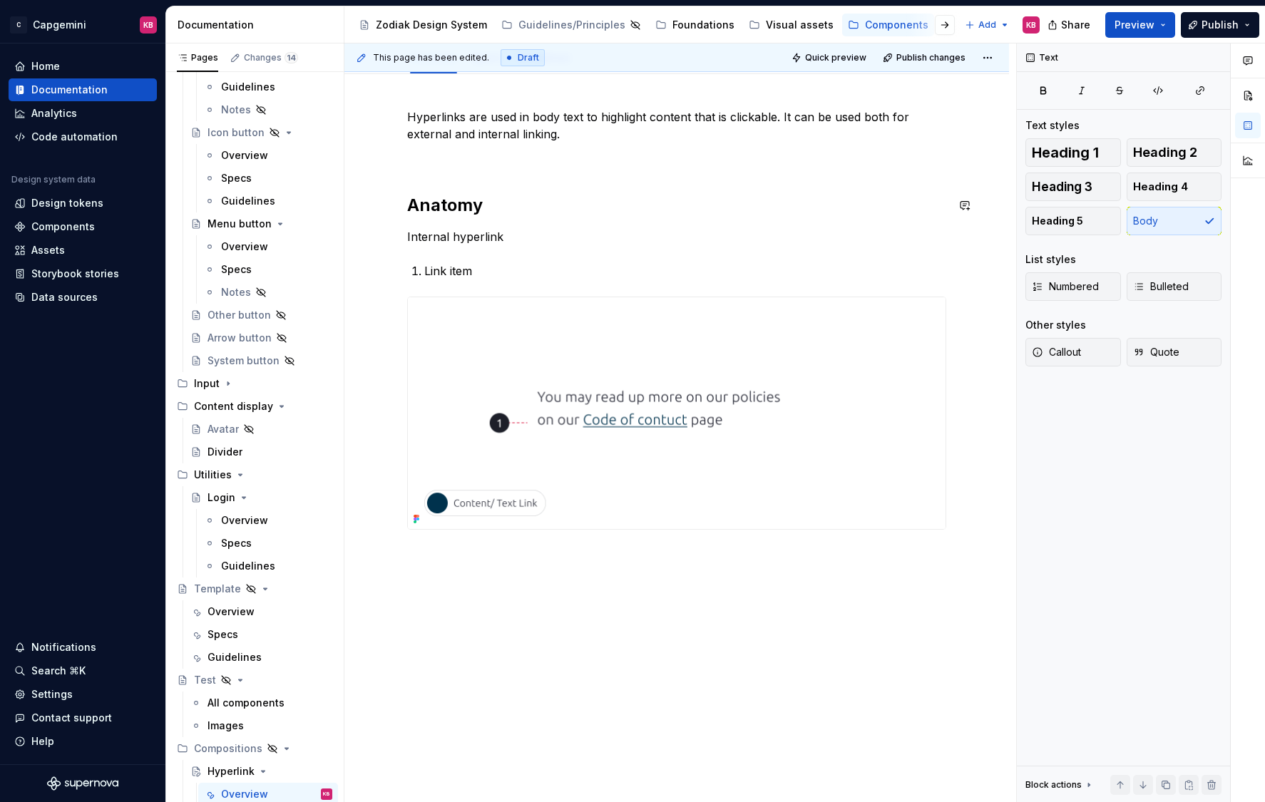
click at [426, 172] on div "Hyperlinks are used in body text to highlight content that is clickable. It can…" at bounding box center [676, 335] width 539 height 455
click at [423, 158] on p at bounding box center [676, 159] width 539 height 17
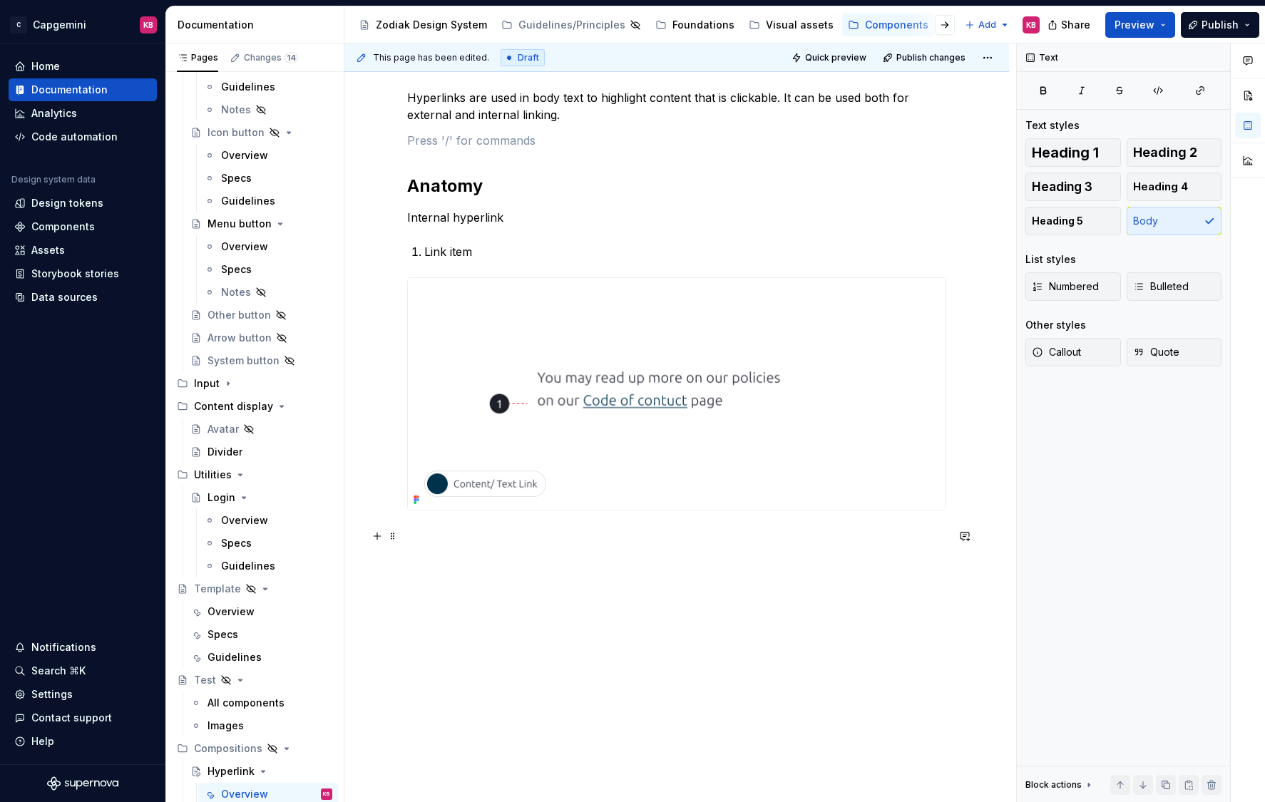
click at [449, 534] on p at bounding box center [676, 535] width 539 height 17
click at [502, 220] on p "Internal hyperlink" at bounding box center [676, 217] width 539 height 17
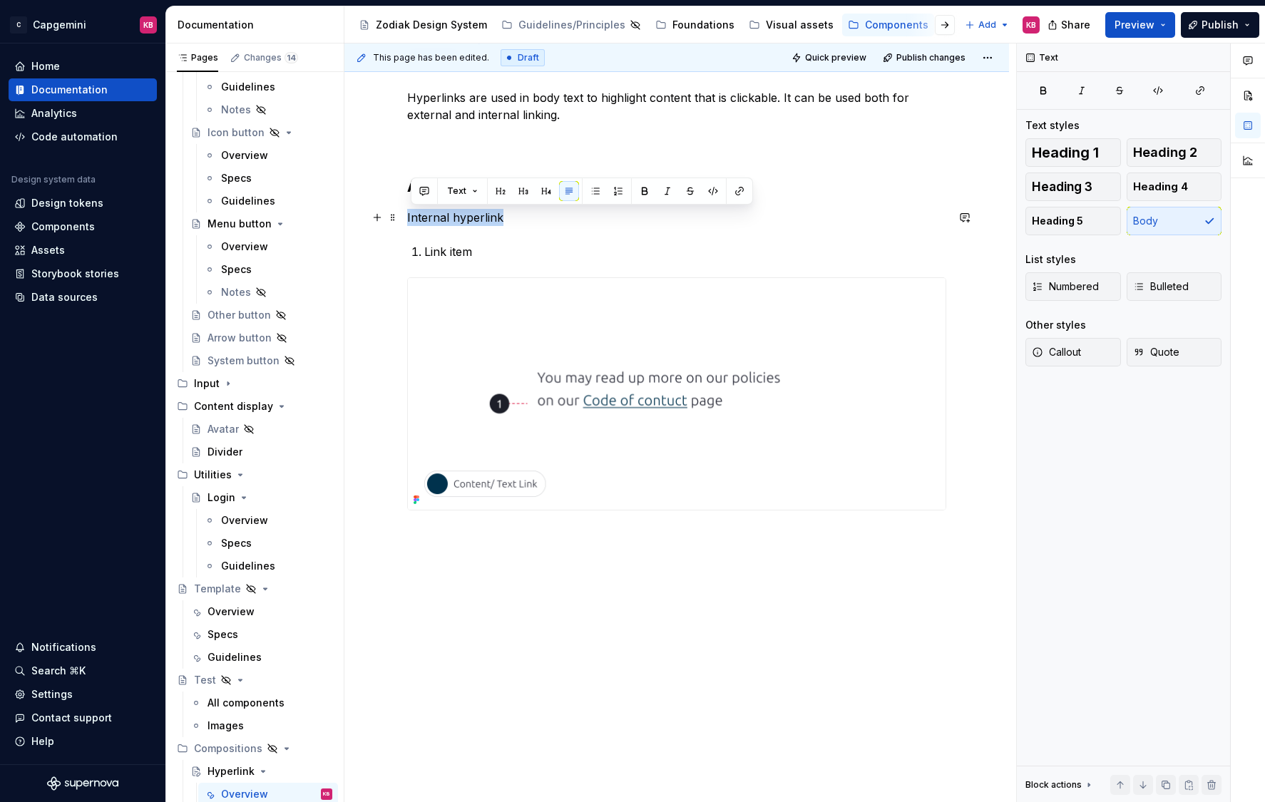
click at [502, 220] on p "Internal hyperlink" at bounding box center [676, 217] width 539 height 17
click at [547, 190] on button "button" at bounding box center [546, 191] width 20 height 20
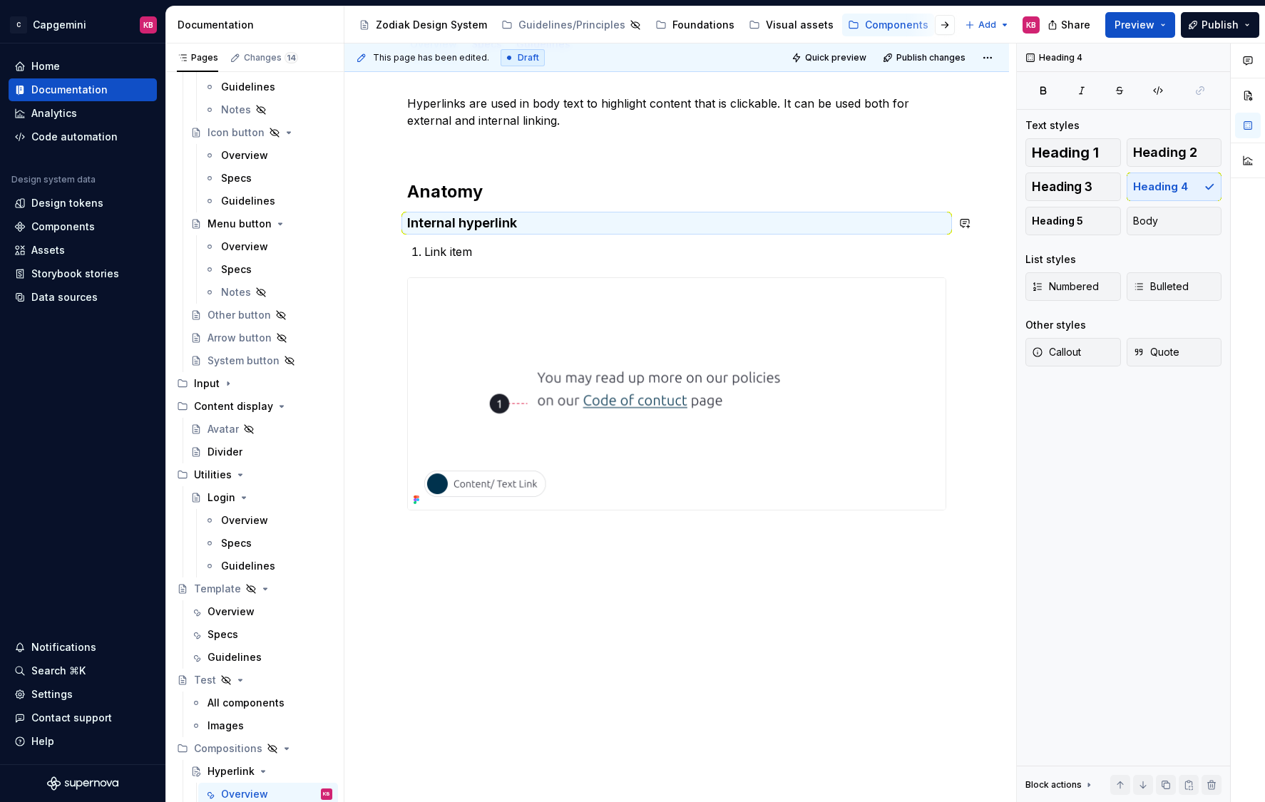
scroll to position [187, 0]
click at [475, 540] on p at bounding box center [676, 535] width 539 height 17
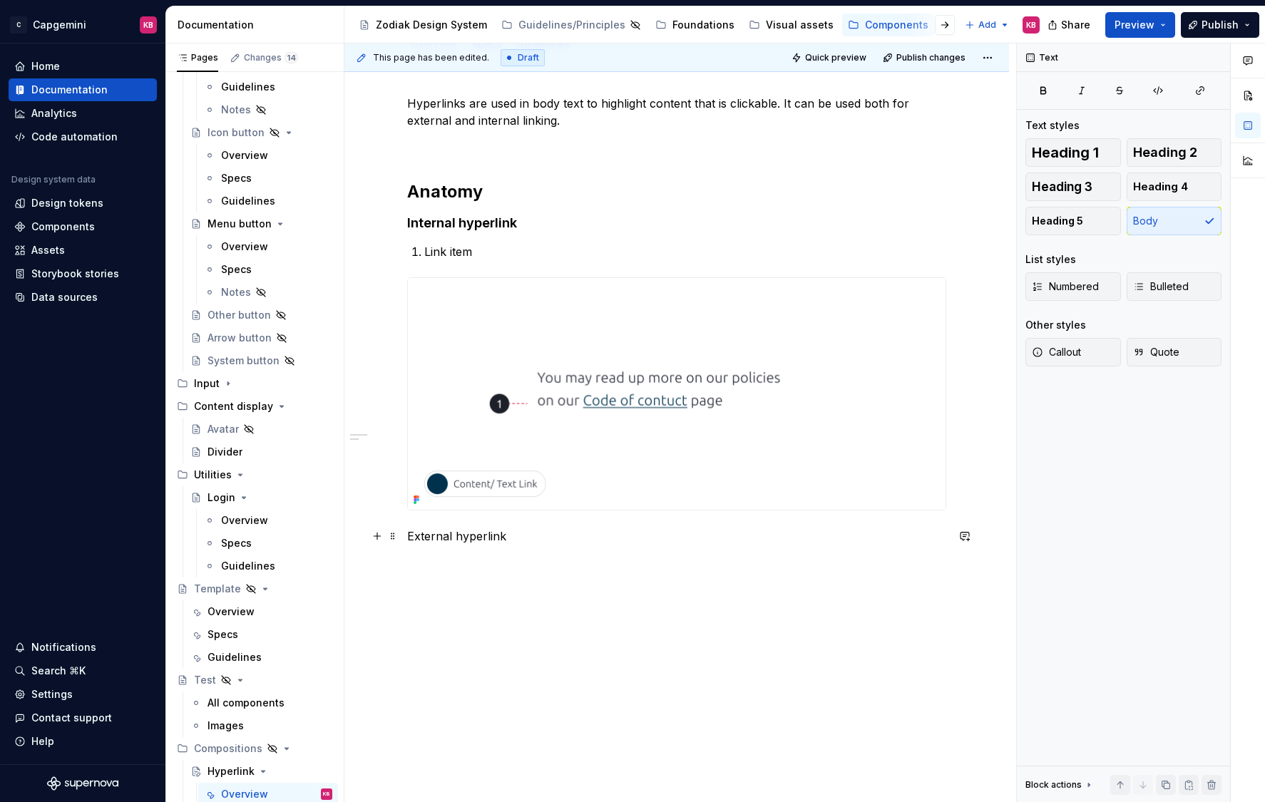
click at [455, 542] on p "External hyperlink" at bounding box center [676, 535] width 539 height 17
click at [545, 513] on button "button" at bounding box center [546, 510] width 20 height 20
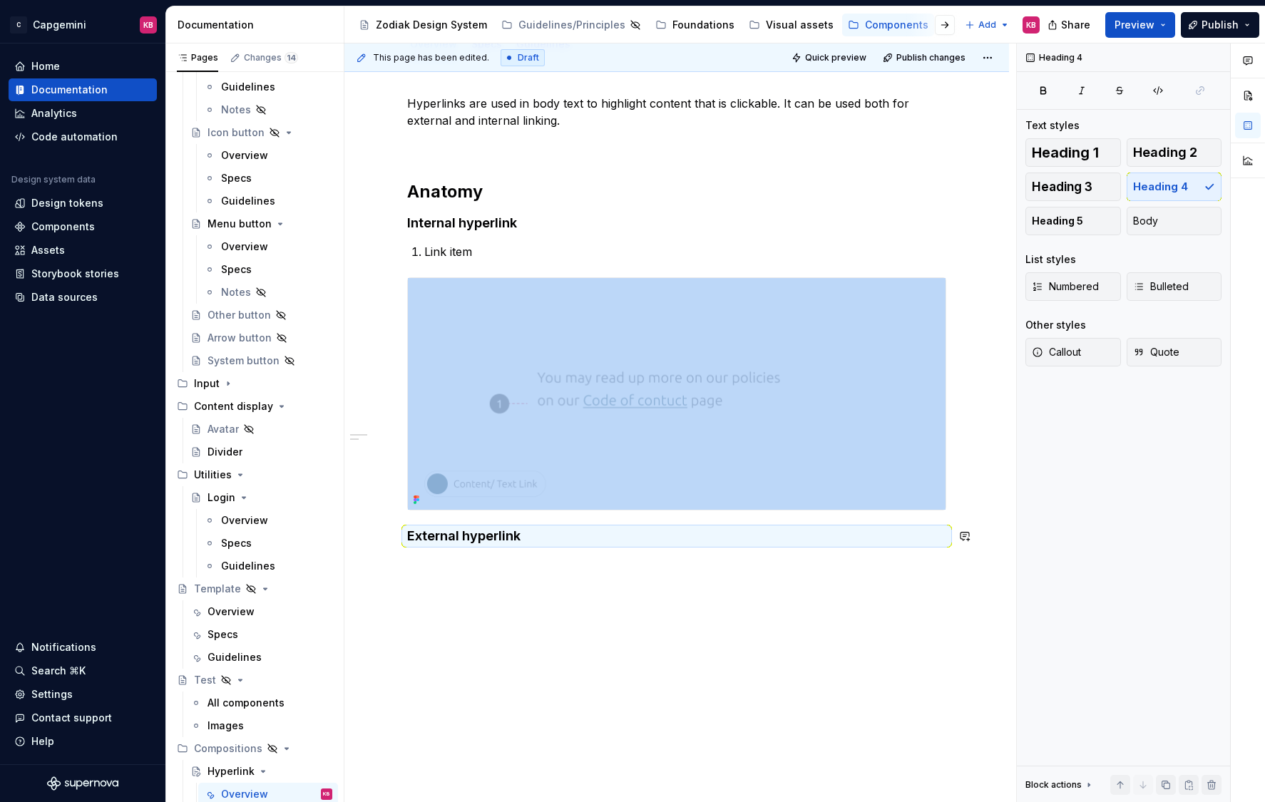
click at [462, 572] on div "Hyperlinks are used in body text to highlight content that is clickable. It can…" at bounding box center [676, 432] width 664 height 742
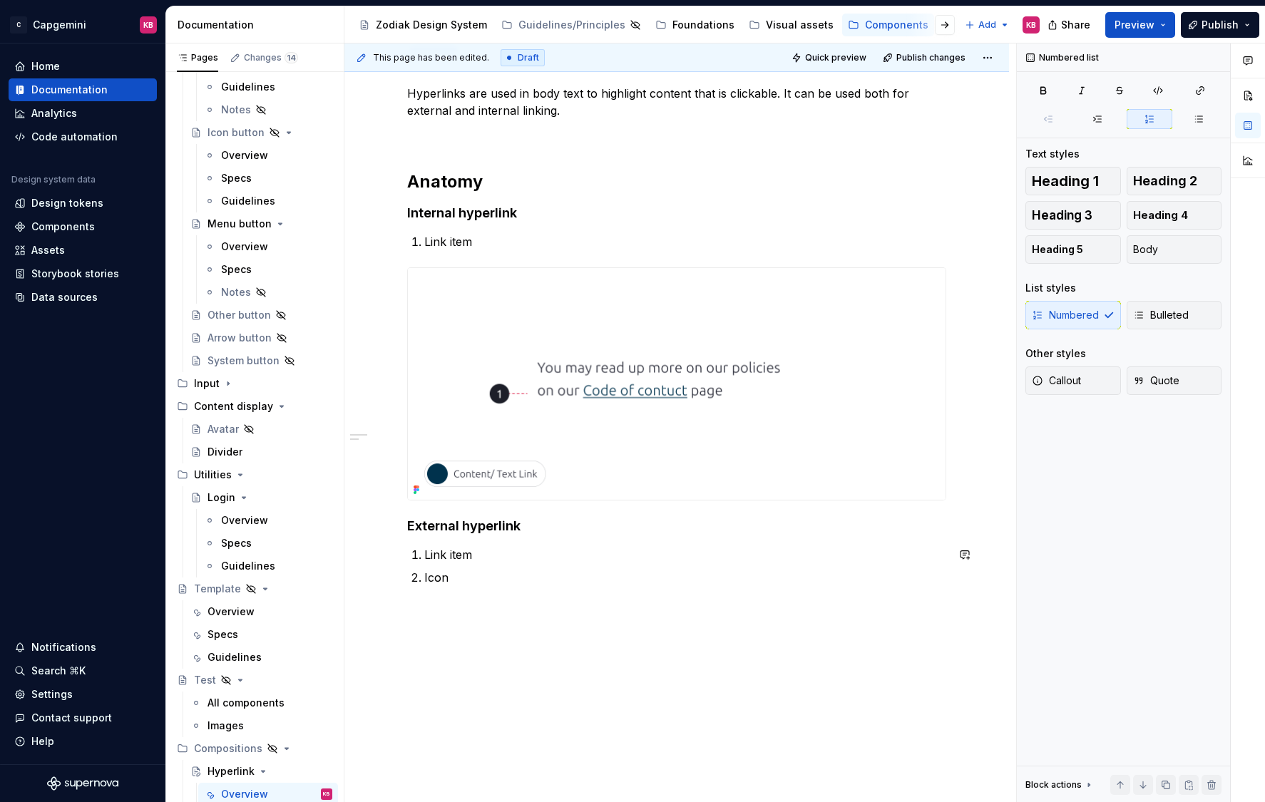
scroll to position [221, 0]
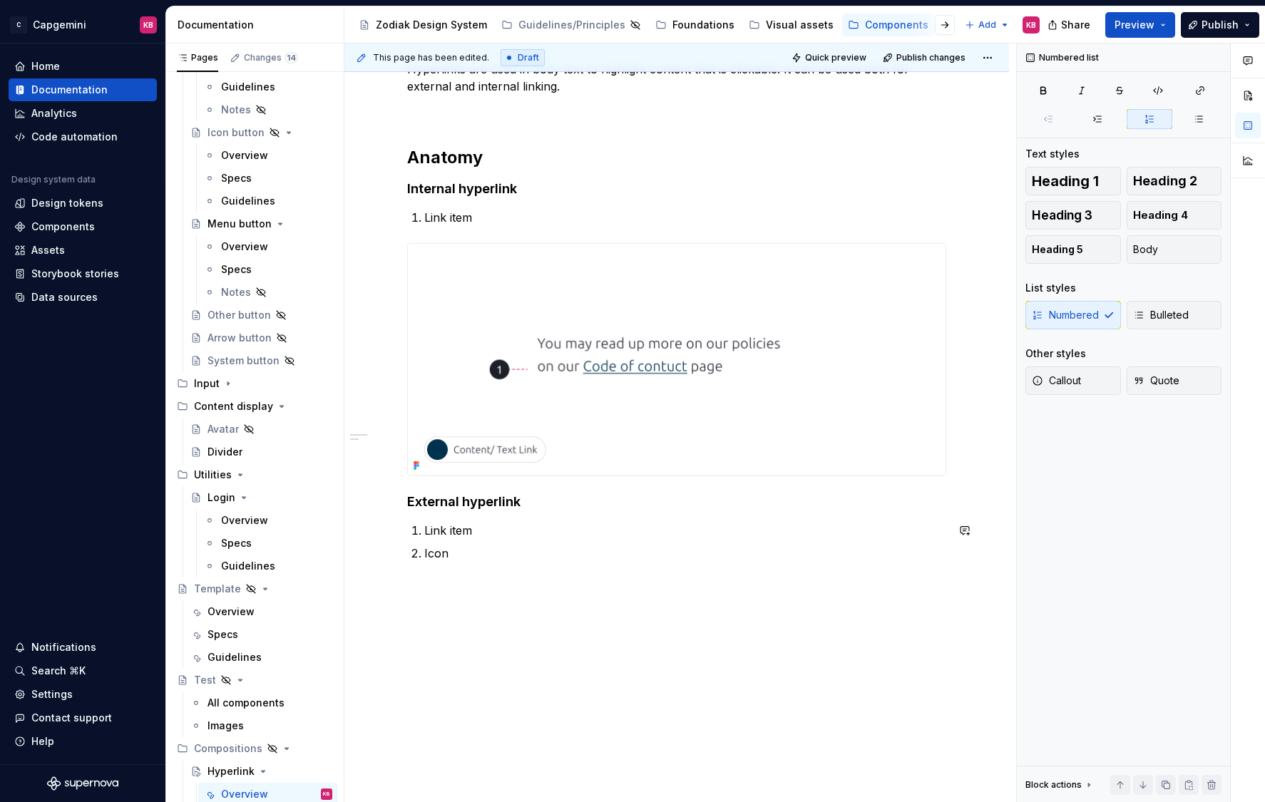
click at [431, 606] on div "Hyperlinks are used in body text to highlight content that is clickable. It can…" at bounding box center [676, 422] width 664 height 793
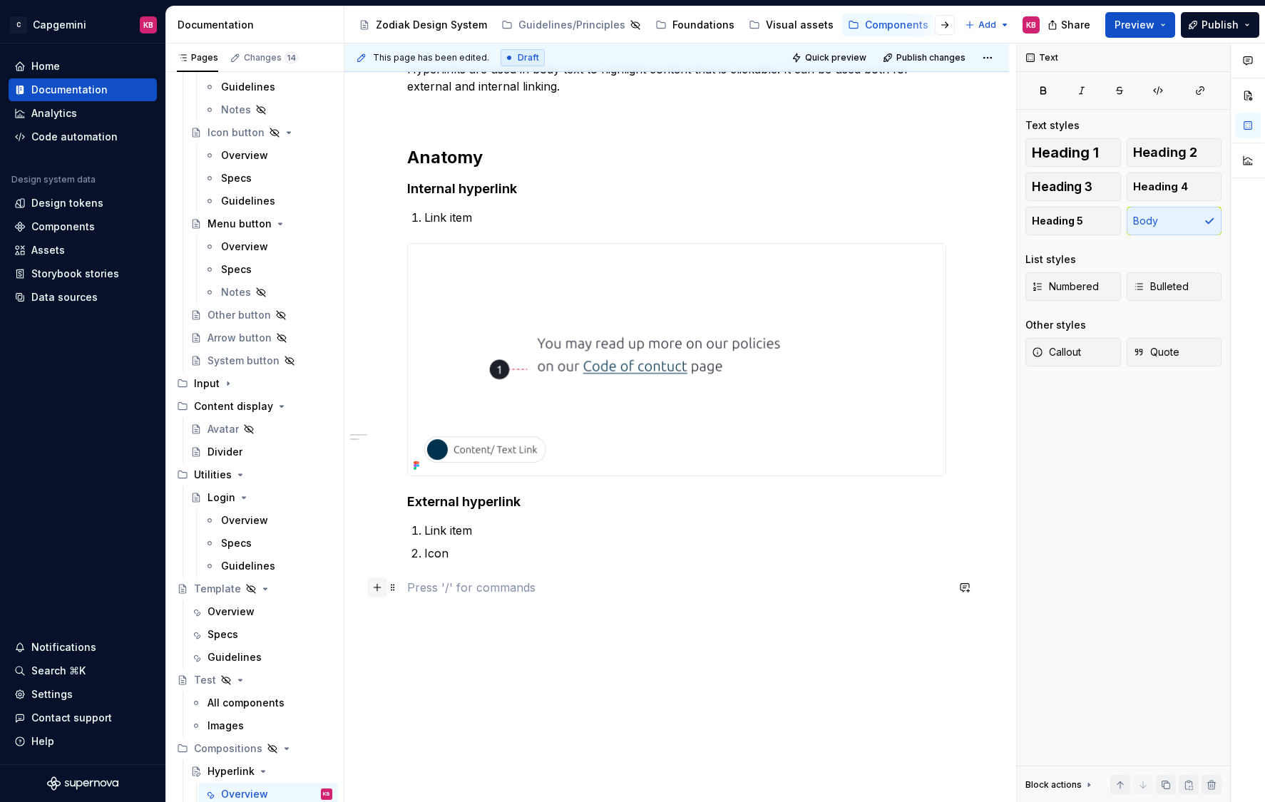
click at [381, 590] on button "button" at bounding box center [377, 587] width 20 height 20
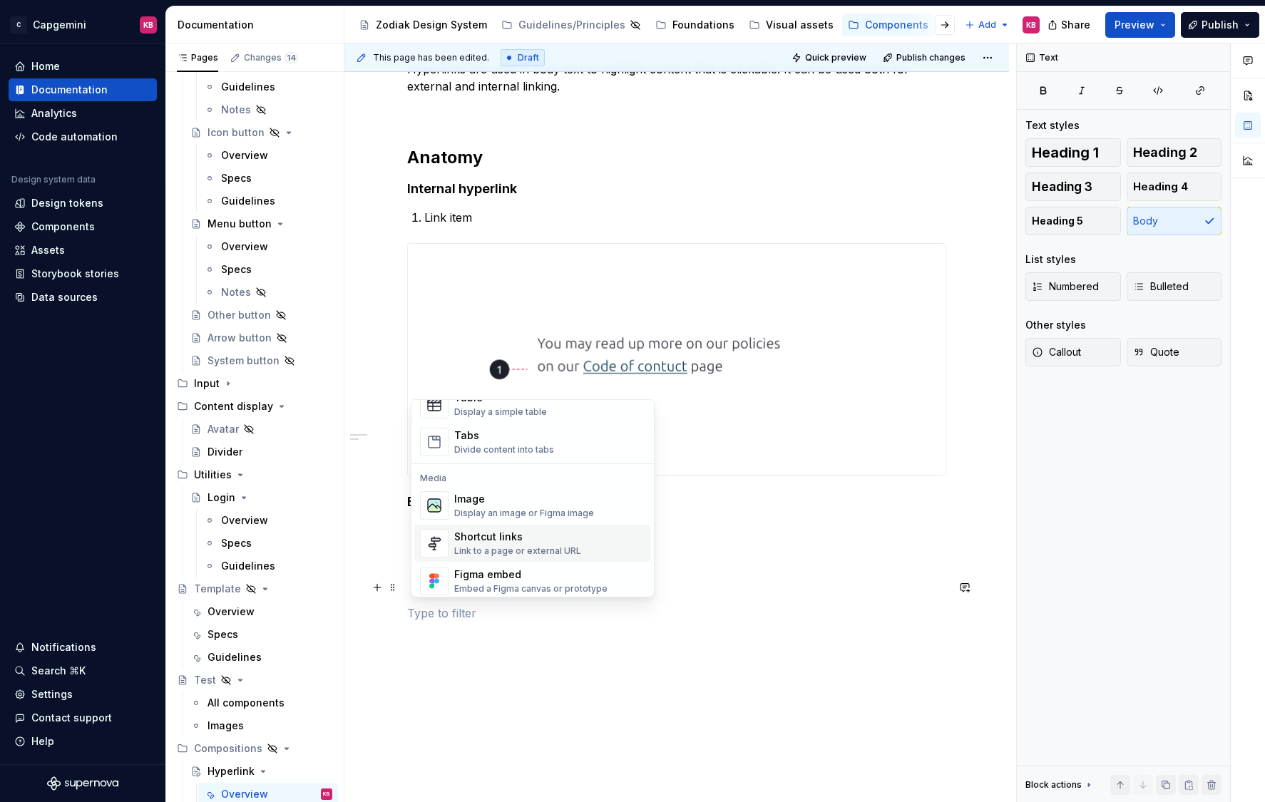
scroll to position [556, 0]
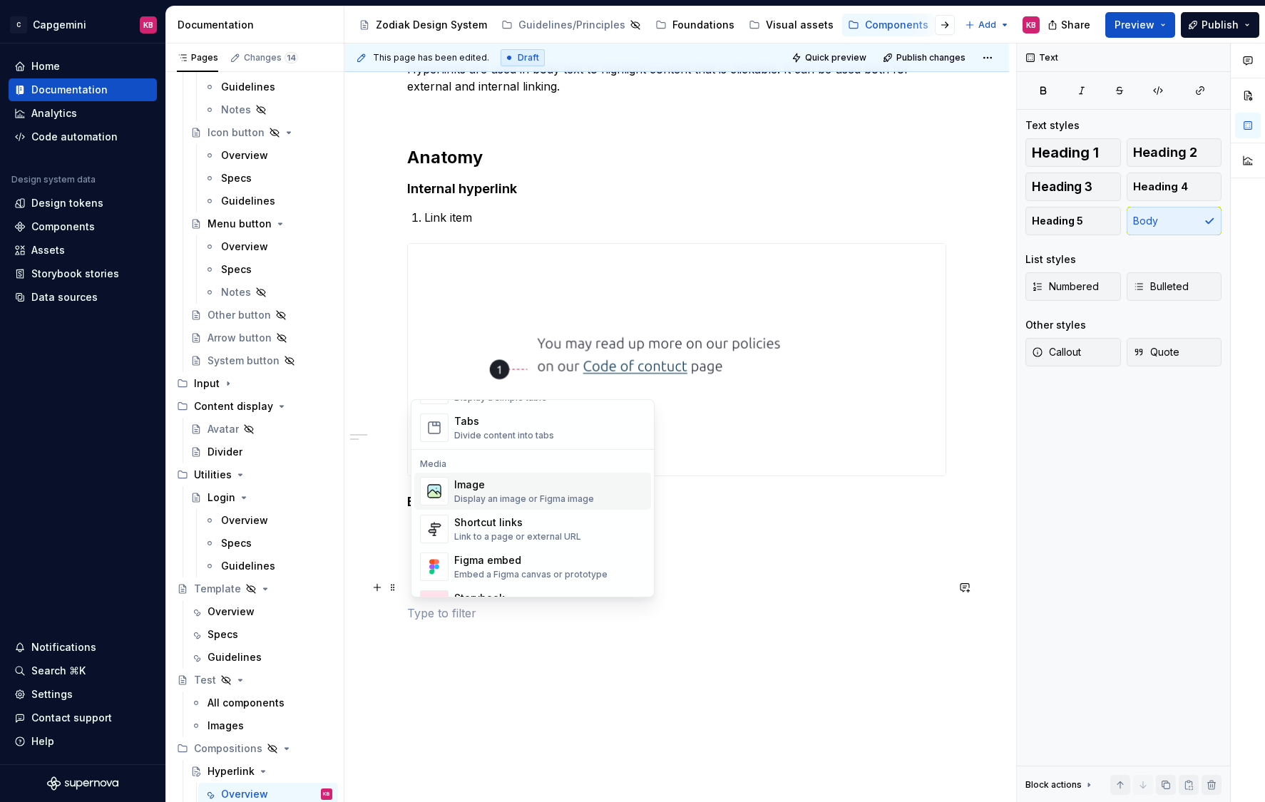
click at [497, 490] on div "Image" at bounding box center [524, 485] width 140 height 14
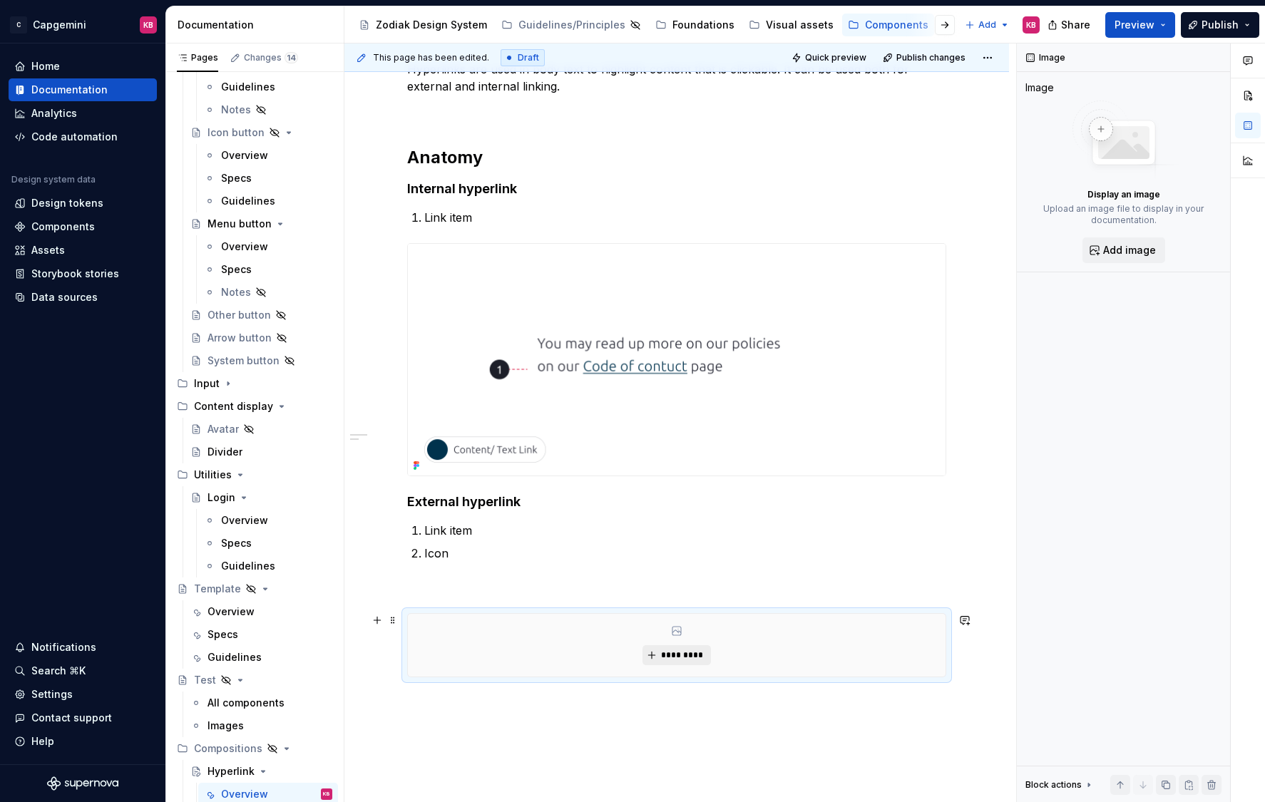
click at [666, 656] on span "*********" at bounding box center [681, 654] width 43 height 11
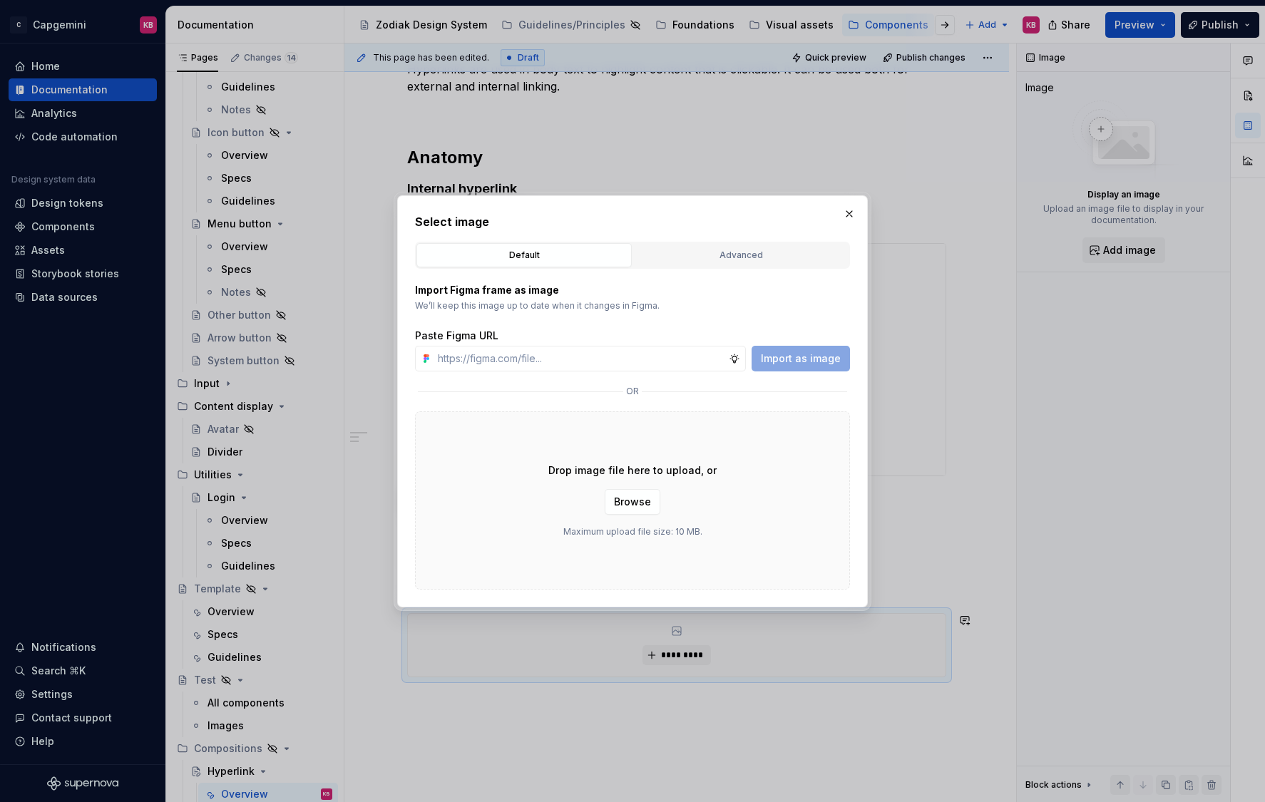
type textarea "*"
type input "https://www.figma.com/design/LC6Piq0IKFeOqeCISt4YCA/Zodiak-documentation?node-i…"
click at [781, 357] on span "Import as image" at bounding box center [801, 358] width 80 height 14
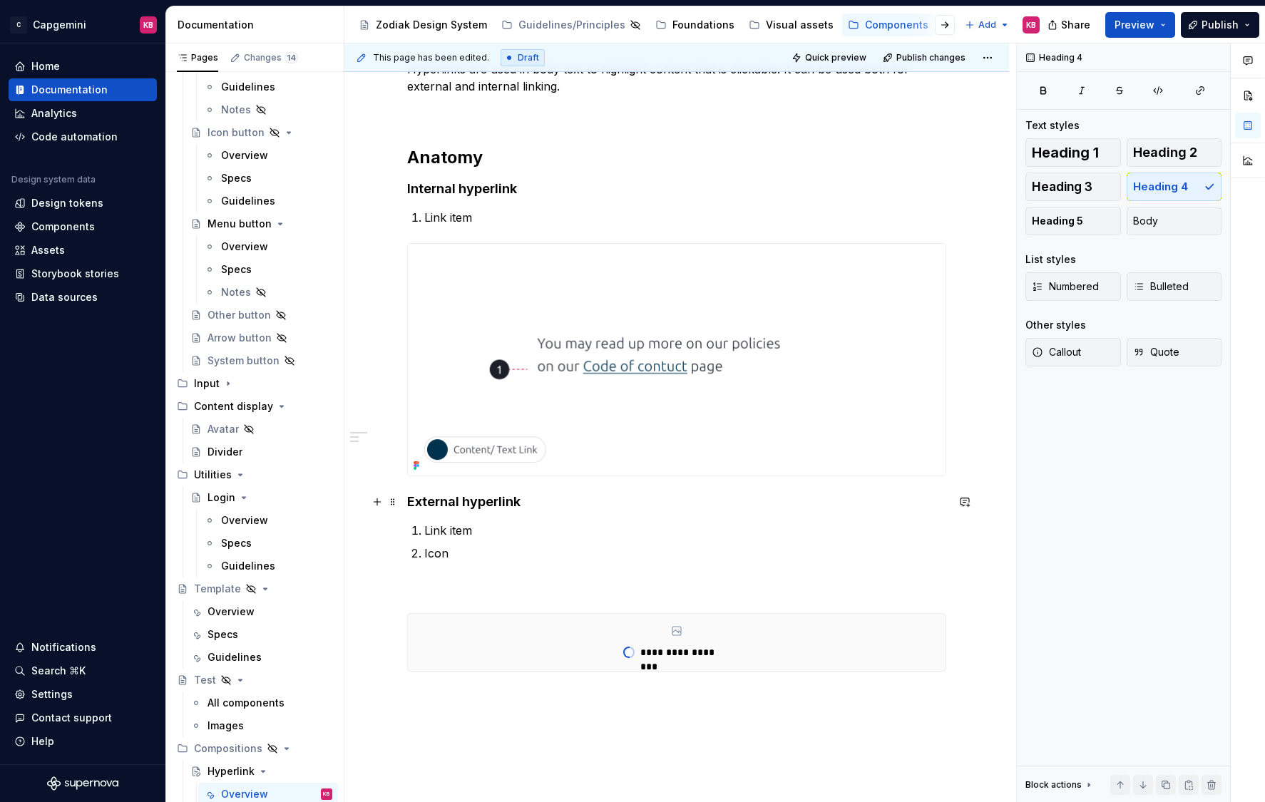
click at [415, 494] on h4 "External hyperlink" at bounding box center [676, 501] width 539 height 17
click at [410, 495] on h4 "External hyperlink" at bounding box center [676, 501] width 539 height 17
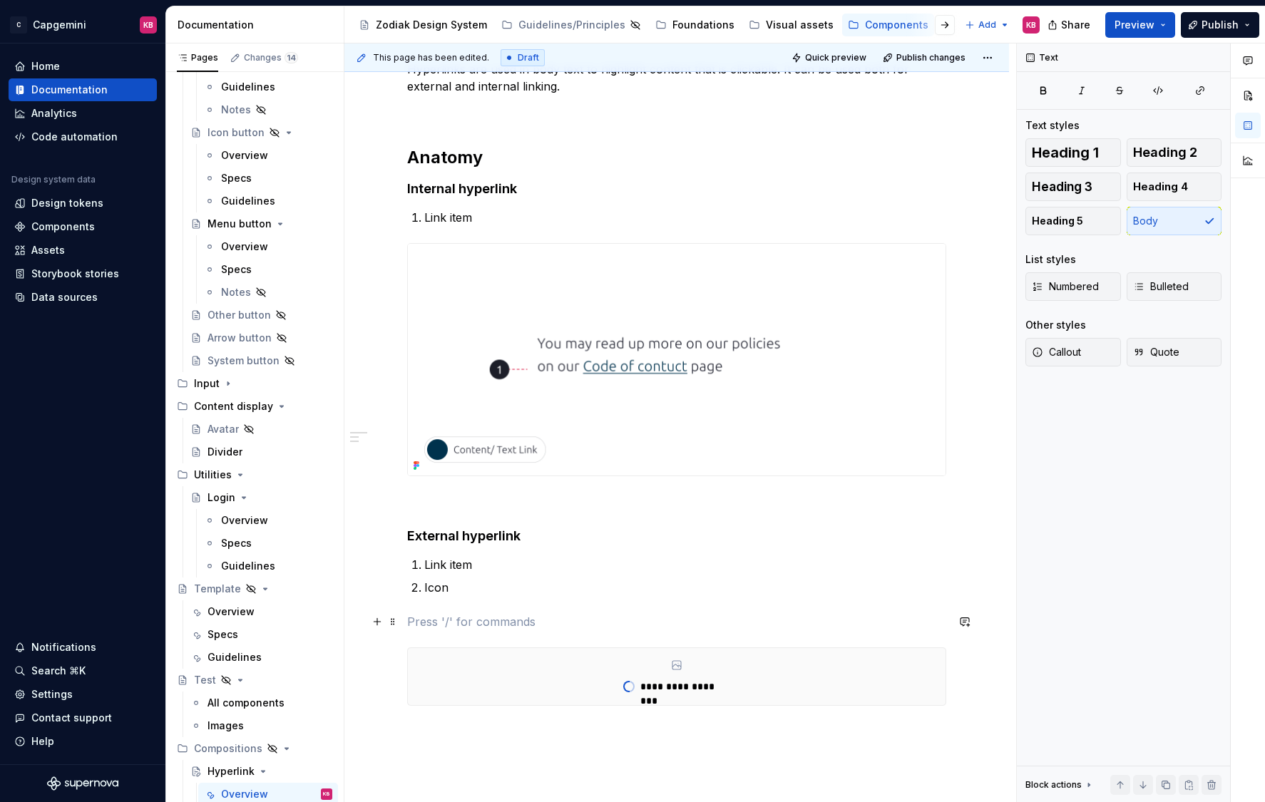
click at [428, 619] on p at bounding box center [676, 621] width 539 height 17
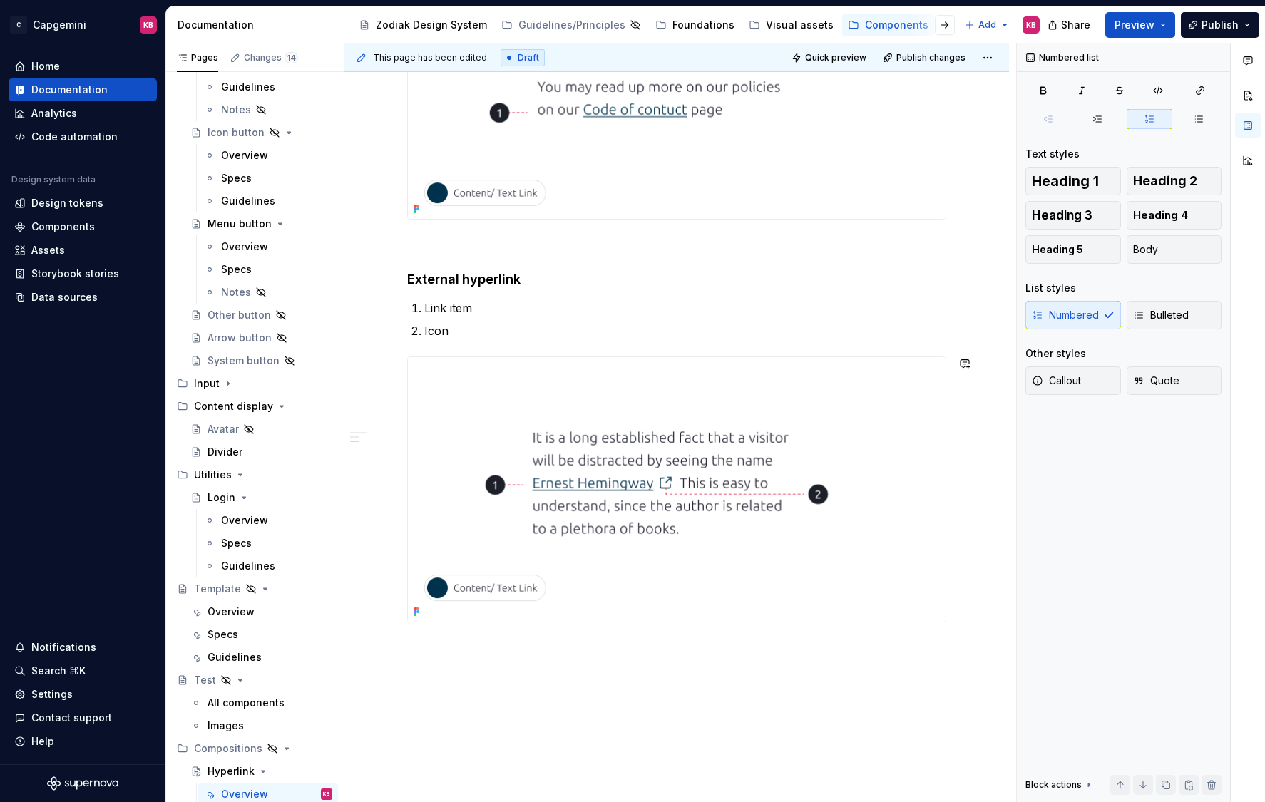
scroll to position [479, 0]
click at [414, 297] on div "Hyperlinks are used in body text to highlight content that is clickable. It can…" at bounding box center [676, 212] width 539 height 818
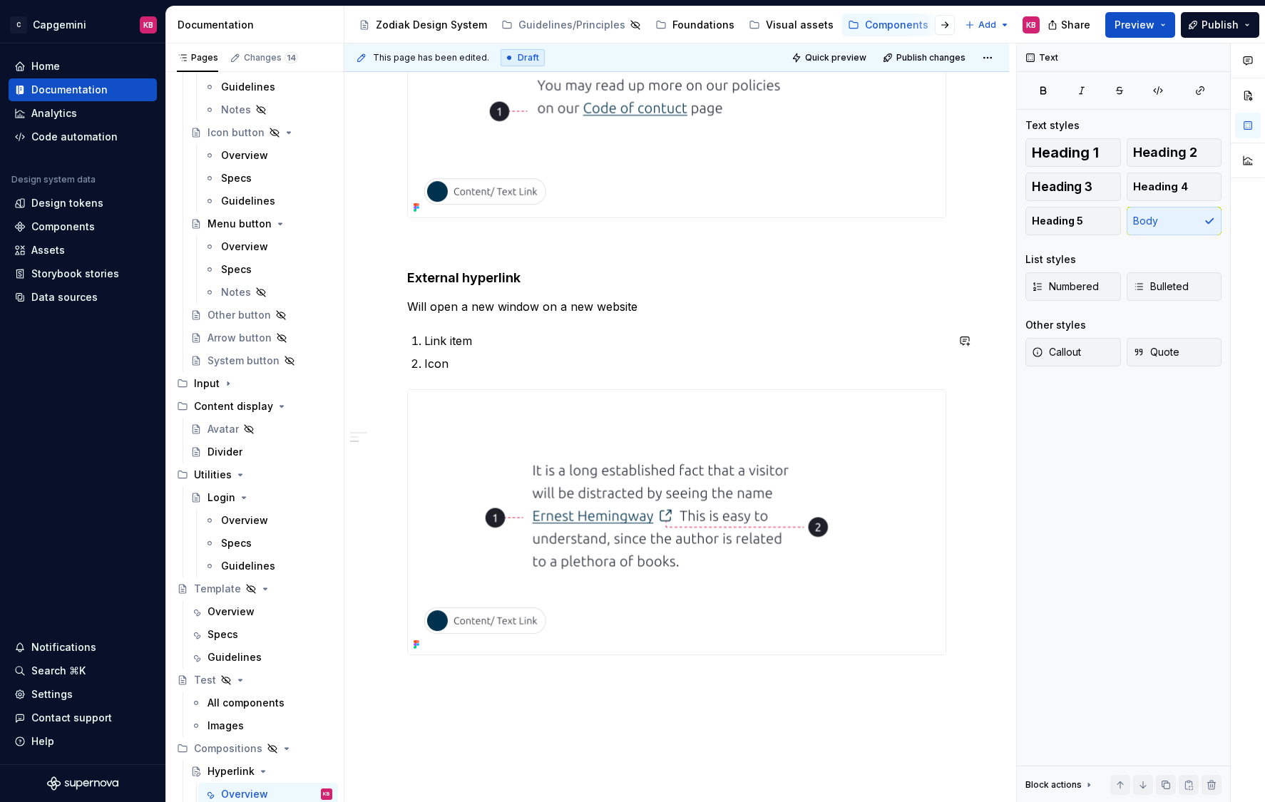
type textarea "*"
click at [578, 301] on p "Will open a new window on a new website" at bounding box center [676, 306] width 539 height 17
click at [503, 307] on p "Will open a new window on a new website" at bounding box center [676, 306] width 539 height 17
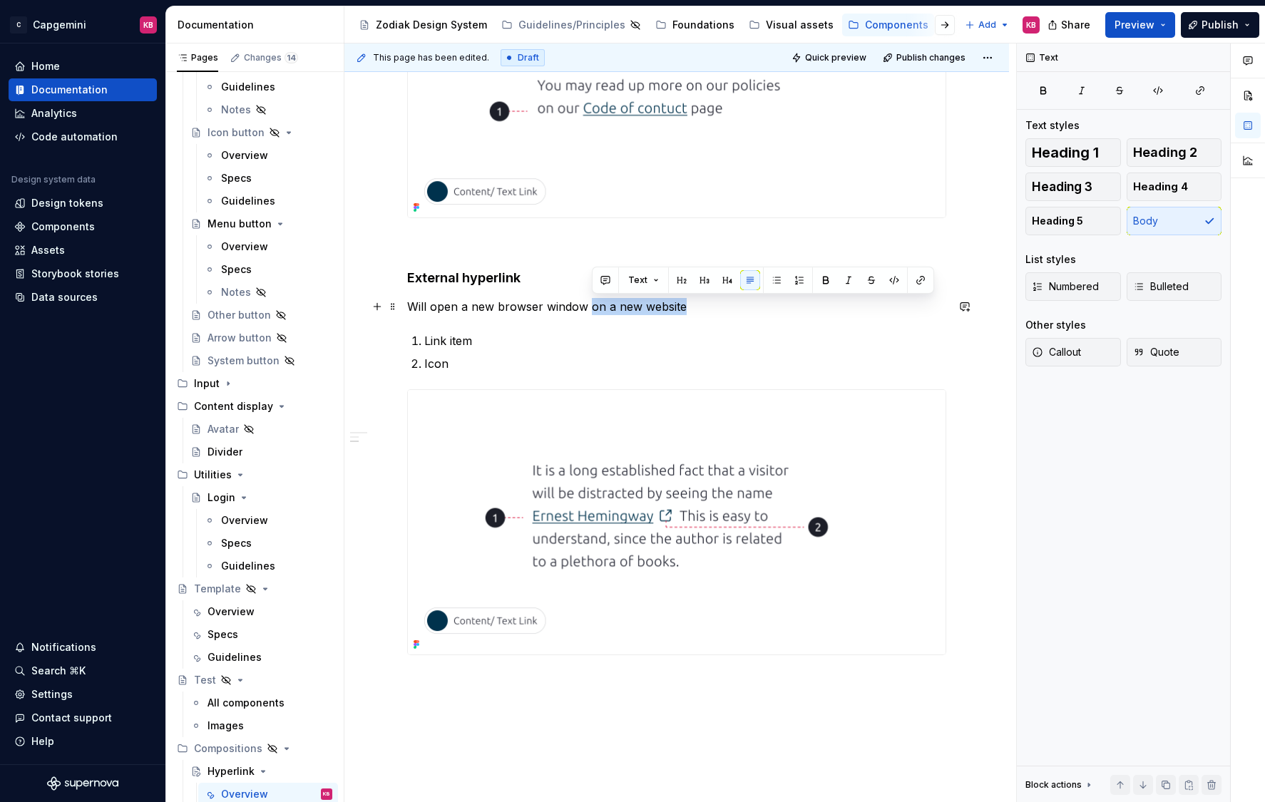
drag, startPoint x: 592, startPoint y: 308, endPoint x: 689, endPoint y: 311, distance: 96.3
click at [689, 311] on p "Will open a new browser window on a new website" at bounding box center [676, 306] width 539 height 17
click at [619, 308] on p "Will open a new browser window for a website the user is not currently visiting" at bounding box center [676, 306] width 539 height 17
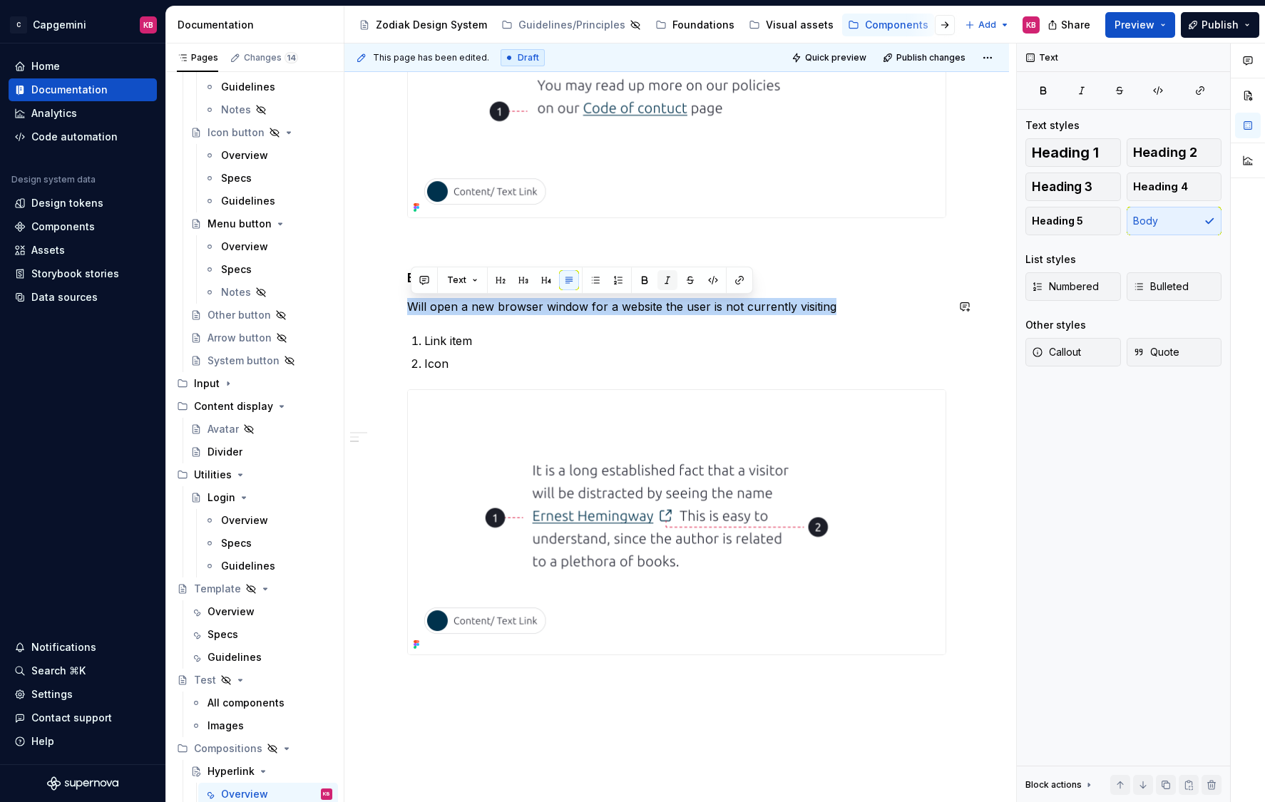
click at [669, 276] on button "button" at bounding box center [667, 280] width 20 height 20
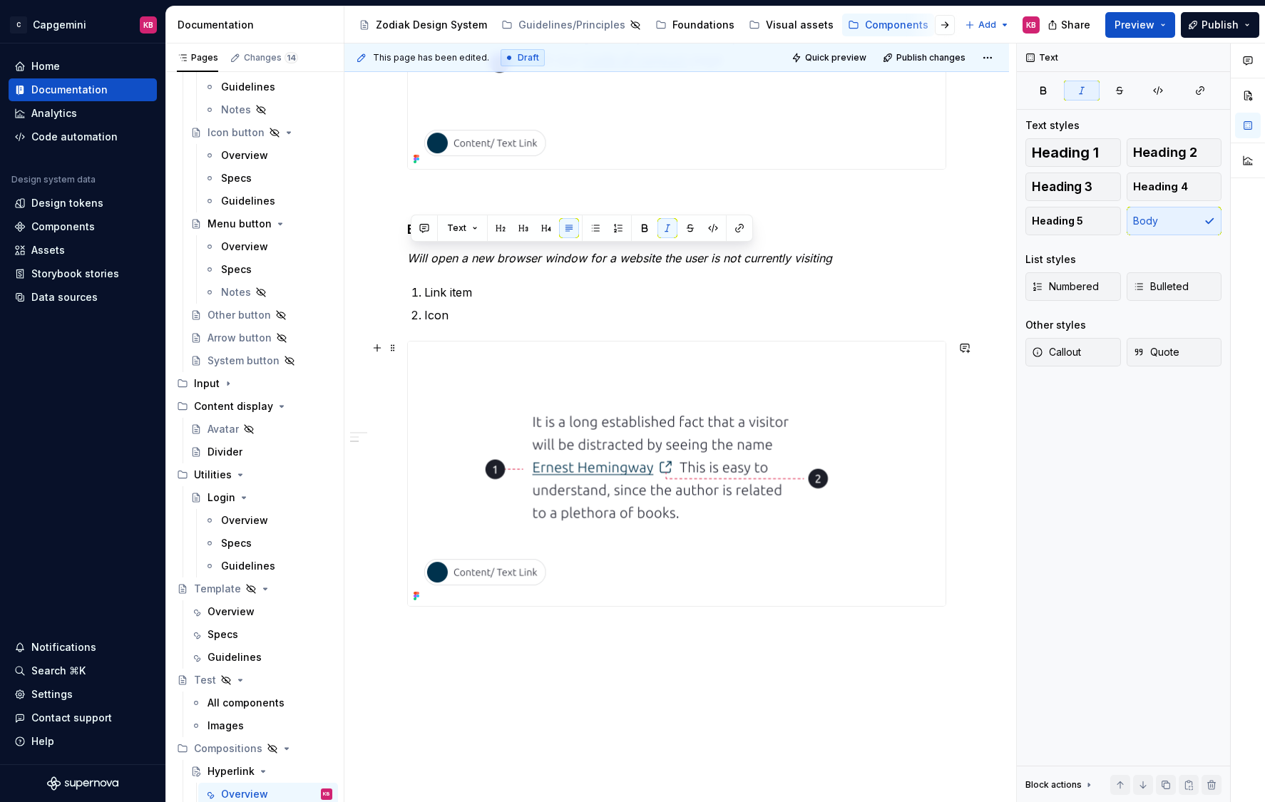
scroll to position [531, 0]
click at [552, 650] on div "Hyperlinks are used in body text to highlight content that is clickable. It can…" at bounding box center [676, 288] width 664 height 1145
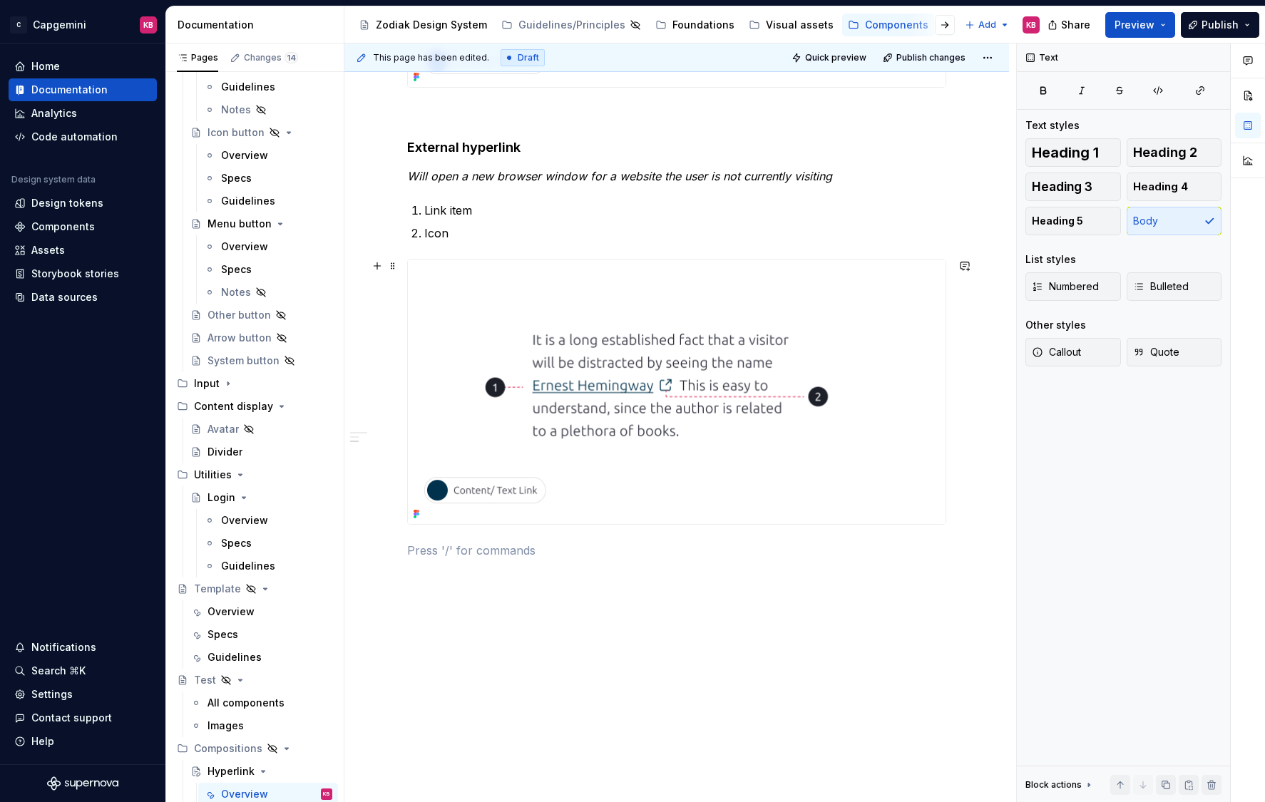
scroll to position [611, 0]
click at [429, 629] on div "Hyperlinks are used in body text to highlight content that is clickable. It can…" at bounding box center [676, 225] width 664 height 1179
click at [434, 631] on p "Size" at bounding box center [676, 625] width 539 height 17
click at [423, 626] on p "Size" at bounding box center [676, 625] width 539 height 17
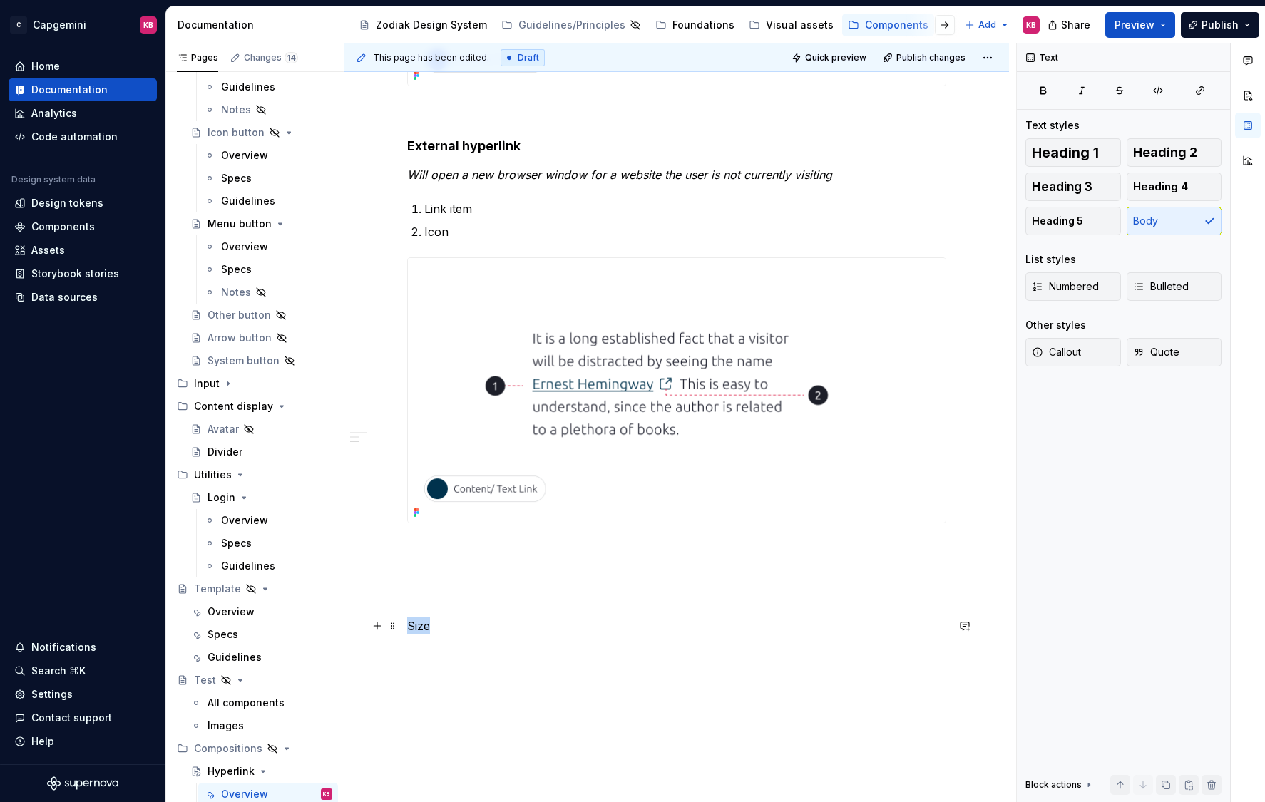
click at [423, 626] on p "Size" at bounding box center [676, 625] width 539 height 17
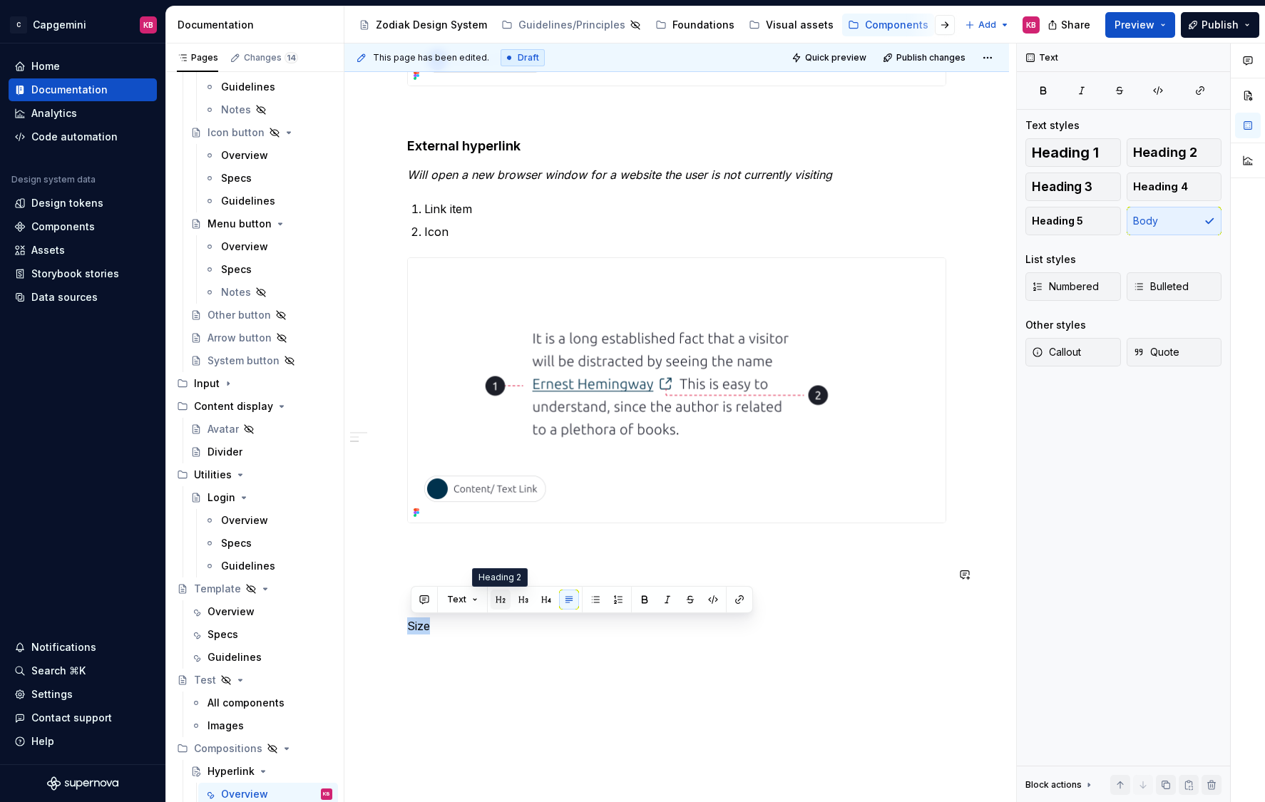
click at [499, 602] on button "button" at bounding box center [500, 600] width 20 height 20
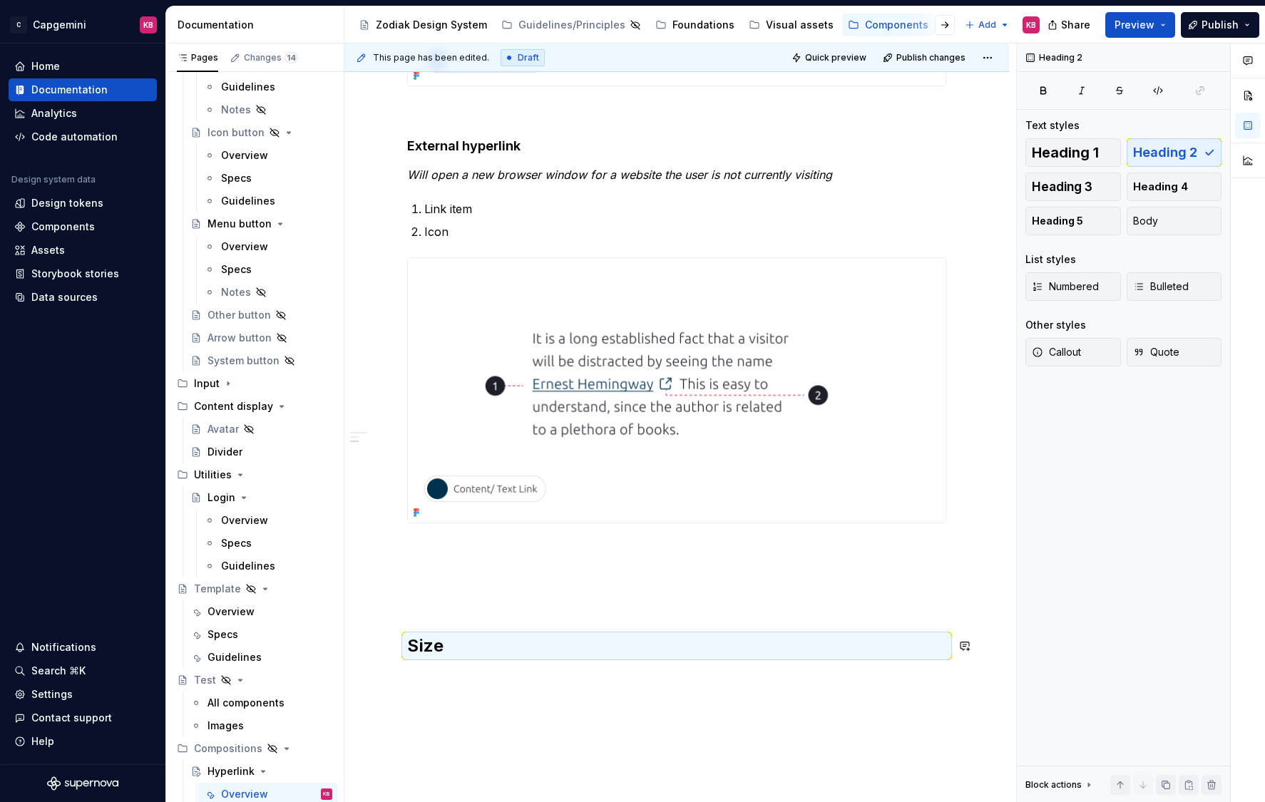
click at [444, 670] on div "Hyperlinks are used in body text to highlight content that is clickable. It can…" at bounding box center [676, 173] width 539 height 1004
click at [448, 663] on div "Hyperlinks are used in body text to highlight content that is clickable. It can…" at bounding box center [676, 173] width 539 height 1004
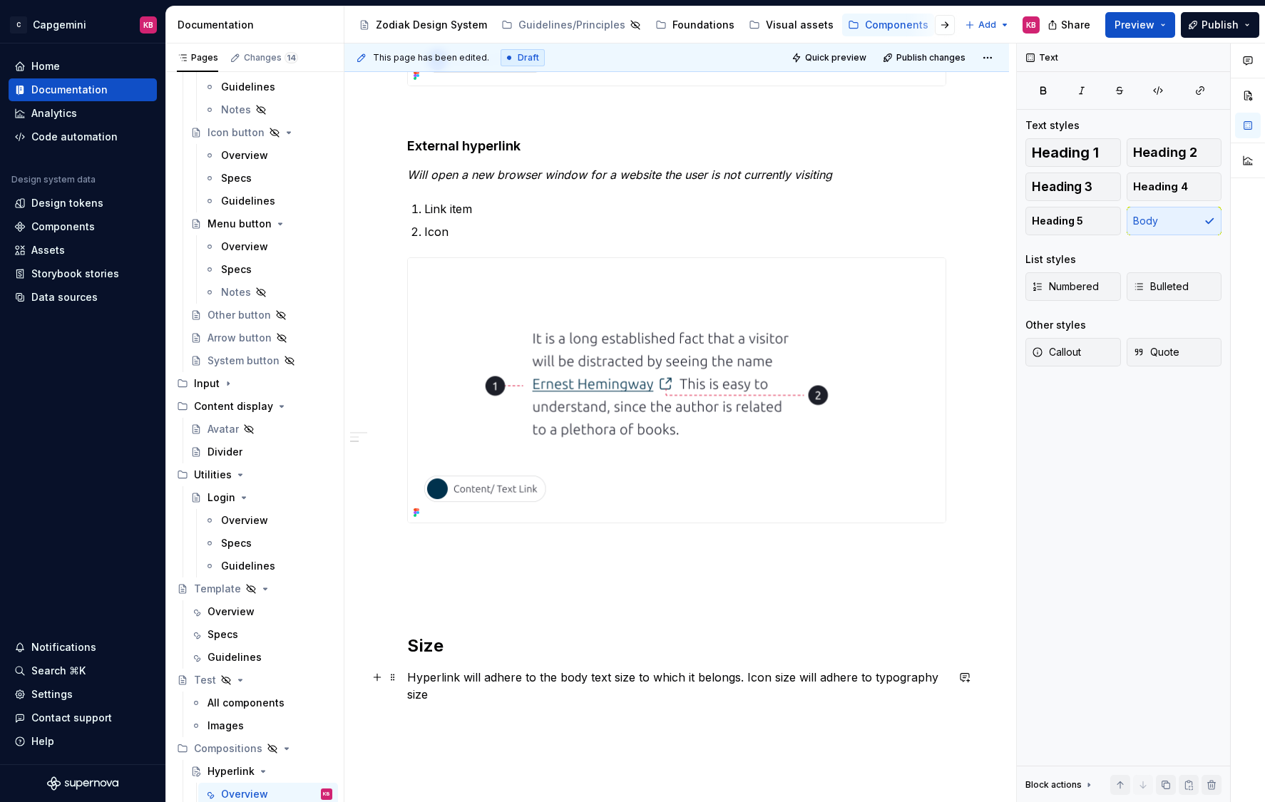
click at [747, 676] on p "Hyperlink will adhere to the body text size to which it belongs. Icon size will…" at bounding box center [676, 686] width 539 height 34
click at [629, 688] on p "Hyperlink will adhere to the body text size to which it belongs. Icon size will…" at bounding box center [676, 686] width 539 height 34
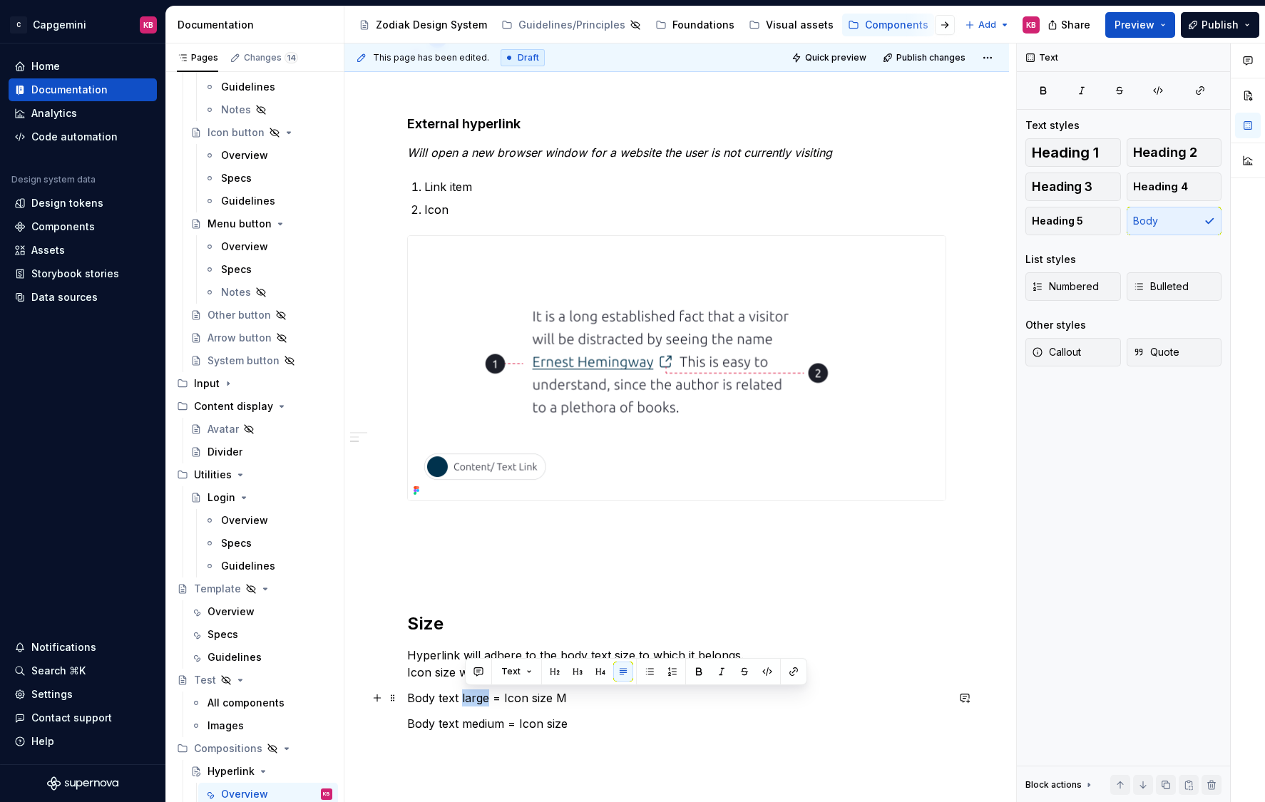
drag, startPoint x: 465, startPoint y: 695, endPoint x: 489, endPoint y: 696, distance: 24.3
click at [489, 696] on p "Body text large = Icon size M" at bounding box center [676, 697] width 539 height 17
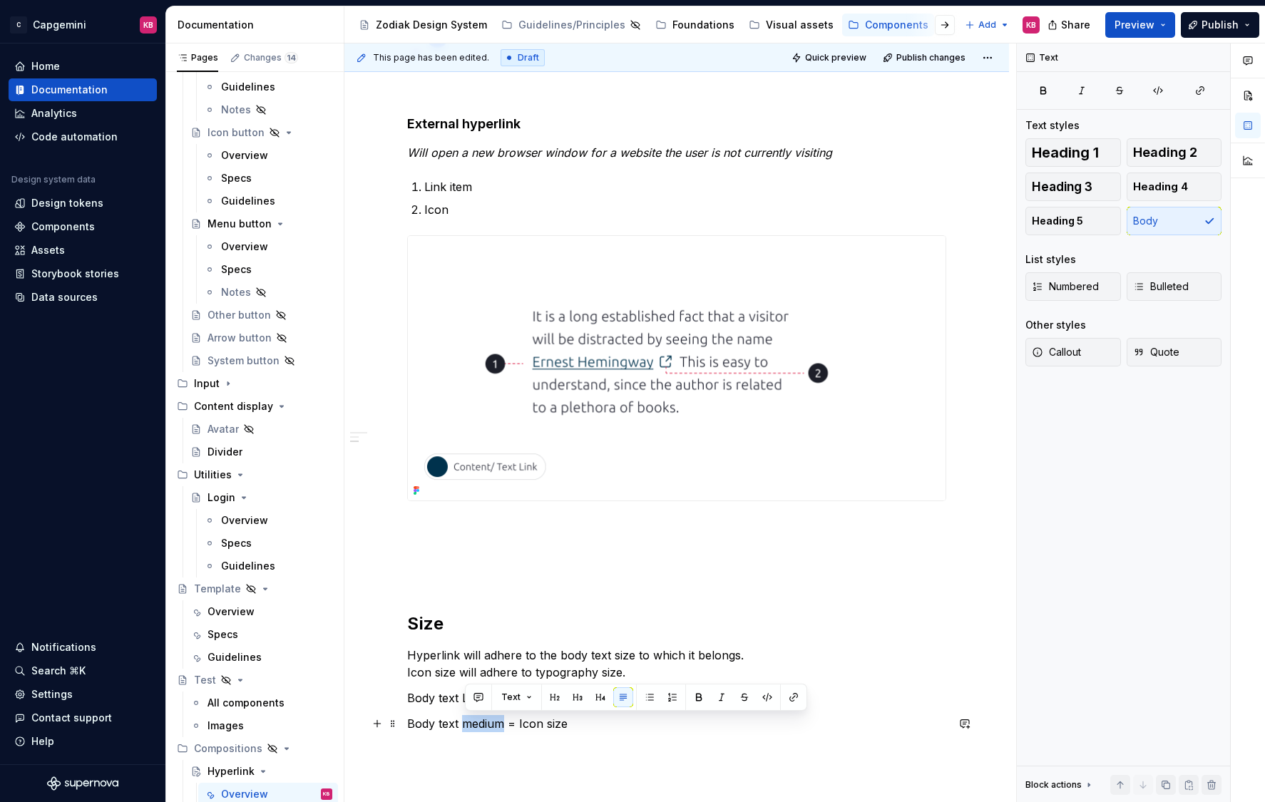
drag, startPoint x: 465, startPoint y: 721, endPoint x: 507, endPoint y: 720, distance: 41.3
click at [507, 704] on p "Body text medium = Icon size" at bounding box center [676, 723] width 539 height 17
click at [411, 695] on p "Body text L = Icon size M" at bounding box center [676, 697] width 539 height 17
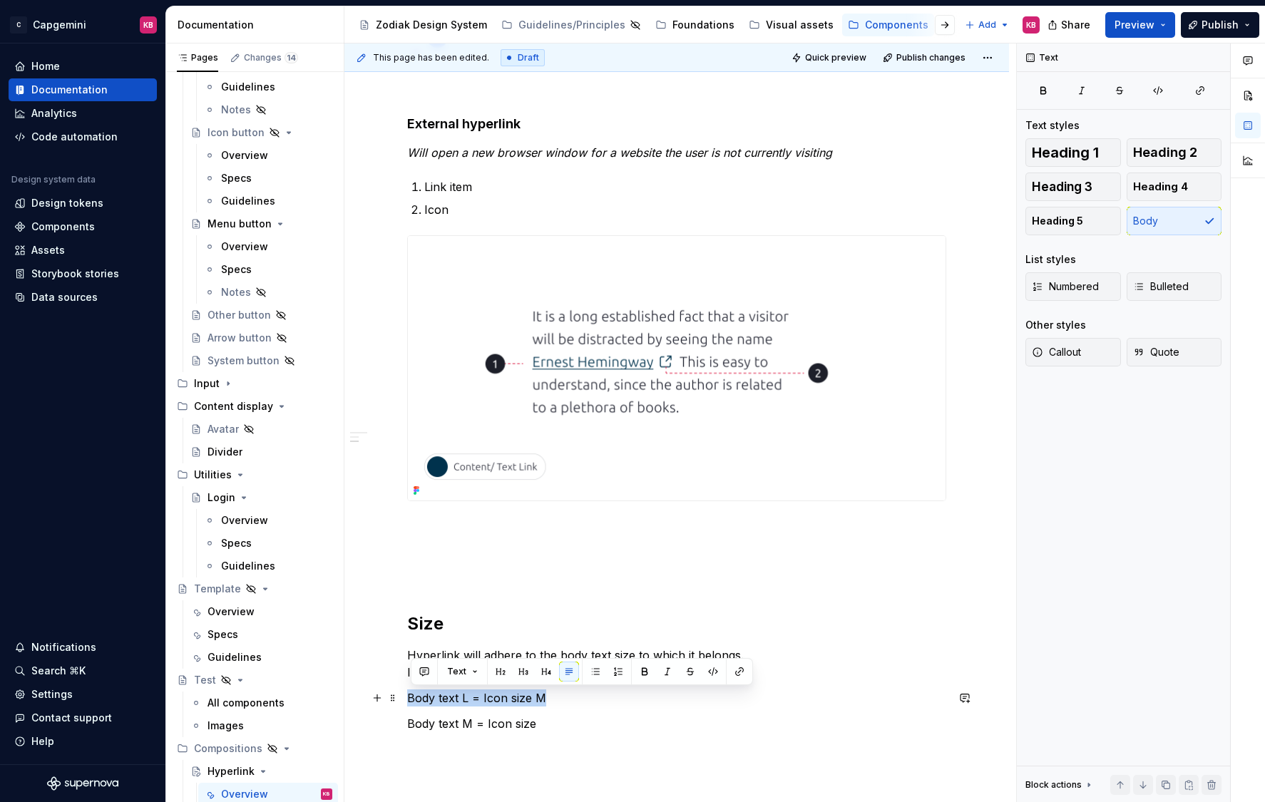
drag, startPoint x: 553, startPoint y: 699, endPoint x: 408, endPoint y: 698, distance: 144.7
click at [408, 698] on div "Hyperlinks are used in body text to highlight content that is clickable. It can…" at bounding box center [676, 302] width 664 height 1376
copy p "Body text L = Icon size M"
click at [408, 699] on div "Hyperlinks are used in body text to highlight content that is clickable. It can…" at bounding box center [676, 302] width 664 height 1376
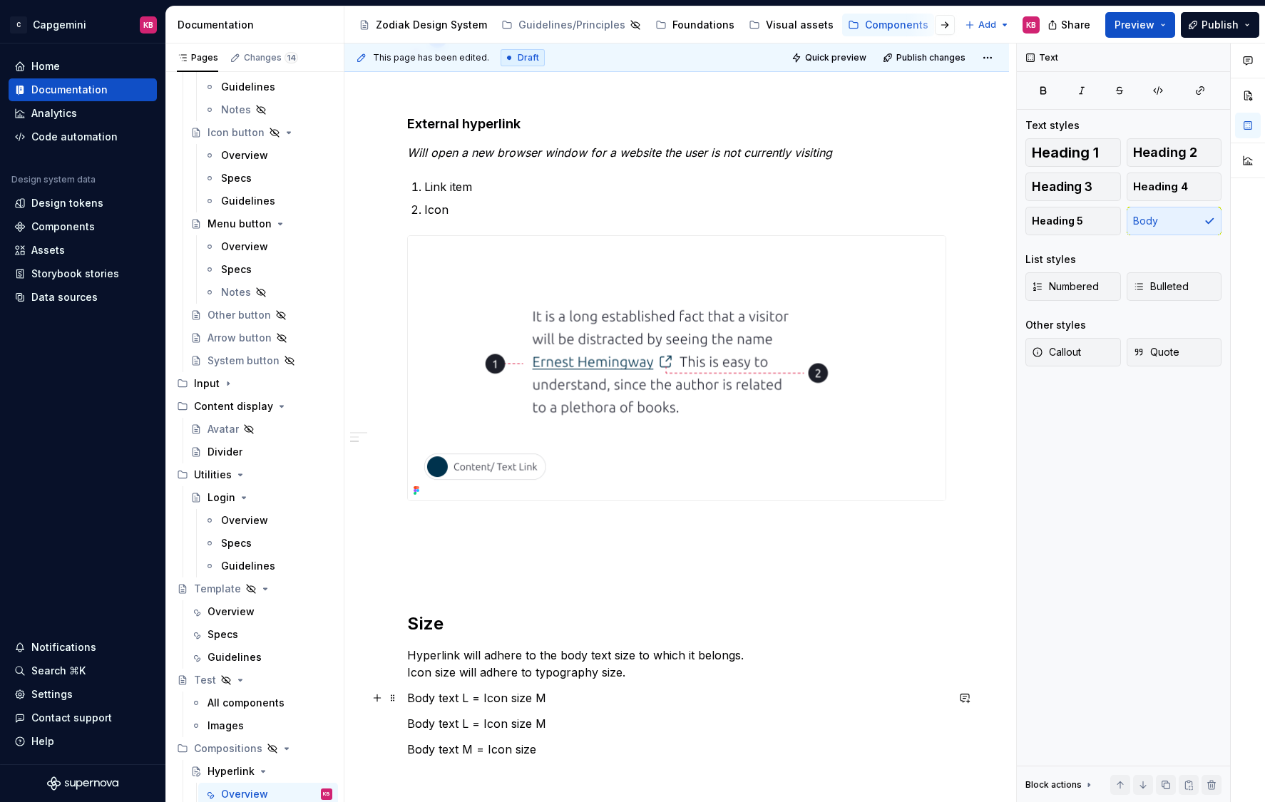
click at [464, 699] on p "Body text L = Icon size M" at bounding box center [676, 697] width 539 height 17
drag, startPoint x: 556, startPoint y: 696, endPoint x: 547, endPoint y: 696, distance: 9.3
click at [546, 696] on p "Body text XL = Icon size M" at bounding box center [676, 697] width 539 height 17
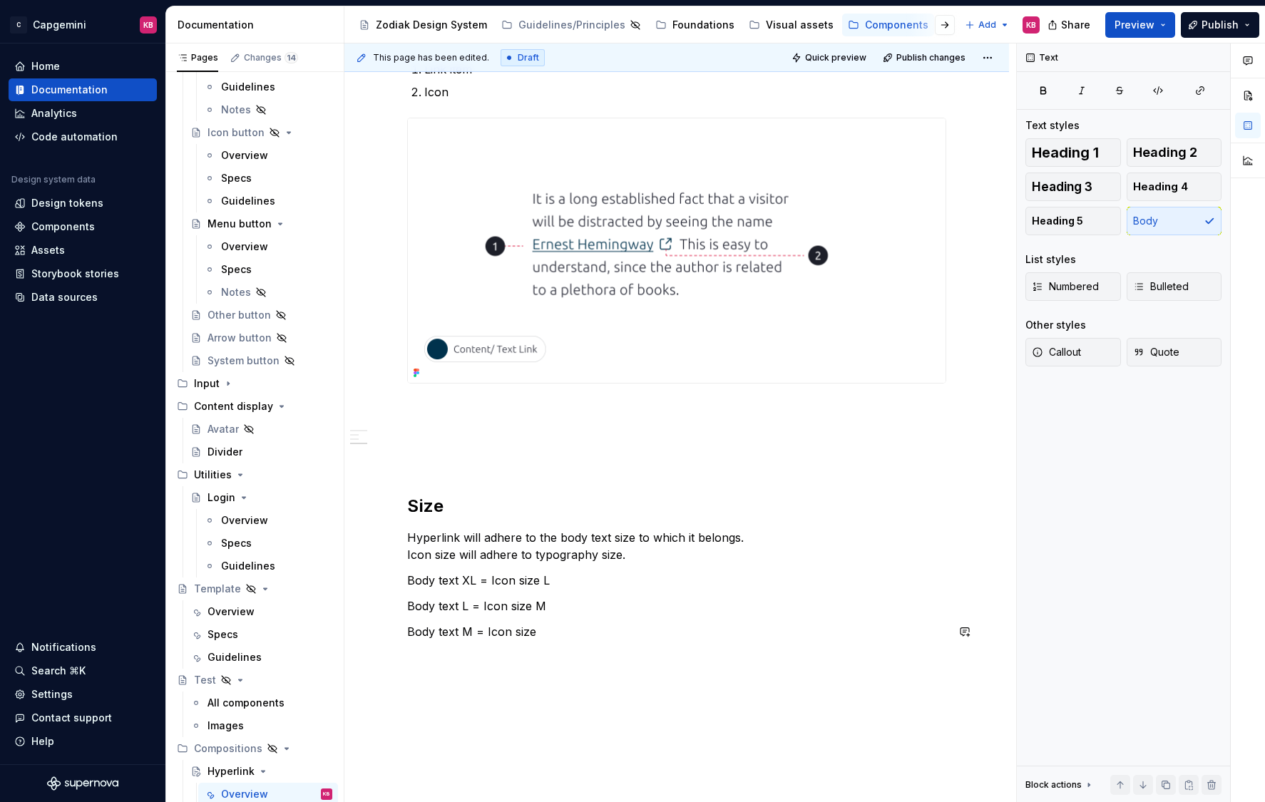
scroll to position [753, 0]
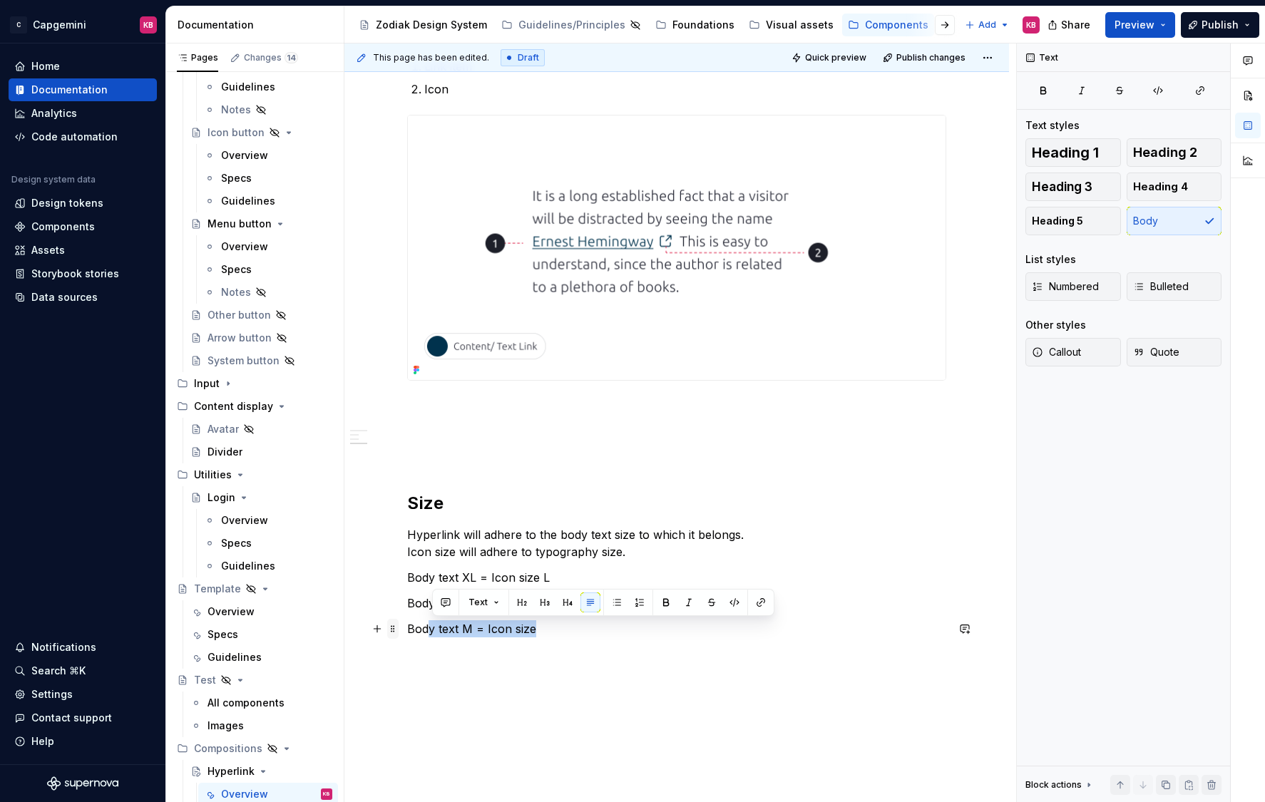
drag, startPoint x: 538, startPoint y: 624, endPoint x: 401, endPoint y: 623, distance: 136.9
click at [407, 623] on div "Hyperlinks are used in body text to highlight content that is clickable. It can…" at bounding box center [676, 91] width 539 height 1126
copy p "y text M = Icon size"
click at [519, 630] on p "Body text M = Icon size" at bounding box center [676, 628] width 539 height 17
drag, startPoint x: 542, startPoint y: 630, endPoint x: 396, endPoint y: 629, distance: 145.4
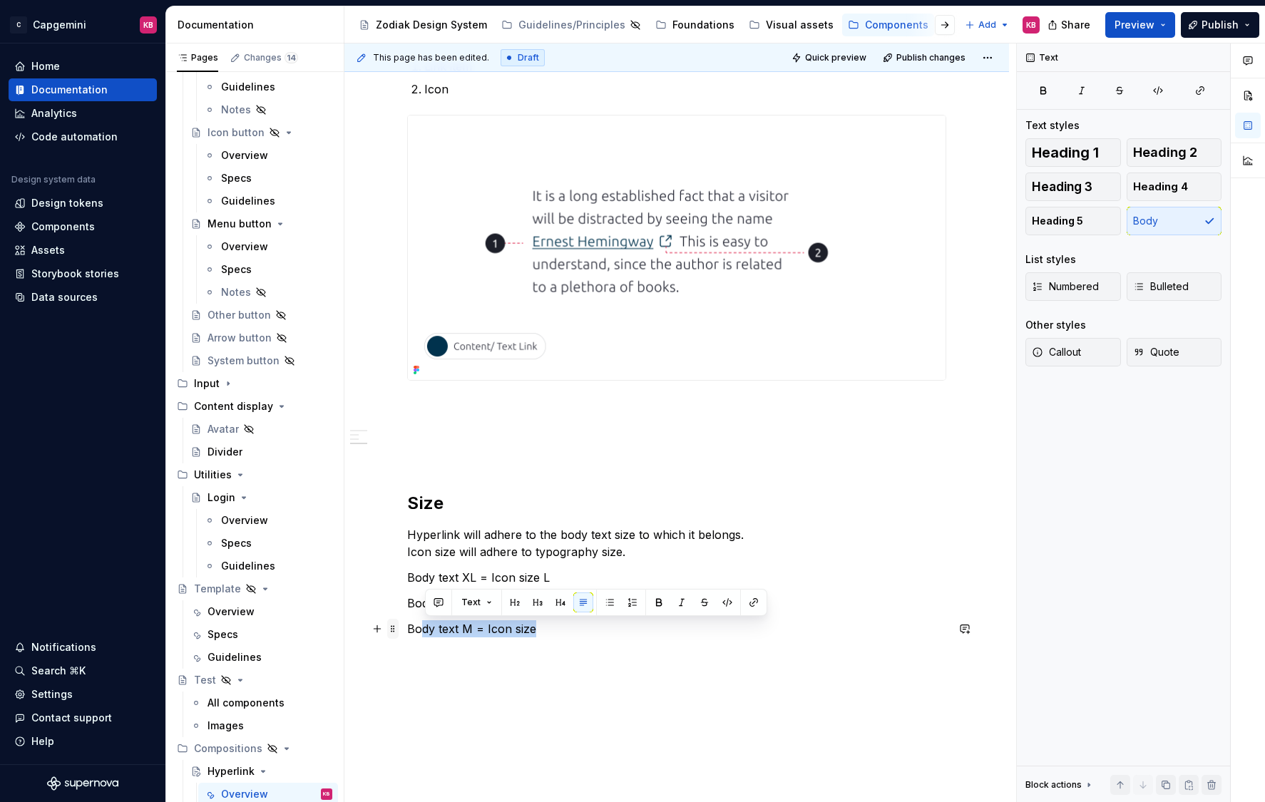
click at [407, 629] on div "Hyperlinks are used in body text to highlight content that is clickable. It can…" at bounding box center [676, 91] width 539 height 1126
click at [416, 633] on p "Body text M = Icon size" at bounding box center [676, 628] width 539 height 17
copy p "Body text M = Icon size"
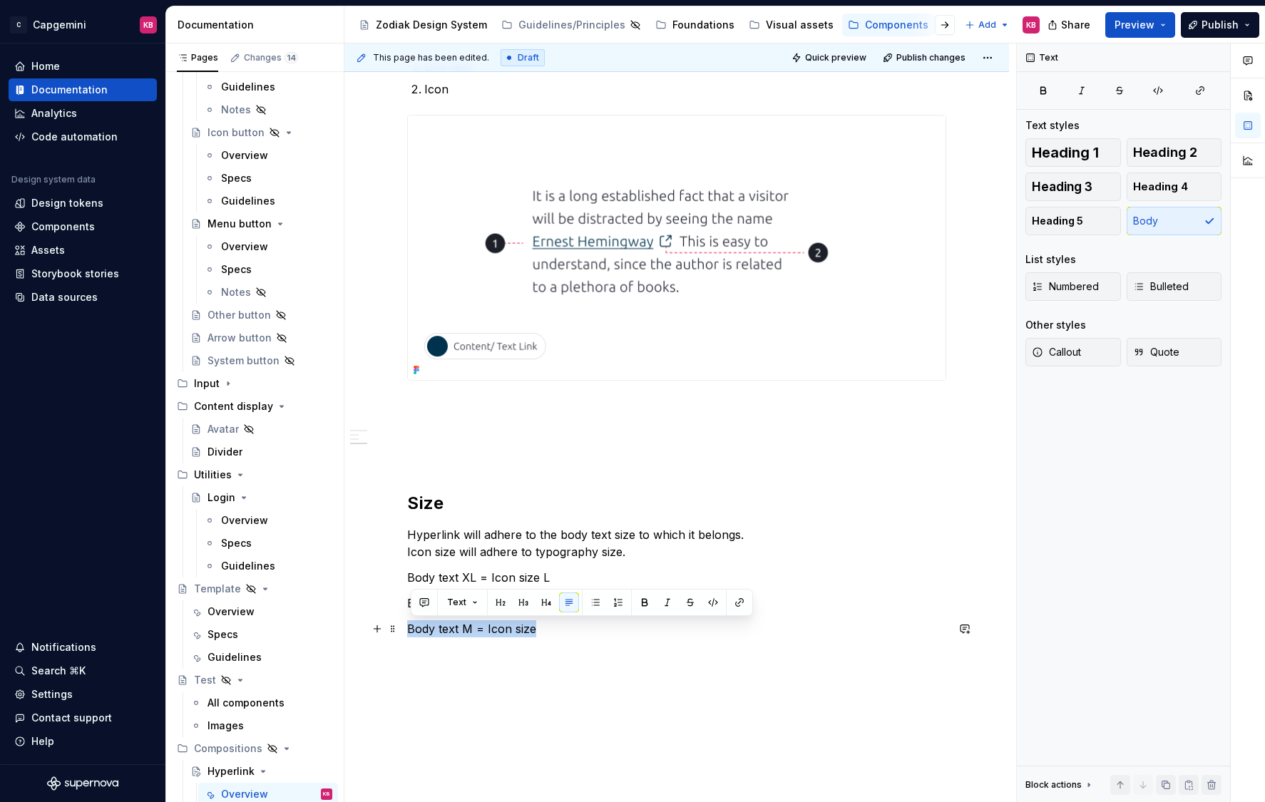
click at [543, 629] on p "Body text M = Icon size" at bounding box center [676, 628] width 539 height 17
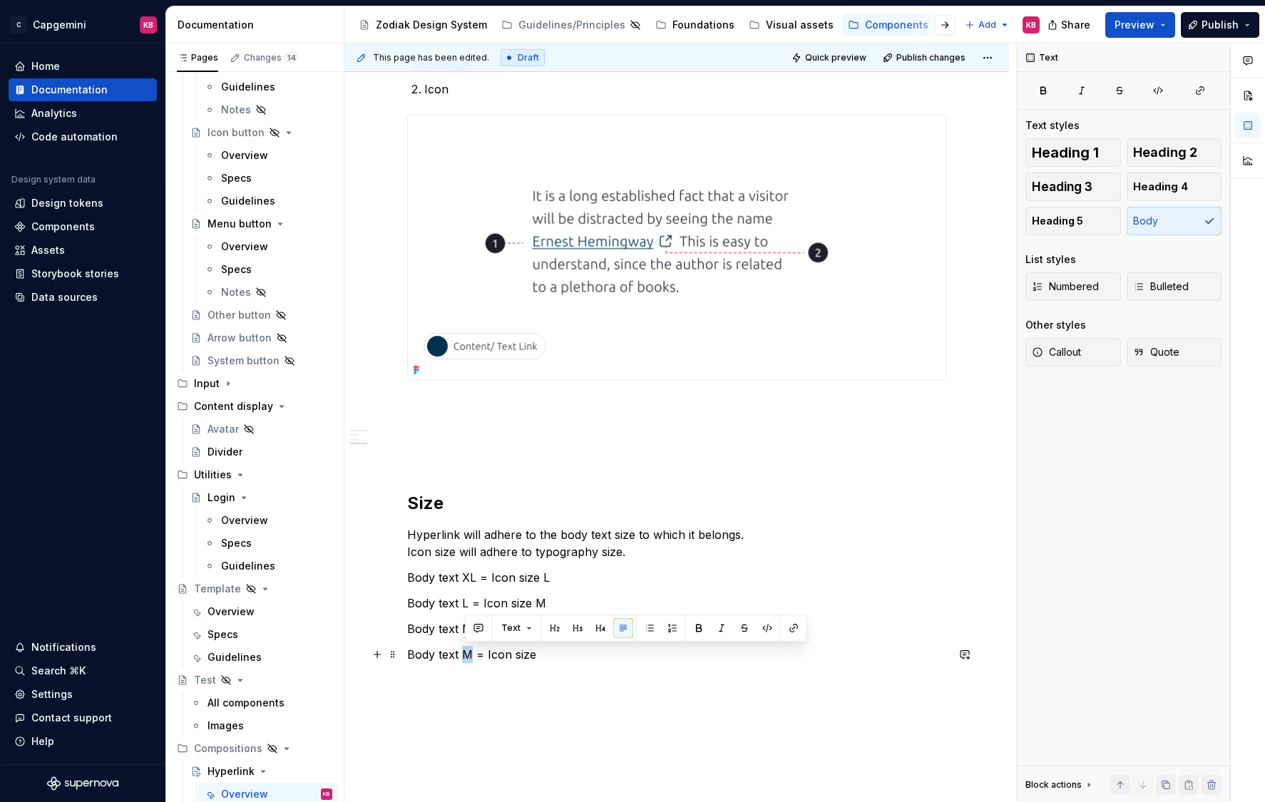
drag, startPoint x: 475, startPoint y: 651, endPoint x: 465, endPoint y: 651, distance: 10.0
click at [465, 651] on p "Body text M = Icon size" at bounding box center [676, 654] width 539 height 17
click at [542, 627] on p "Body text M = Icon size" at bounding box center [676, 628] width 539 height 17
click at [542, 655] on p "Body text S = Icon size" at bounding box center [676, 654] width 539 height 17
click at [446, 701] on div "Hyperlinks are used in body text to highlight content that is clickable. It can…" at bounding box center [676, 207] width 664 height 1427
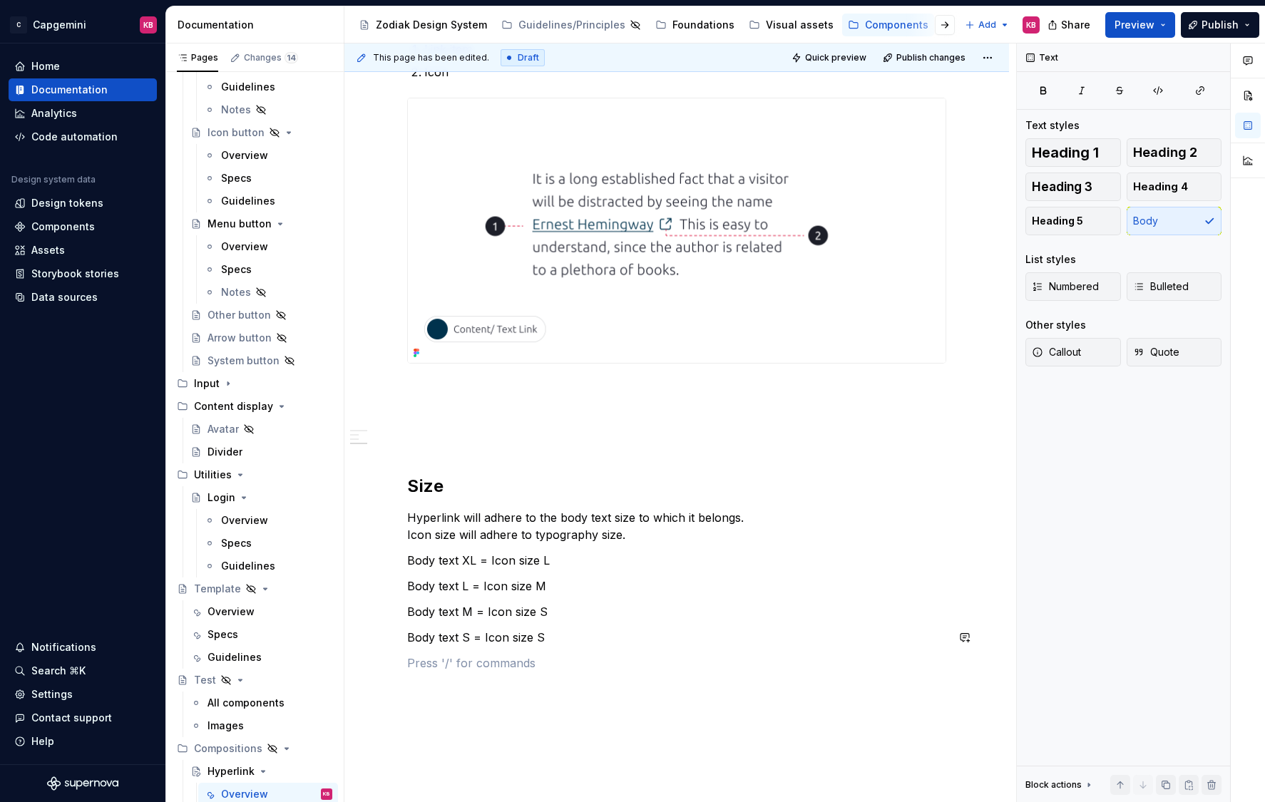
scroll to position [772, 0]
click at [409, 533] on div "Hyperlinks are used in body text to highlight content that is clickable. It can…" at bounding box center [676, 201] width 664 height 1453
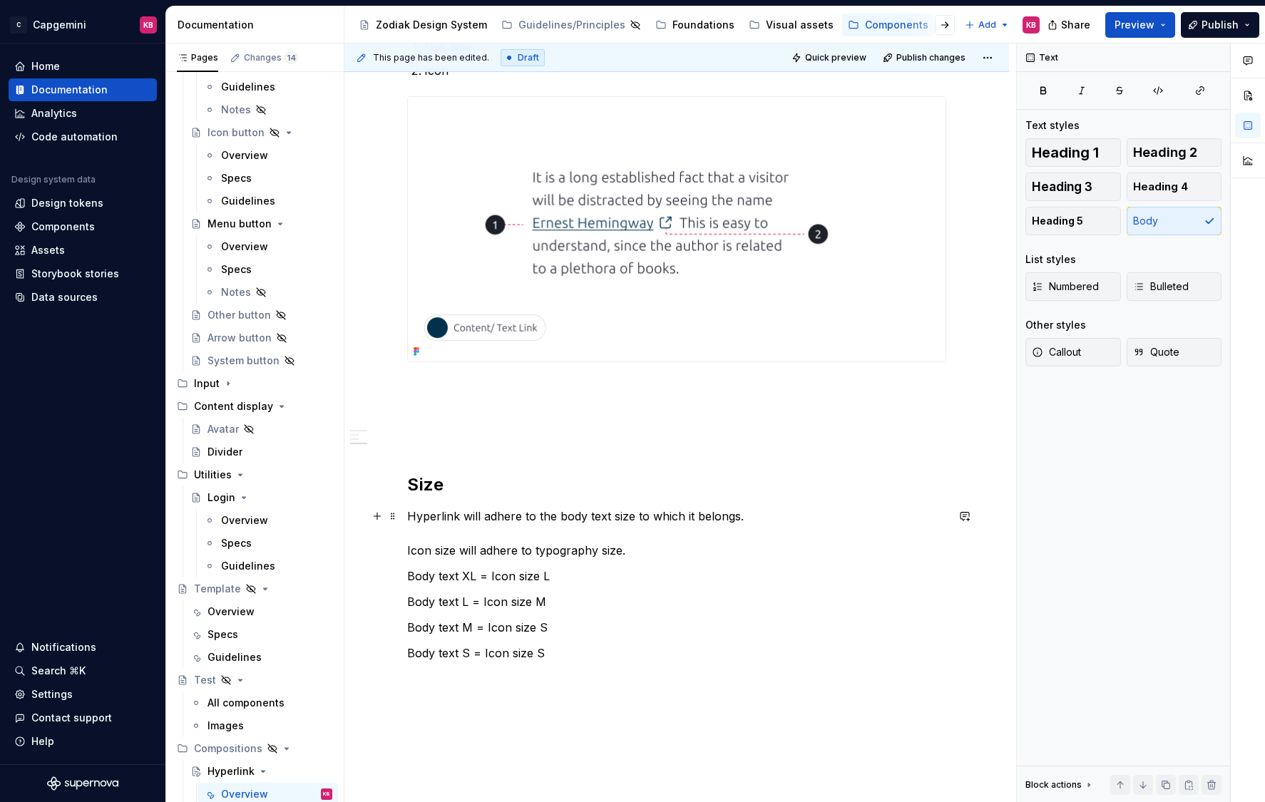
click at [629, 552] on p "Hyperlink will adhere to the body text size to which it belongs. Icon size will…" at bounding box center [676, 533] width 539 height 51
click at [382, 575] on button "button" at bounding box center [377, 576] width 20 height 20
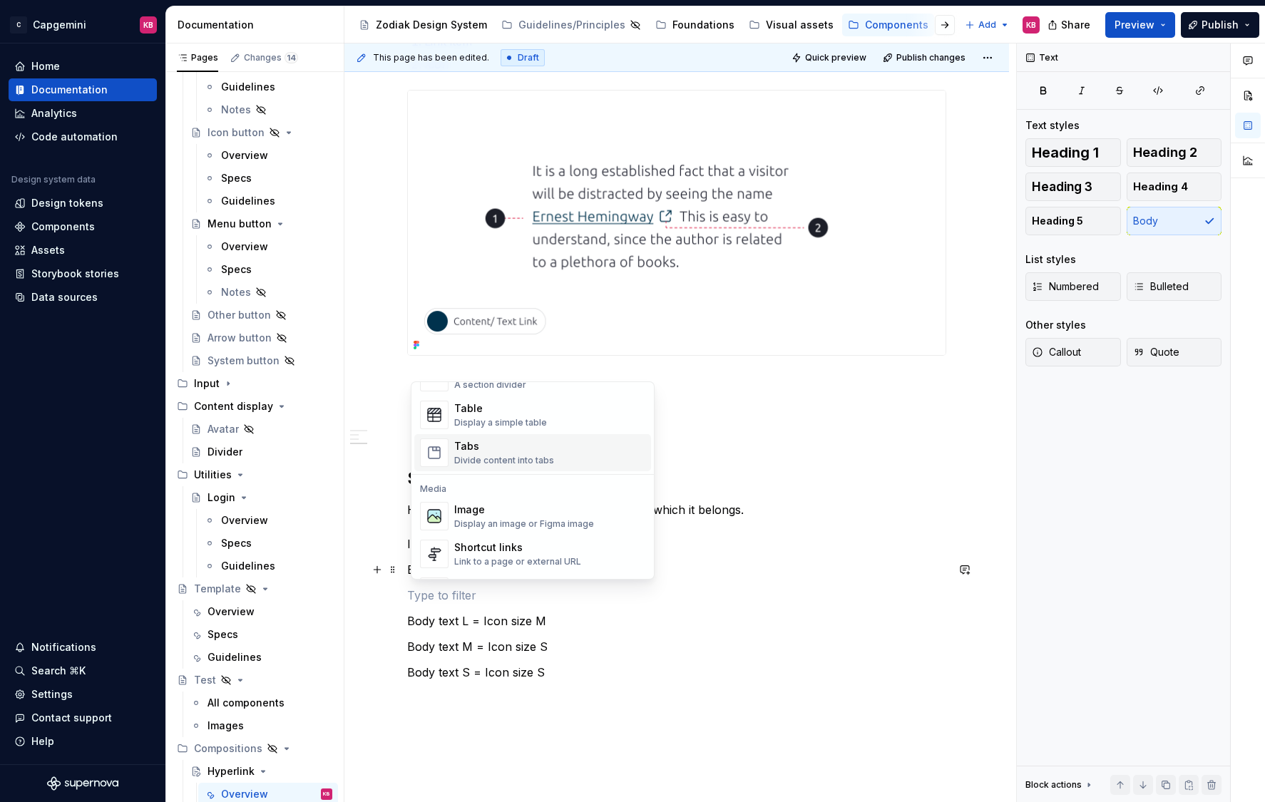
scroll to position [515, 0]
click at [486, 418] on div "Display a simple table" at bounding box center [500, 421] width 93 height 11
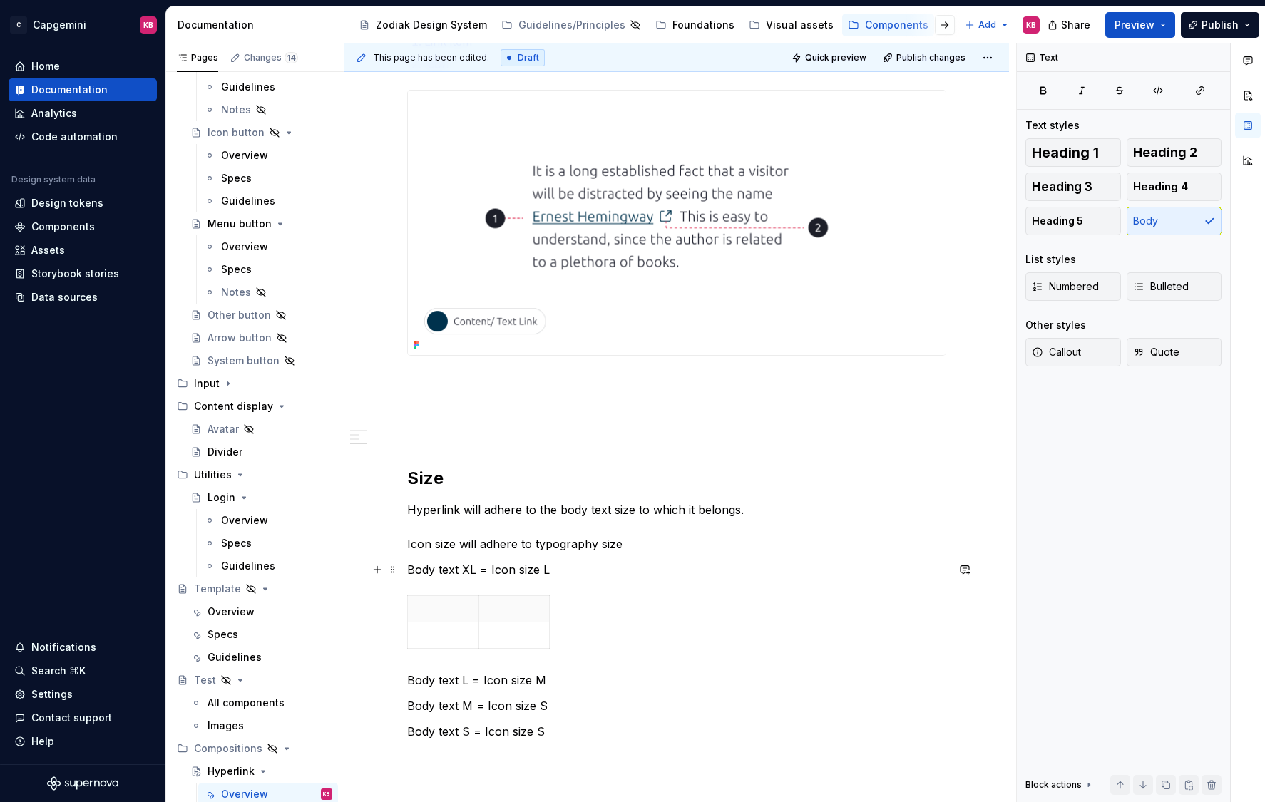
click at [432, 571] on p "Body text XL = Icon size L" at bounding box center [676, 569] width 539 height 17
drag, startPoint x: 480, startPoint y: 571, endPoint x: 409, endPoint y: 575, distance: 70.7
click at [409, 575] on div "Hyperlinks are used in body text to highlight content that is clickable. It can…" at bounding box center [676, 246] width 664 height 1555
copy p "Body text XL"
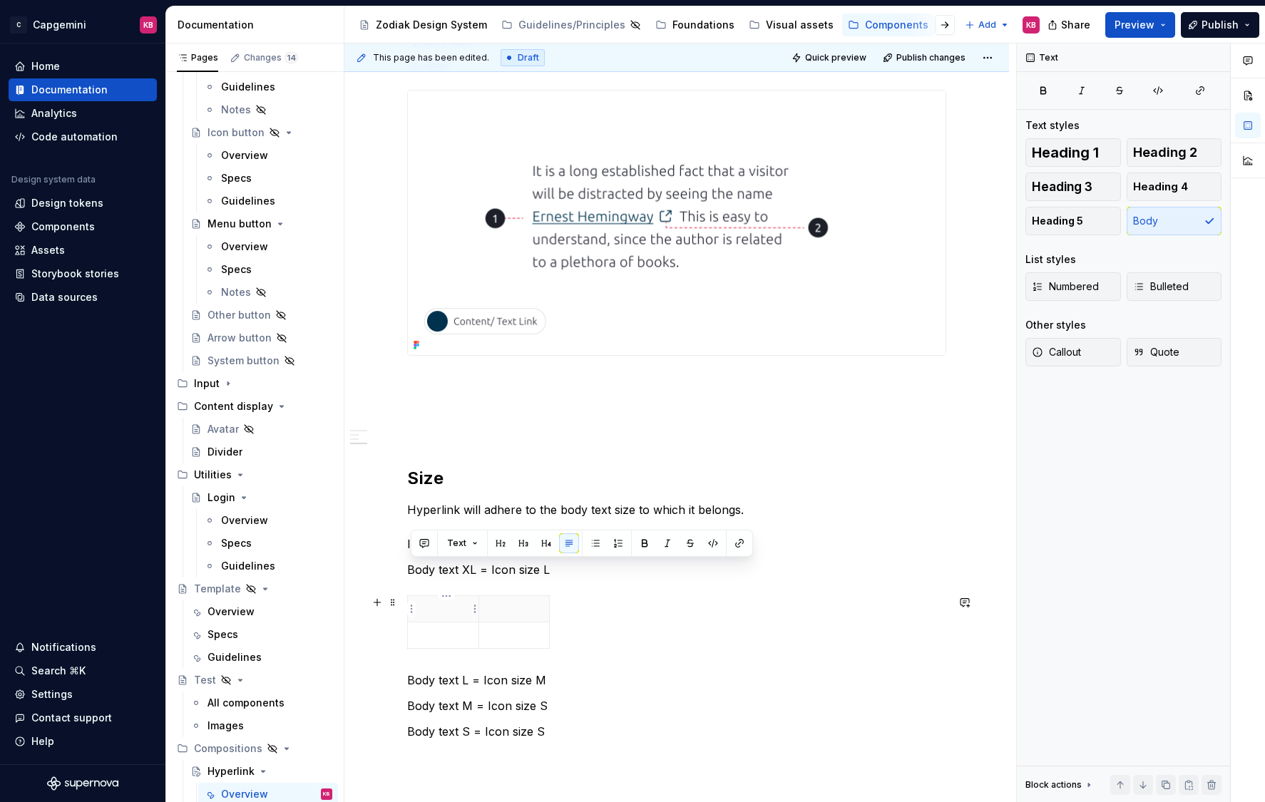
click at [421, 606] on p at bounding box center [442, 609] width 53 height 14
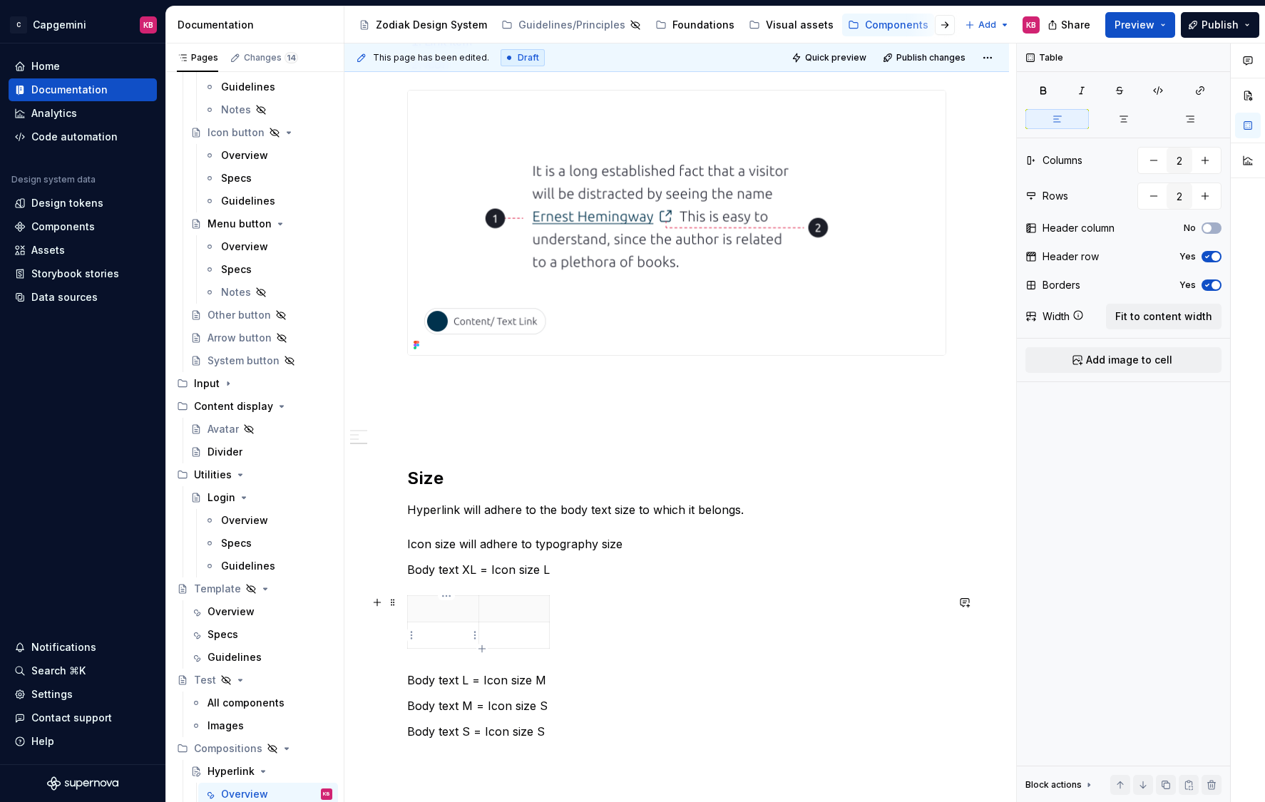
click at [422, 637] on p at bounding box center [442, 635] width 53 height 14
click at [422, 609] on p at bounding box center [442, 609] width 53 height 14
click at [625, 599] on div "Body text size Body text XL" at bounding box center [676, 639] width 539 height 88
click at [553, 619] on div "Body text size Body text XL" at bounding box center [676, 639] width 539 height 88
drag, startPoint x: 552, startPoint y: 644, endPoint x: 665, endPoint y: 634, distance: 113.0
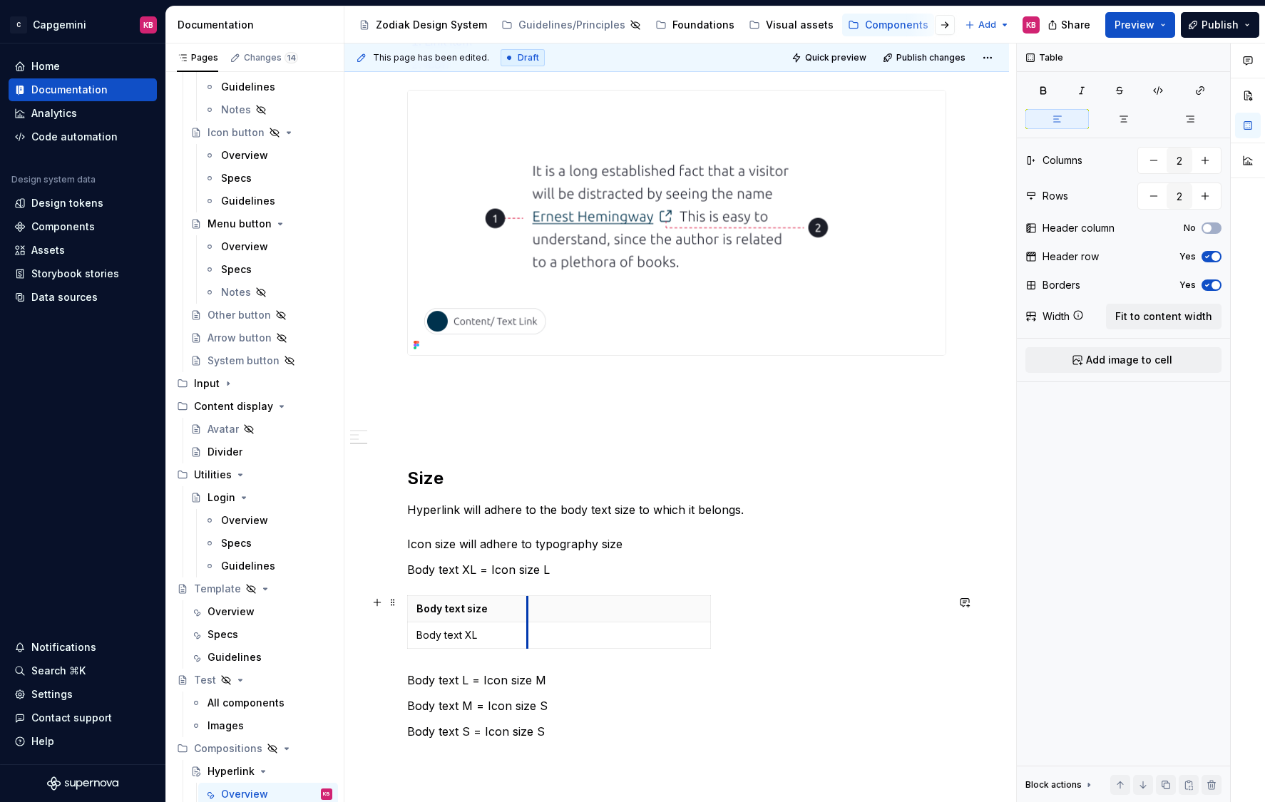
drag, startPoint x: 484, startPoint y: 630, endPoint x: 532, endPoint y: 627, distance: 48.6
click at [532, 627] on tbody "Body text size Body text XL" at bounding box center [559, 622] width 303 height 53
click at [562, 602] on p at bounding box center [618, 609] width 165 height 14
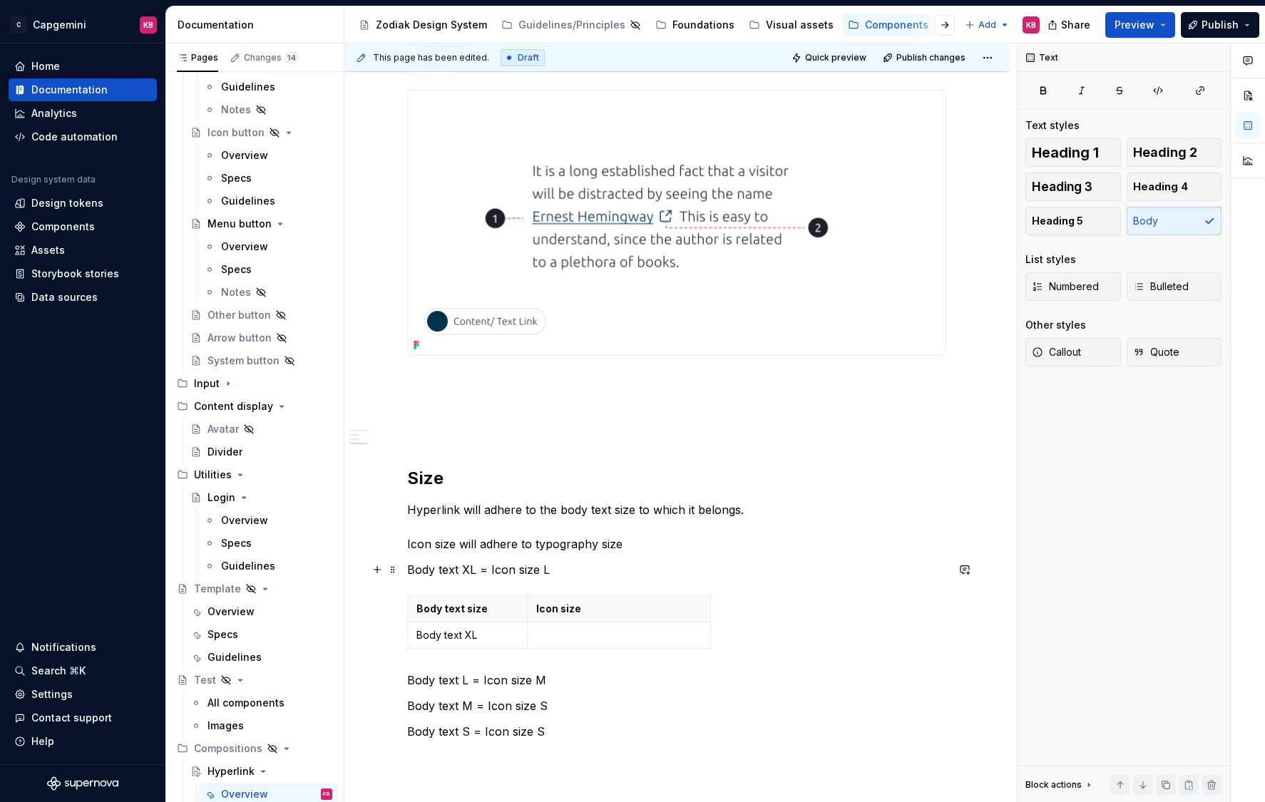
click at [508, 570] on p "Body text XL = Icon size L" at bounding box center [676, 569] width 539 height 17
click at [512, 569] on p "Body text XL = Icon size L" at bounding box center [676, 569] width 539 height 17
drag, startPoint x: 493, startPoint y: 569, endPoint x: 557, endPoint y: 572, distance: 64.3
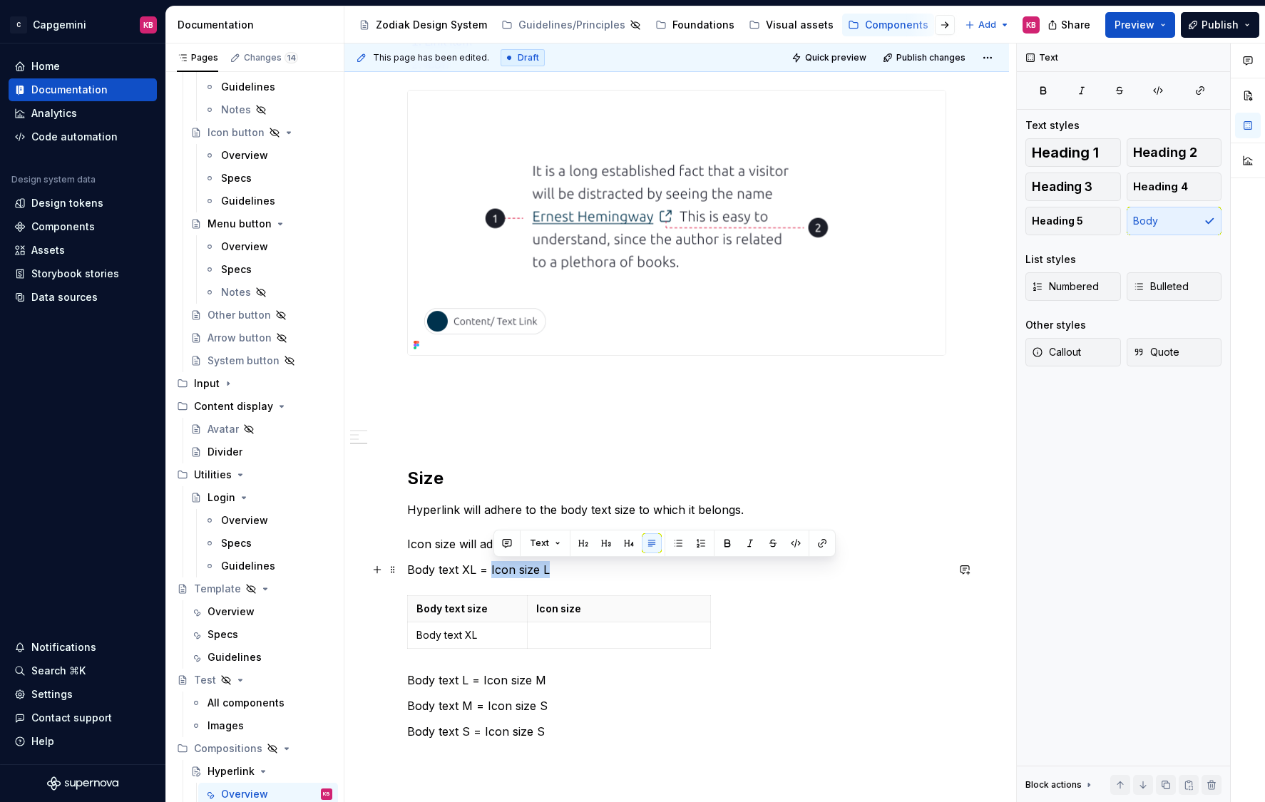
click at [557, 572] on p "Body text XL = Icon size L" at bounding box center [676, 569] width 539 height 17
copy p "Icon size L"
click at [554, 629] on p at bounding box center [618, 635] width 165 height 14
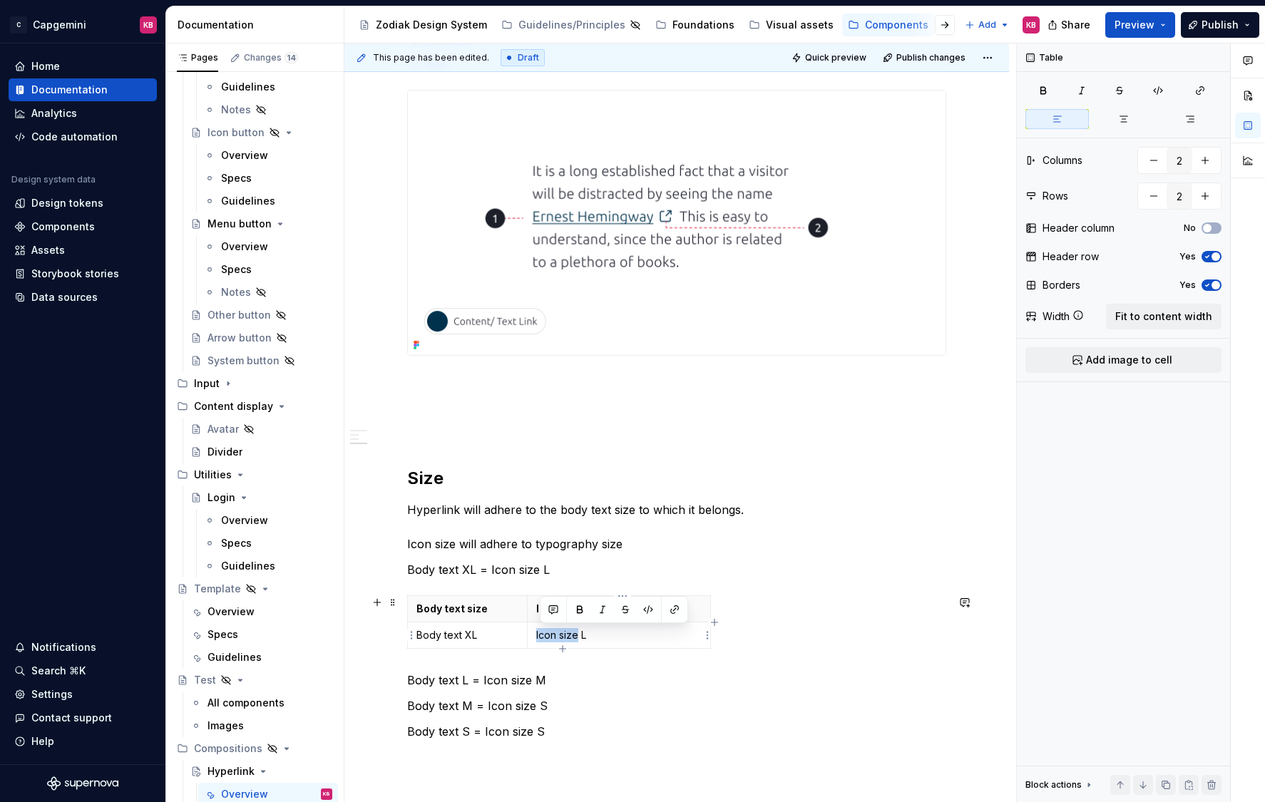
drag, startPoint x: 580, startPoint y: 633, endPoint x: 538, endPoint y: 634, distance: 42.1
click at [538, 634] on p "Icon size L" at bounding box center [618, 635] width 165 height 14
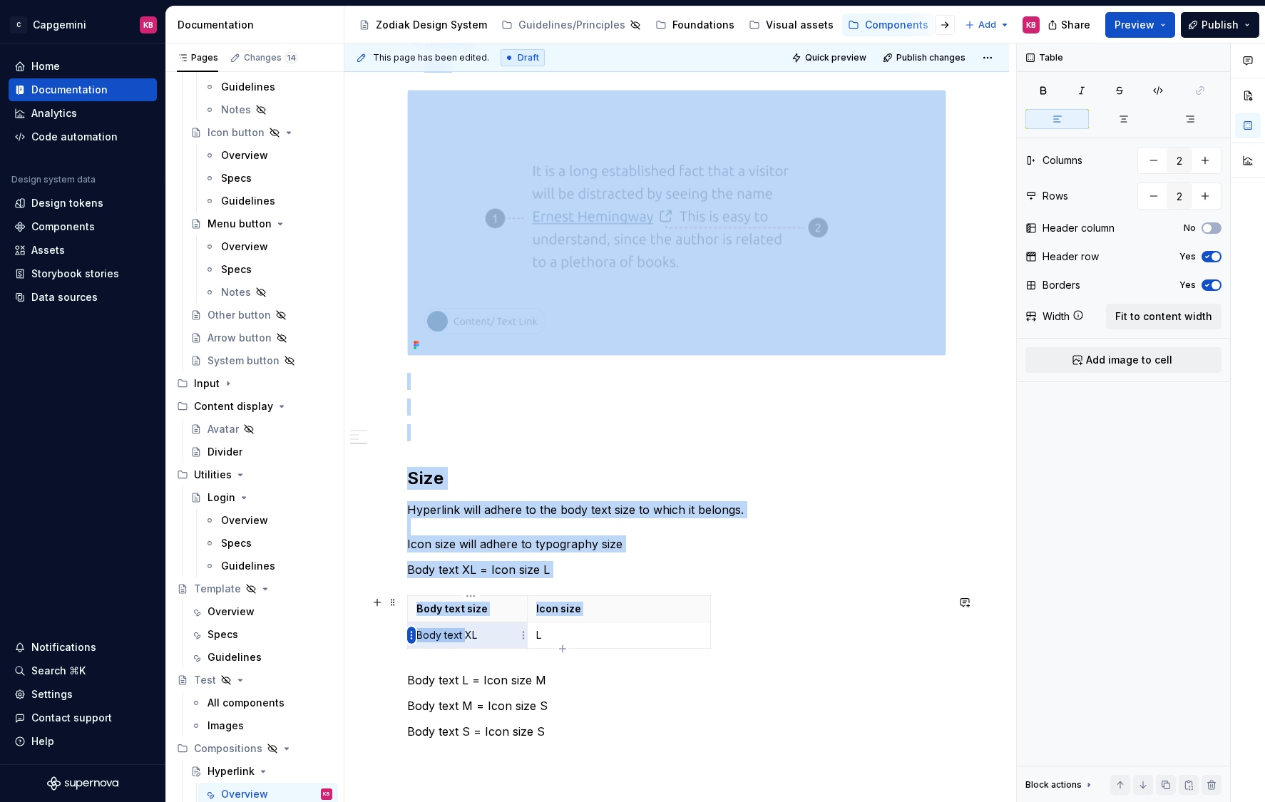
drag, startPoint x: 466, startPoint y: 637, endPoint x: 406, endPoint y: 637, distance: 59.9
click at [406, 637] on body "C Capgemini KB Home Documentation Analytics Code automation Design system data …" at bounding box center [632, 401] width 1265 height 802
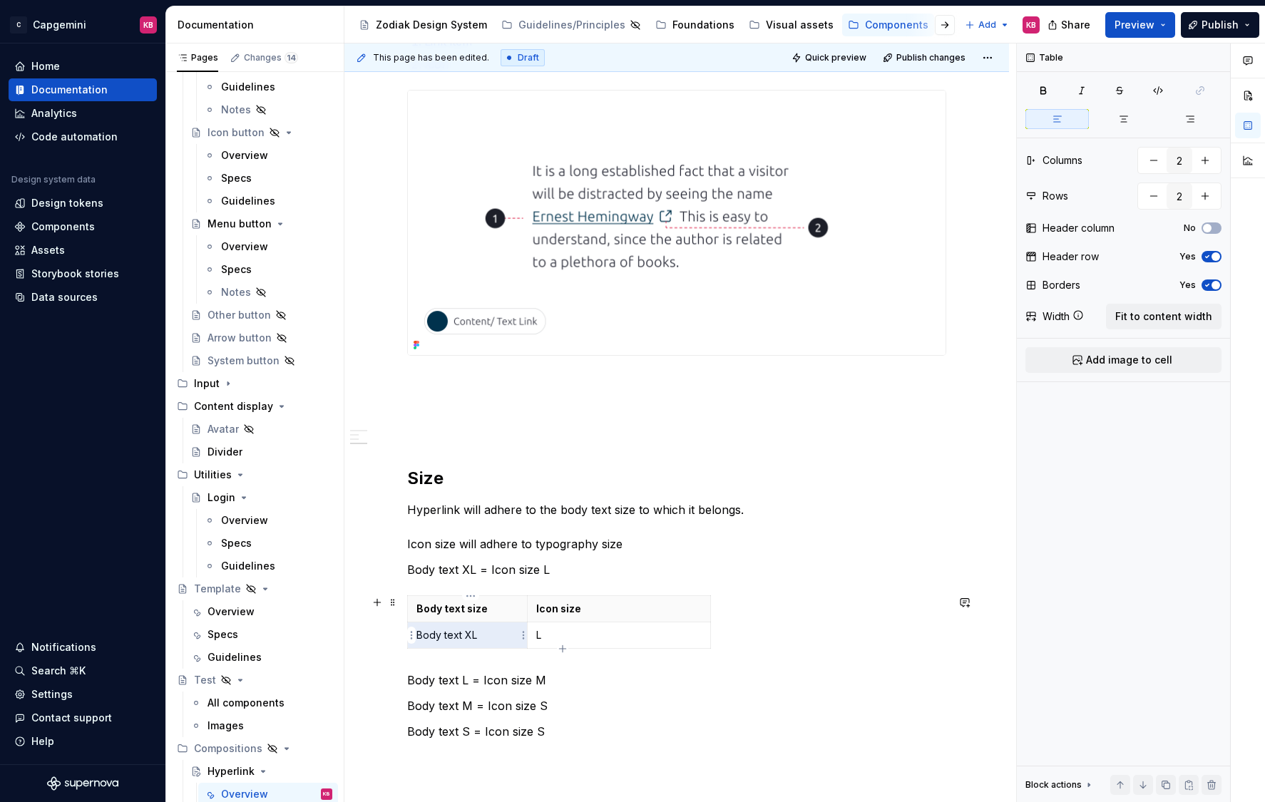
click at [433, 633] on p "Body text XL" at bounding box center [467, 635] width 102 height 14
click at [466, 634] on p "Body text XL" at bounding box center [467, 635] width 102 height 14
click at [561, 649] on icon "button" at bounding box center [562, 648] width 6 height 6
type input "3"
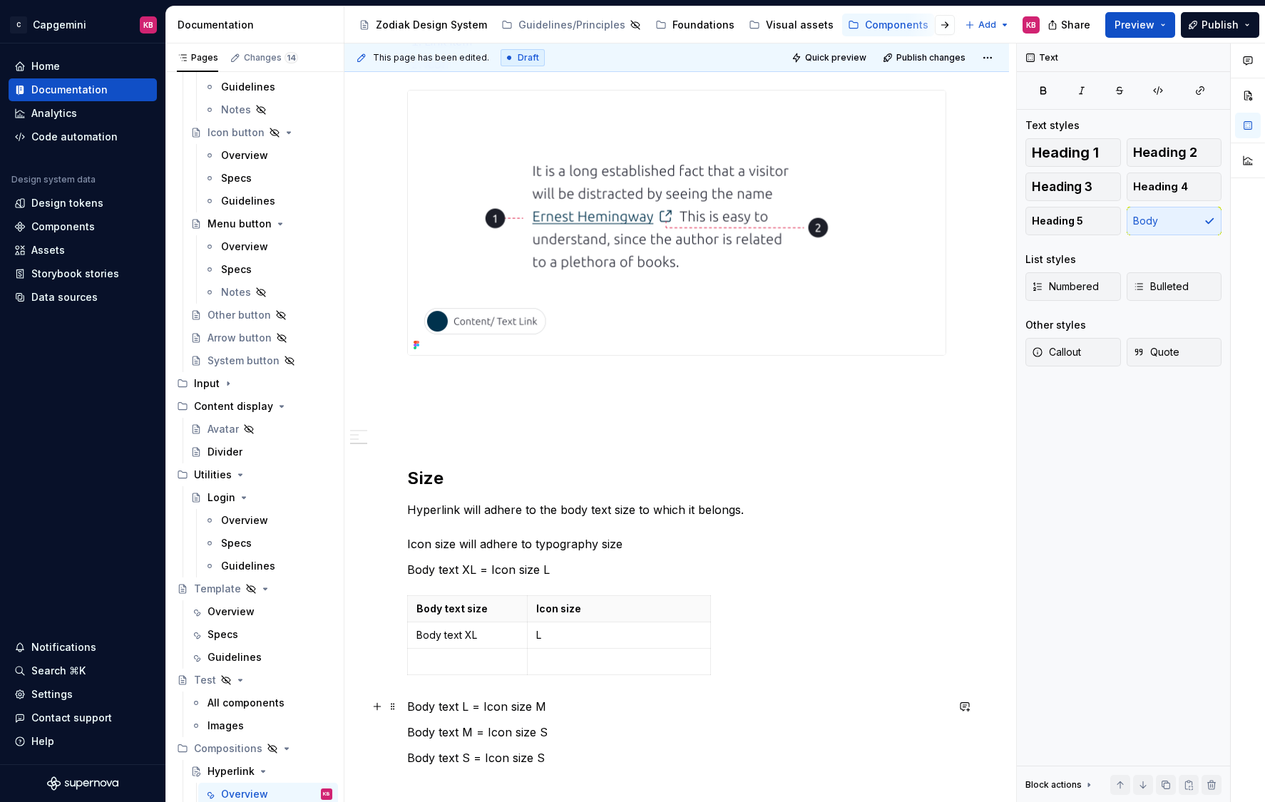
click at [460, 704] on p "Body text L = Icon size M" at bounding box center [676, 706] width 539 height 17
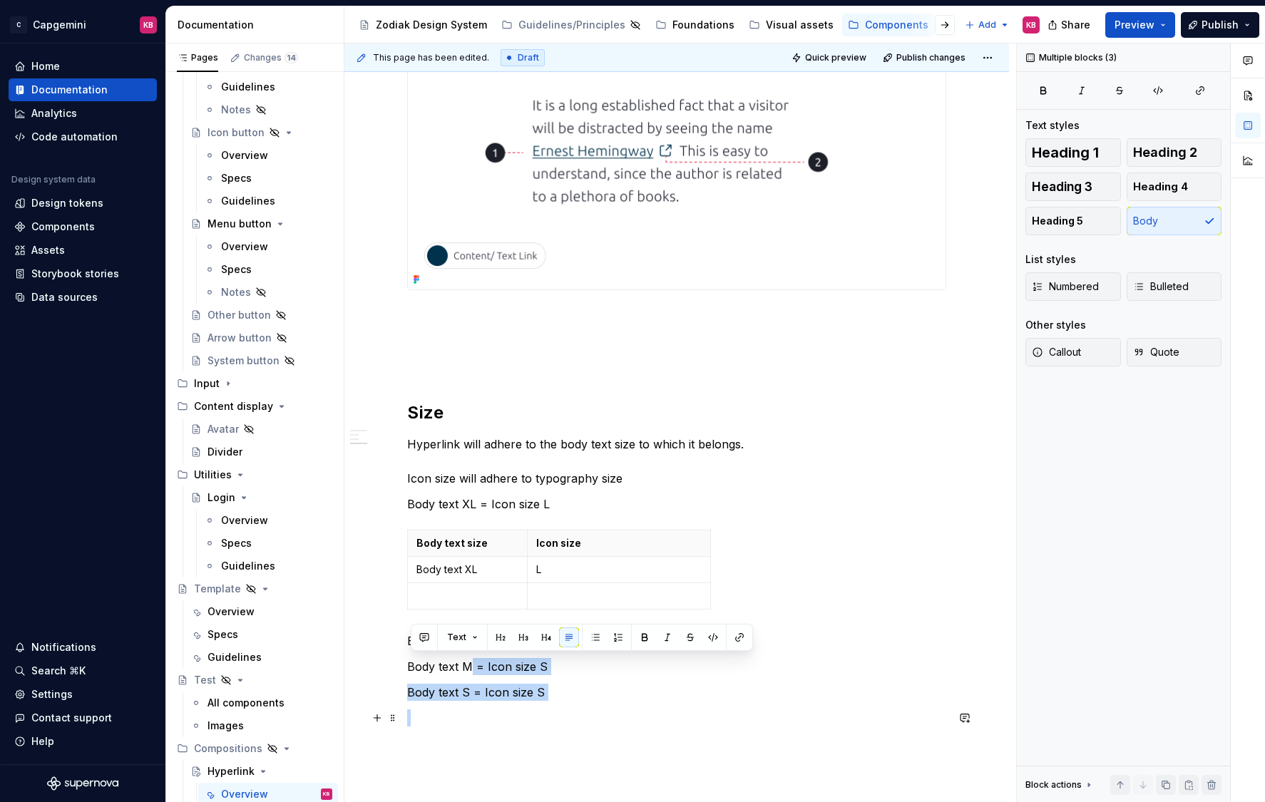
scroll to position [860, 0]
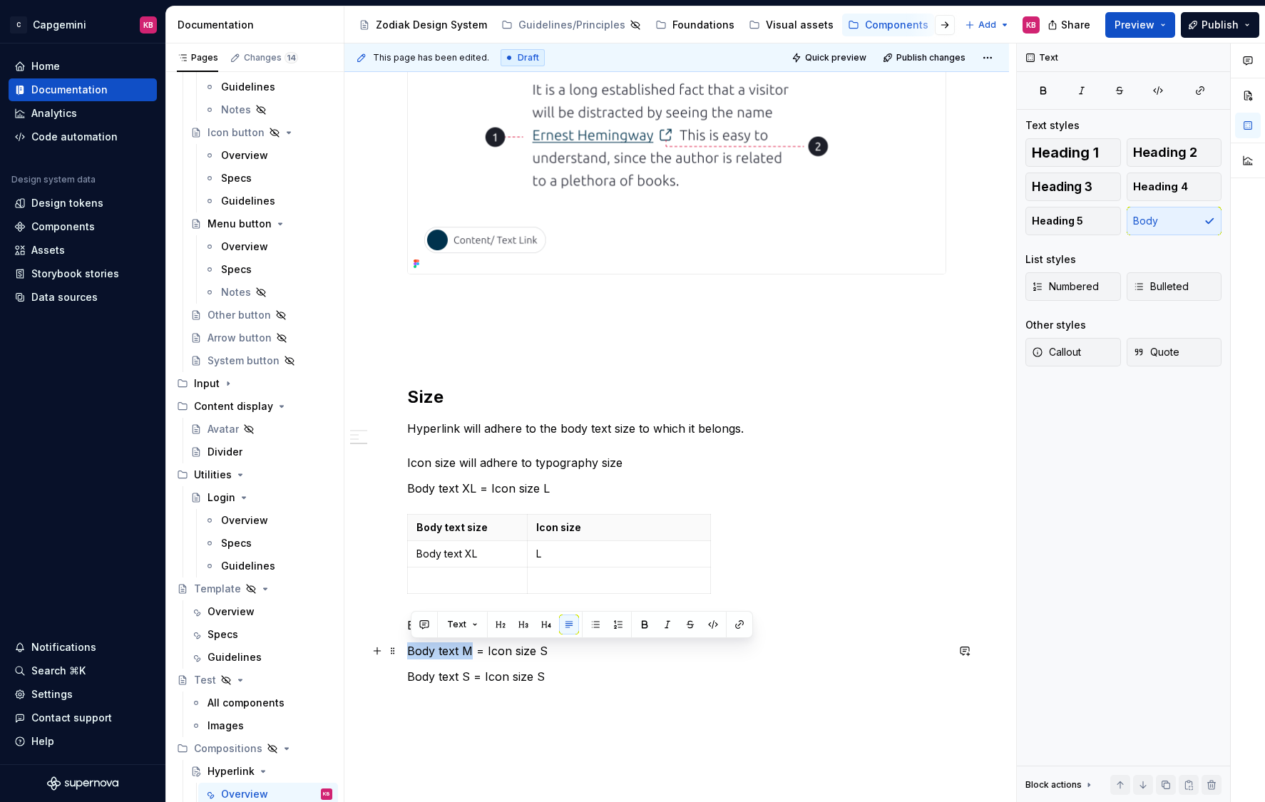
drag, startPoint x: 473, startPoint y: 733, endPoint x: 412, endPoint y: 649, distance: 104.7
click at [412, 649] on p "Body text M = Icon size S" at bounding box center [676, 650] width 539 height 17
copy p "Body text M"
click at [429, 587] on p at bounding box center [467, 580] width 102 height 14
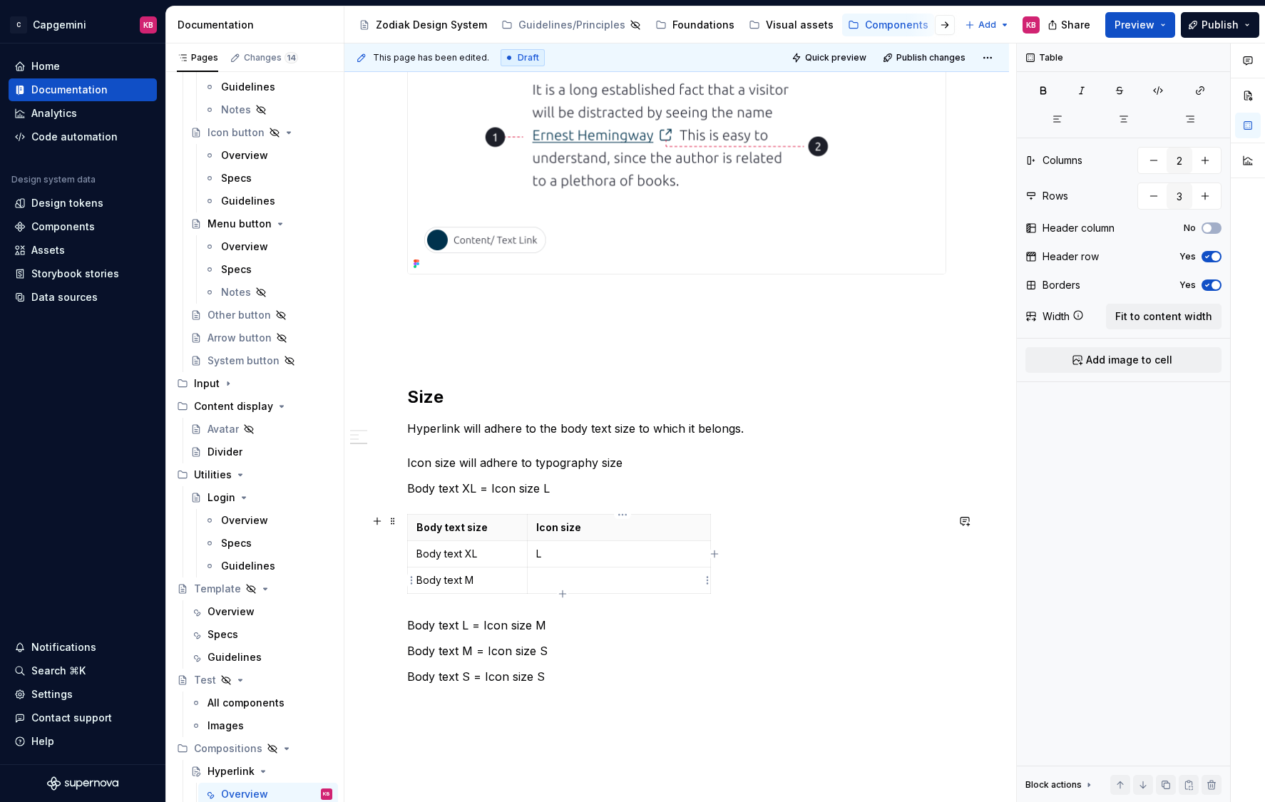
click at [560, 580] on p at bounding box center [618, 580] width 165 height 14
click at [560, 595] on icon "button" at bounding box center [562, 593] width 11 height 11
type input "4"
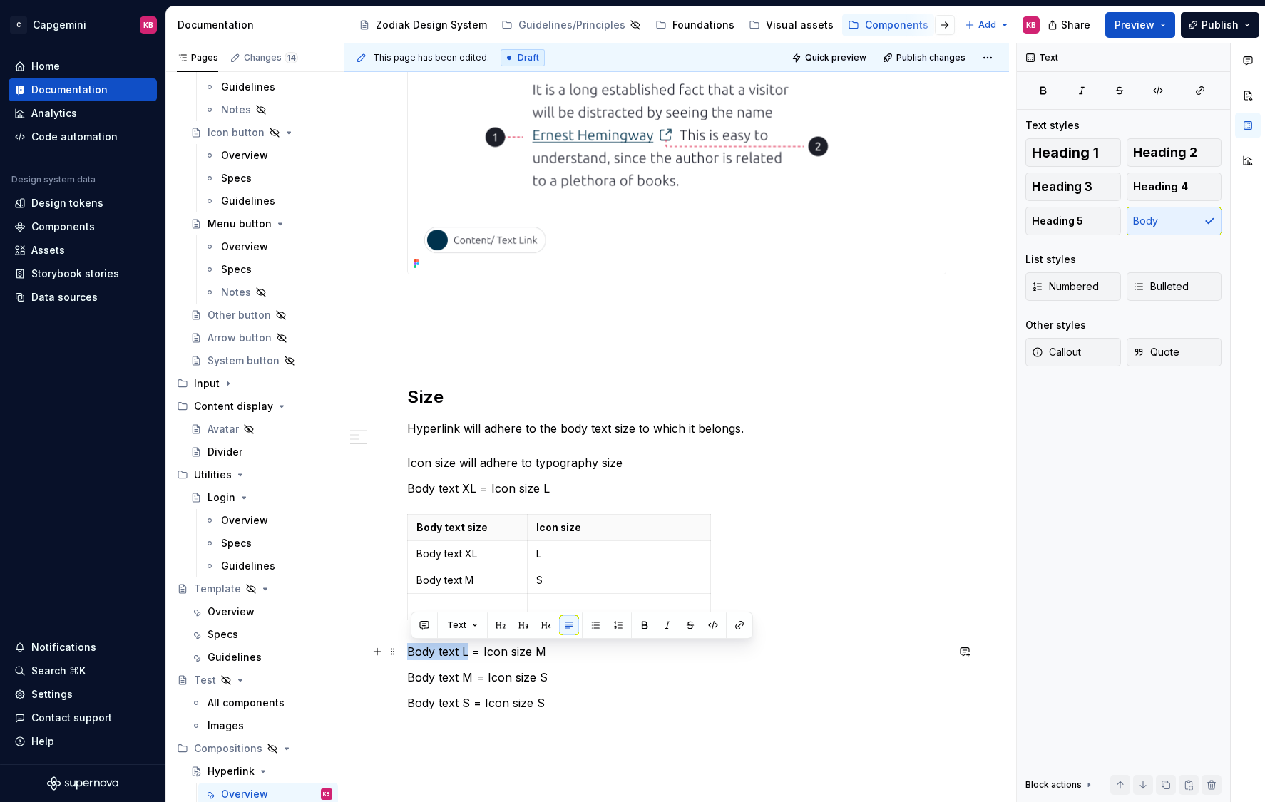
drag, startPoint x: 470, startPoint y: 654, endPoint x: 407, endPoint y: 653, distance: 62.7
click at [407, 653] on div "Hyperlinks are used in body text to highlight content that is clickable. It can…" at bounding box center [676, 191] width 664 height 1607
copy p "Body text L"
click at [446, 579] on p "Body text M" at bounding box center [467, 580] width 102 height 14
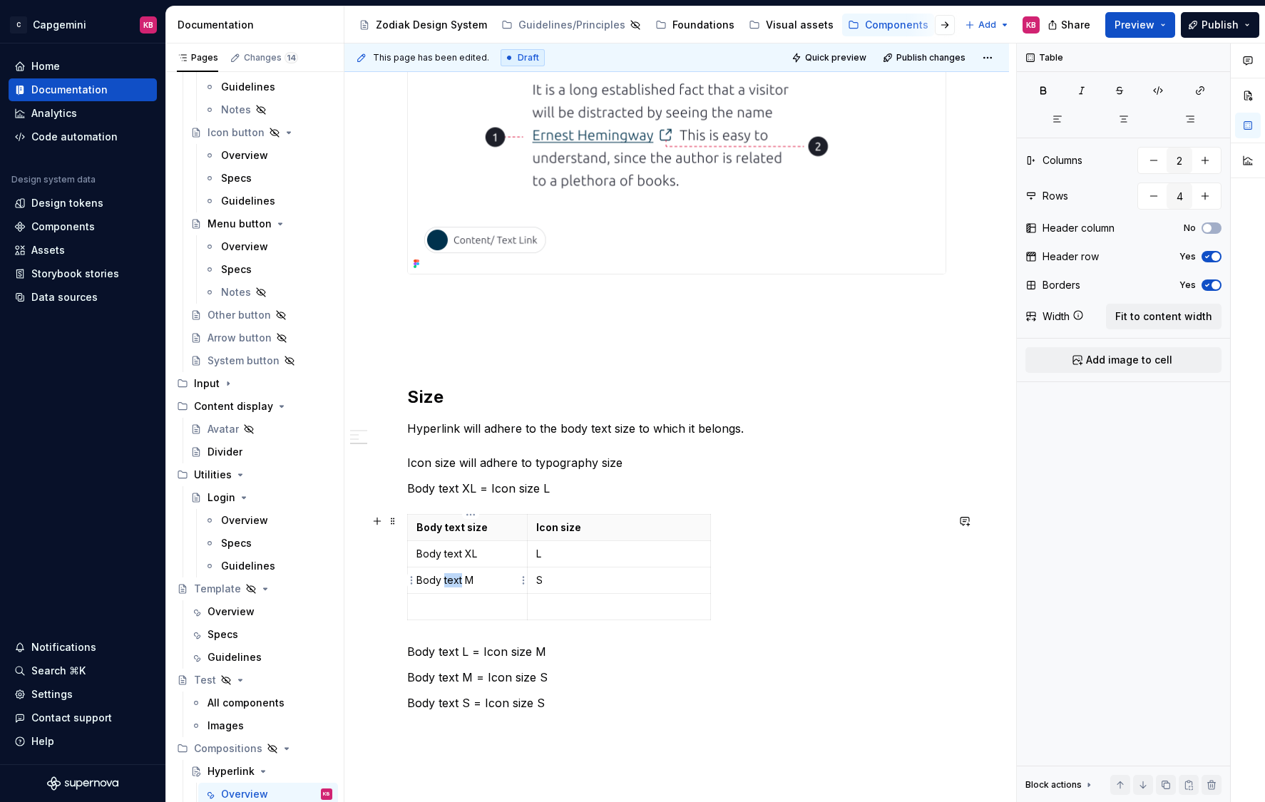
click at [446, 579] on p "Body text M" at bounding box center [467, 580] width 102 height 14
click at [445, 580] on p "Body text M" at bounding box center [467, 580] width 102 height 14
drag, startPoint x: 547, startPoint y: 582, endPoint x: 540, endPoint y: 582, distance: 7.2
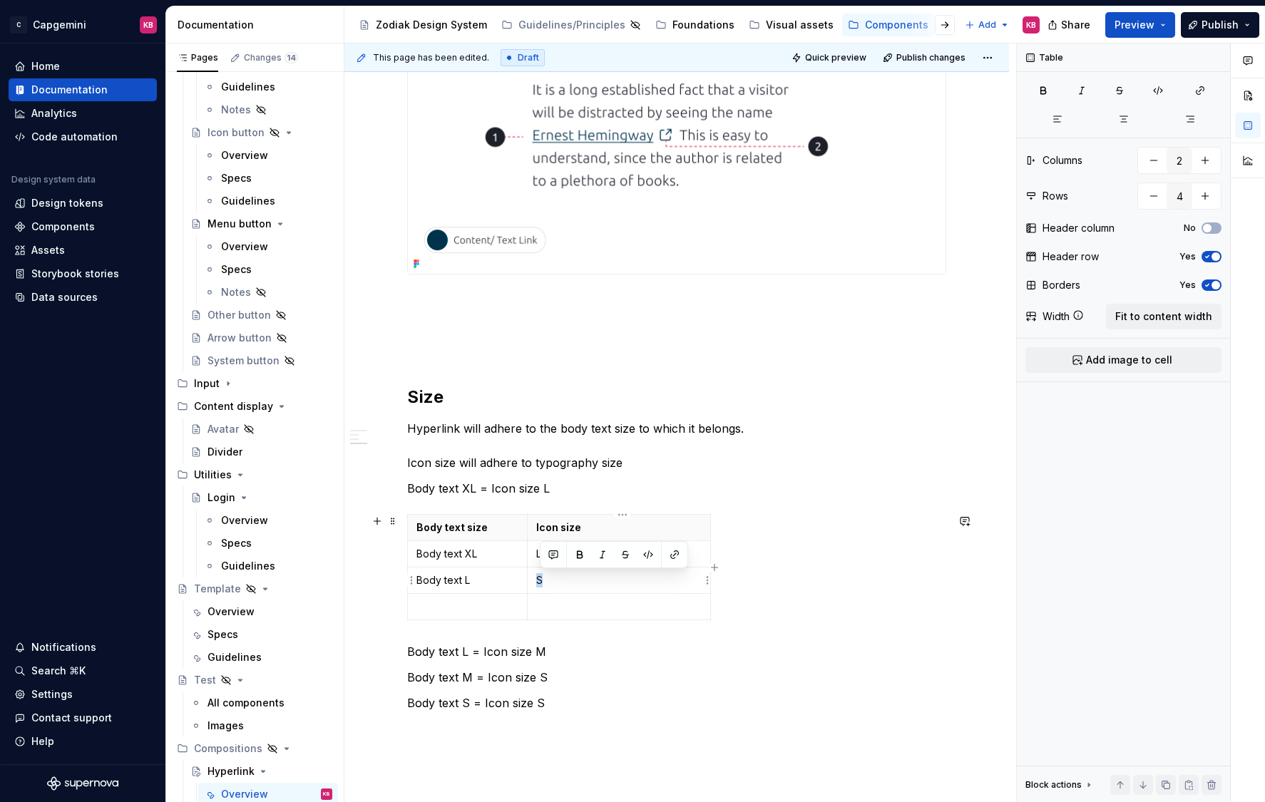
click at [540, 582] on p "S" at bounding box center [618, 580] width 165 height 14
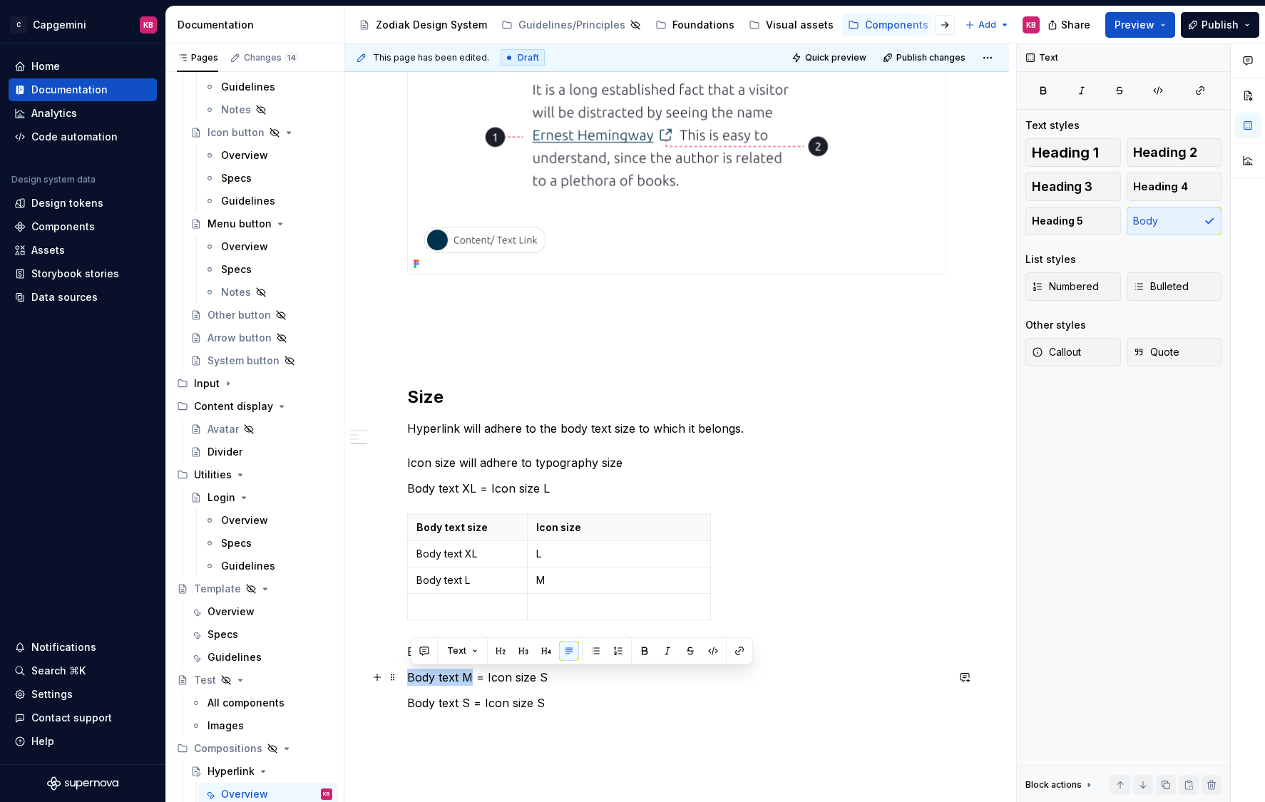
drag, startPoint x: 475, startPoint y: 677, endPoint x: 409, endPoint y: 681, distance: 65.7
click at [409, 681] on div "Hyperlinks are used in body text to highlight content that is clickable. It can…" at bounding box center [676, 191] width 664 height 1607
copy p "Body text M"
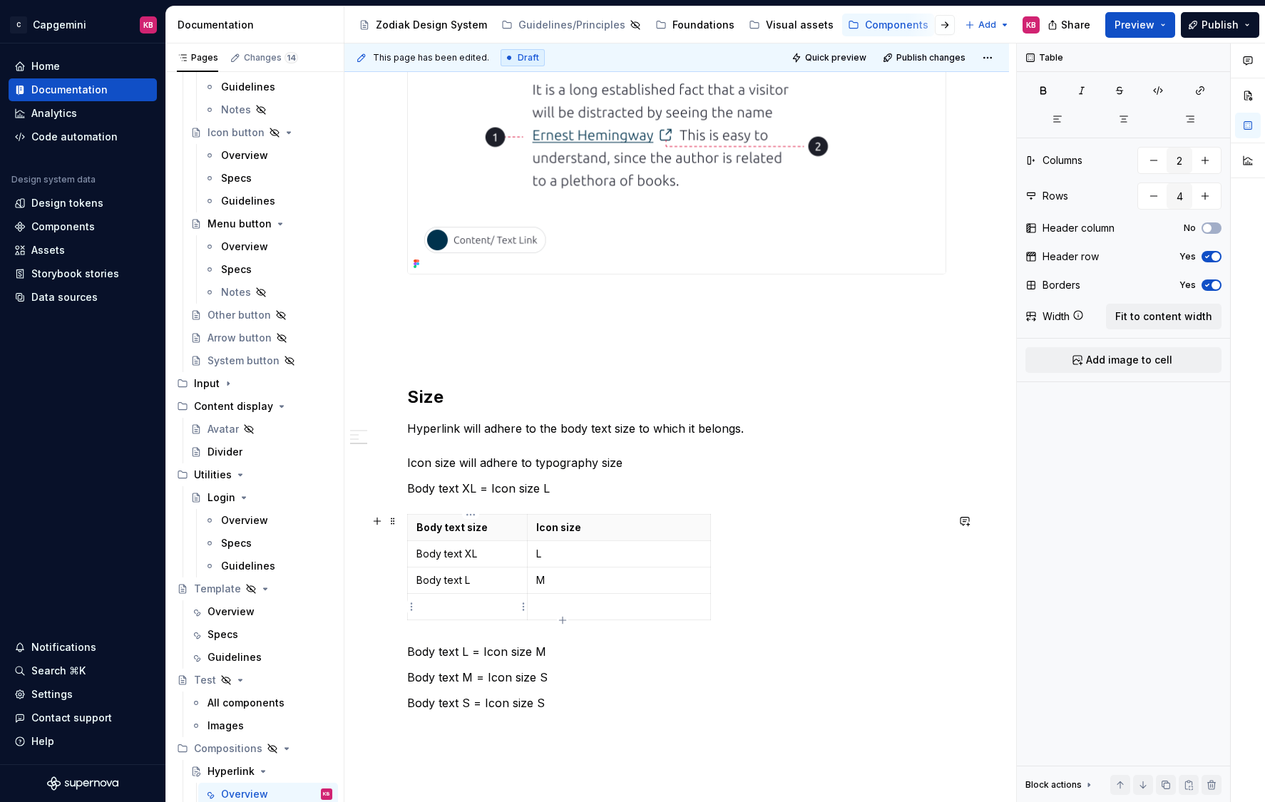
click at [442, 611] on p at bounding box center [467, 606] width 102 height 14
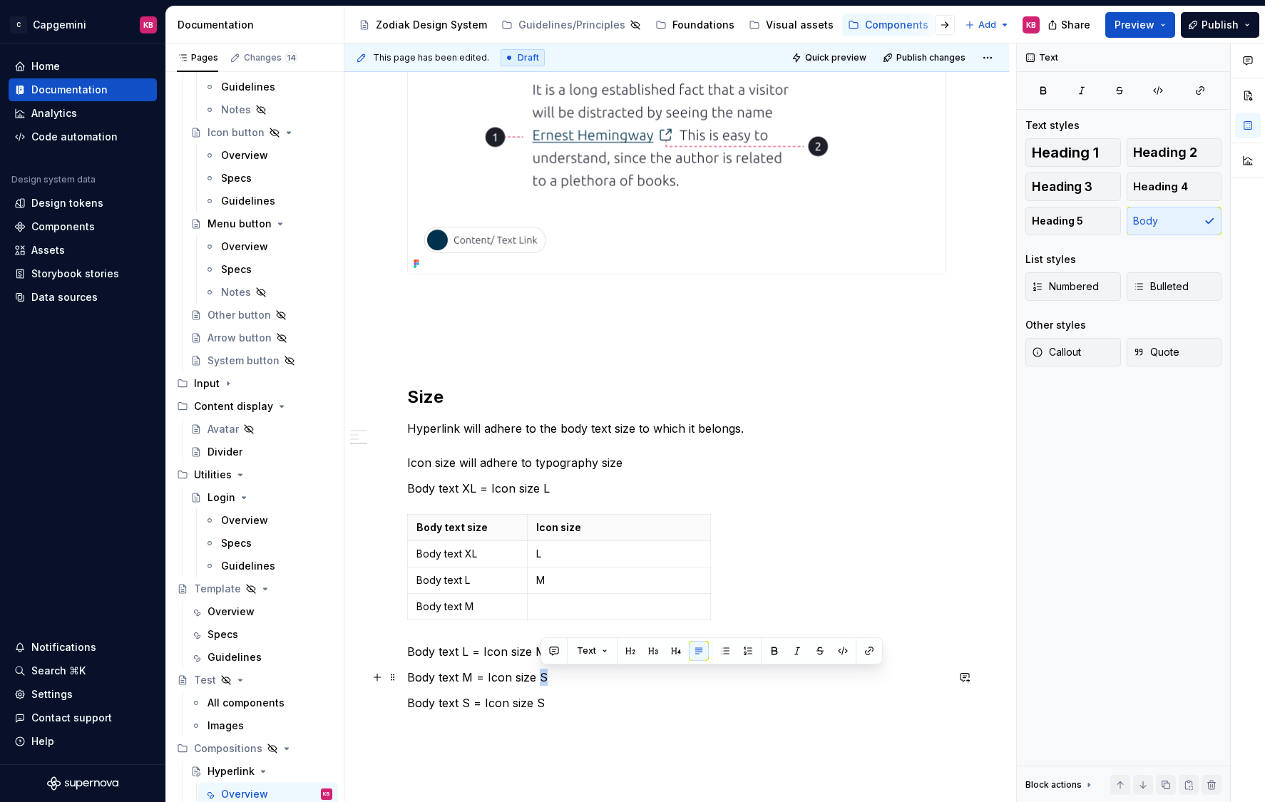
drag, startPoint x: 550, startPoint y: 679, endPoint x: 542, endPoint y: 680, distance: 7.9
click at [542, 680] on p "Body text M = Icon size S" at bounding box center [676, 677] width 539 height 17
copy p "S"
click at [544, 607] on p at bounding box center [618, 606] width 165 height 14
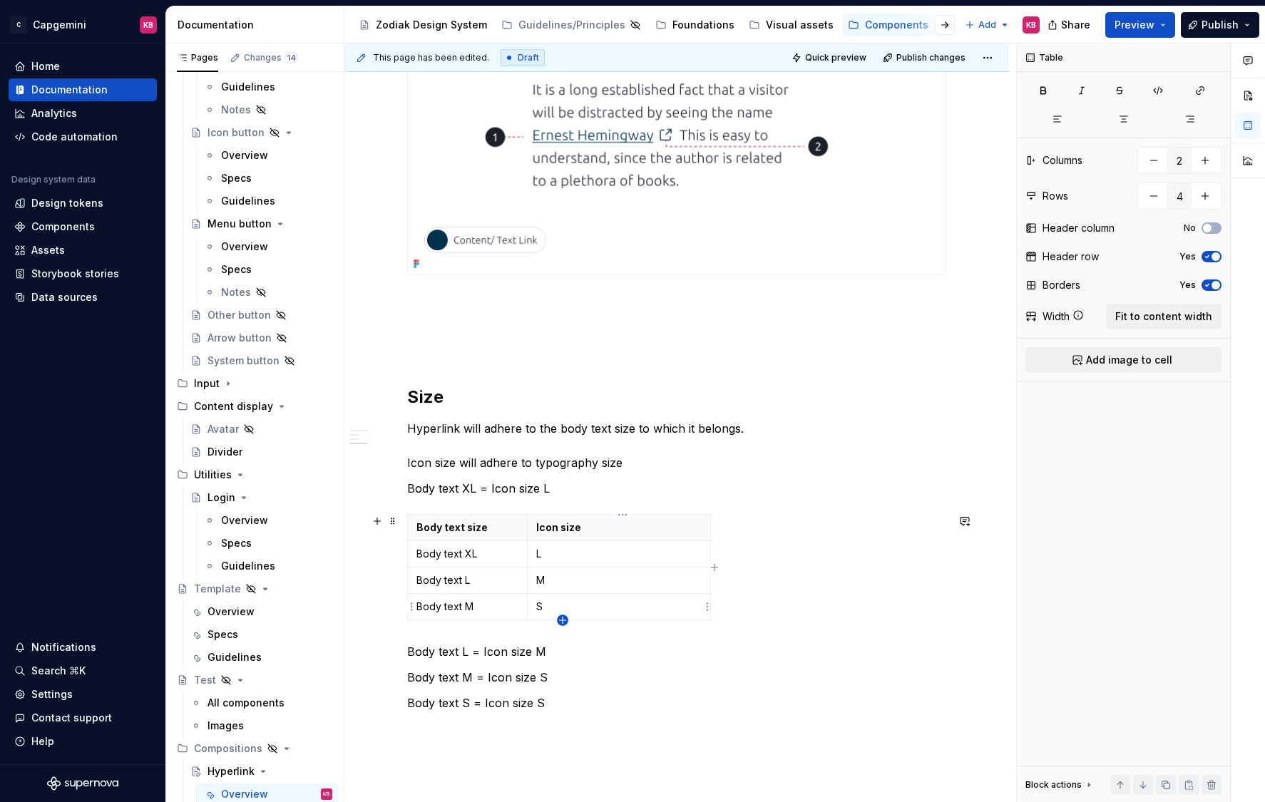
click at [565, 620] on icon "button" at bounding box center [562, 619] width 11 height 11
type input "5"
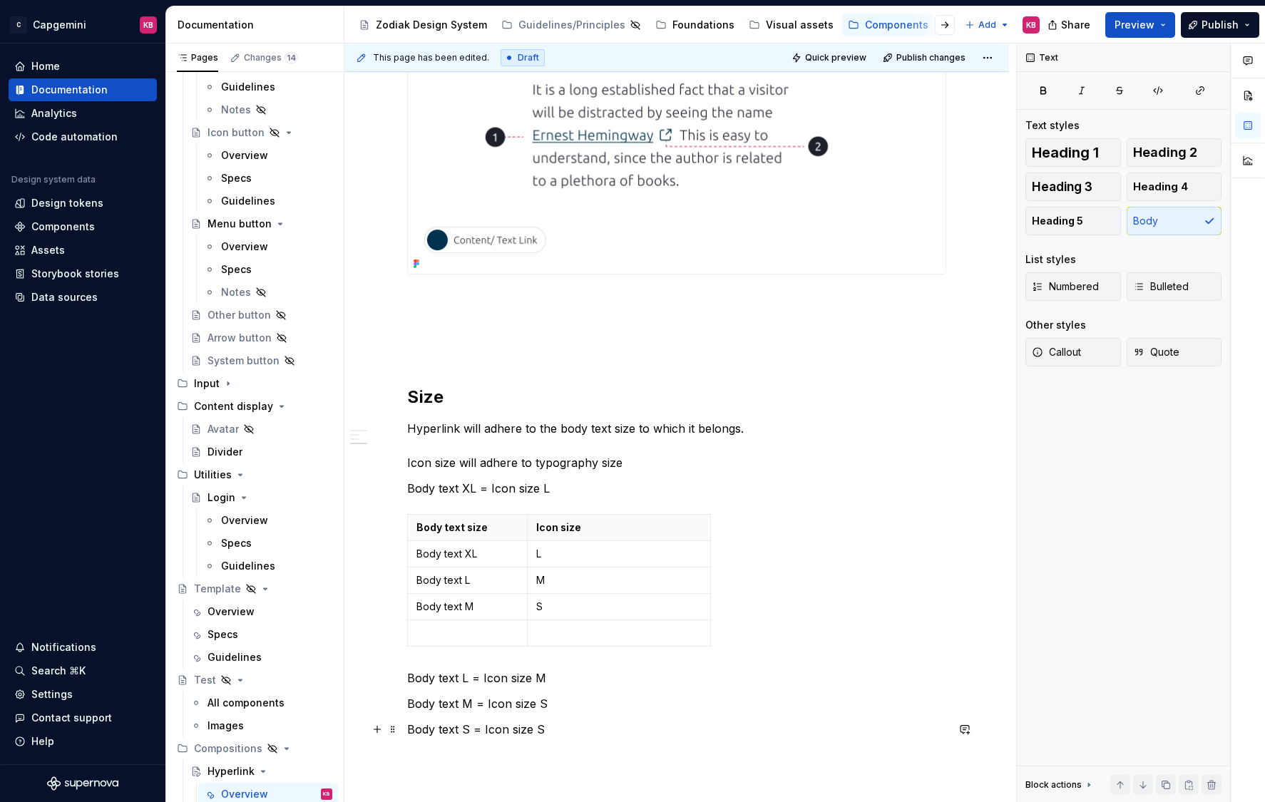
click at [465, 704] on p "Body text S = Icon size S" at bounding box center [676, 729] width 539 height 17
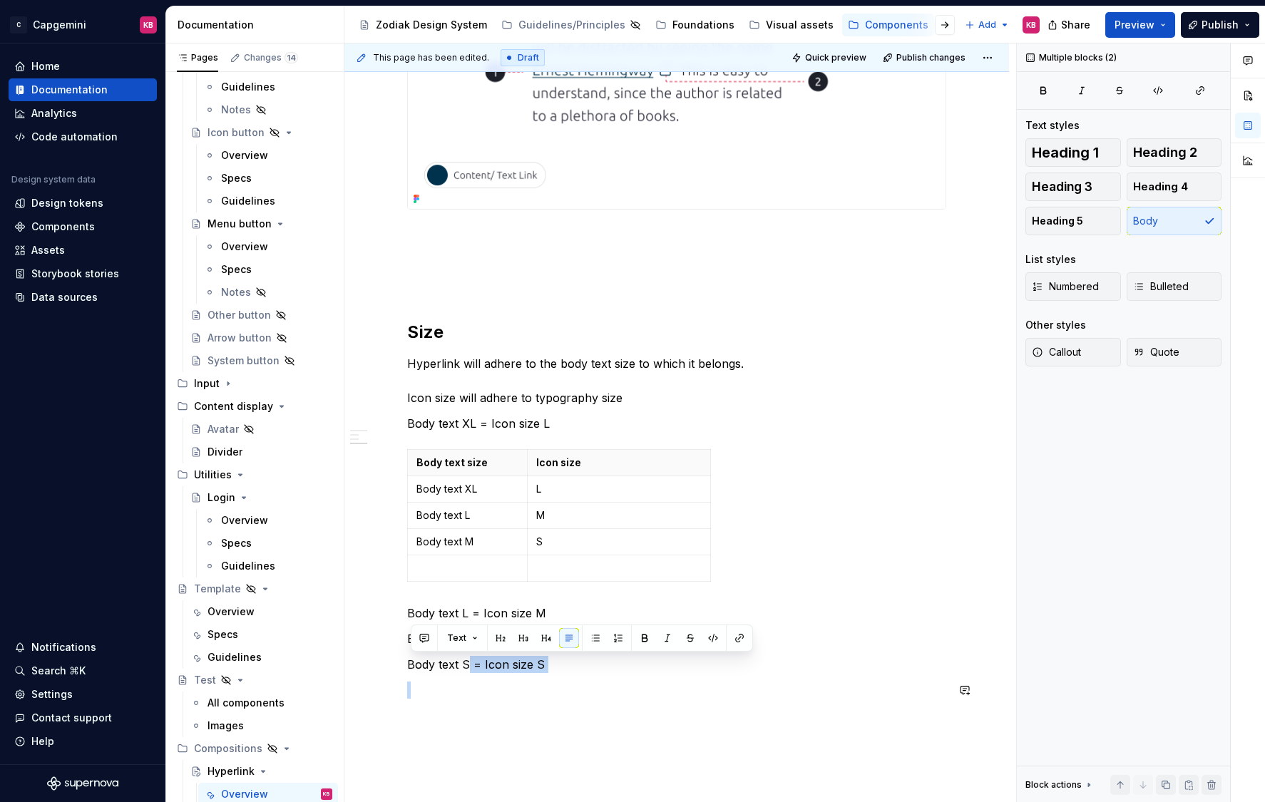
scroll to position [999, 0]
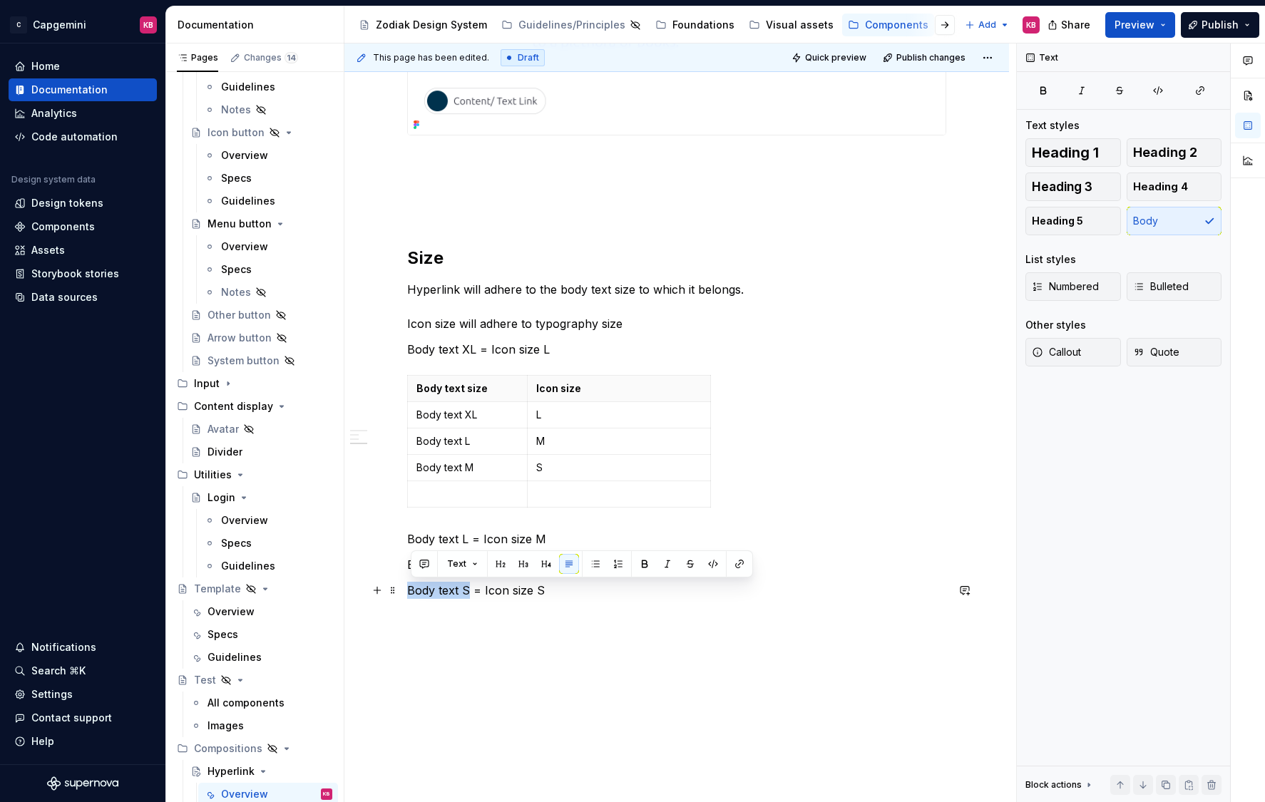
drag, startPoint x: 473, startPoint y: 730, endPoint x: 406, endPoint y: 594, distance: 151.1
click at [406, 594] on div "Hyperlinks are used in body text to highlight content that is clickable. It can…" at bounding box center [676, 66] width 664 height 1634
click at [435, 491] on p at bounding box center [467, 494] width 102 height 14
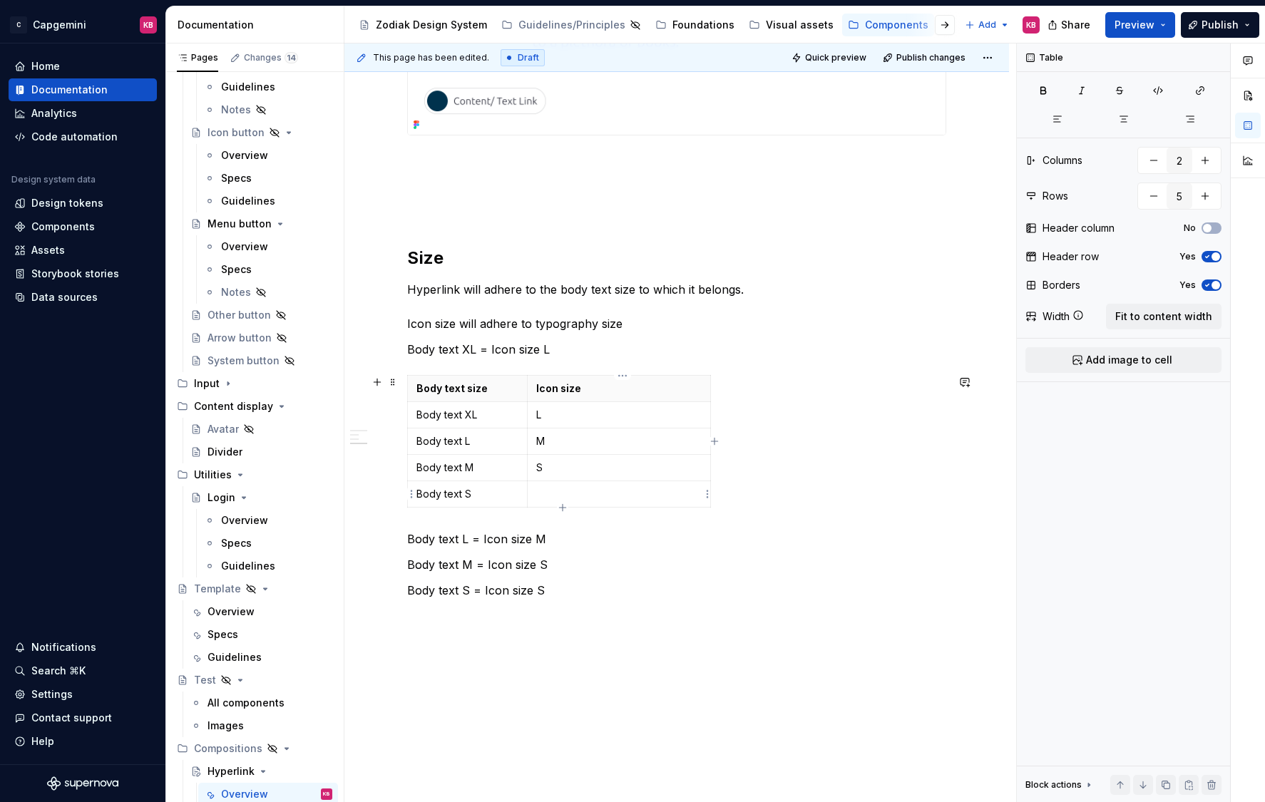
click at [554, 495] on p at bounding box center [618, 494] width 165 height 14
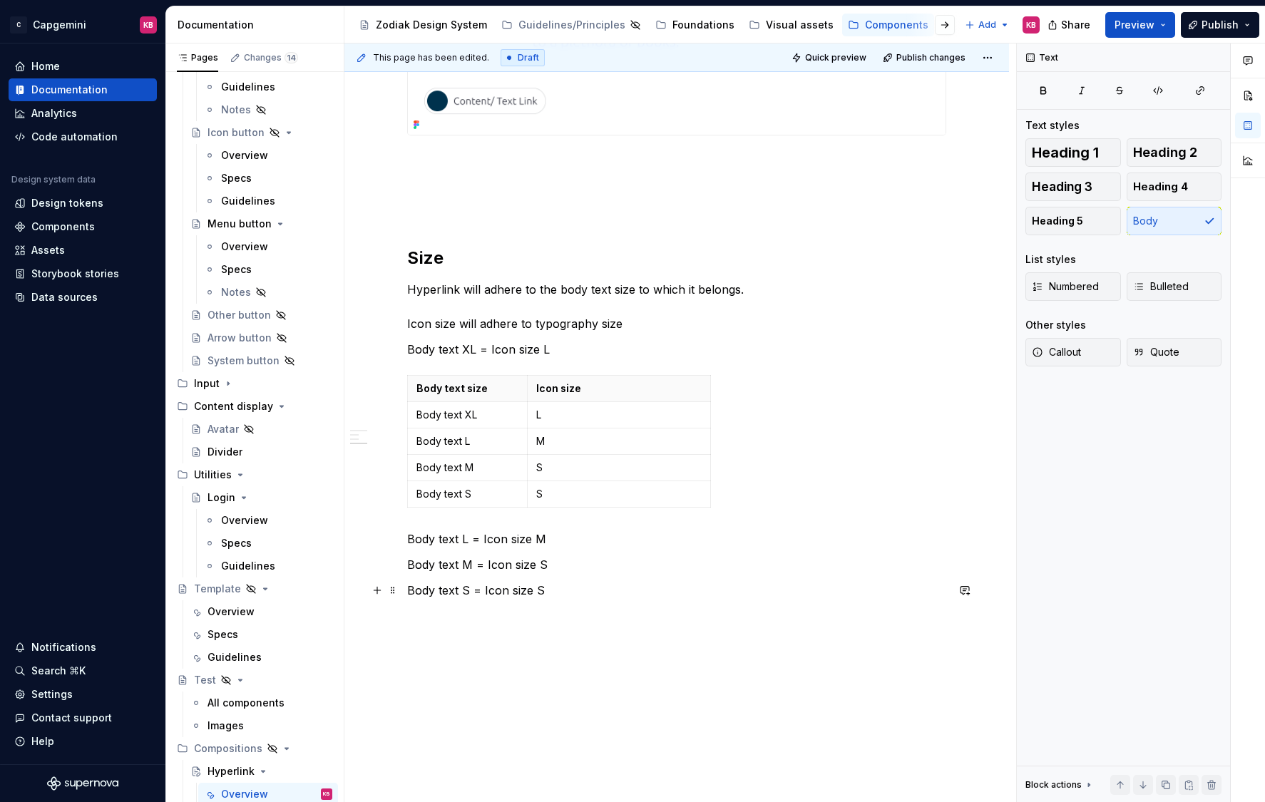
click at [609, 584] on p "Body text S = Icon size S" at bounding box center [676, 590] width 539 height 17
click at [470, 353] on p "Body text XL = Icon size L" at bounding box center [676, 349] width 539 height 17
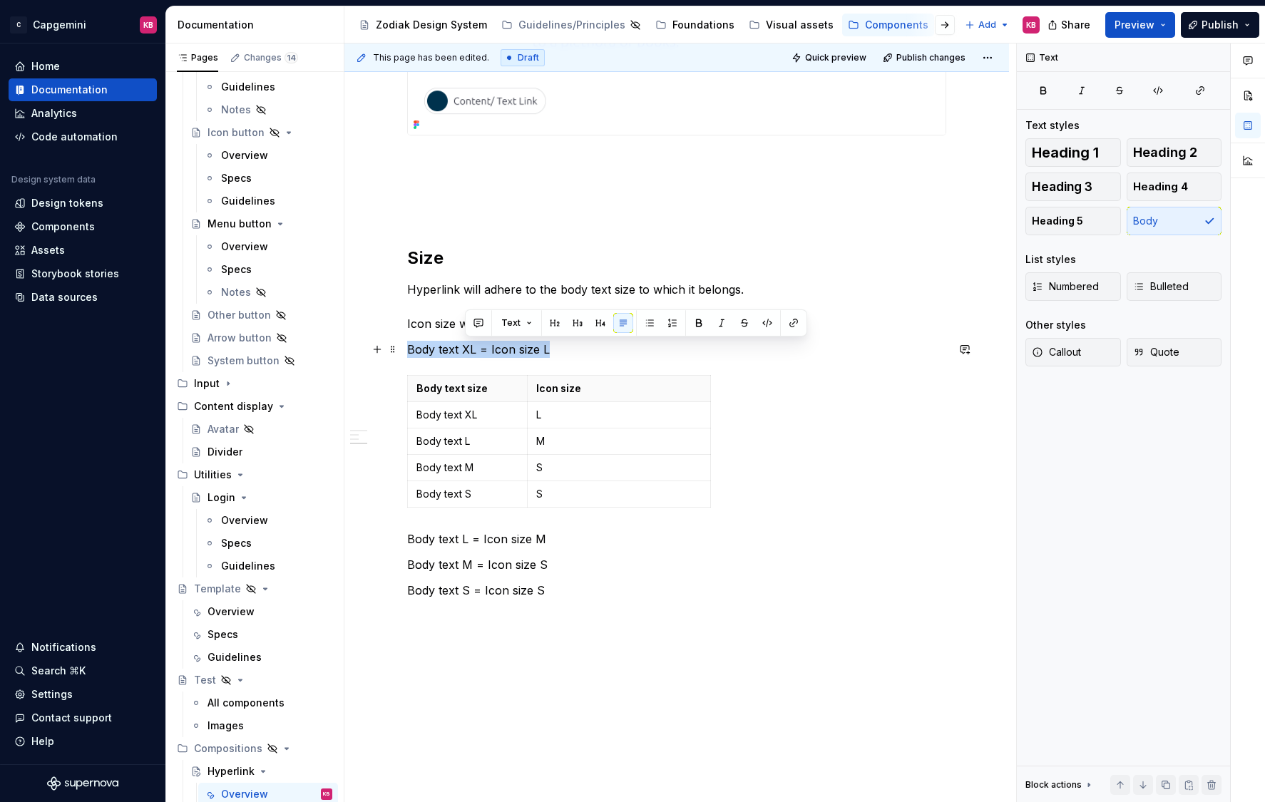
click at [470, 353] on p "Body text XL = Icon size L" at bounding box center [676, 349] width 539 height 17
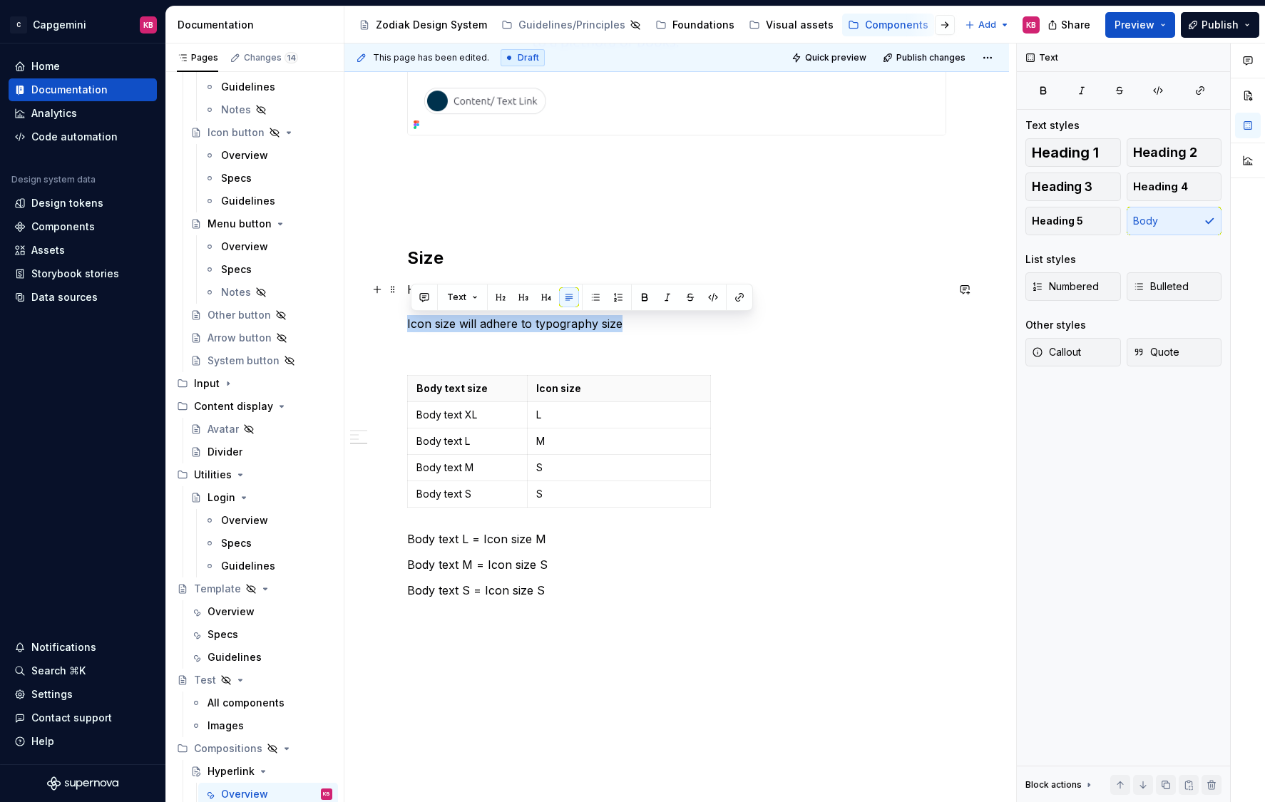
drag, startPoint x: 639, startPoint y: 323, endPoint x: 393, endPoint y: 323, distance: 245.2
click at [391, 323] on div "Hyperlinks are used in body text to highlight content that is clickable. It can…" at bounding box center [676, 66] width 664 height 1634
click at [543, 296] on button "button" at bounding box center [546, 297] width 20 height 20
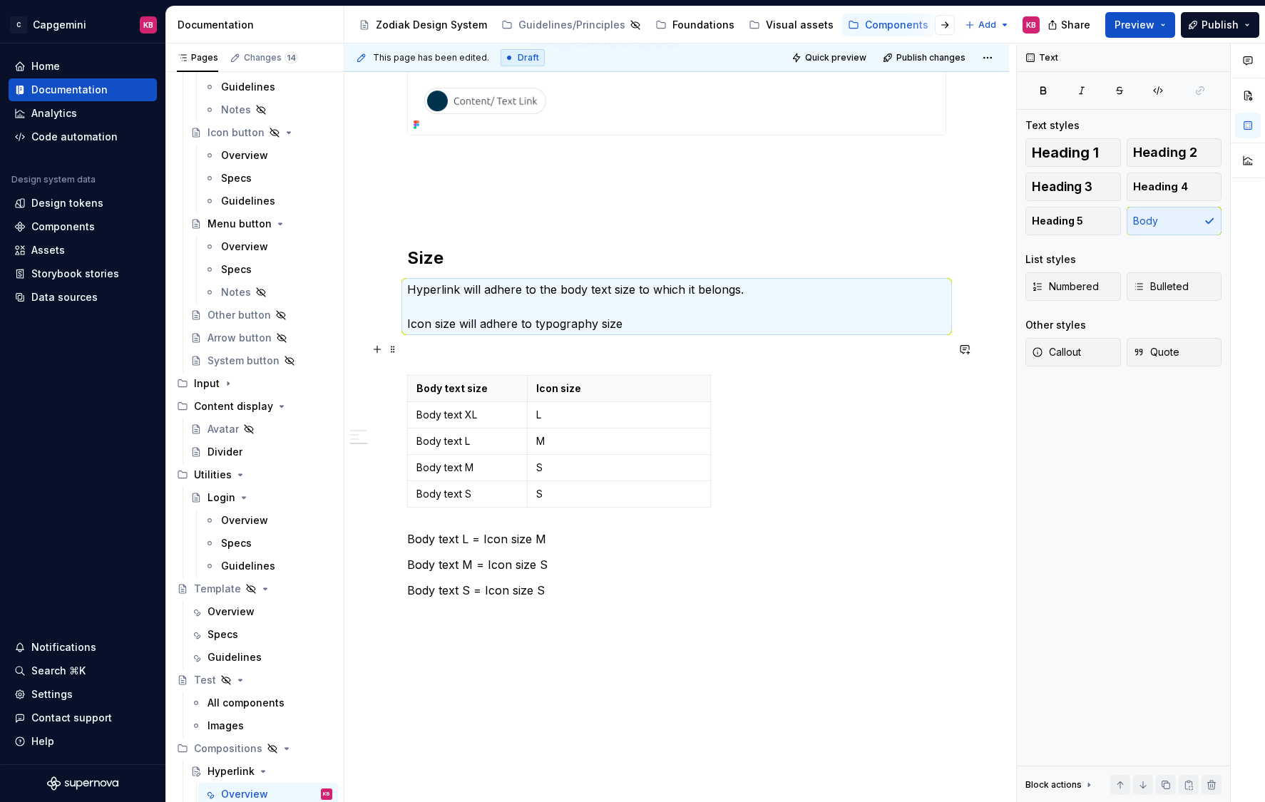
click at [418, 341] on p at bounding box center [676, 349] width 539 height 17
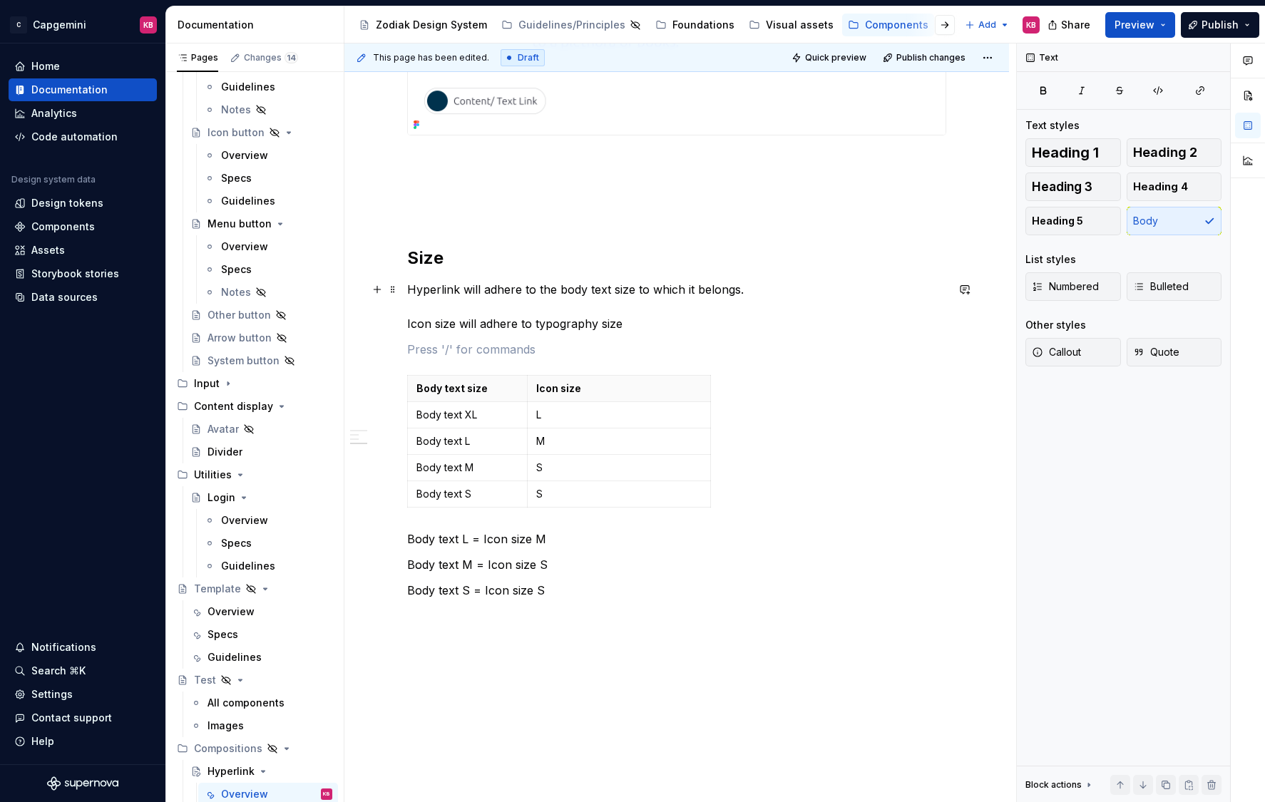
click at [411, 320] on p "Hyperlink will adhere to the body text size to which it belongs. Icon size will…" at bounding box center [676, 306] width 539 height 51
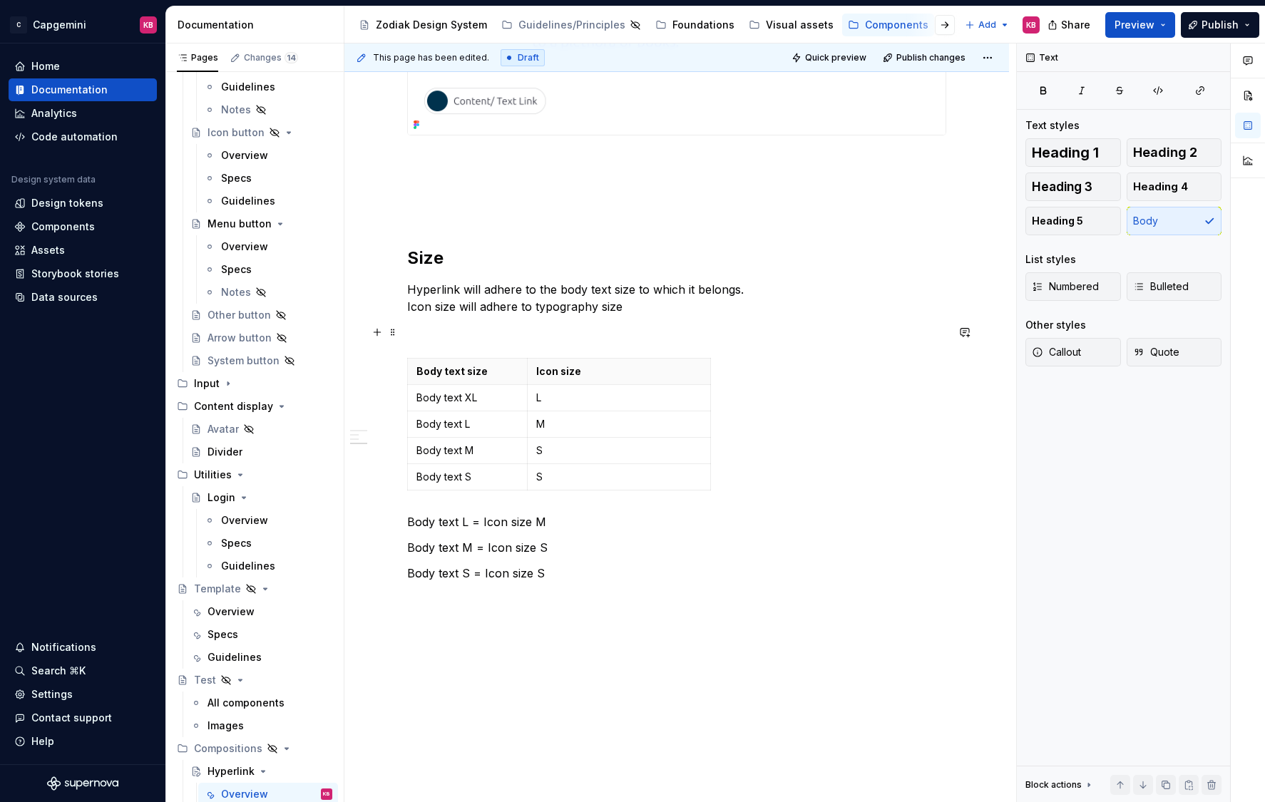
click at [499, 336] on p at bounding box center [676, 332] width 539 height 17
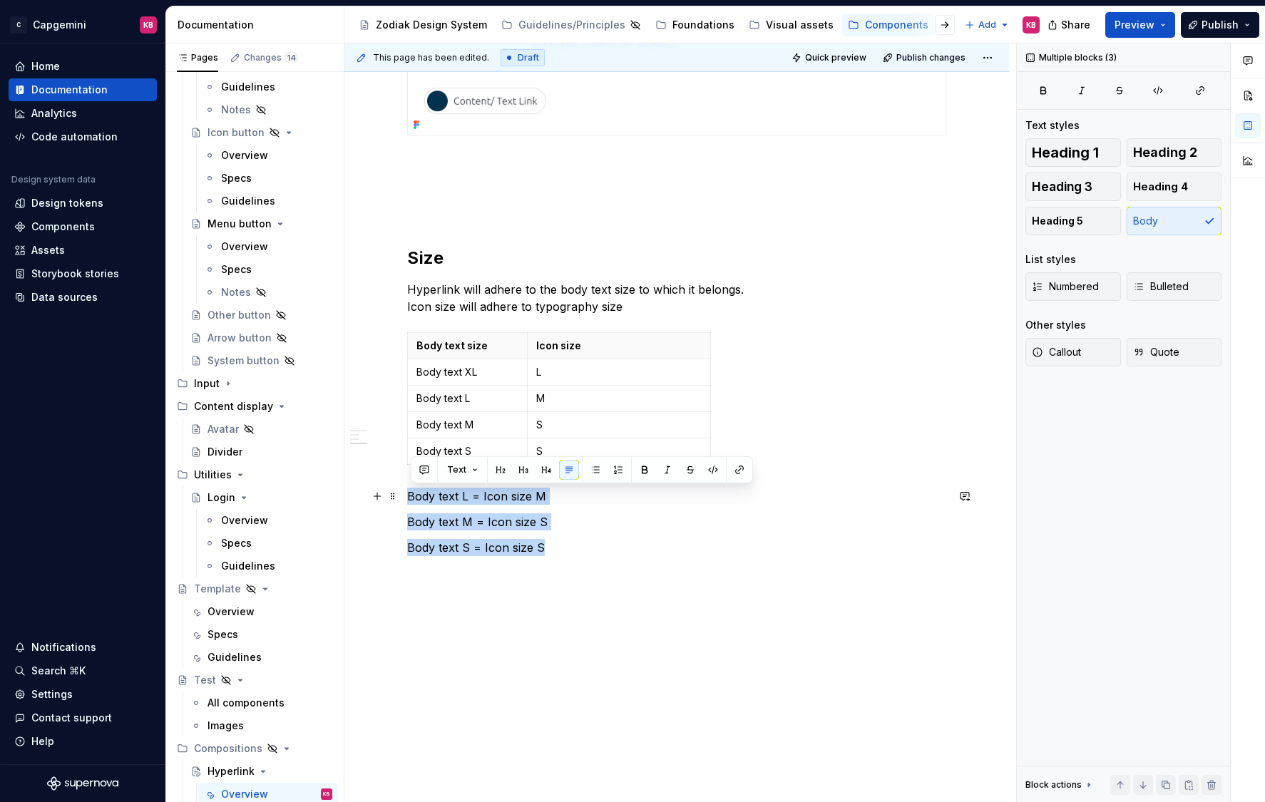
drag, startPoint x: 562, startPoint y: 552, endPoint x: 376, endPoint y: 504, distance: 192.8
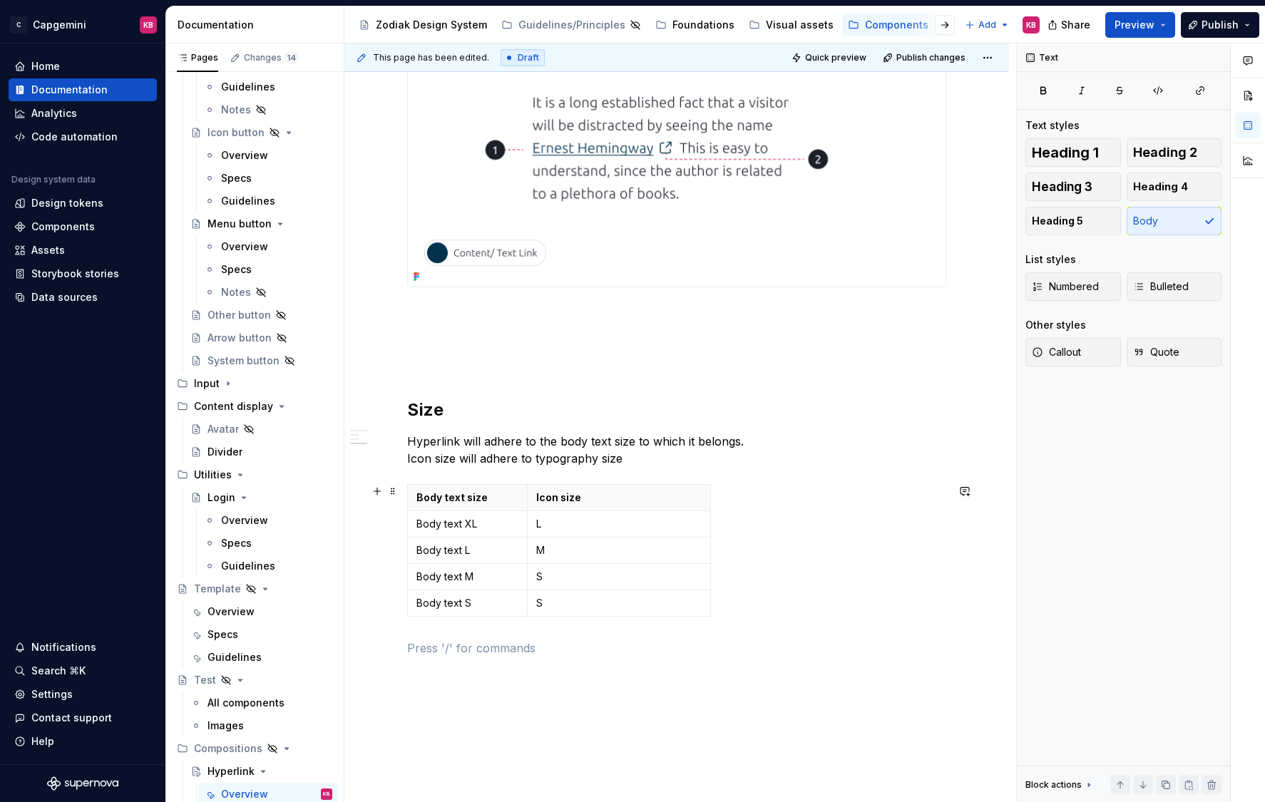
scroll to position [835, 0]
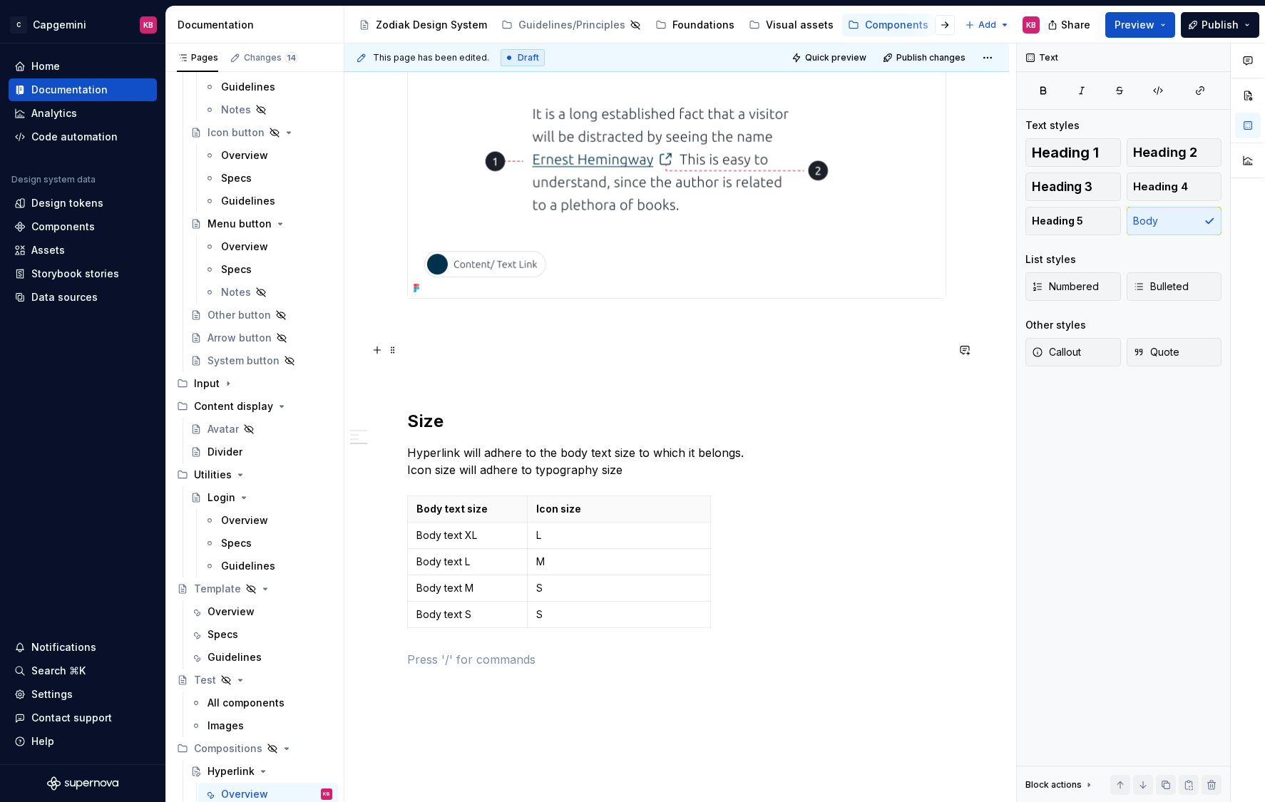
click at [433, 355] on p at bounding box center [676, 349] width 539 height 17
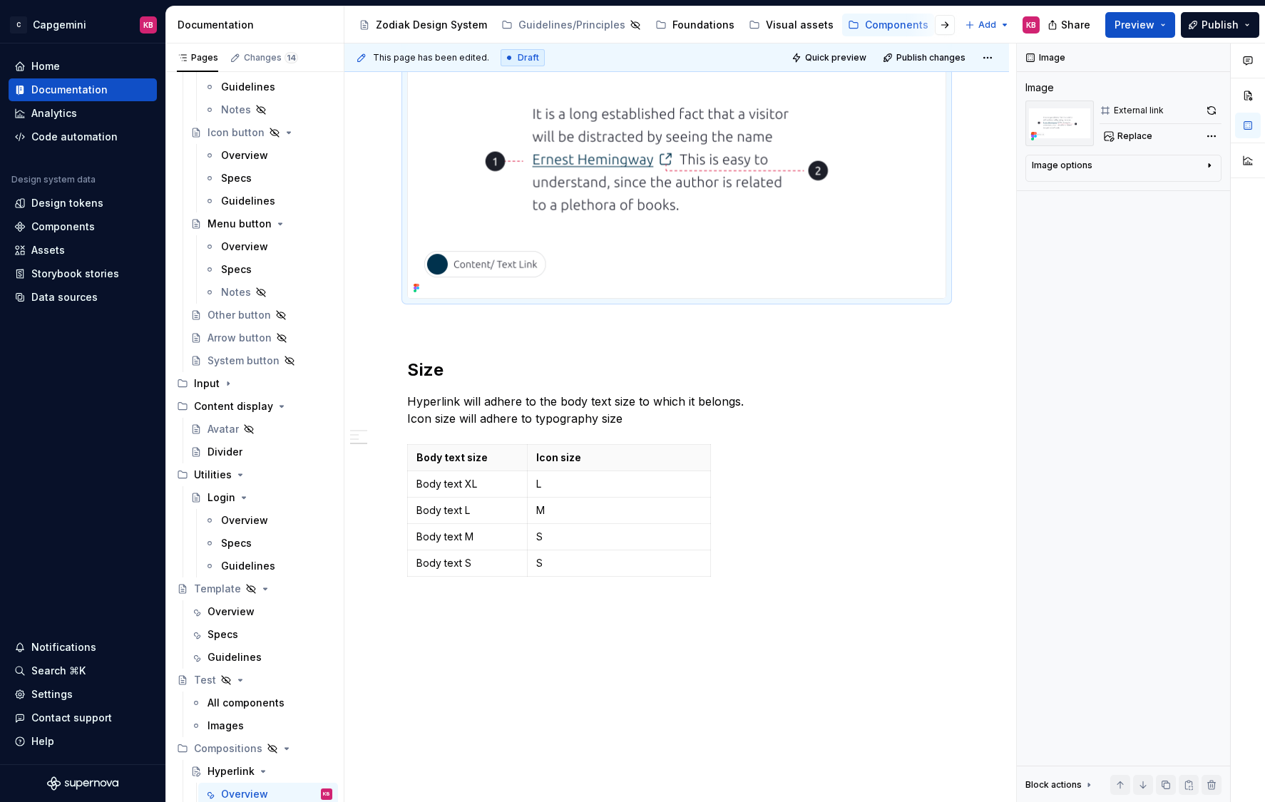
scroll to position [825, 0]
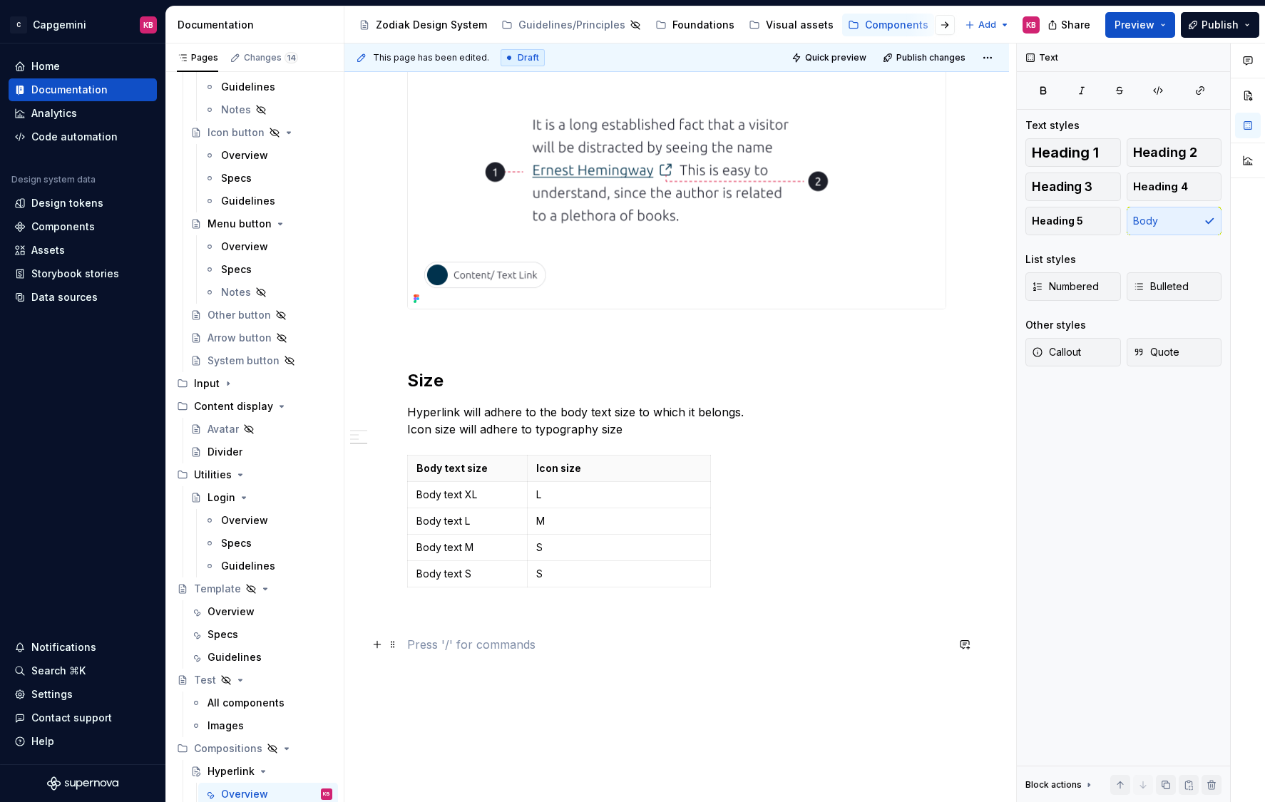
click at [502, 648] on p at bounding box center [676, 644] width 539 height 17
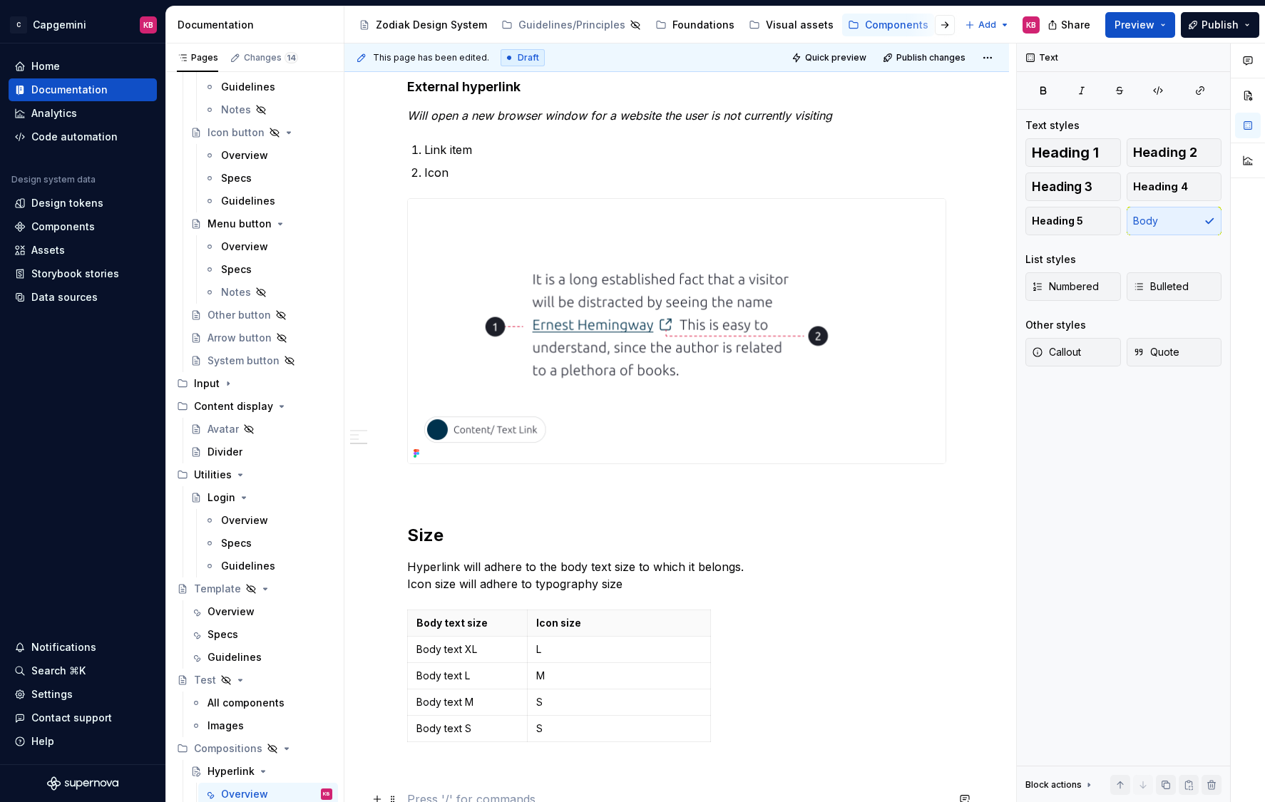
scroll to position [933, 0]
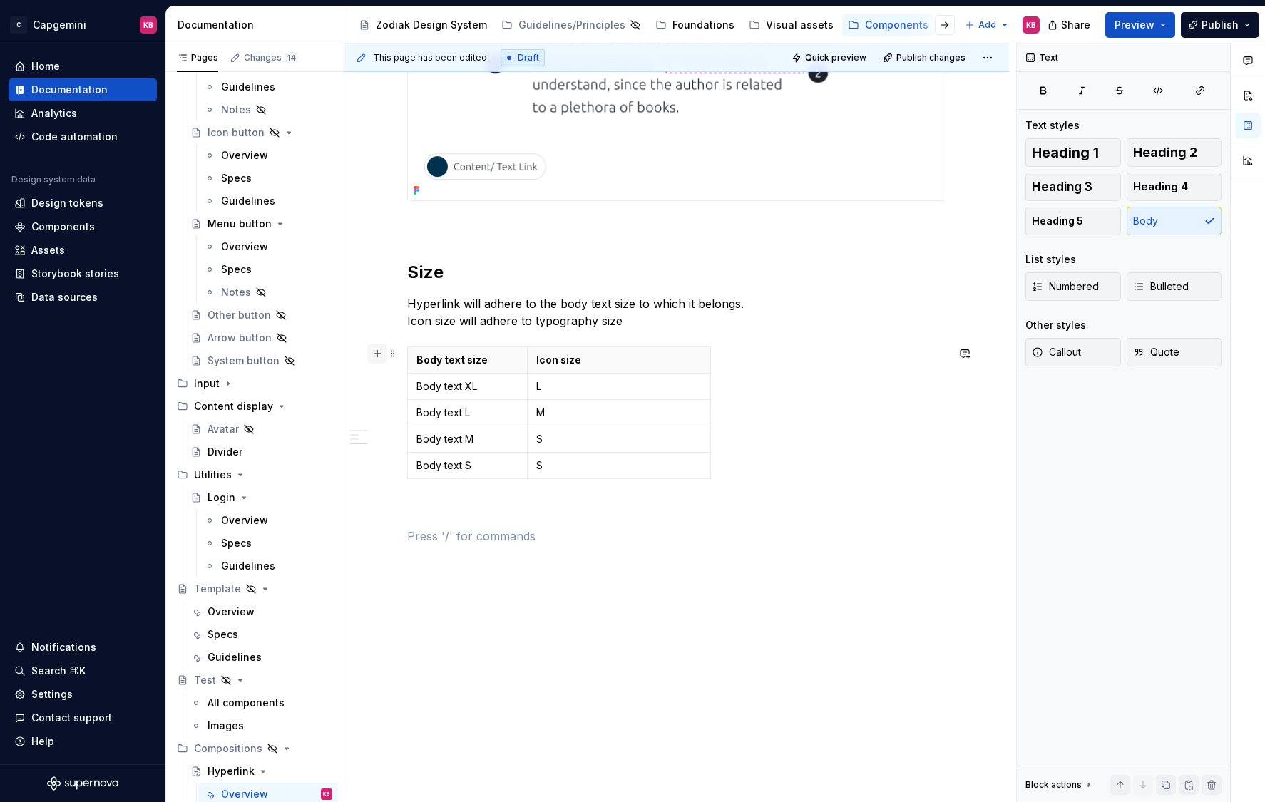
click at [382, 353] on button "button" at bounding box center [377, 354] width 20 height 20
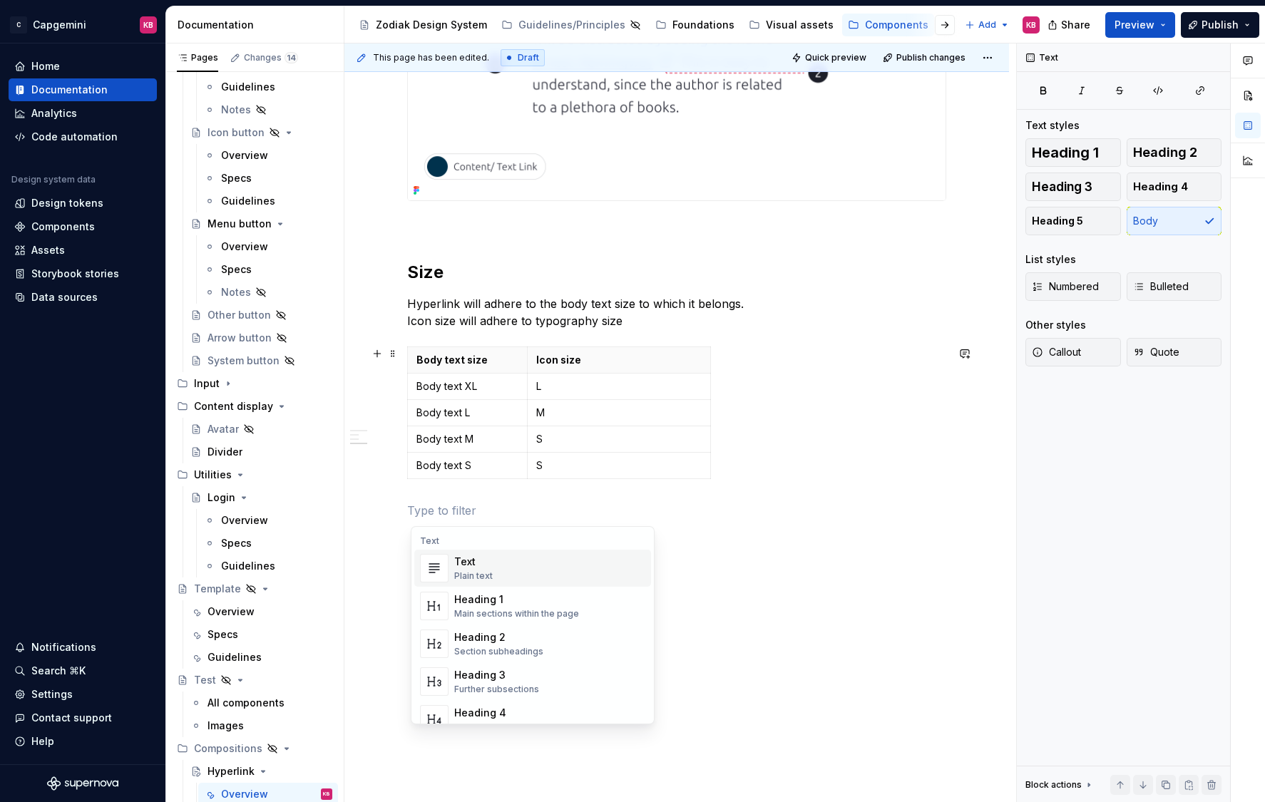
click at [384, 326] on div "Hyperlinks are used in body text to highlight content that is clickable. It can…" at bounding box center [676, 71] width 664 height 1514
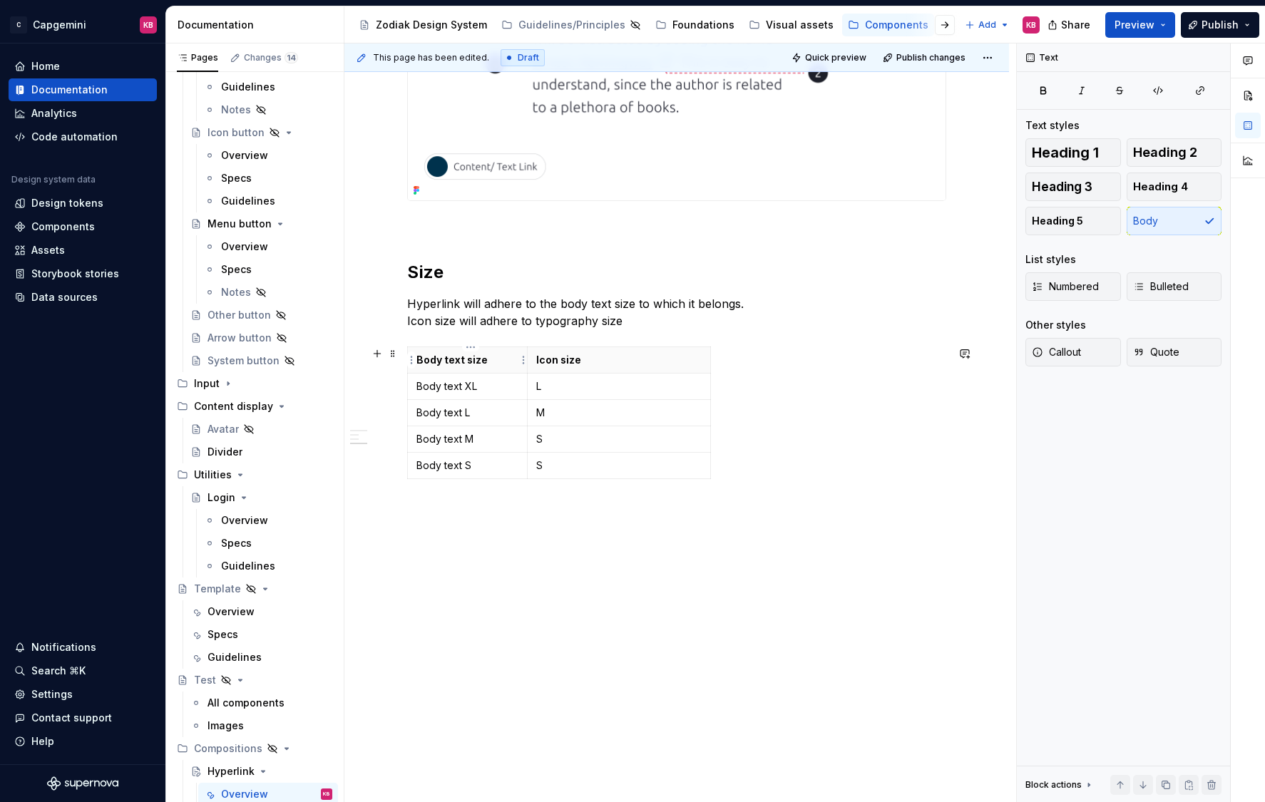
click at [441, 356] on p "Body text size" at bounding box center [467, 360] width 102 height 14
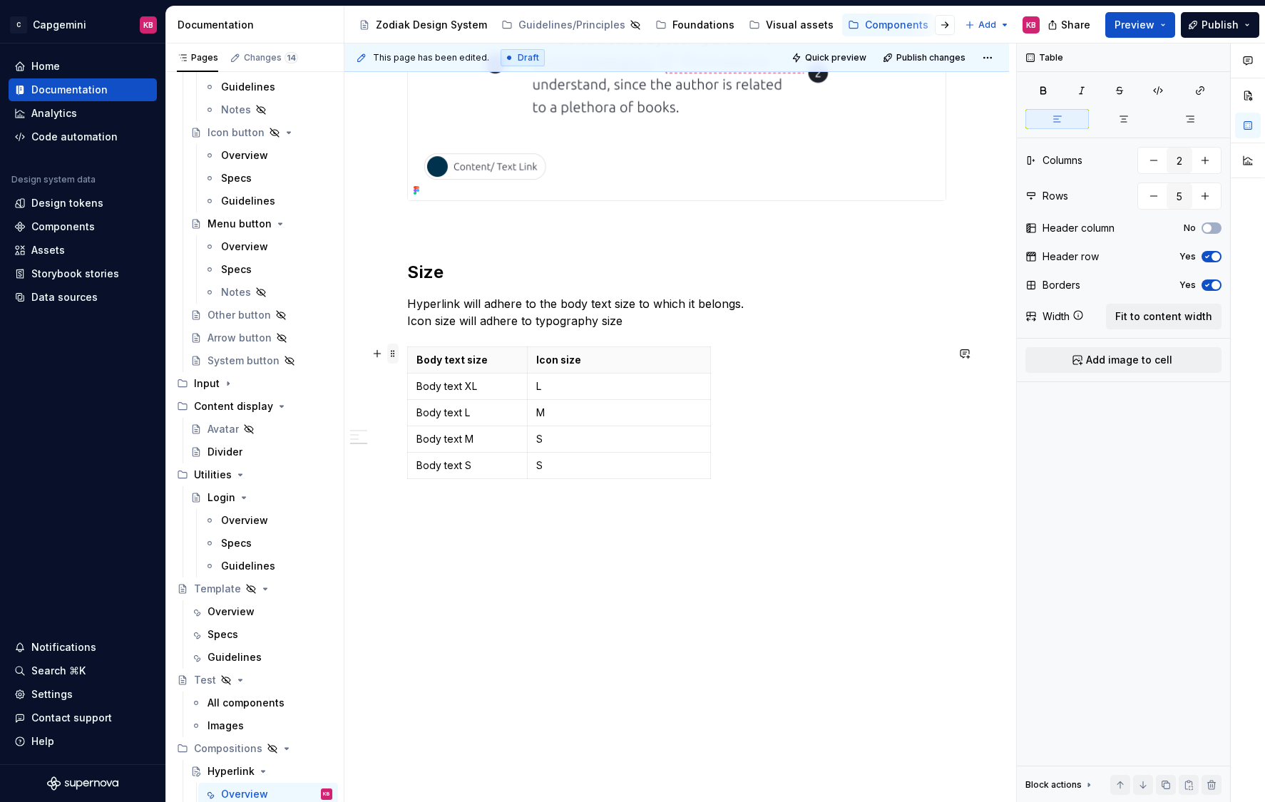
click at [398, 358] on span at bounding box center [392, 354] width 11 height 20
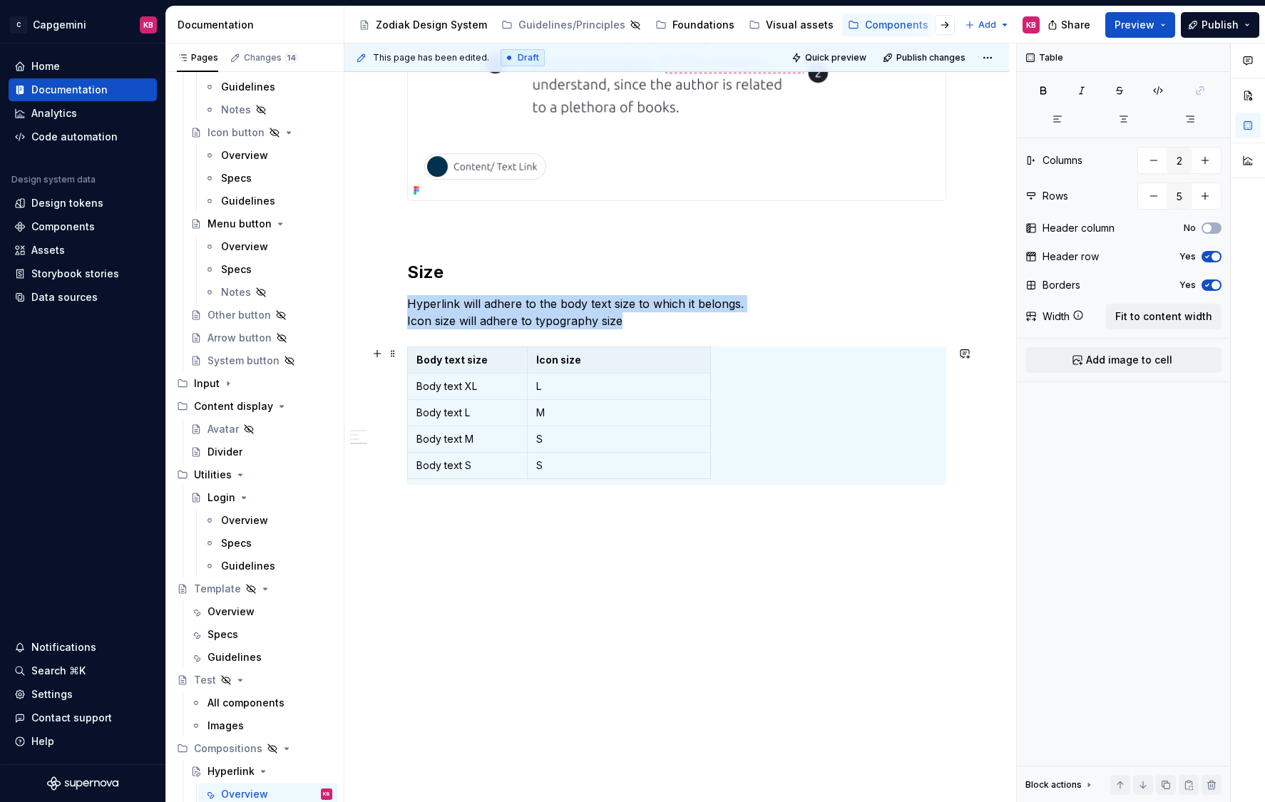
click at [400, 338] on div "Hyperlinks are used in body text to highlight content that is clickable. It can…" at bounding box center [676, 71] width 664 height 1514
click at [397, 354] on span at bounding box center [392, 354] width 11 height 20
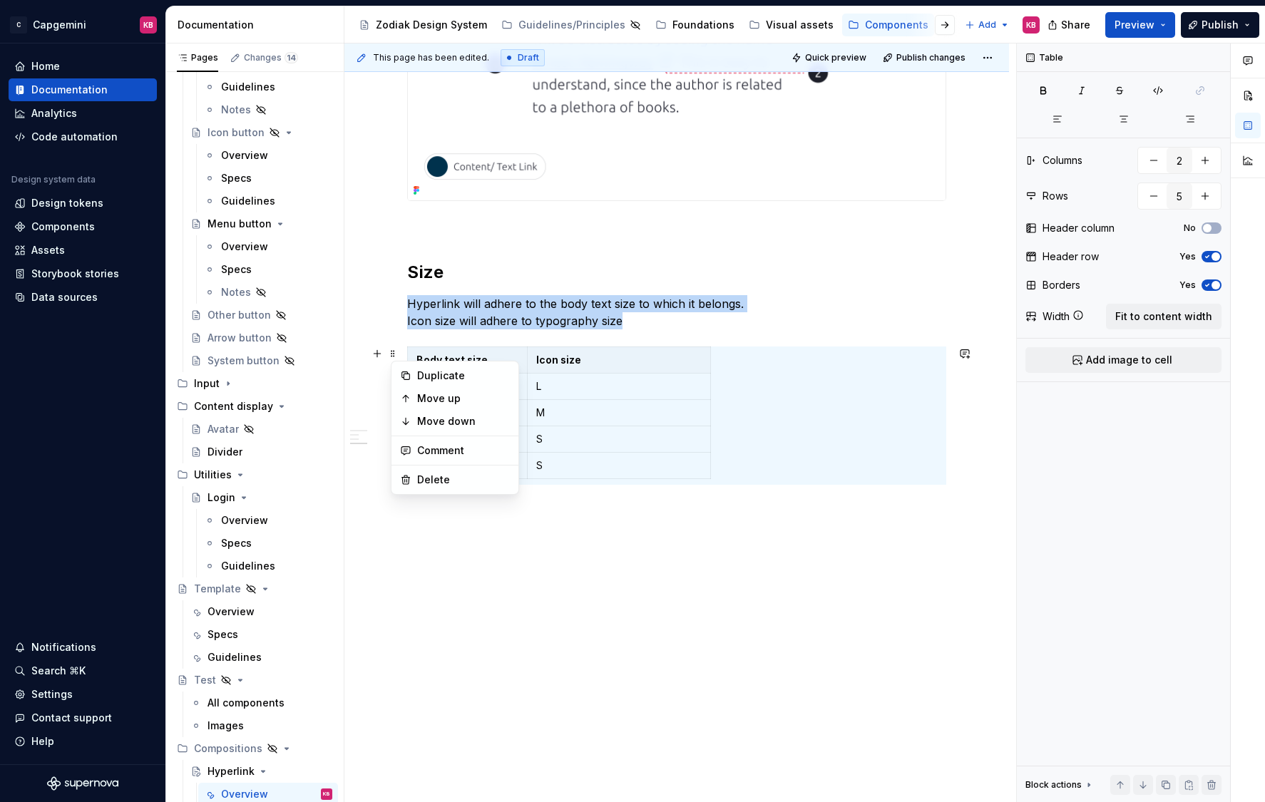
click at [407, 336] on div "Hyperlinks are used in body text to highlight content that is clickable. It can…" at bounding box center [676, 71] width 664 height 1514
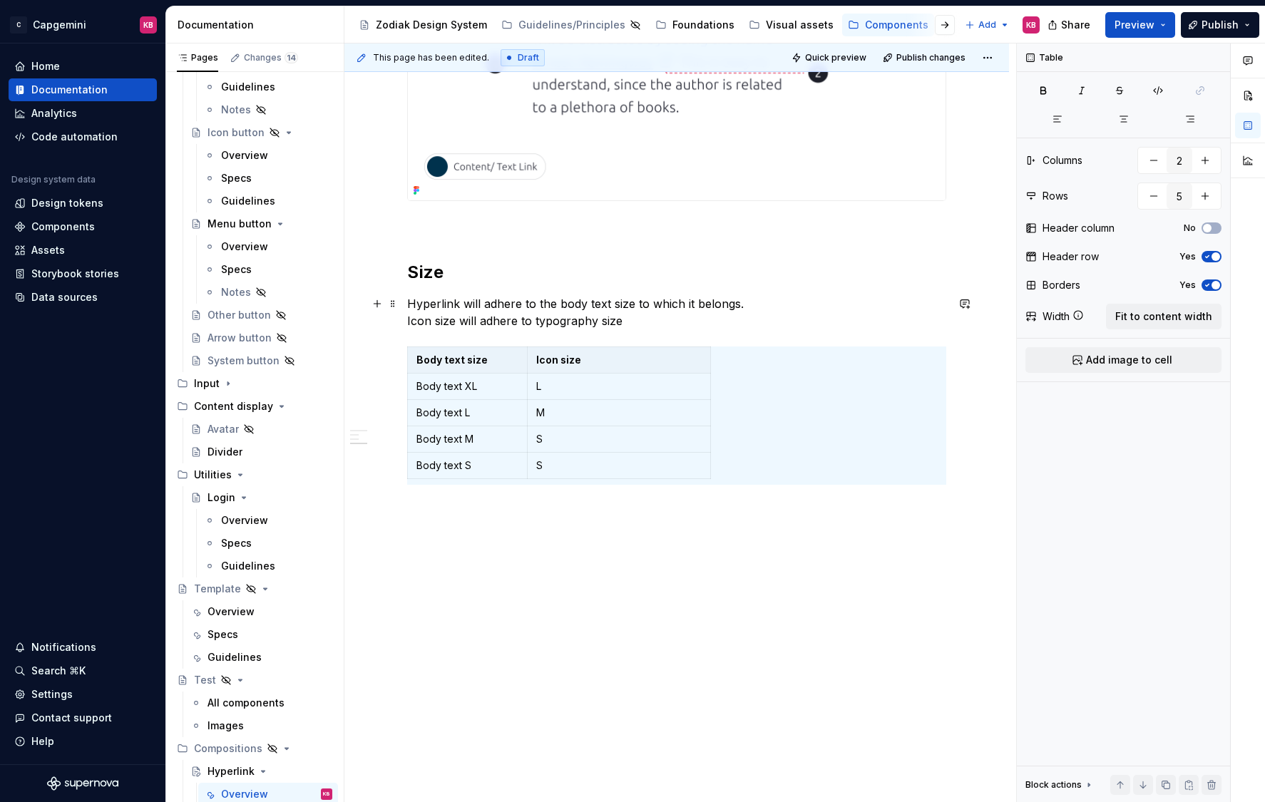
click at [432, 319] on p "Hyperlink will adhere to the body text size to which it belongs. Icon size will…" at bounding box center [676, 312] width 539 height 34
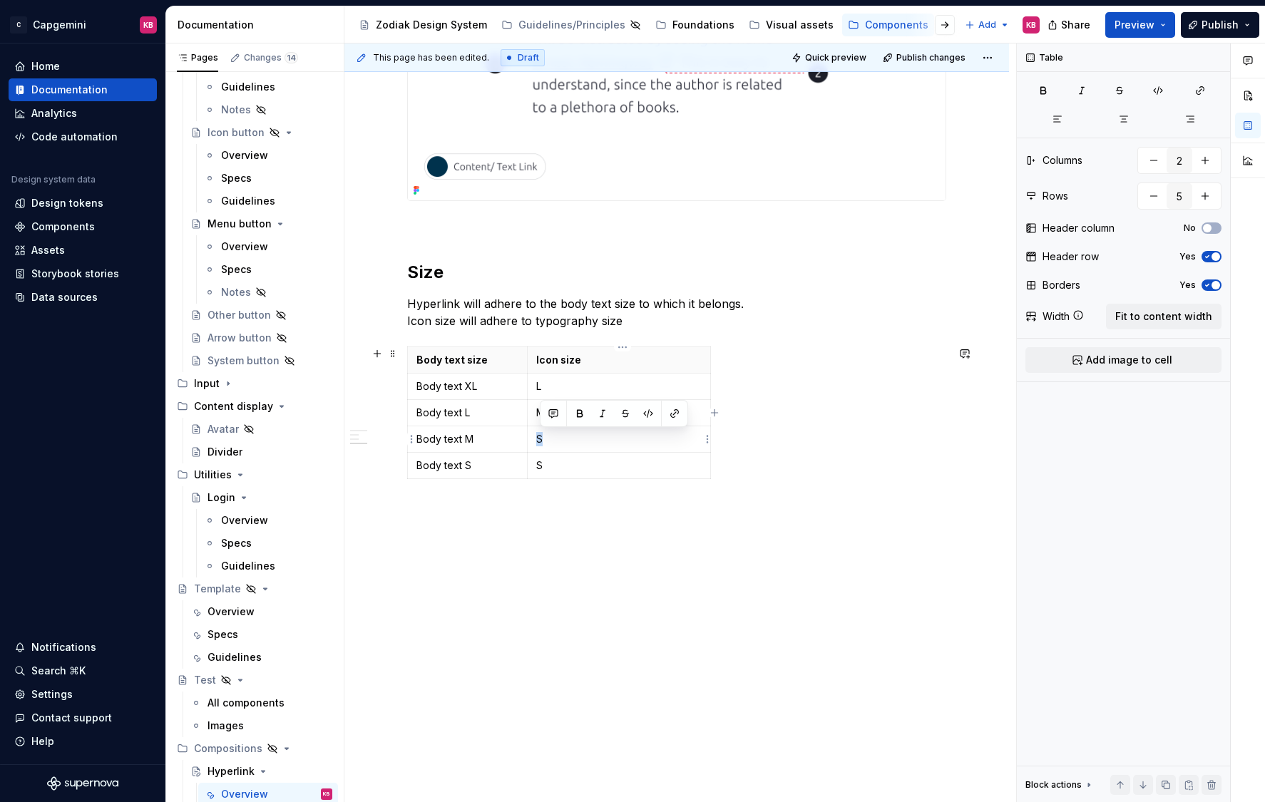
click at [540, 443] on p "S" at bounding box center [618, 439] width 165 height 14
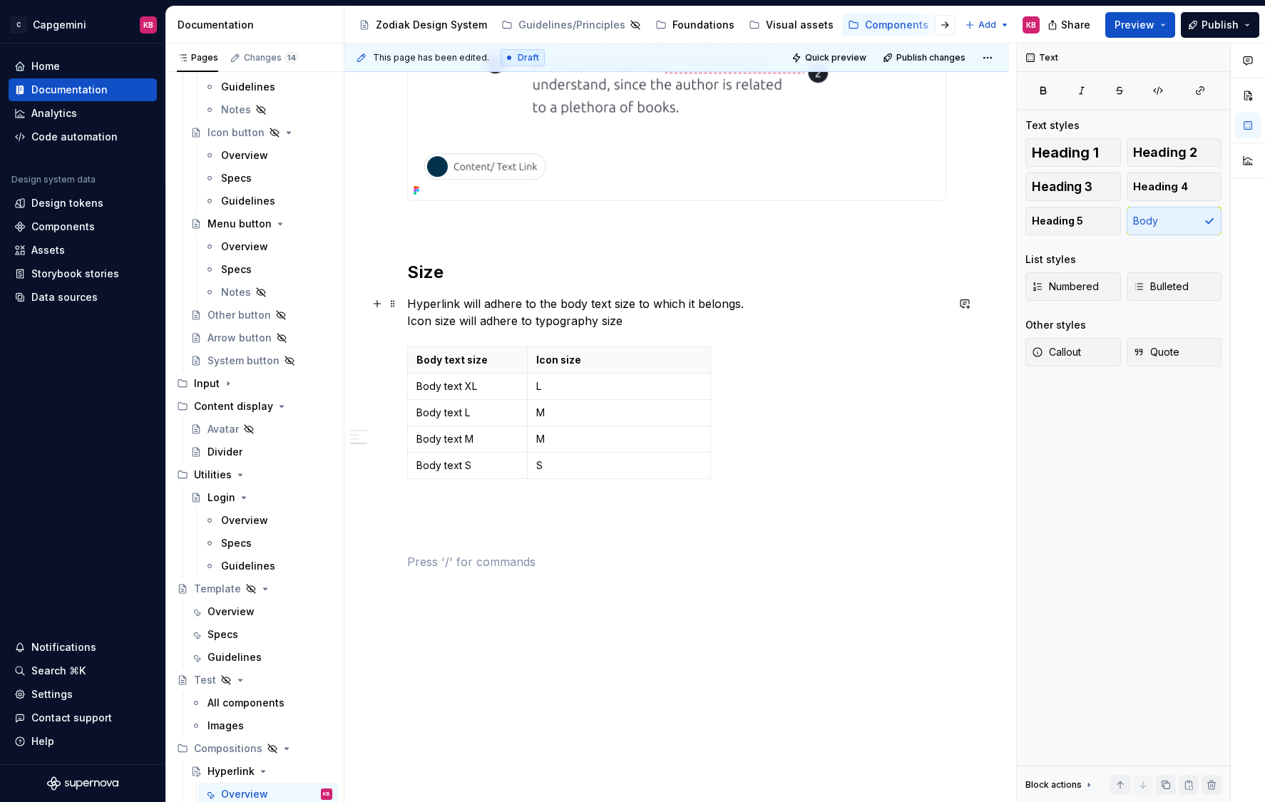
click at [630, 320] on p "Hyperlink will adhere to the body text size to which it belongs. Icon size will…" at bounding box center [676, 312] width 539 height 34
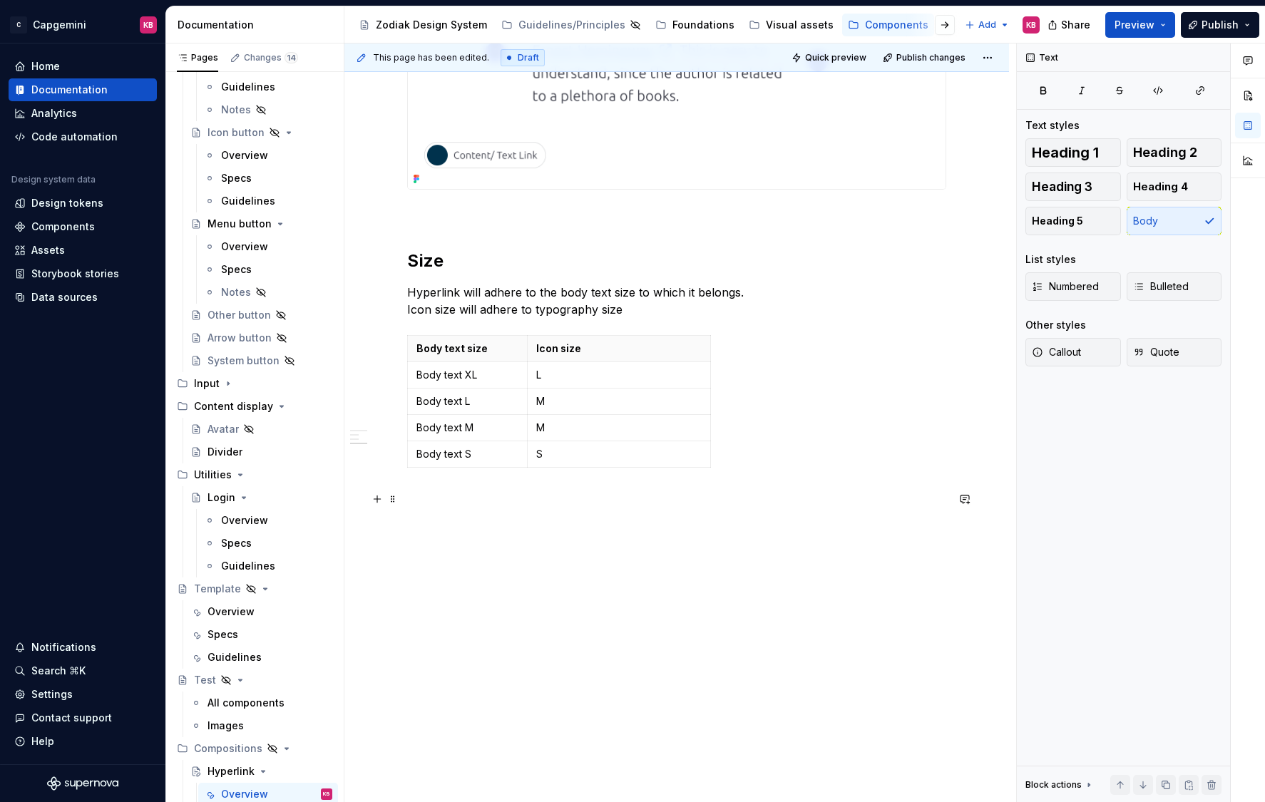
click at [427, 494] on p at bounding box center [676, 498] width 539 height 17
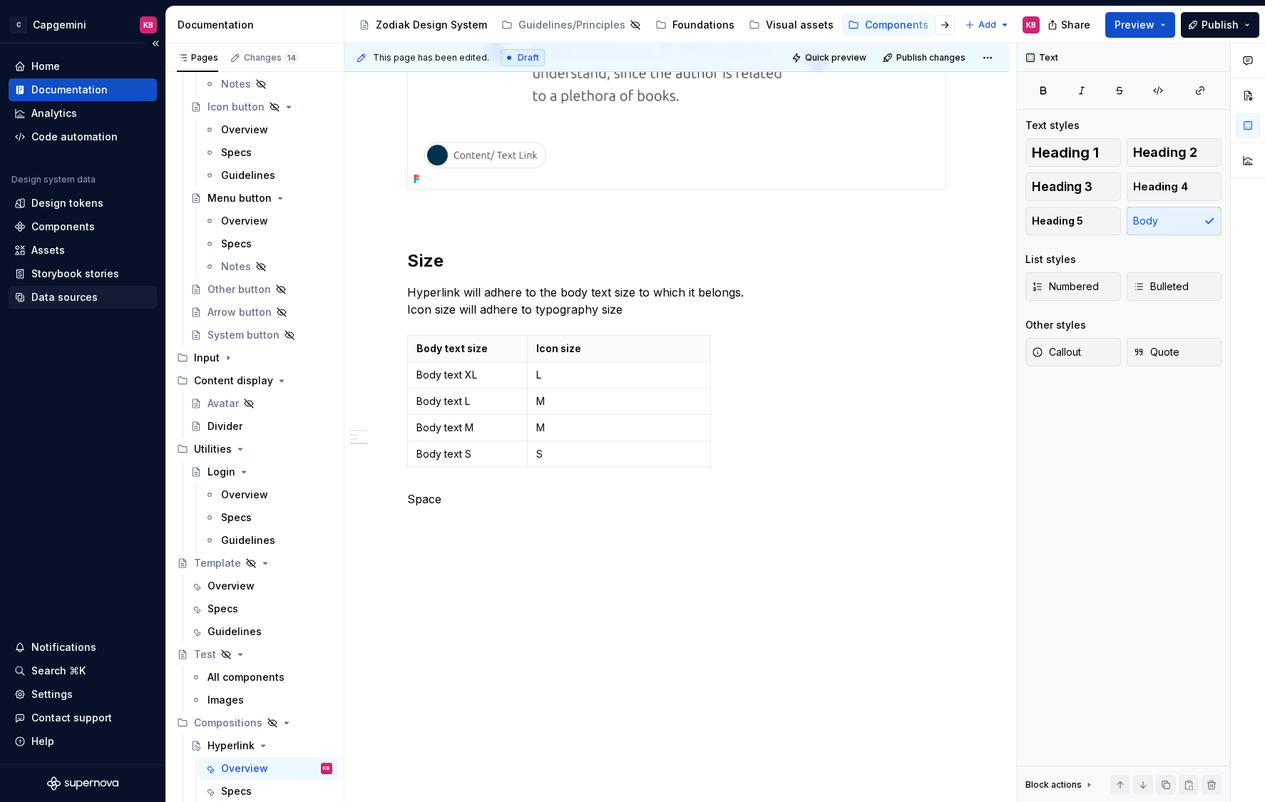
scroll to position [324, 0]
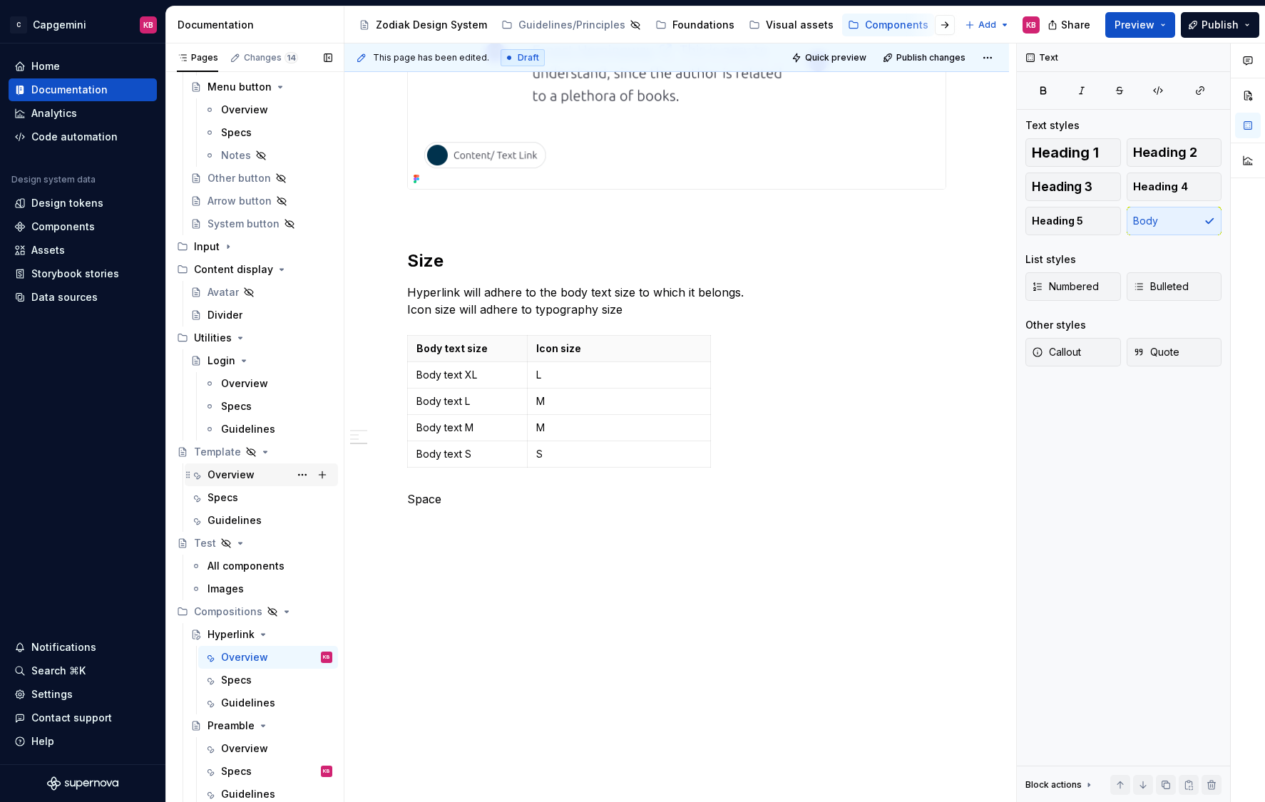
click at [231, 473] on div "Overview" at bounding box center [230, 475] width 47 height 14
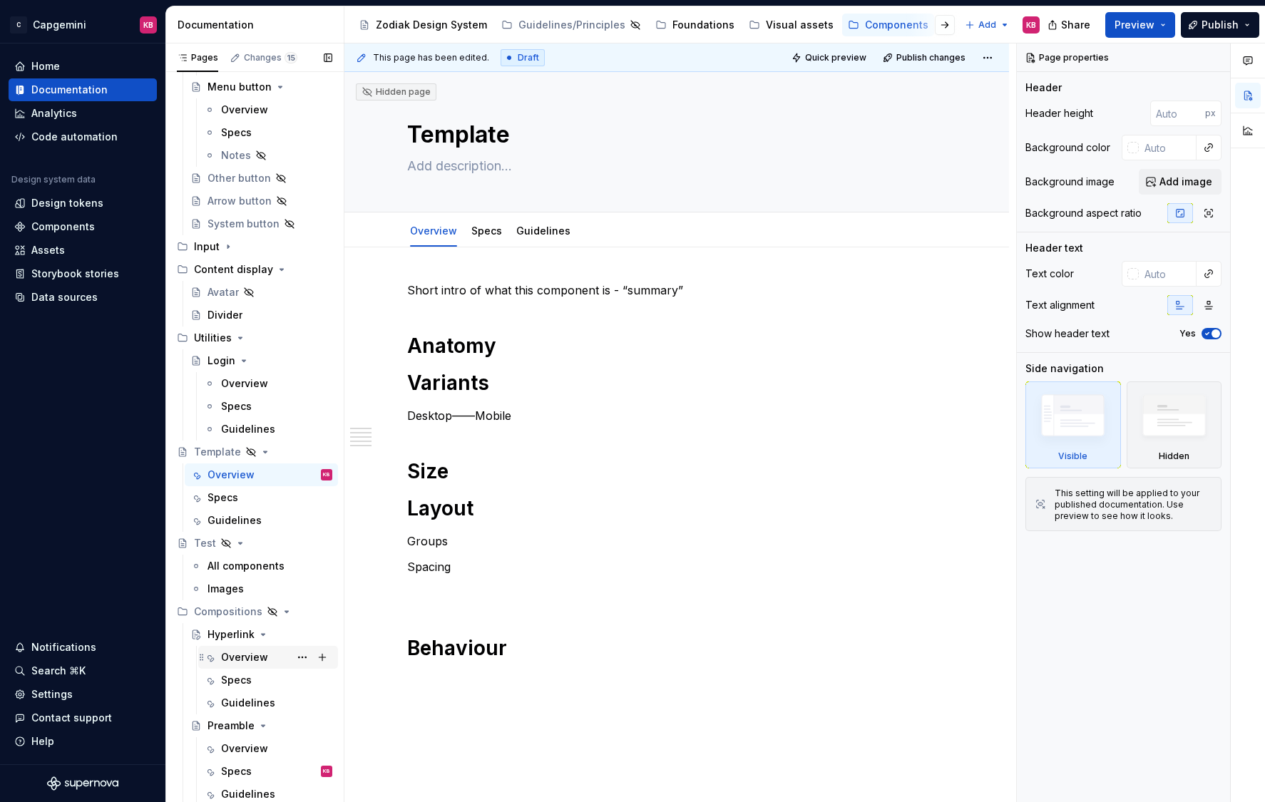
click at [230, 661] on div "Overview" at bounding box center [244, 657] width 47 height 14
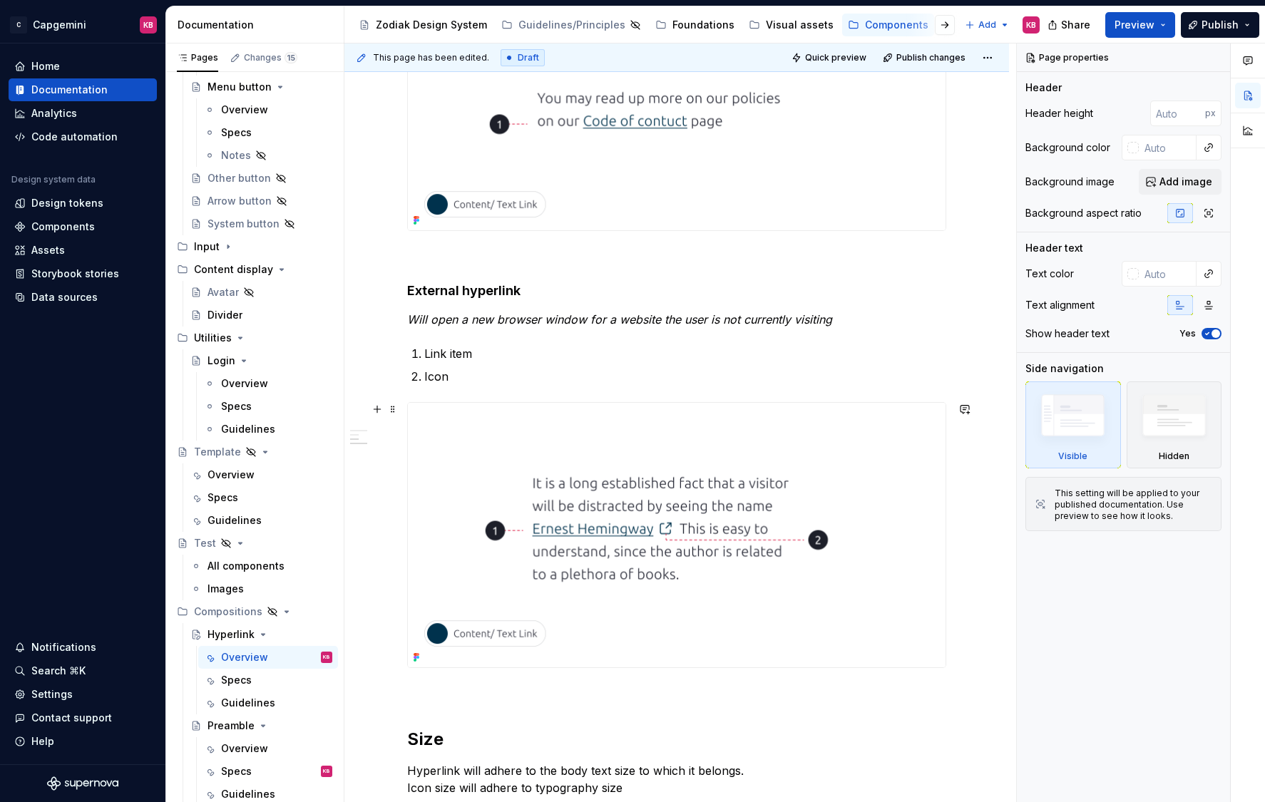
scroll to position [475, 0]
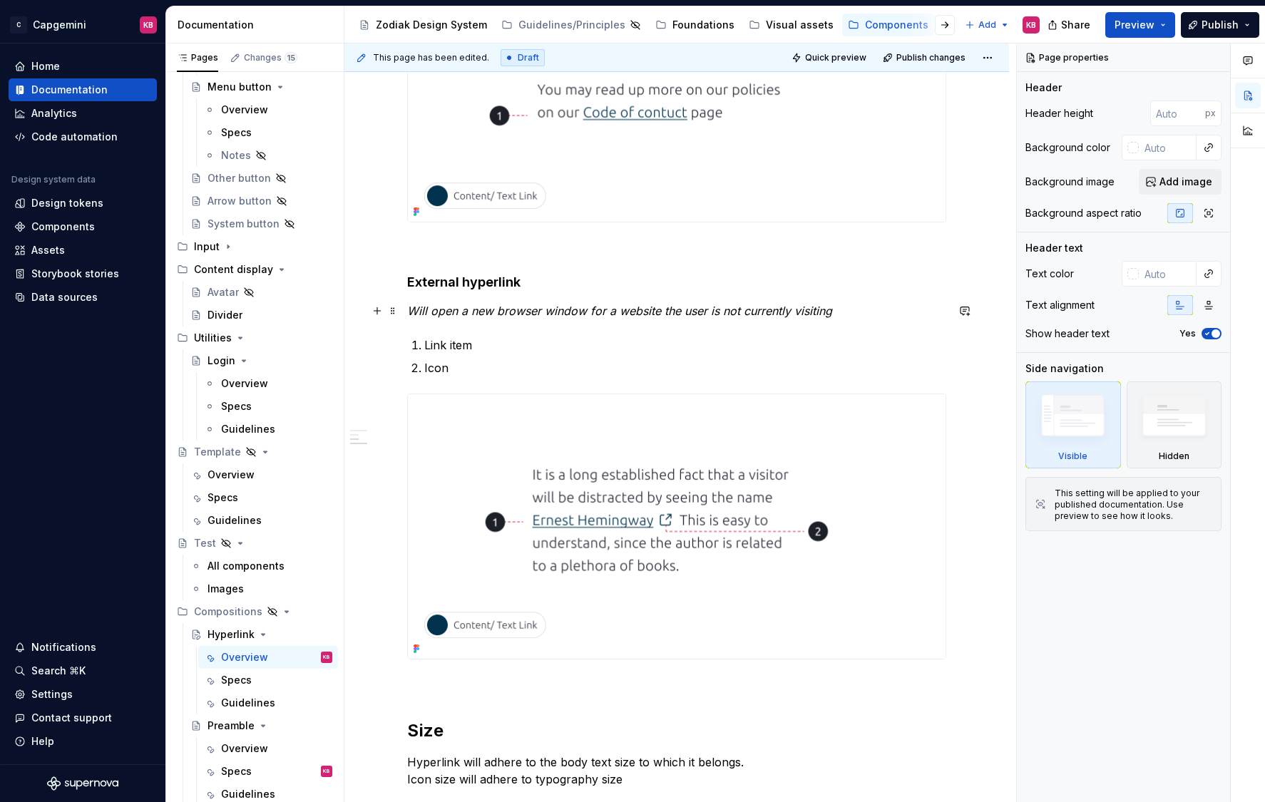
click at [453, 315] on em "Will open a new browser window for a website the user is not currently visiting" at bounding box center [619, 311] width 425 height 14
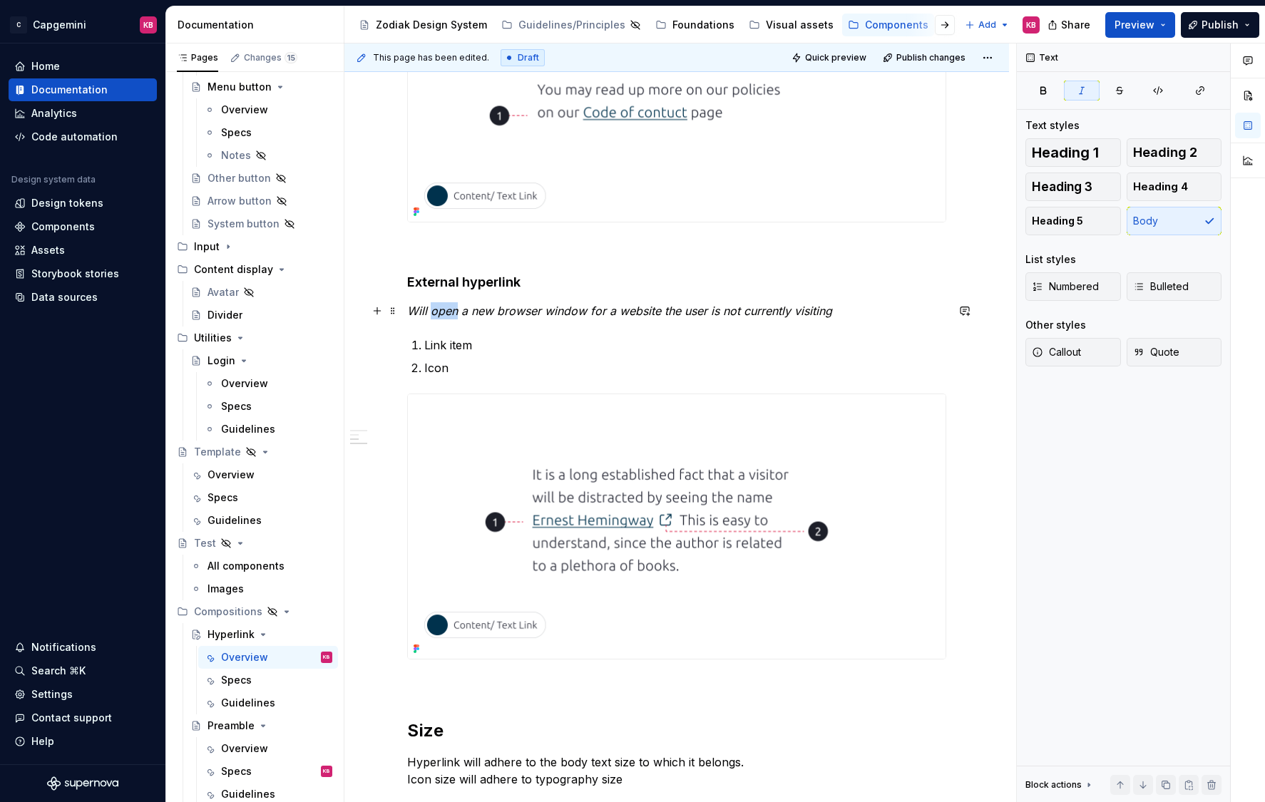
click at [453, 315] on em "Will open a new browser window for a website the user is not currently visiting" at bounding box center [619, 311] width 425 height 14
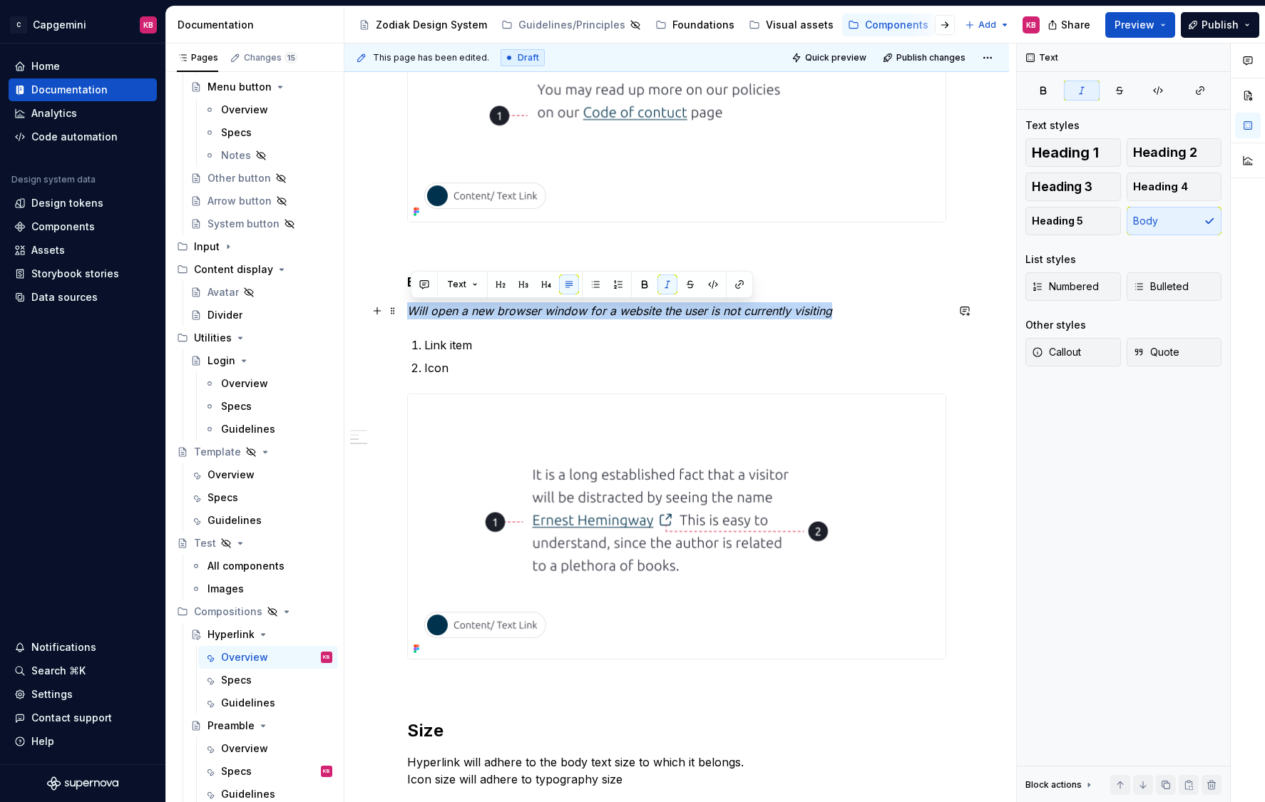
click at [453, 315] on em "Will open a new browser window for a website the user is not currently visiting" at bounding box center [619, 311] width 425 height 14
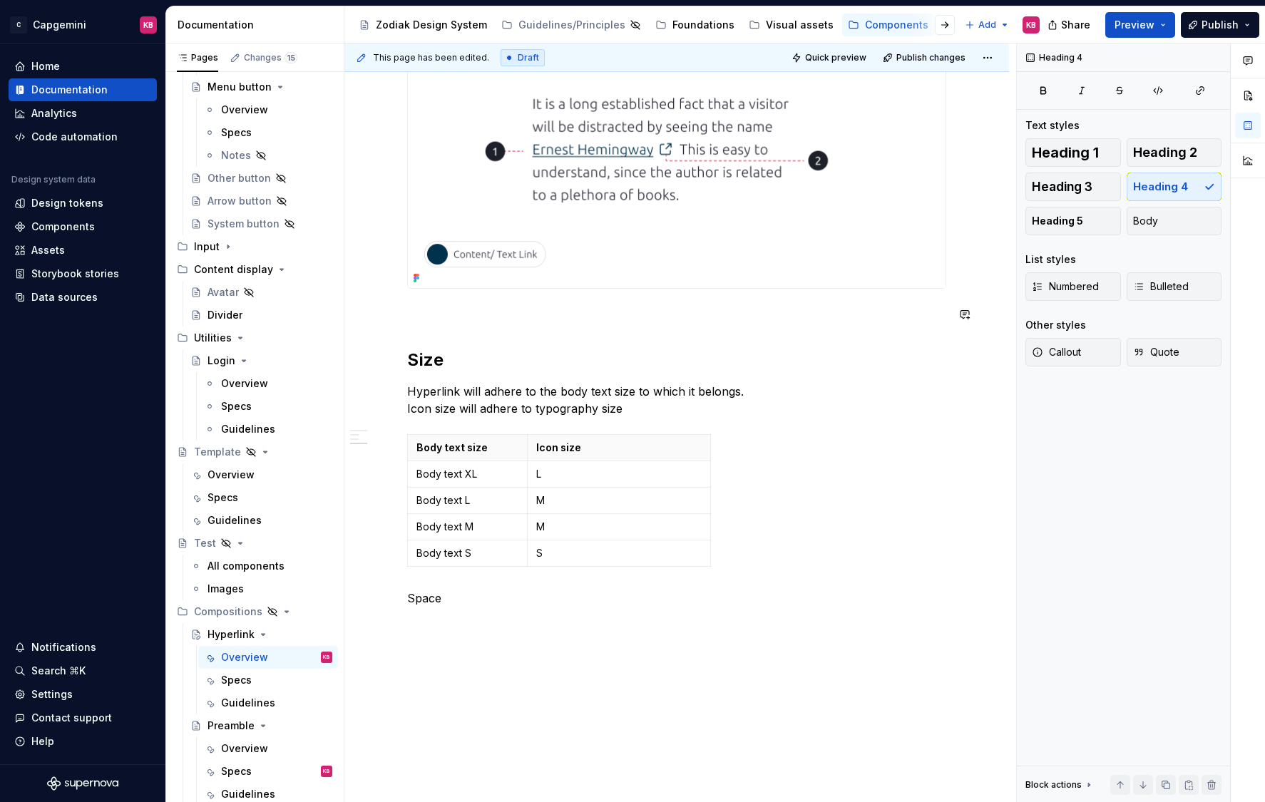
scroll to position [818, 0]
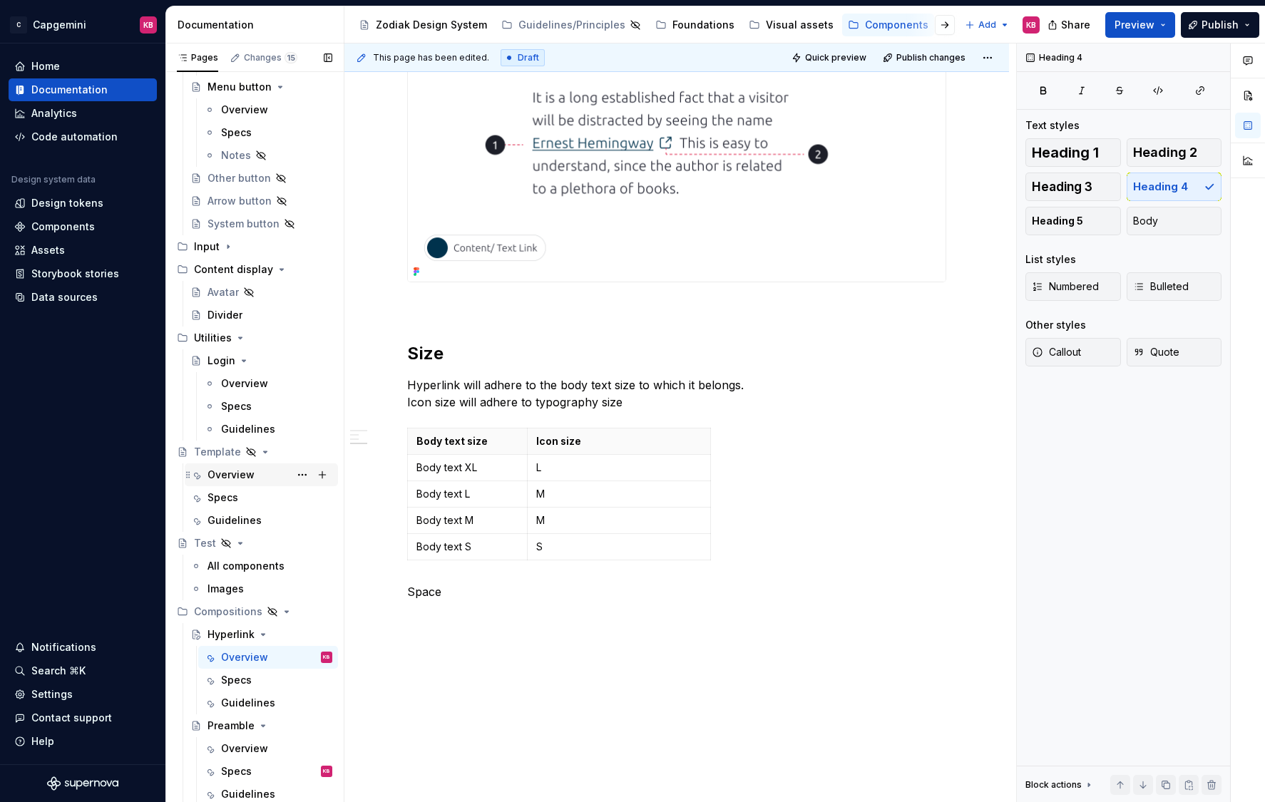
click at [237, 473] on div "Overview" at bounding box center [230, 475] width 47 height 14
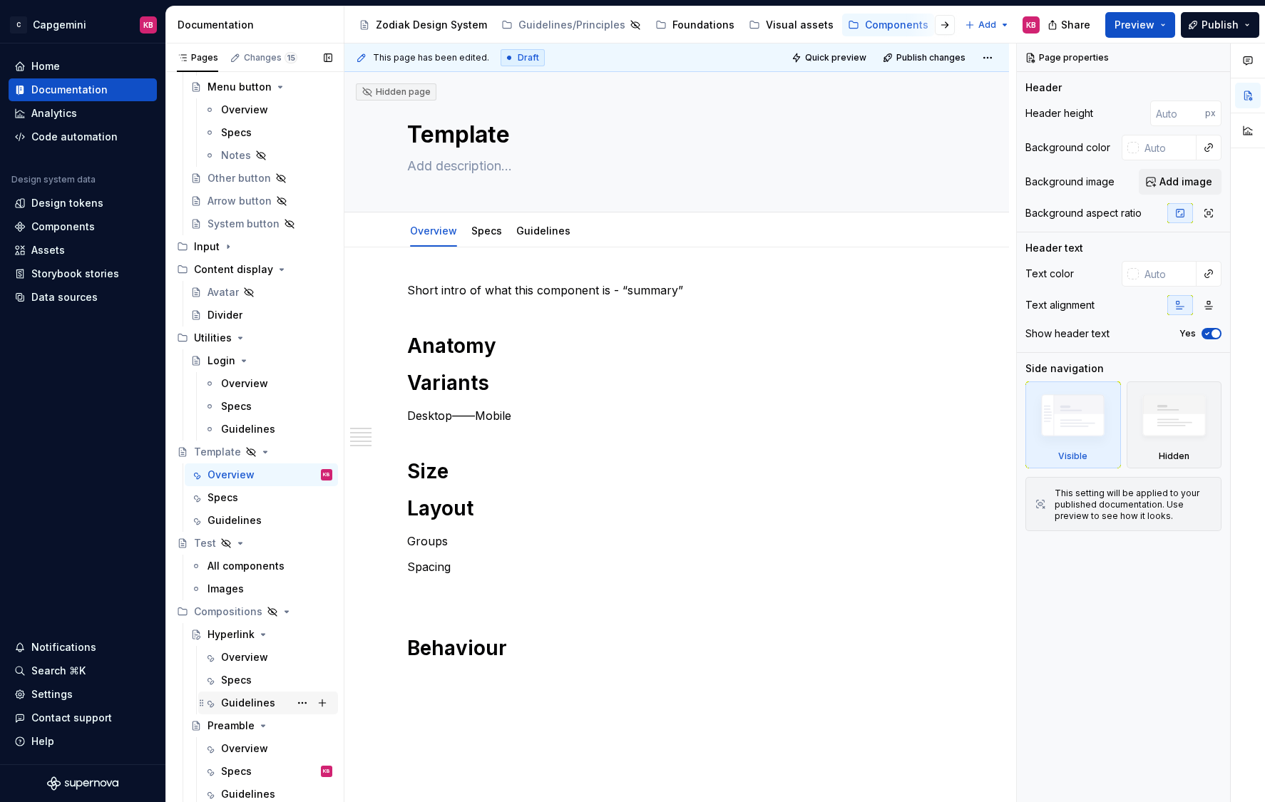
click at [239, 699] on div "Guidelines" at bounding box center [248, 703] width 54 height 14
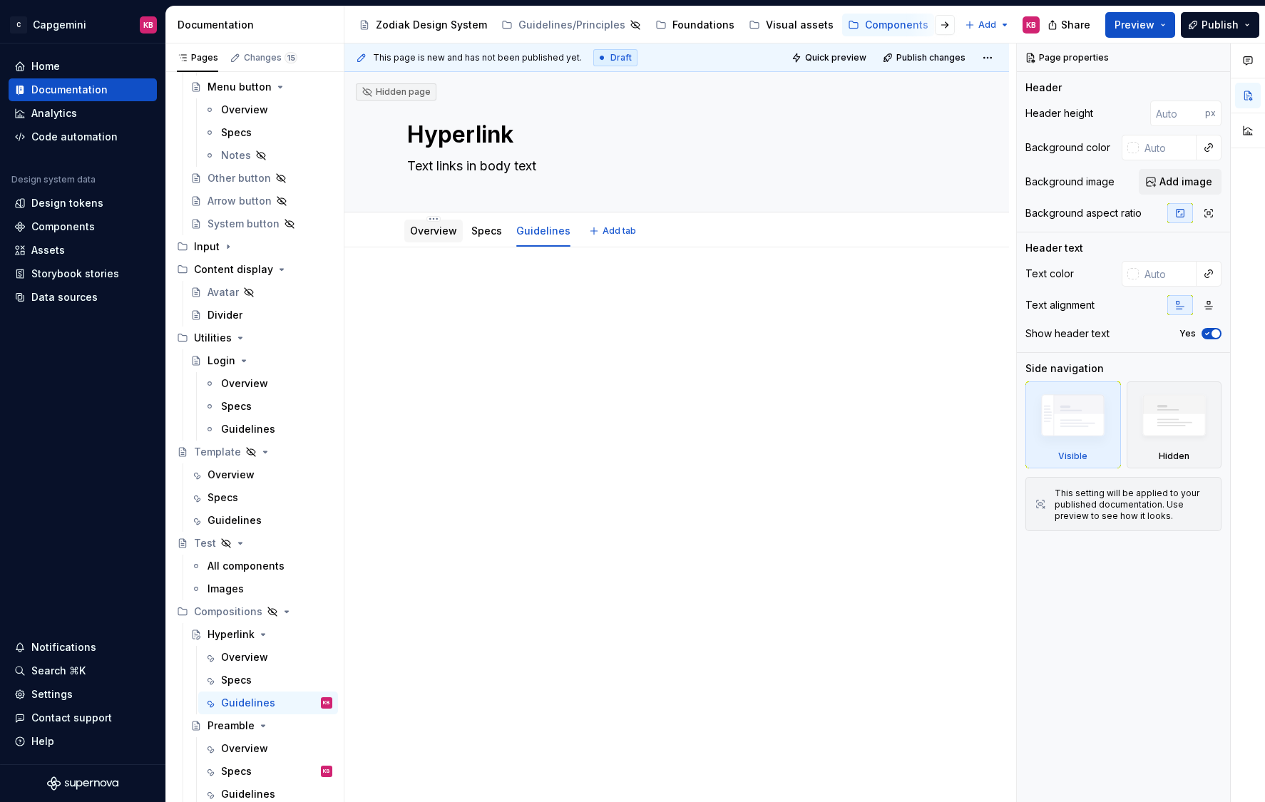
click at [441, 228] on link "Overview" at bounding box center [433, 231] width 47 height 12
type textarea "*"
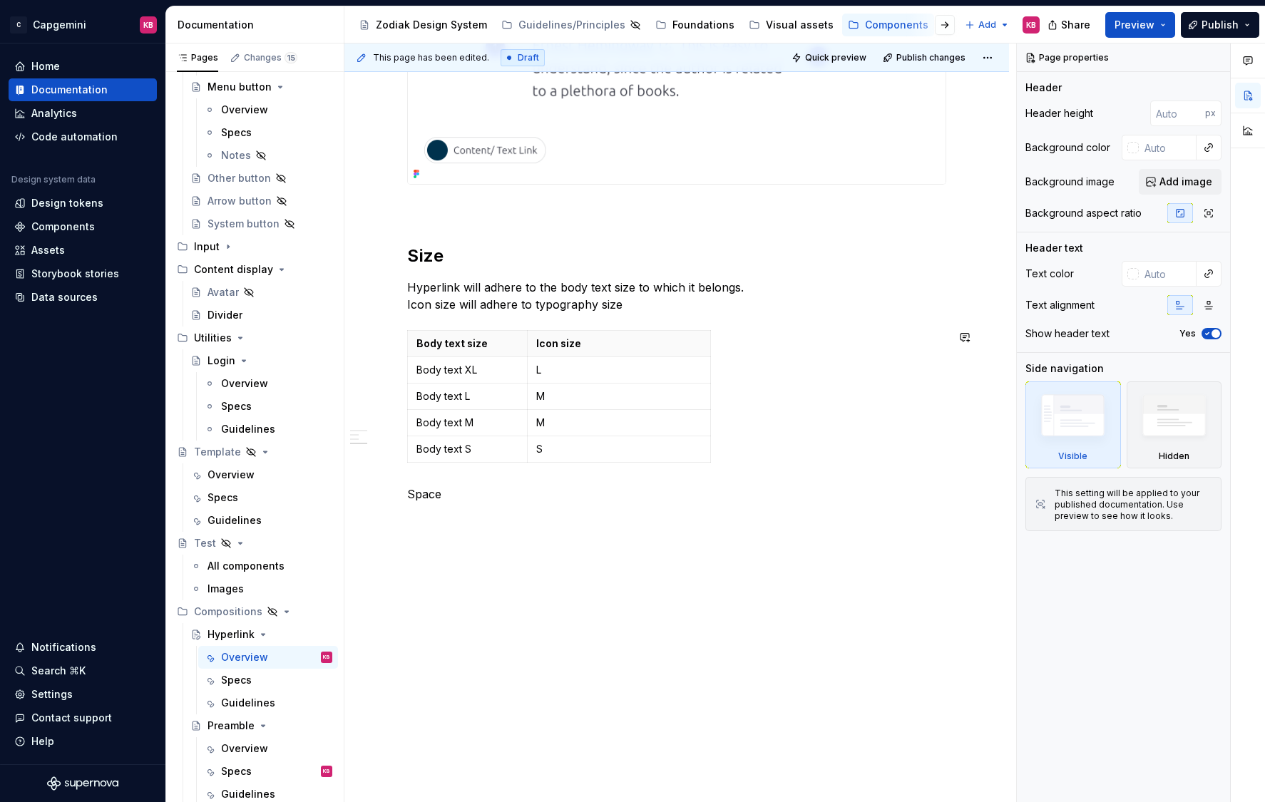
scroll to position [925, 0]
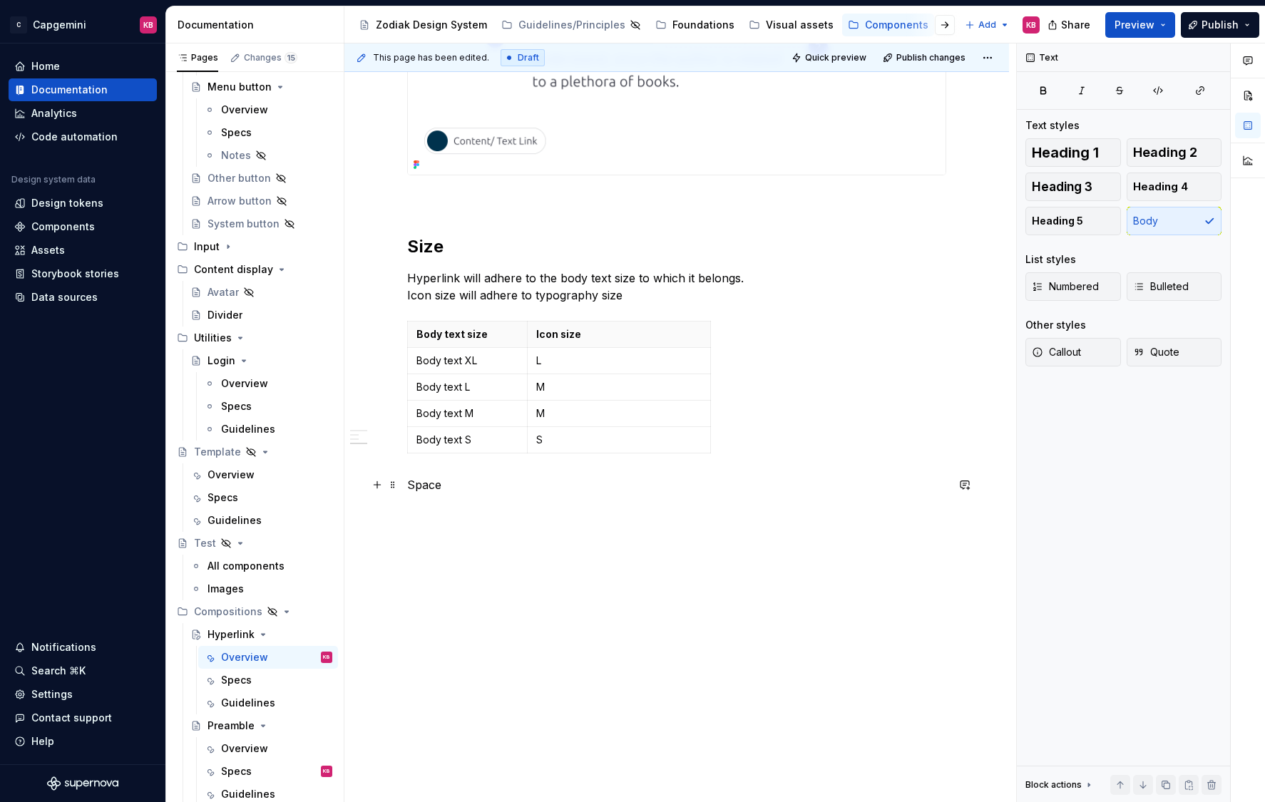
click at [423, 490] on p "Space" at bounding box center [676, 484] width 539 height 17
click at [448, 483] on p "Behaviour" at bounding box center [676, 484] width 539 height 17
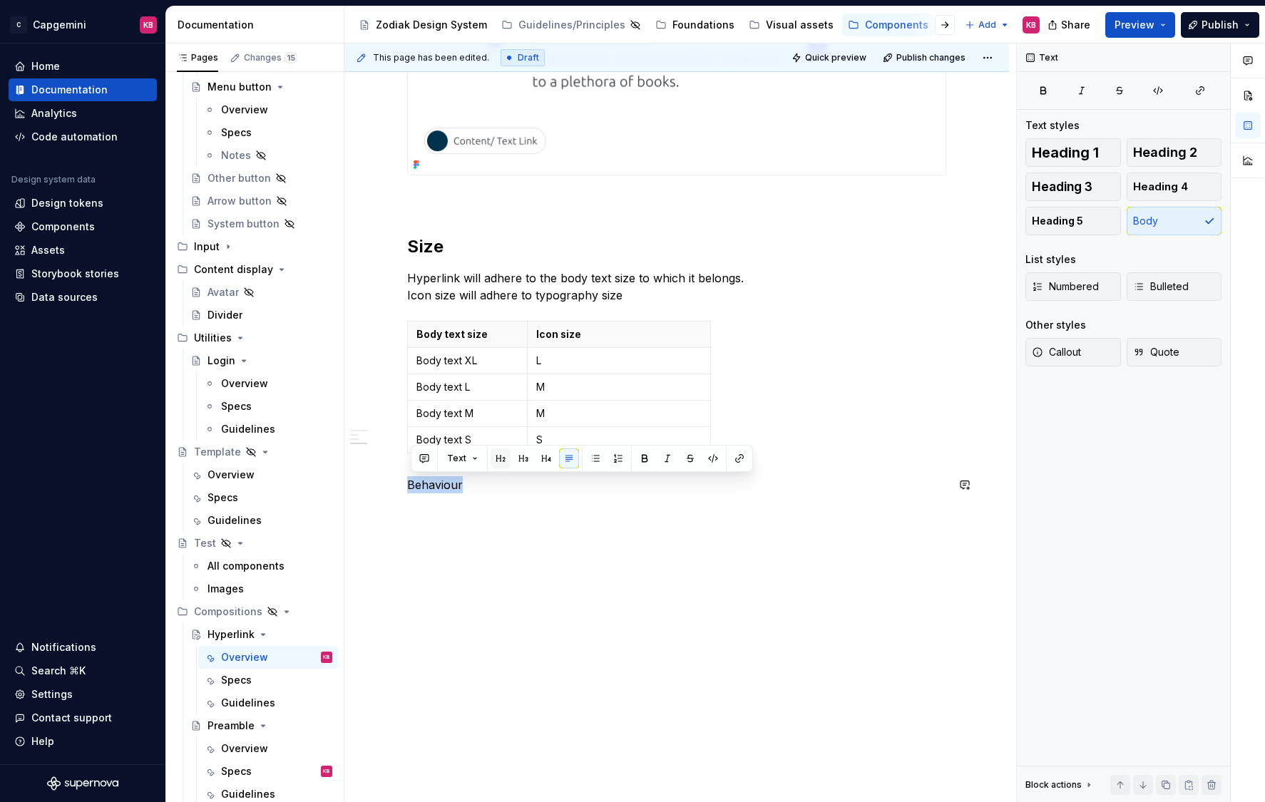
click at [497, 460] on button "button" at bounding box center [500, 458] width 20 height 20
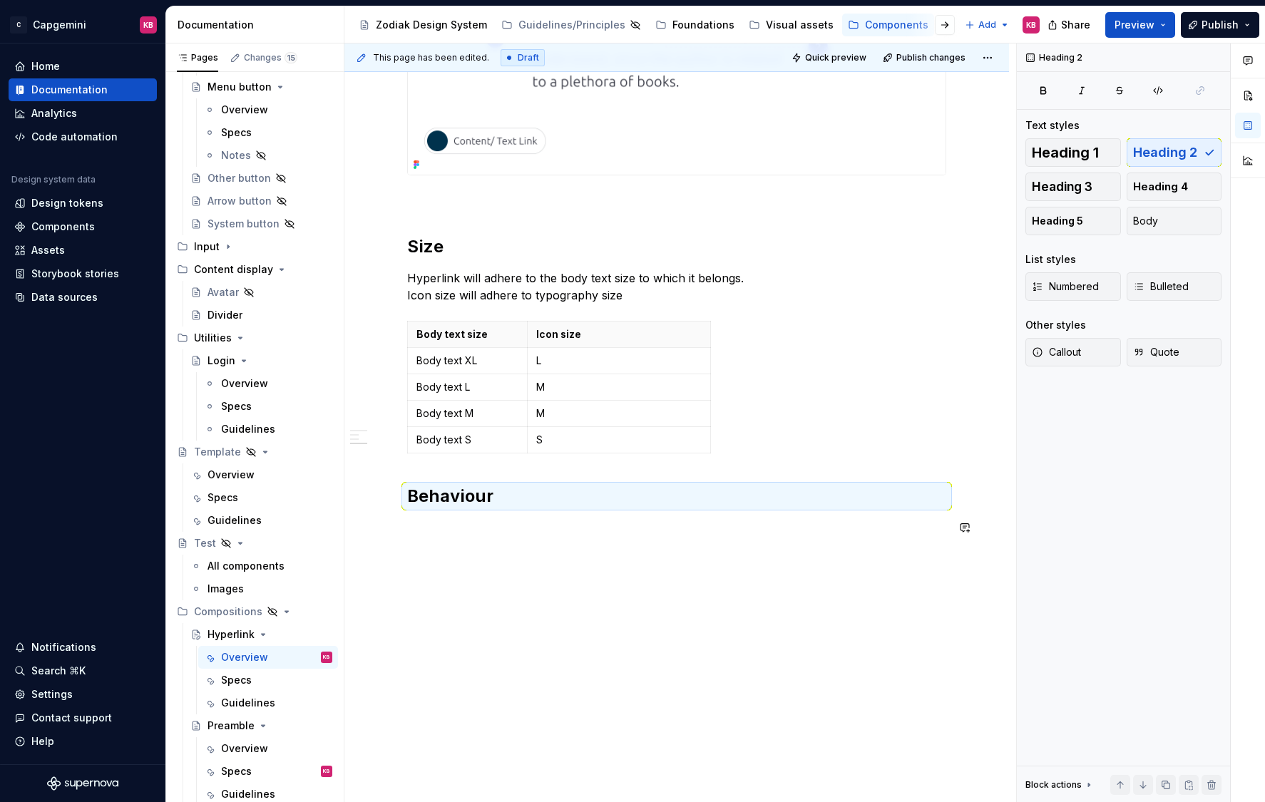
click at [429, 547] on p at bounding box center [676, 553] width 539 height 17
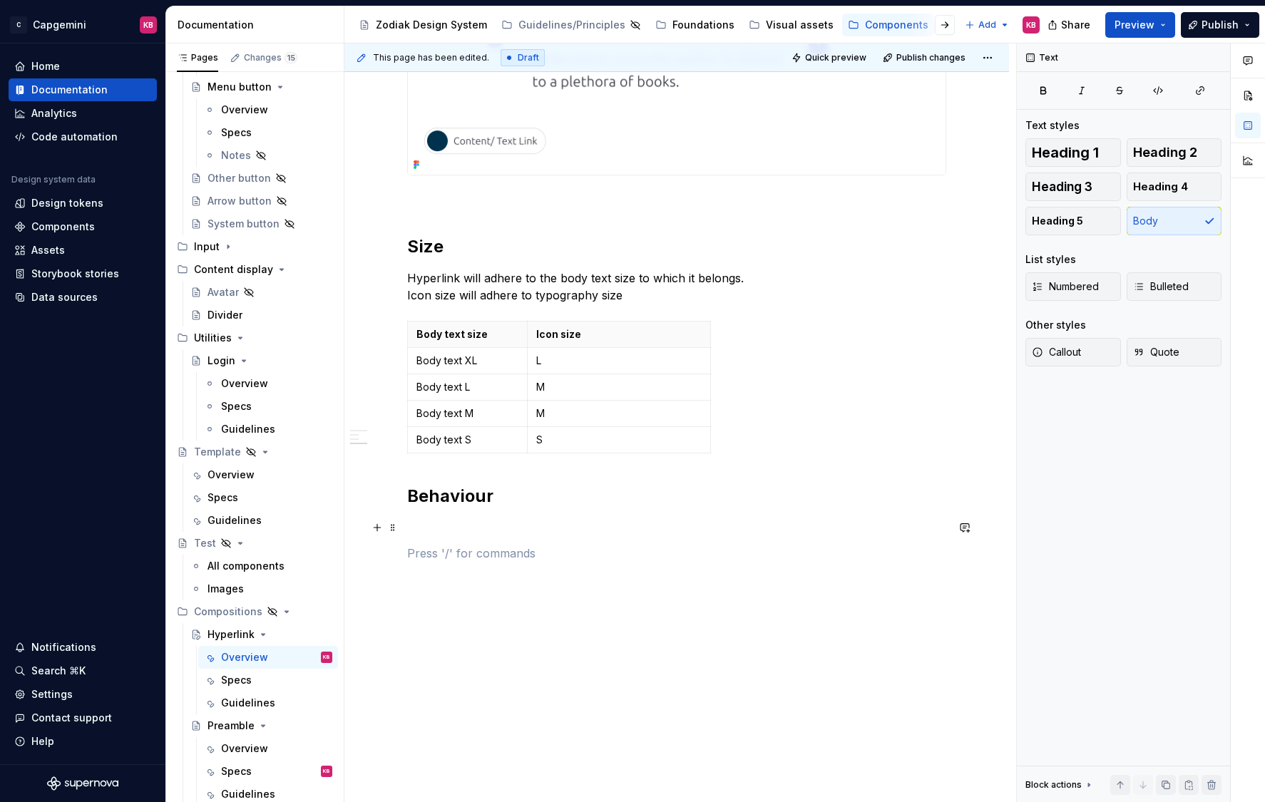
click at [429, 521] on p at bounding box center [676, 527] width 539 height 17
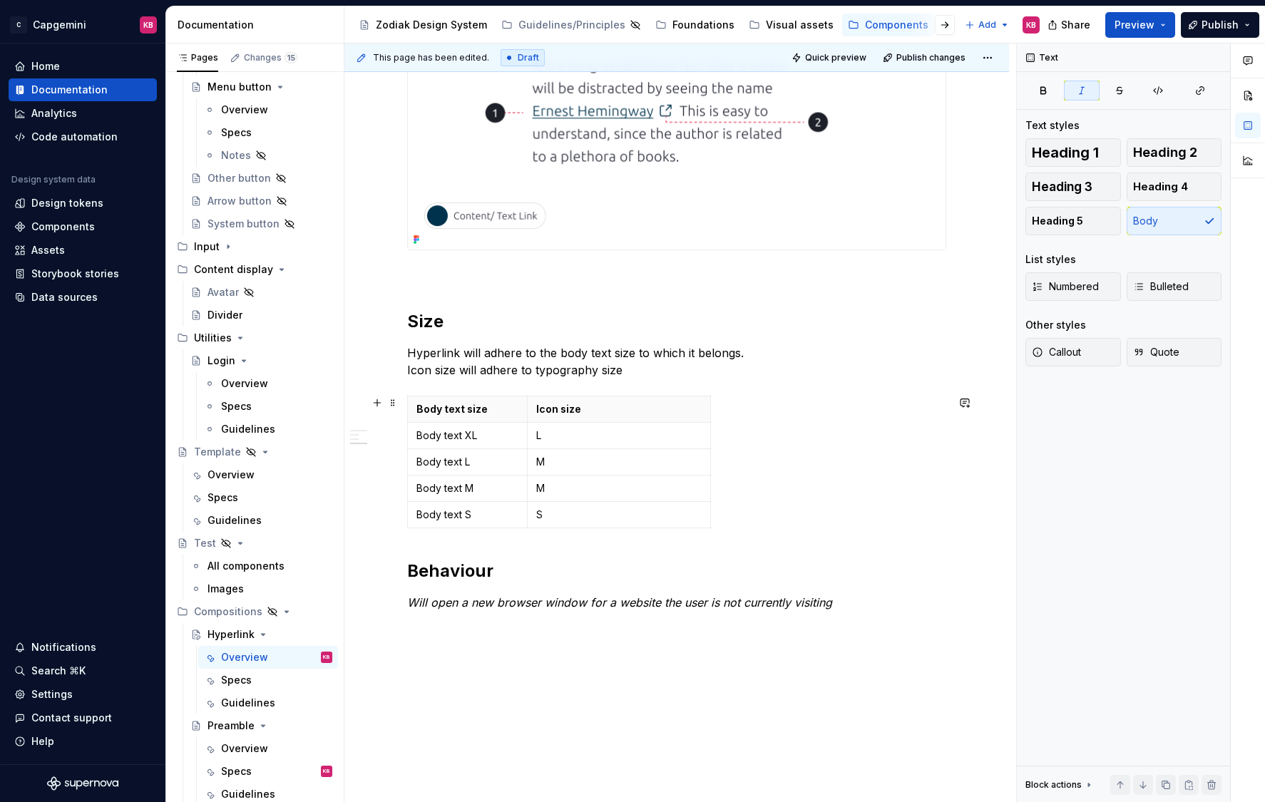
scroll to position [854, 0]
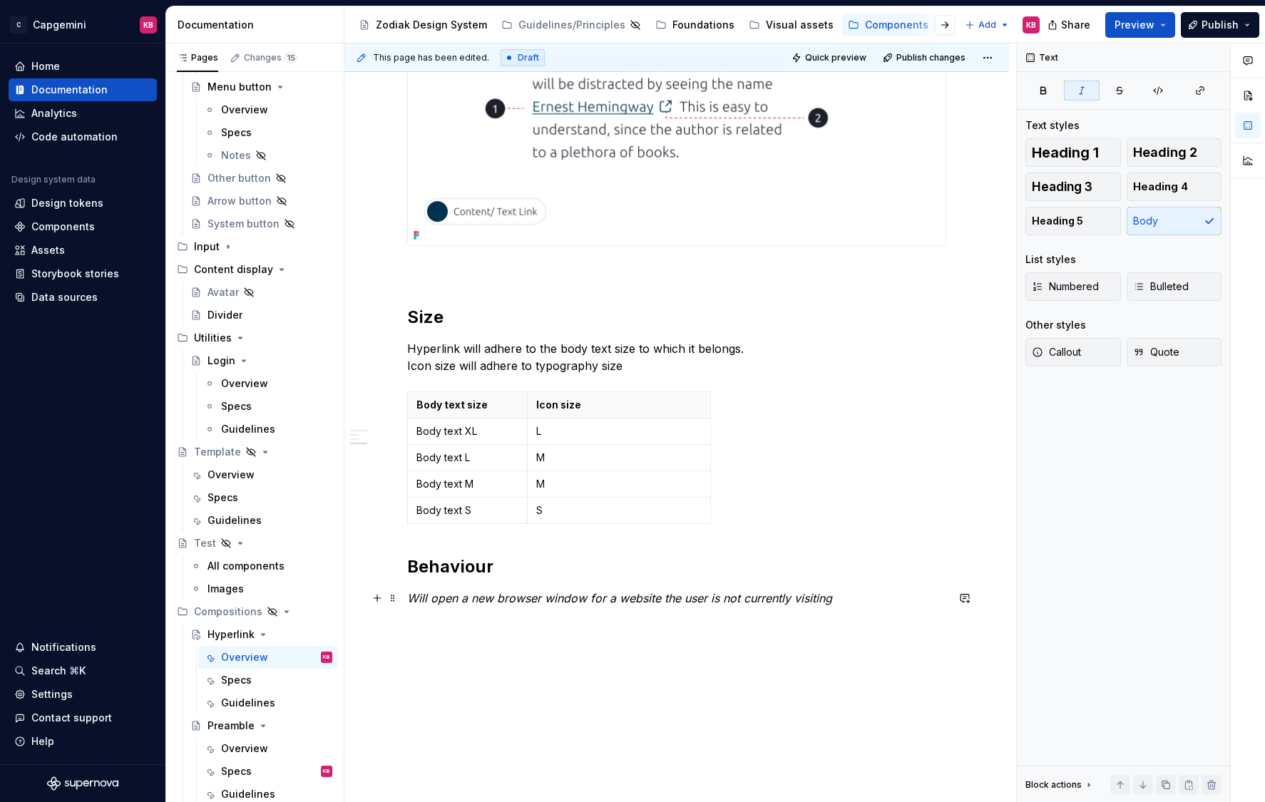
click at [419, 599] on em "Will open a new browser window for a website the user is not currently visiting" at bounding box center [619, 598] width 425 height 14
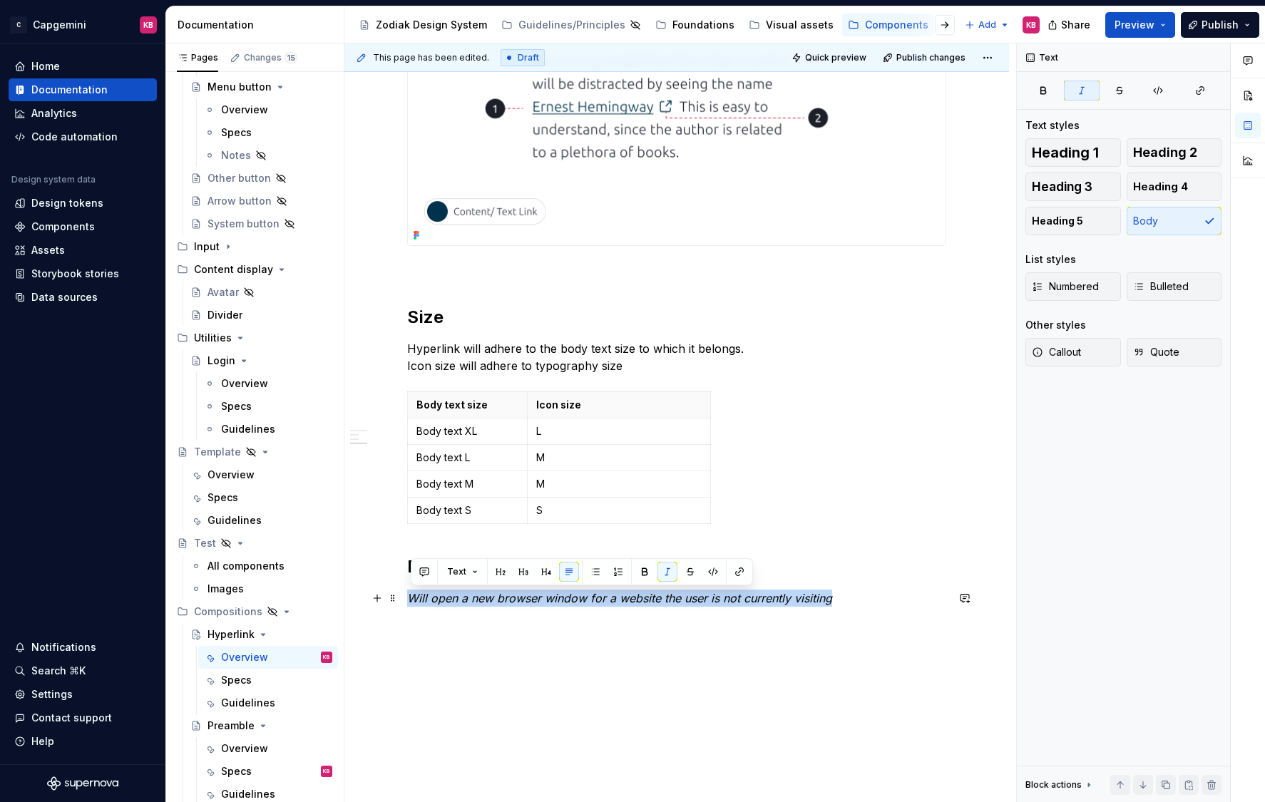
click at [419, 599] on em "Will open a new browser window for a website the user is not currently visiting" at bounding box center [619, 598] width 425 height 14
click at [461, 674] on div "Hyperlinks are used in body text to highlight content that is clickable. It can…" at bounding box center [676, 141] width 664 height 1497
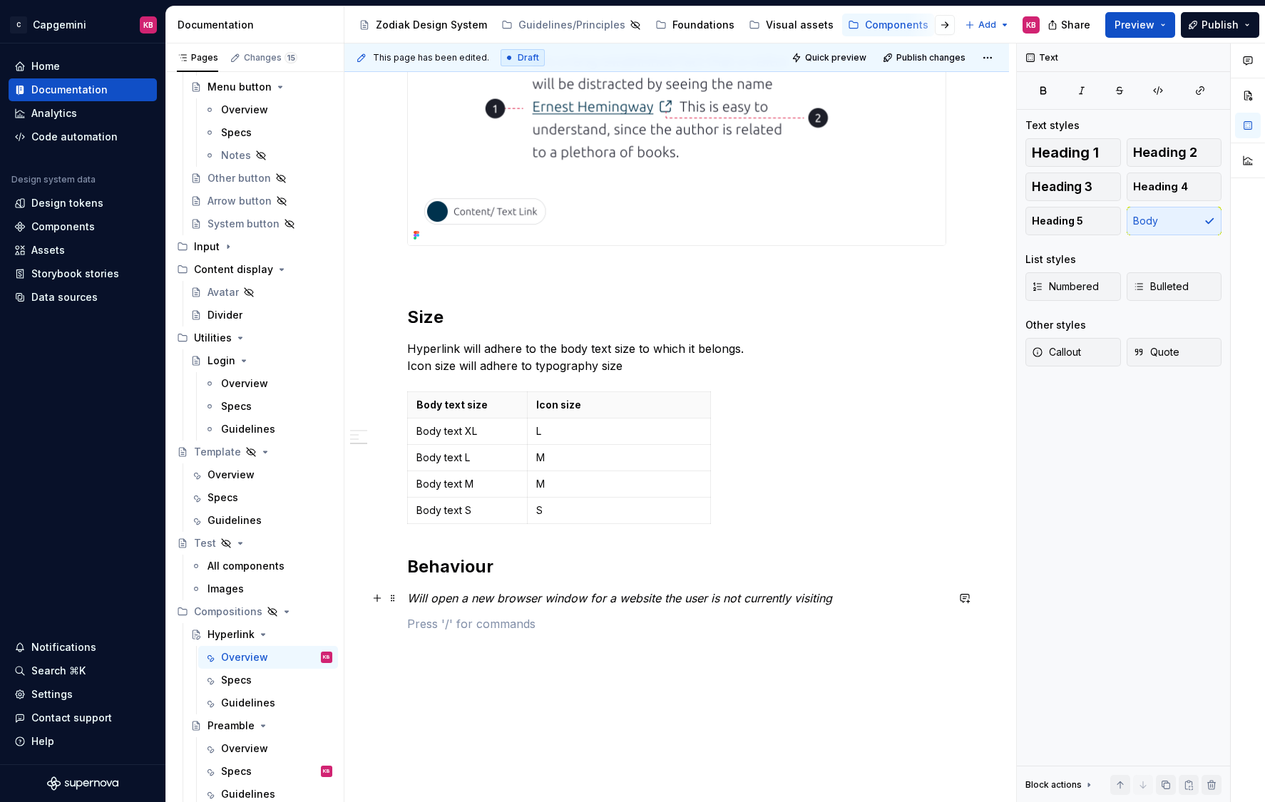
click at [415, 600] on em "Will open a new browser window for a website the user is not currently visiting" at bounding box center [619, 598] width 425 height 14
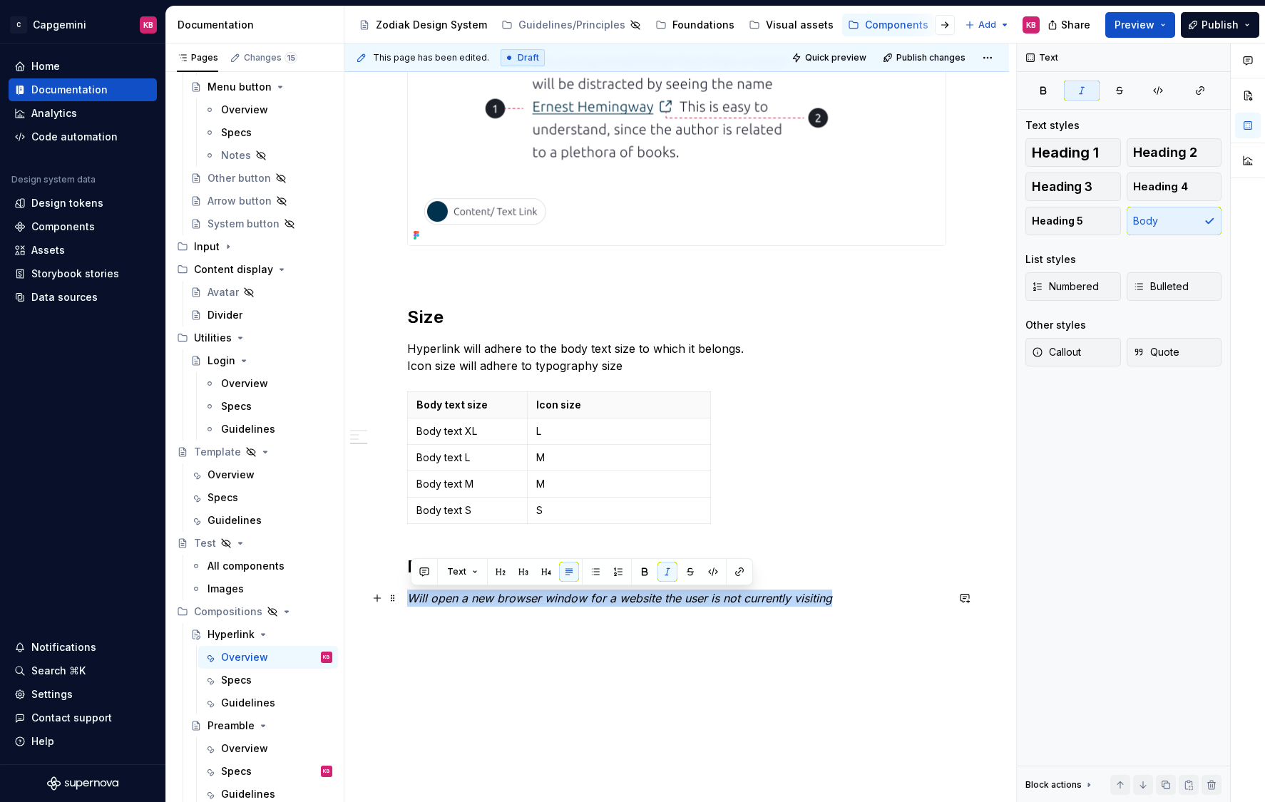
click at [415, 600] on em "Will open a new browser window for a website the user is not currently visiting" at bounding box center [619, 598] width 425 height 14
click at [669, 568] on button "button" at bounding box center [667, 572] width 20 height 20
click at [413, 598] on p "Will open a new browser window for a website the user is not currently visiting" at bounding box center [676, 598] width 539 height 17
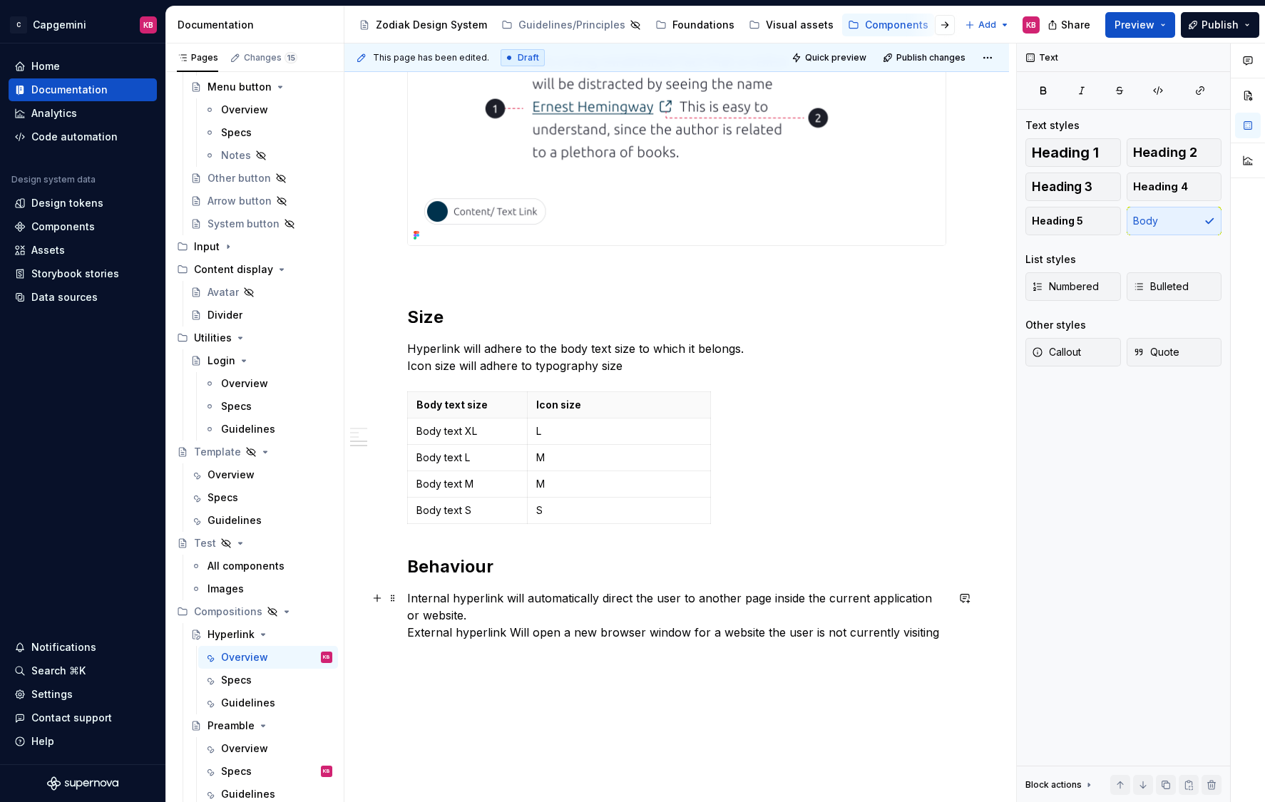
click at [519, 632] on p "Internal hyperlink will automatically direct the user to another page inside th…" at bounding box center [676, 615] width 539 height 51
click at [507, 599] on p "Internal hyperlink will automatically direct the user to another page inside th…" at bounding box center [676, 615] width 539 height 51
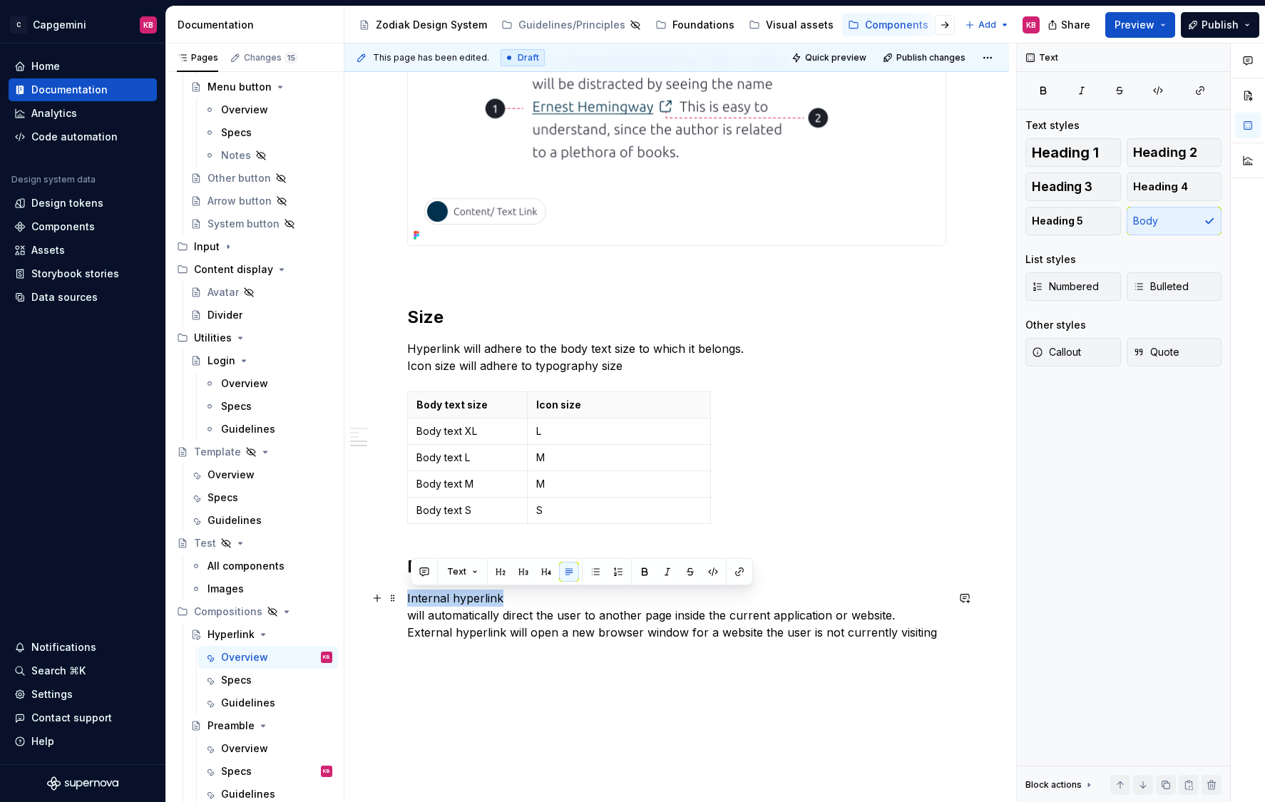
drag, startPoint x: 503, startPoint y: 597, endPoint x: 402, endPoint y: 602, distance: 100.6
click at [402, 602] on div "Hyperlinks are used in body text to highlight content that is clickable. It can…" at bounding box center [676, 158] width 664 height 1531
click at [545, 573] on button "button" at bounding box center [546, 572] width 20 height 20
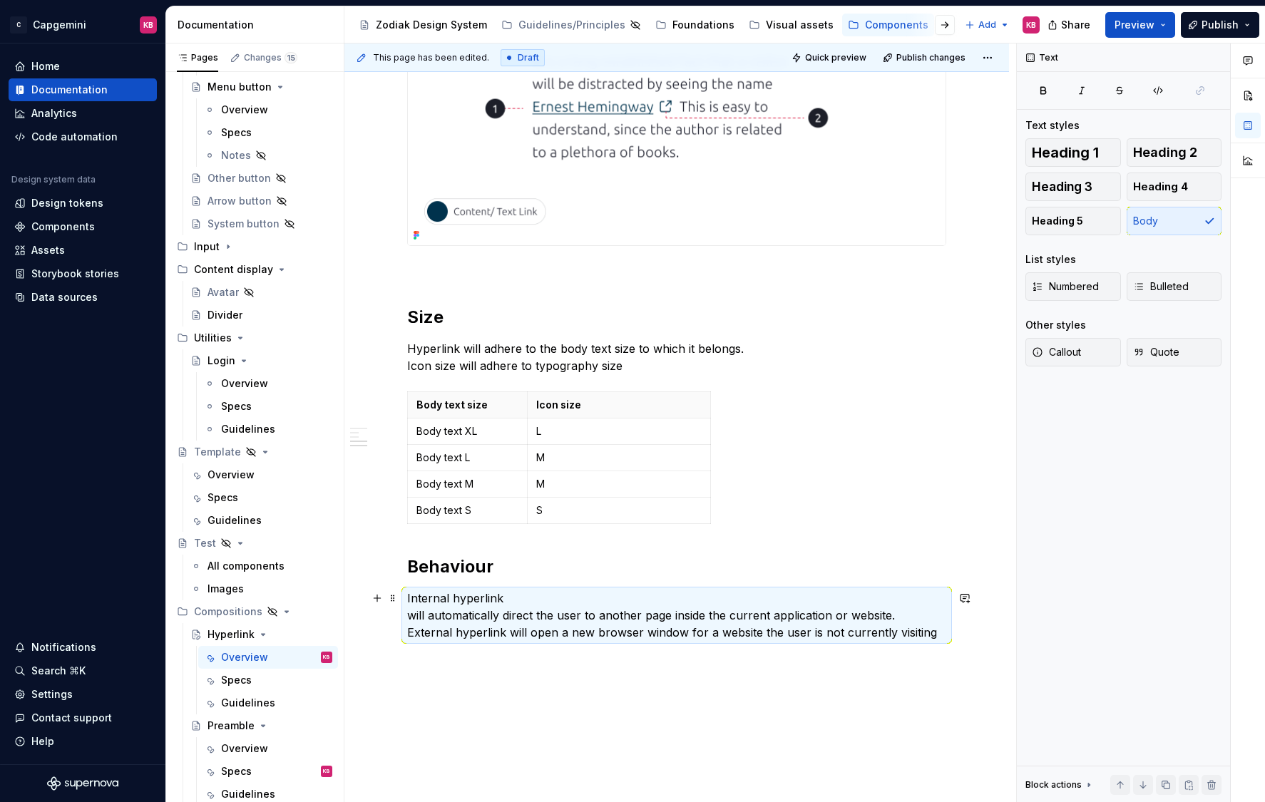
click at [412, 617] on p "Internal hyperlink will automatically direct the user to another page inside th…" at bounding box center [676, 615] width 539 height 51
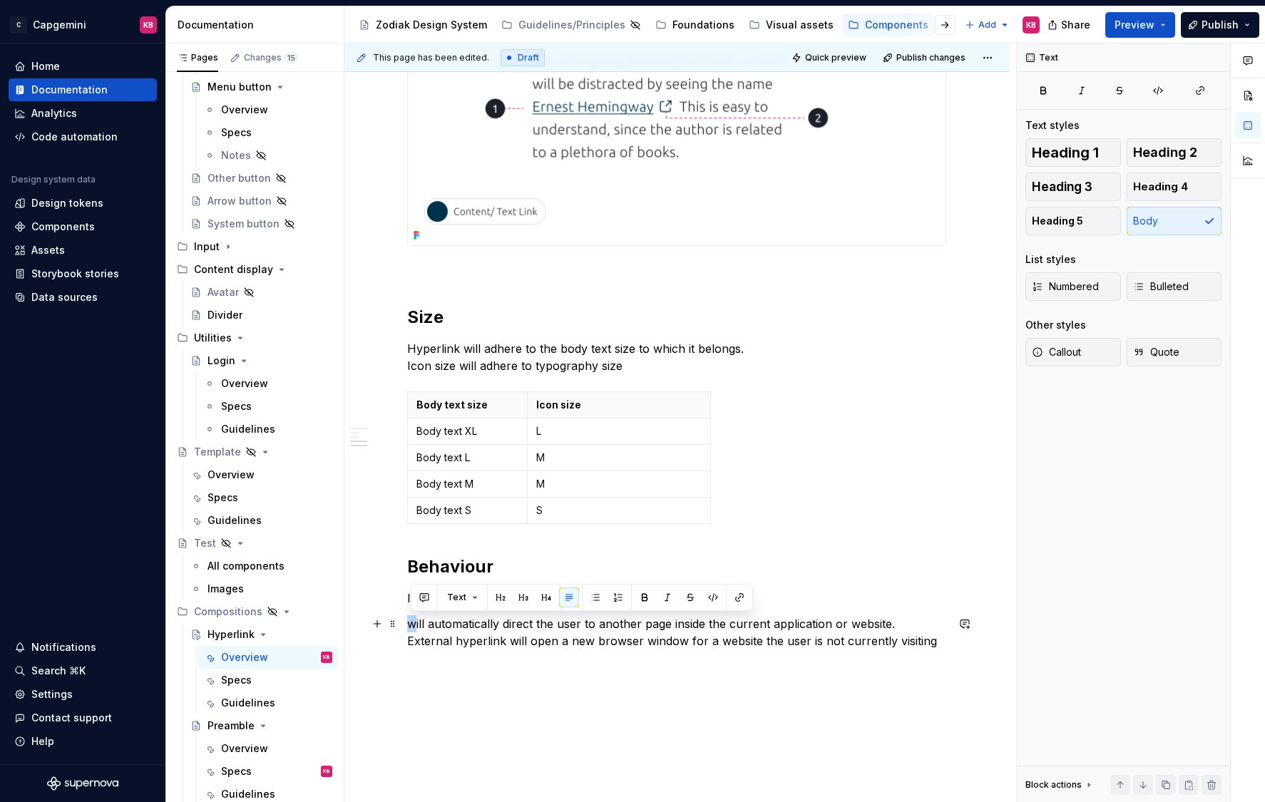
drag, startPoint x: 416, startPoint y: 623, endPoint x: 406, endPoint y: 624, distance: 10.7
click at [406, 624] on div "Hyperlinks are used in body text to highlight content that is clickable. It can…" at bounding box center [676, 163] width 664 height 1540
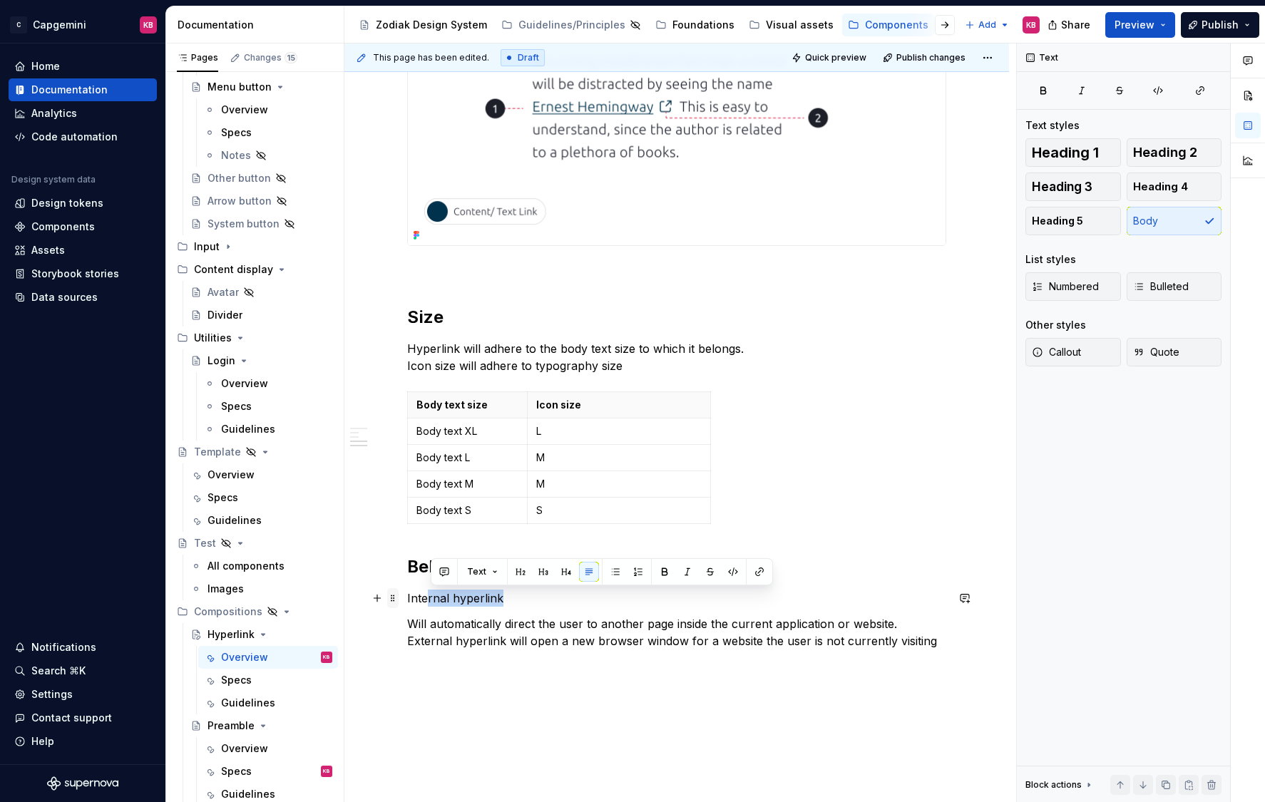
drag, startPoint x: 502, startPoint y: 597, endPoint x: 398, endPoint y: 598, distance: 103.4
click at [407, 598] on div "Hyperlinks are used in body text to highlight content that is clickable. It can…" at bounding box center [676, 60] width 539 height 1265
click at [465, 604] on p "Internal hyperlink" at bounding box center [676, 598] width 539 height 17
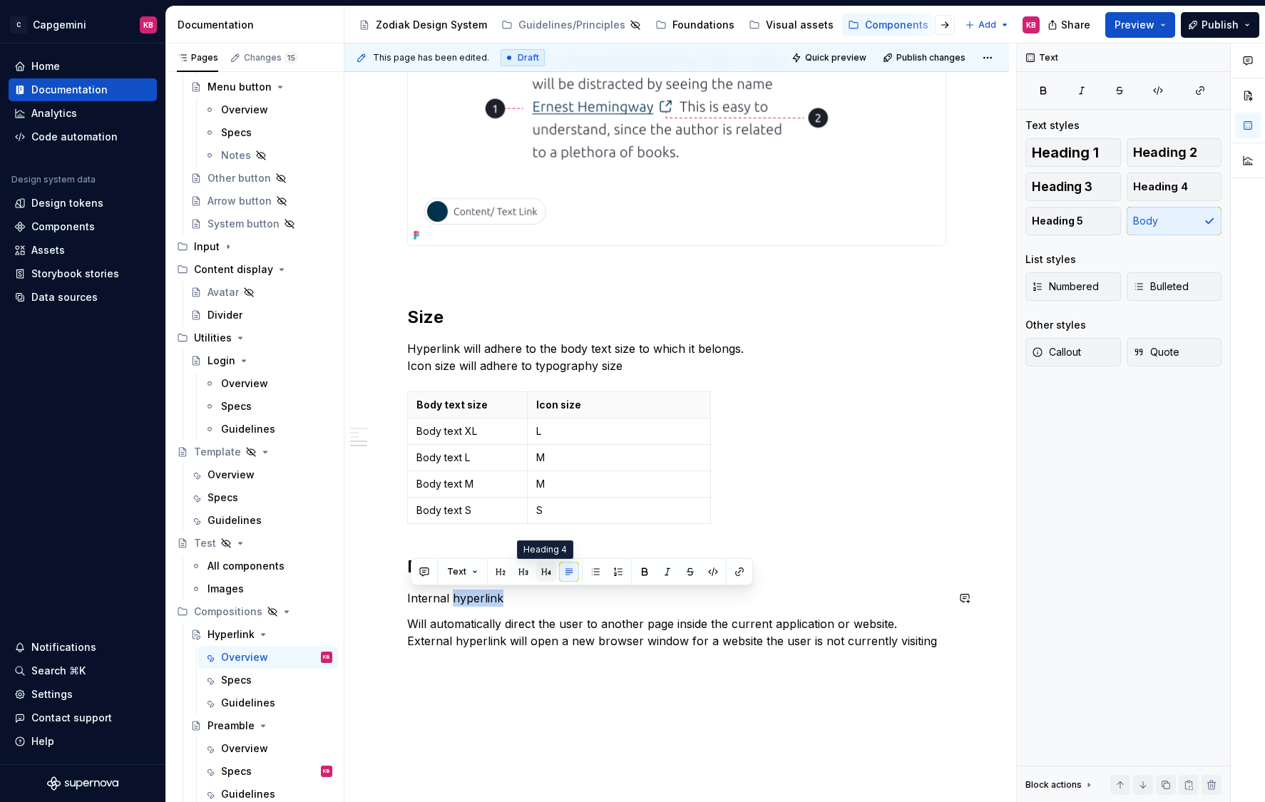
click at [546, 573] on button "button" at bounding box center [546, 572] width 20 height 20
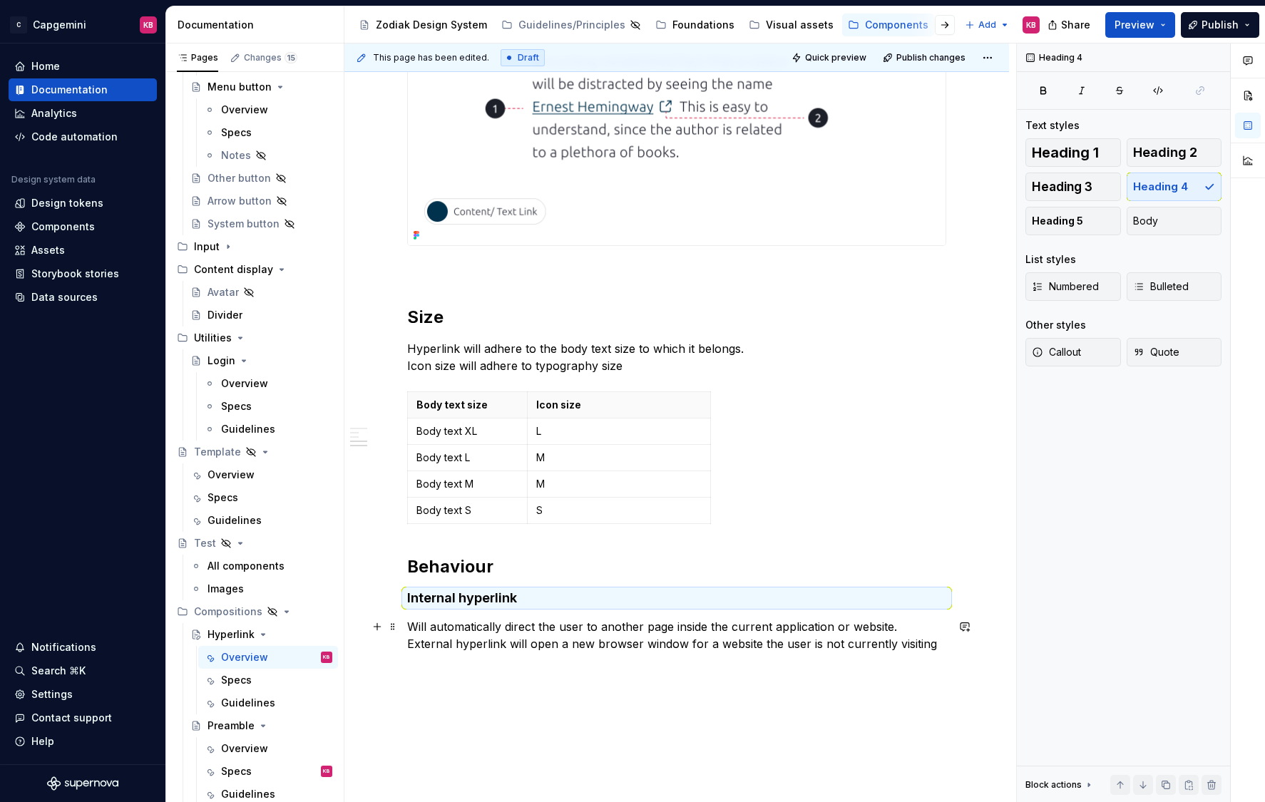
click at [497, 639] on p "Will automatically direct the user to another page inside the current applicati…" at bounding box center [676, 635] width 539 height 34
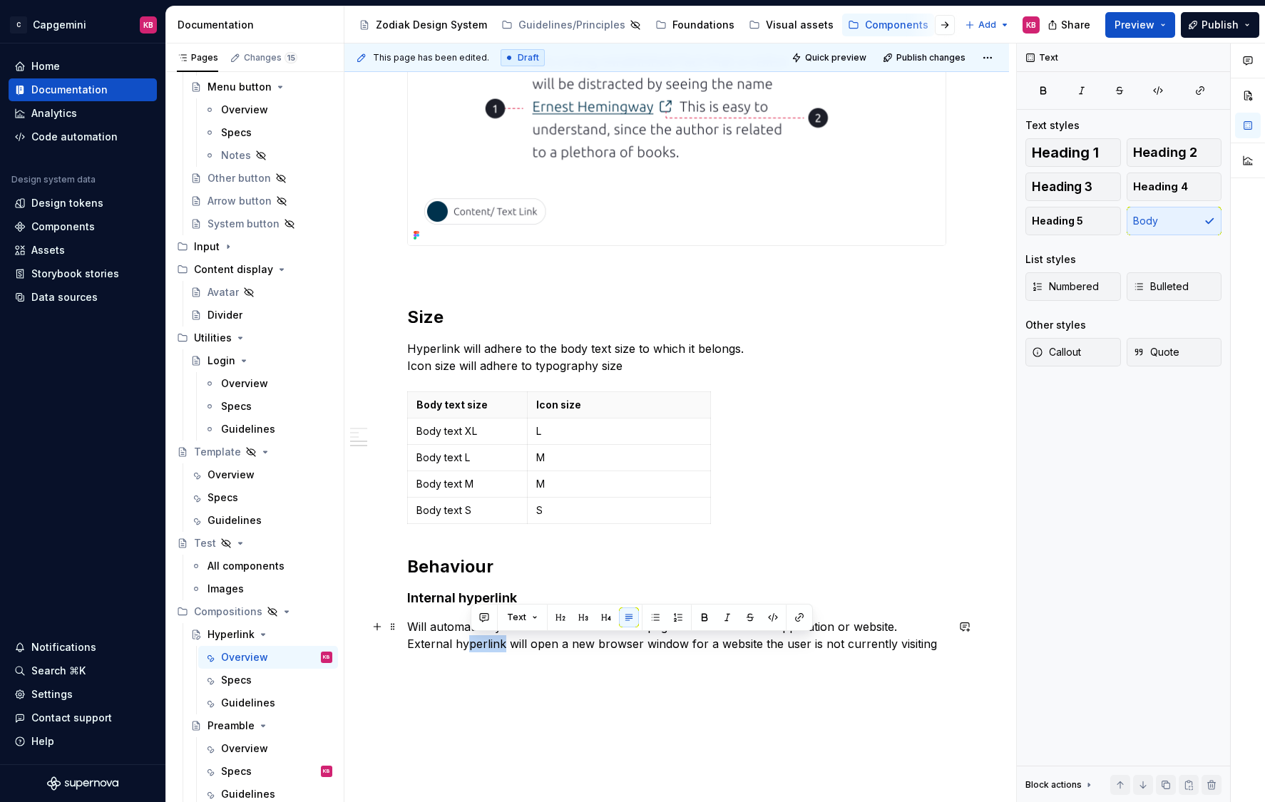
drag, startPoint x: 507, startPoint y: 642, endPoint x: 468, endPoint y: 644, distance: 38.6
click at [468, 644] on p "Will automatically direct the user to another page inside the current applicati…" at bounding box center [676, 635] width 539 height 34
click at [510, 644] on p "Will automatically direct the user to another page inside the current applicati…" at bounding box center [676, 635] width 539 height 34
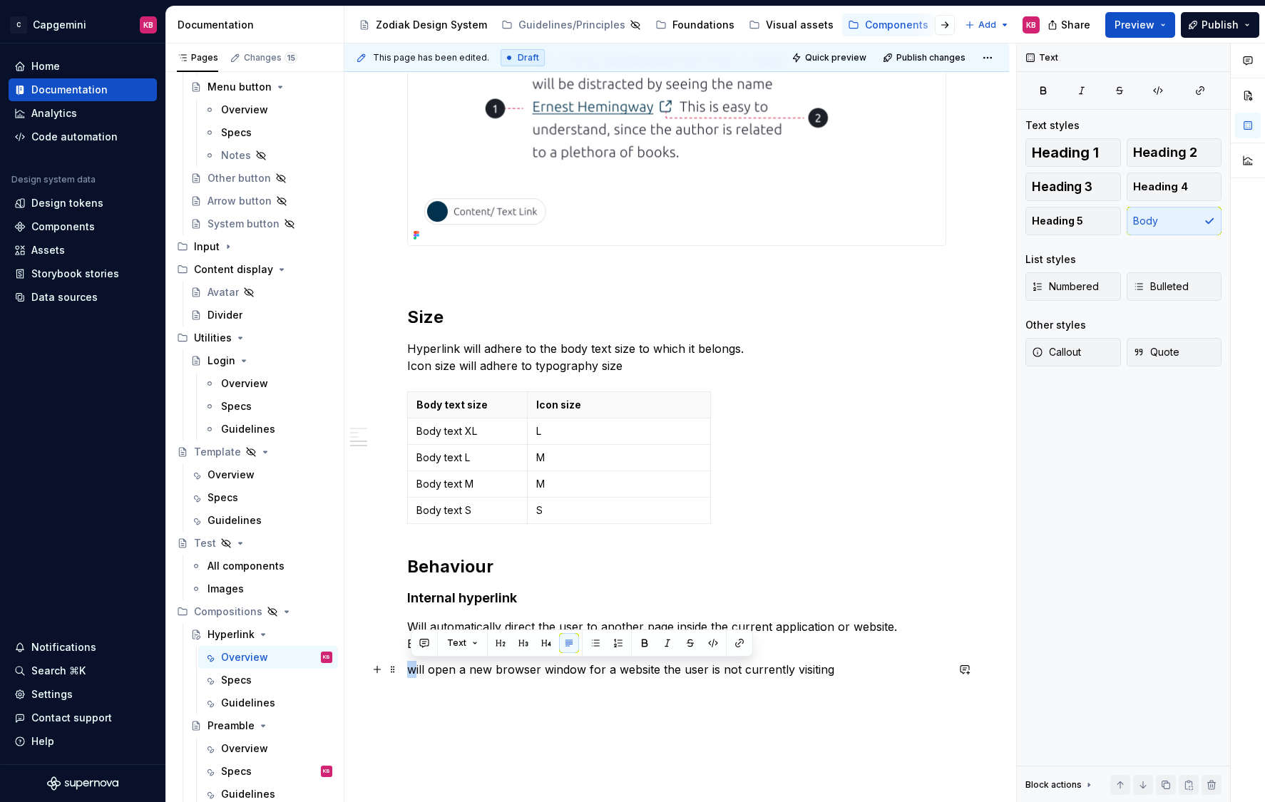
click at [417, 669] on p "will open a new browser window for a website the user is not currently visiting" at bounding box center [676, 669] width 539 height 17
click at [443, 646] on p "Will automatically direct the user to another page inside the current applicati…" at bounding box center [676, 635] width 539 height 34
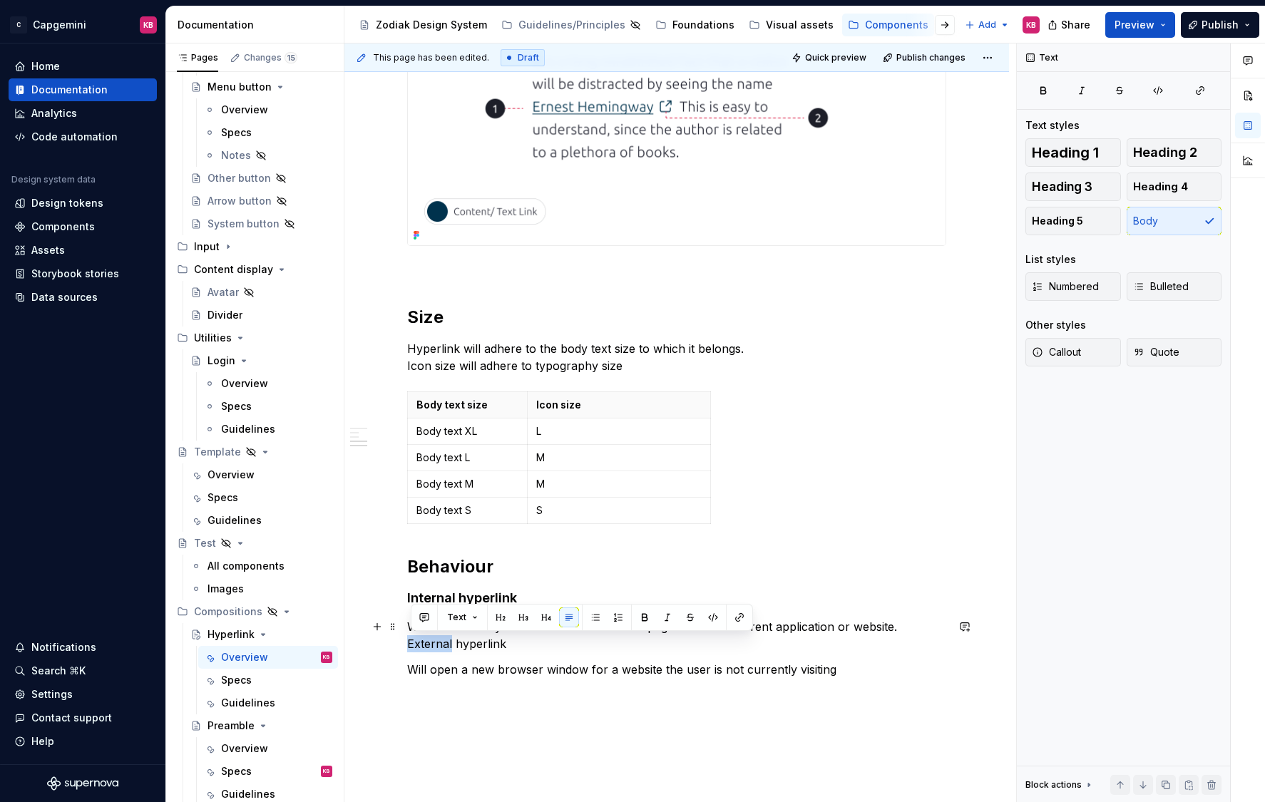
click at [443, 646] on p "Will automatically direct the user to another page inside the current applicati…" at bounding box center [676, 635] width 539 height 34
click at [468, 642] on p "Will automatically direct the user to another page inside the current applicati…" at bounding box center [676, 635] width 539 height 34
drag, startPoint x: 518, startPoint y: 644, endPoint x: 388, endPoint y: 644, distance: 130.4
click at [388, 644] on div "Hyperlinks are used in body text to highlight content that is clickable. It can…" at bounding box center [676, 177] width 664 height 1568
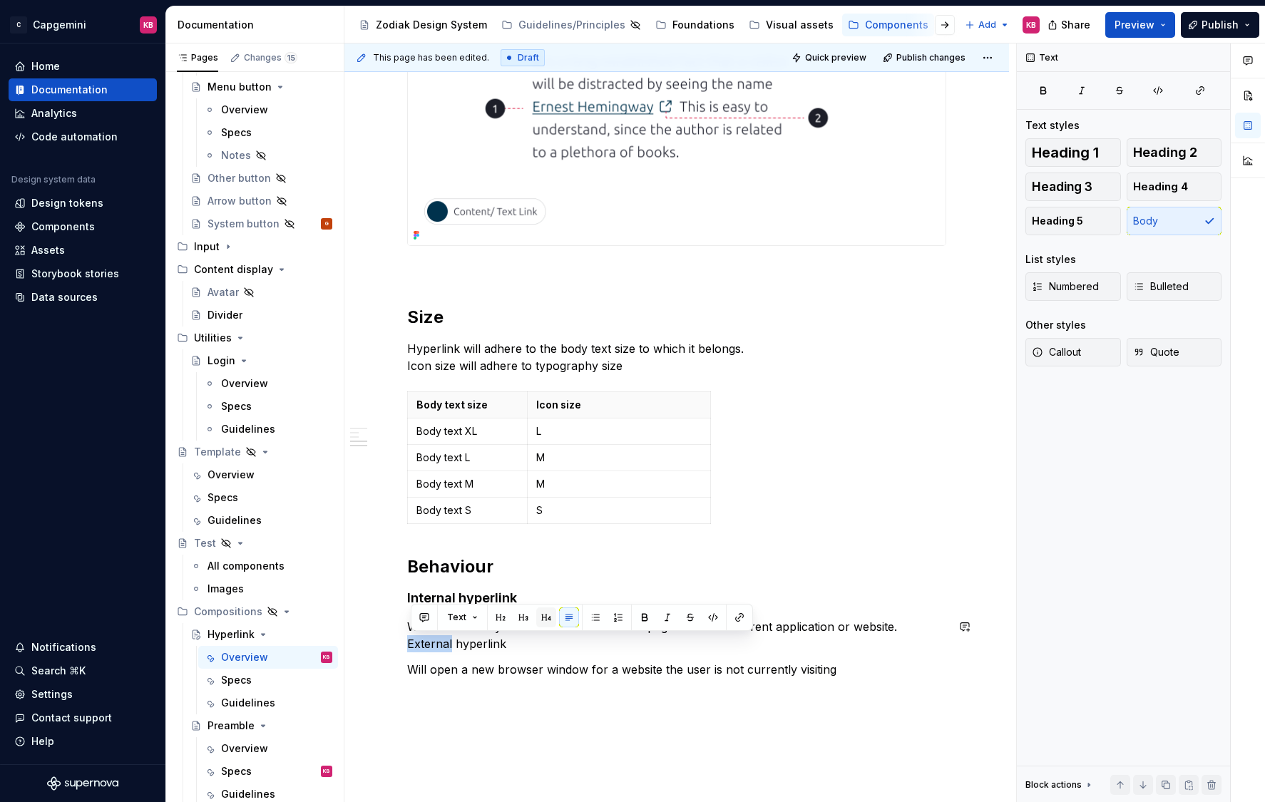
click at [545, 617] on button "button" at bounding box center [546, 617] width 20 height 20
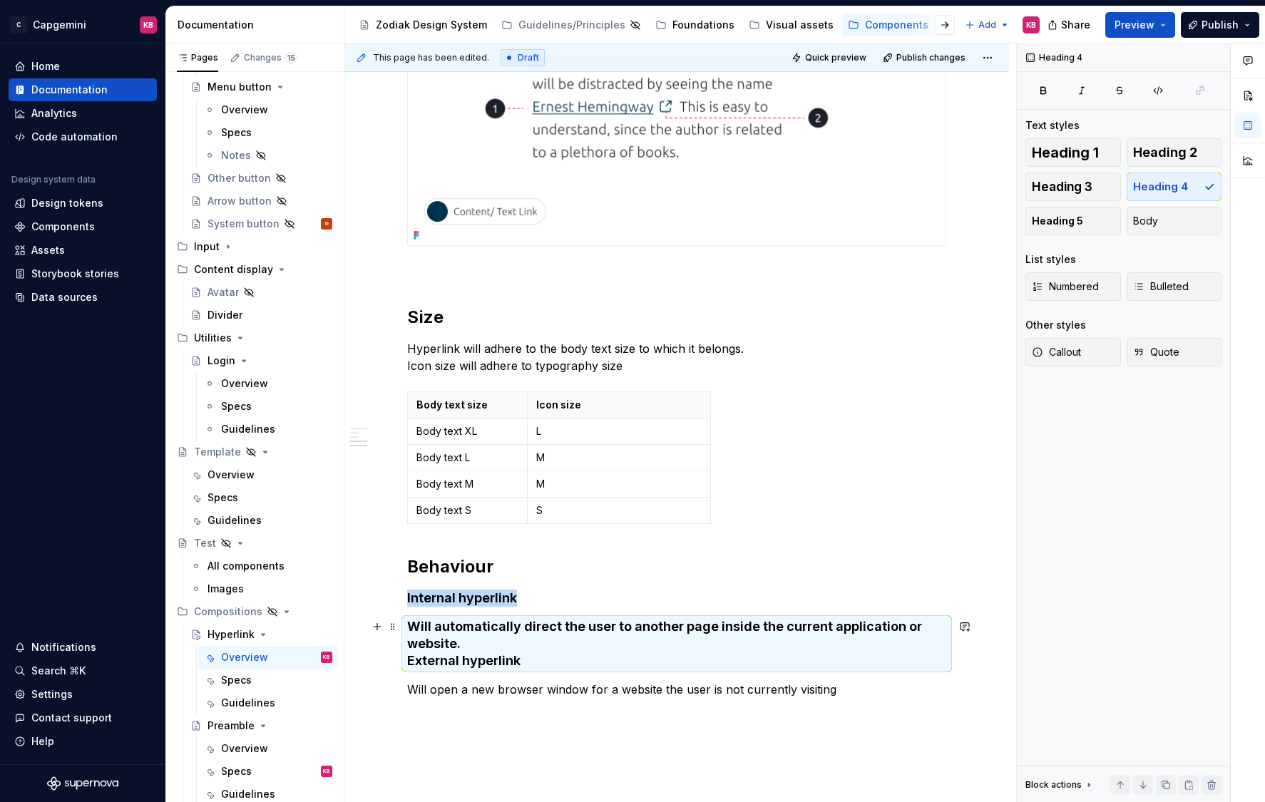
click at [411, 661] on h4 "Will automatically direct the user to another page inside the current applicati…" at bounding box center [676, 643] width 539 height 51
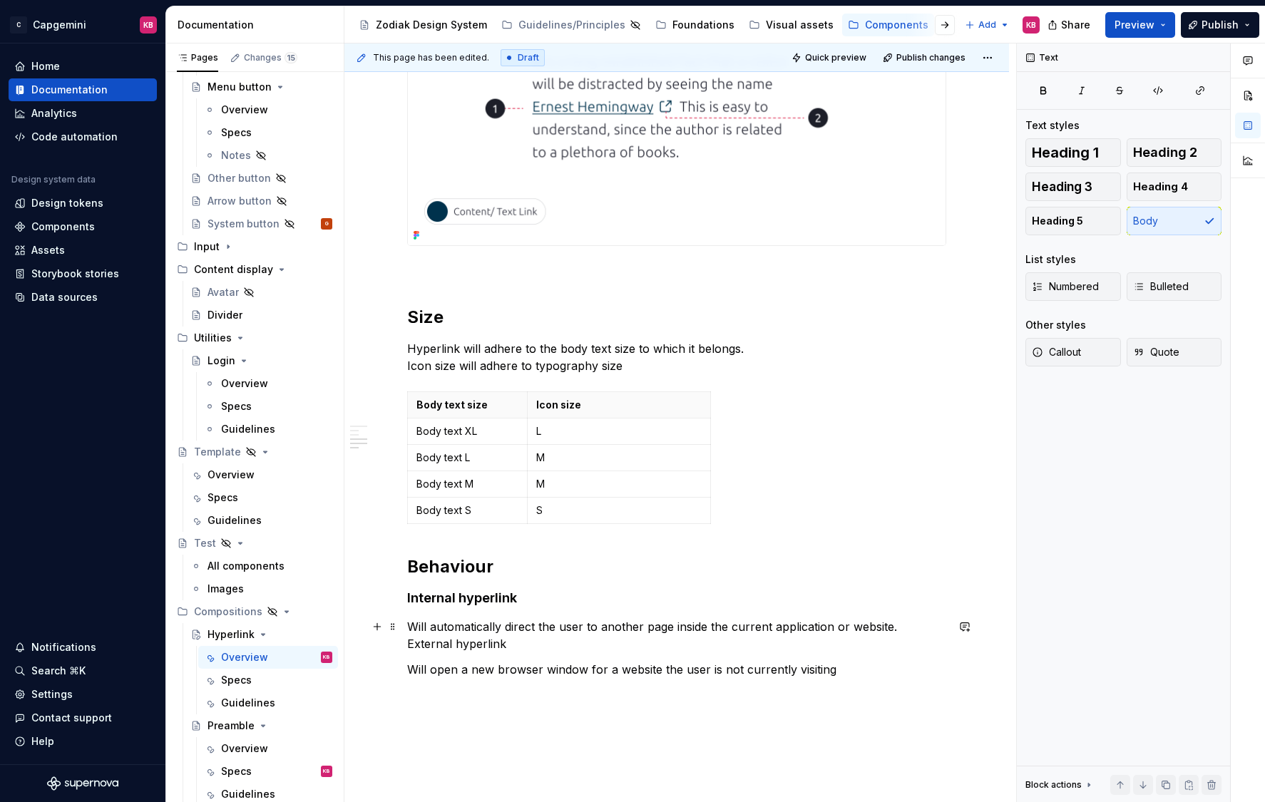
click at [411, 641] on p "Will automatically direct the user to another page inside the current applicati…" at bounding box center [676, 635] width 539 height 34
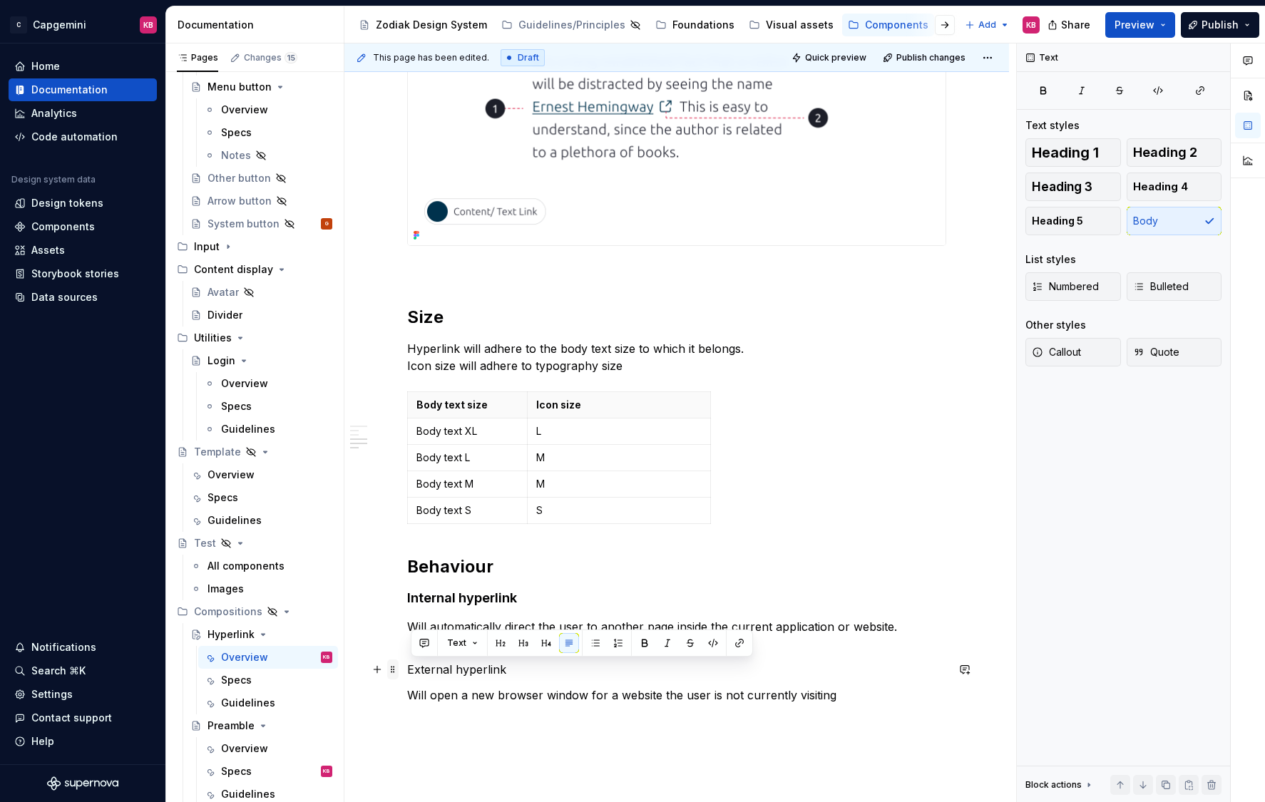
drag, startPoint x: 524, startPoint y: 666, endPoint x: 401, endPoint y: 673, distance: 122.8
click at [407, 672] on div "Hyperlinks are used in body text to highlight content that is clickable. It can…" at bounding box center [676, 87] width 539 height 1319
click at [453, 671] on p "External hyperlink" at bounding box center [676, 669] width 539 height 17
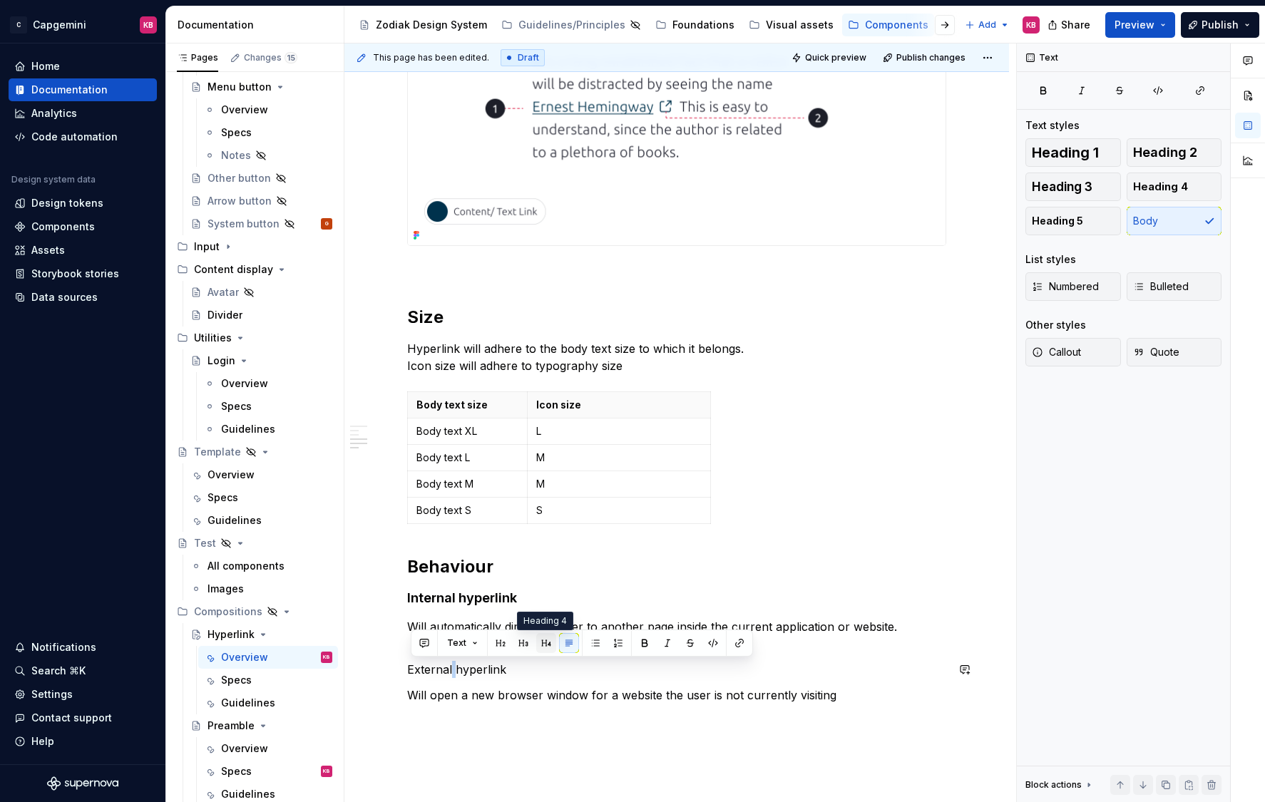
click at [543, 645] on button "button" at bounding box center [546, 643] width 20 height 20
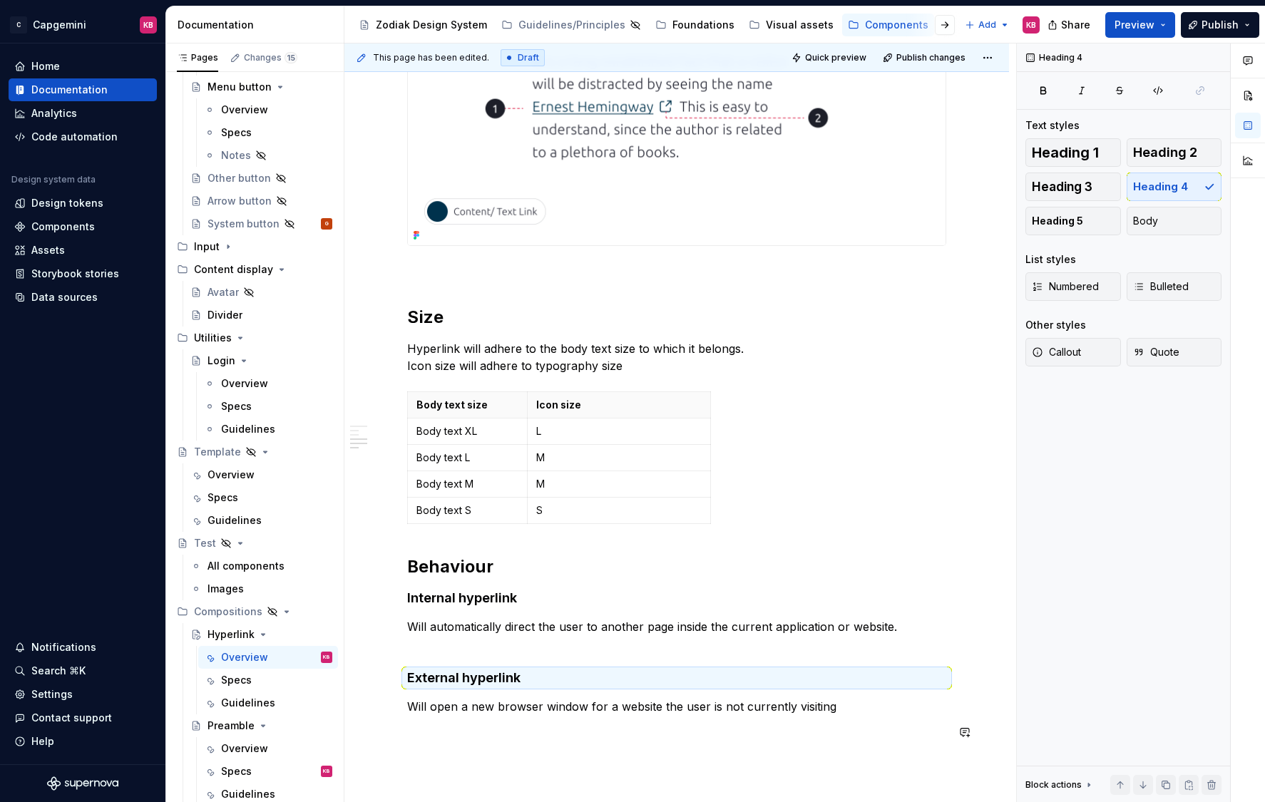
click at [506, 704] on div "Hyperlinks are used in body text to highlight content that is clickable. It can…" at bounding box center [676, 93] width 539 height 1330
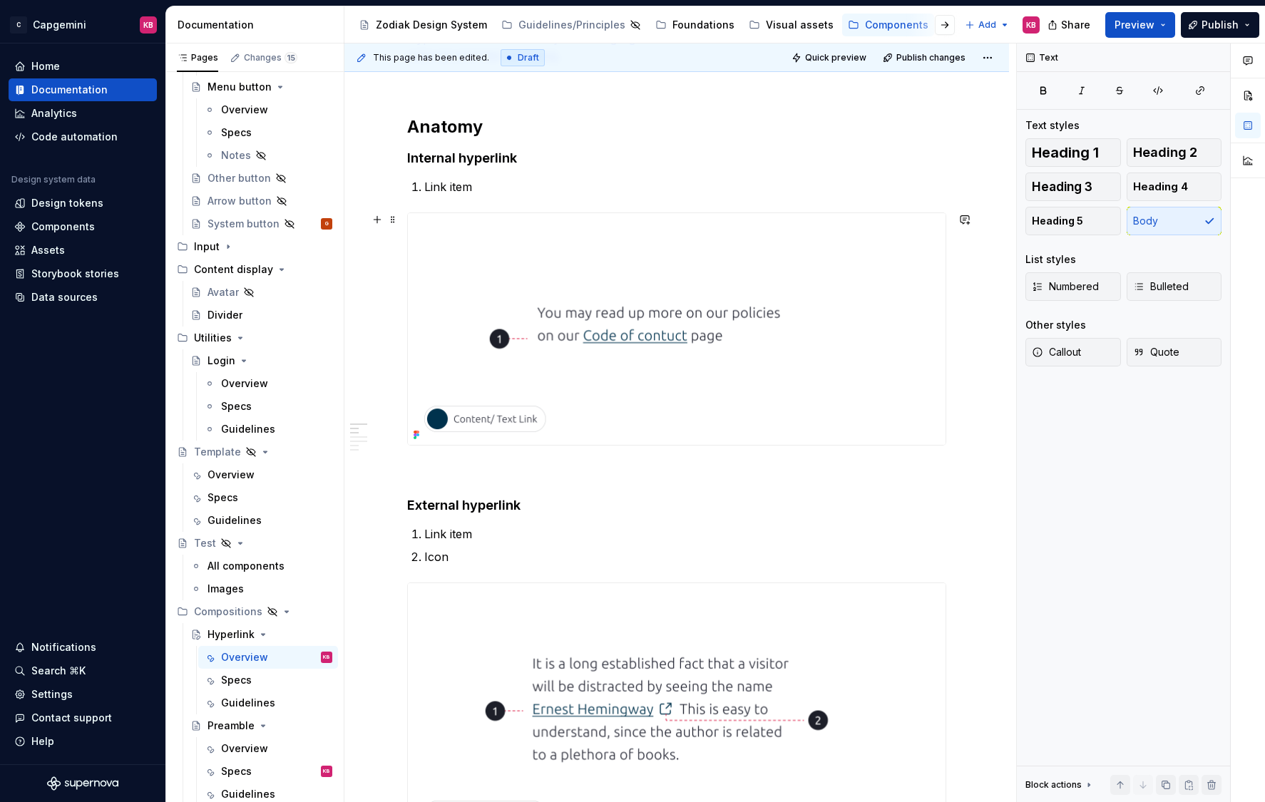
scroll to position [0, 0]
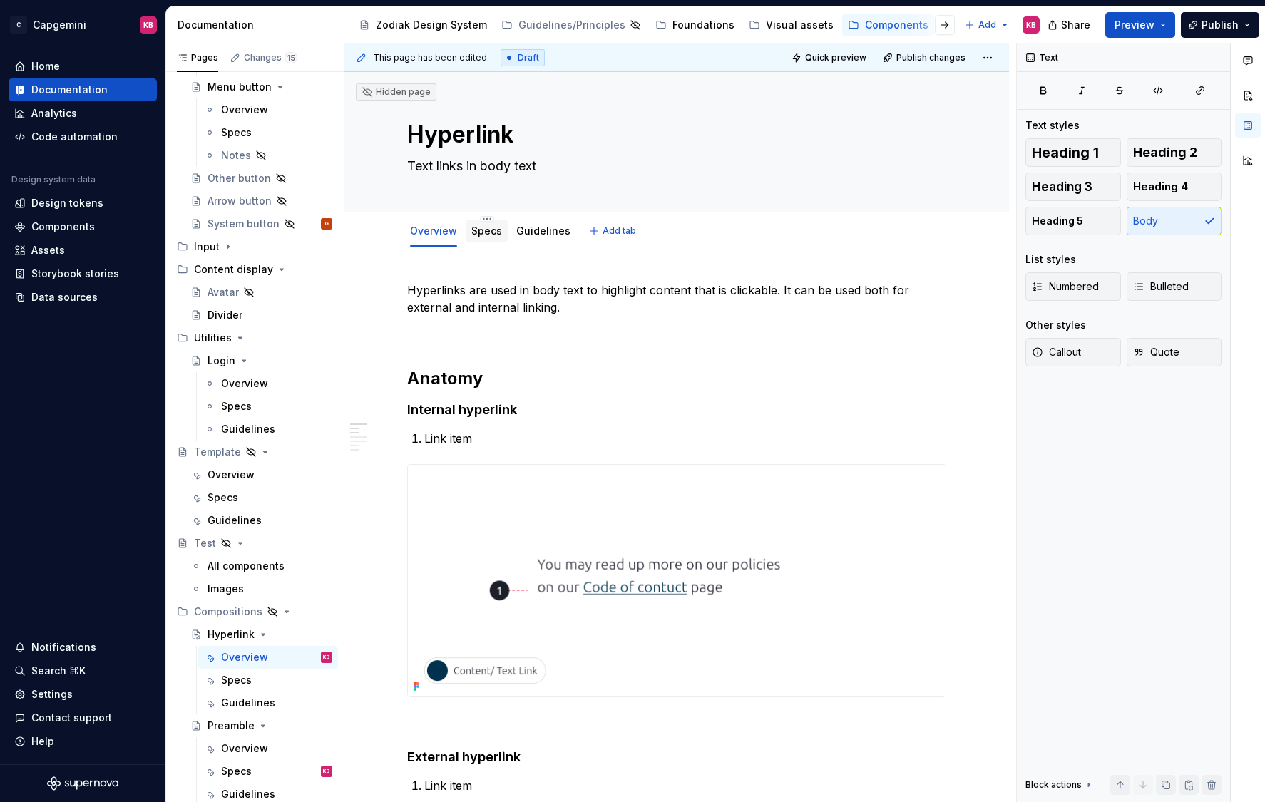
click at [490, 236] on link "Specs" at bounding box center [486, 231] width 31 height 12
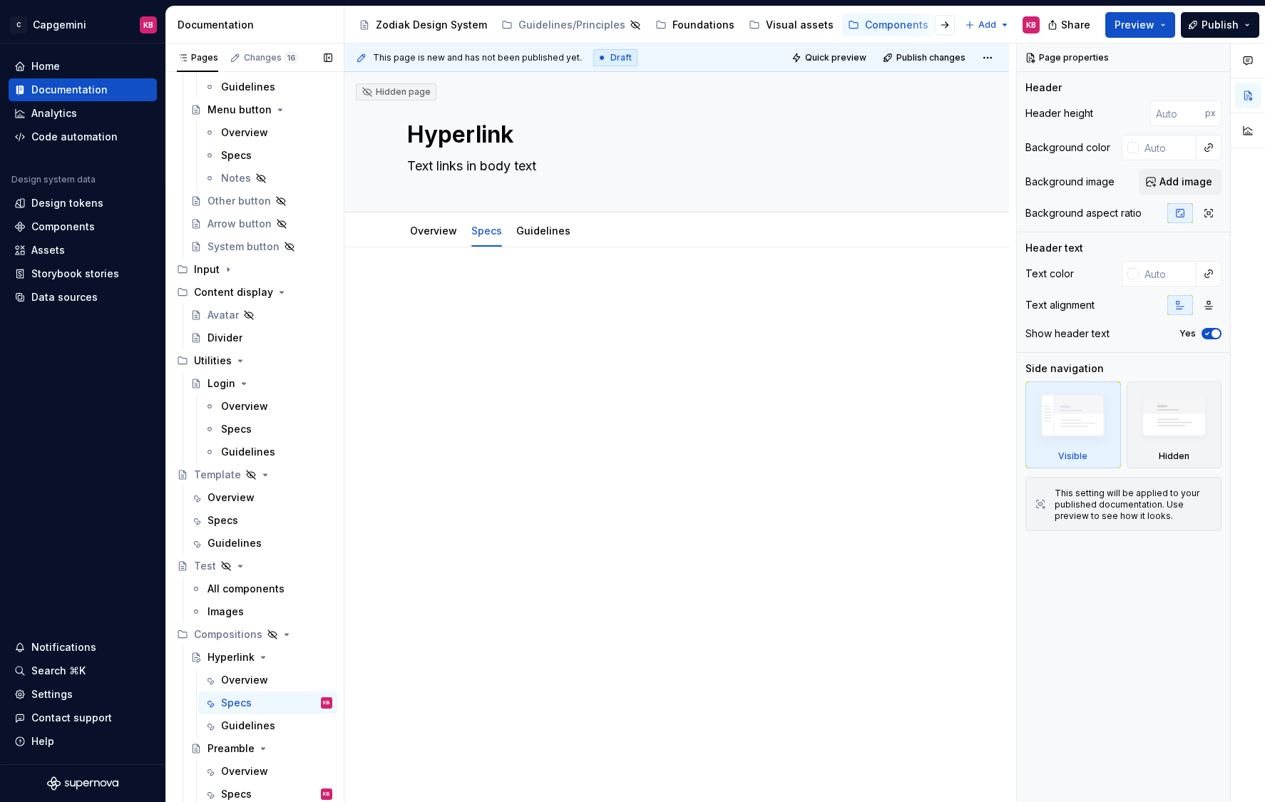
scroll to position [347, 0]
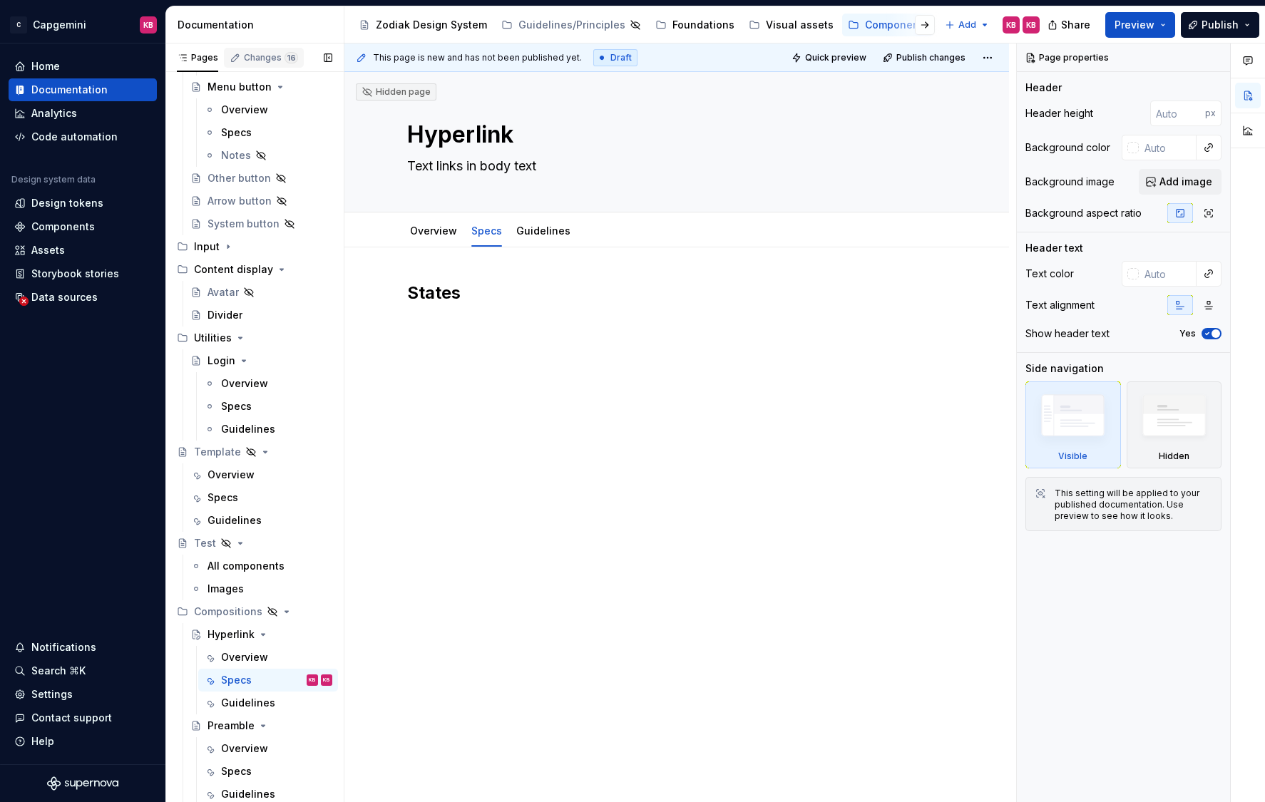
type textarea "*"
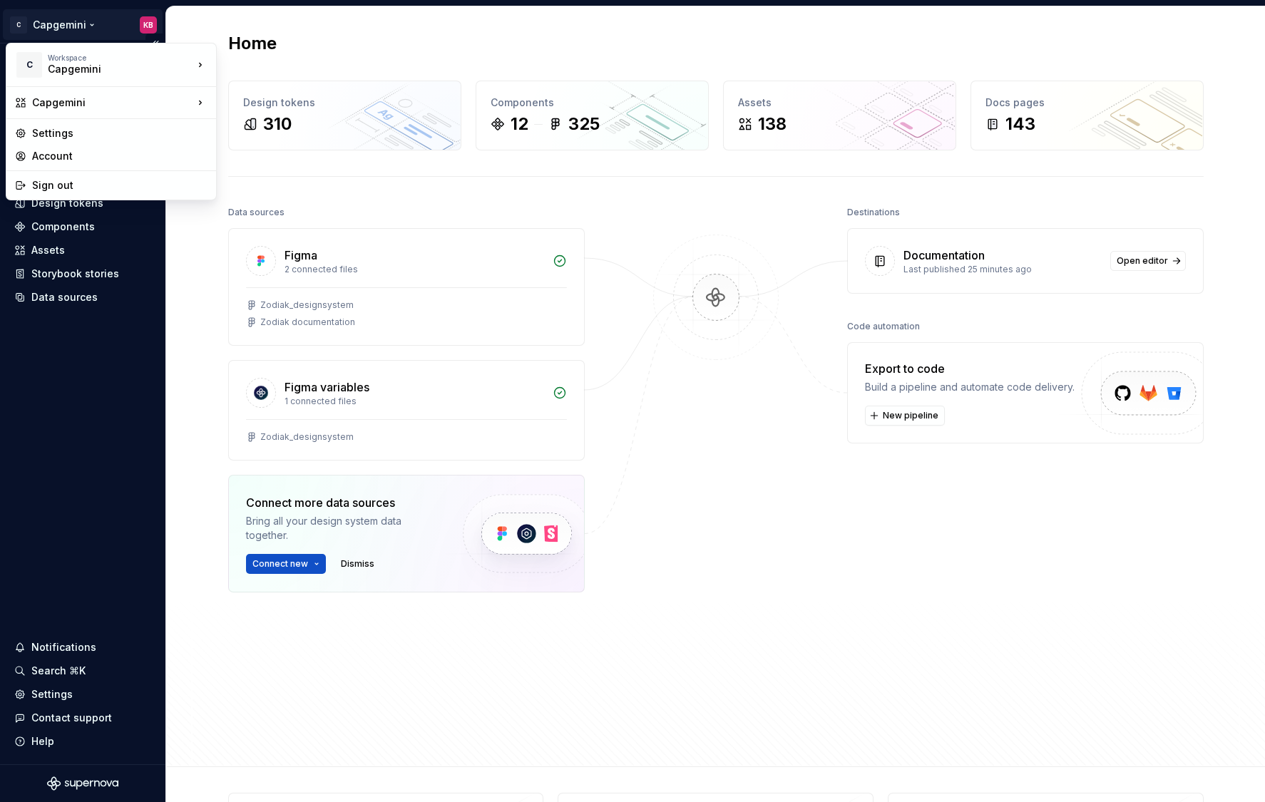
click at [59, 25] on html "C Capgemini KB Home Documentation Analytics Code automation Design system data …" at bounding box center [632, 401] width 1265 height 802
click at [96, 62] on div "Capgemini" at bounding box center [108, 69] width 121 height 14
click at [65, 373] on html "C Capgemini KB Home Documentation Analytics Code automation Design system data …" at bounding box center [632, 401] width 1265 height 802
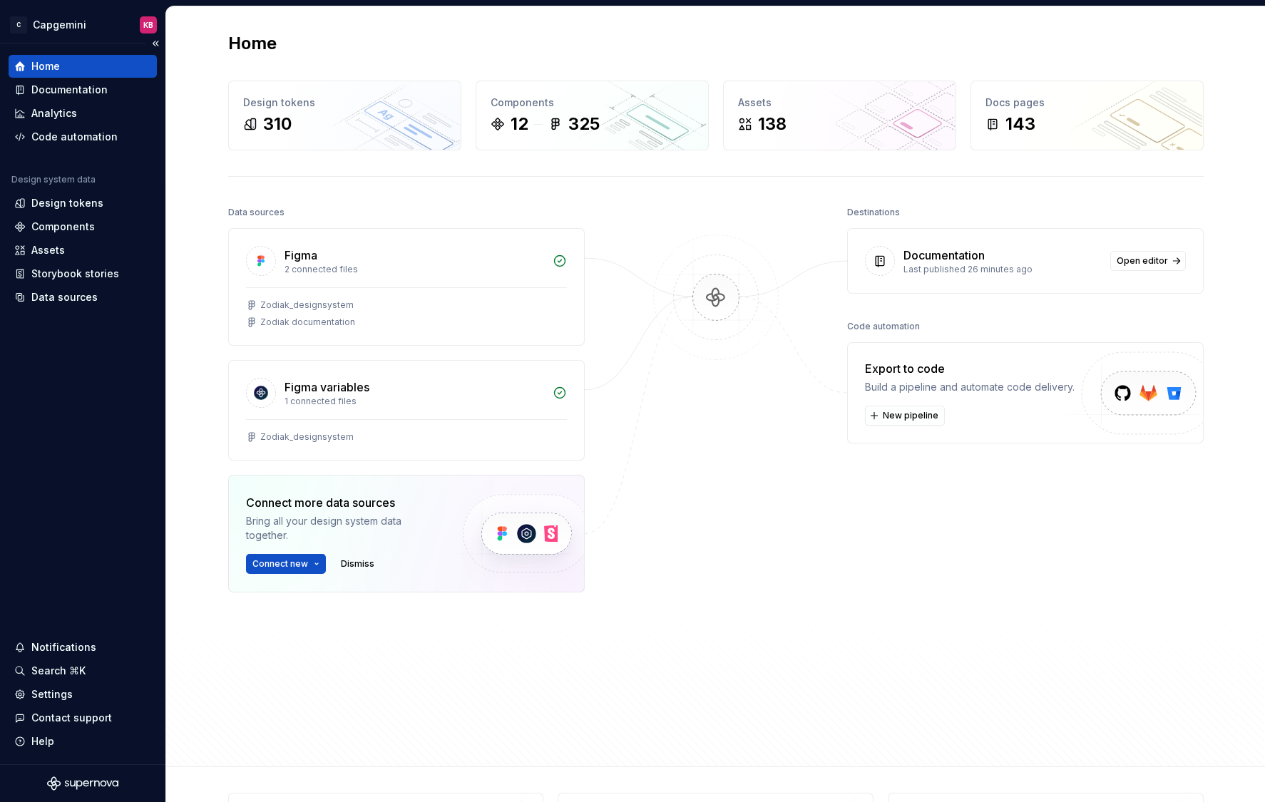
click at [84, 73] on div "Home" at bounding box center [82, 66] width 137 height 14
click at [153, 43] on button "Collapse sidebar" at bounding box center [155, 44] width 20 height 20
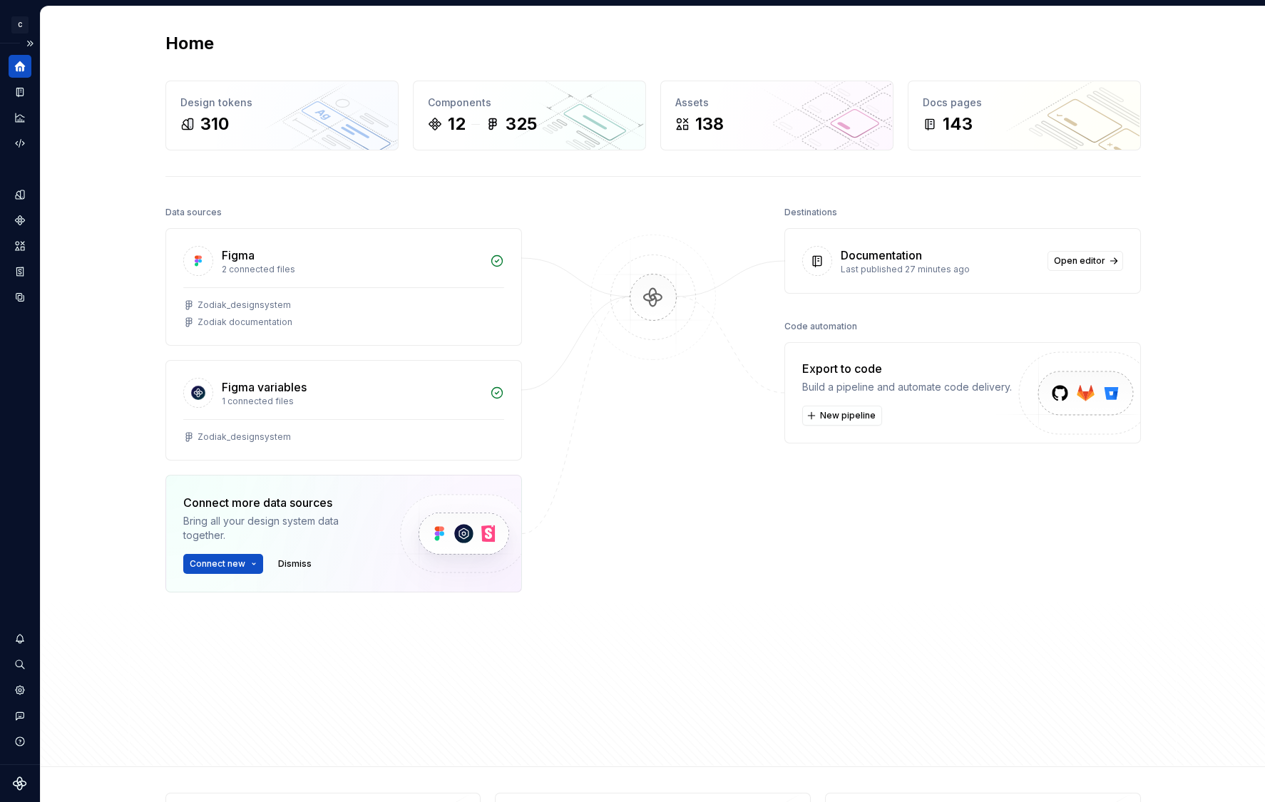
click at [24, 61] on icon "Home" at bounding box center [20, 66] width 13 height 13
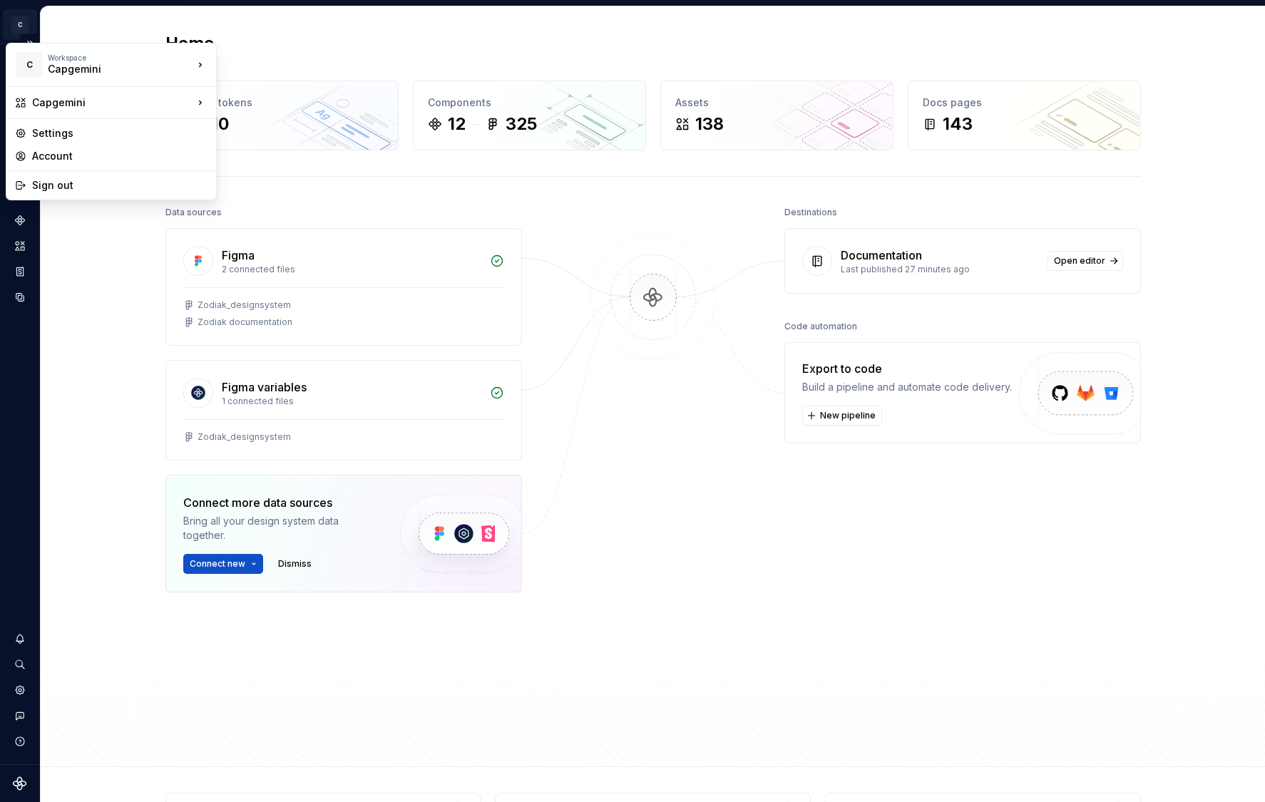
click at [21, 29] on html "C Capgemini KB Design system data Home Design tokens 310 Components 12 325 Asse…" at bounding box center [632, 401] width 1265 height 802
click at [40, 93] on div "Capgemini" at bounding box center [111, 103] width 204 height 26
click at [73, 277] on html "C Capgemini KB Design system data Home Design tokens 310 Components 12 325 Asse…" at bounding box center [632, 401] width 1265 height 802
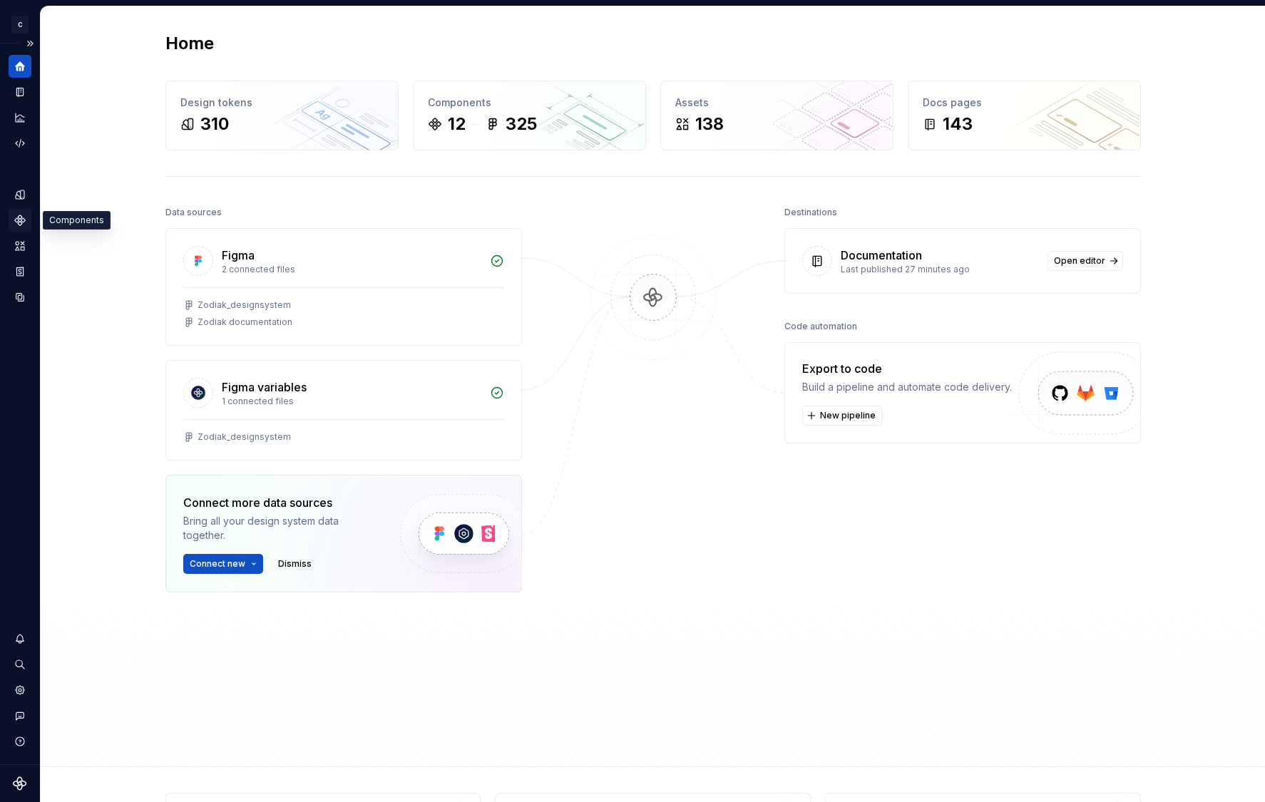
click at [21, 220] on icon "Components" at bounding box center [20, 220] width 10 height 10
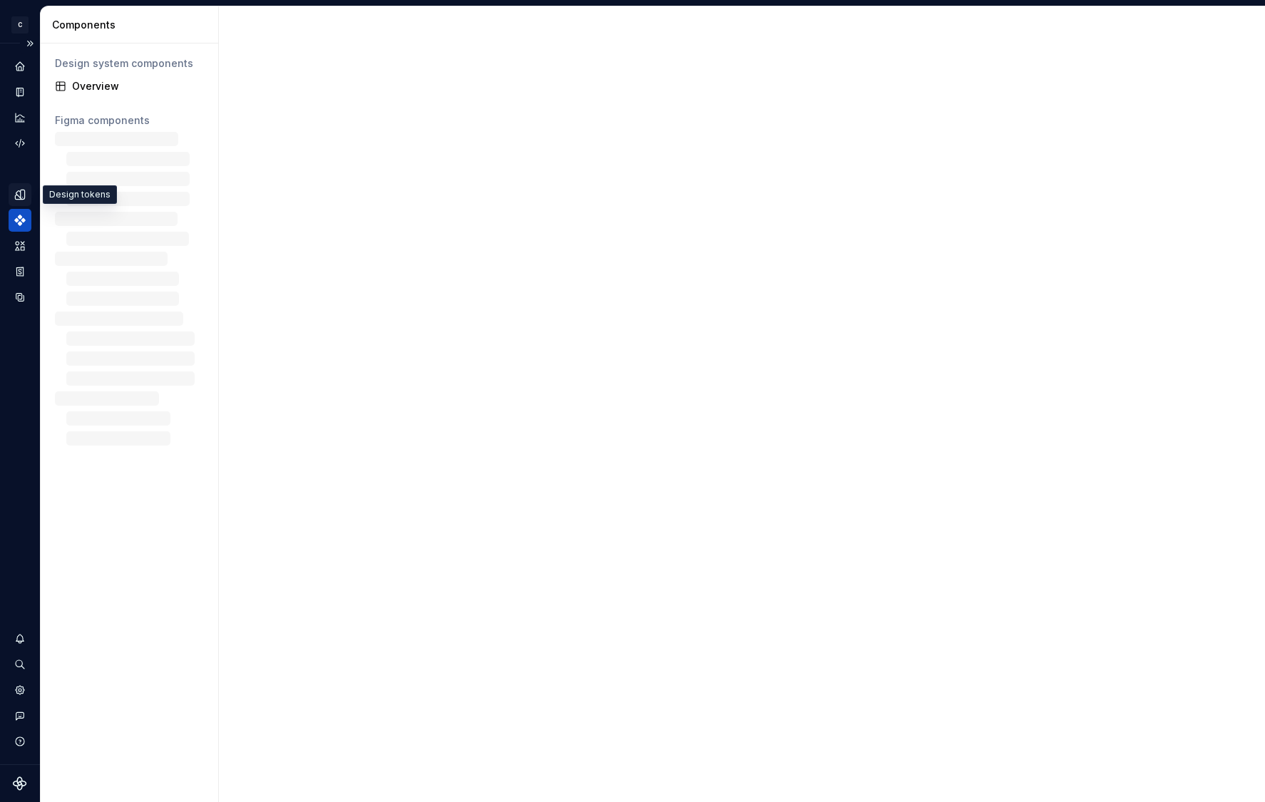
click at [22, 197] on icon "Design tokens" at bounding box center [23, 194] width 4 height 9
click at [20, 91] on icon "Documentation" at bounding box center [22, 92] width 6 height 8
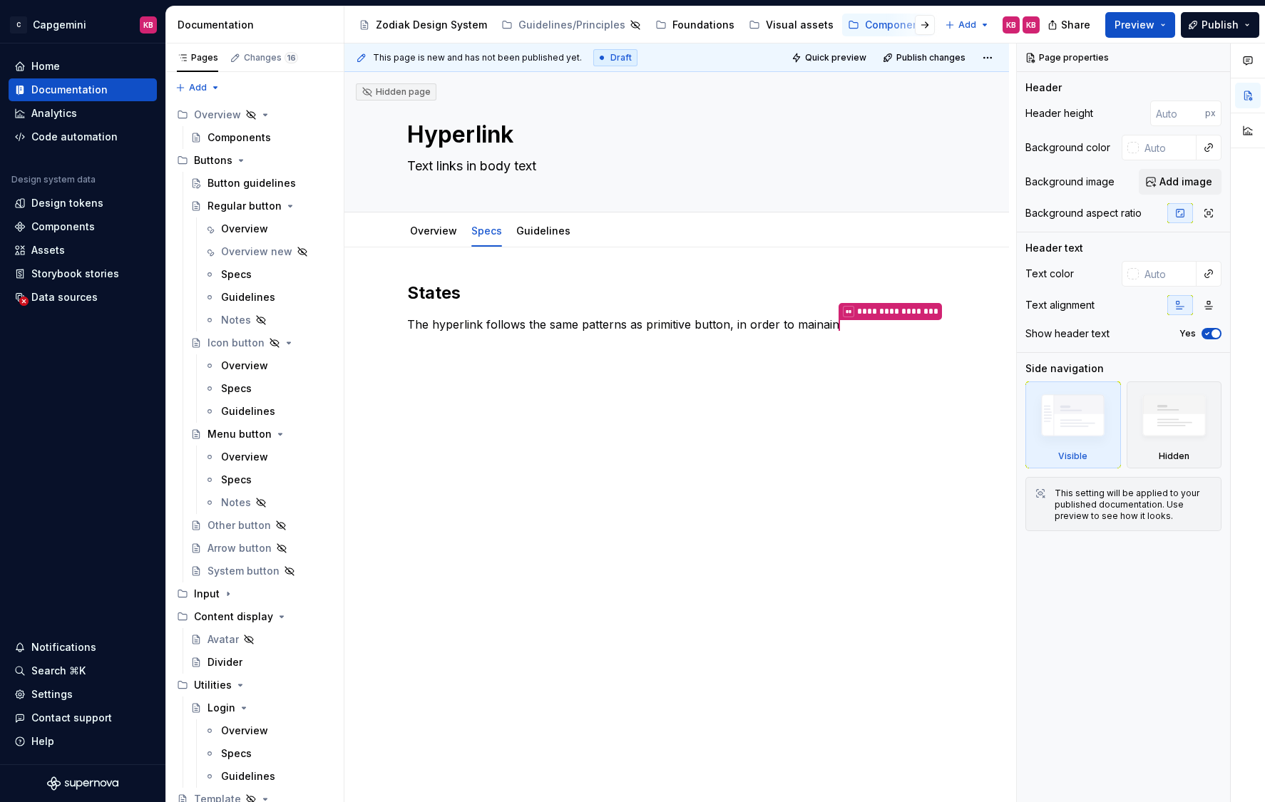
scroll to position [347, 0]
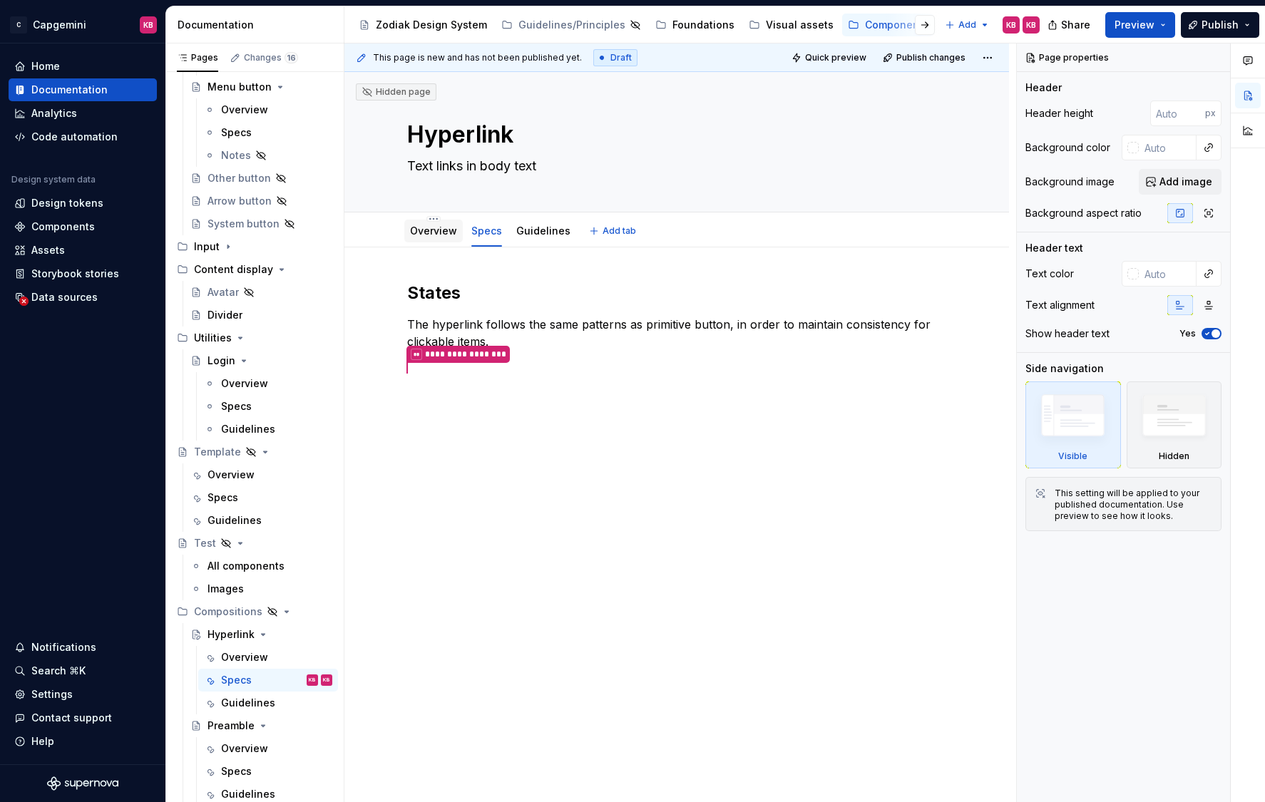
click at [423, 236] on link "Overview" at bounding box center [433, 231] width 47 height 12
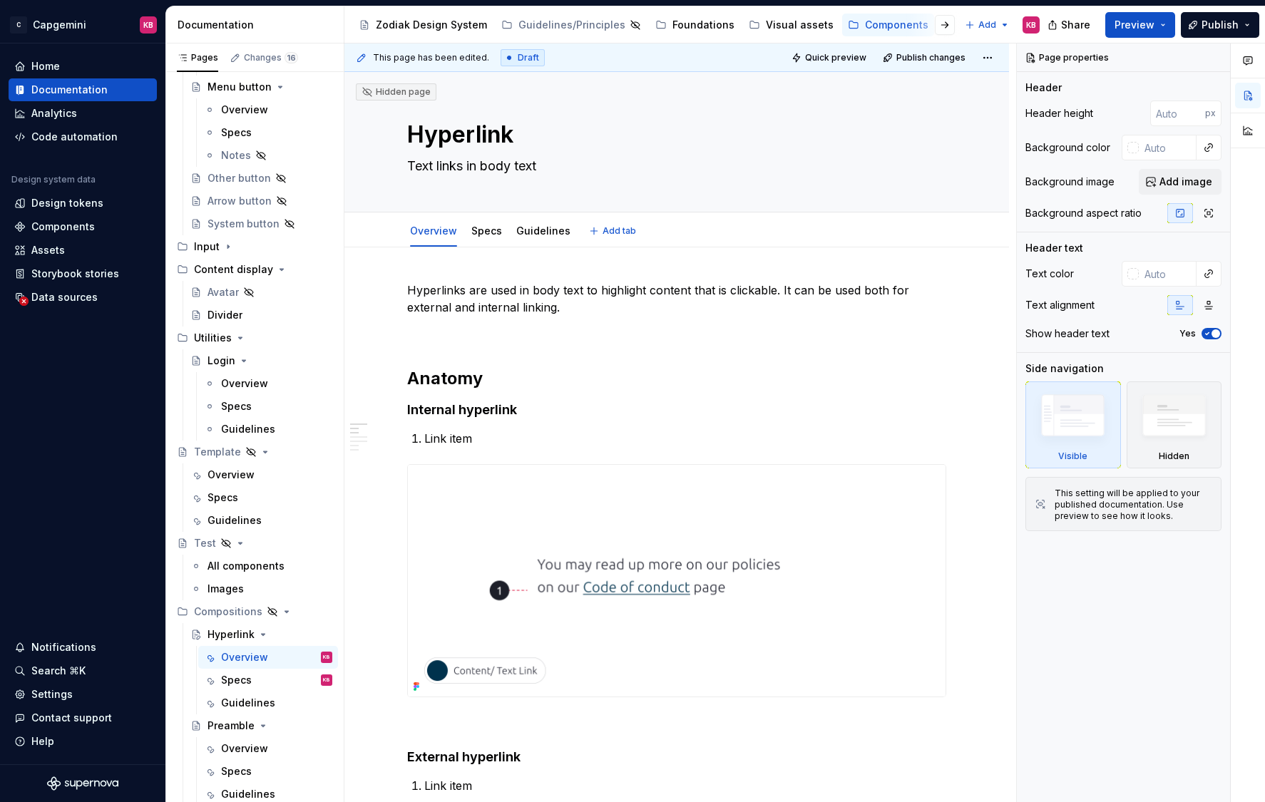
type textarea "*"
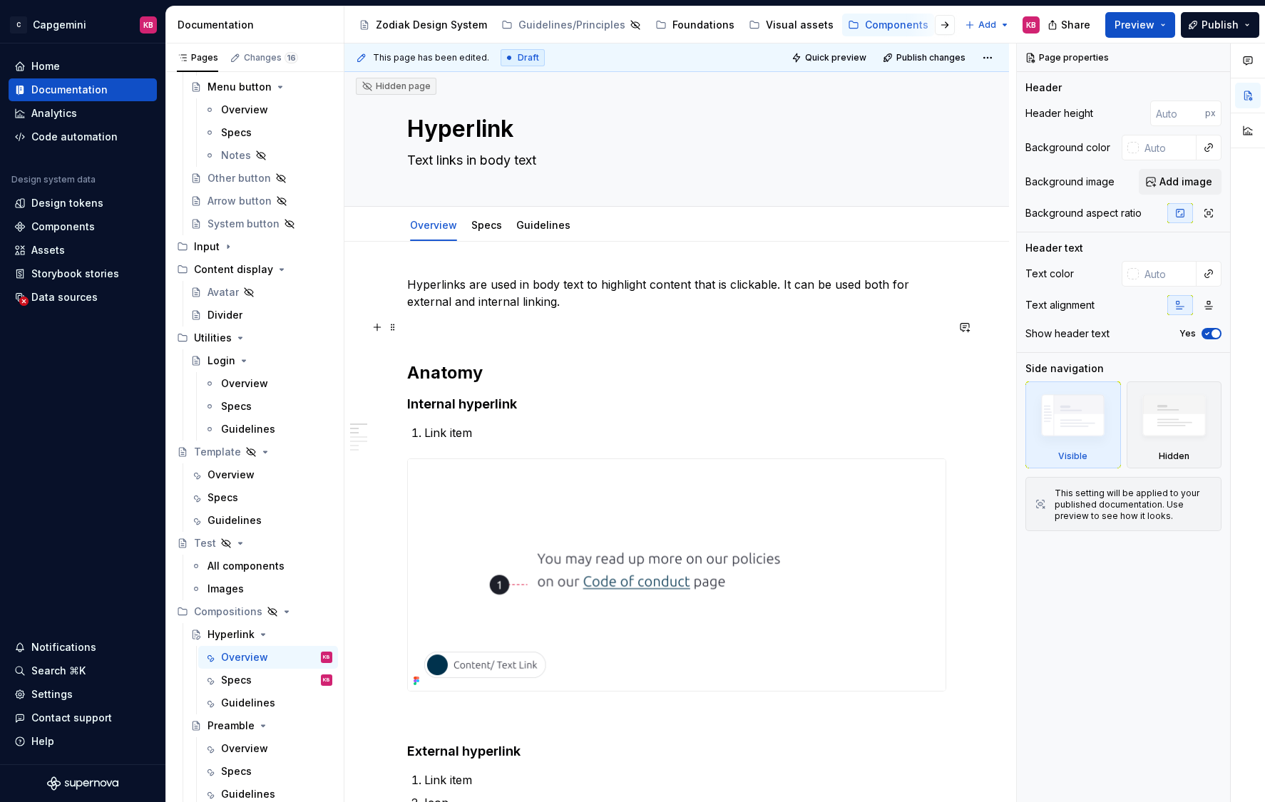
scroll to position [8, 0]
click at [473, 428] on p "Link item" at bounding box center [685, 430] width 522 height 17
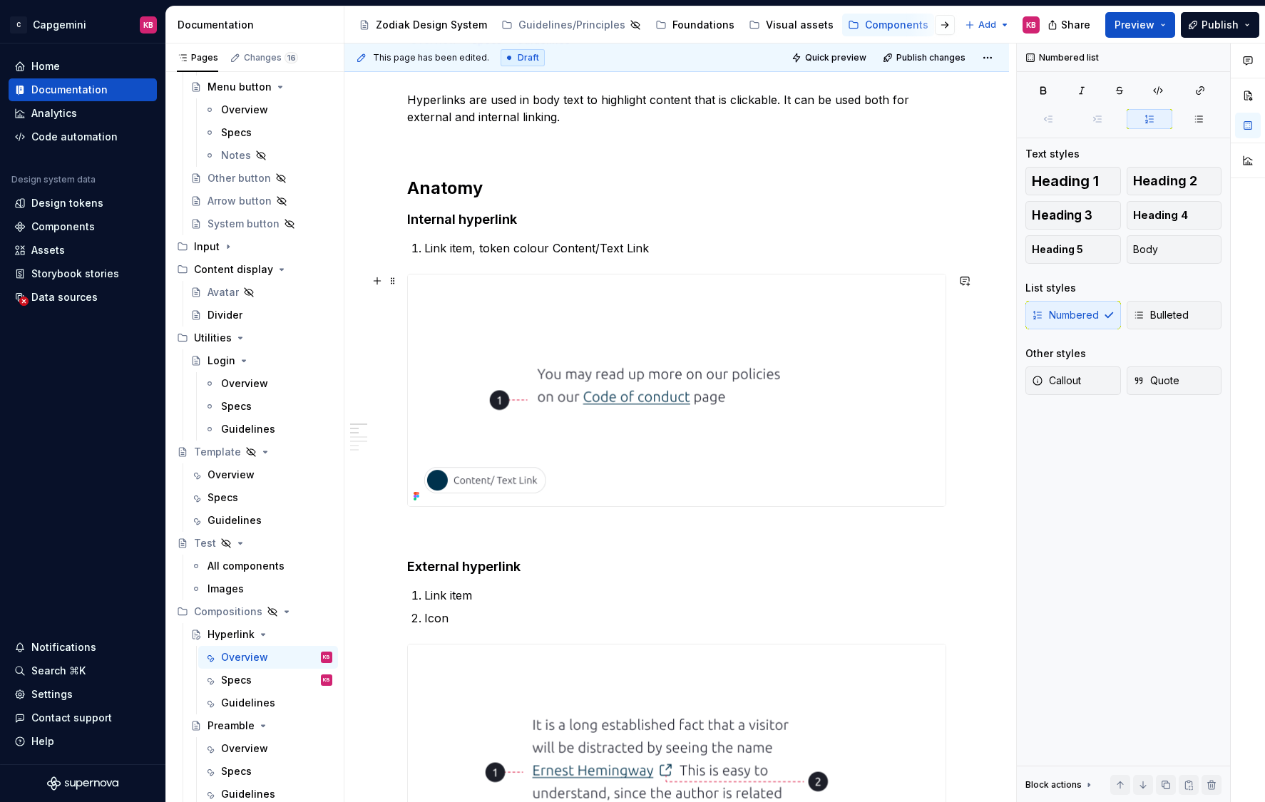
scroll to position [195, 0]
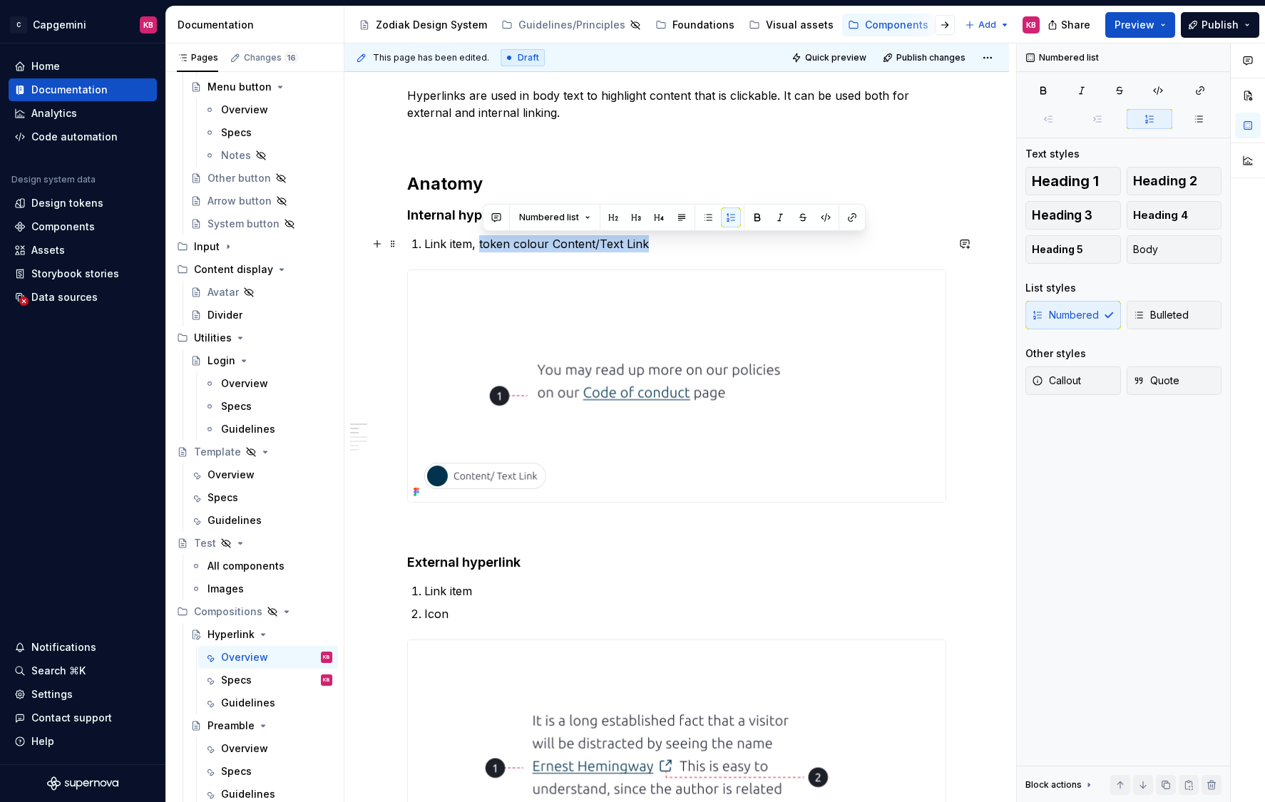
drag, startPoint x: 654, startPoint y: 244, endPoint x: 481, endPoint y: 249, distance: 173.3
click at [481, 246] on p "Link item, token colour Content/Text Link" at bounding box center [685, 243] width 522 height 17
copy p "token colour Content/Text Link"
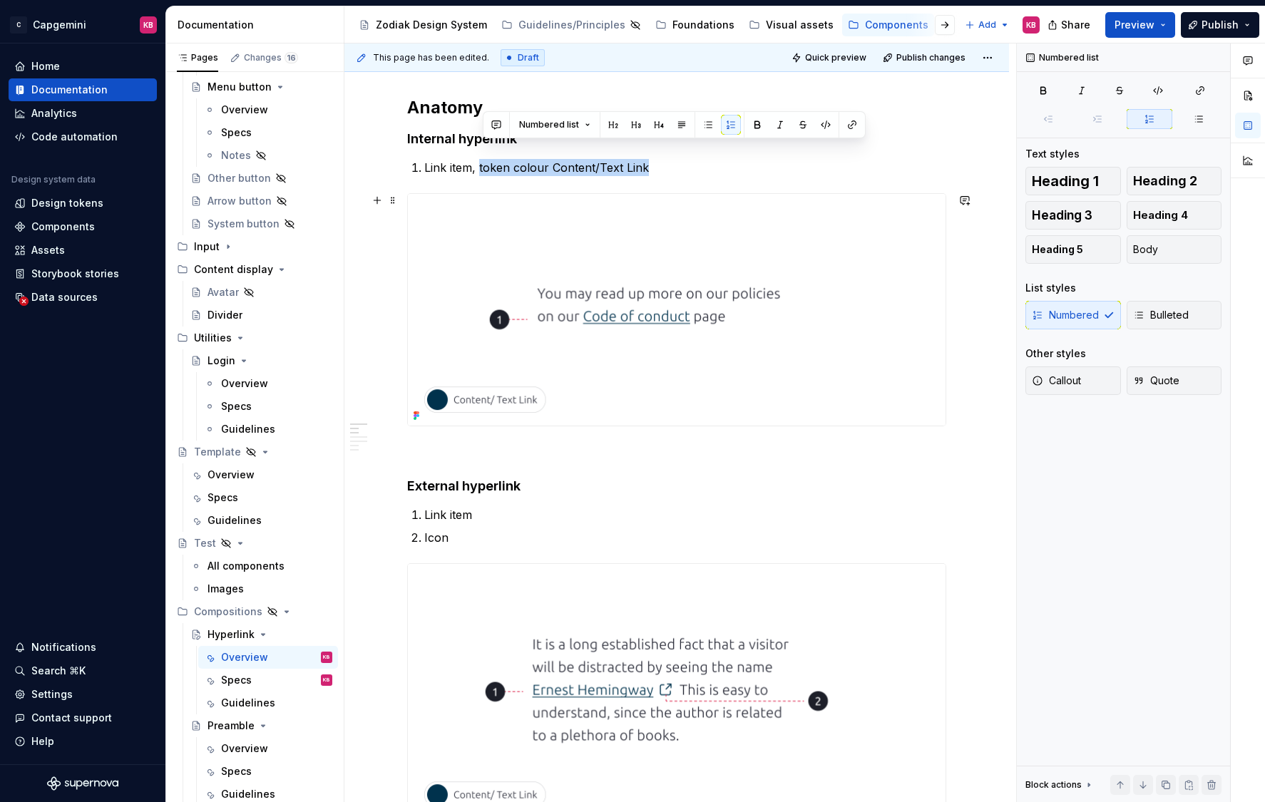
scroll to position [287, 0]
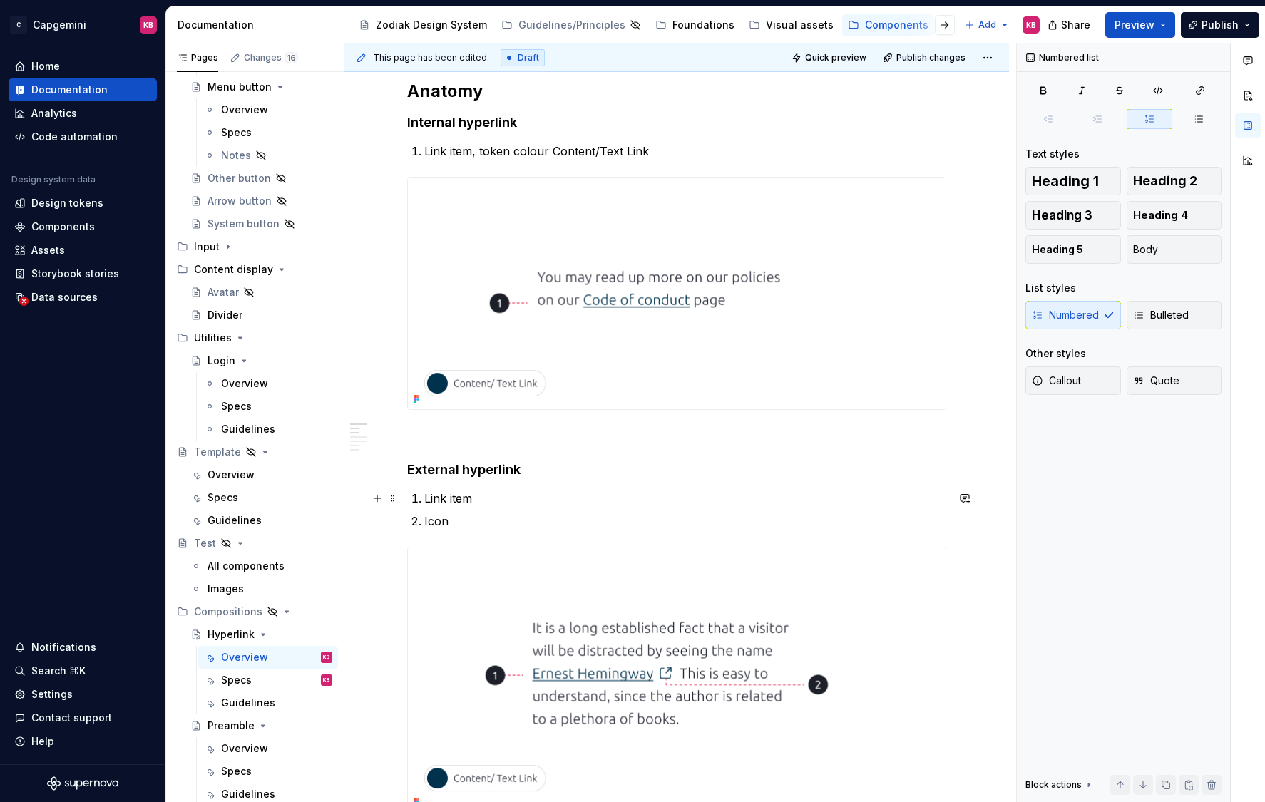
click at [475, 505] on p "Link item" at bounding box center [685, 498] width 522 height 17
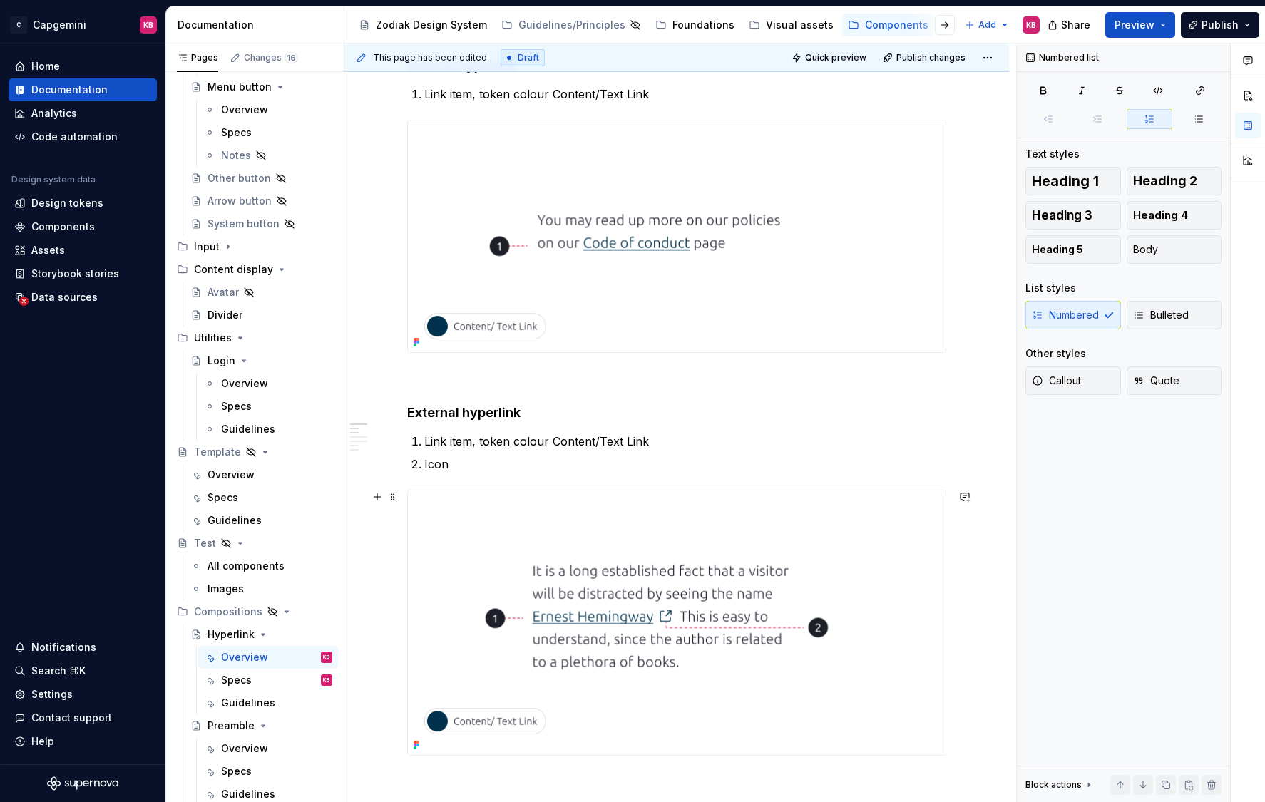
scroll to position [347, 0]
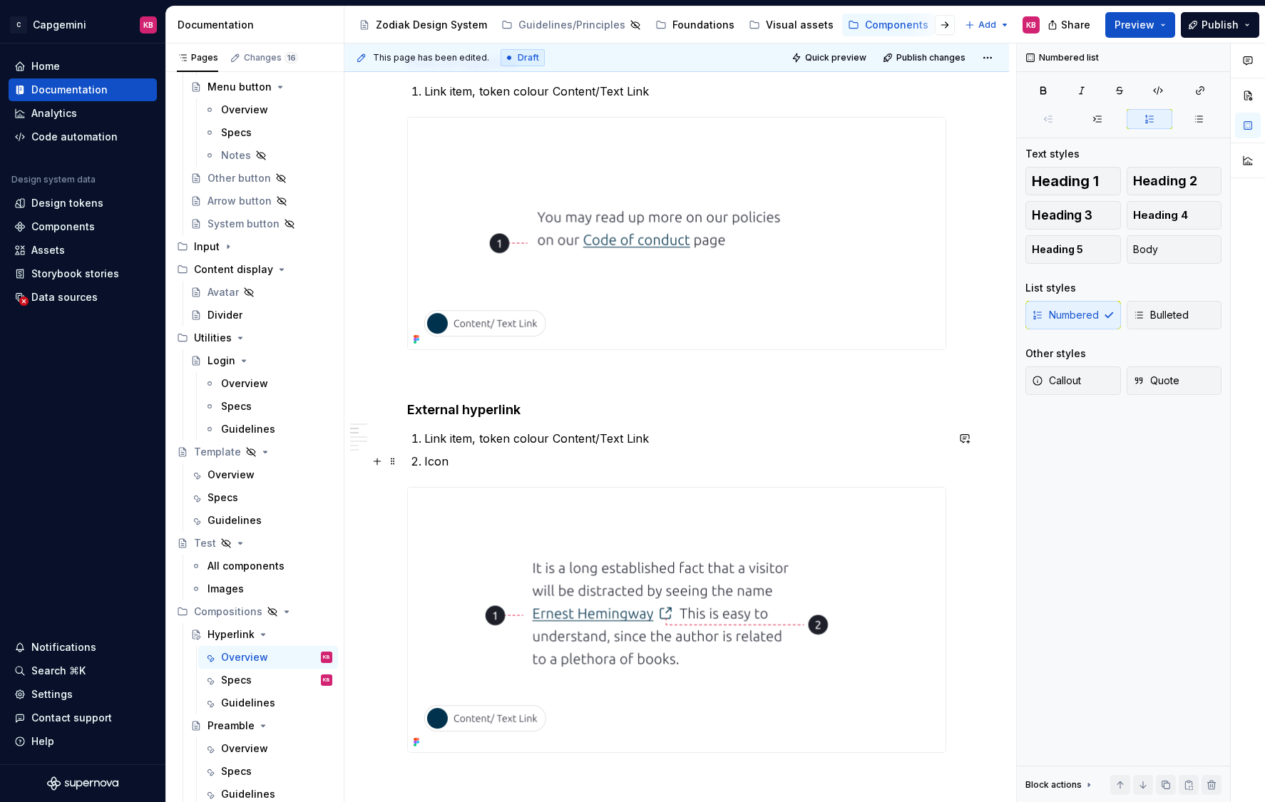
click at [453, 461] on p "Icon" at bounding box center [685, 461] width 522 height 17
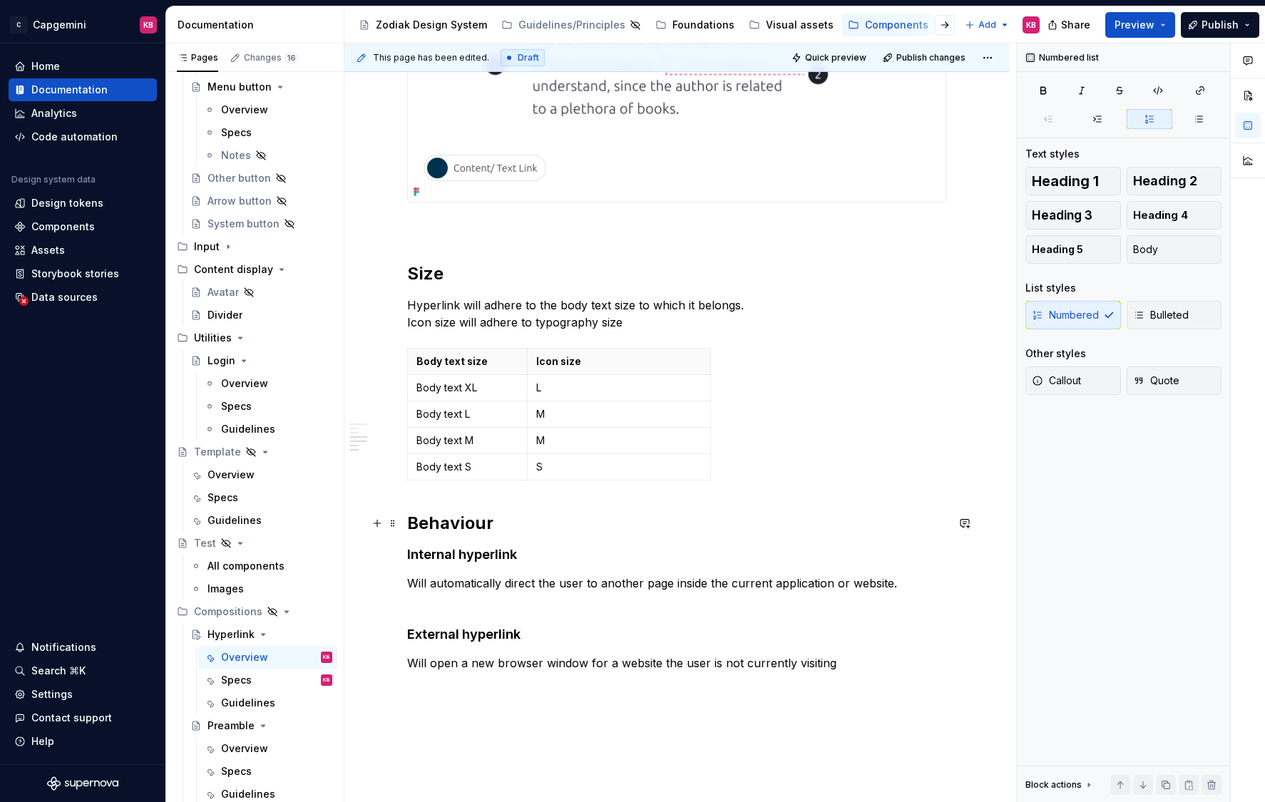
scroll to position [899, 0]
click at [228, 673] on div "Specs" at bounding box center [236, 680] width 31 height 14
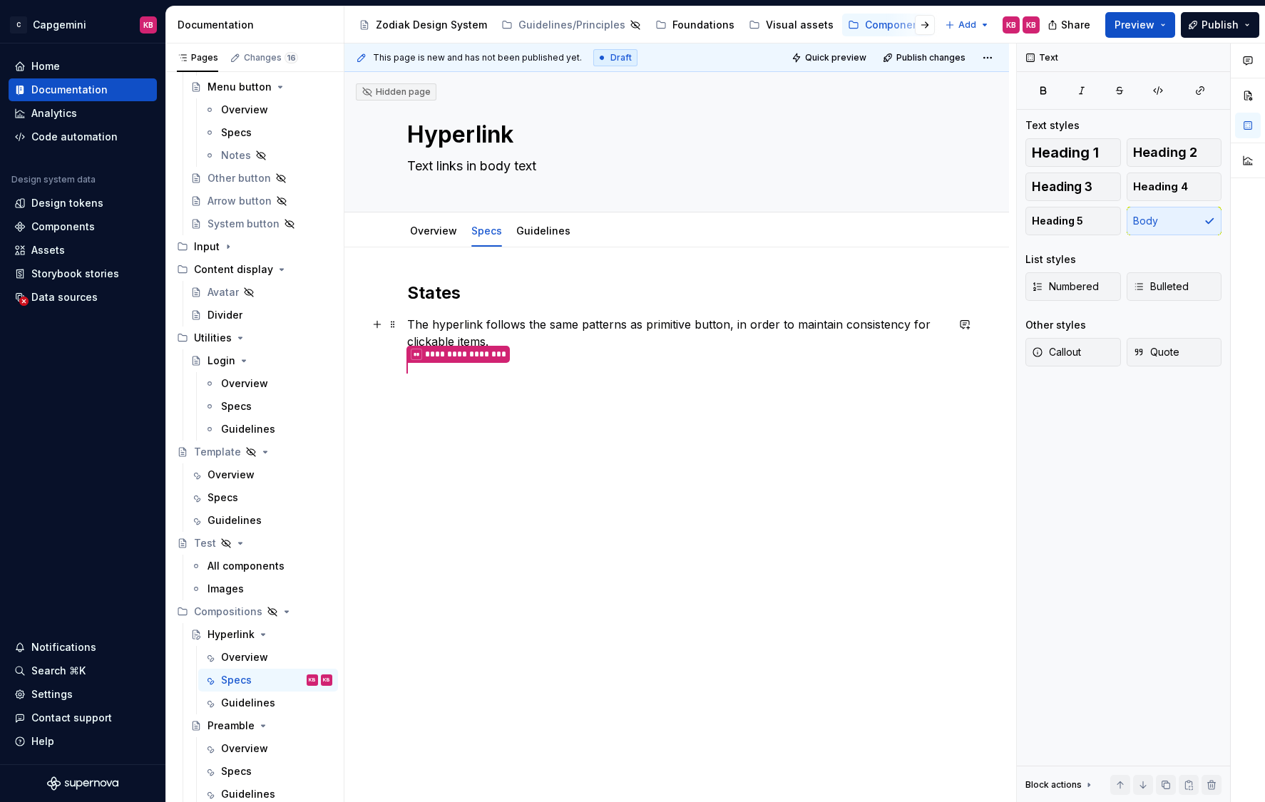
click at [544, 339] on p "The hyperlink follows the same patterns as primitive button, in order to mainta…" at bounding box center [676, 333] width 539 height 34
click at [231, 567] on div "All components" at bounding box center [245, 566] width 77 height 14
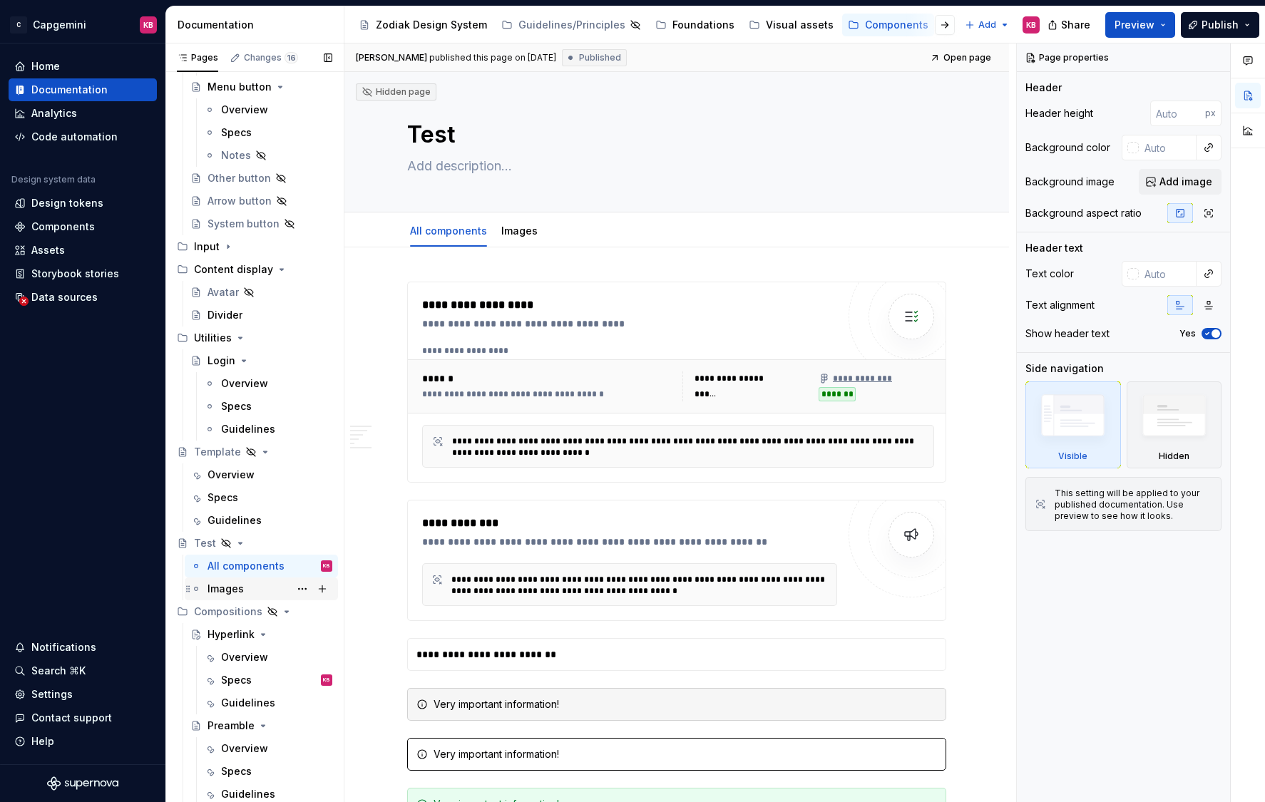
click at [226, 583] on div "Images" at bounding box center [225, 589] width 36 height 14
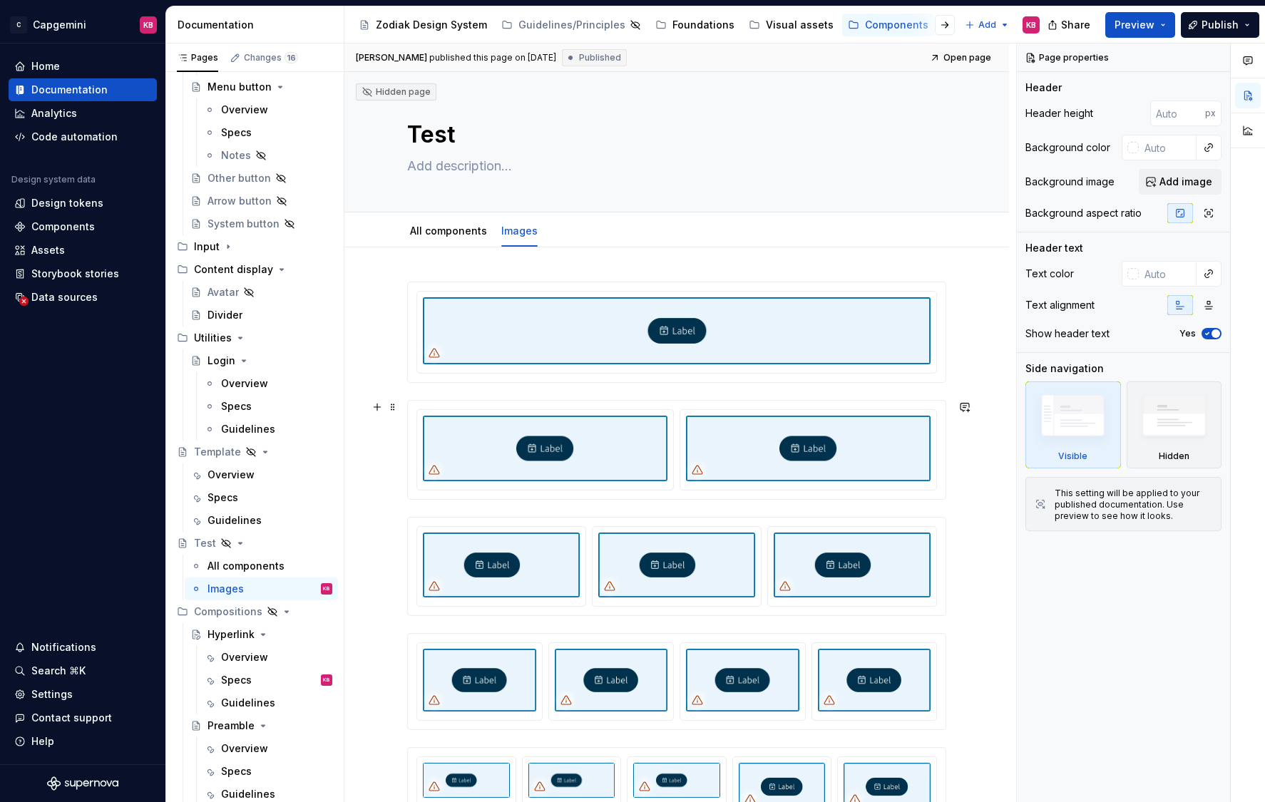
click at [418, 404] on div at bounding box center [676, 450] width 537 height 98
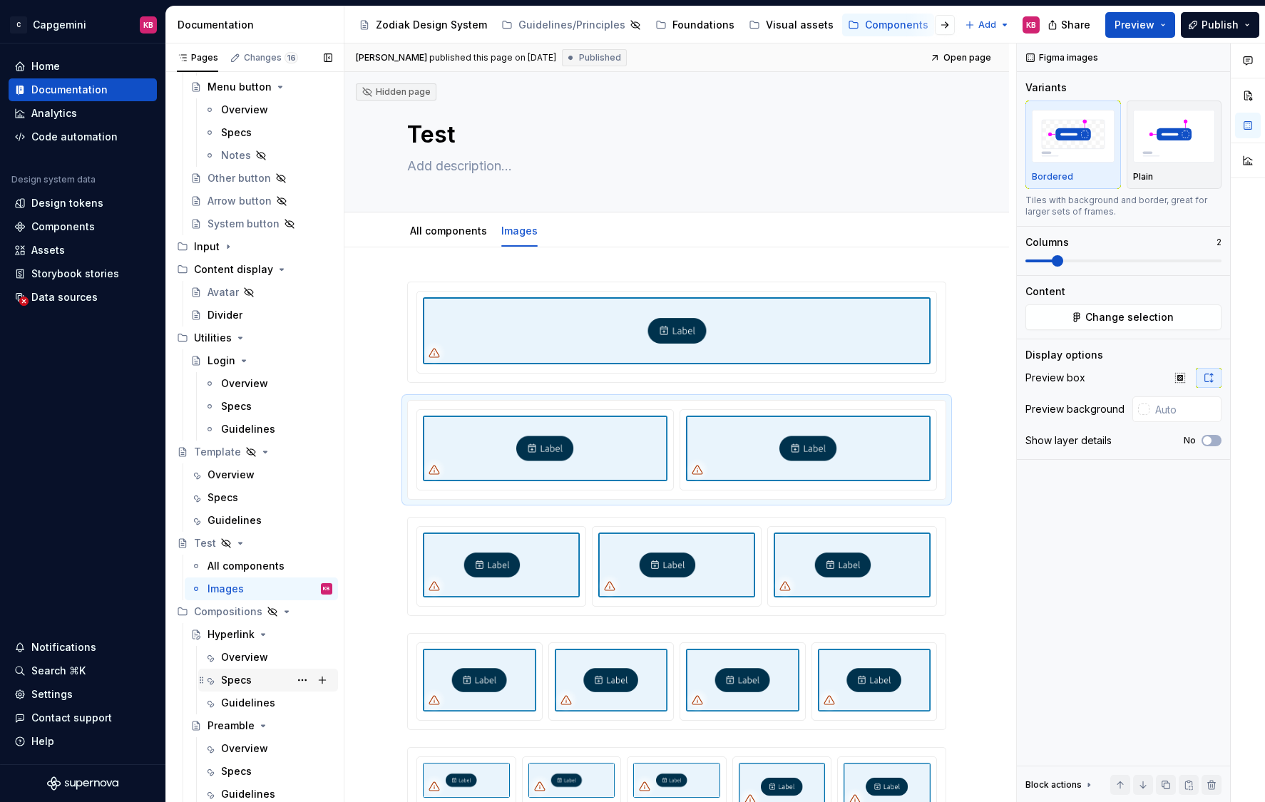
click at [225, 680] on div "Specs" at bounding box center [236, 680] width 31 height 14
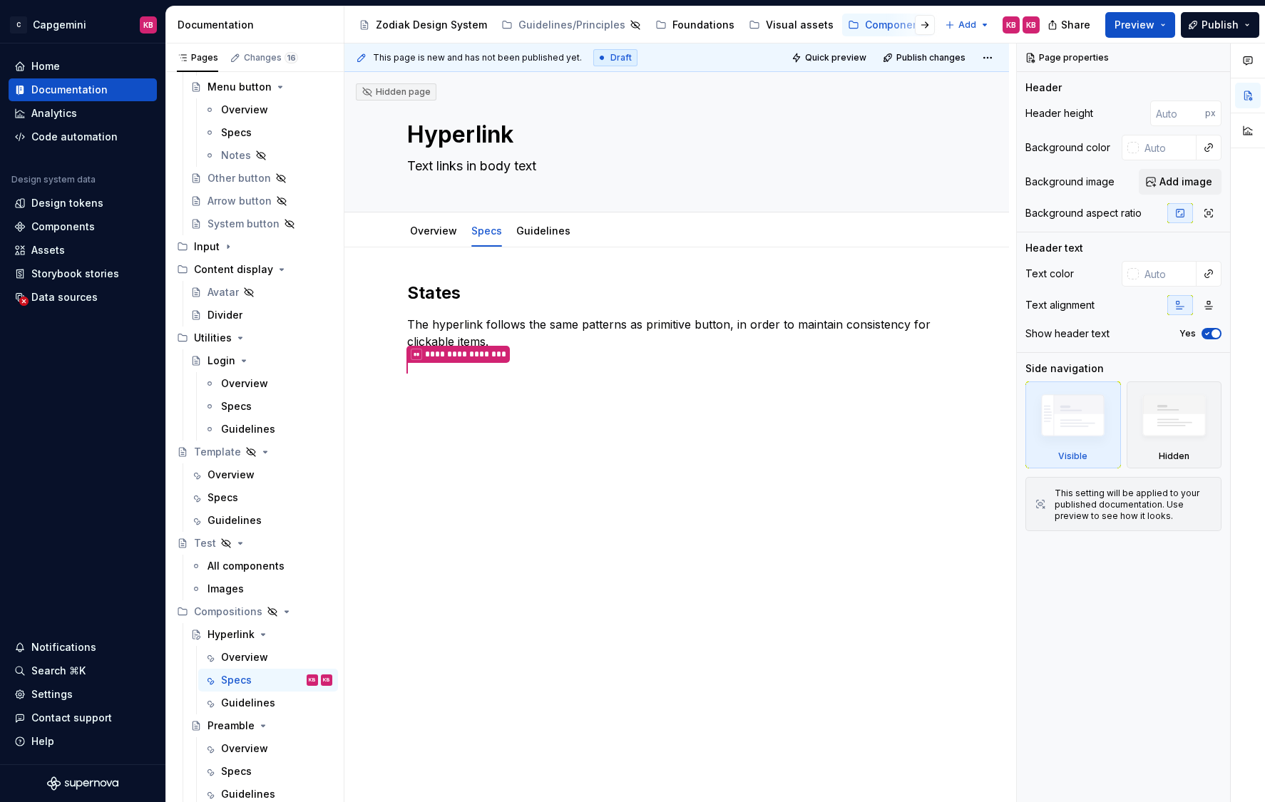
click at [434, 448] on div "**********" at bounding box center [676, 466] width 664 height 439
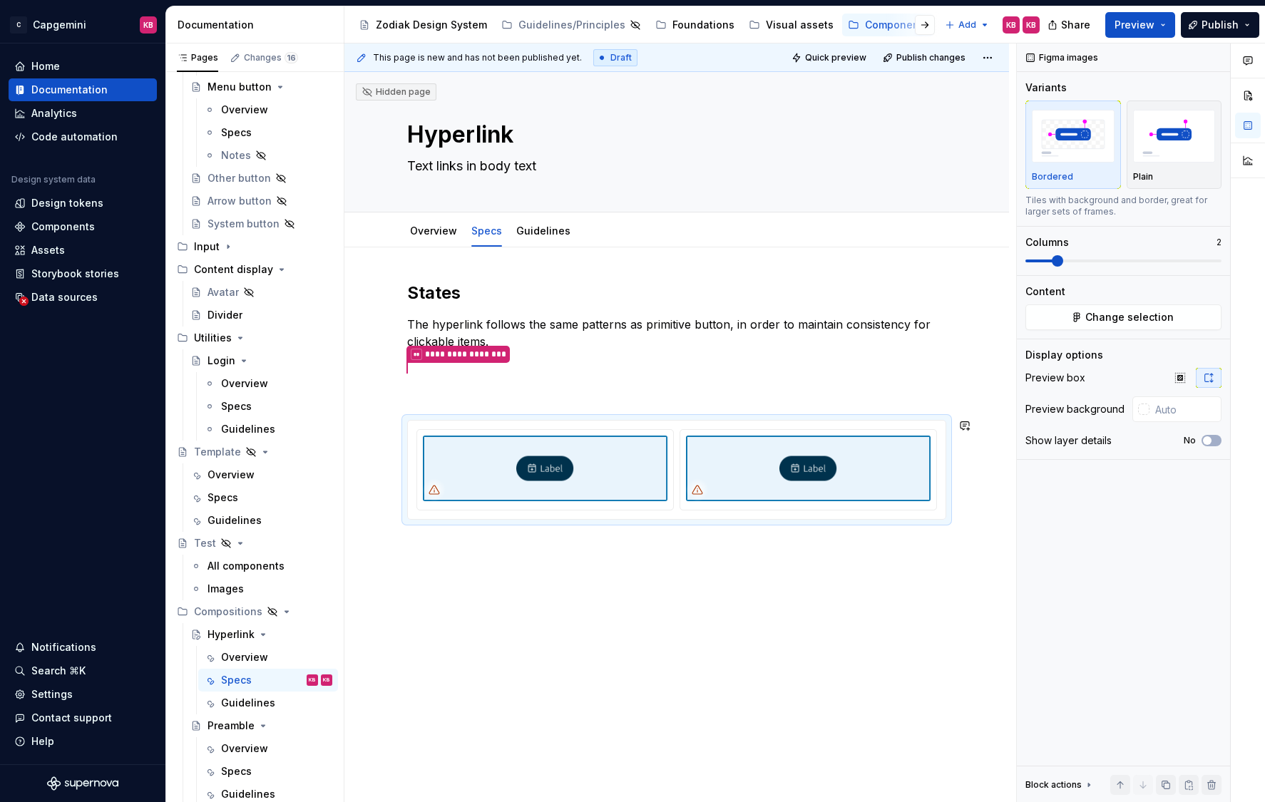
click at [422, 538] on div "**********" at bounding box center [676, 512] width 664 height 530
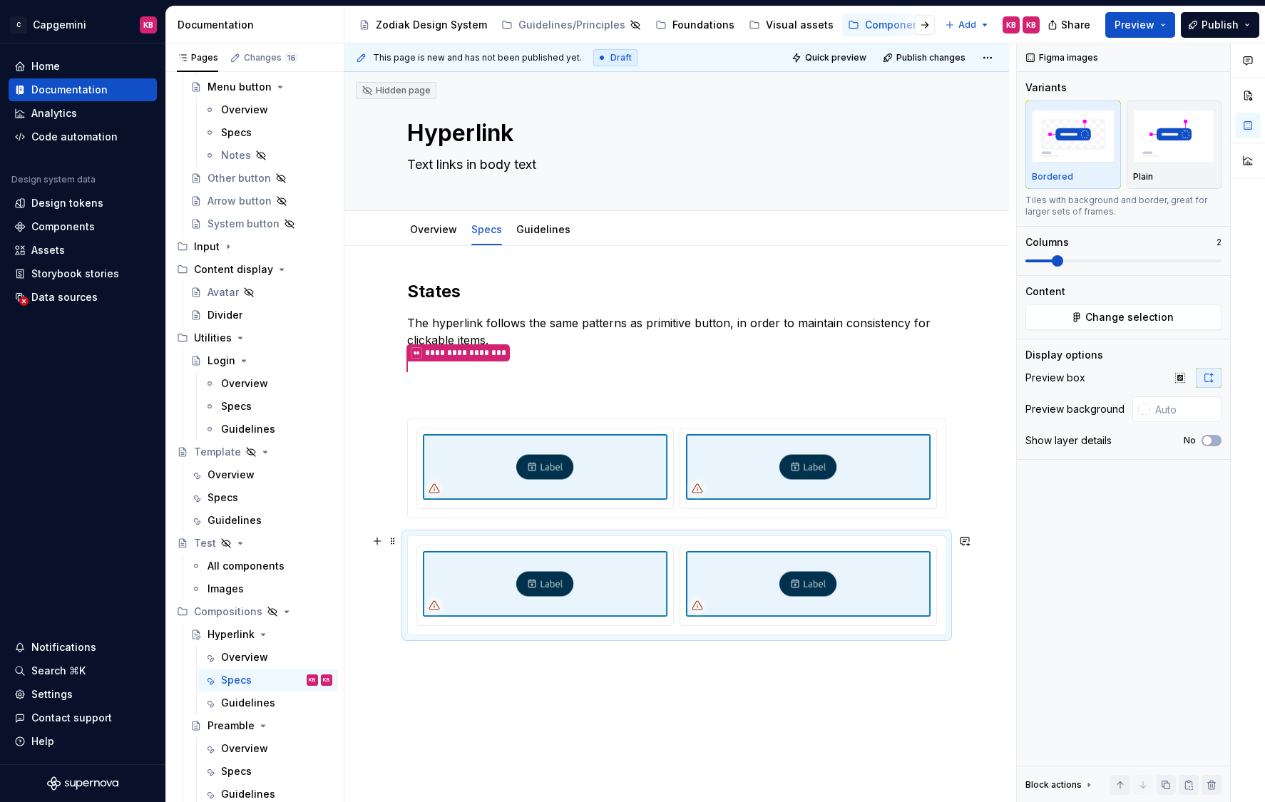
scroll to position [13, 0]
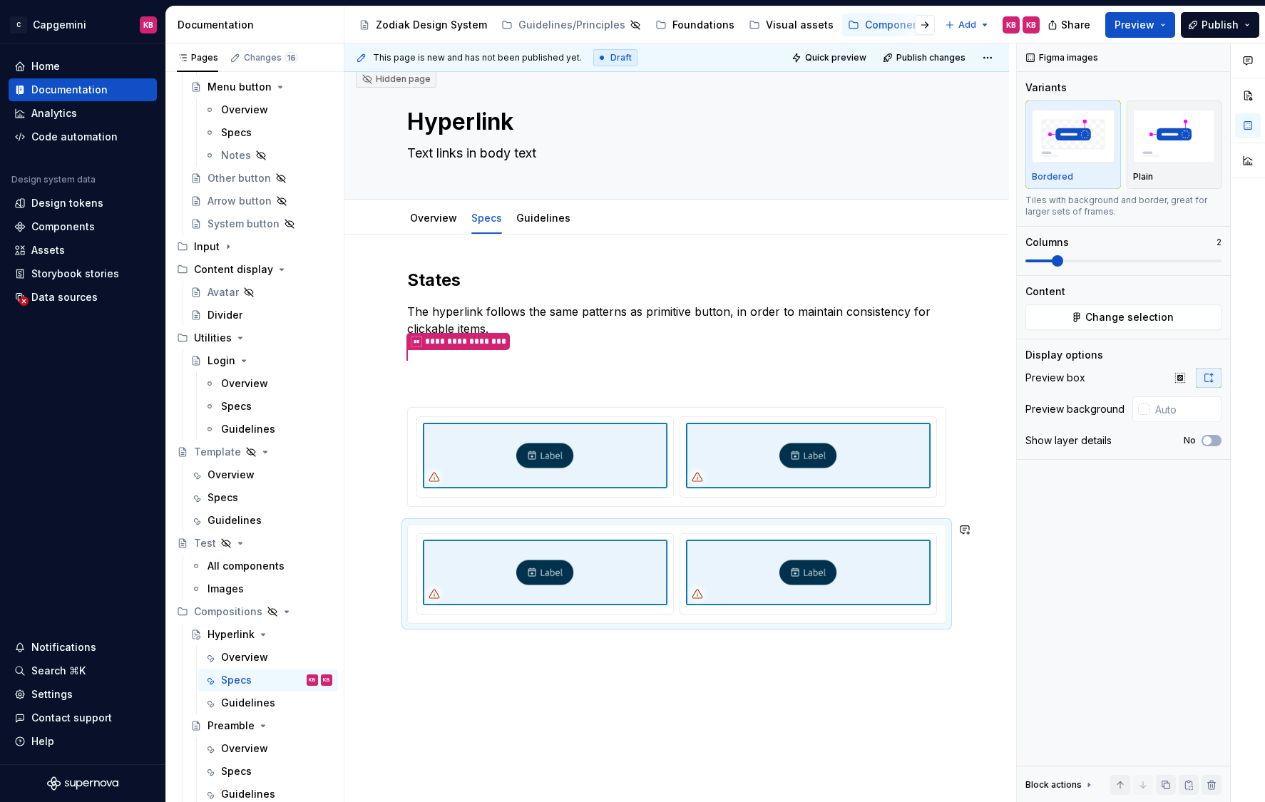
click at [423, 644] on div "**********" at bounding box center [676, 558] width 664 height 647
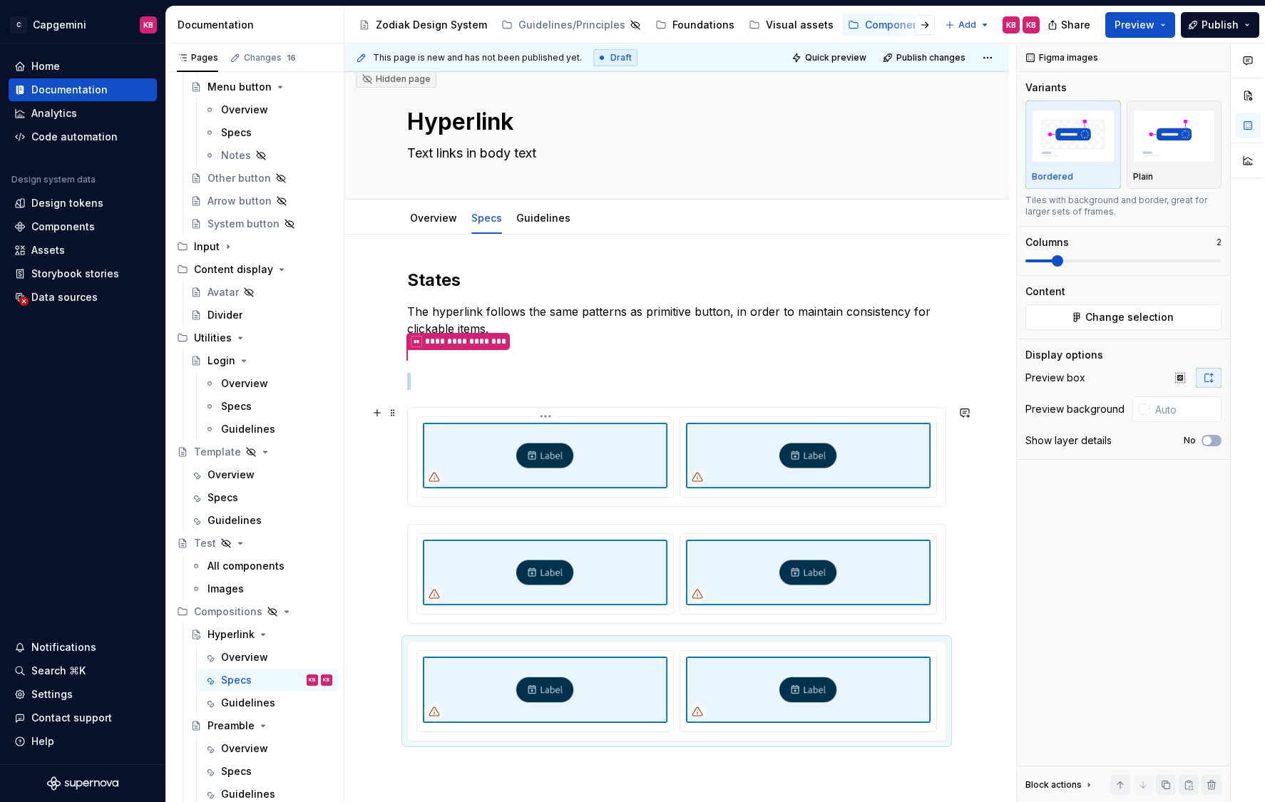
click at [530, 471] on img at bounding box center [545, 456] width 244 height 66
click at [536, 455] on img at bounding box center [545, 456] width 244 height 66
click at [506, 452] on img at bounding box center [545, 456] width 244 height 66
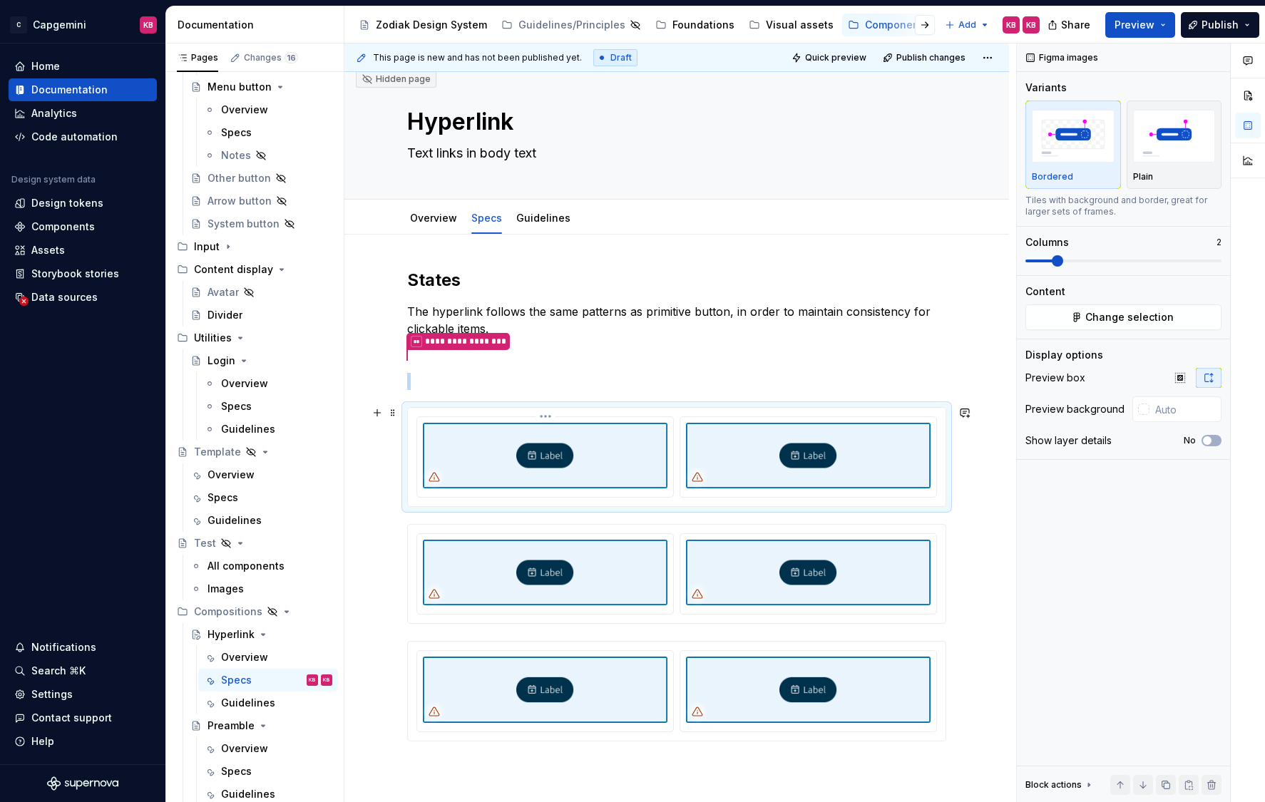
click at [546, 414] on html "C Capgemini KB Home Documentation Analytics Code automation Design system data …" at bounding box center [632, 401] width 1265 height 802
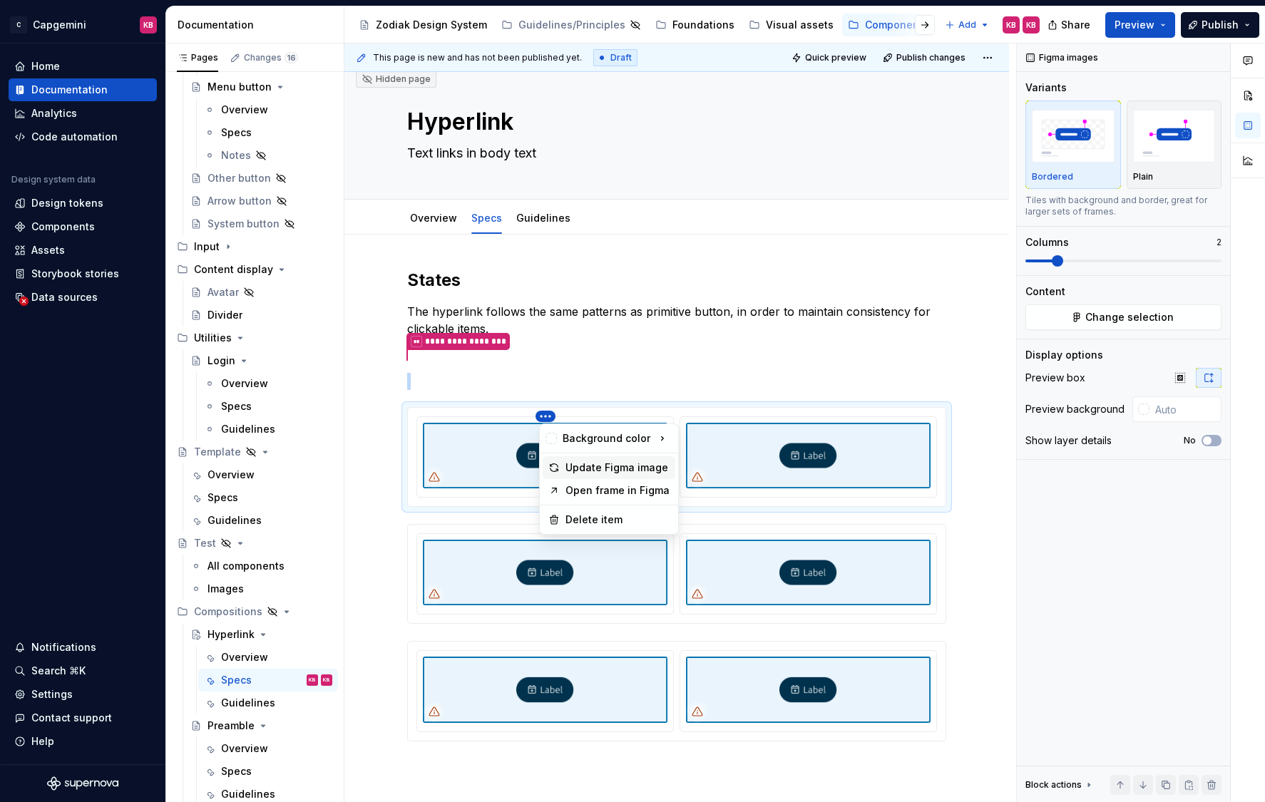
click at [582, 468] on div "Update Figma image" at bounding box center [617, 467] width 104 height 14
click at [582, 468] on img at bounding box center [545, 456] width 244 height 66
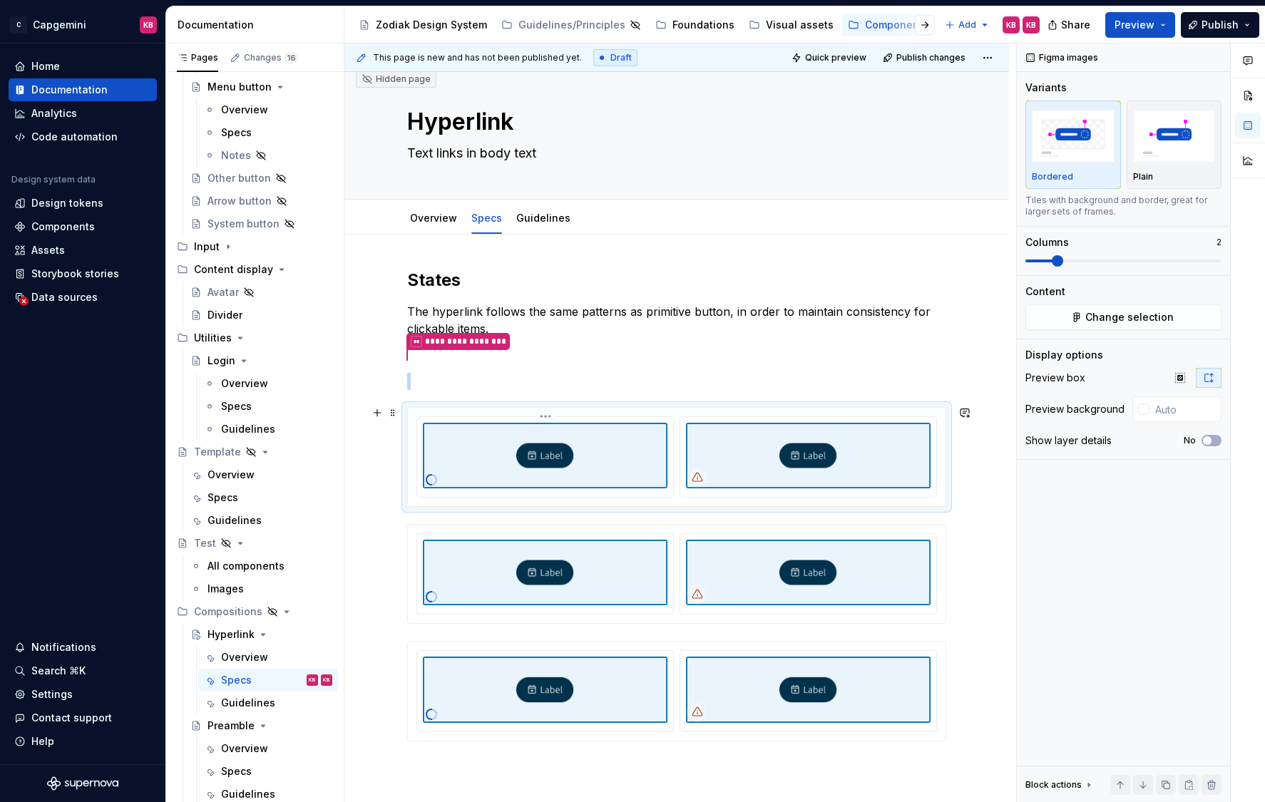
click at [570, 465] on img at bounding box center [545, 456] width 244 height 66
click at [551, 413] on html "C Capgemini KB Home Documentation Analytics Code automation Design system data …" at bounding box center [632, 401] width 1265 height 802
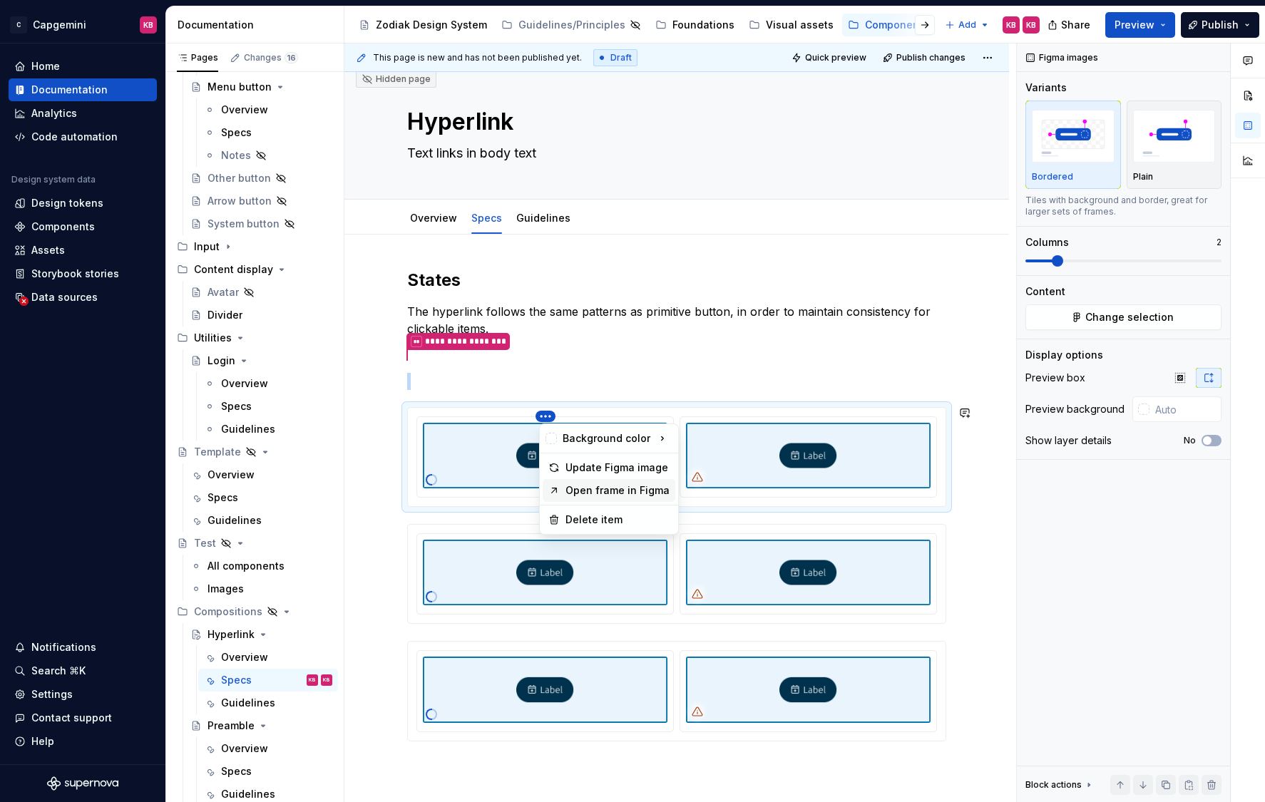
click at [557, 488] on icon at bounding box center [553, 490] width 11 height 11
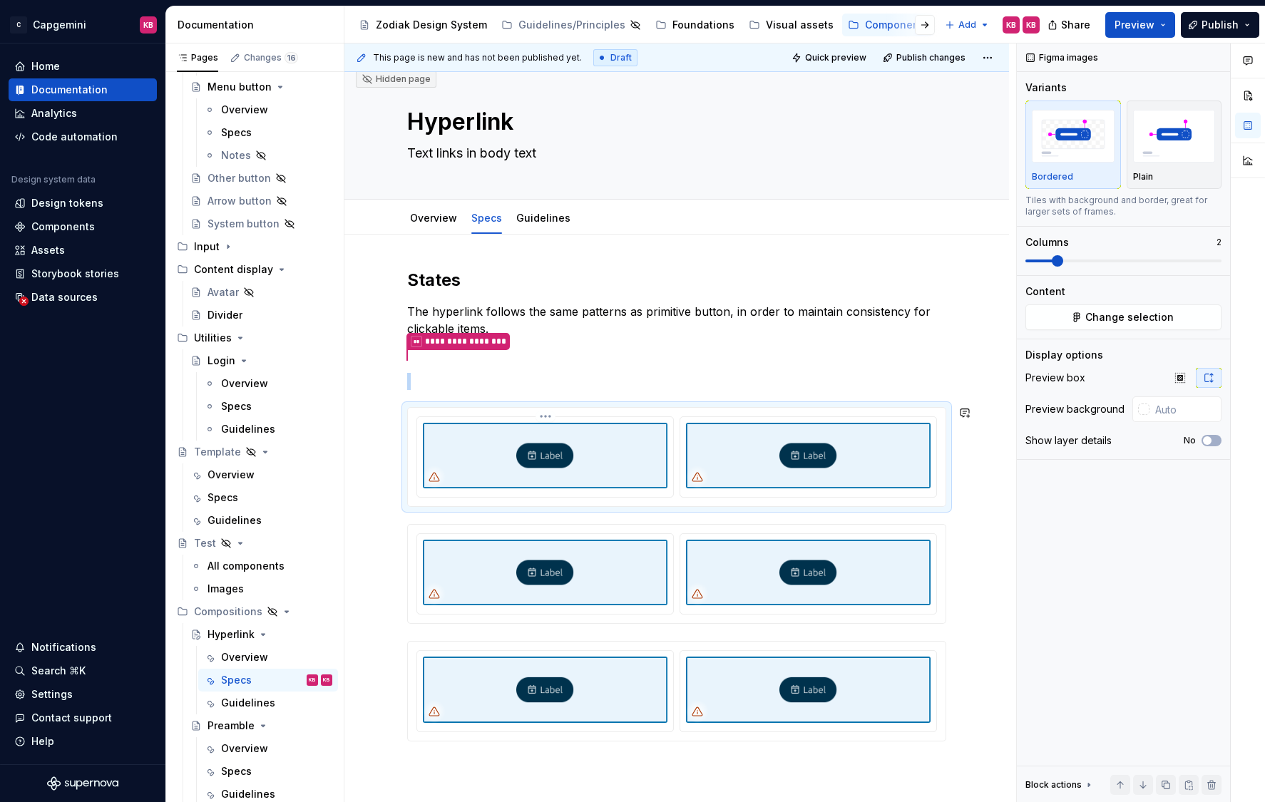
type textarea "*"
click at [537, 446] on img at bounding box center [545, 456] width 244 height 66
click at [545, 448] on img at bounding box center [545, 456] width 244 height 66
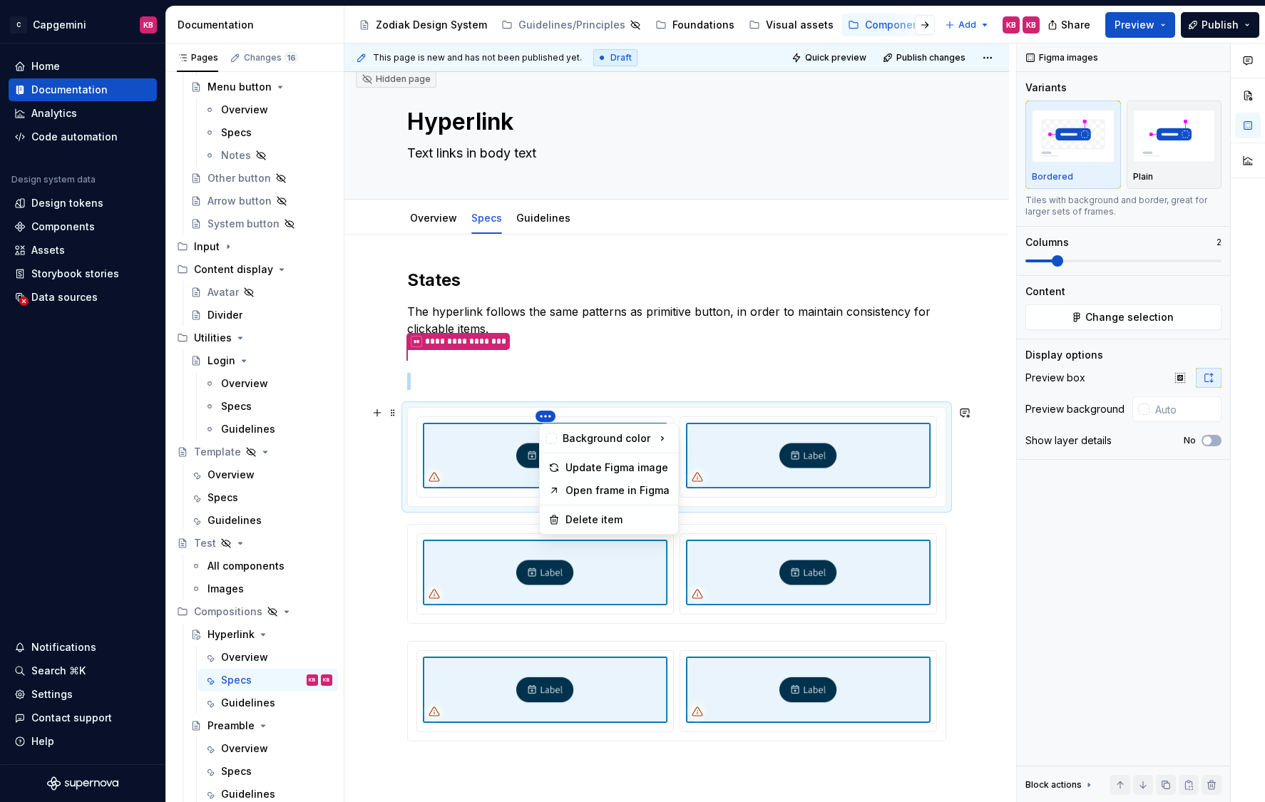
click at [547, 416] on html "C Capgemini KB Home Documentation Analytics Code automation Design system data …" at bounding box center [632, 401] width 1265 height 802
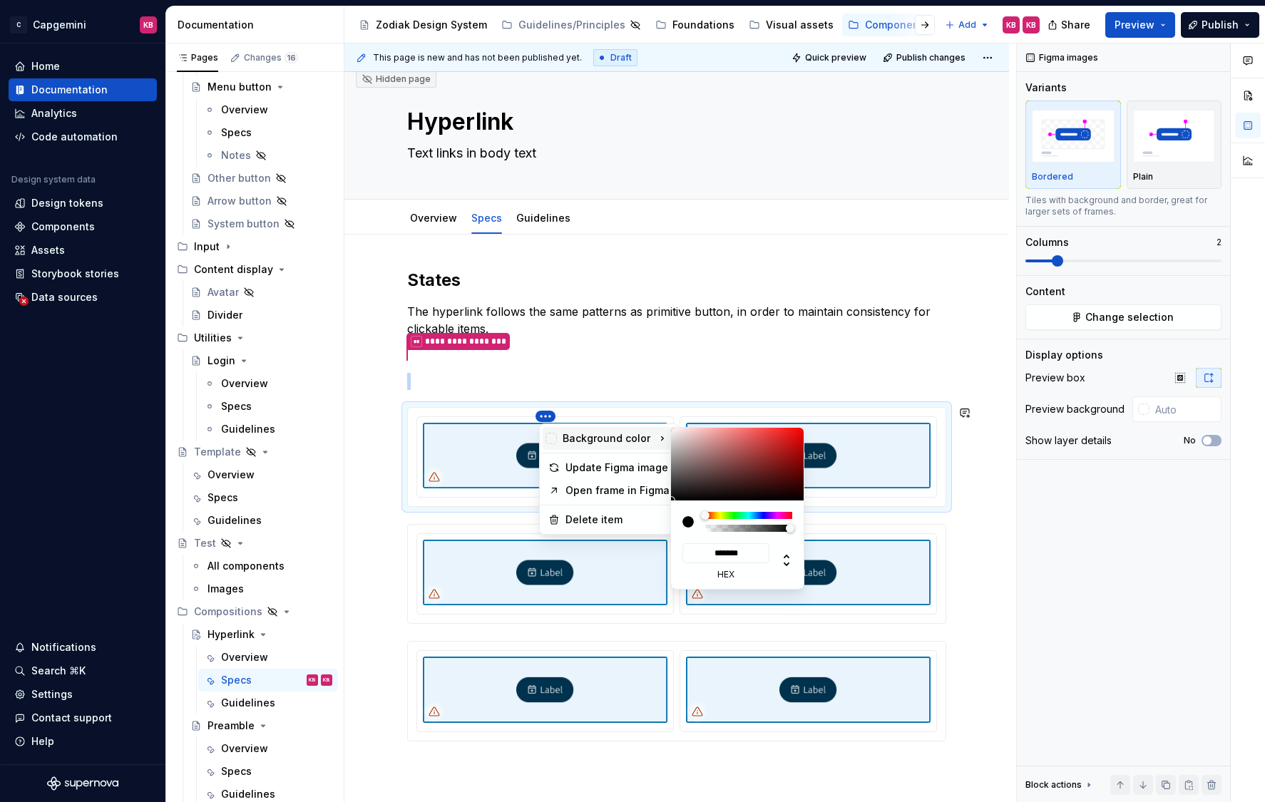
click at [552, 437] on div at bounding box center [550, 438] width 11 height 11
drag, startPoint x: 751, startPoint y: 563, endPoint x: 714, endPoint y: 565, distance: 37.8
click at [714, 563] on input "*******" at bounding box center [725, 553] width 87 height 20
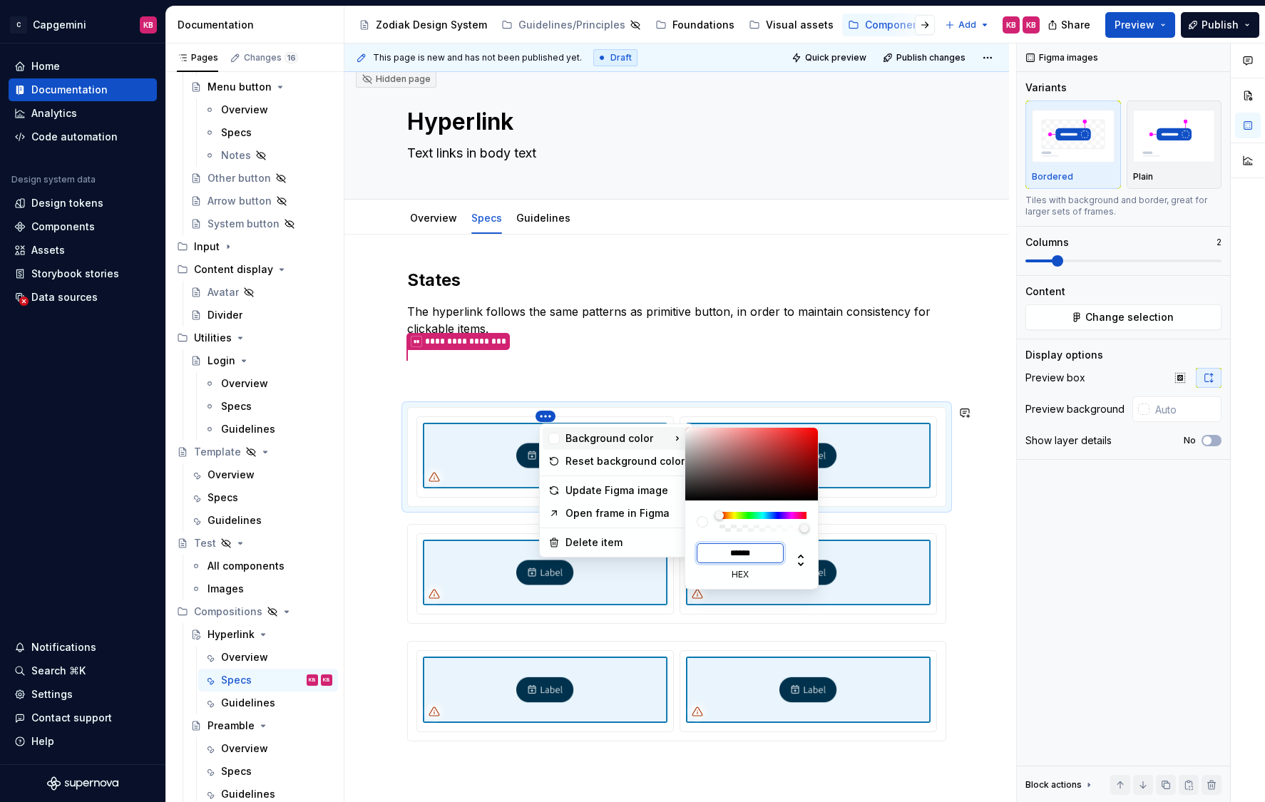
type input "******"
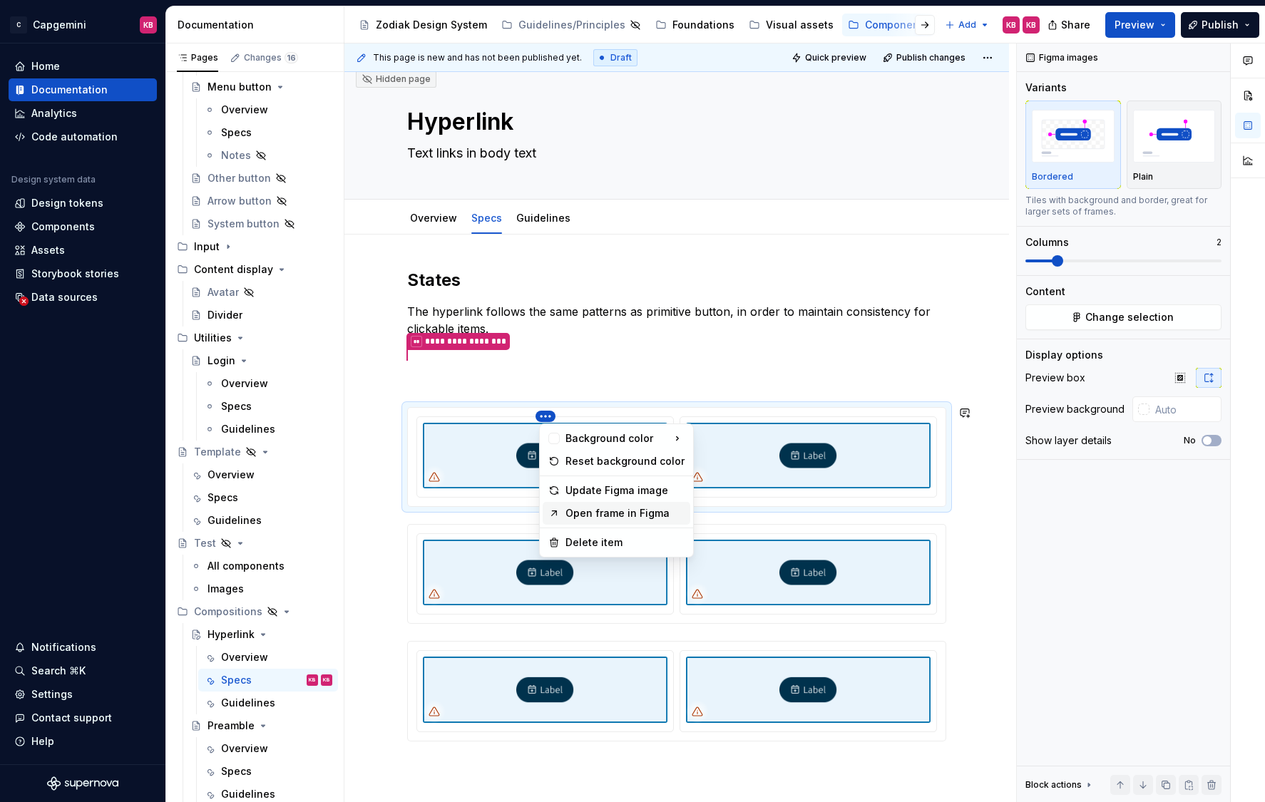
click at [642, 510] on div "Open frame in Figma" at bounding box center [624, 513] width 119 height 14
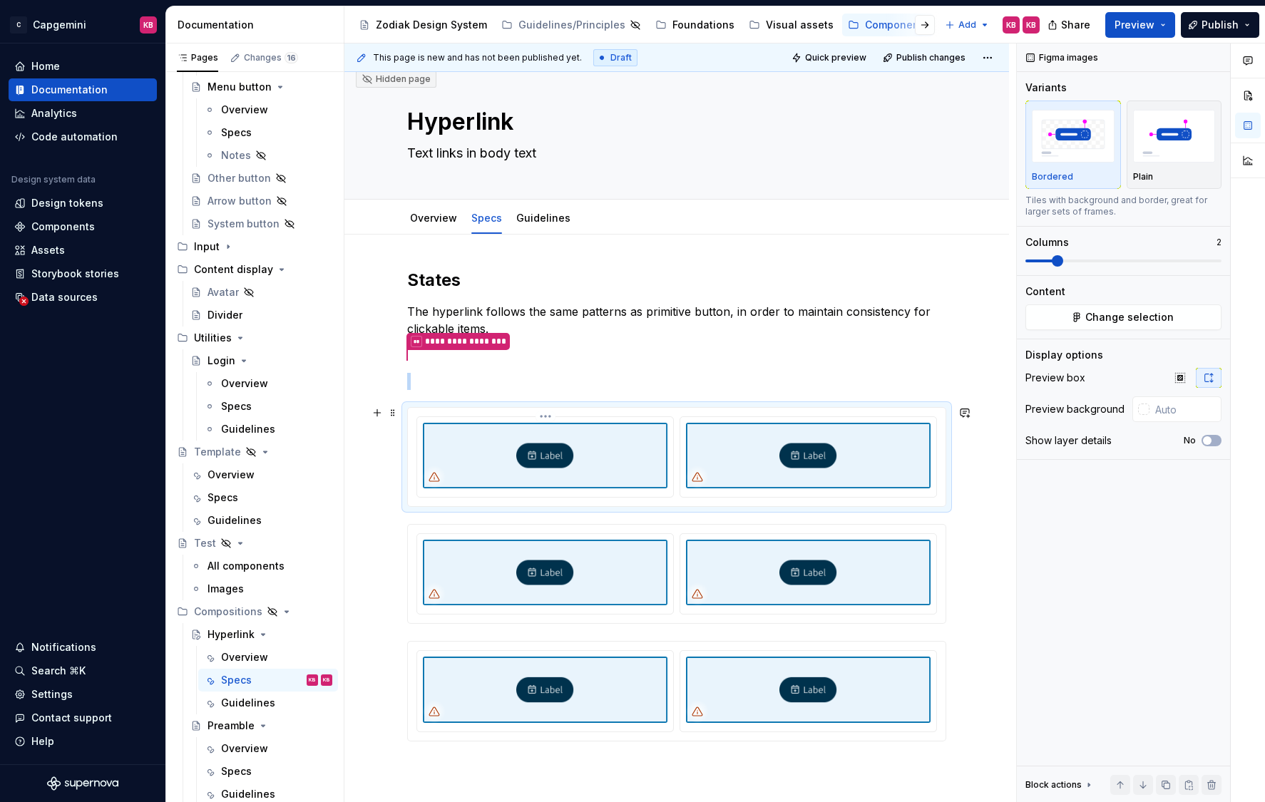
click at [543, 457] on img at bounding box center [545, 456] width 244 height 66
click at [557, 455] on img at bounding box center [545, 456] width 244 height 66
click at [1107, 321] on span "Change selection" at bounding box center [1129, 317] width 88 height 14
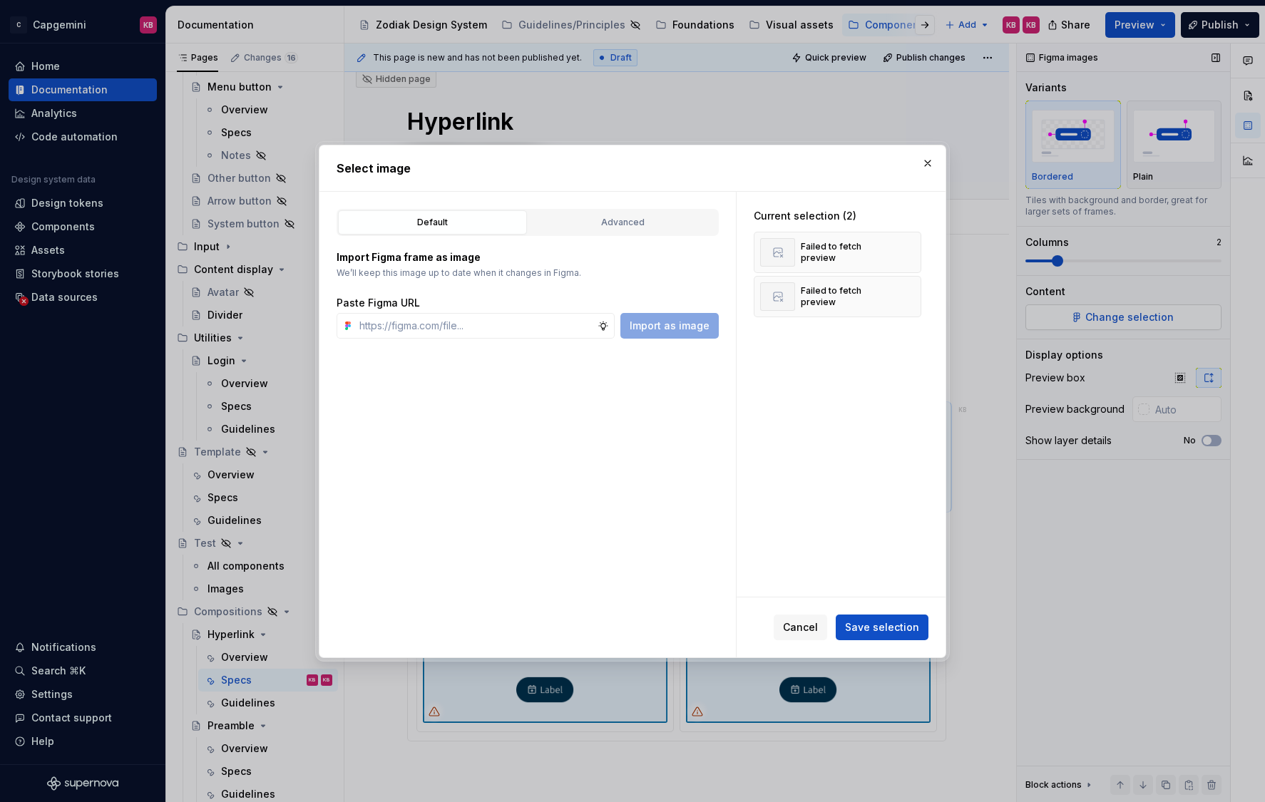
type textarea "*"
type input "[URL][DOMAIN_NAME]"
click at [648, 331] on span "Import as image" at bounding box center [669, 326] width 80 height 14
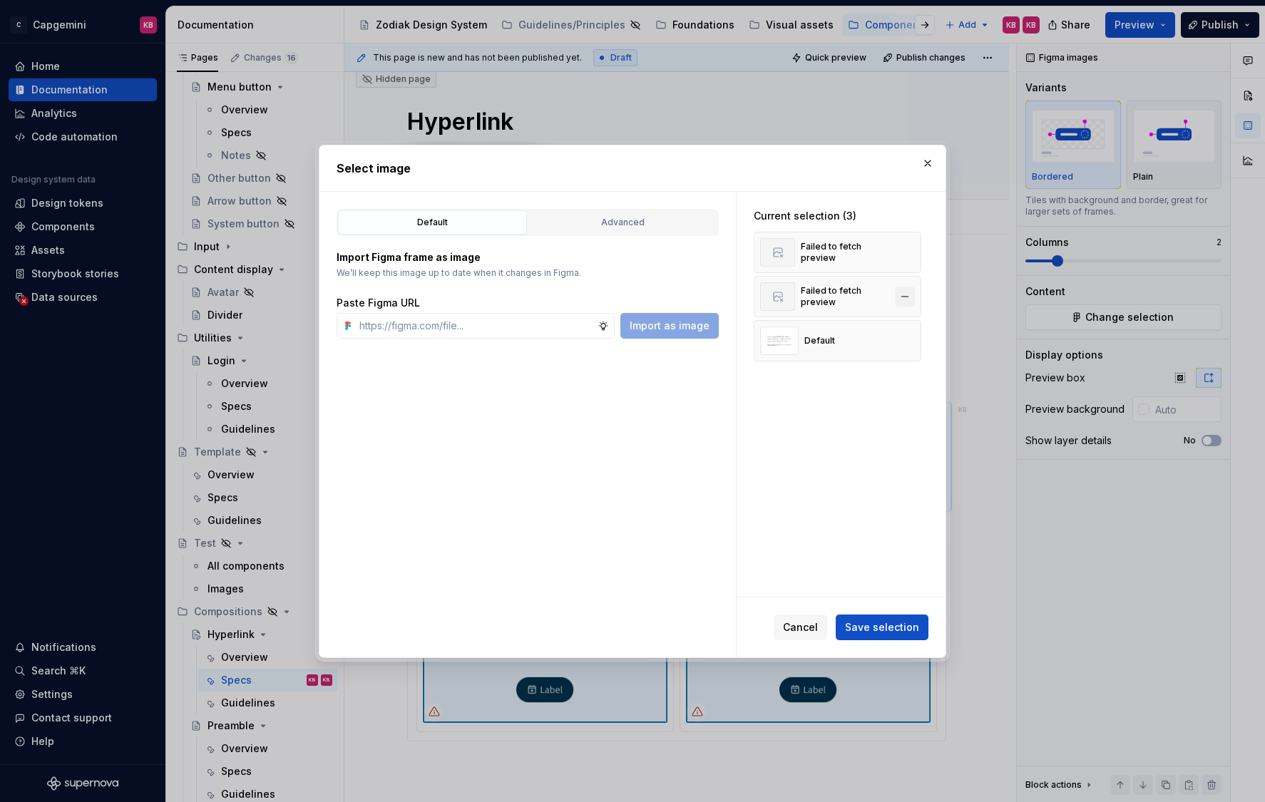
click at [907, 294] on button "button" at bounding box center [905, 297] width 20 height 20
click at [908, 249] on button "button" at bounding box center [905, 252] width 20 height 20
click at [863, 633] on span "Save selection" at bounding box center [882, 627] width 74 height 14
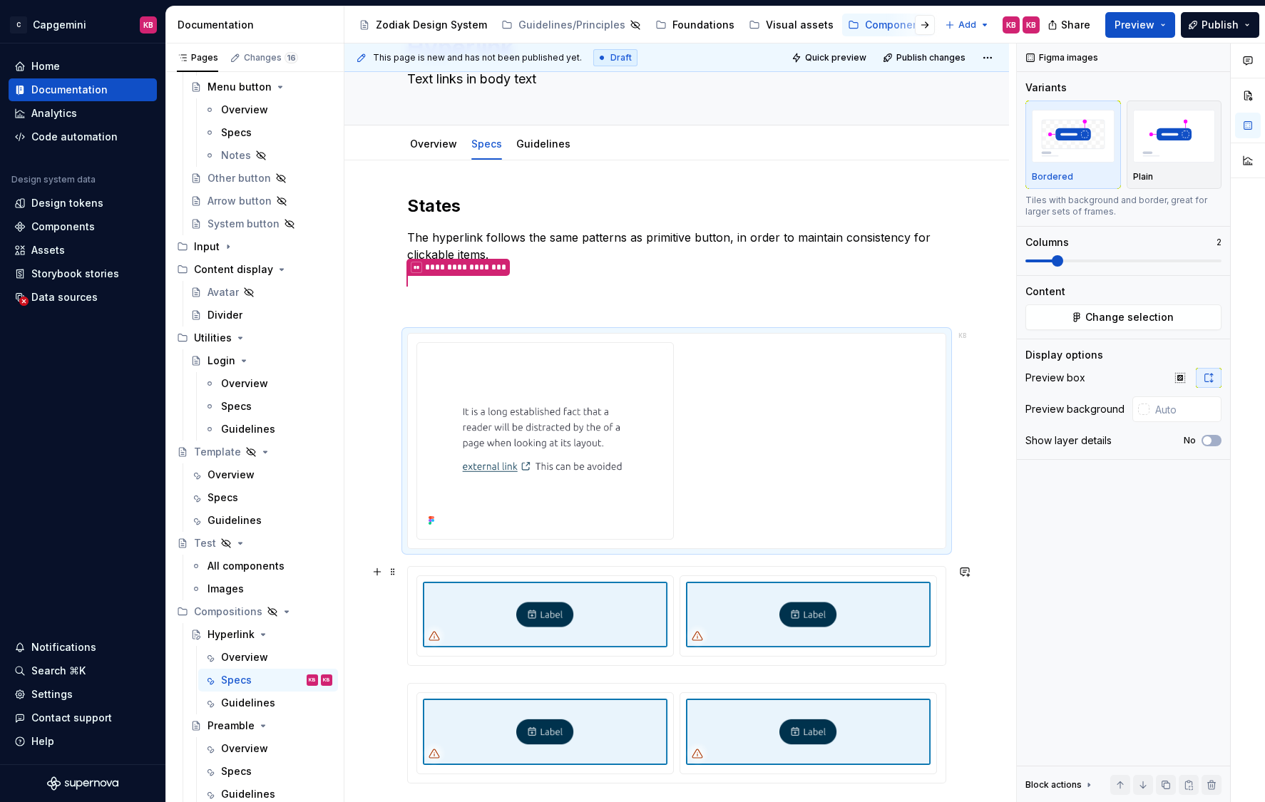
scroll to position [96, 0]
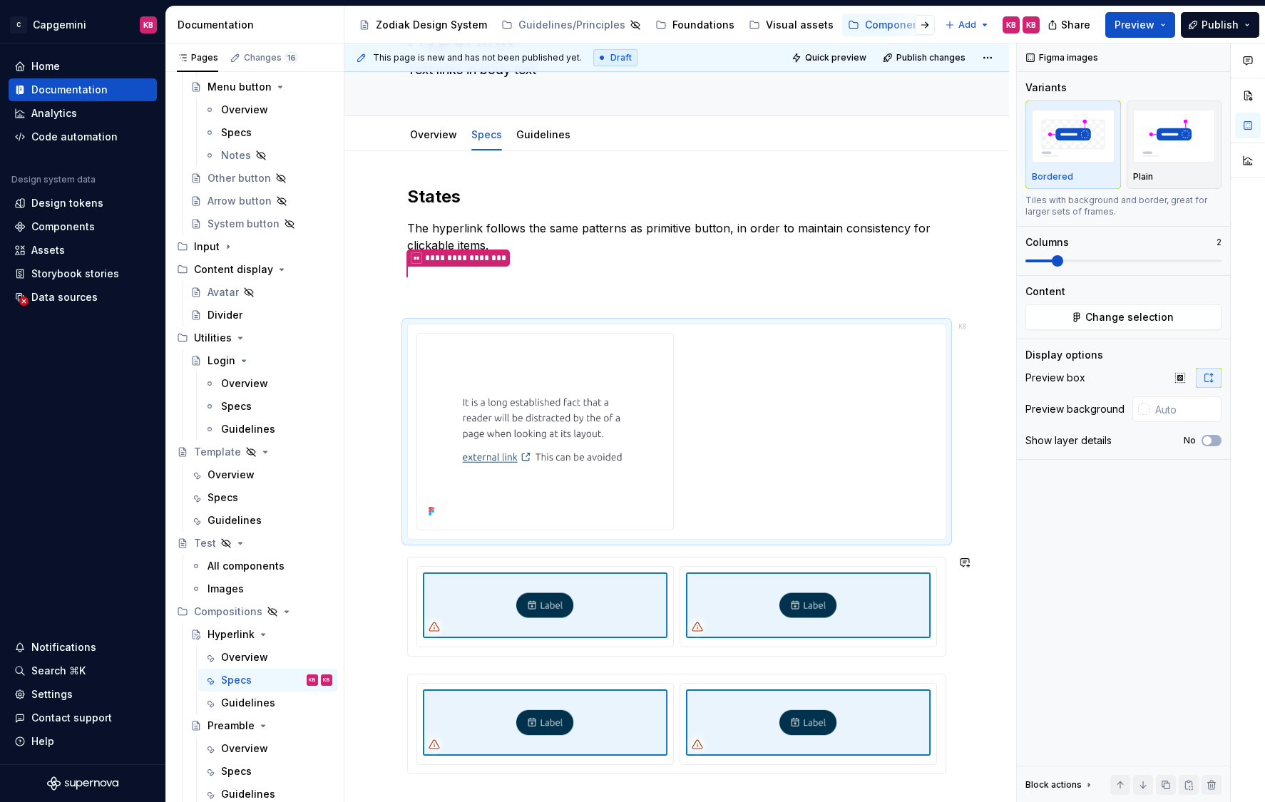
click at [485, 547] on div "**********" at bounding box center [676, 479] width 539 height 589
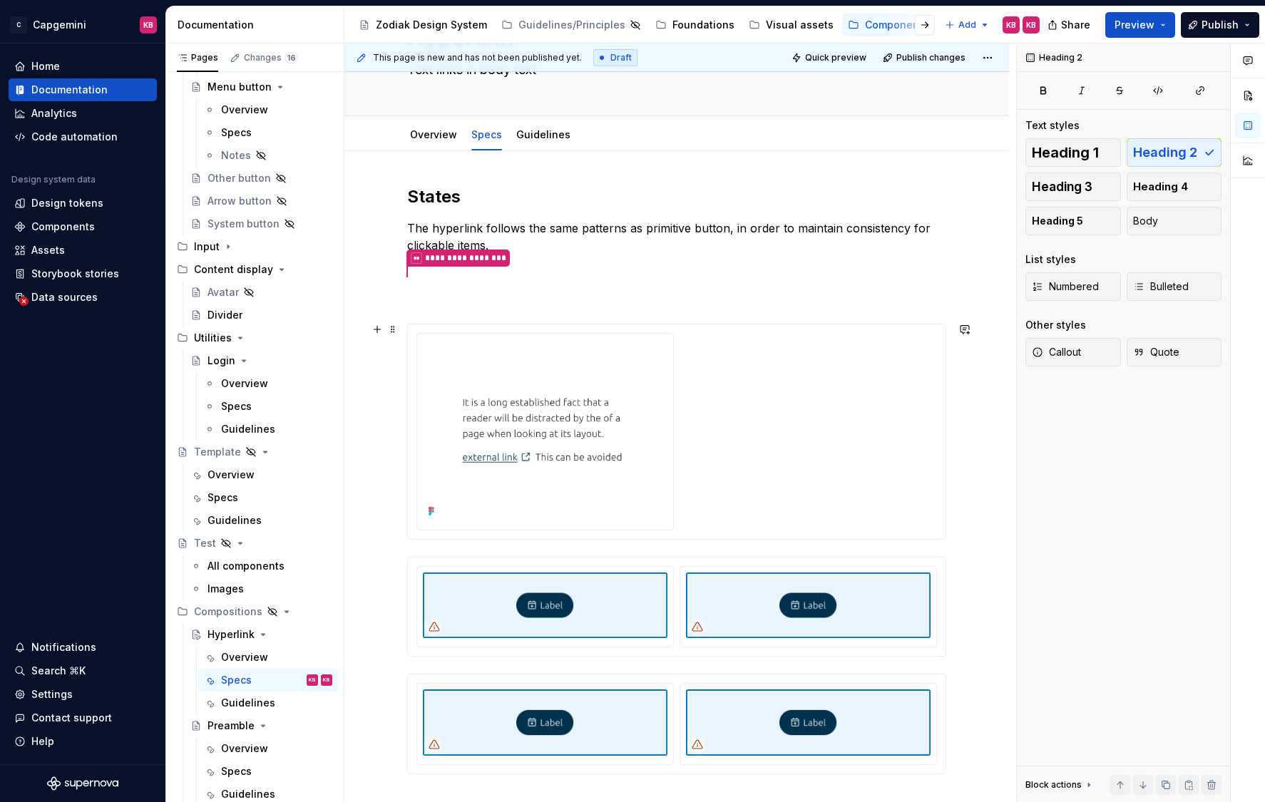
click at [492, 530] on div at bounding box center [676, 431] width 537 height 215
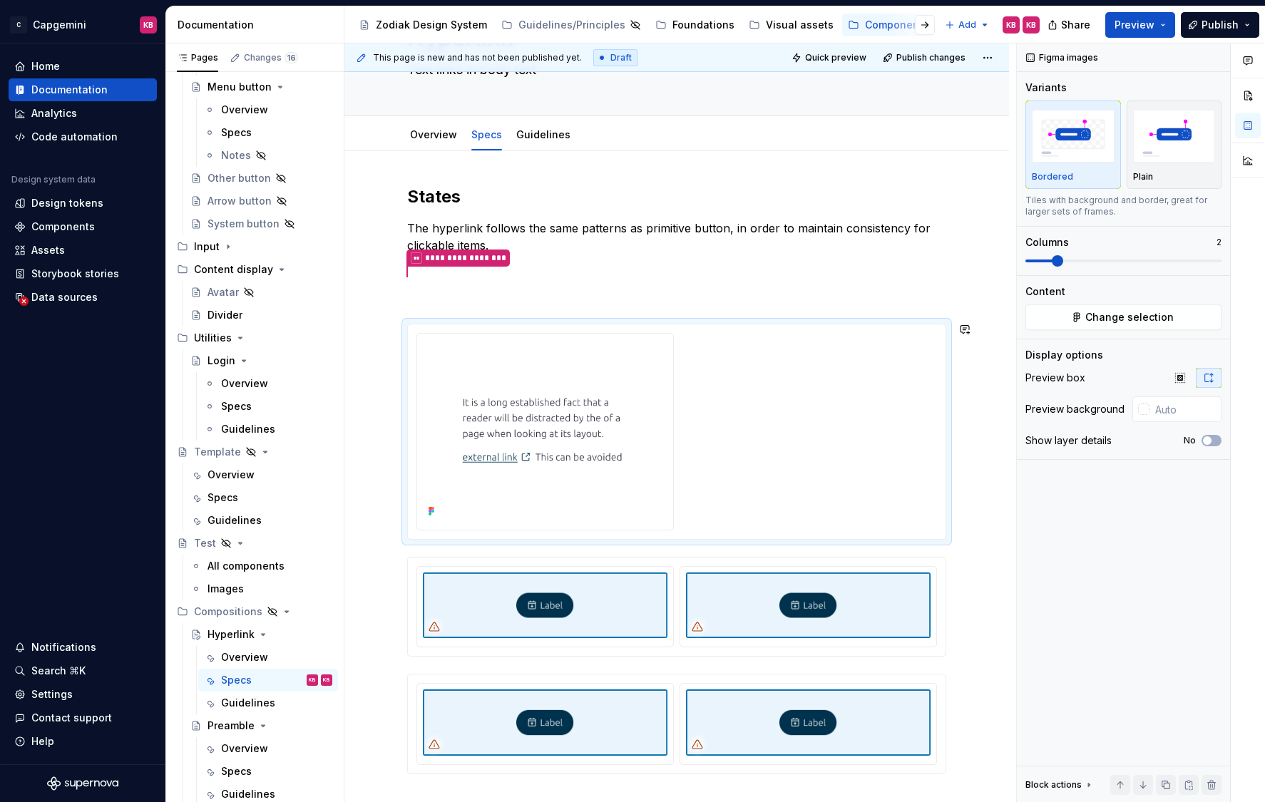
click at [491, 545] on div "**********" at bounding box center [676, 479] width 539 height 589
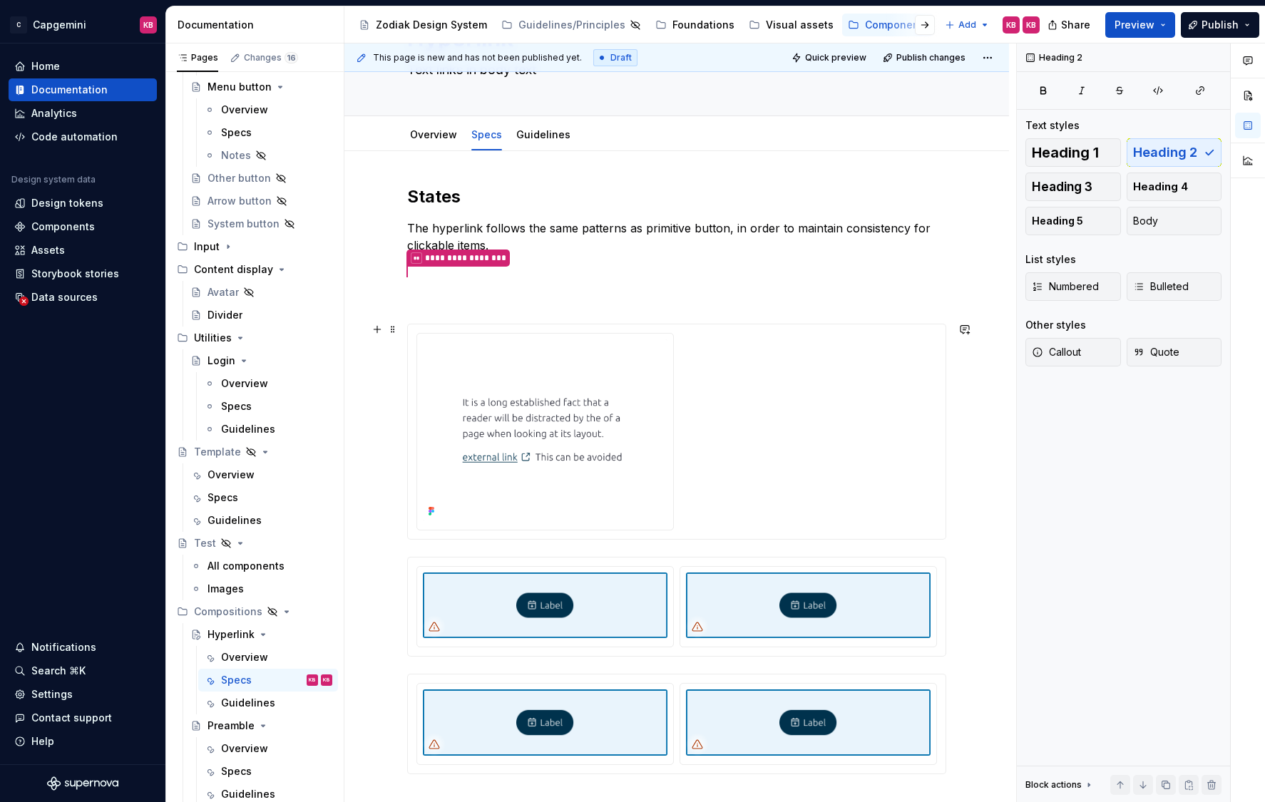
click at [763, 451] on div at bounding box center [676, 431] width 520 height 197
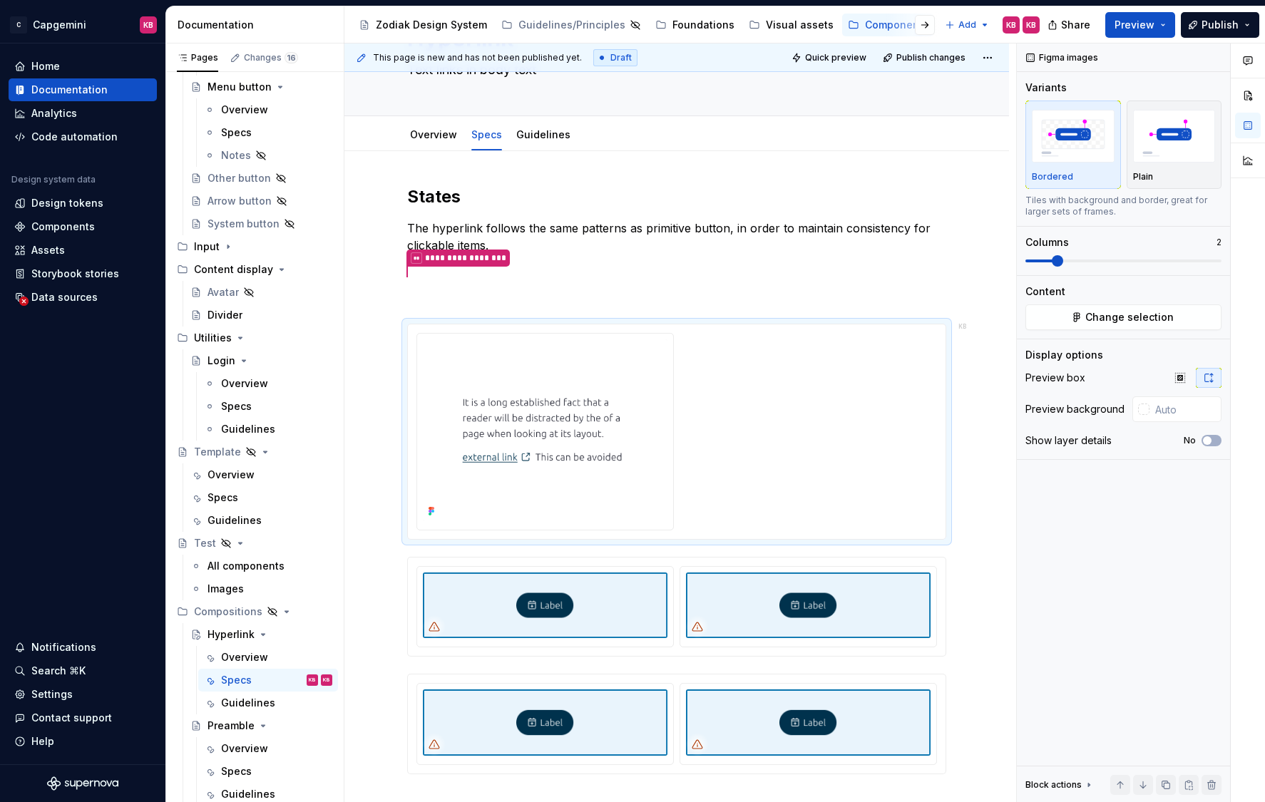
click at [748, 492] on div at bounding box center [676, 431] width 520 height 197
click at [748, 491] on div at bounding box center [676, 431] width 520 height 197
click at [1108, 321] on span "Change selection" at bounding box center [1129, 317] width 88 height 14
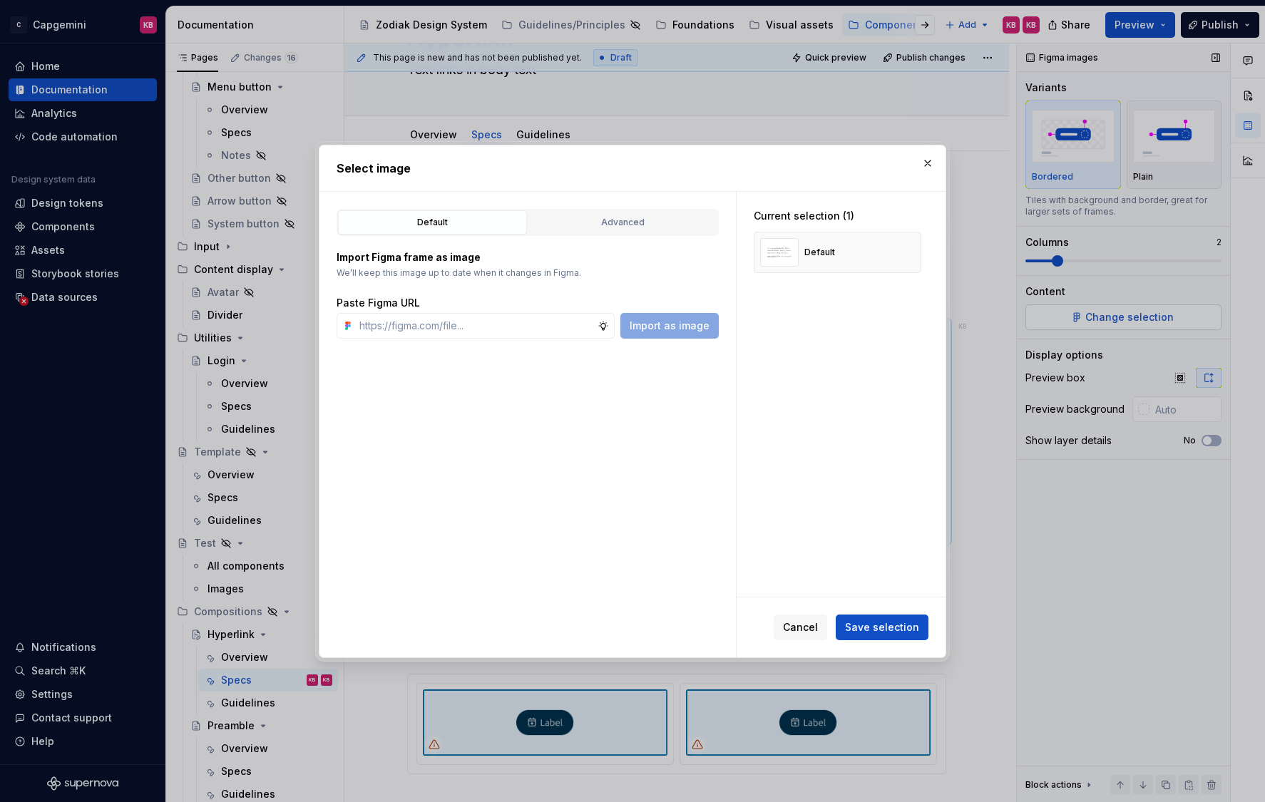
type textarea "*"
type input "[URL][DOMAIN_NAME]"
click at [676, 329] on span "Import as image" at bounding box center [669, 326] width 80 height 14
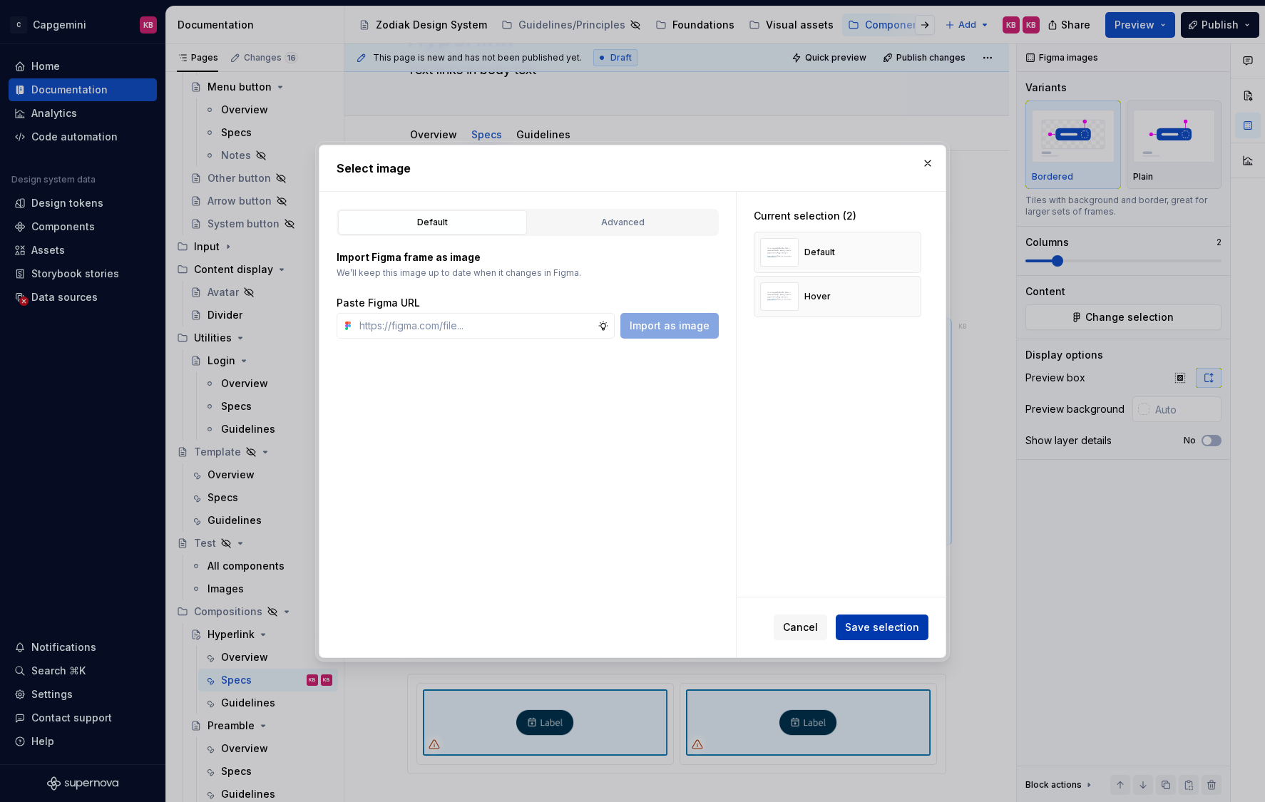
click at [866, 617] on button "Save selection" at bounding box center [881, 627] width 93 height 26
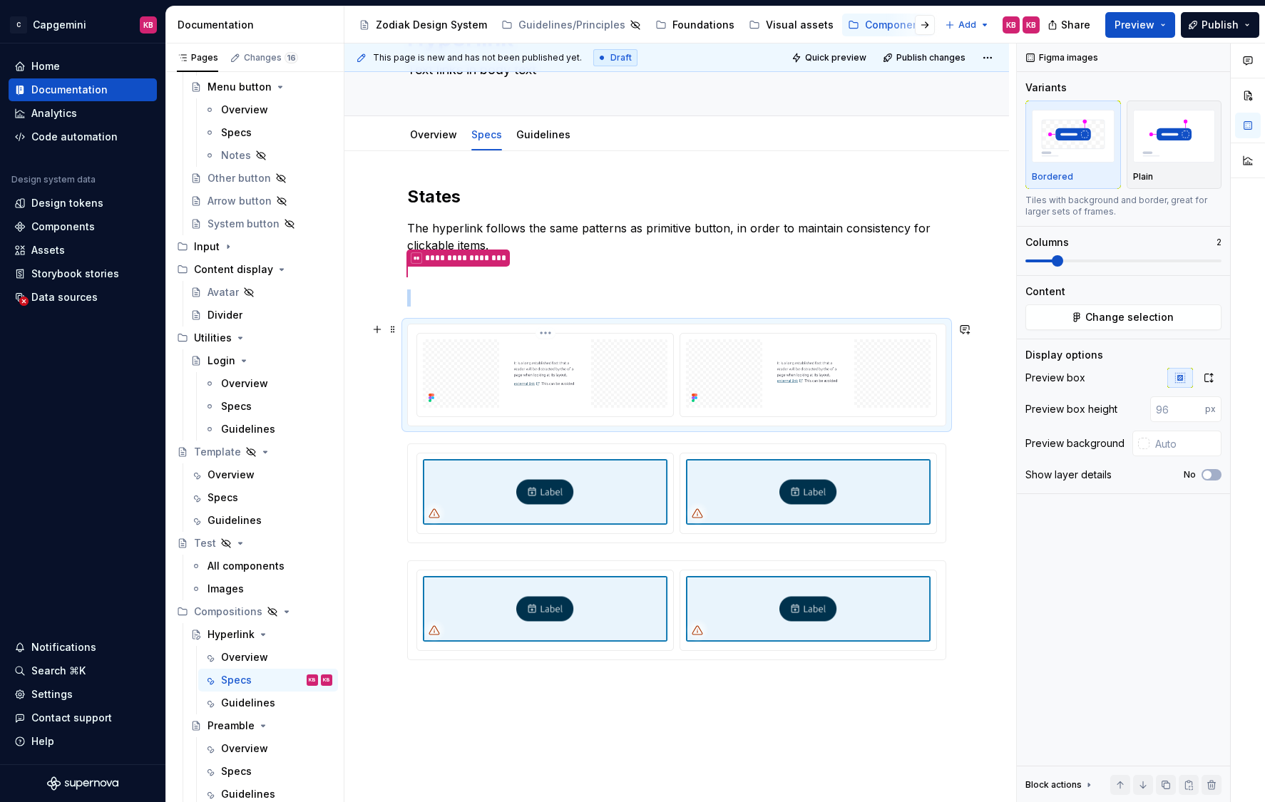
click at [489, 366] on img at bounding box center [545, 373] width 244 height 68
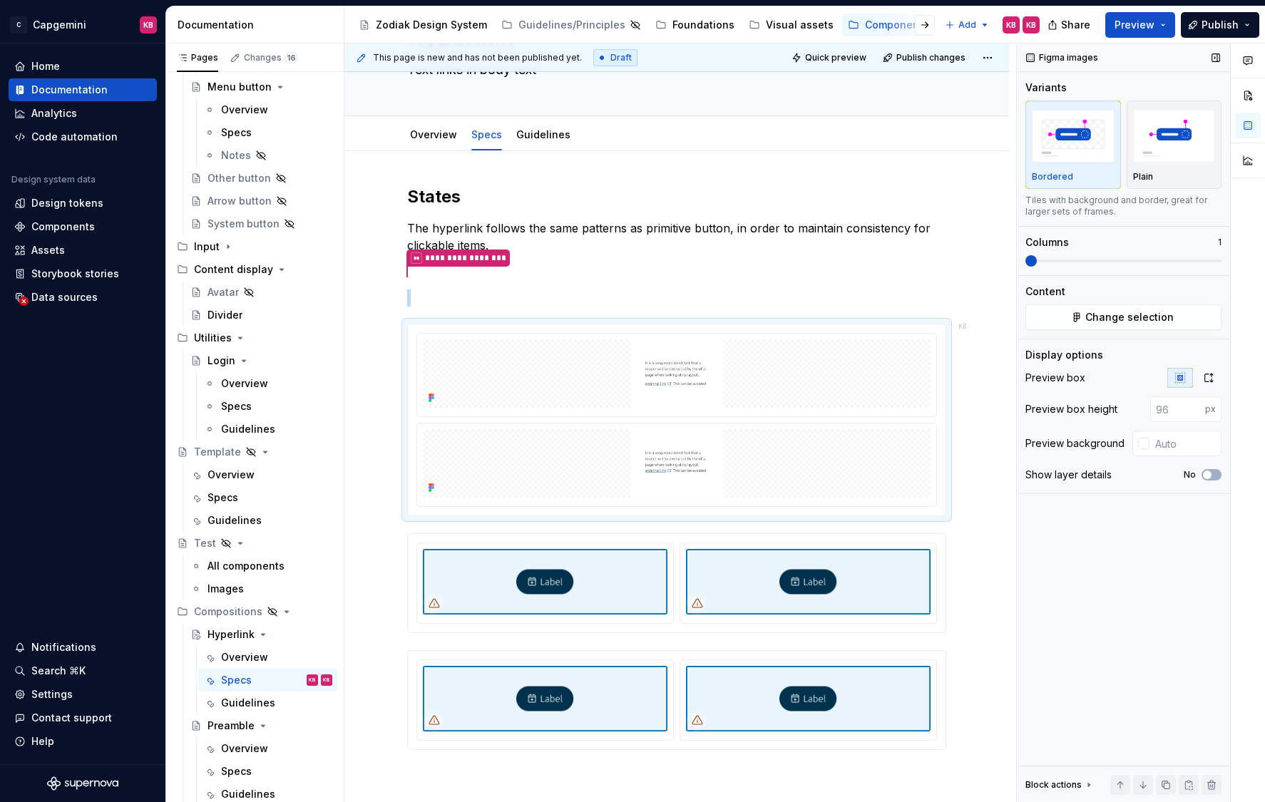
type textarea "*"
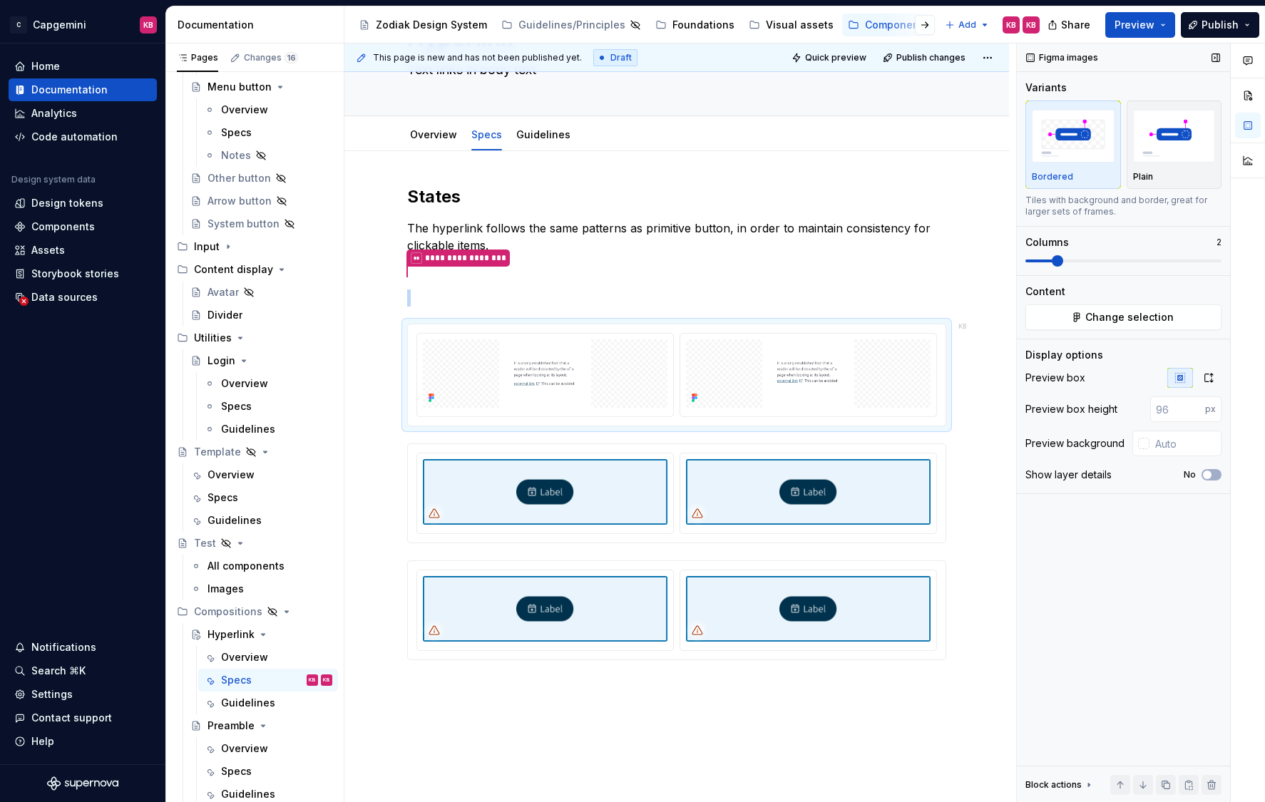
click at [1063, 258] on span at bounding box center [1056, 260] width 11 height 11
click at [1170, 408] on input "number" at bounding box center [1177, 409] width 55 height 26
click at [1195, 408] on input "1" at bounding box center [1177, 409] width 55 height 26
click at [1195, 408] on input "2" at bounding box center [1177, 409] width 55 height 26
click at [1195, 408] on input "3" at bounding box center [1177, 409] width 55 height 26
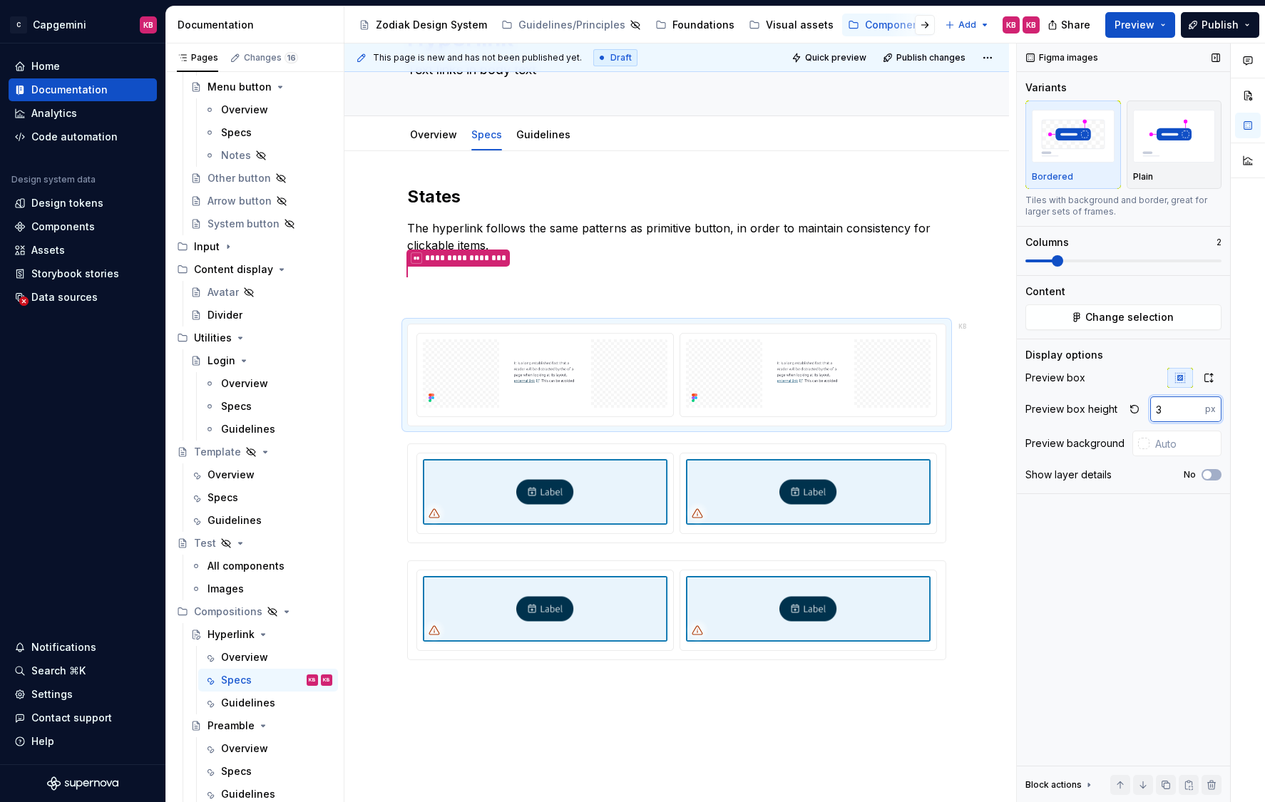
drag, startPoint x: 1169, startPoint y: 410, endPoint x: 1146, endPoint y: 410, distance: 23.5
click at [1146, 410] on div "3 px" at bounding box center [1172, 409] width 97 height 26
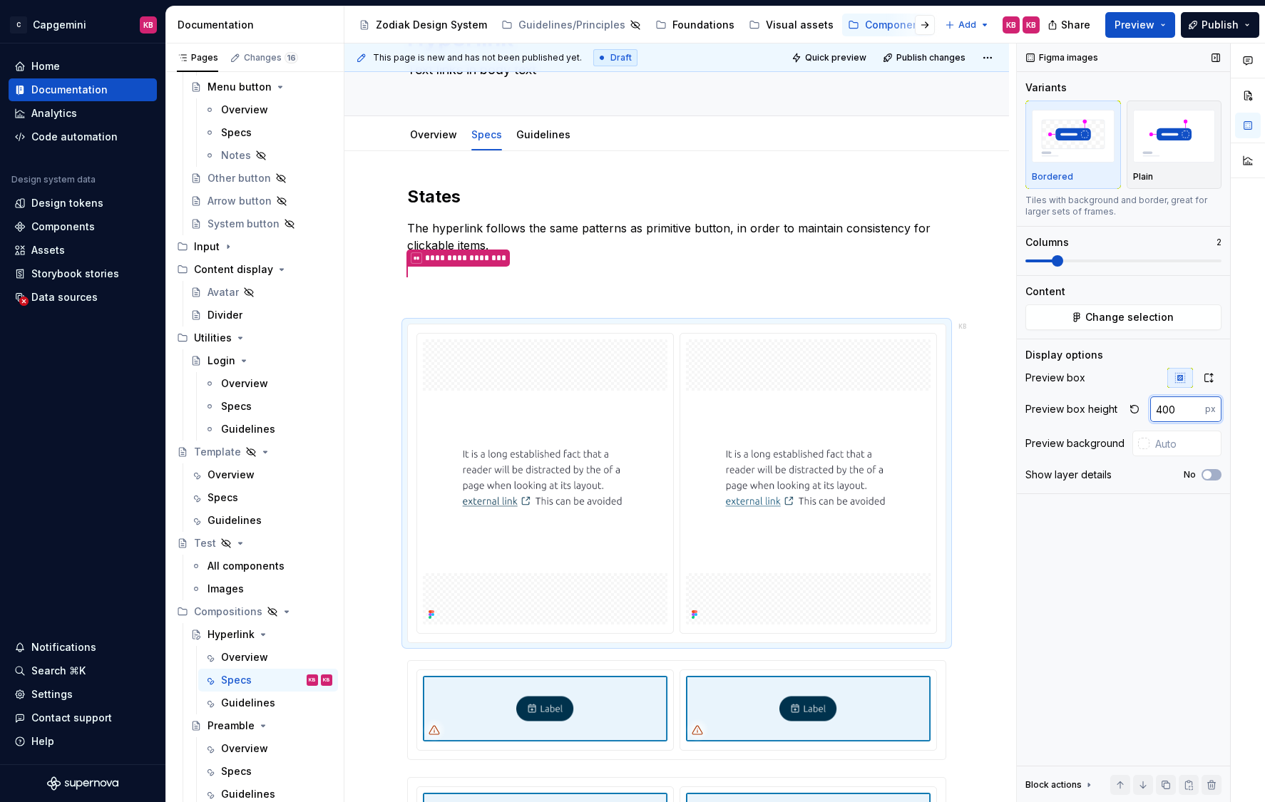
drag, startPoint x: 1180, startPoint y: 414, endPoint x: 1147, endPoint y: 412, distance: 32.9
click at [1147, 412] on div "400 px" at bounding box center [1172, 409] width 97 height 26
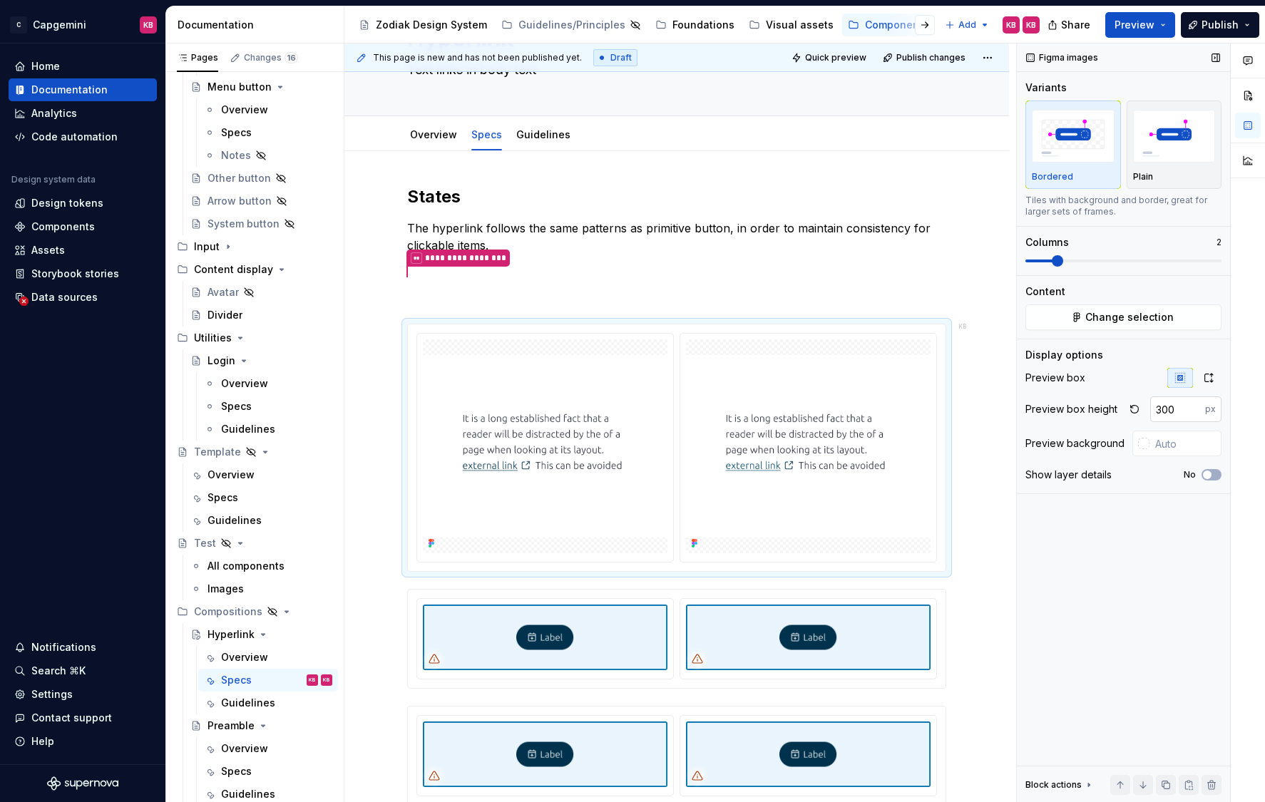
click at [1172, 411] on input "300" at bounding box center [1177, 409] width 55 height 26
drag, startPoint x: 1177, startPoint y: 411, endPoint x: 1135, endPoint y: 411, distance: 42.1
click at [1135, 412] on div "300 px" at bounding box center [1172, 409] width 97 height 26
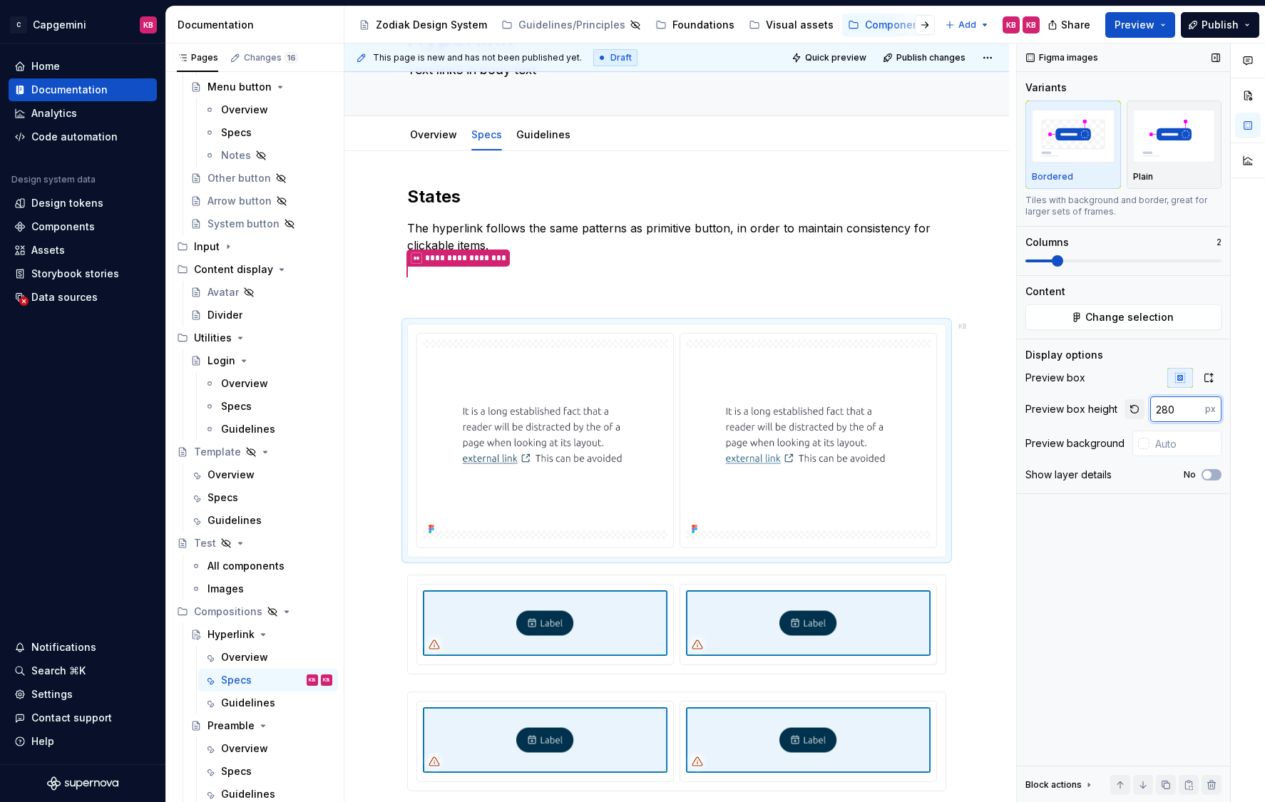
drag, startPoint x: 1179, startPoint y: 408, endPoint x: 1129, endPoint y: 408, distance: 49.9
click at [1129, 408] on div "280 px" at bounding box center [1172, 409] width 97 height 26
type input "270"
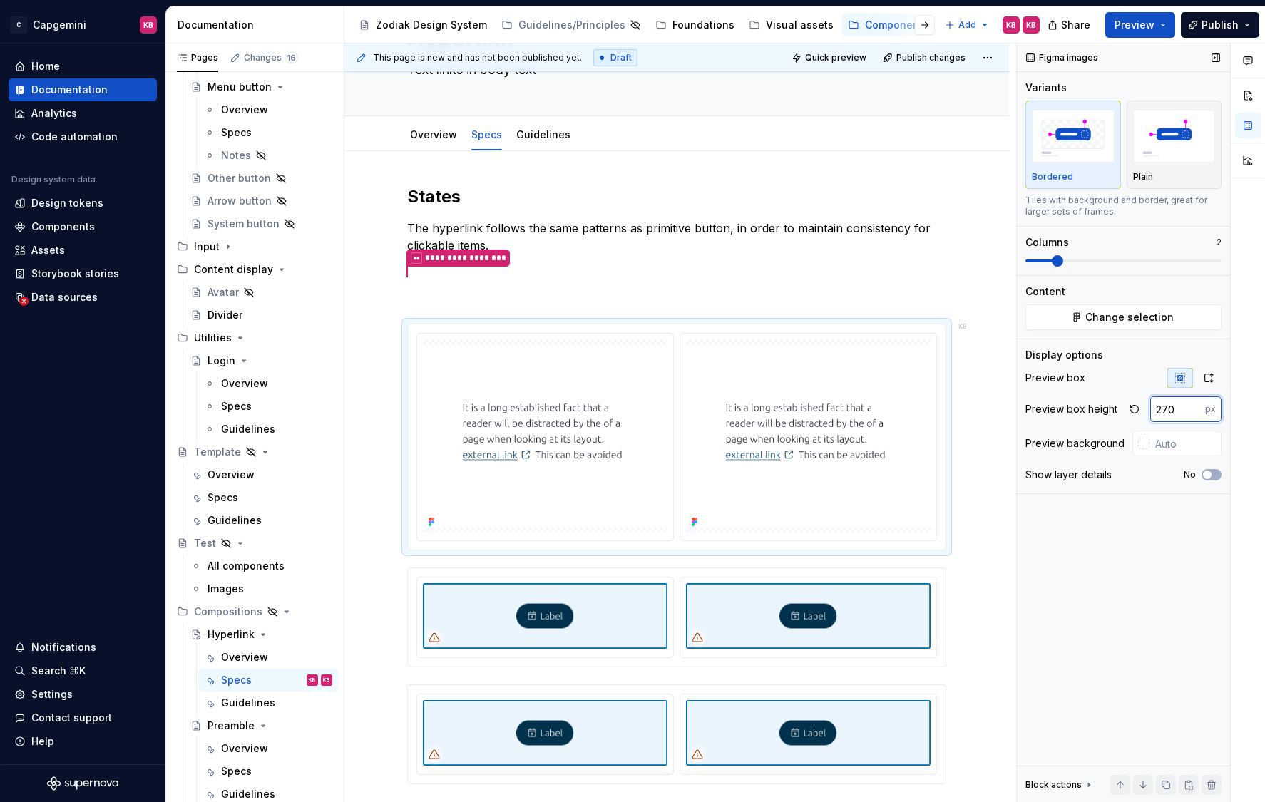
type textarea "*"
drag, startPoint x: 1175, startPoint y: 407, endPoint x: 1120, endPoint y: 408, distance: 54.9
click at [1120, 408] on div "Preview box height 270 px" at bounding box center [1123, 409] width 196 height 26
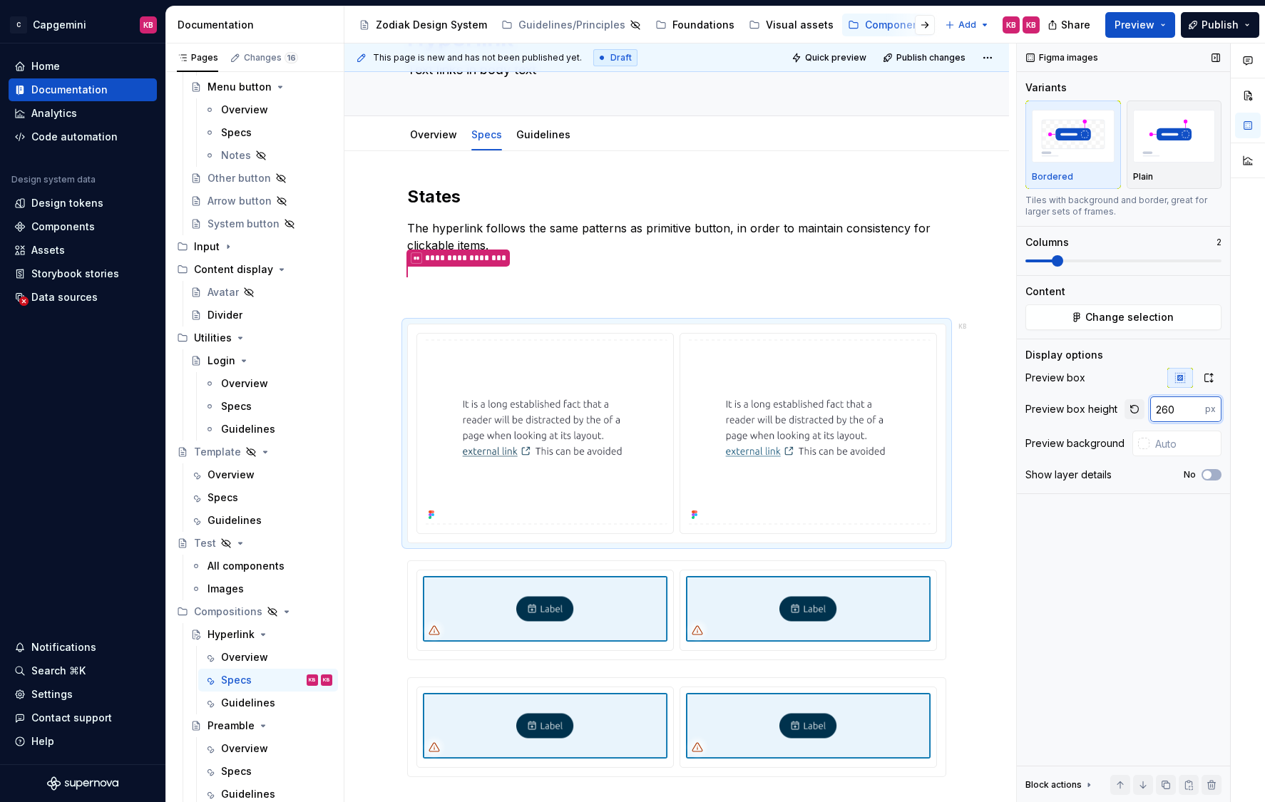
drag, startPoint x: 1175, startPoint y: 407, endPoint x: 1128, endPoint y: 407, distance: 46.3
click at [1128, 407] on div "260 px" at bounding box center [1172, 409] width 97 height 26
type input "250"
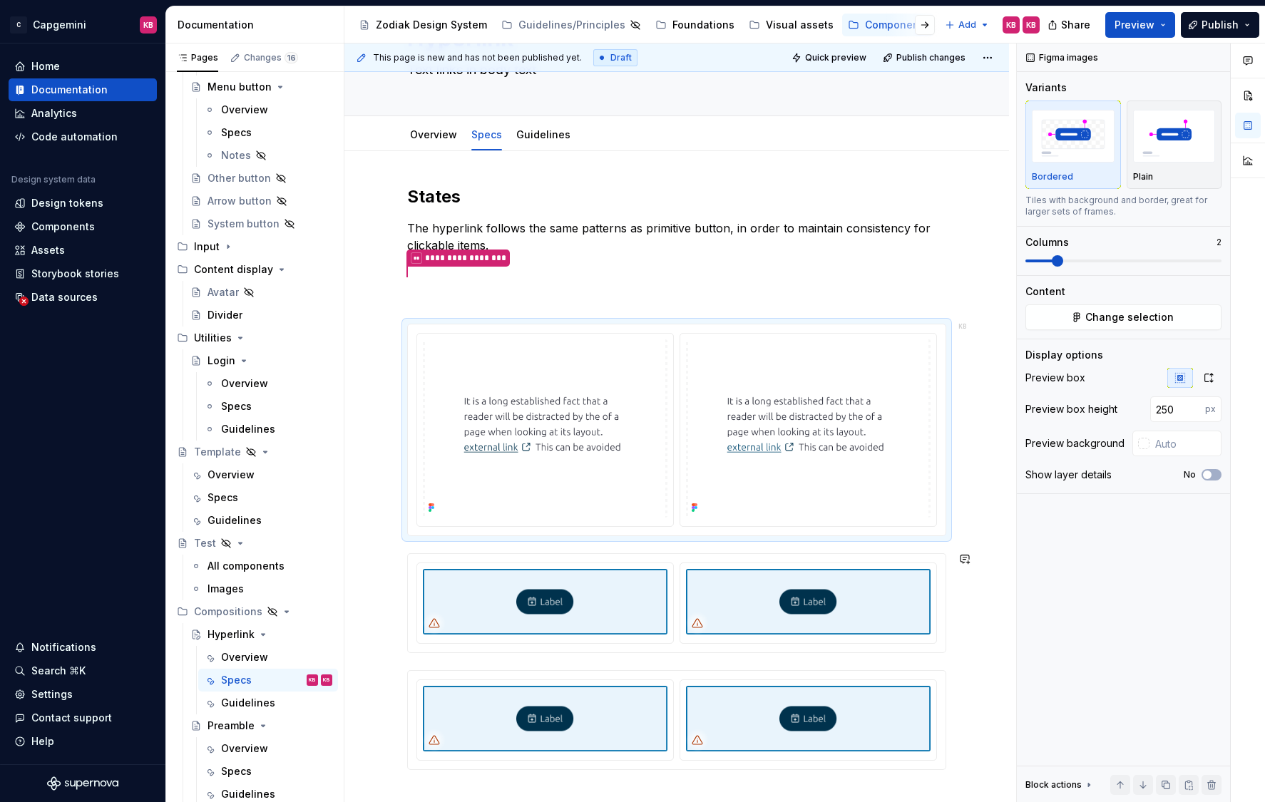
click at [483, 553] on div at bounding box center [676, 603] width 539 height 100
click at [376, 535] on div "**********" at bounding box center [676, 589] width 664 height 877
click at [462, 294] on p at bounding box center [676, 297] width 539 height 17
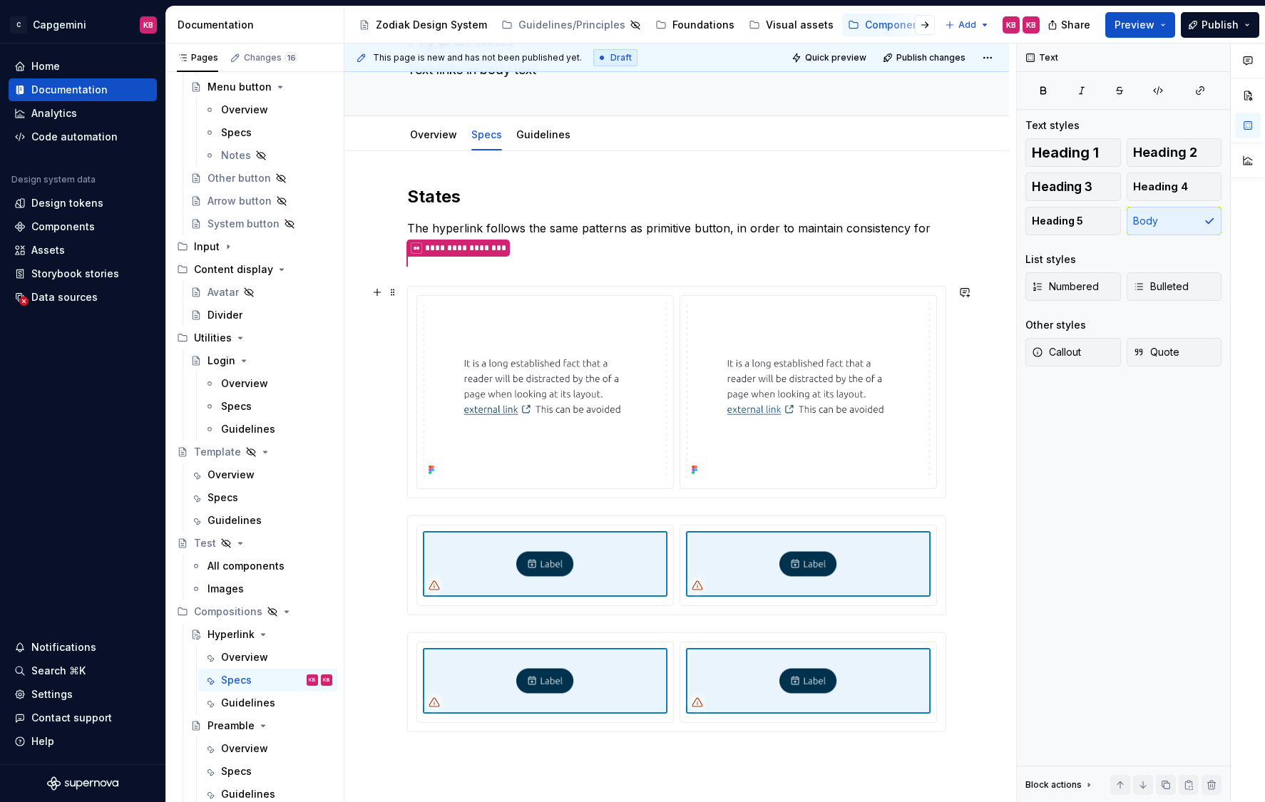
click at [379, 356] on div "**********" at bounding box center [676, 570] width 664 height 839
click at [543, 215] on div "**********" at bounding box center [676, 458] width 539 height 547
click at [485, 272] on div "**********" at bounding box center [676, 458] width 539 height 547
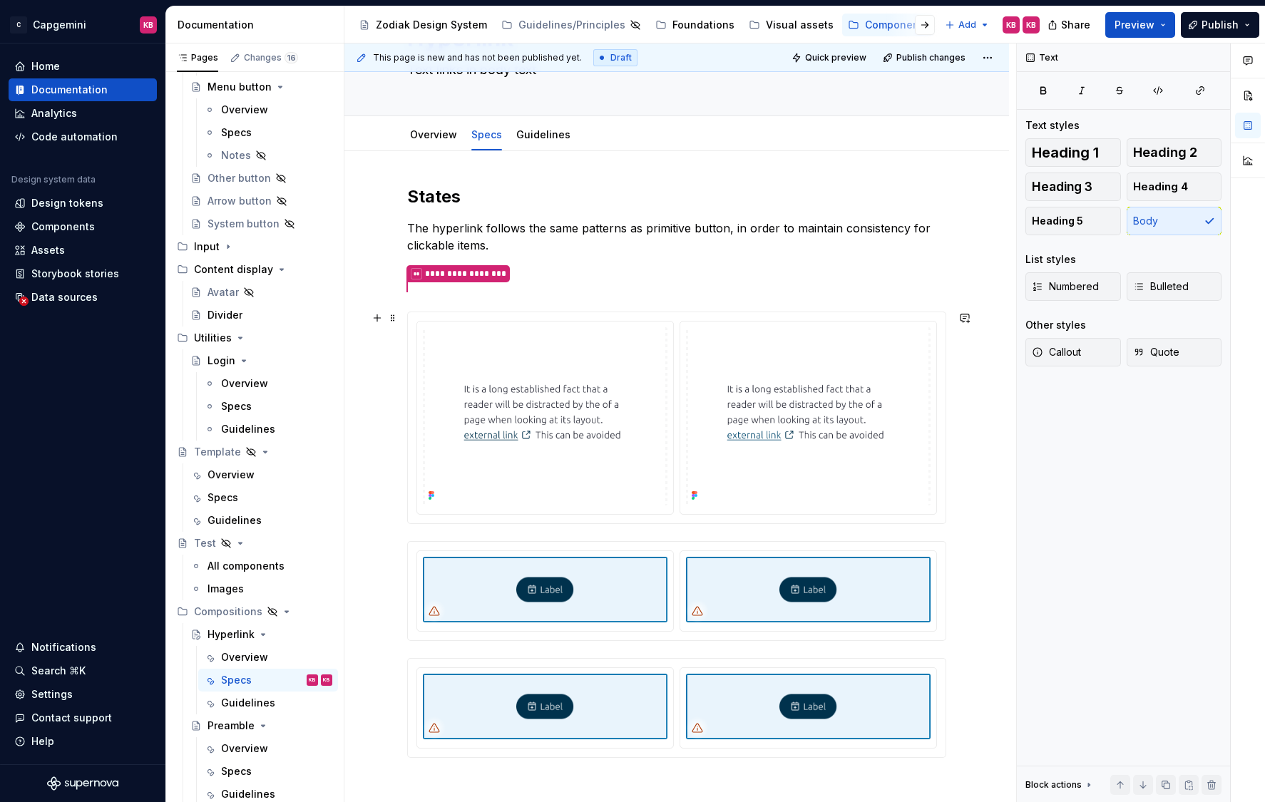
click at [394, 401] on div "**********" at bounding box center [676, 583] width 664 height 865
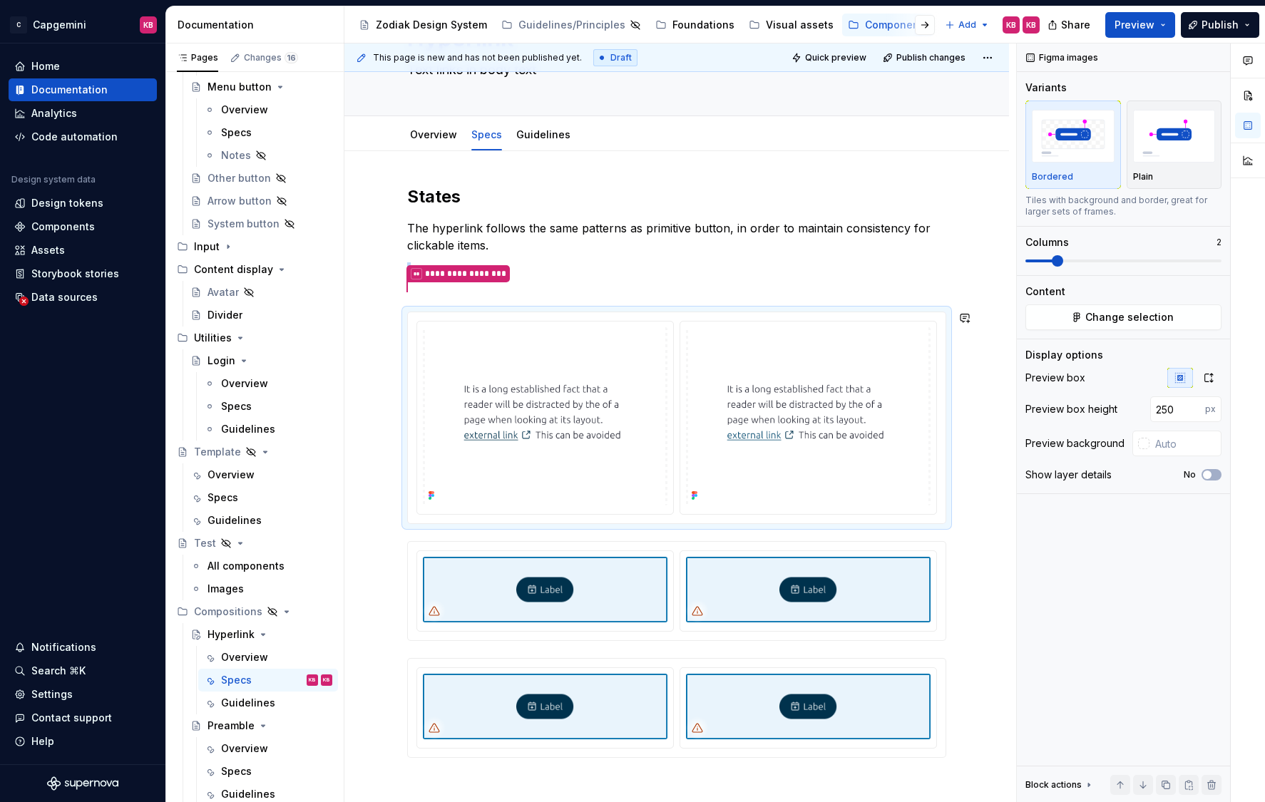
click at [406, 298] on div "**********" at bounding box center [676, 583] width 664 height 865
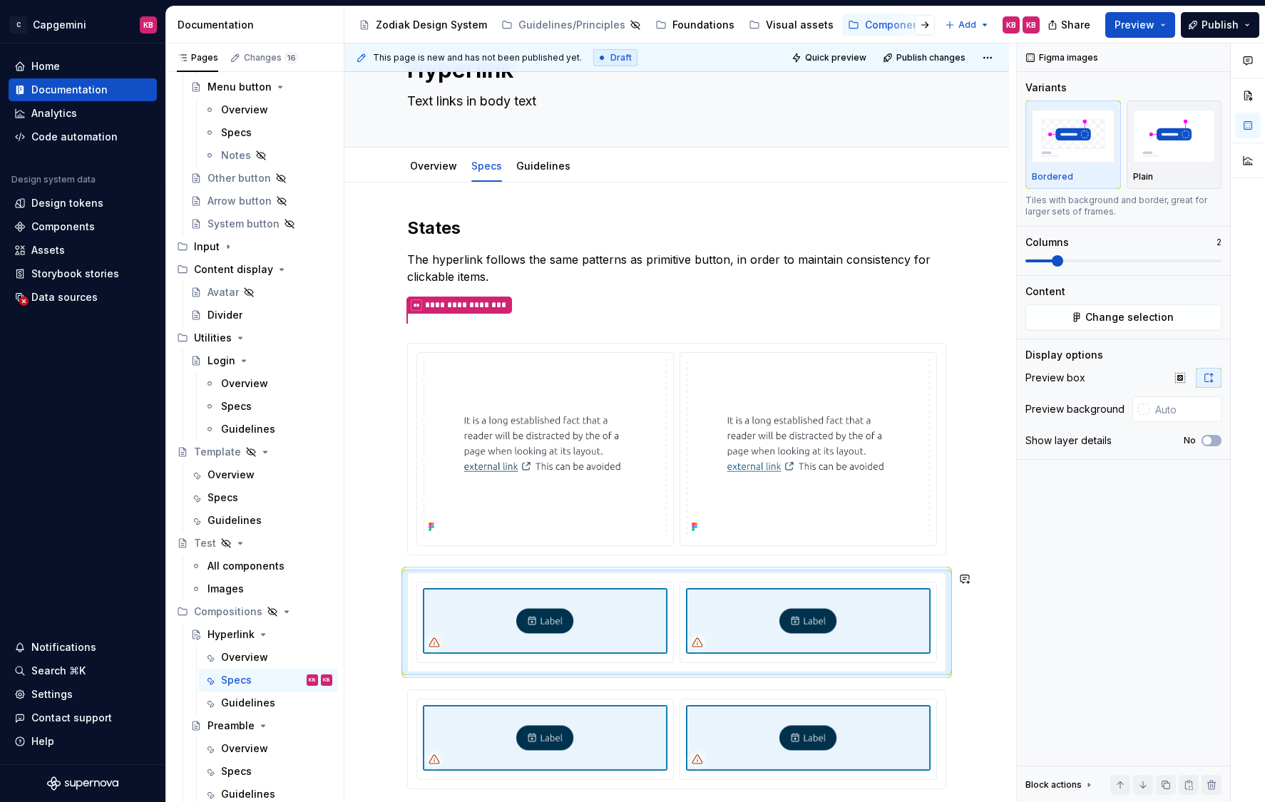
scroll to position [96, 0]
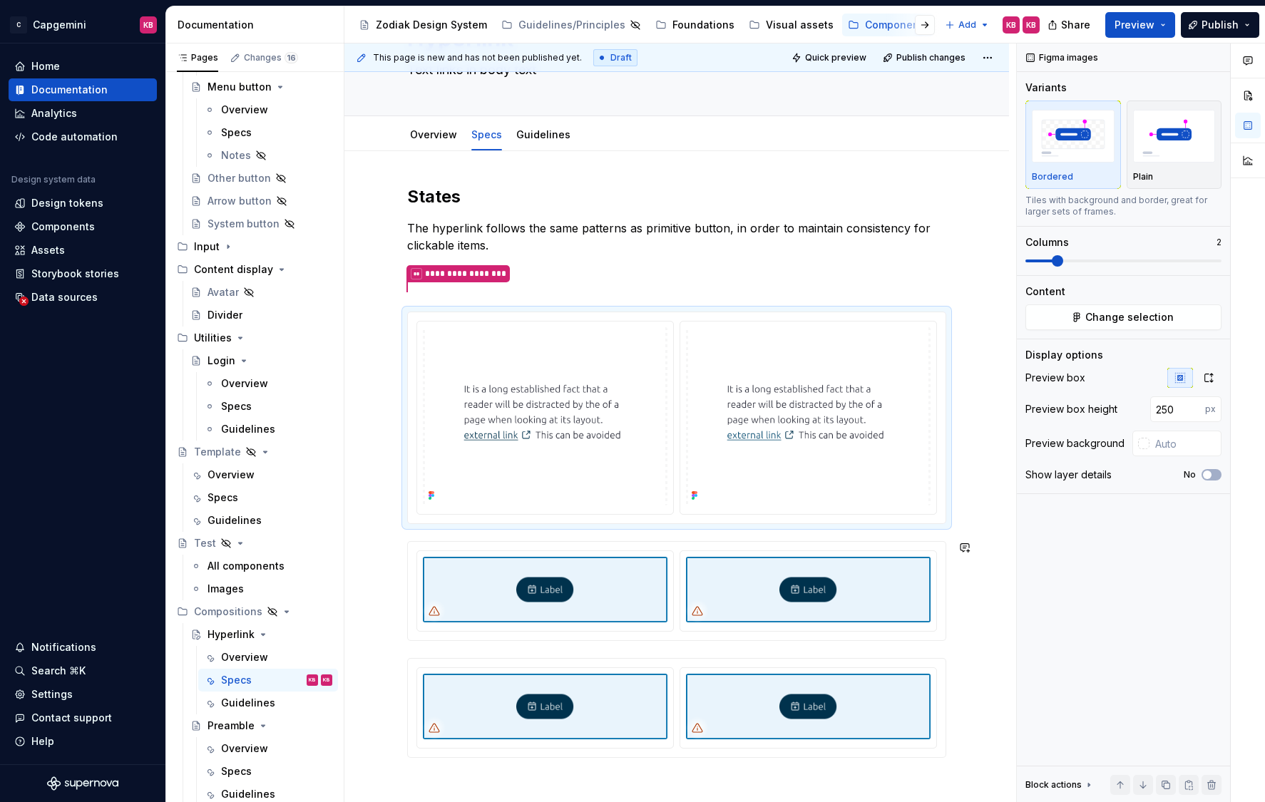
click at [410, 347] on div at bounding box center [676, 418] width 539 height 212
click at [453, 541] on div at bounding box center [676, 591] width 539 height 100
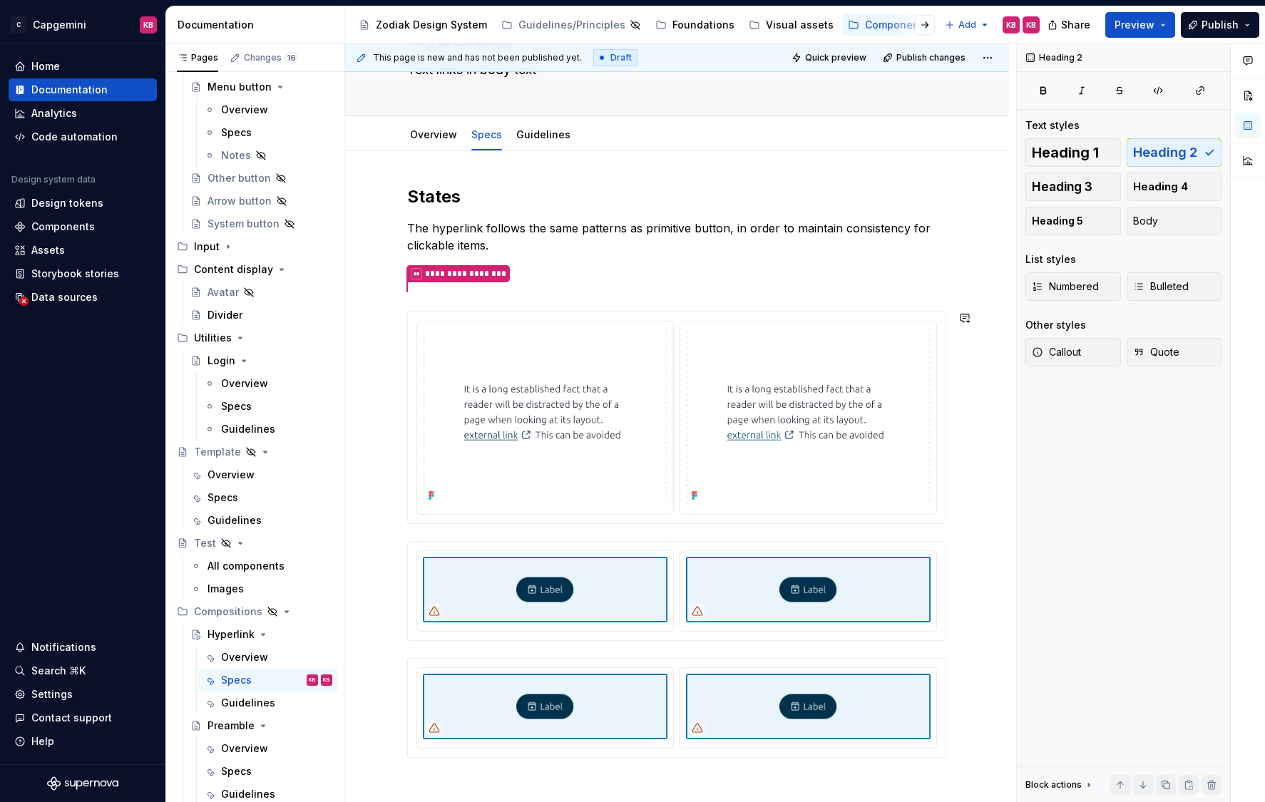
click at [436, 529] on div "**********" at bounding box center [676, 471] width 539 height 572
click at [382, 550] on button "button" at bounding box center [377, 547] width 20 height 20
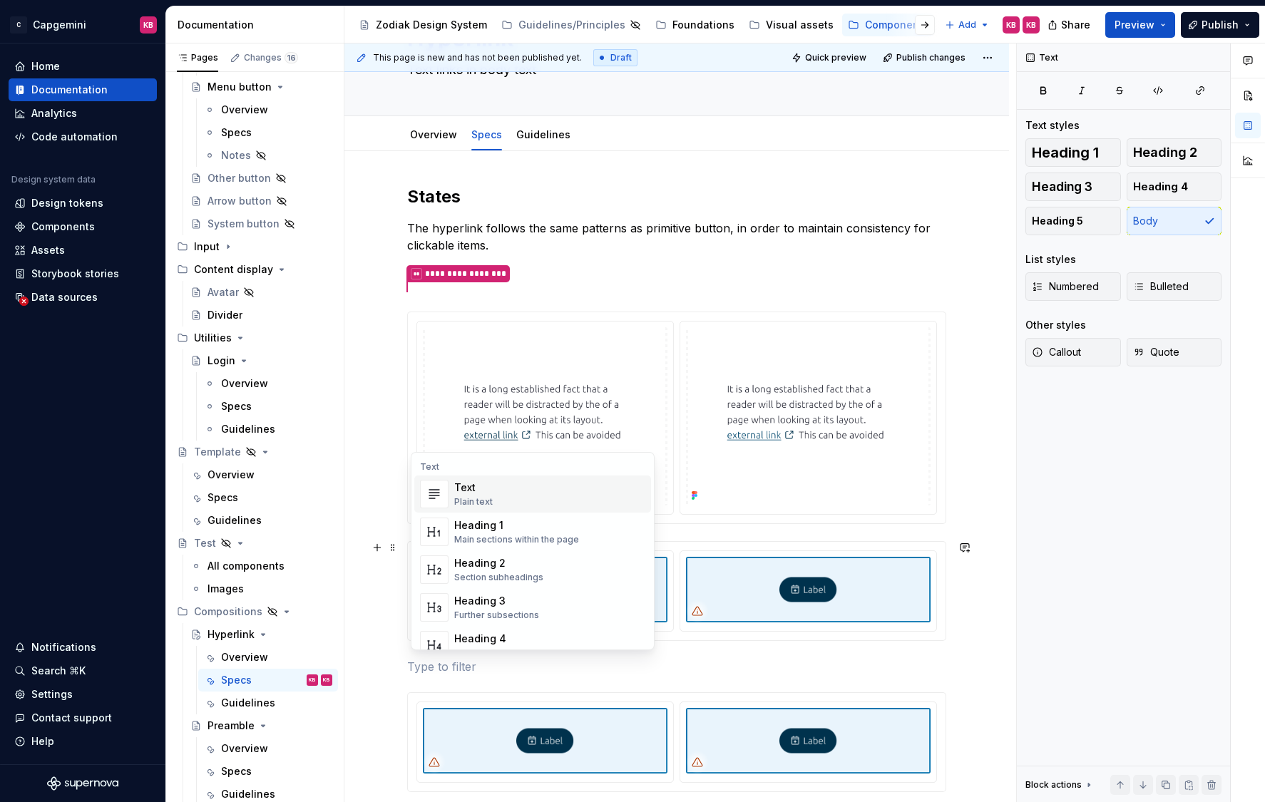
click at [489, 499] on div "Plain text" at bounding box center [473, 501] width 38 height 11
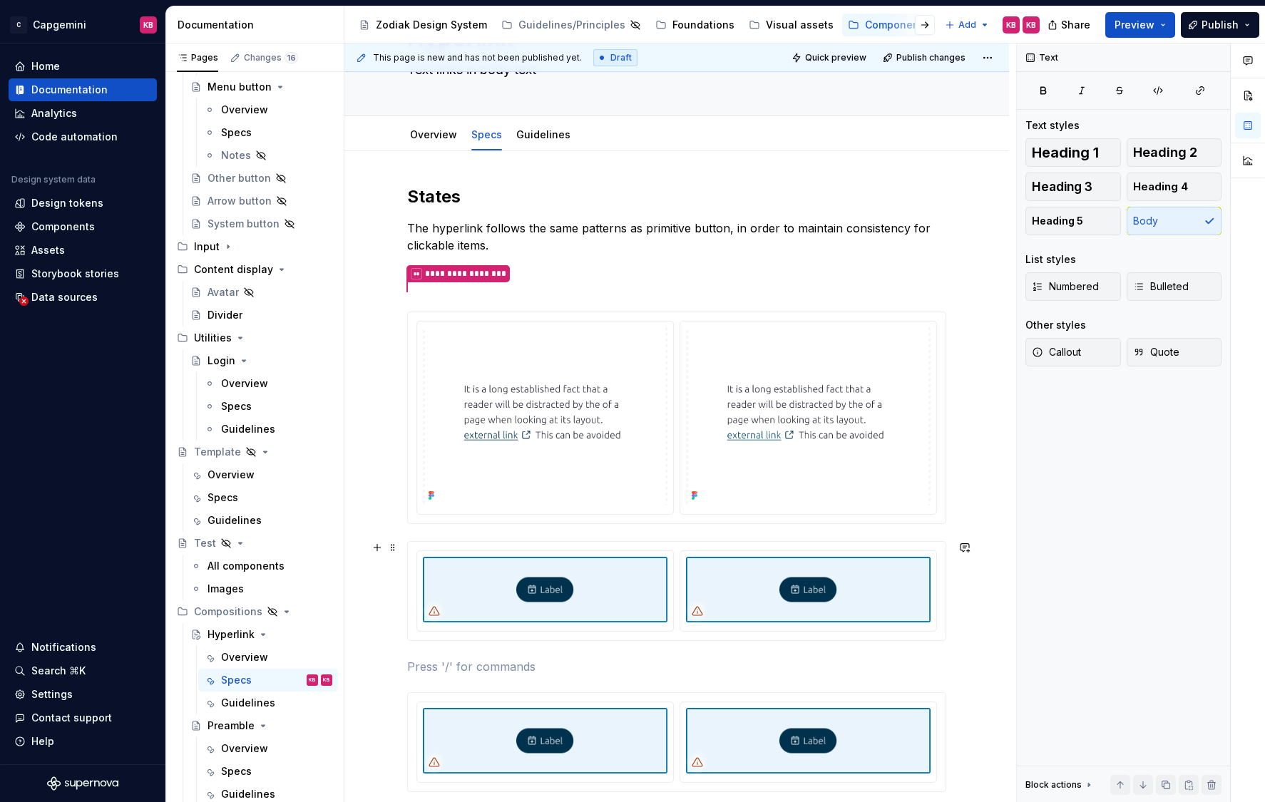
scroll to position [137, 0]
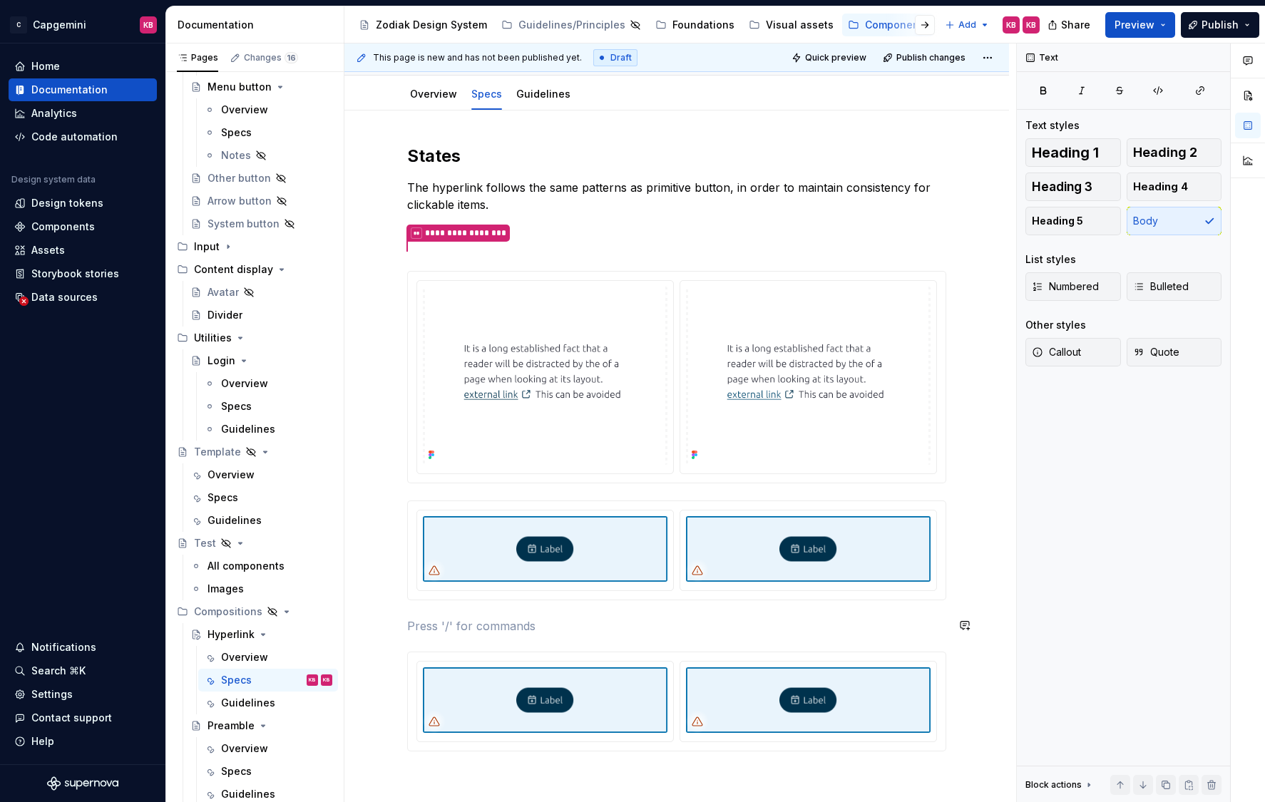
click at [414, 615] on div "**********" at bounding box center [676, 448] width 539 height 607
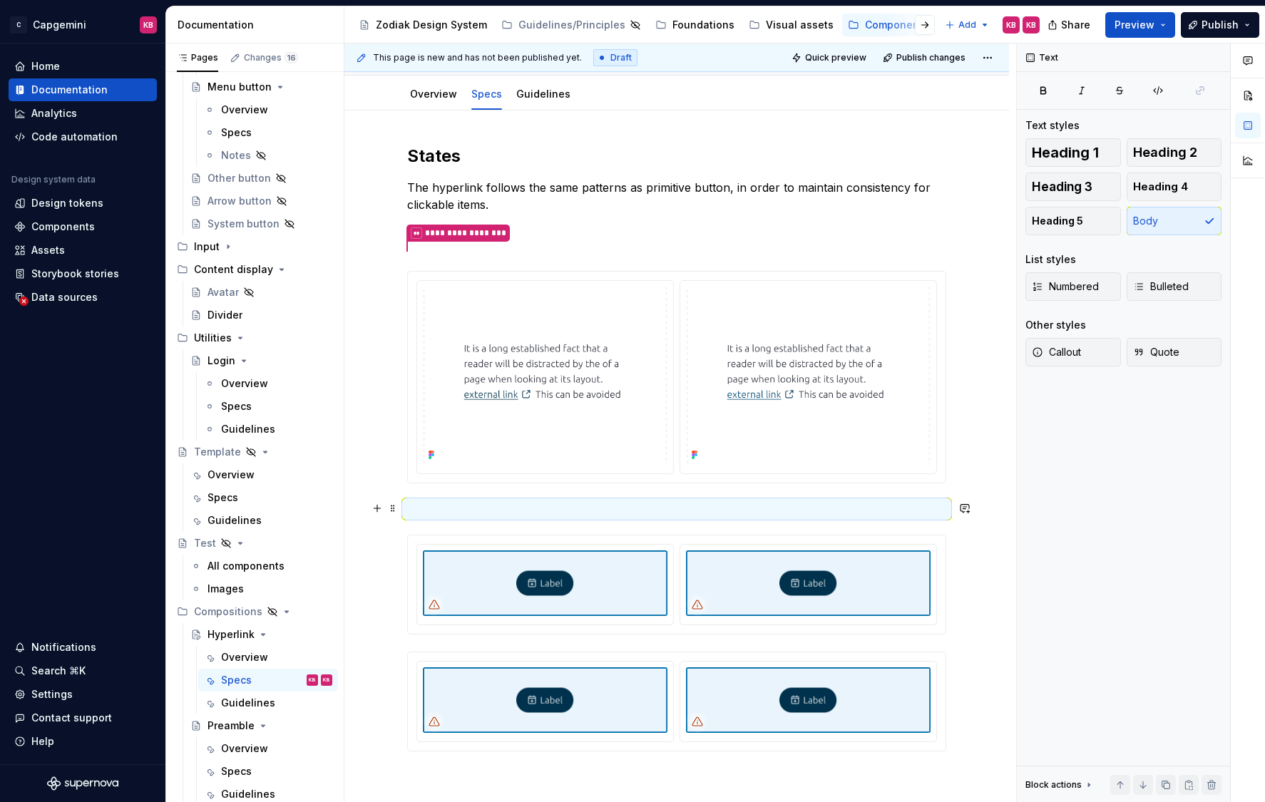
click at [440, 508] on p at bounding box center [676, 508] width 539 height 17
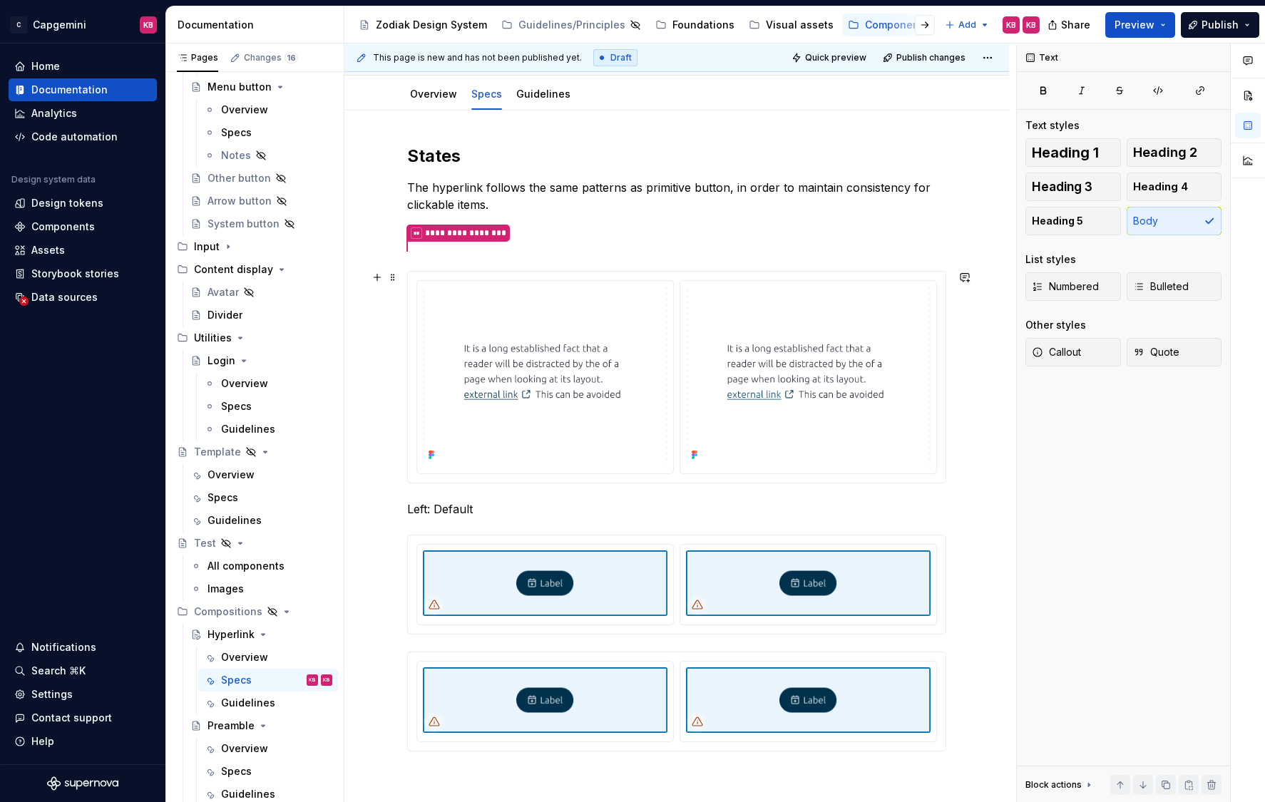
click at [469, 511] on p "Left: Default" at bounding box center [676, 508] width 539 height 17
click at [480, 511] on p "Left: Default" at bounding box center [676, 508] width 539 height 17
click at [512, 512] on p "Left: Default, colour token" at bounding box center [676, 508] width 539 height 17
click at [555, 507] on p "Left: Default, color token" at bounding box center [676, 508] width 539 height 17
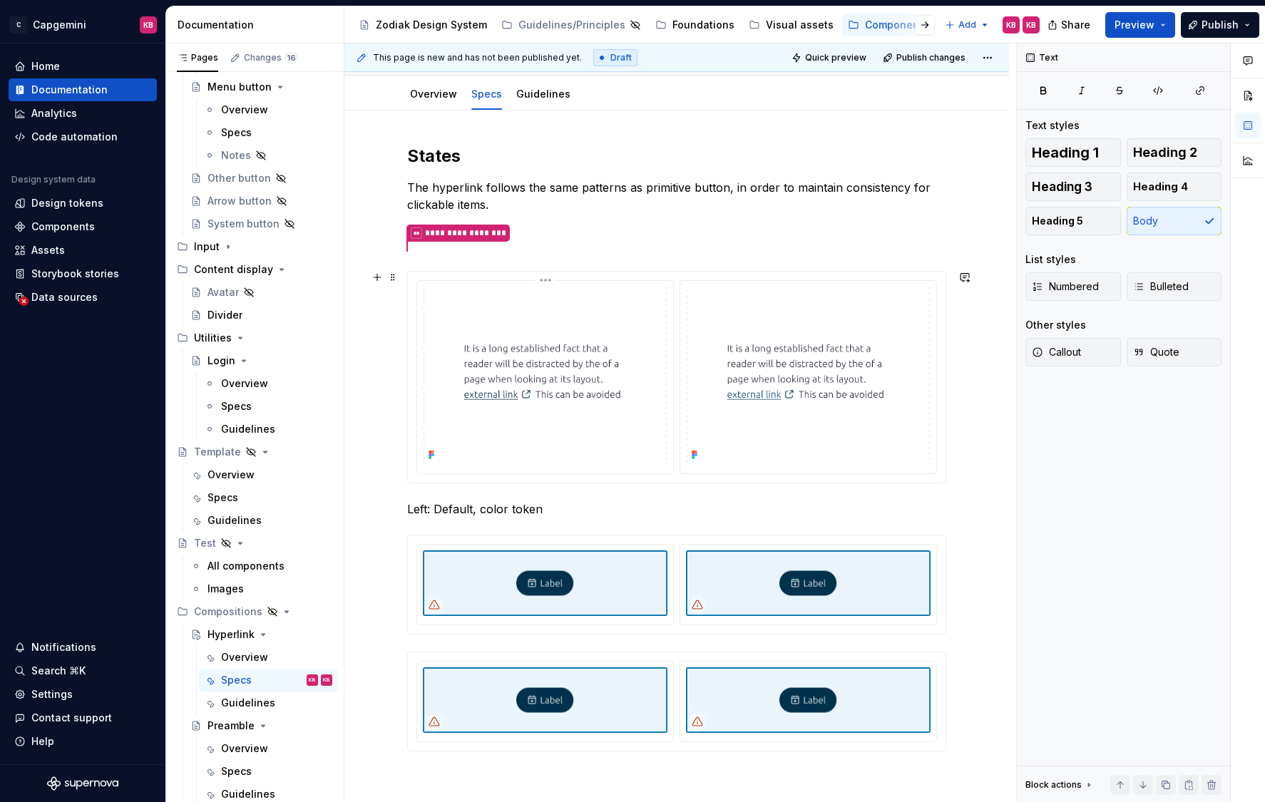
scroll to position [121, 0]
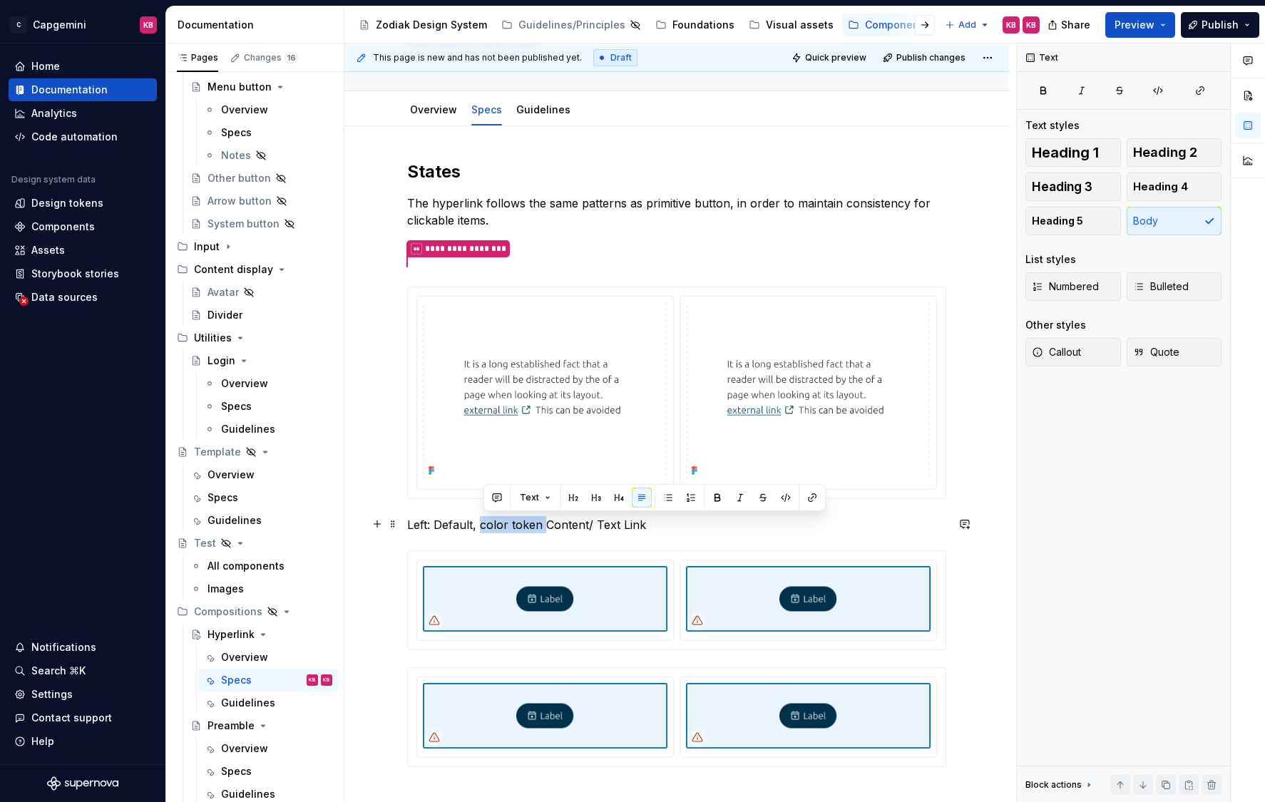
drag, startPoint x: 546, startPoint y: 524, endPoint x: 486, endPoint y: 522, distance: 59.9
click at [486, 523] on p "Left: Default, color token Content/ Text Link" at bounding box center [676, 524] width 539 height 17
click at [600, 522] on p "Left: Default, Content/ Text Link" at bounding box center [676, 524] width 539 height 17
click at [534, 524] on p "Left: Default, Content/ Text Link" at bounding box center [676, 524] width 539 height 17
click at [484, 525] on p "Left: Default, Content/Text Link" at bounding box center [676, 524] width 539 height 17
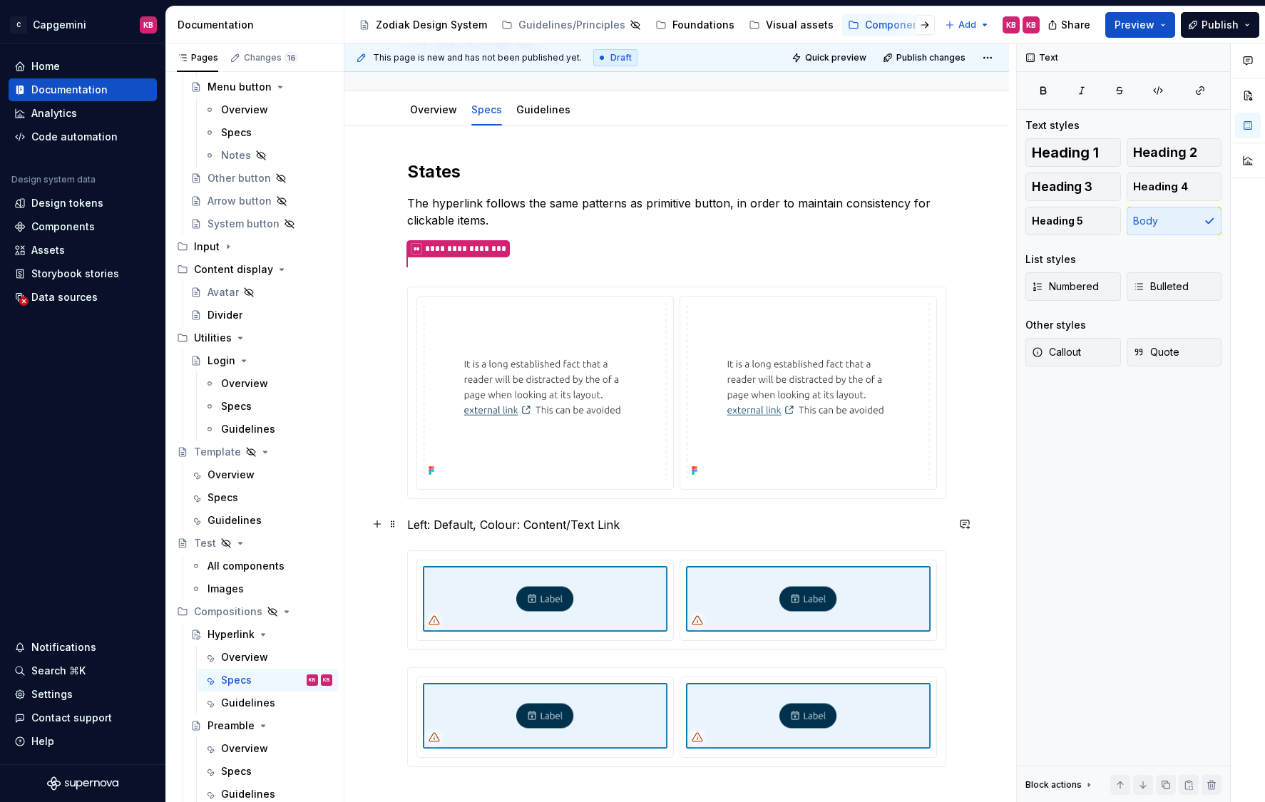
click at [515, 527] on p "Left: Default, Colour: Content/Text Link" at bounding box center [676, 524] width 539 height 17
drag, startPoint x: 617, startPoint y: 525, endPoint x: 519, endPoint y: 526, distance: 98.4
click at [519, 526] on p "Left: Default, Color: Content/Text Link" at bounding box center [676, 524] width 539 height 17
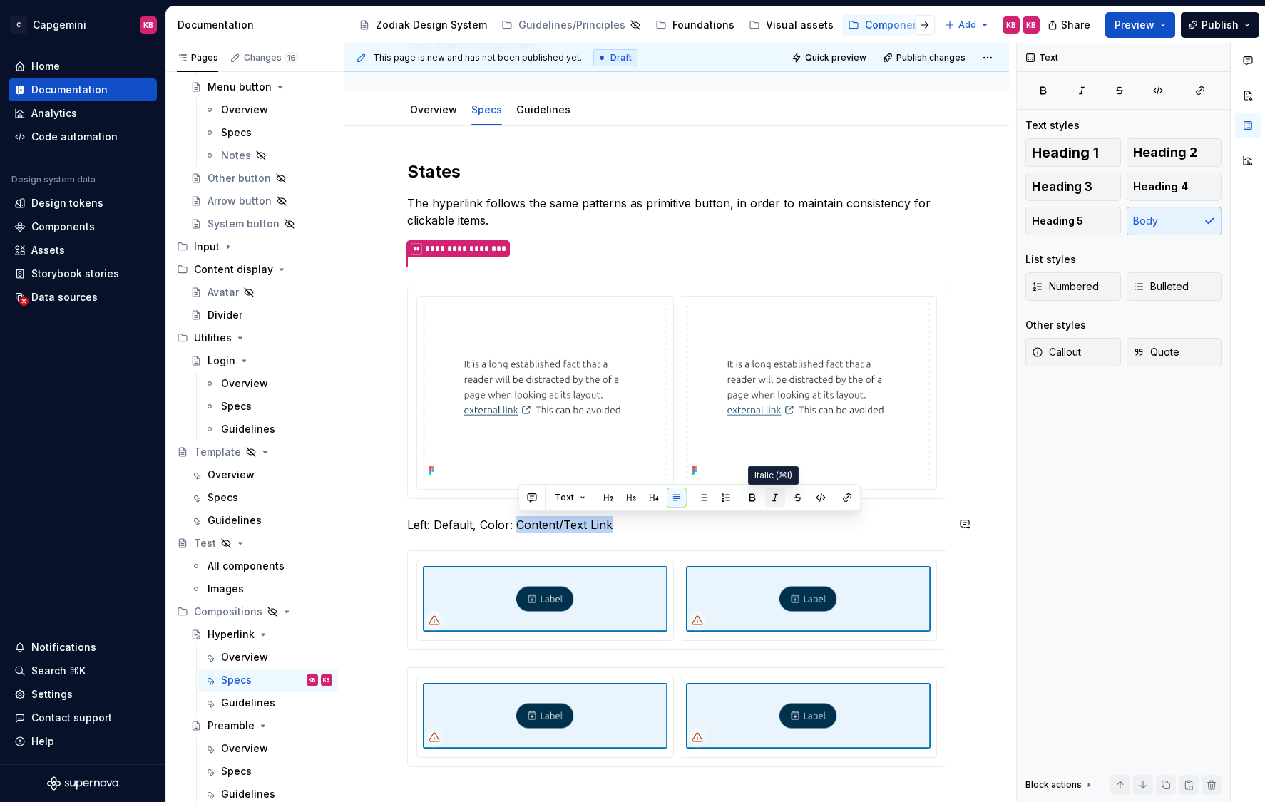
click at [774, 497] on button "button" at bounding box center [775, 498] width 20 height 20
click at [619, 524] on p "Left: Default, Color: Content/Text Link" at bounding box center [676, 524] width 539 height 17
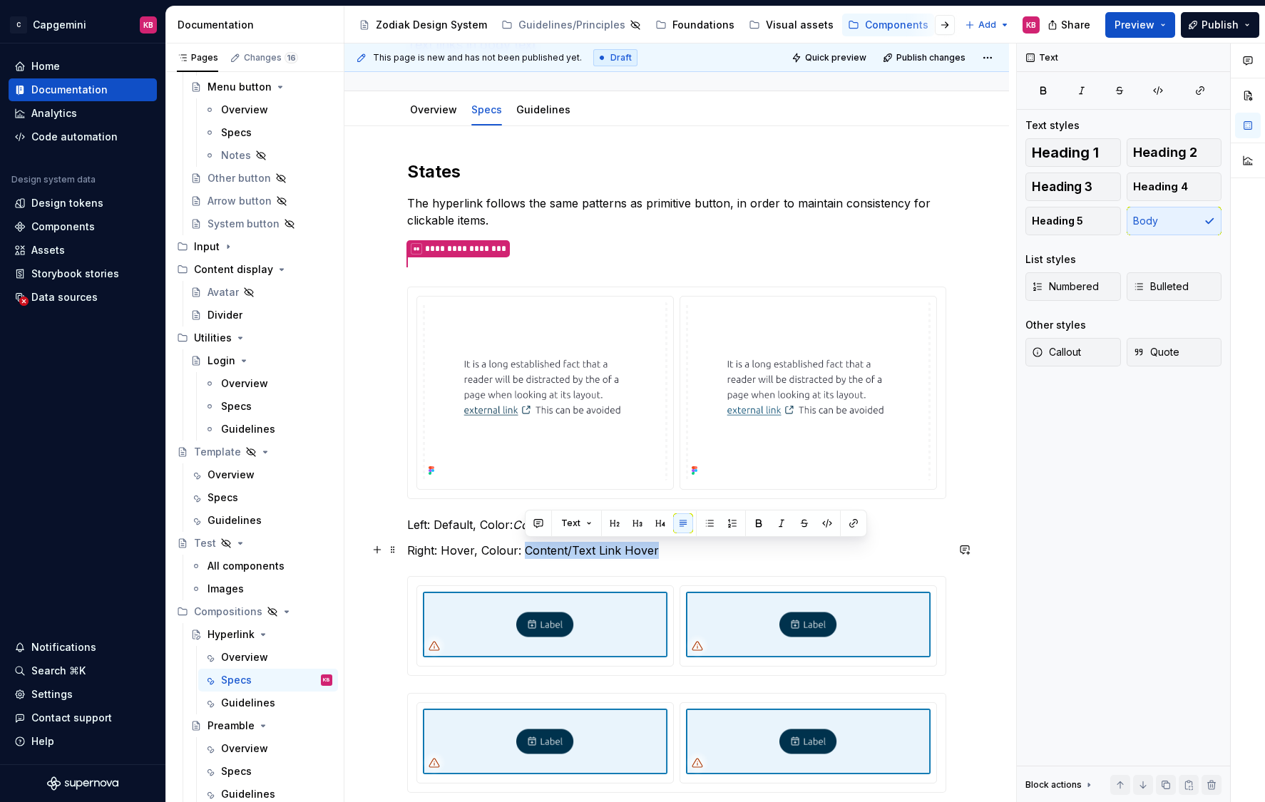
drag, startPoint x: 665, startPoint y: 547, endPoint x: 525, endPoint y: 552, distance: 139.8
click at [525, 552] on p "Right: Hover, Colour: Content/Text Link Hover" at bounding box center [676, 550] width 539 height 17
click at [783, 518] on button "button" at bounding box center [781, 523] width 20 height 20
click at [509, 522] on p "Left: Default, Color: Content/Text Link" at bounding box center [676, 524] width 539 height 17
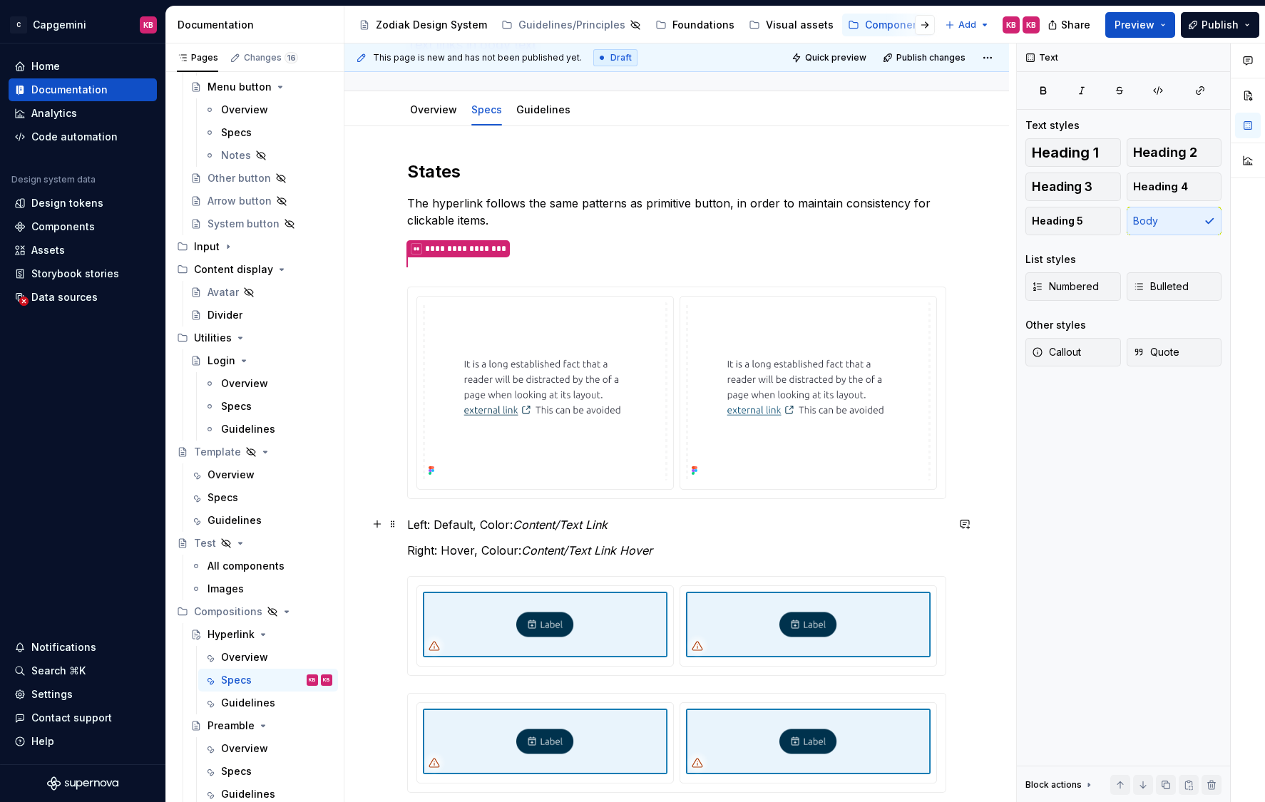
click at [513, 522] on p "Left: Default, Color: Content/Text Link" at bounding box center [676, 524] width 539 height 17
click at [518, 552] on p "Right: Hover, Colour: Content/Text Link Hover" at bounding box center [676, 550] width 539 height 17
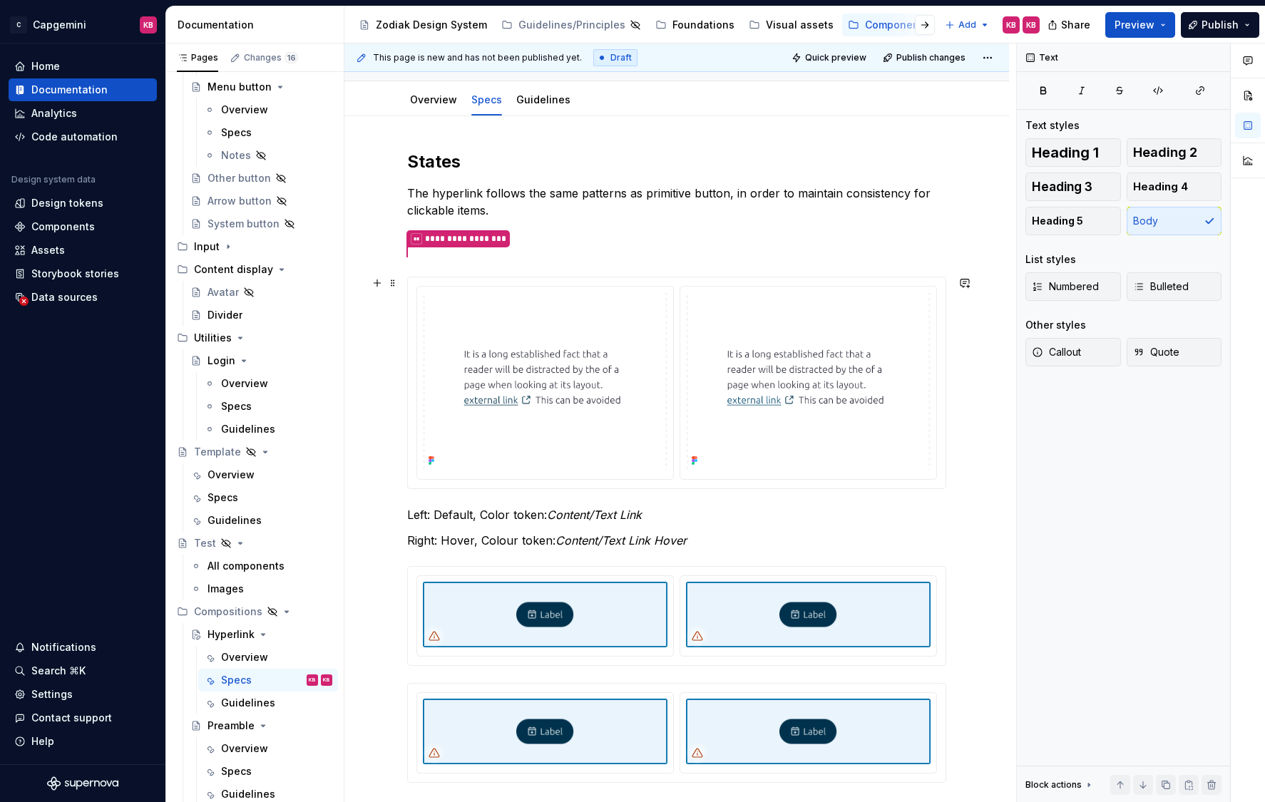
scroll to position [132, 0]
click at [396, 513] on span at bounding box center [392, 513] width 11 height 20
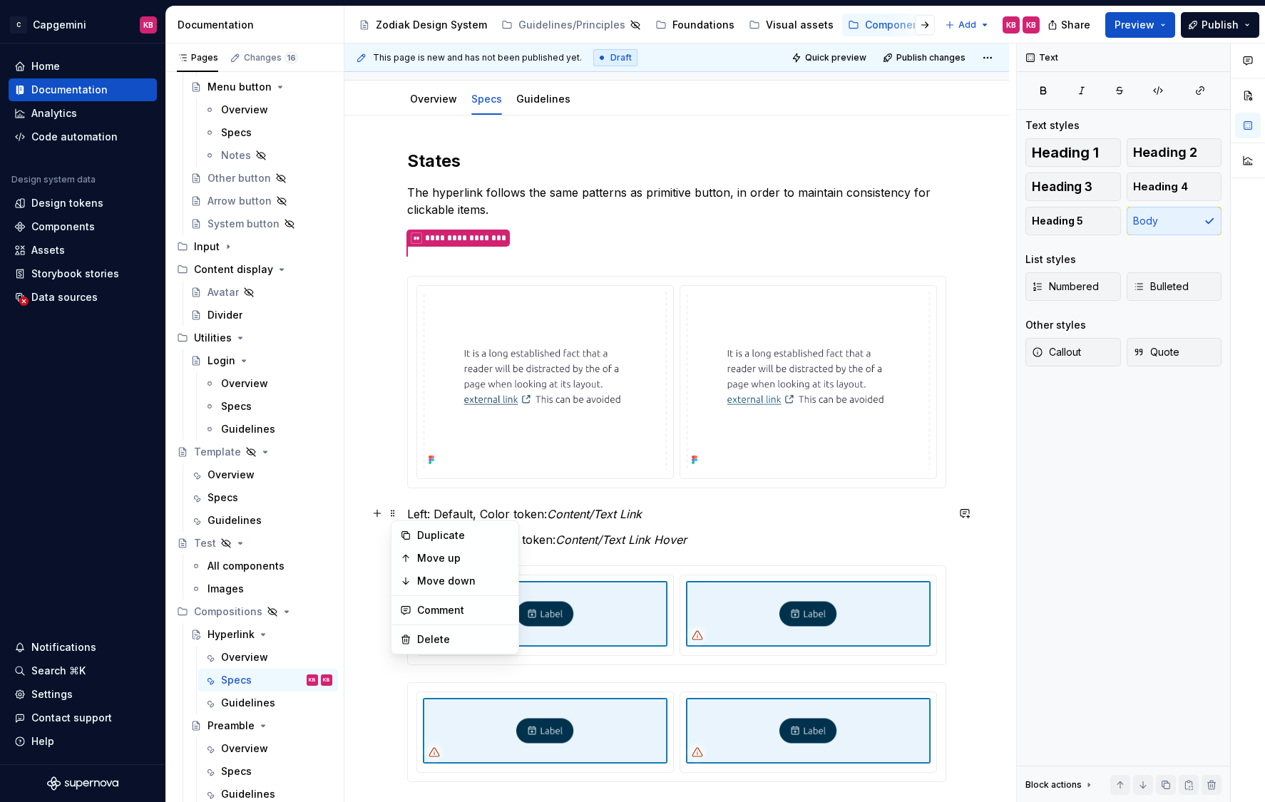
click at [503, 513] on p "Left: Default, Color token: Content/Text Link" at bounding box center [676, 513] width 539 height 17
click at [398, 511] on span at bounding box center [392, 513] width 11 height 20
click at [687, 513] on p "Left: Default, Color token: Content/Text Link" at bounding box center [676, 513] width 539 height 17
click at [376, 512] on button "button" at bounding box center [377, 513] width 20 height 20
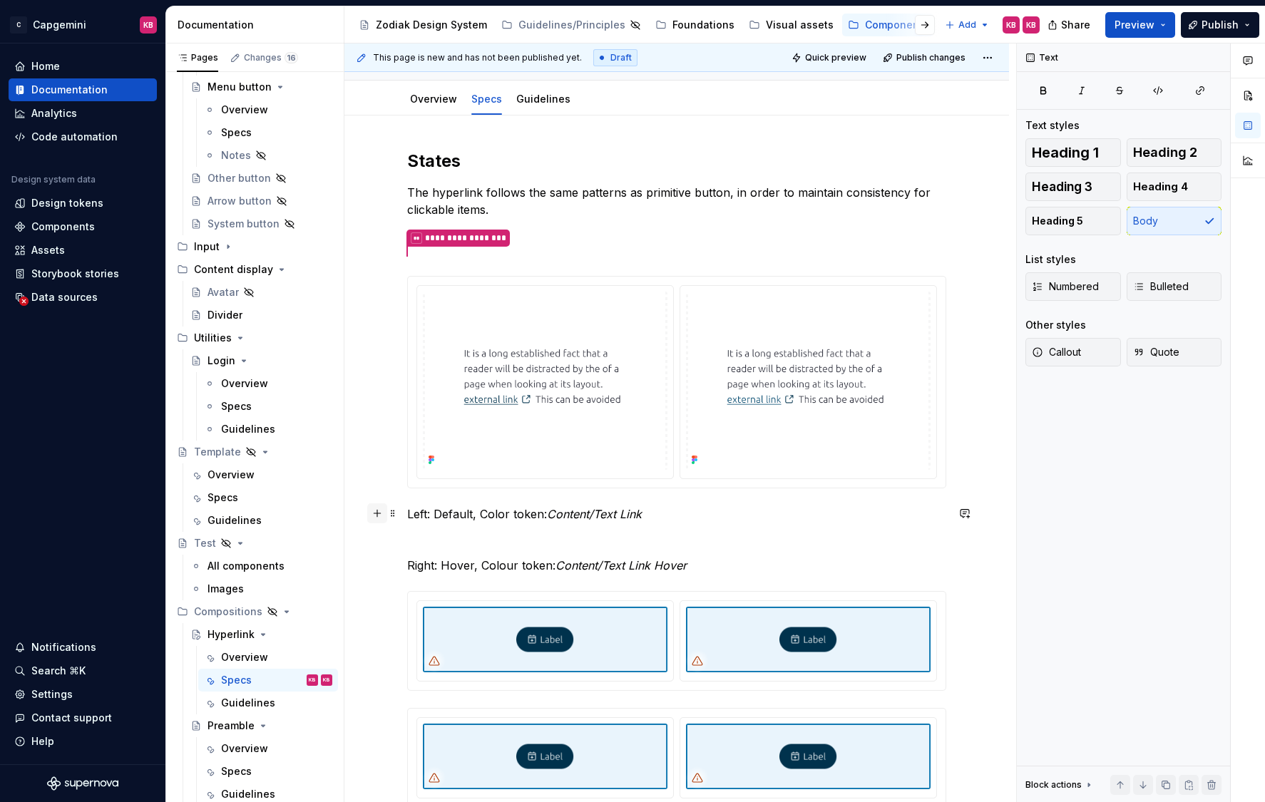
click at [376, 512] on button "button" at bounding box center [377, 513] width 20 height 20
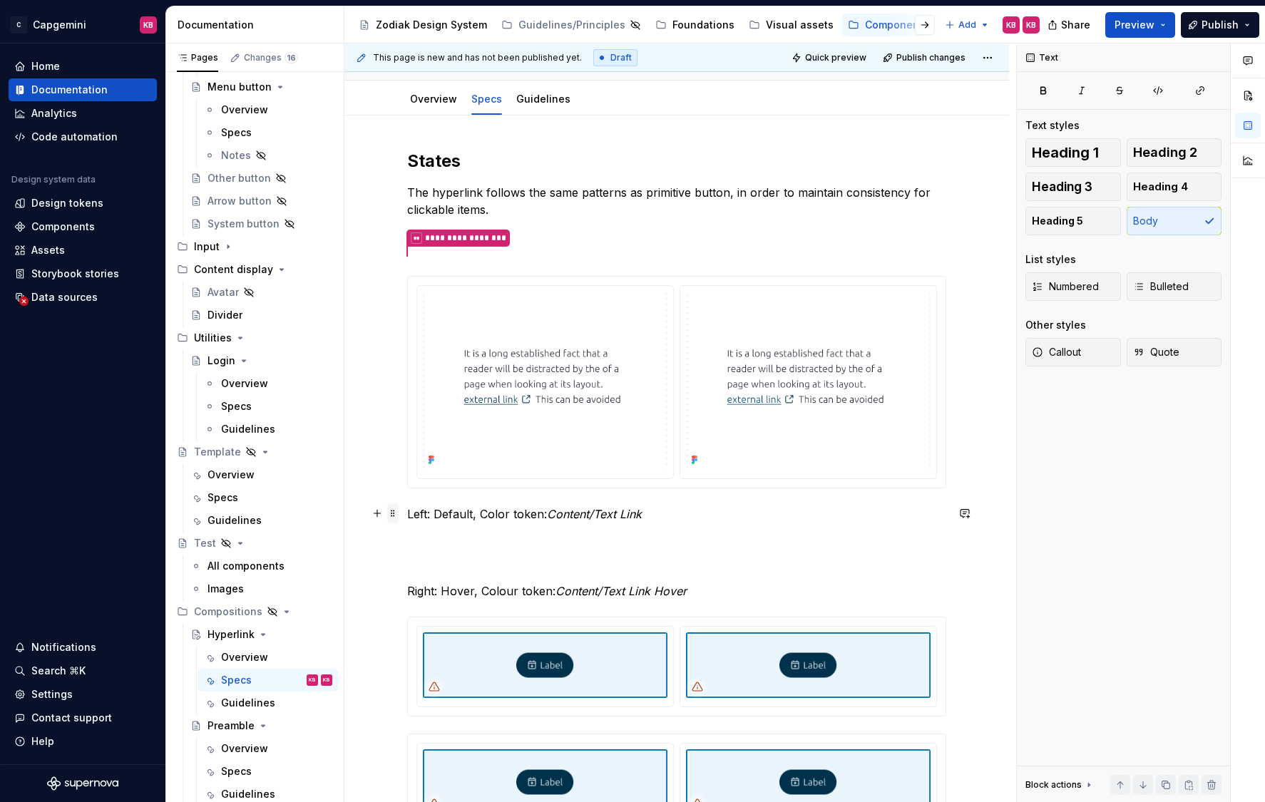
click at [395, 512] on span at bounding box center [392, 513] width 11 height 20
click at [565, 521] on p "Left: Default, Color token: Content/Text Link" at bounding box center [676, 513] width 539 height 17
click at [446, 536] on p at bounding box center [676, 539] width 539 height 17
click at [384, 541] on button "button" at bounding box center [377, 539] width 20 height 20
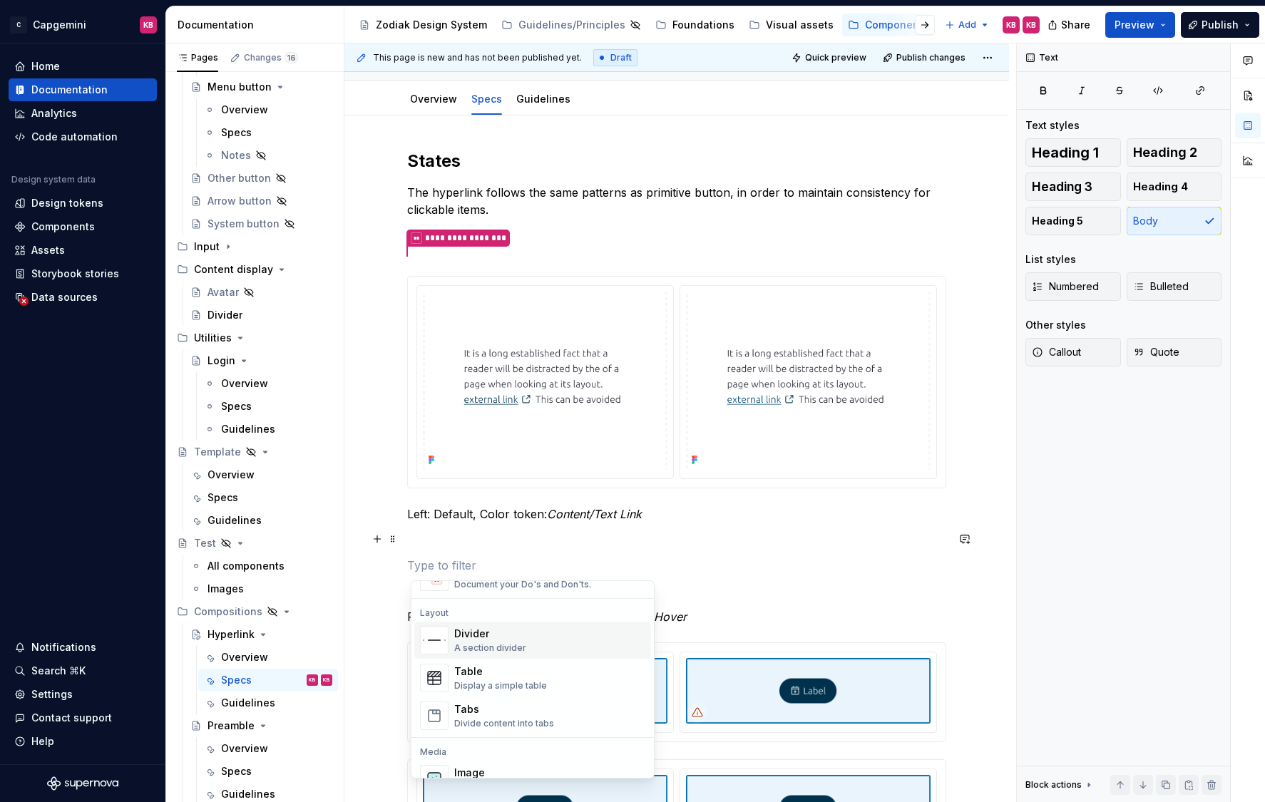
scroll to position [463, 0]
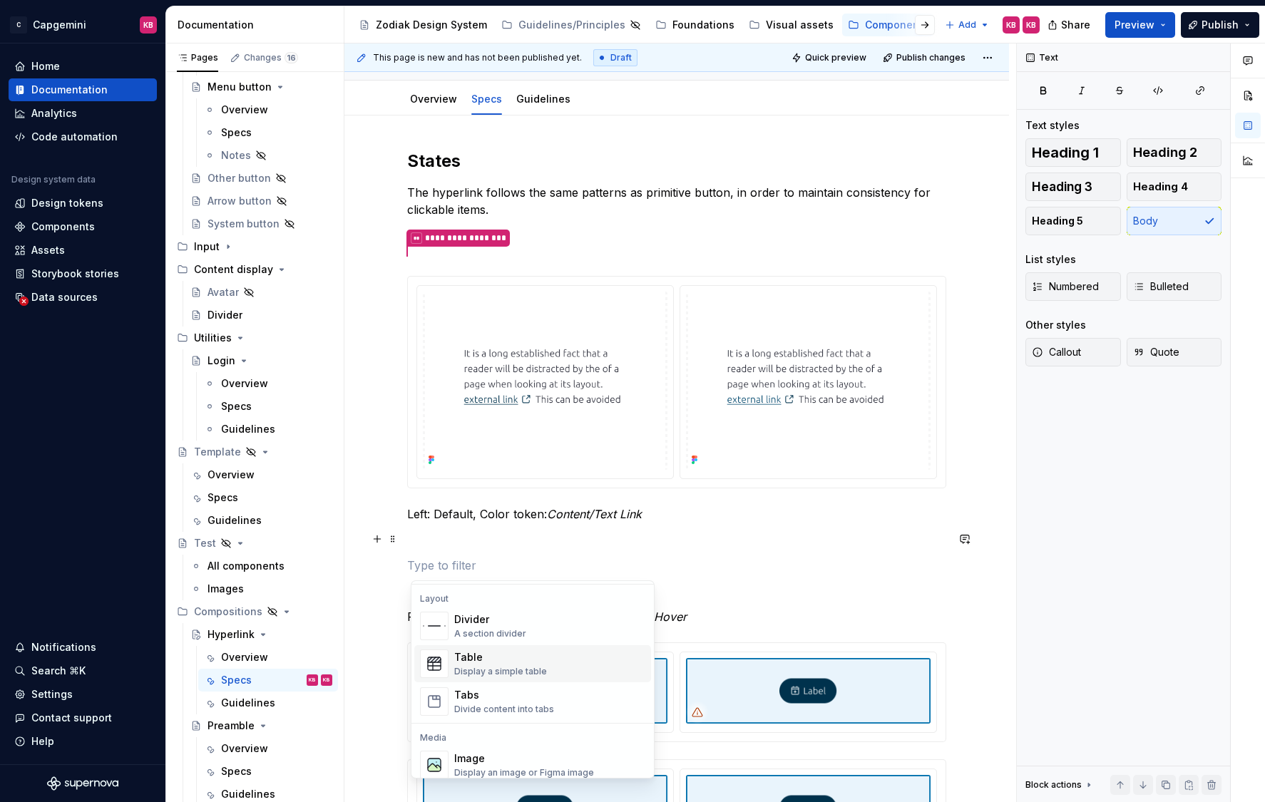
click at [523, 668] on div "Display a simple table" at bounding box center [500, 671] width 93 height 11
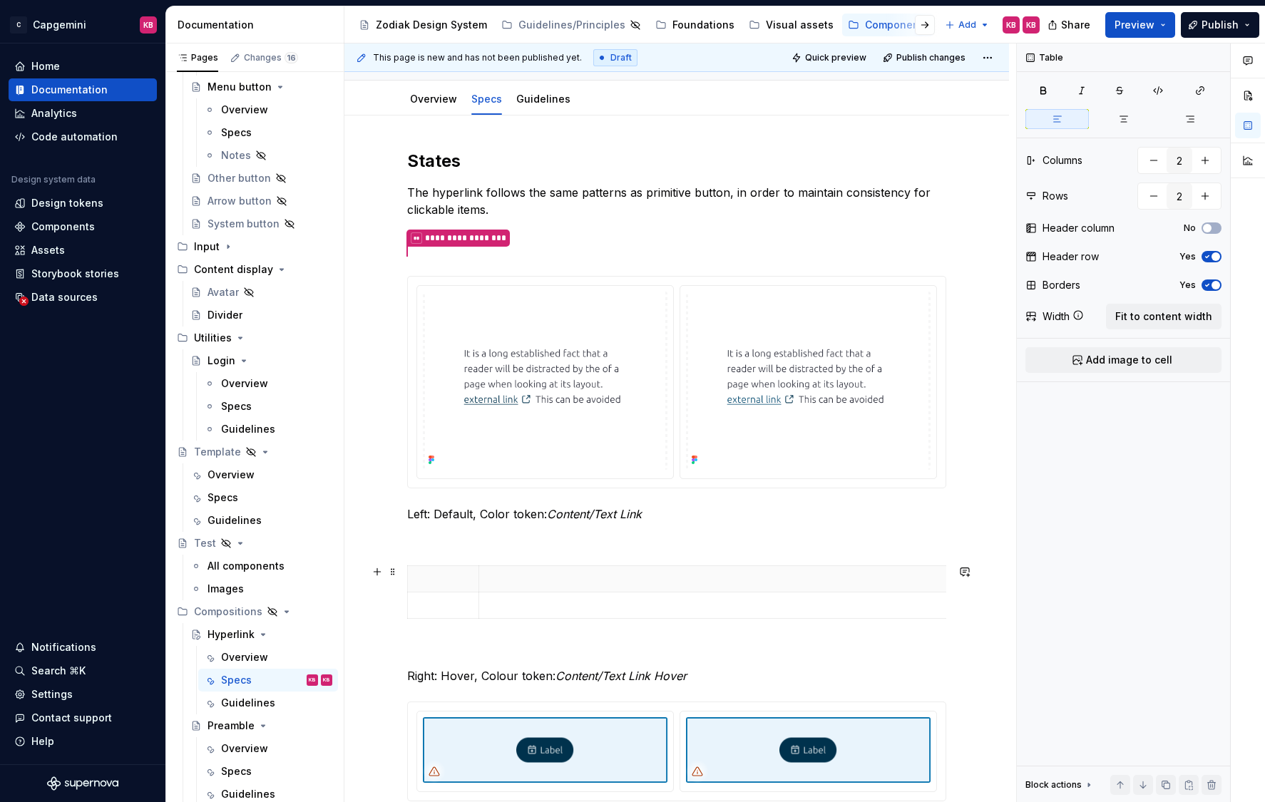
drag, startPoint x: 551, startPoint y: 580, endPoint x: 953, endPoint y: 574, distance: 402.1
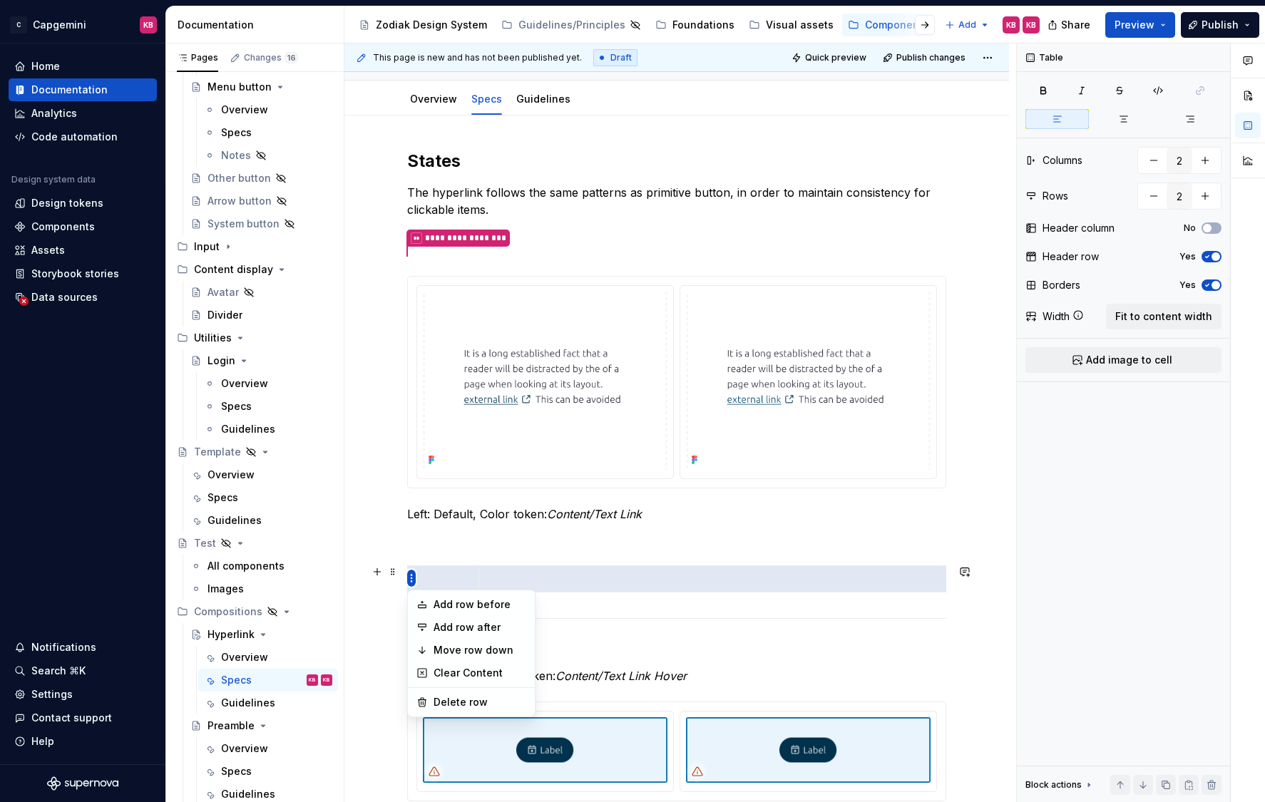
click at [408, 576] on html "C Capgemini KB Home Documentation Analytics Code automation Design system data …" at bounding box center [632, 401] width 1265 height 802
click at [451, 705] on div "Delete row" at bounding box center [479, 702] width 93 height 14
type input "1"
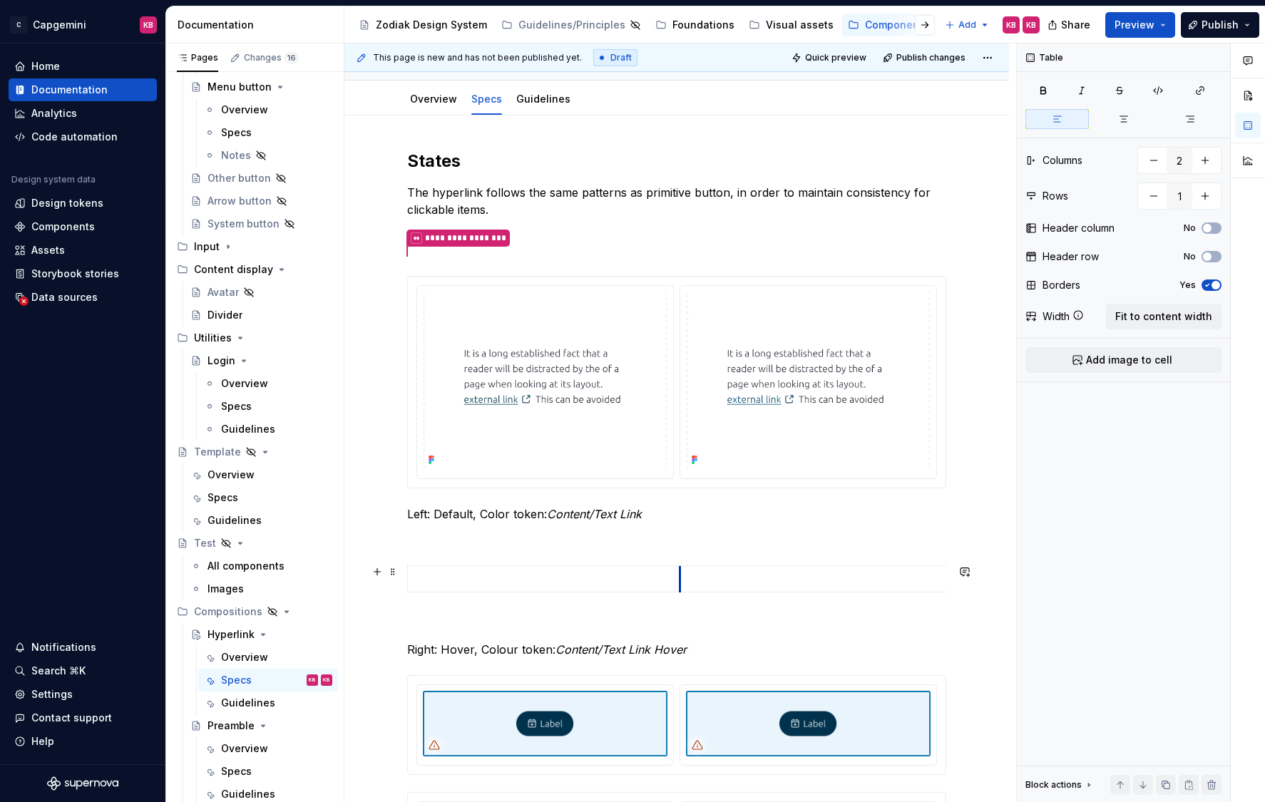
drag, startPoint x: 481, startPoint y: 573, endPoint x: 682, endPoint y: 575, distance: 201.0
click at [631, 628] on p at bounding box center [676, 623] width 539 height 17
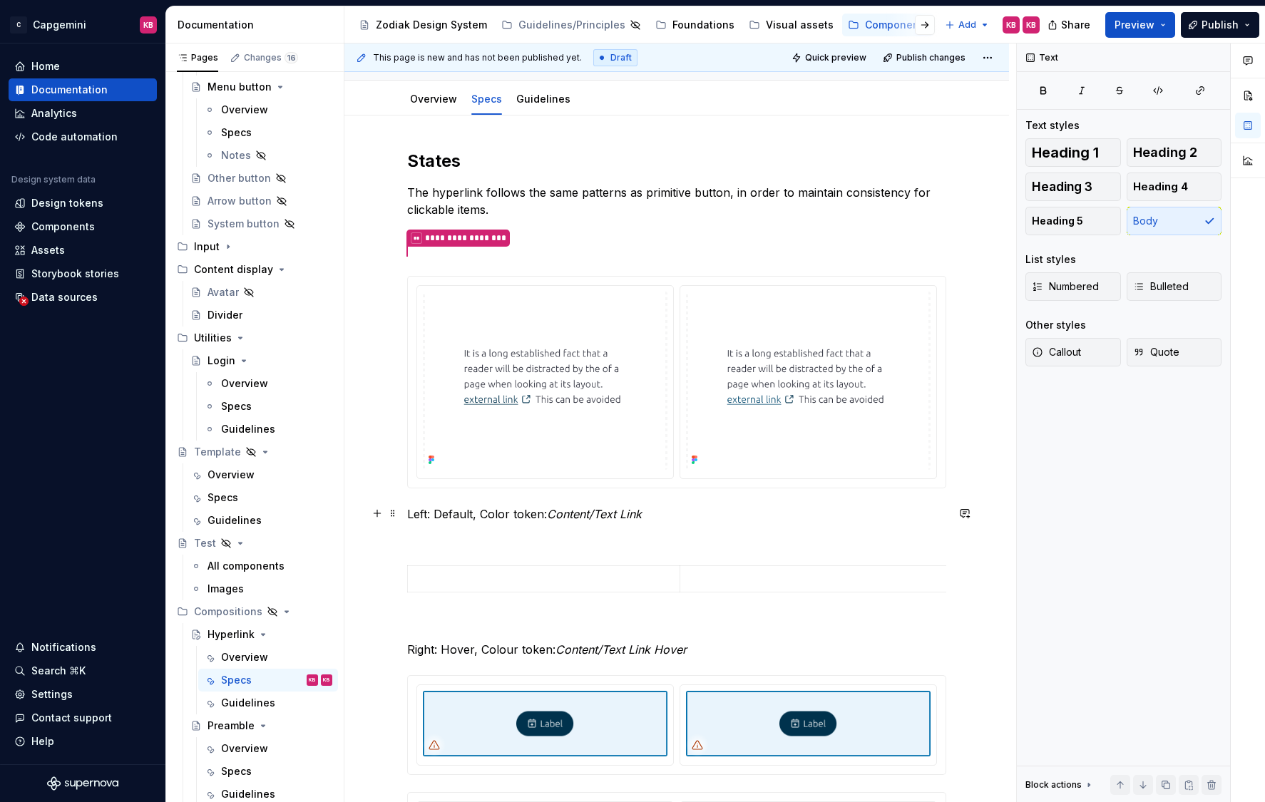
click at [475, 515] on p "Left: Default, Color token: Content/Text Link" at bounding box center [676, 513] width 539 height 17
drag, startPoint x: 651, startPoint y: 516, endPoint x: 438, endPoint y: 520, distance: 212.5
click at [438, 520] on p "Left: Default, Color token: Content/Text Link" at bounding box center [676, 513] width 539 height 17
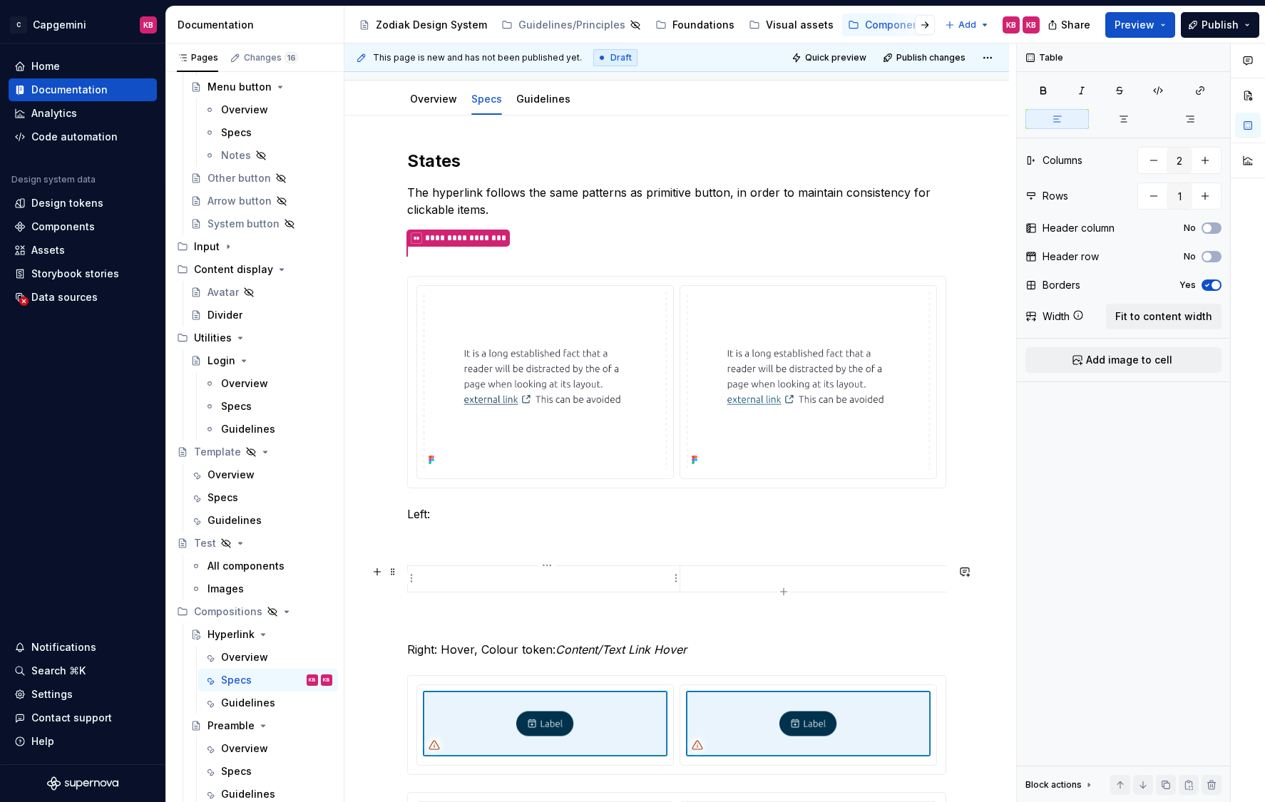
click at [433, 582] on p at bounding box center [543, 579] width 254 height 14
click at [460, 576] on p "Default, Color token: Content/Text Link" at bounding box center [543, 579] width 254 height 14
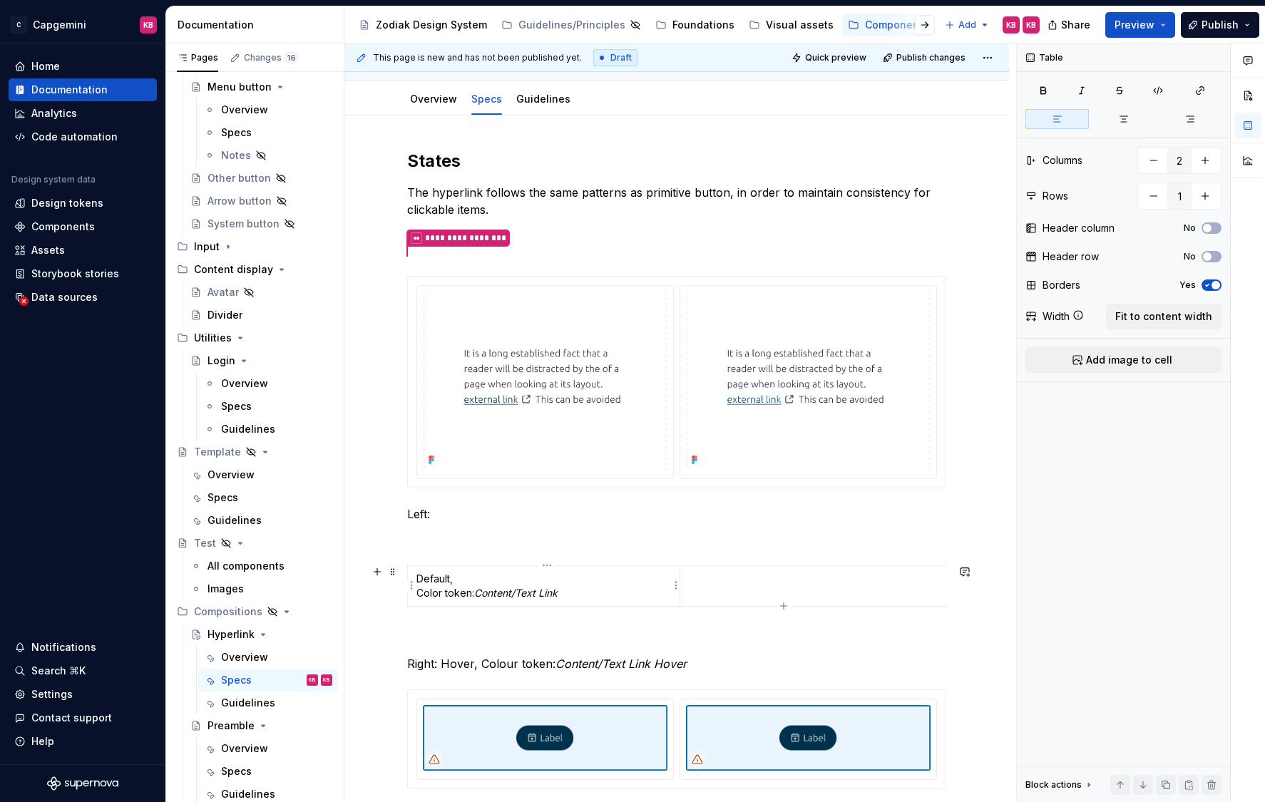
click at [464, 581] on p "Default, Color token: Content/Text Link" at bounding box center [543, 586] width 254 height 29
click at [426, 517] on p "Left:" at bounding box center [676, 513] width 539 height 17
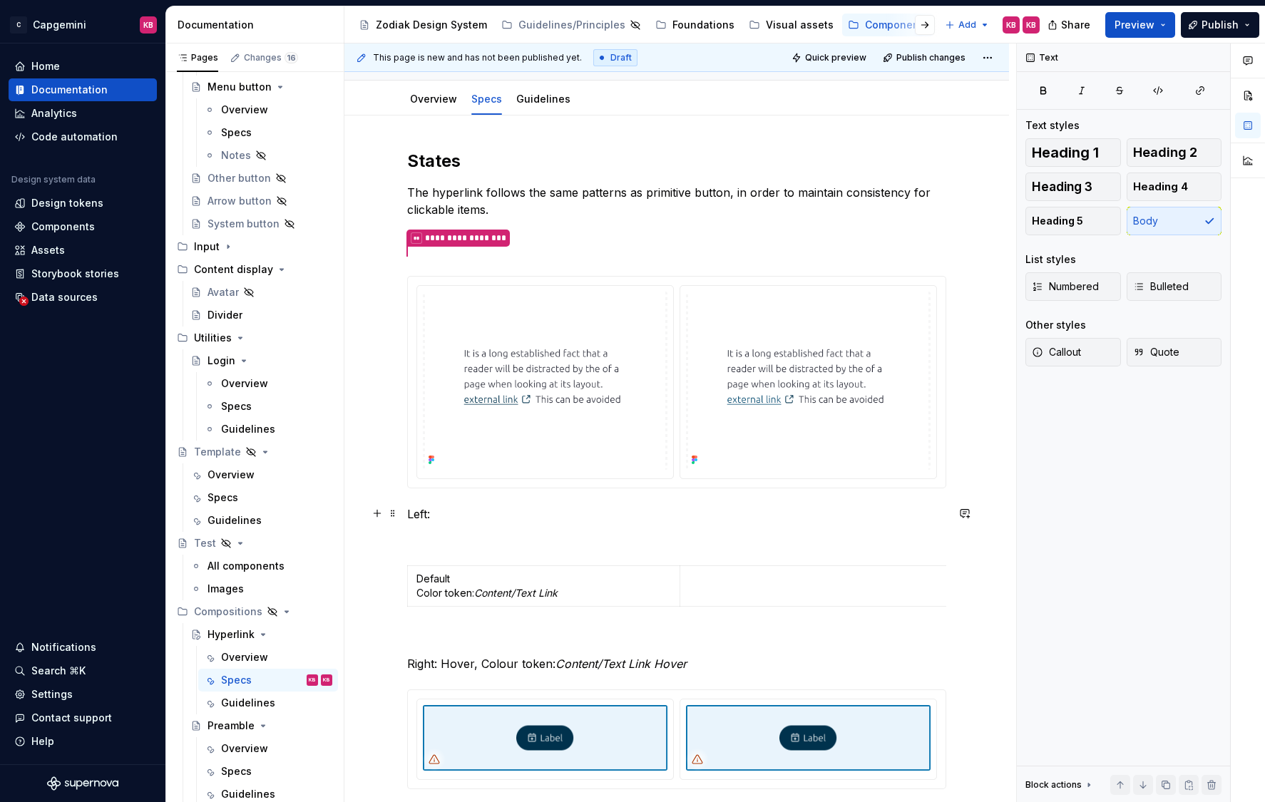
click at [416, 509] on p "Left:" at bounding box center [676, 513] width 539 height 17
drag, startPoint x: 438, startPoint y: 509, endPoint x: 401, endPoint y: 509, distance: 37.8
click at [407, 509] on div "**********" at bounding box center [676, 536] width 539 height 773
click at [394, 513] on span at bounding box center [392, 513] width 11 height 20
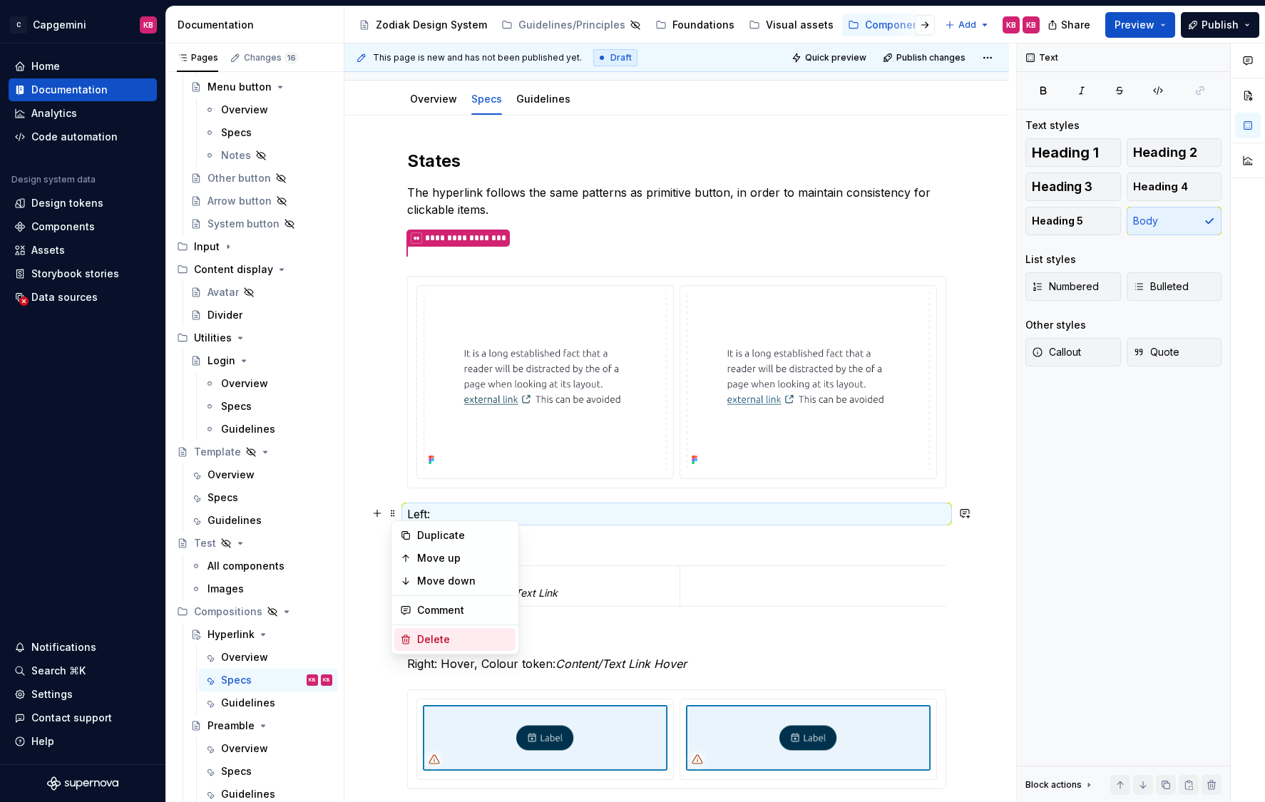
click at [418, 636] on div "Delete" at bounding box center [463, 639] width 93 height 14
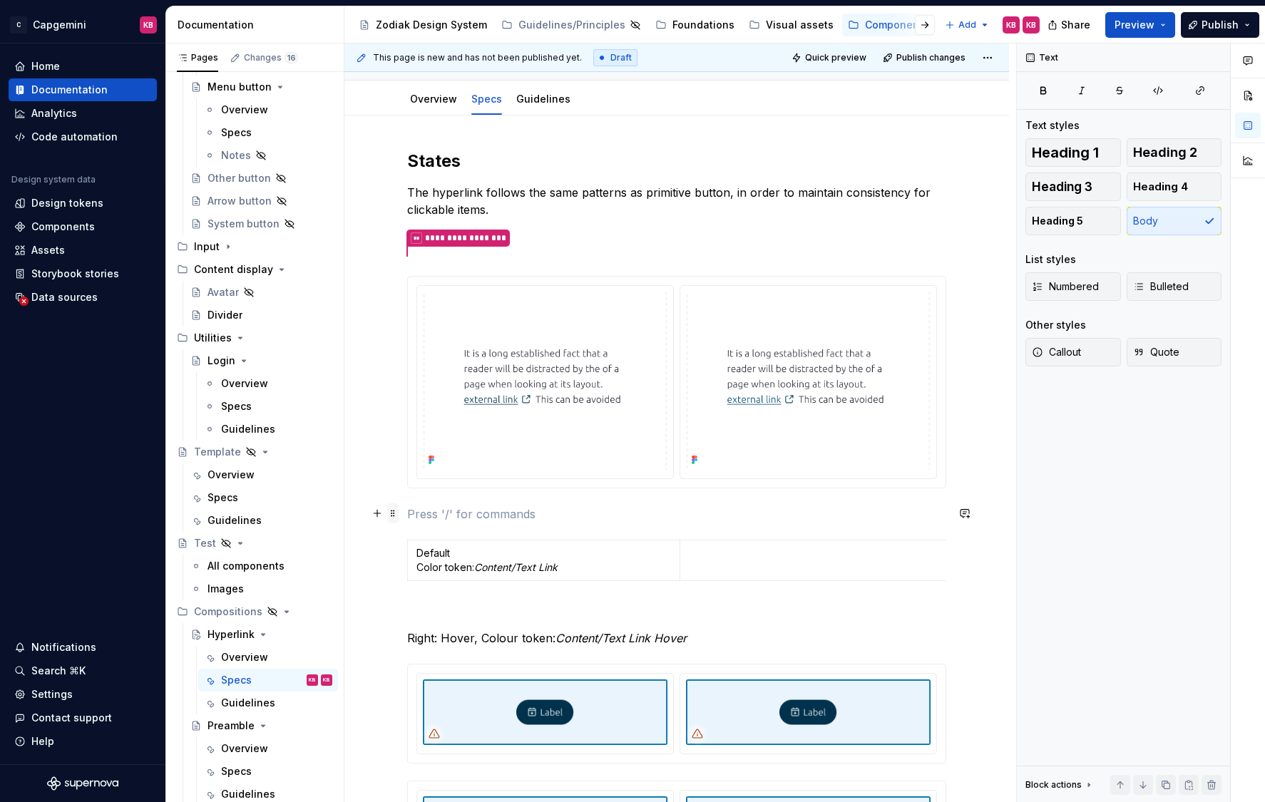
click at [395, 514] on span at bounding box center [392, 513] width 11 height 20
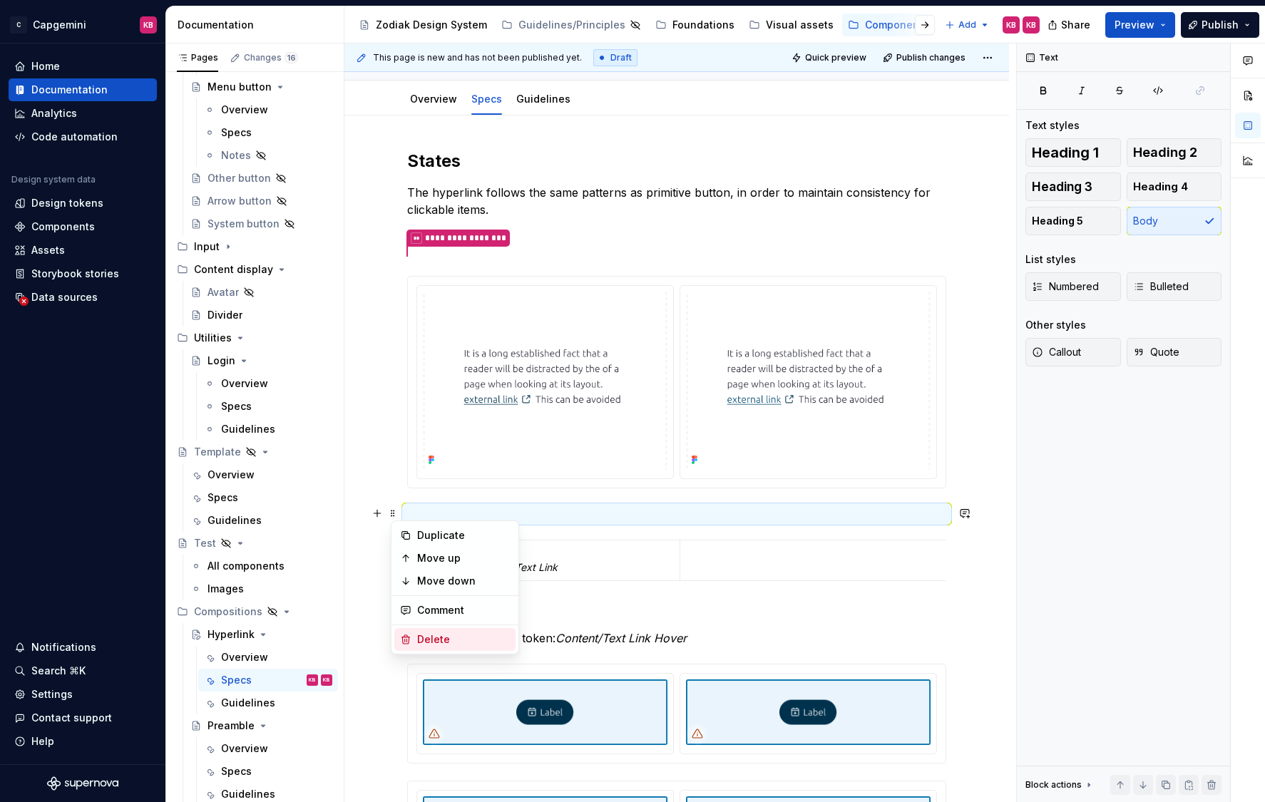
click at [422, 638] on div "Delete" at bounding box center [463, 639] width 93 height 14
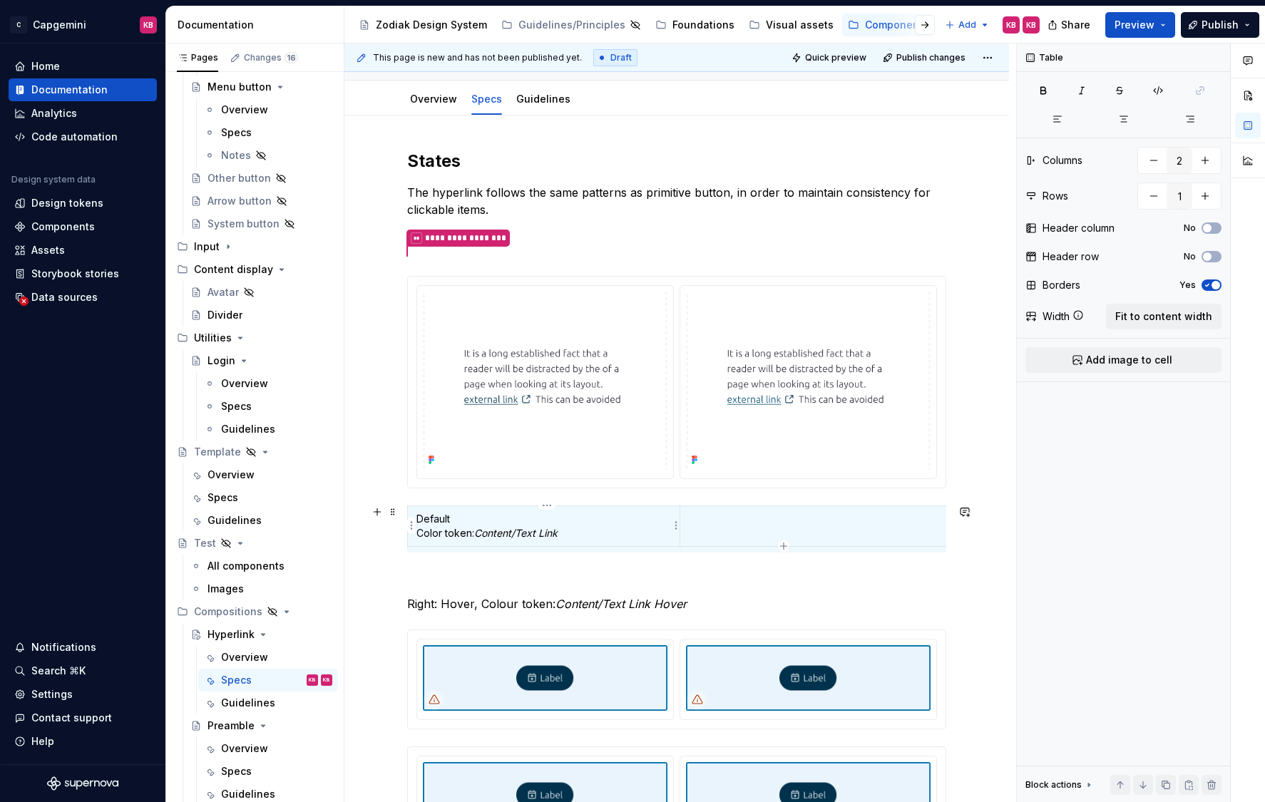
click at [468, 525] on p "Default Color token: Content/Text Link" at bounding box center [543, 526] width 254 height 29
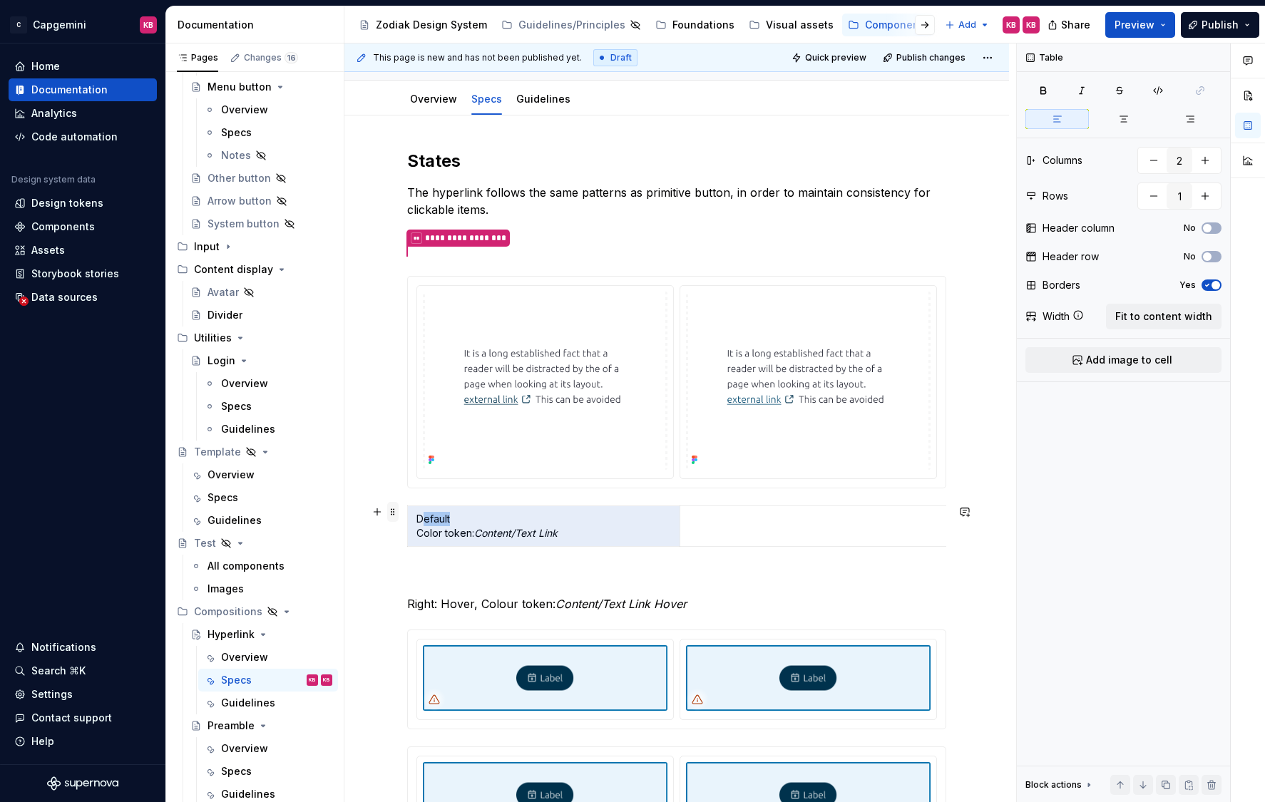
drag, startPoint x: 460, startPoint y: 517, endPoint x: 397, endPoint y: 517, distance: 63.4
click at [407, 517] on div "**********" at bounding box center [676, 507] width 539 height 714
click at [445, 514] on p "Default Color token: Content/Text Link" at bounding box center [543, 526] width 254 height 29
drag, startPoint x: 465, startPoint y: 515, endPoint x: 416, endPoint y: 515, distance: 49.2
click at [416, 515] on td "Default Color token: Content/Text Link" at bounding box center [544, 526] width 272 height 41
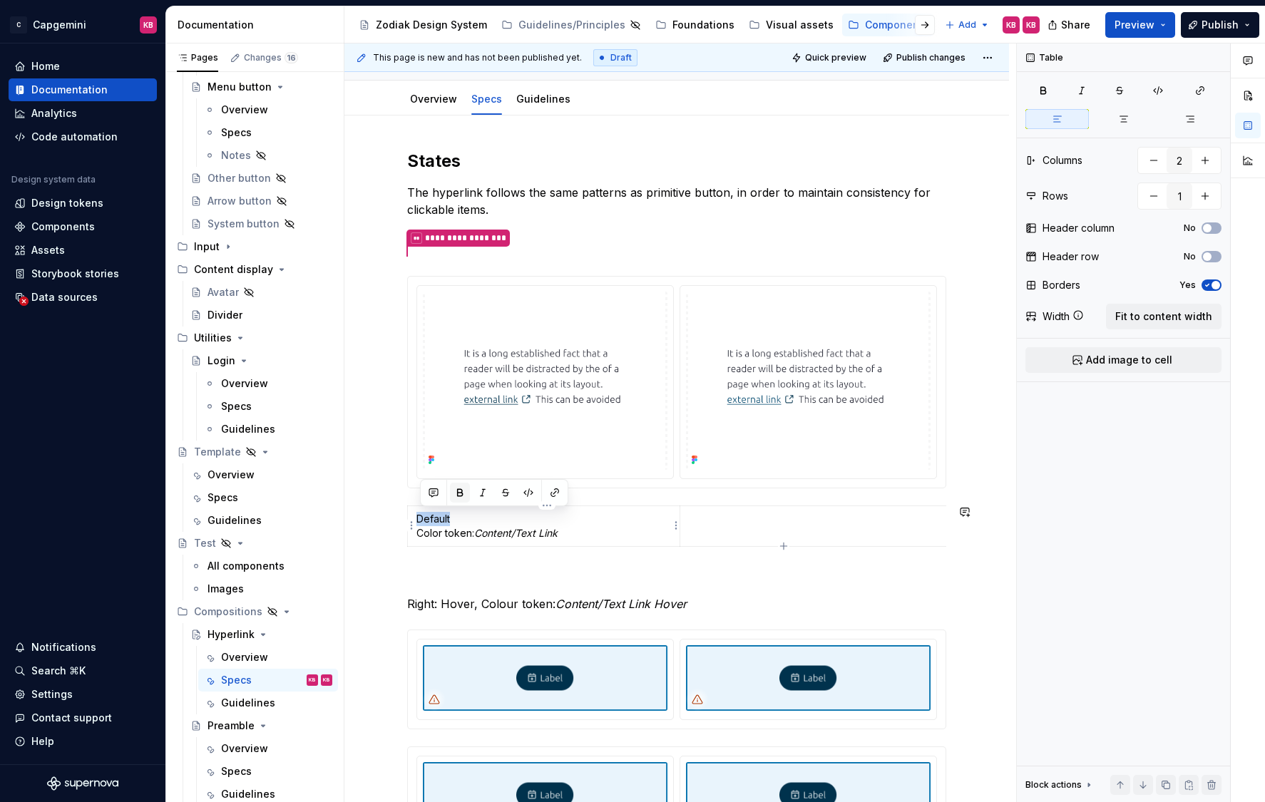
click at [455, 498] on button "button" at bounding box center [460, 493] width 20 height 20
click at [408, 564] on div "**********" at bounding box center [676, 609] width 664 height 989
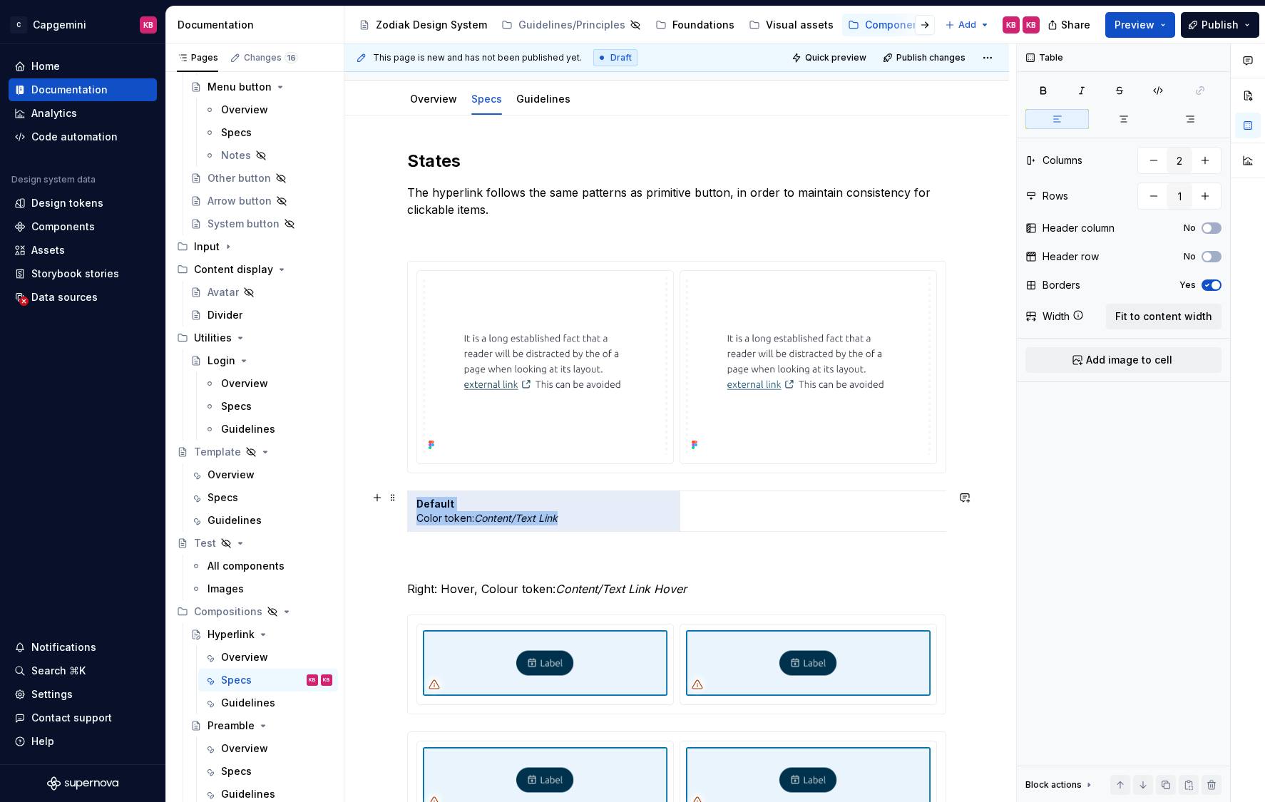
drag, startPoint x: 583, startPoint y: 530, endPoint x: 403, endPoint y: 522, distance: 180.5
click at [403, 522] on div "States The hyperlink follows the same patterns as primitive button, in order to…" at bounding box center [676, 602] width 664 height 974
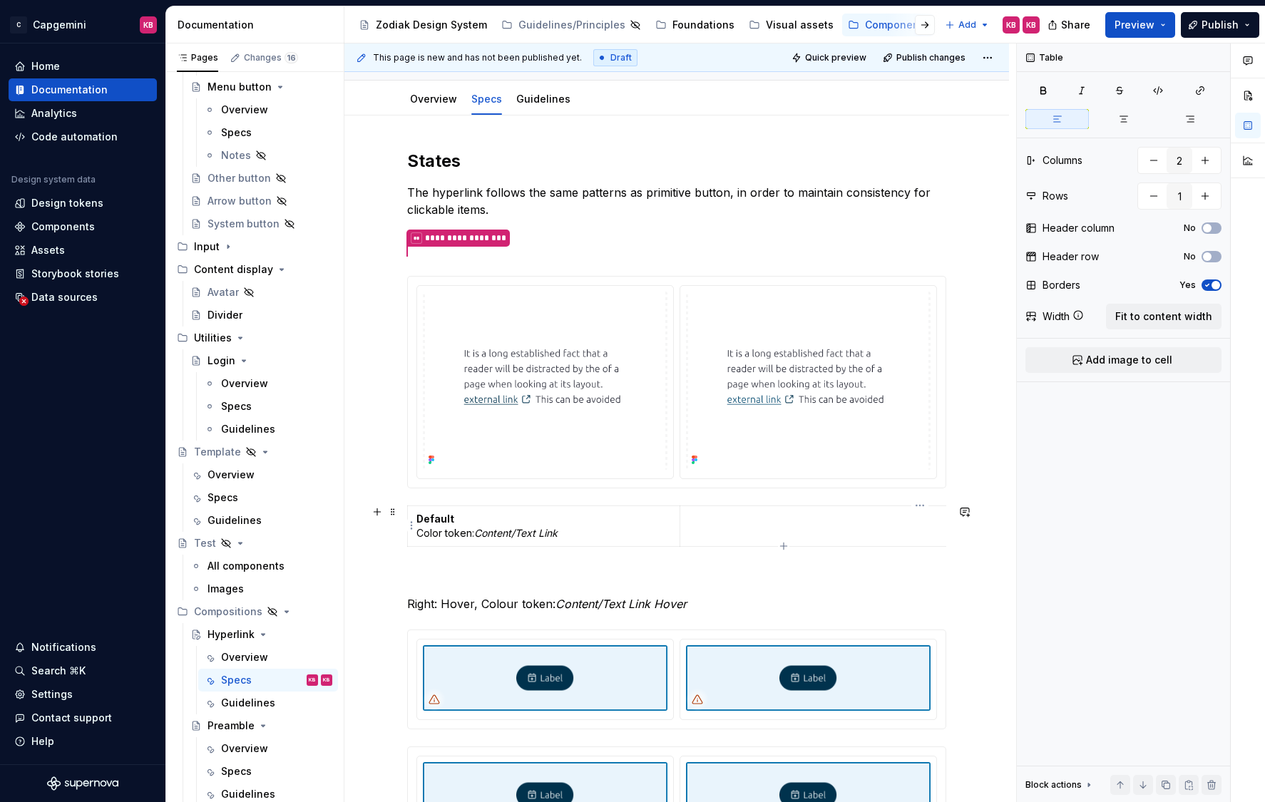
click at [724, 522] on p at bounding box center [916, 519] width 455 height 14
click at [729, 517] on p "Default Color token: Content/Text Link" at bounding box center [916, 519] width 455 height 14
drag, startPoint x: 741, startPoint y: 520, endPoint x: 692, endPoint y: 517, distance: 48.6
click at [691, 517] on p "Default Color token: Content/Text Link" at bounding box center [916, 526] width 455 height 29
drag, startPoint x: 729, startPoint y: 519, endPoint x: 704, endPoint y: 519, distance: 24.2
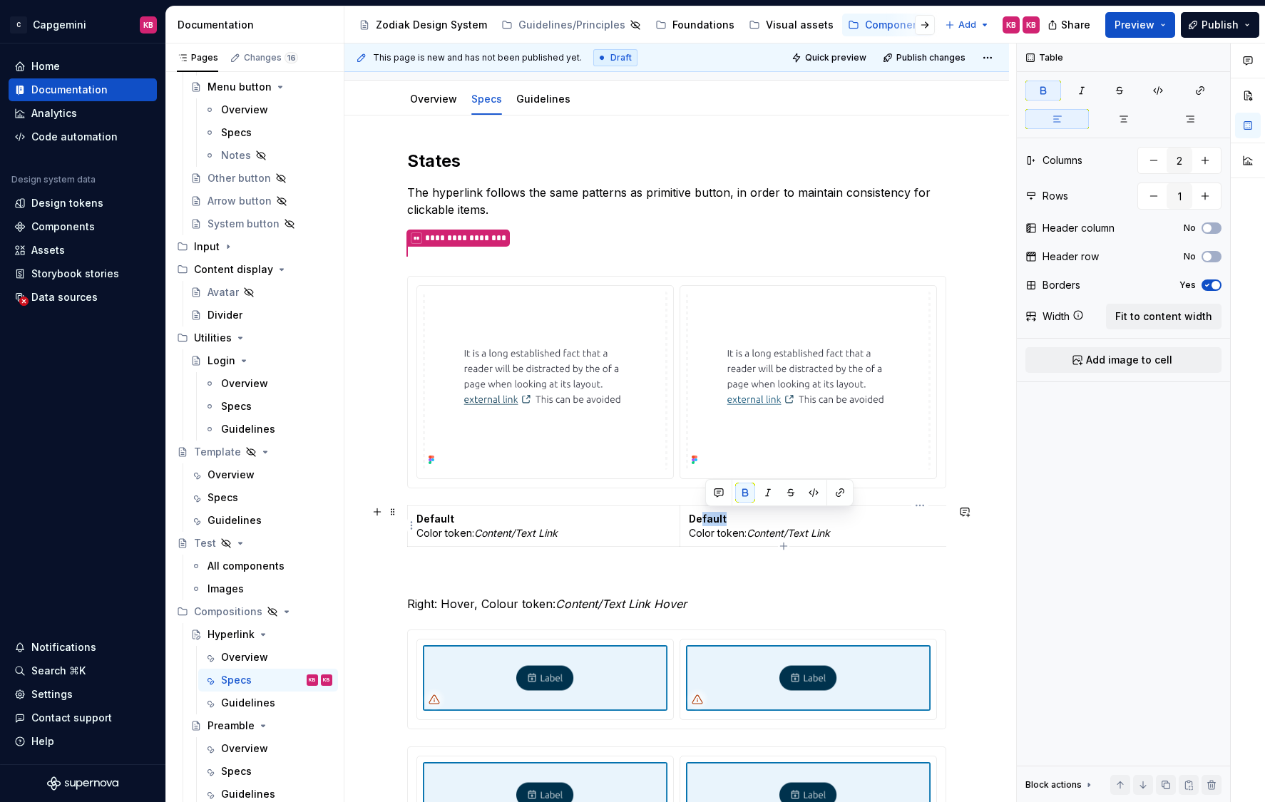
click at [704, 519] on p "Default Color token: Content/Text Link" at bounding box center [916, 526] width 455 height 29
click at [838, 531] on p "Hover Color token: Content/Text Link" at bounding box center [916, 526] width 455 height 29
click at [393, 582] on span at bounding box center [392, 577] width 11 height 20
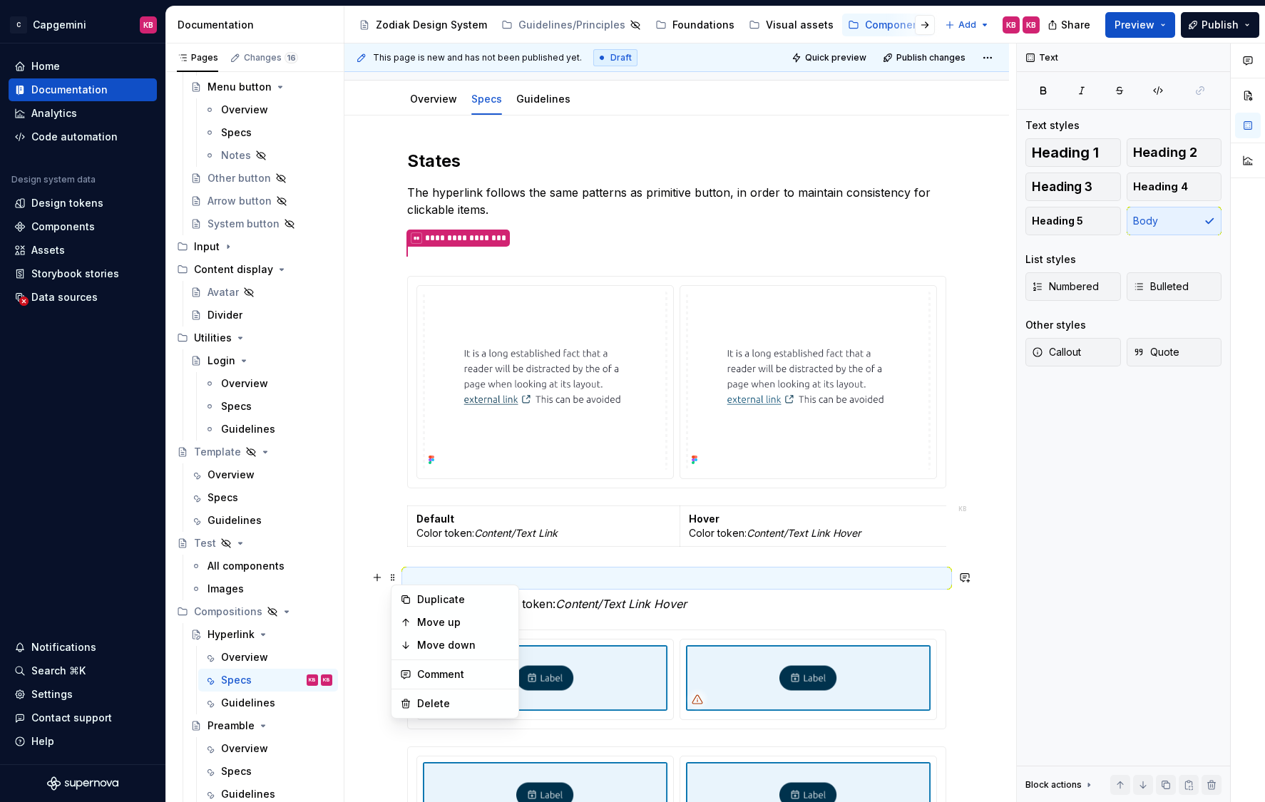
click at [434, 567] on div "**********" at bounding box center [676, 498] width 539 height 696
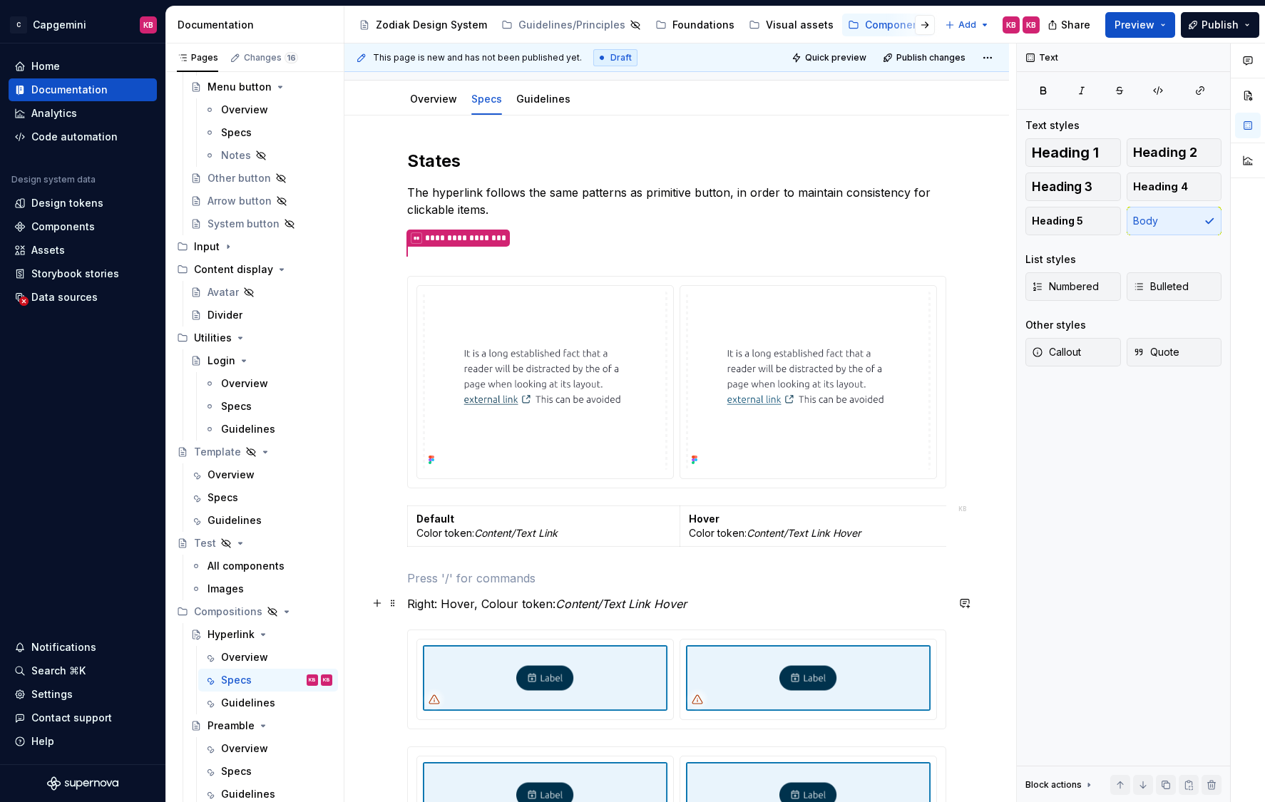
click at [404, 602] on div "**********" at bounding box center [676, 609] width 664 height 989
click at [398, 603] on span at bounding box center [392, 603] width 11 height 20
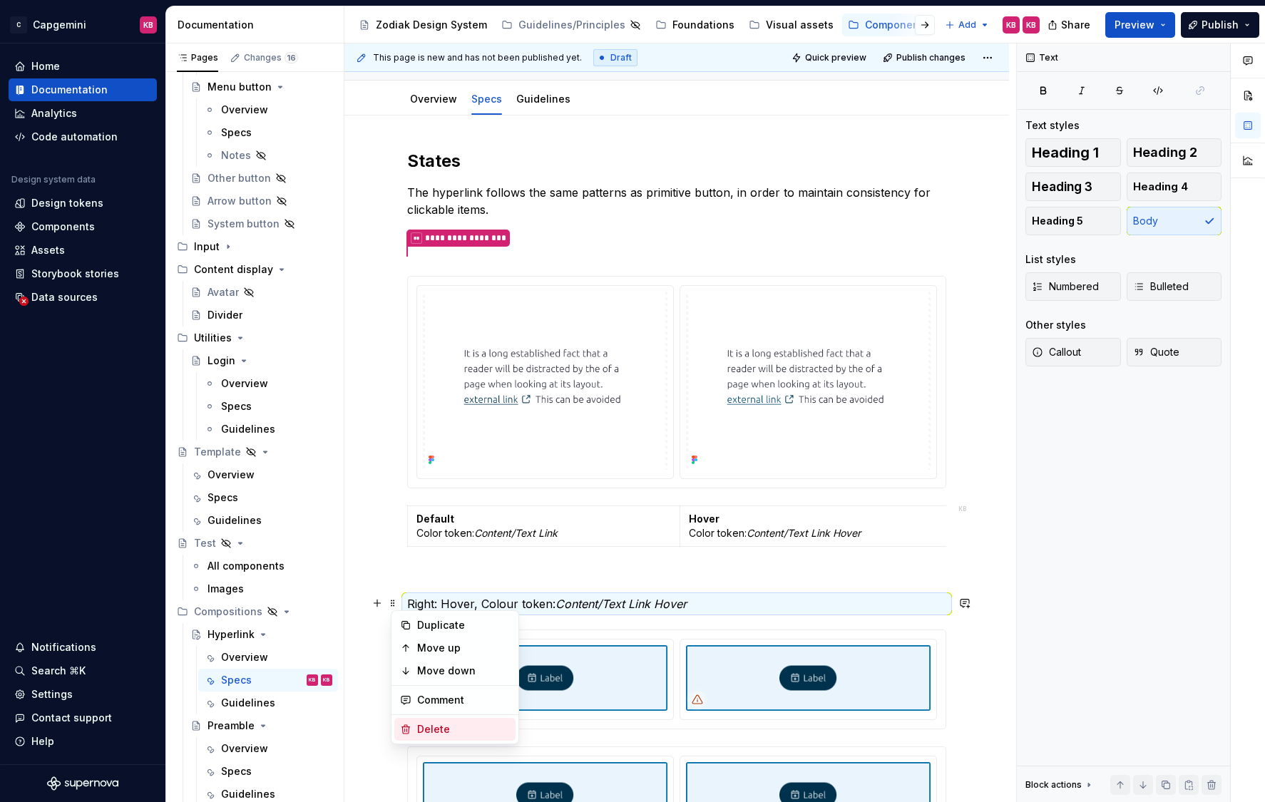
click at [417, 724] on div "Delete" at bounding box center [463, 729] width 93 height 14
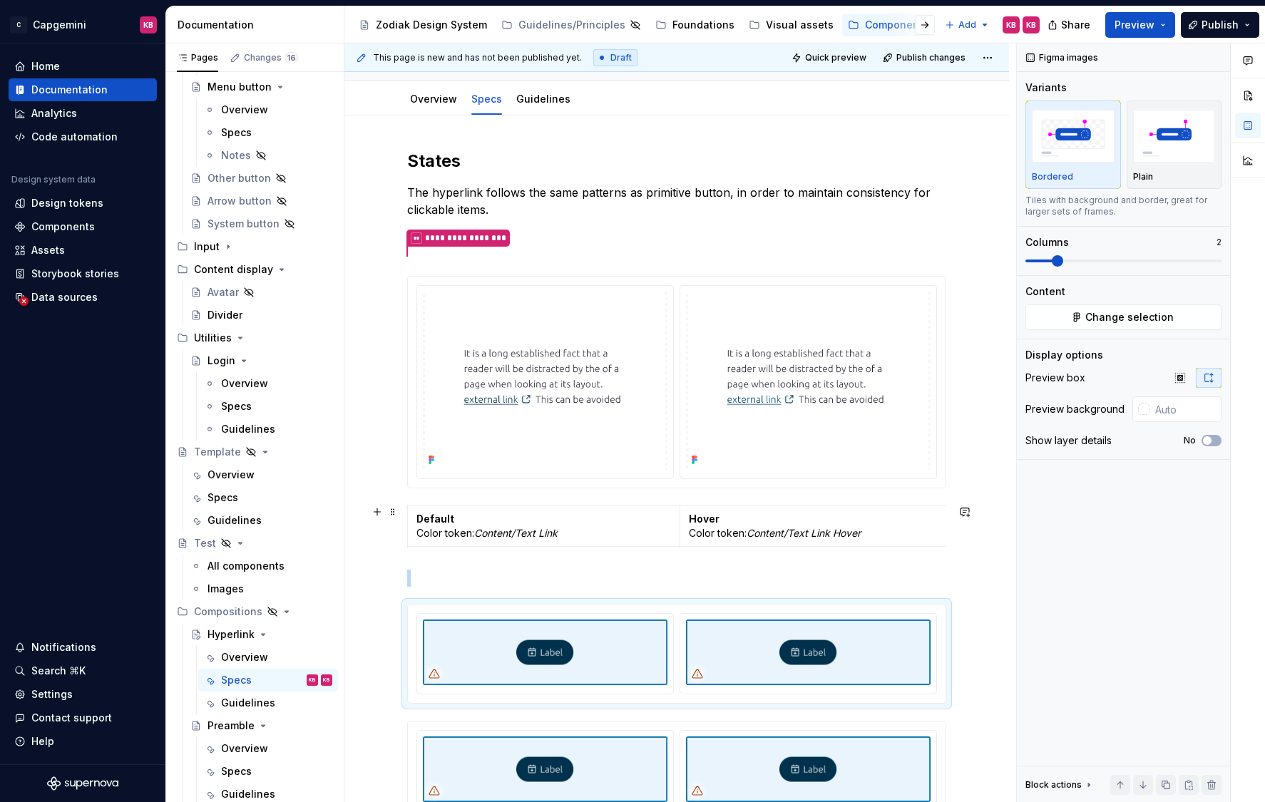
scroll to position [134, 0]
click at [379, 544] on div "**********" at bounding box center [676, 594] width 664 height 963
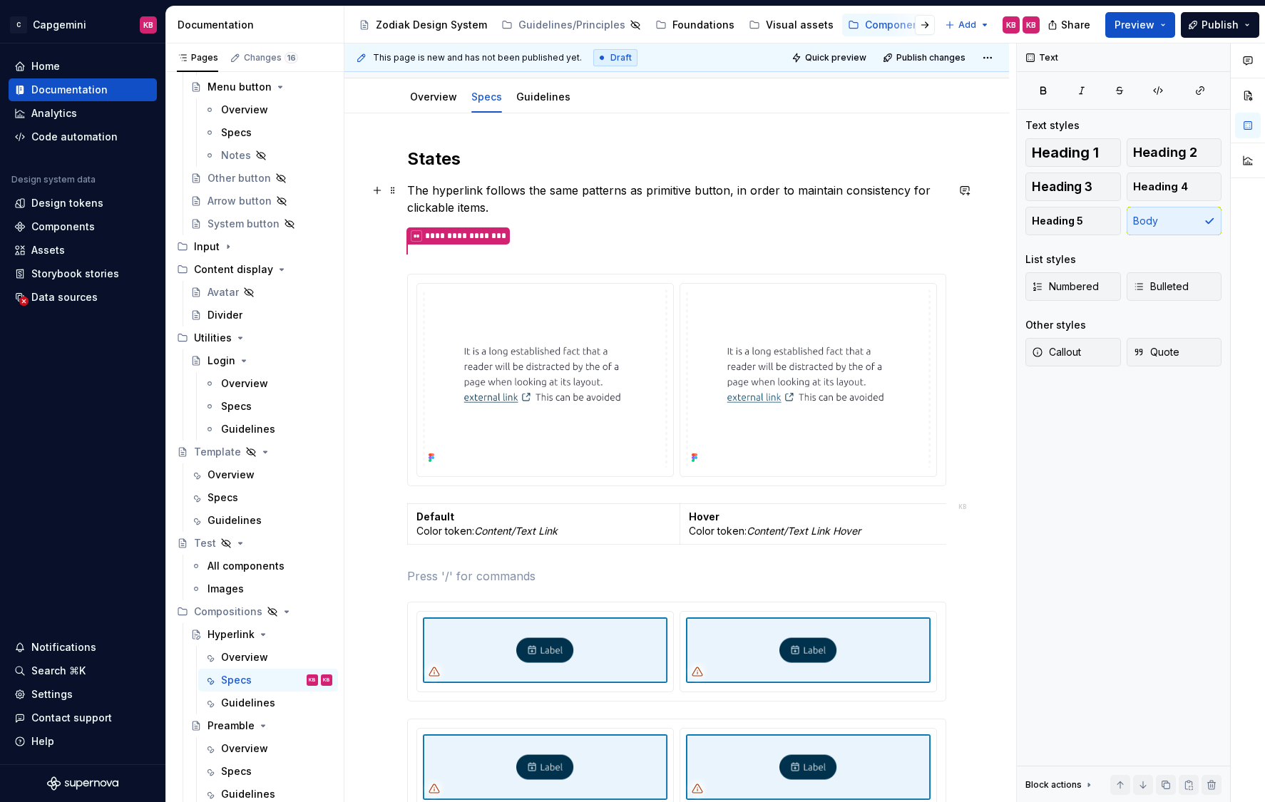
click at [486, 189] on p "The hyperlink follows the same patterns as primitive button, in order to mainta…" at bounding box center [676, 199] width 539 height 34
click at [565, 188] on p "The hyperlink states follows the same patterns as primitive button, in order to…" at bounding box center [676, 199] width 539 height 34
type textarea "*"
